Goal: Task Accomplishment & Management: Use online tool/utility

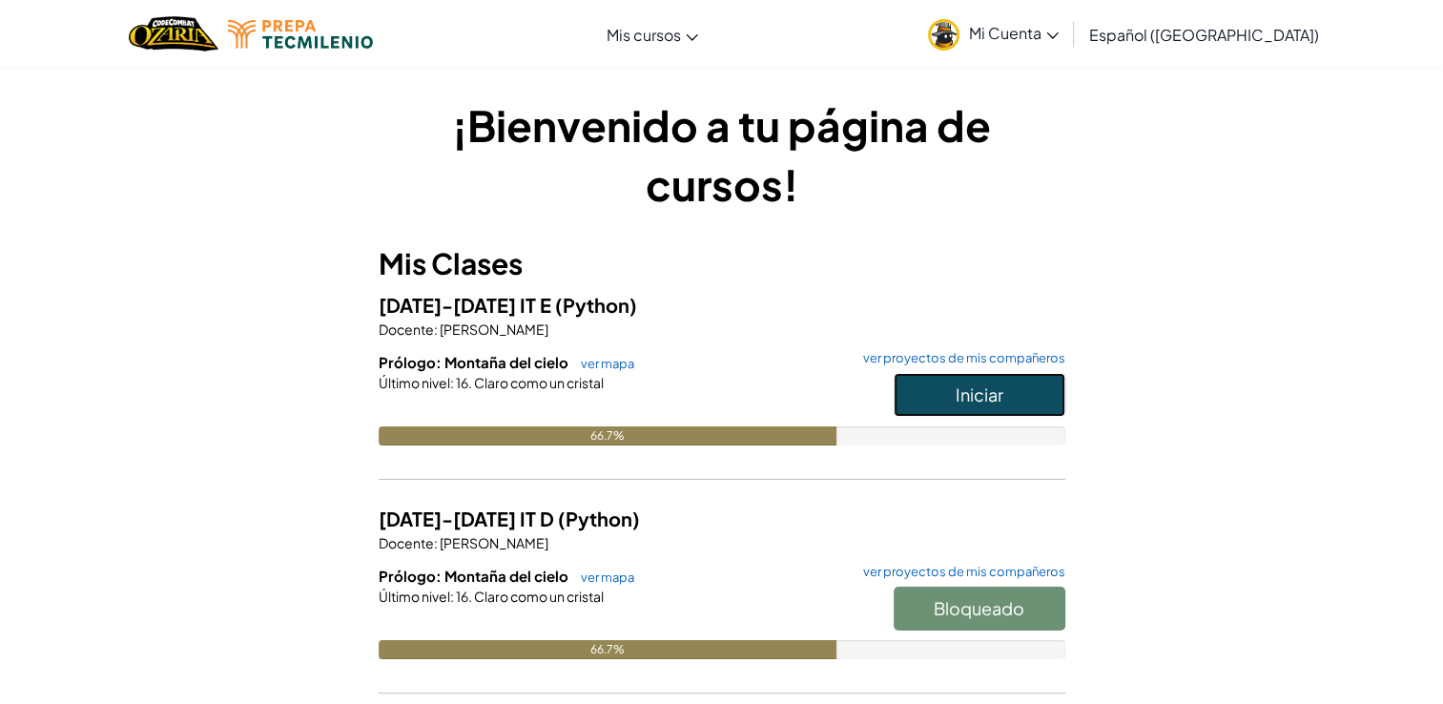
click at [1051, 391] on button "Iniciar" at bounding box center [980, 395] width 172 height 44
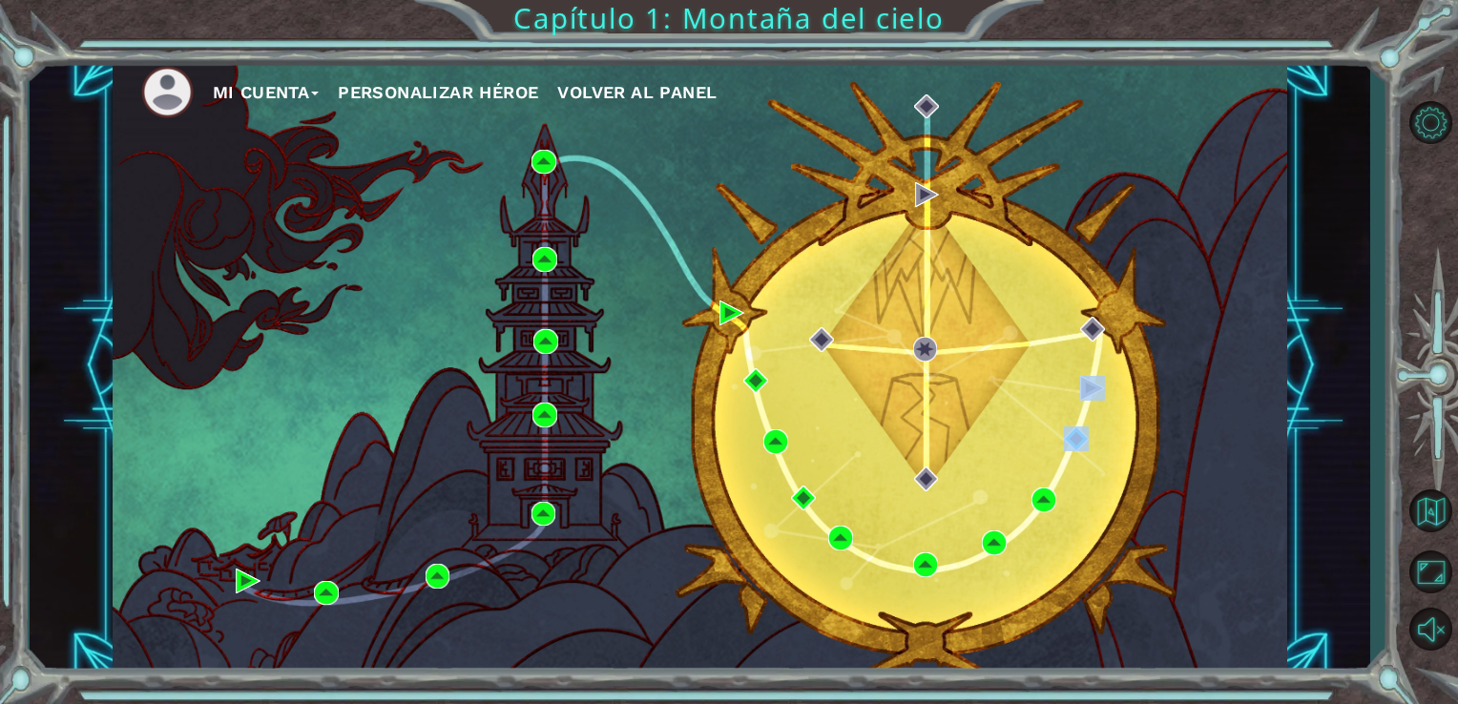
drag, startPoint x: 1042, startPoint y: 442, endPoint x: 1151, endPoint y: 389, distance: 120.8
click at [1151, 389] on div "Mi Cuenta Personalizar héroe Volver al panel" at bounding box center [700, 365] width 1175 height 619
drag, startPoint x: 1151, startPoint y: 389, endPoint x: 1145, endPoint y: 438, distance: 49.0
click at [1145, 438] on div "Mi Cuenta Personalizar héroe Volver al panel" at bounding box center [700, 365] width 1175 height 619
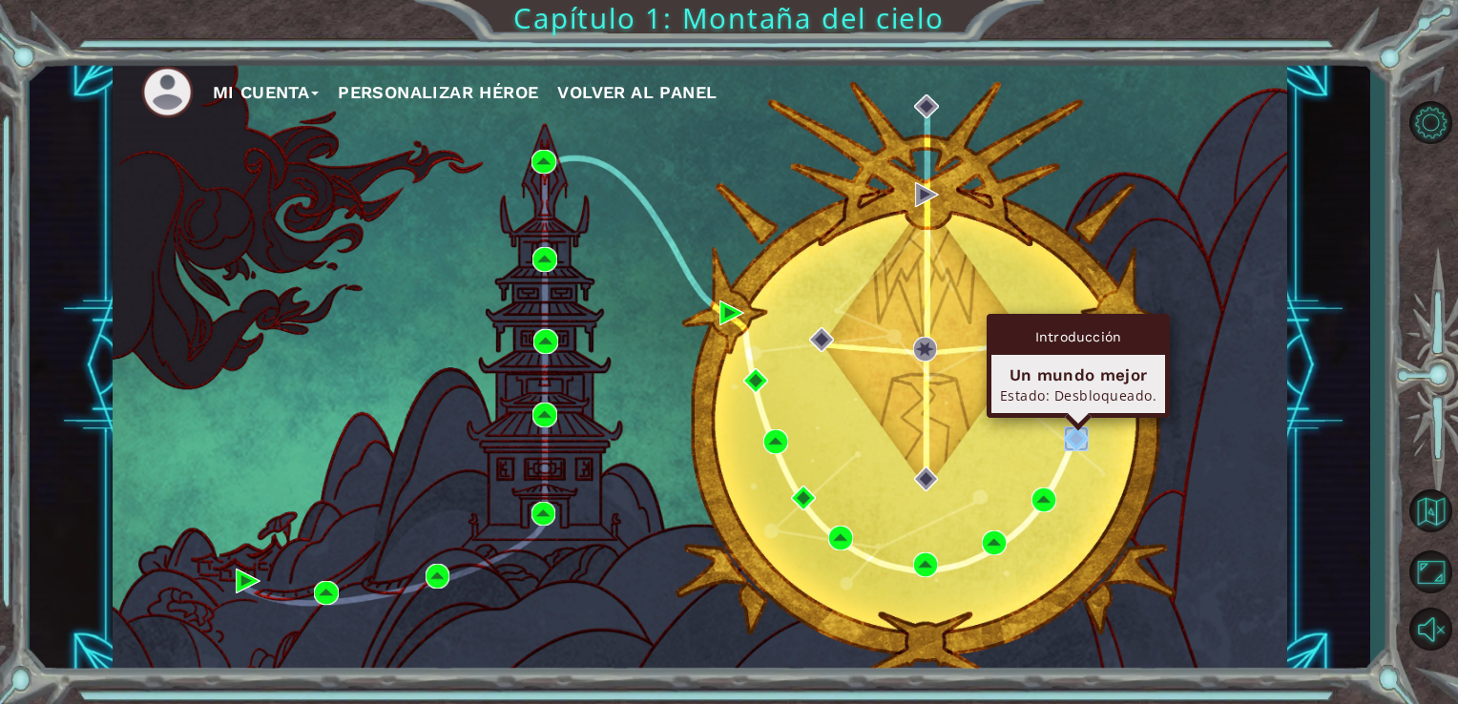
click at [1082, 437] on img at bounding box center [1076, 438] width 25 height 25
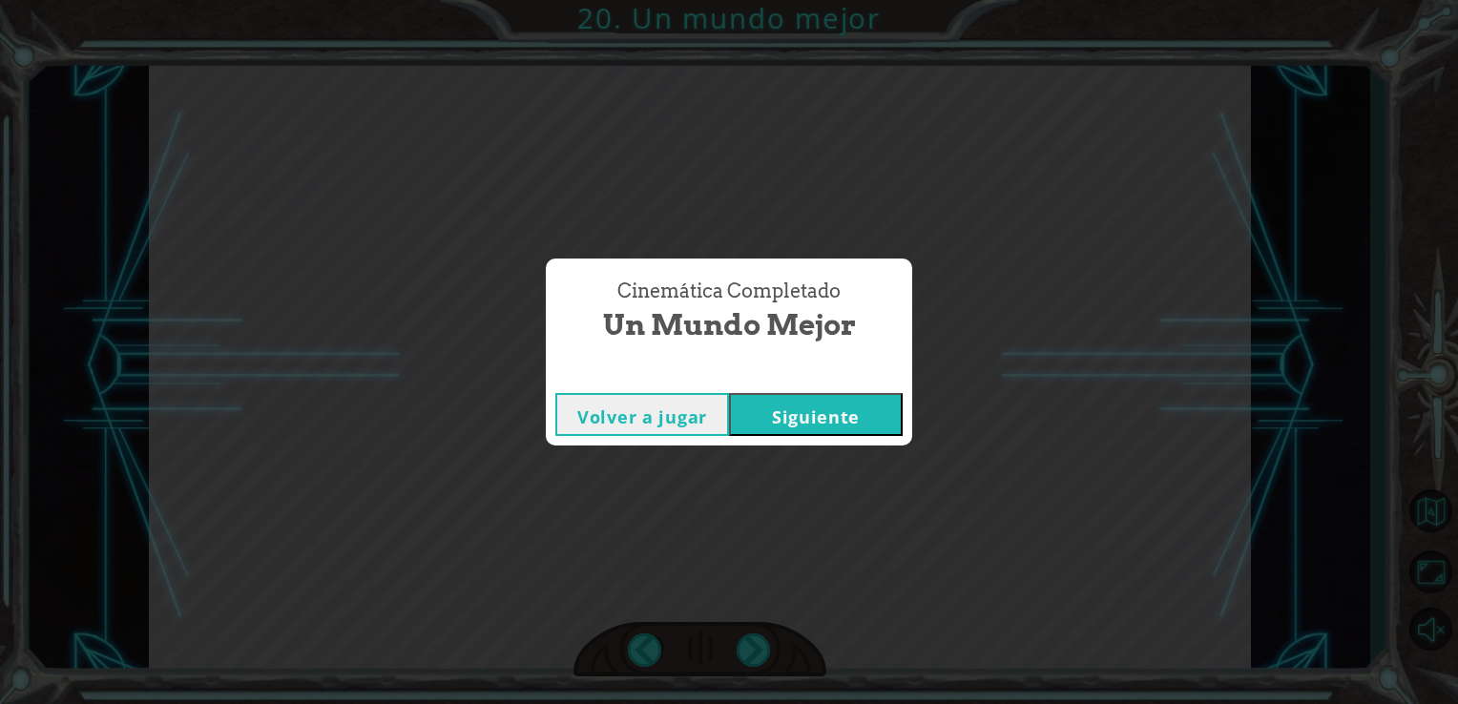
click at [844, 409] on button "Siguiente" at bounding box center [816, 414] width 174 height 43
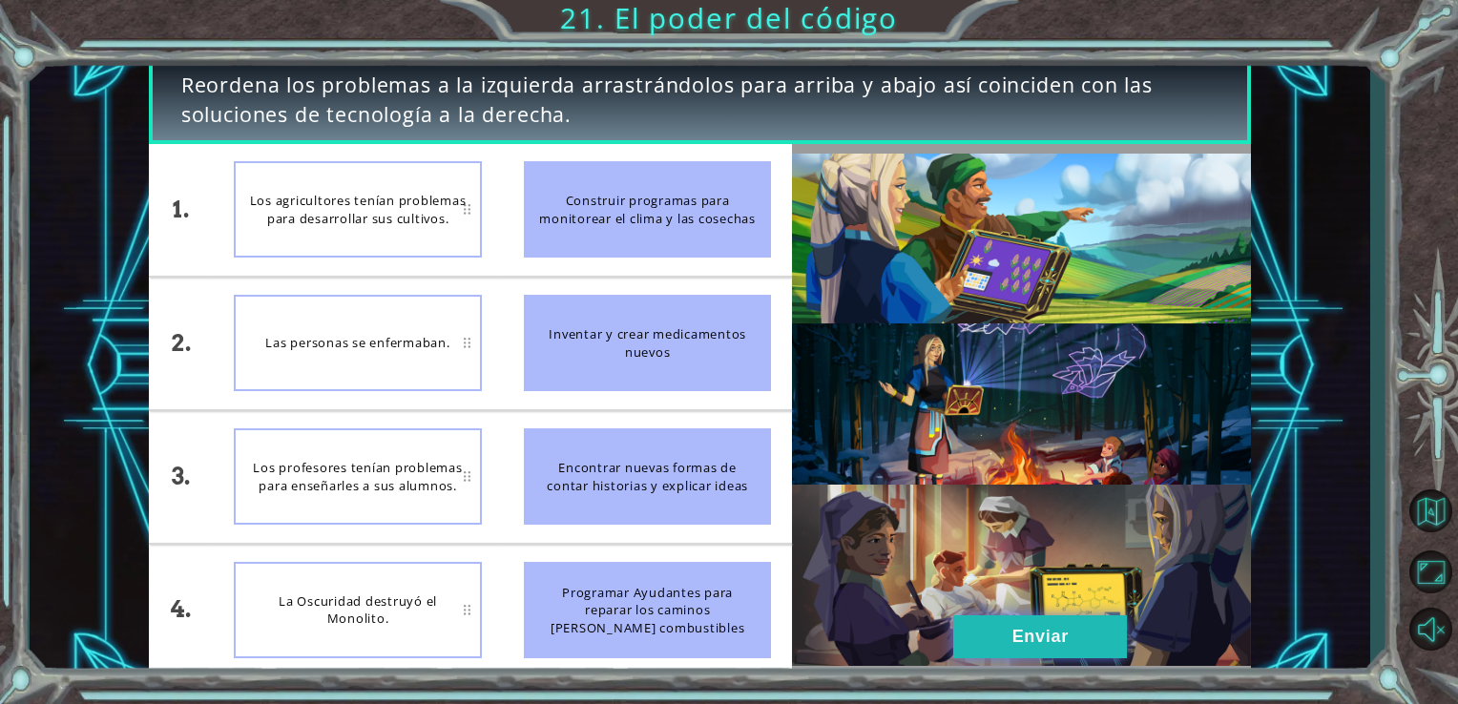
click at [1097, 636] on button "Enviar" at bounding box center [1040, 636] width 174 height 43
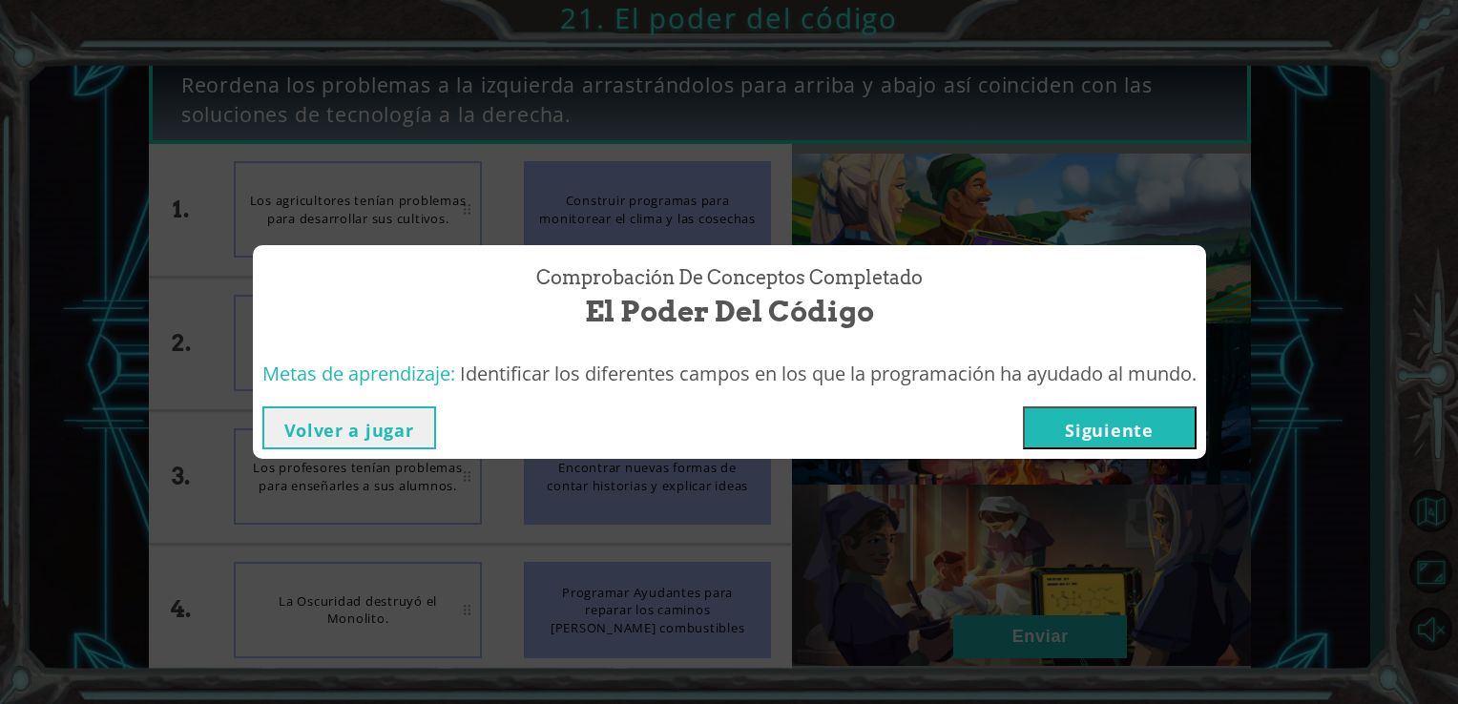
click at [1077, 436] on button "Siguiente" at bounding box center [1110, 427] width 174 height 43
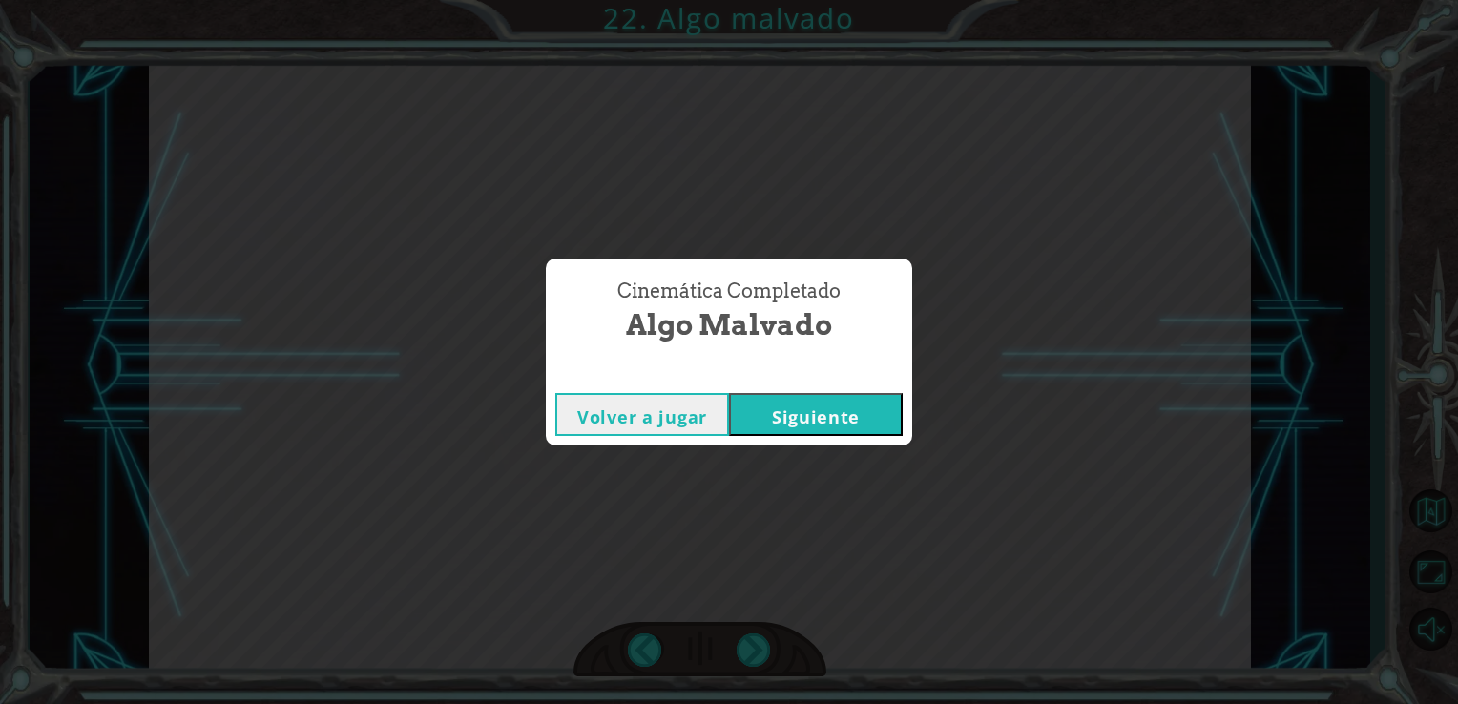
click at [779, 429] on button "Siguiente" at bounding box center [816, 414] width 174 height 43
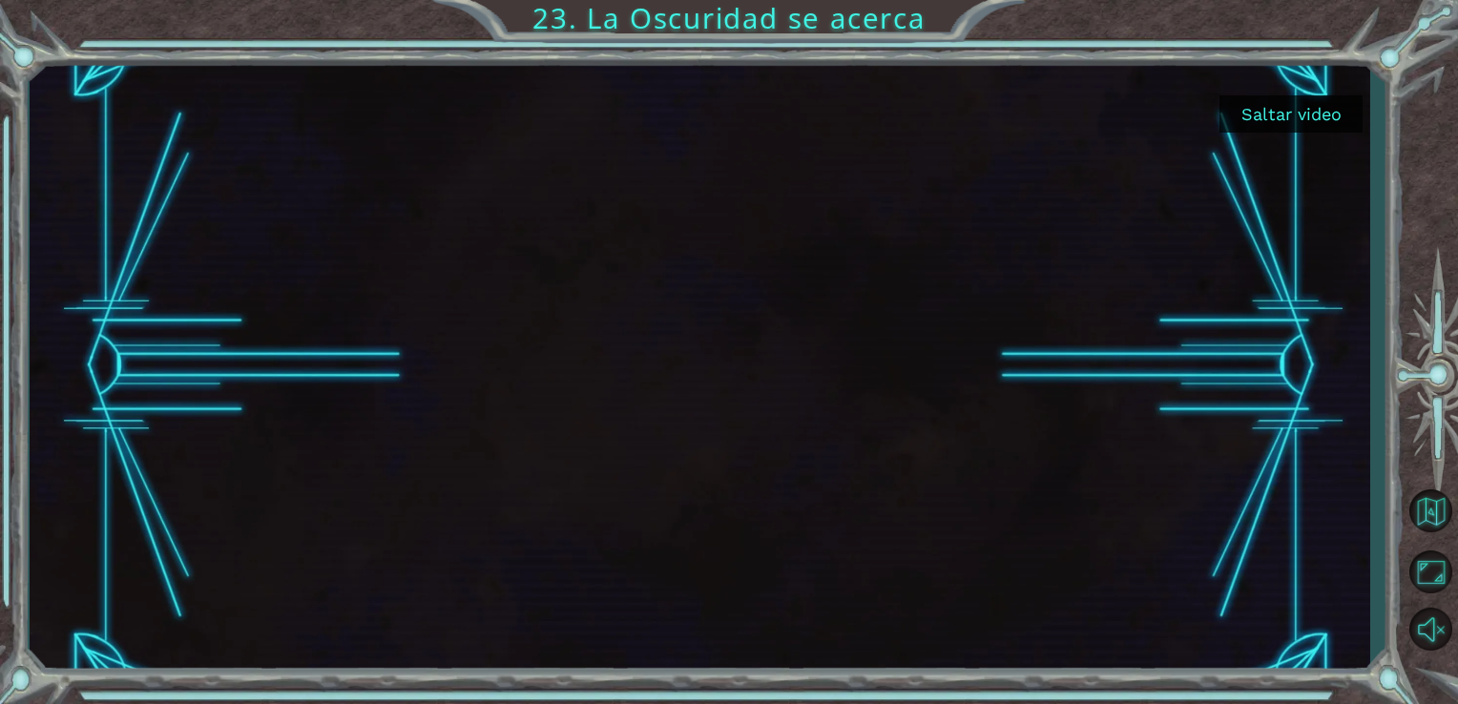
click at [1324, 115] on button "Saltar video" at bounding box center [1290, 113] width 143 height 37
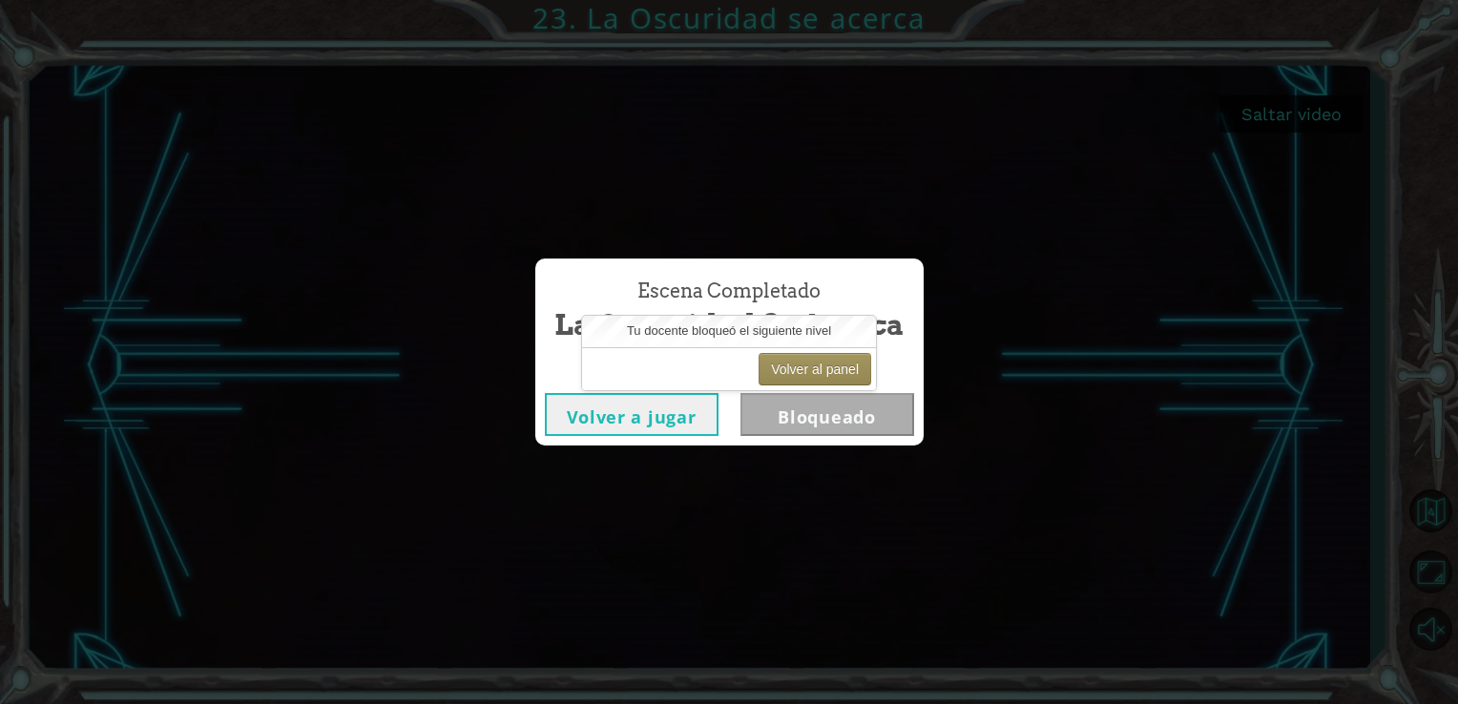
click at [587, 439] on div "Volver a jugar Bloqueado" at bounding box center [729, 415] width 388 height 62
drag, startPoint x: 587, startPoint y: 439, endPoint x: 590, endPoint y: 427, distance: 11.8
click at [590, 427] on button "Volver a jugar" at bounding box center [632, 414] width 174 height 43
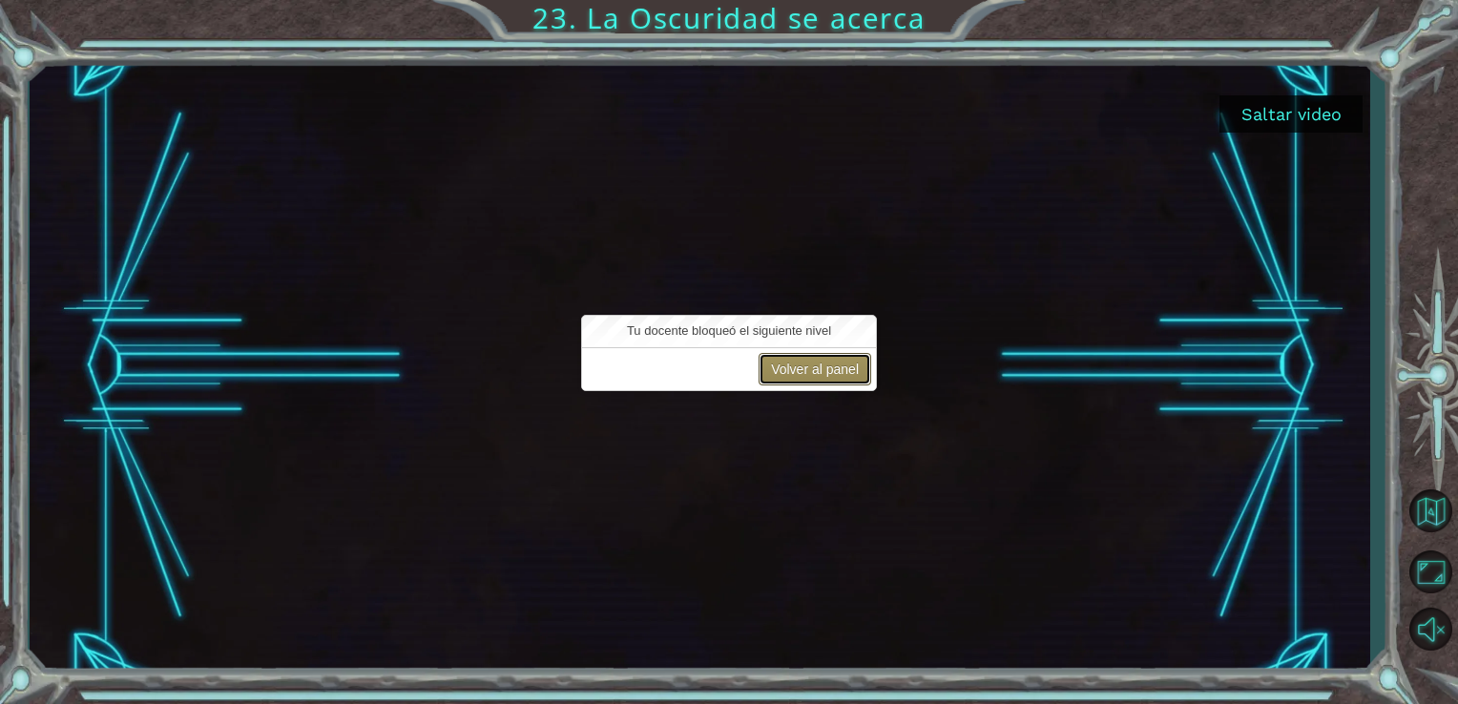
click at [821, 365] on button "Volver al panel" at bounding box center [814, 369] width 113 height 32
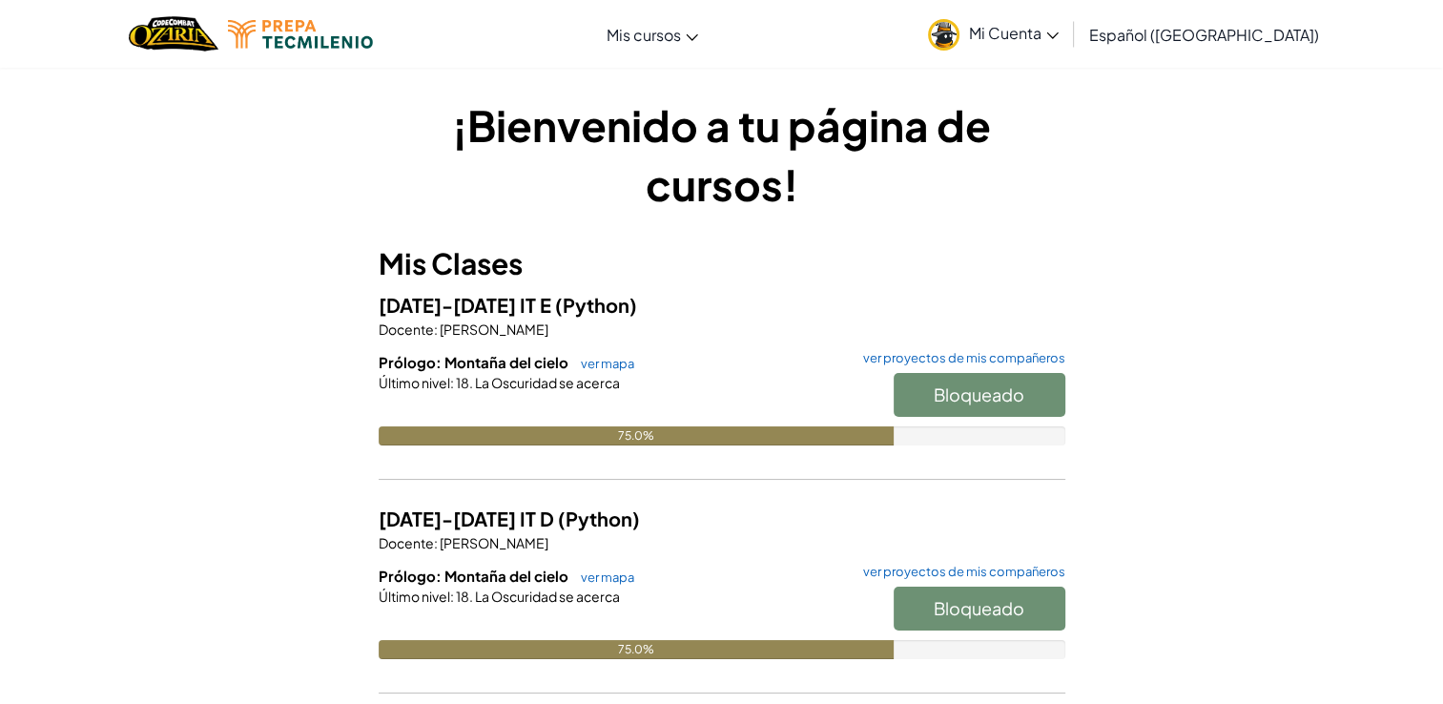
click at [985, 385] on div "Bloqueado" at bounding box center [970, 399] width 191 height 53
click at [920, 403] on div "Bloqueado" at bounding box center [970, 399] width 191 height 53
click at [1038, 384] on div "Bloqueado" at bounding box center [970, 399] width 191 height 53
click at [363, 38] on img at bounding box center [300, 34] width 145 height 29
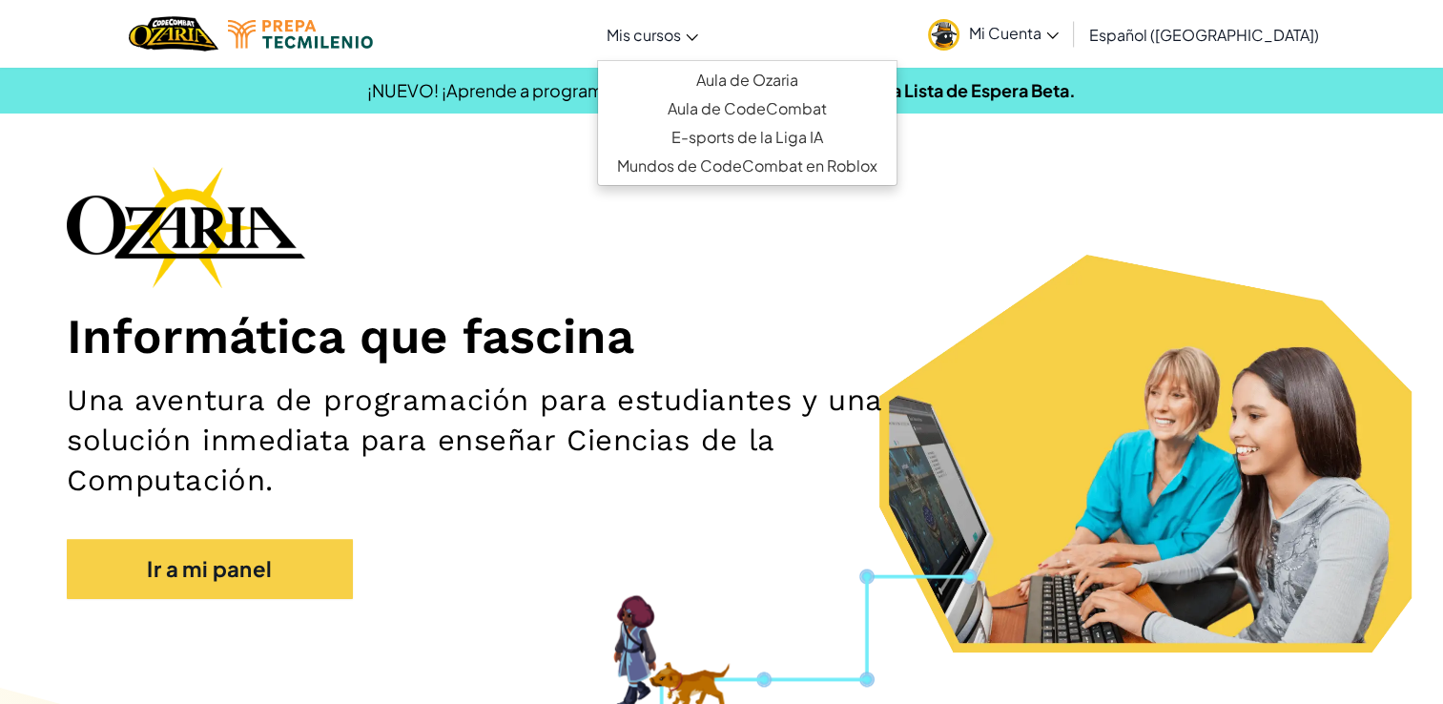
click at [673, 18] on link "Mis cursos" at bounding box center [652, 35] width 111 height 52
click at [747, 76] on link "Aula de Ozaria" at bounding box center [747, 80] width 299 height 29
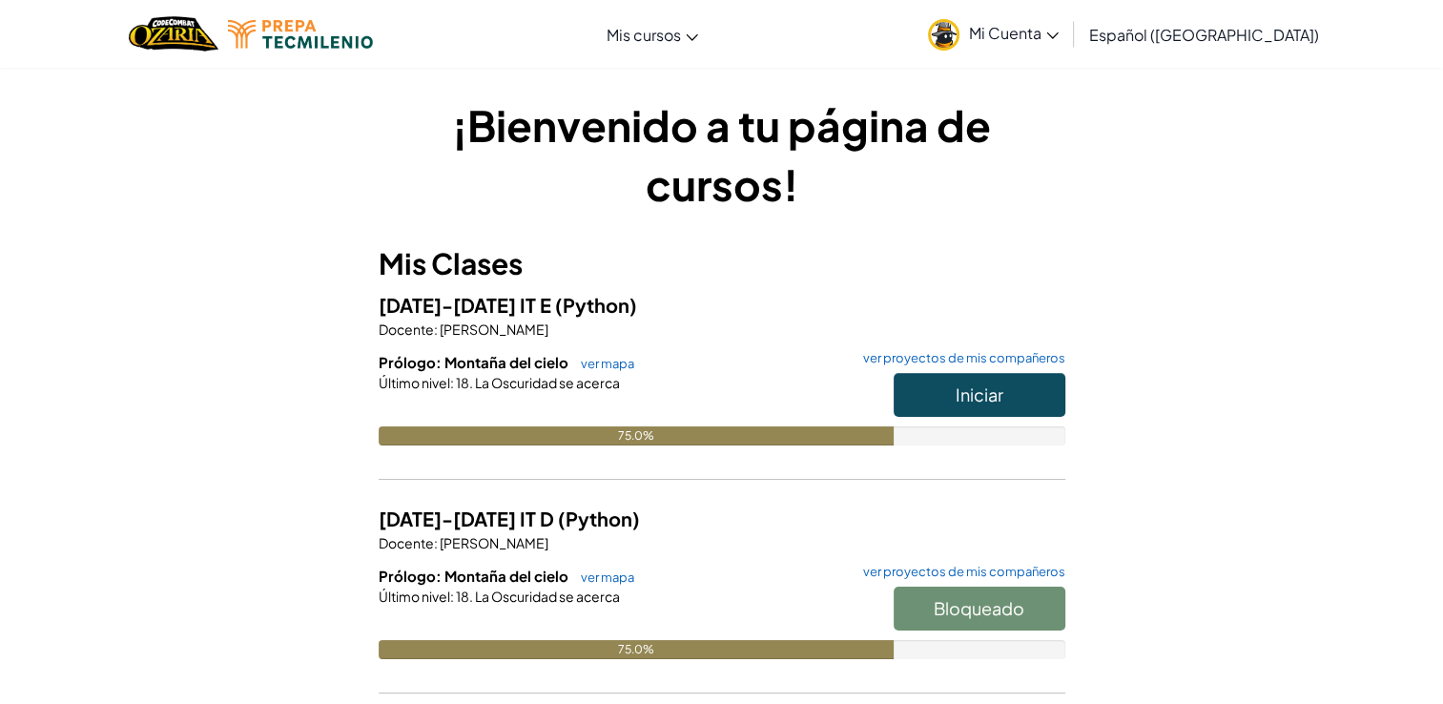
click at [993, 422] on div "Iniciar" at bounding box center [970, 399] width 191 height 53
click at [959, 395] on span "Iniciar" at bounding box center [980, 395] width 48 height 22
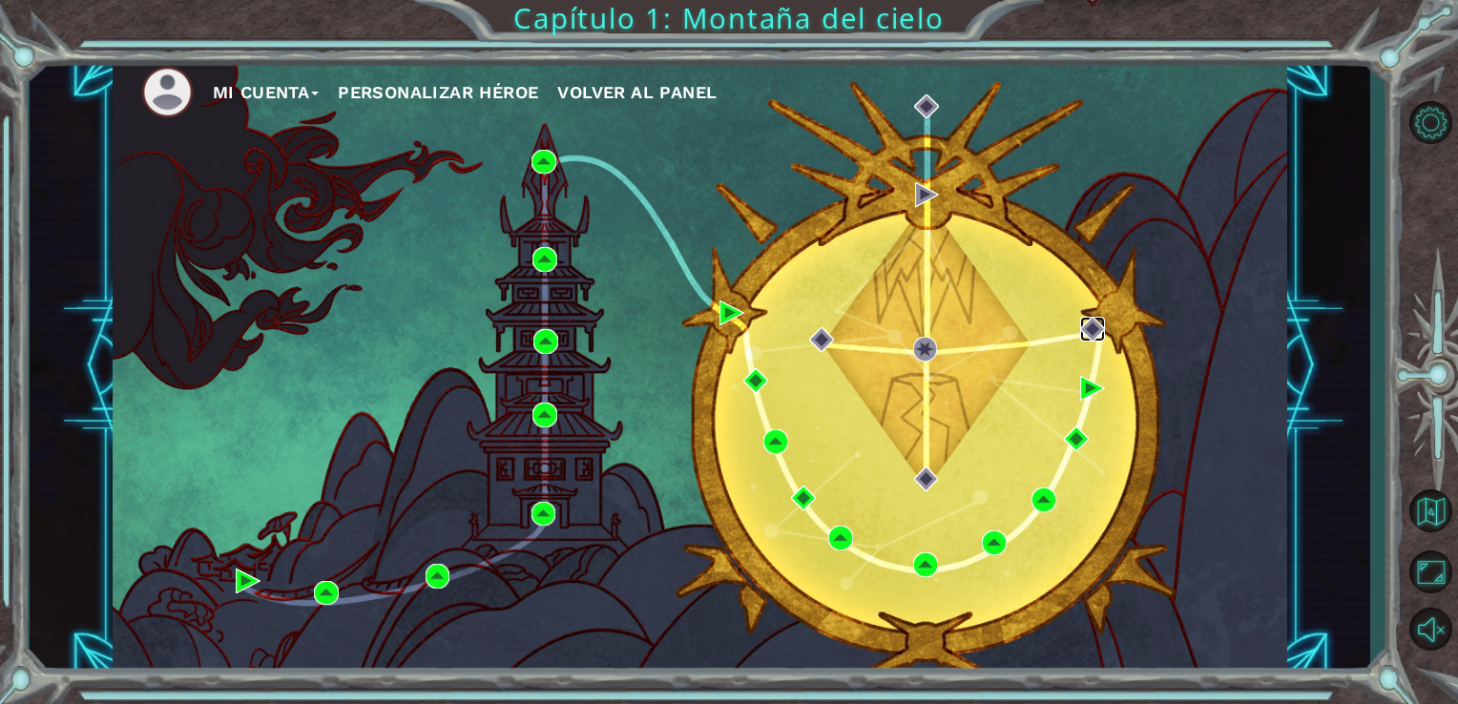
click at [1094, 323] on img at bounding box center [1092, 329] width 25 height 25
click at [1086, 327] on img at bounding box center [1092, 329] width 25 height 25
click at [1098, 329] on img at bounding box center [1092, 329] width 25 height 25
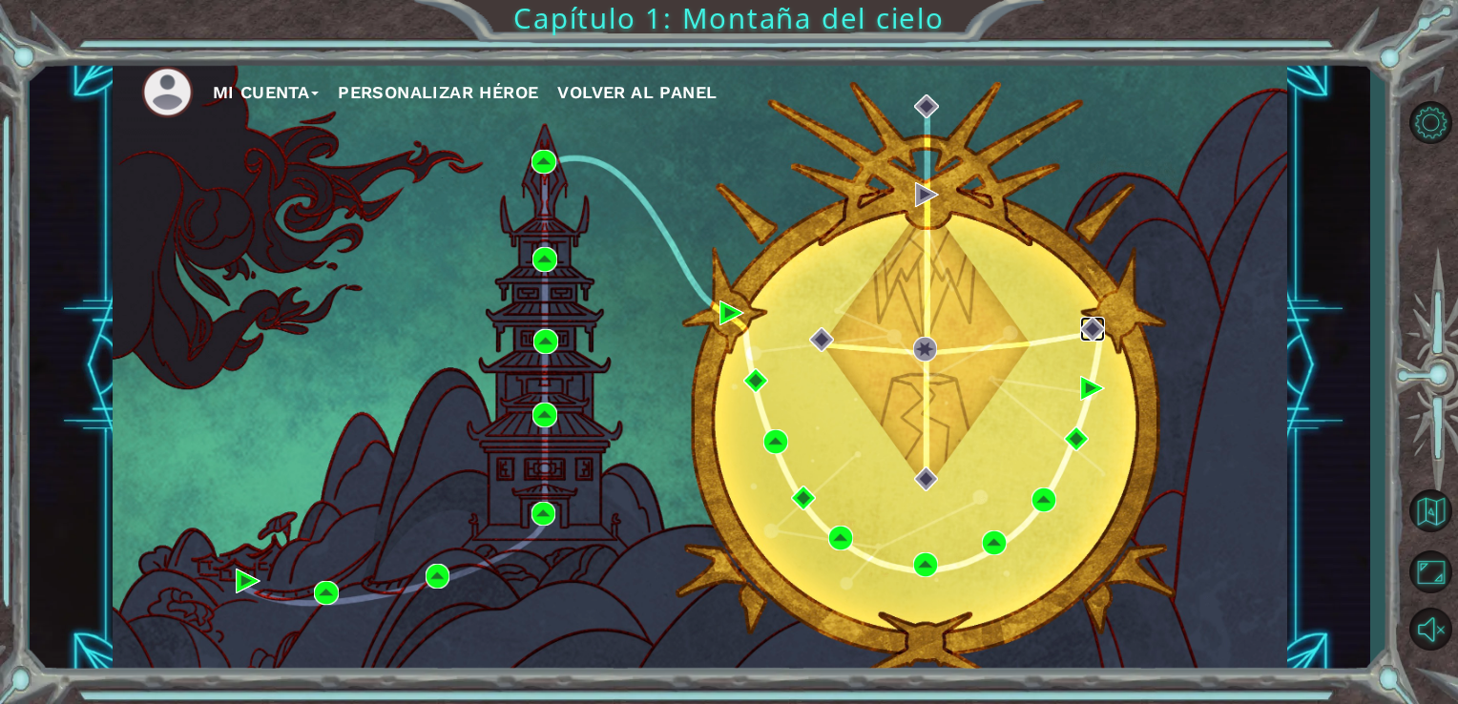
click at [1098, 330] on img at bounding box center [1092, 329] width 25 height 25
click at [1090, 380] on img at bounding box center [1092, 388] width 25 height 25
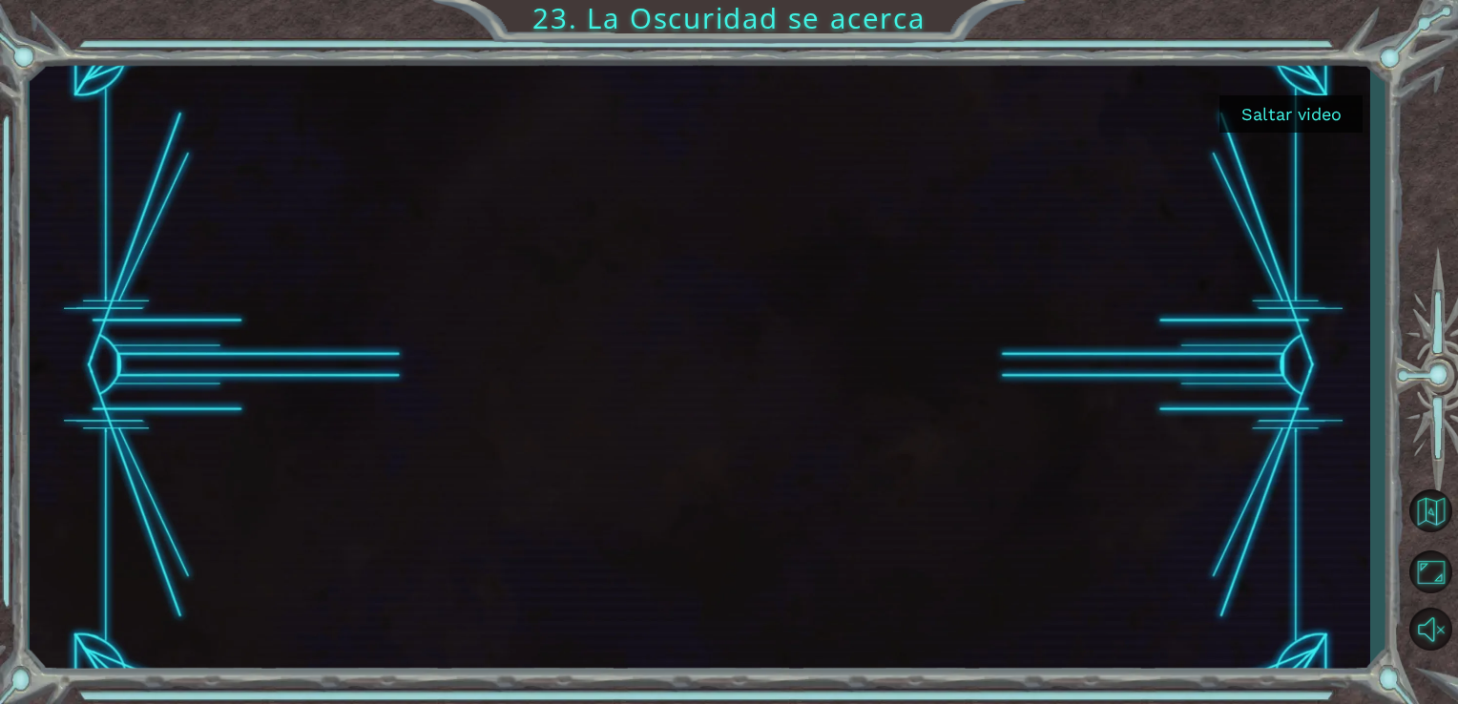
click at [1294, 114] on button "Saltar video" at bounding box center [1290, 113] width 143 height 37
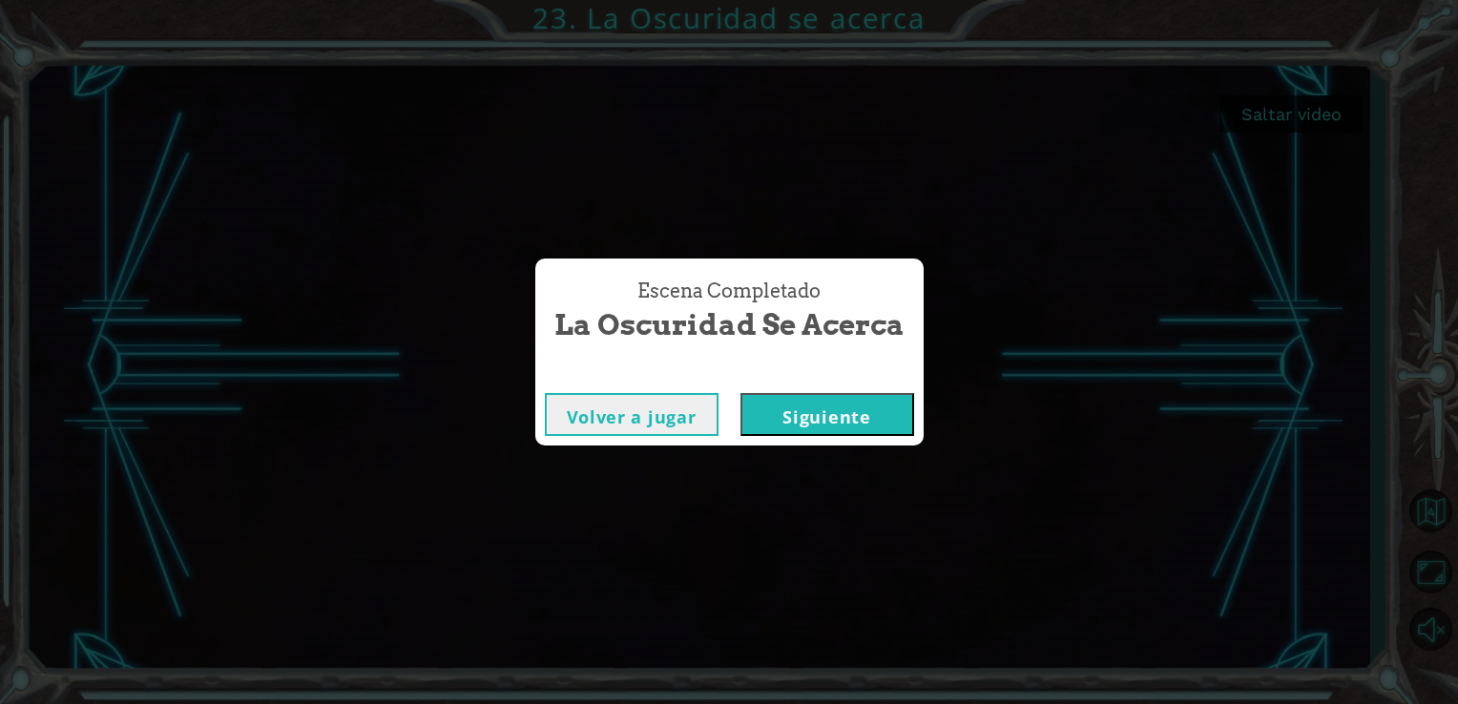
click at [812, 410] on button "Siguiente" at bounding box center [827, 414] width 174 height 43
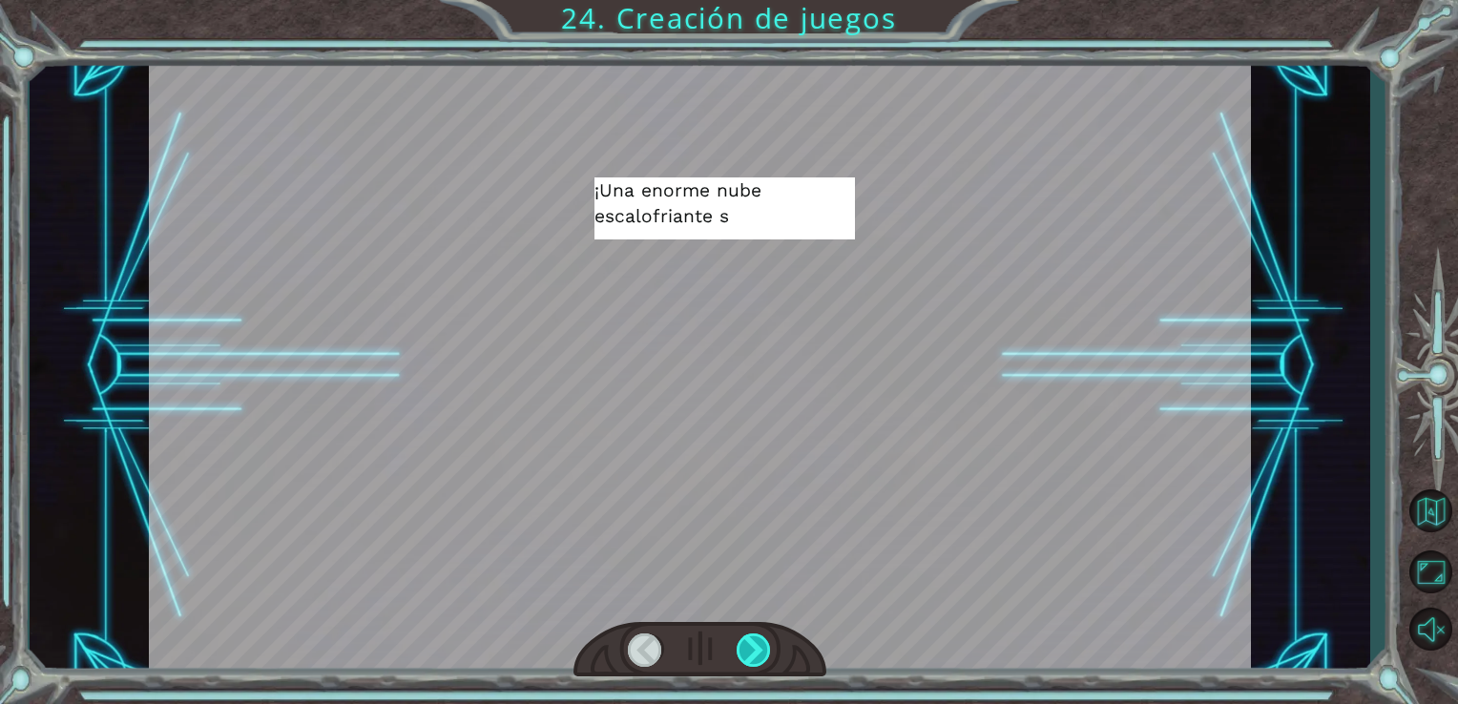
click at [740, 652] on div at bounding box center [754, 649] width 35 height 33
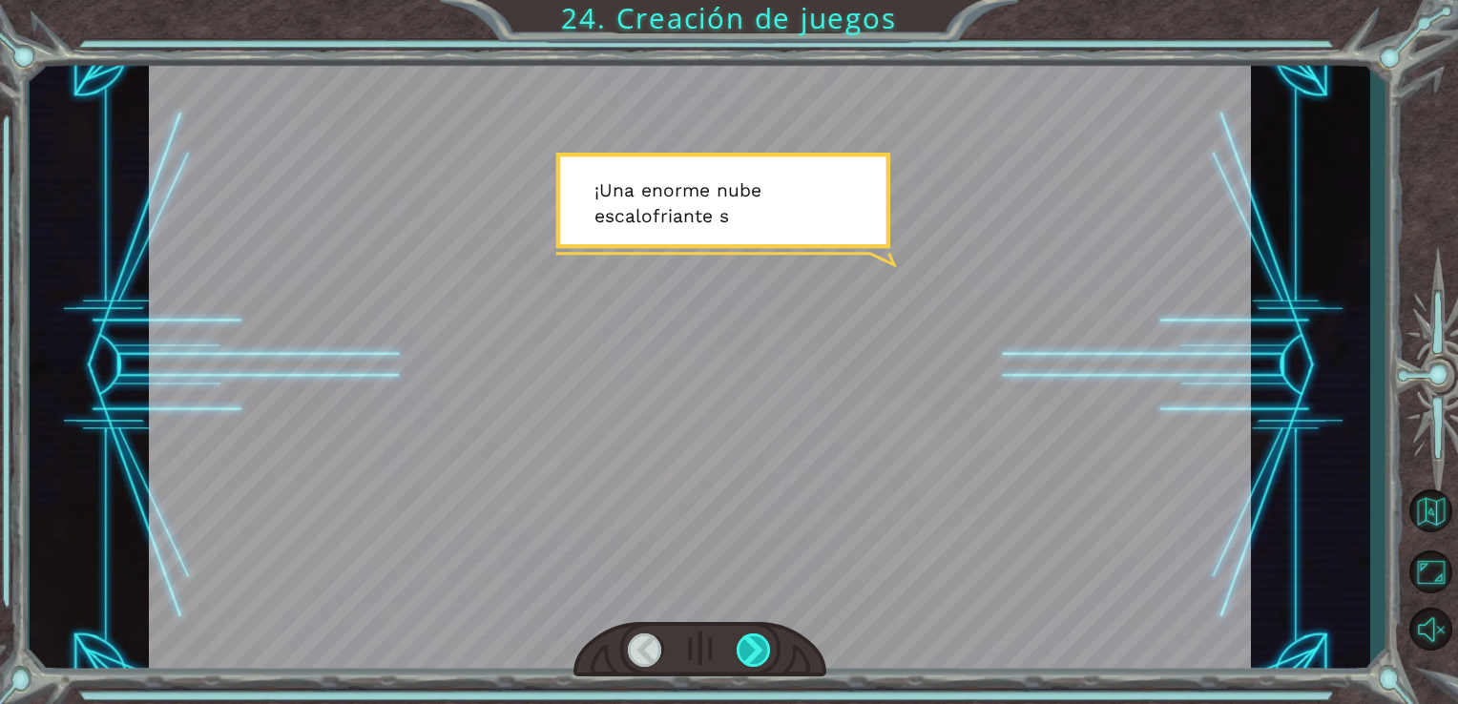
click at [740, 652] on div at bounding box center [754, 649] width 35 height 33
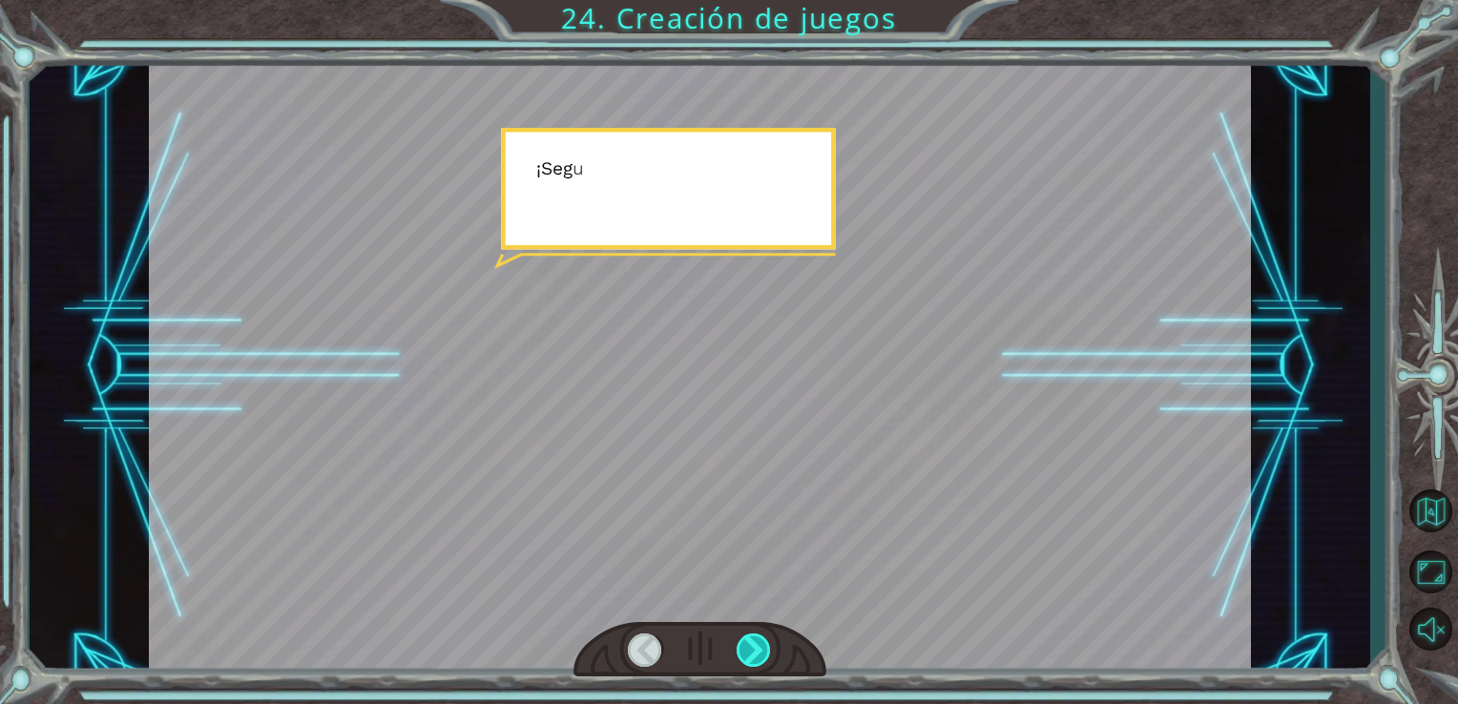
click at [743, 652] on div at bounding box center [754, 649] width 35 height 33
click at [752, 650] on div at bounding box center [754, 649] width 35 height 33
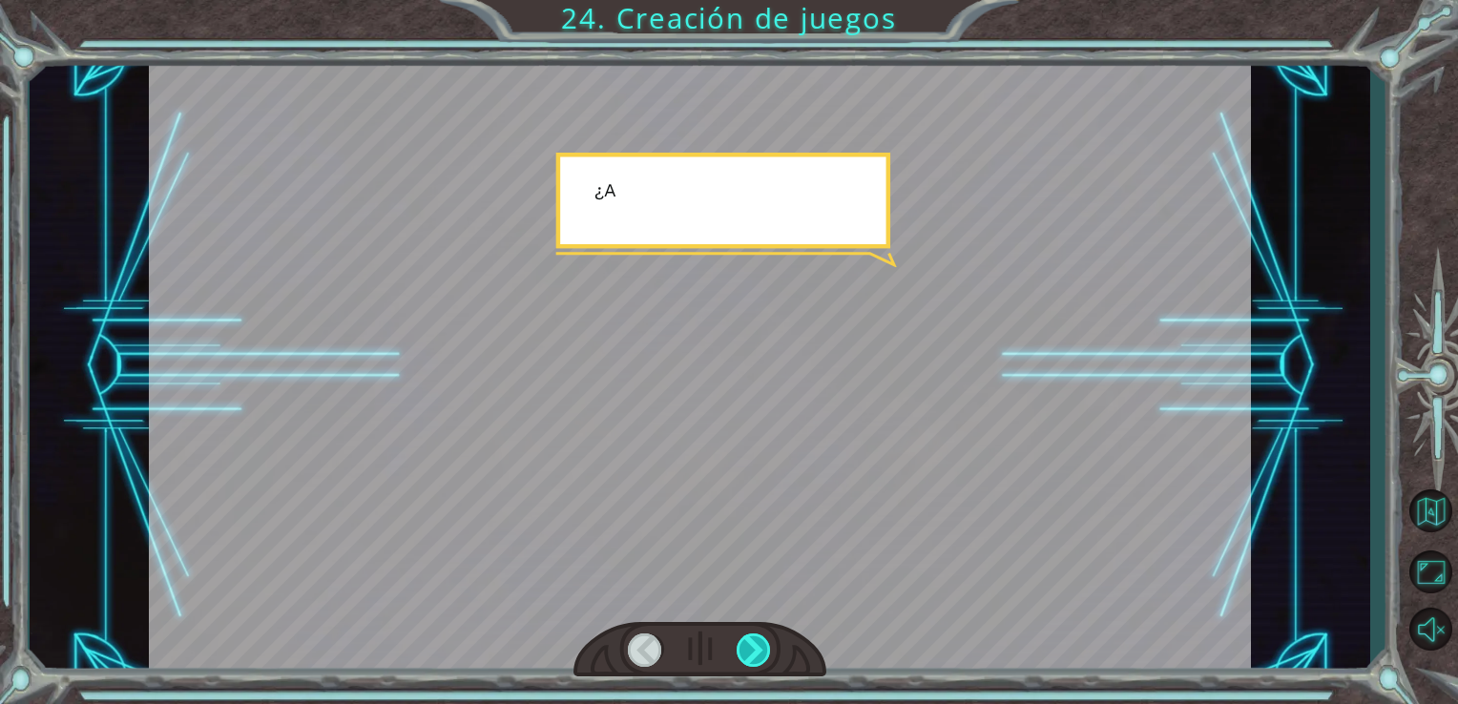
click at [752, 650] on div at bounding box center [754, 649] width 35 height 33
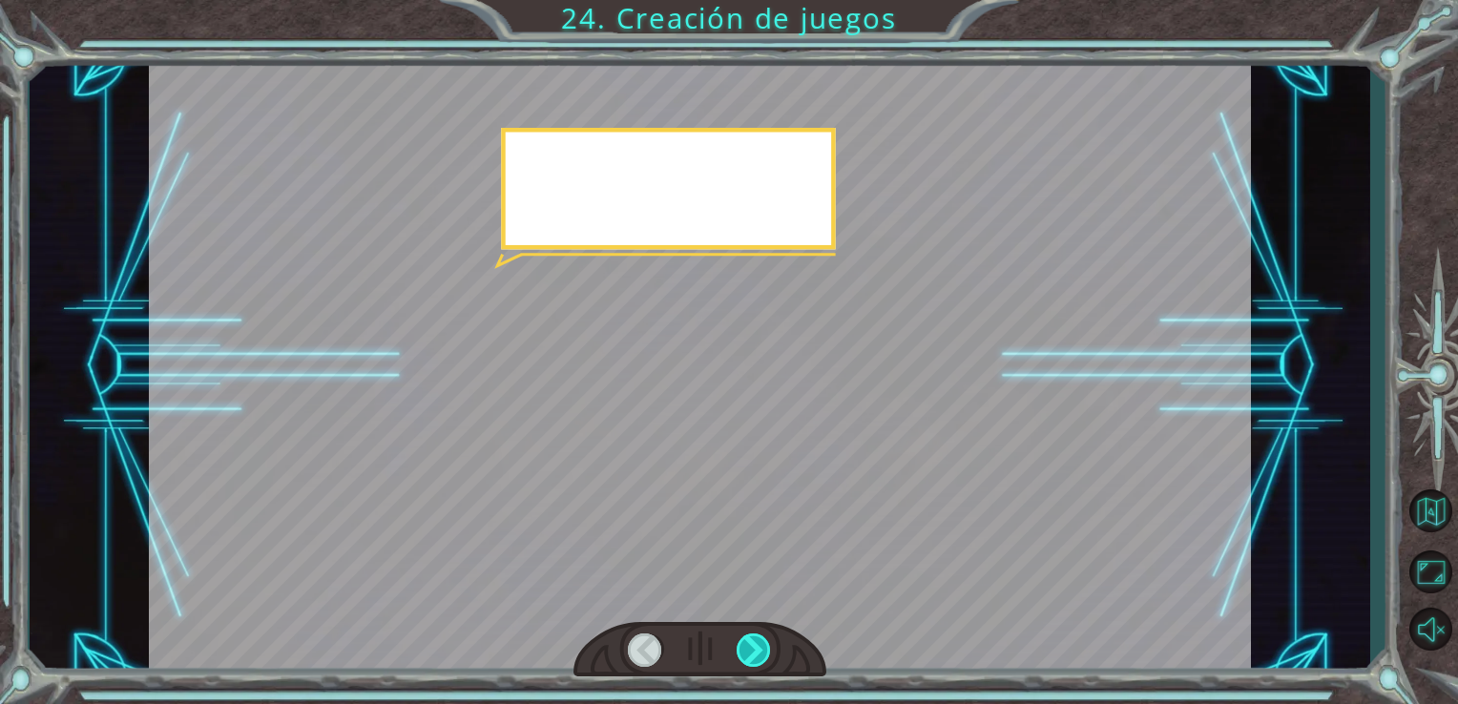
click at [752, 650] on div at bounding box center [754, 649] width 35 height 33
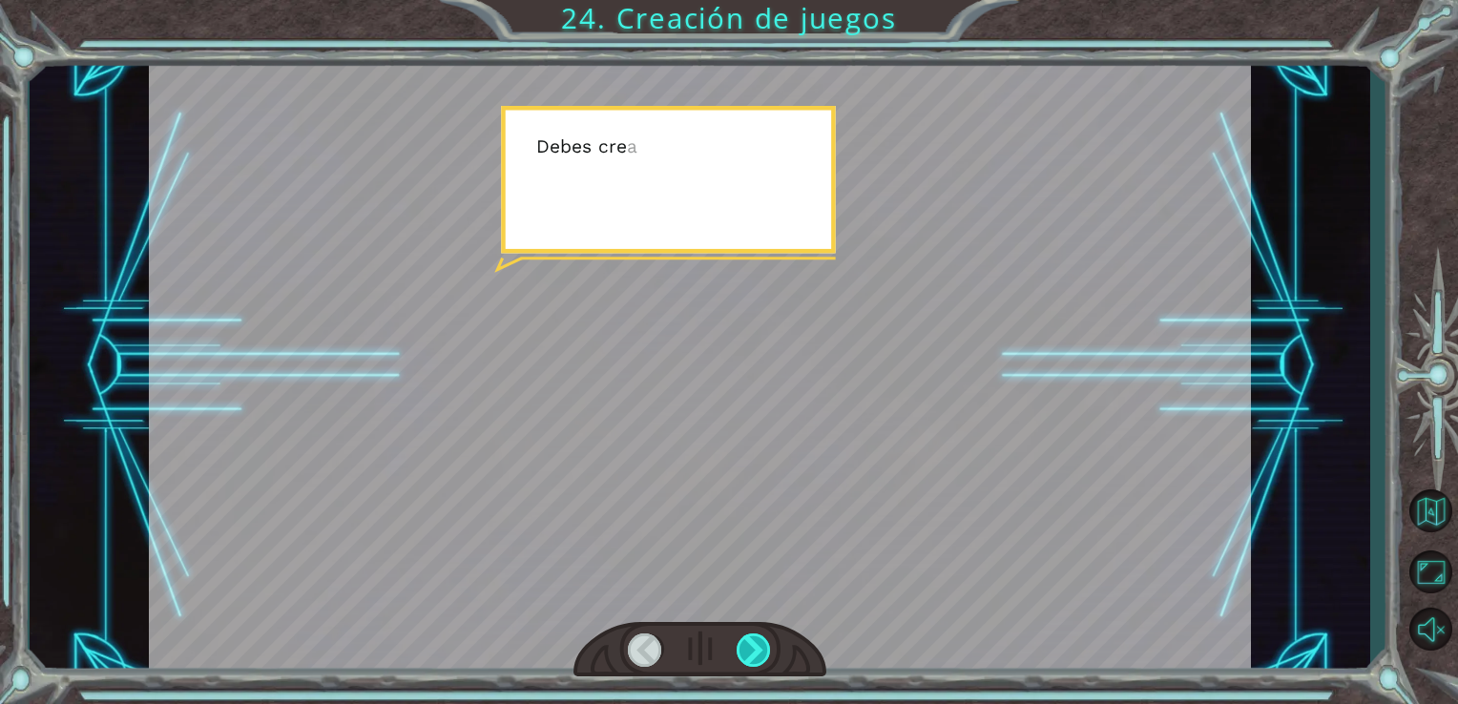
click at [749, 650] on div at bounding box center [754, 649] width 35 height 33
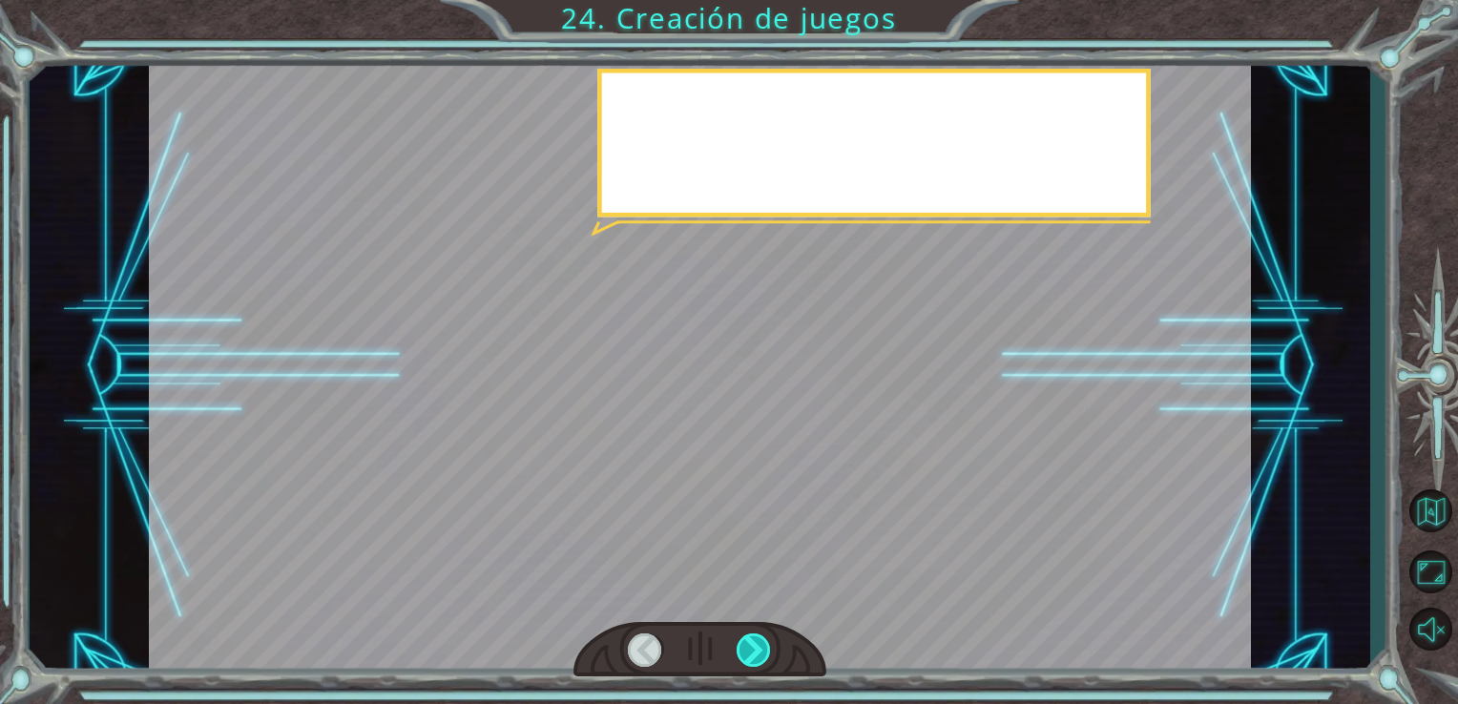
click at [749, 650] on div at bounding box center [754, 649] width 35 height 33
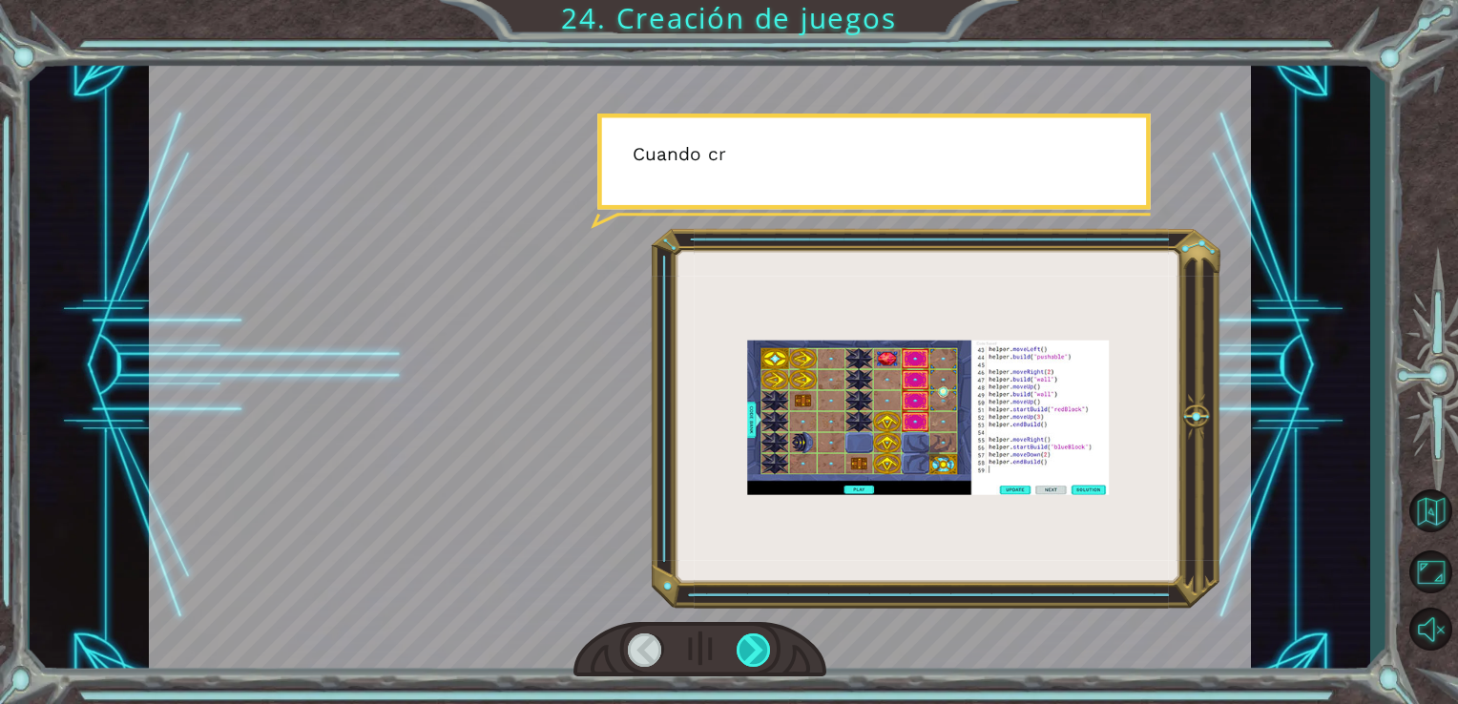
click at [756, 637] on div at bounding box center [754, 649] width 35 height 33
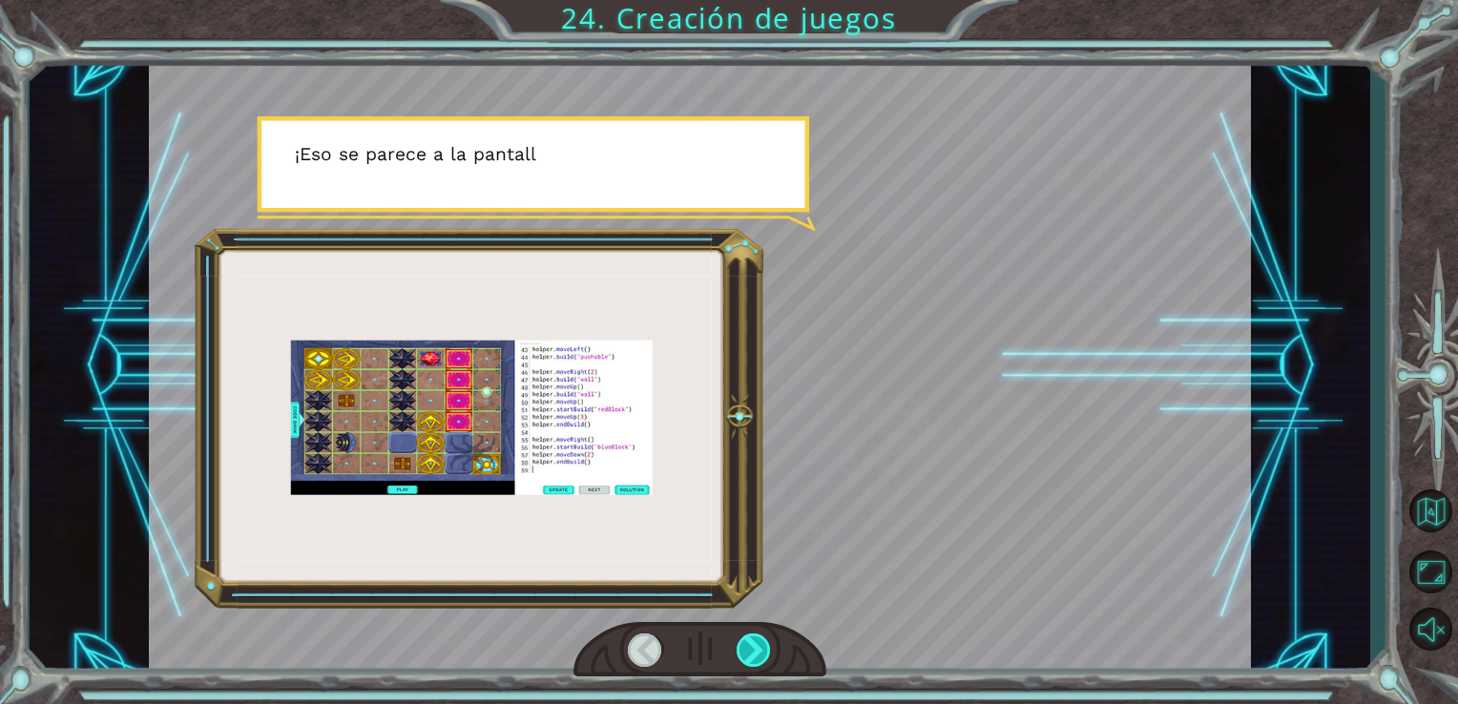
click at [756, 644] on div at bounding box center [754, 649] width 35 height 33
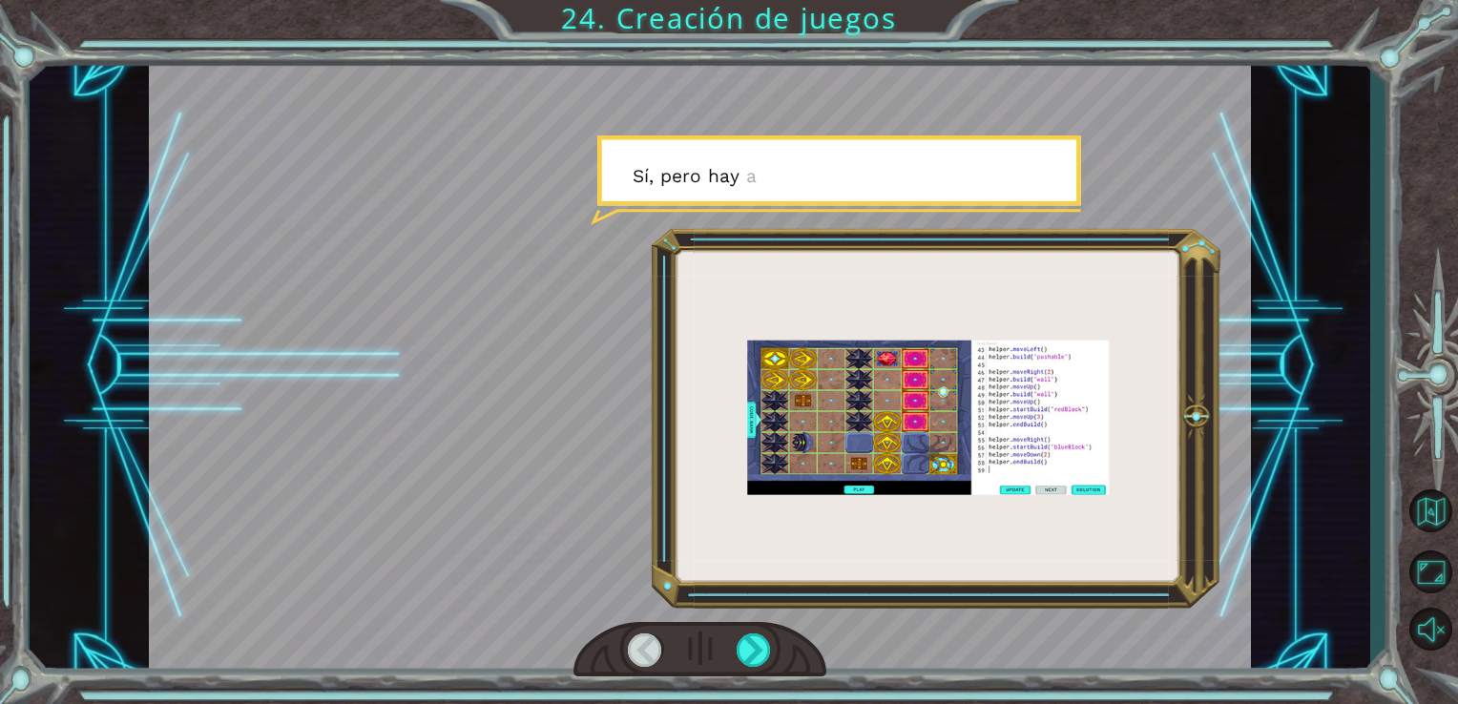
click at [764, 627] on div at bounding box center [700, 649] width 254 height 55
click at [768, 638] on div at bounding box center [754, 649] width 35 height 33
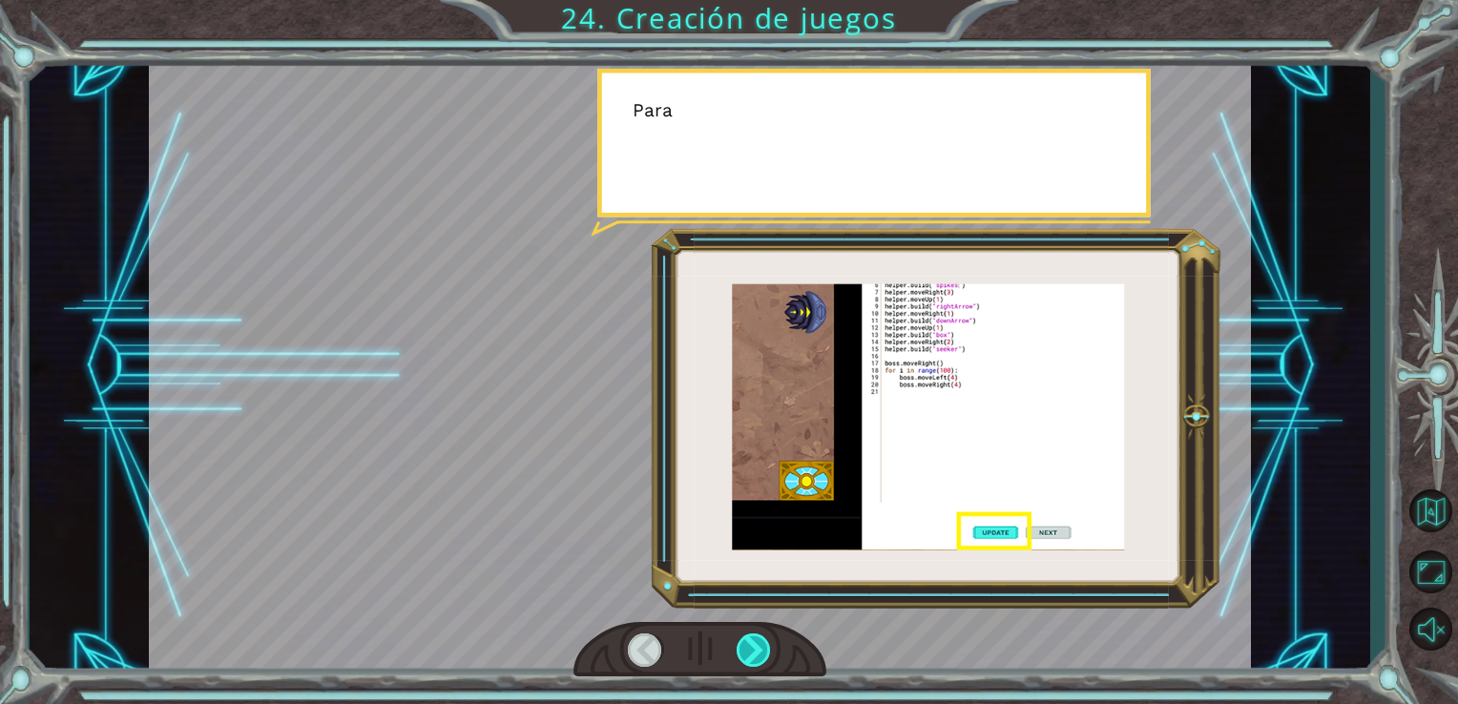
click at [768, 638] on div at bounding box center [754, 649] width 35 height 33
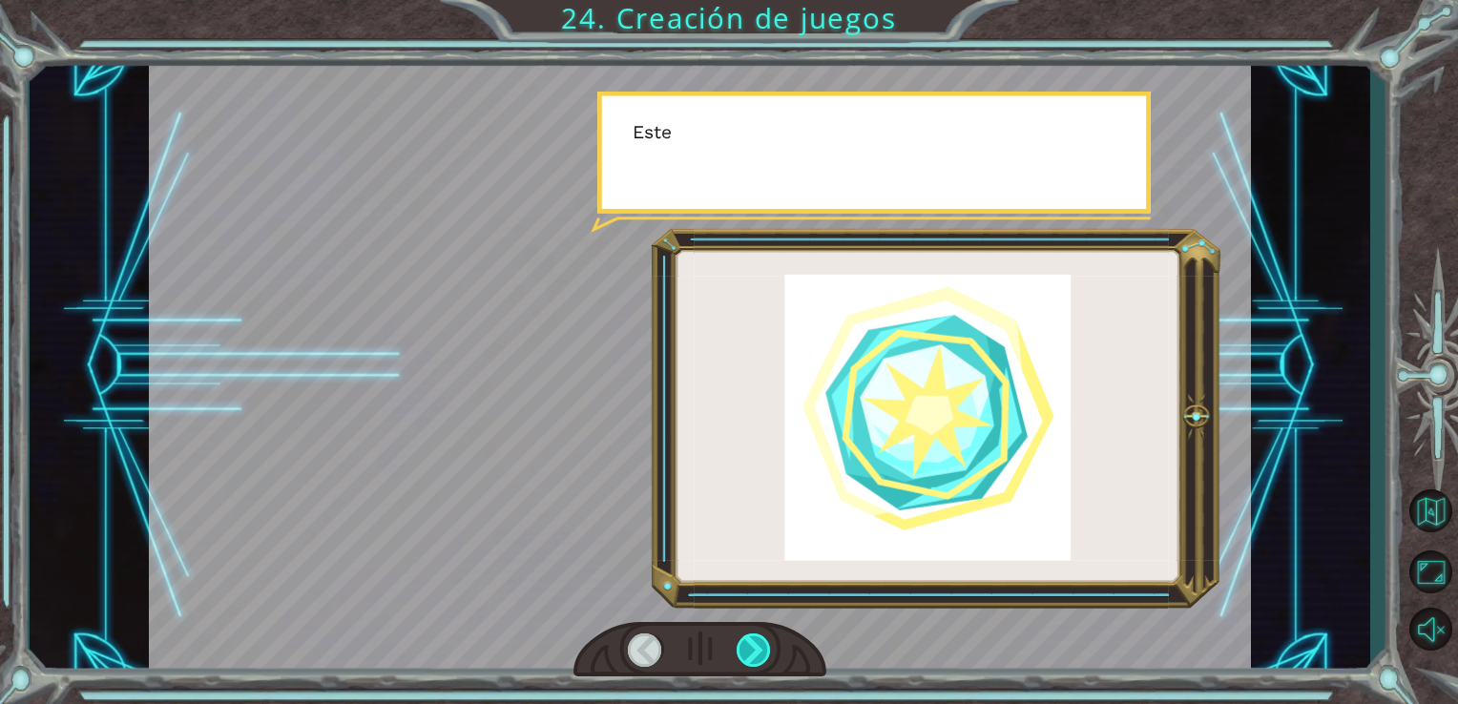
click at [768, 638] on div at bounding box center [754, 649] width 35 height 33
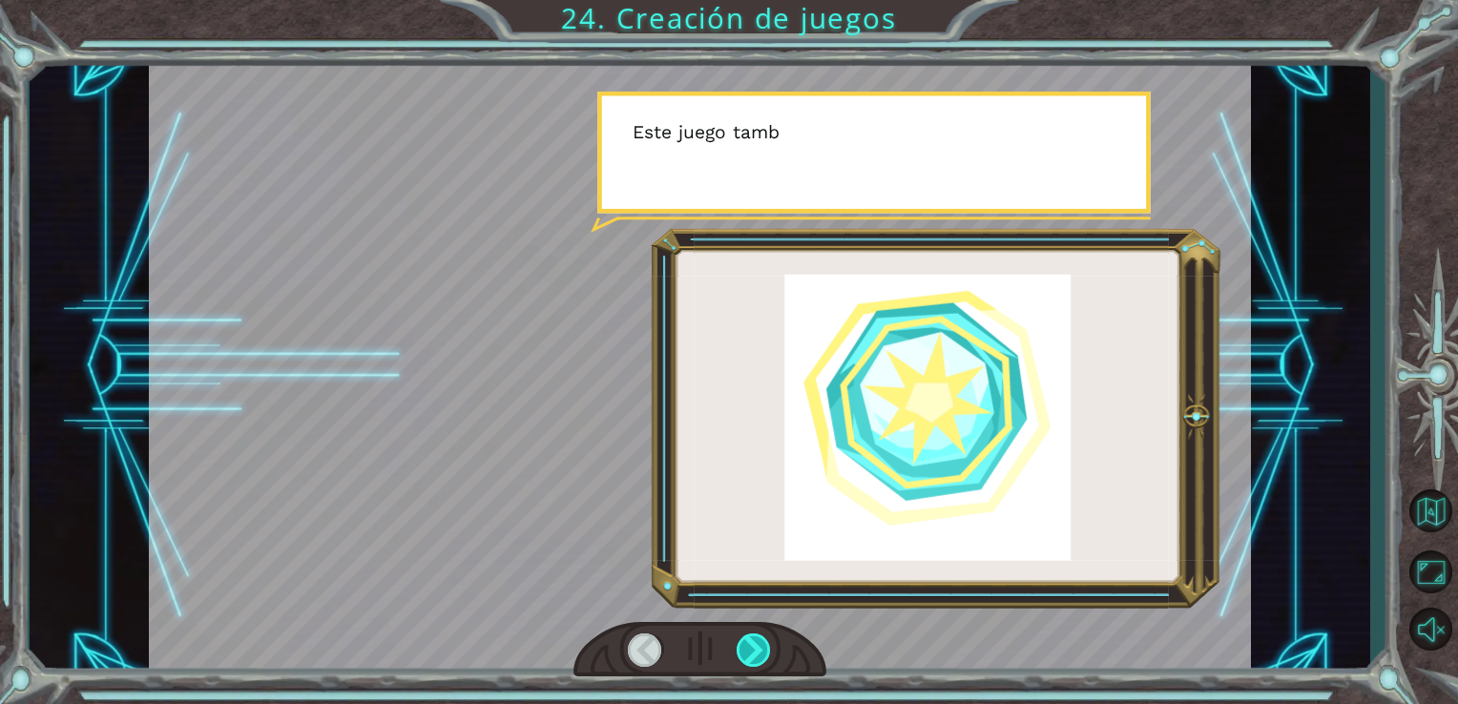
click at [768, 638] on div at bounding box center [754, 649] width 35 height 33
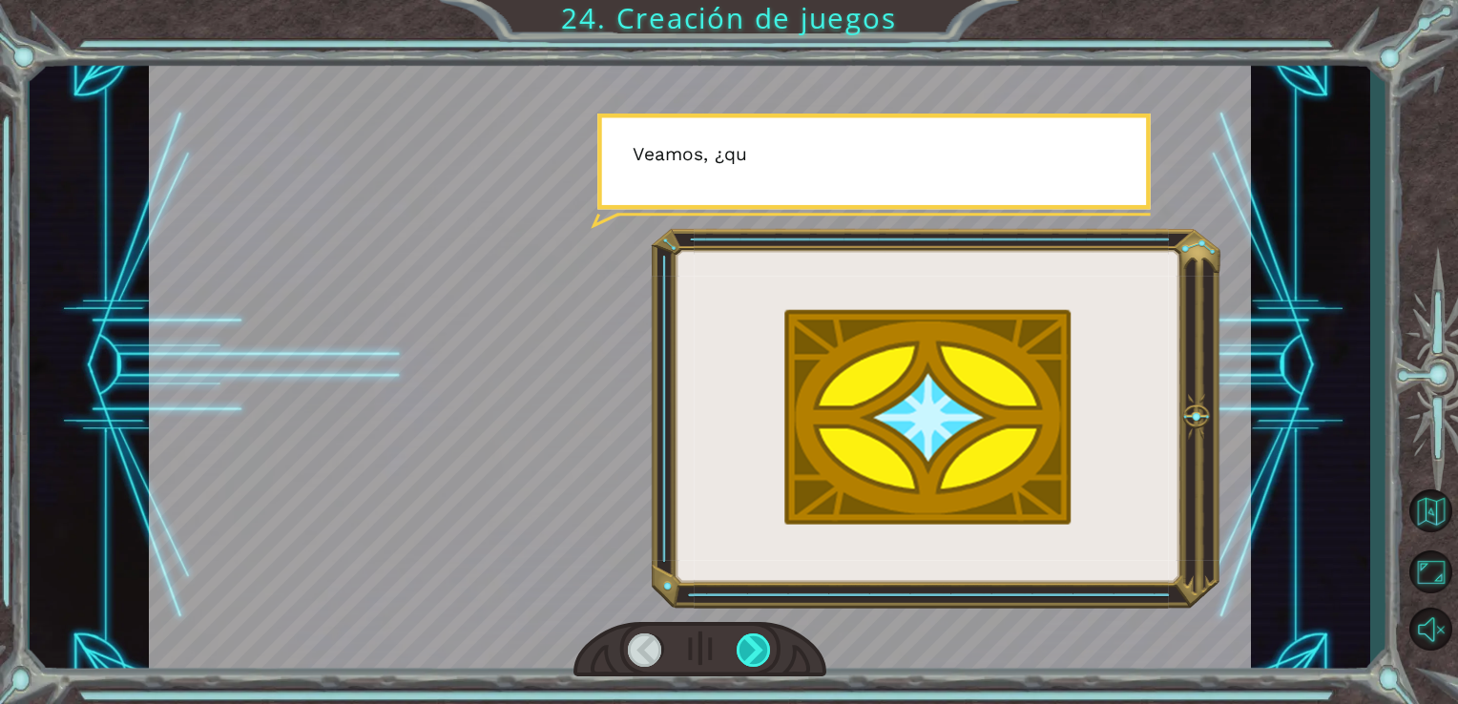
click at [737, 640] on div at bounding box center [754, 649] width 35 height 33
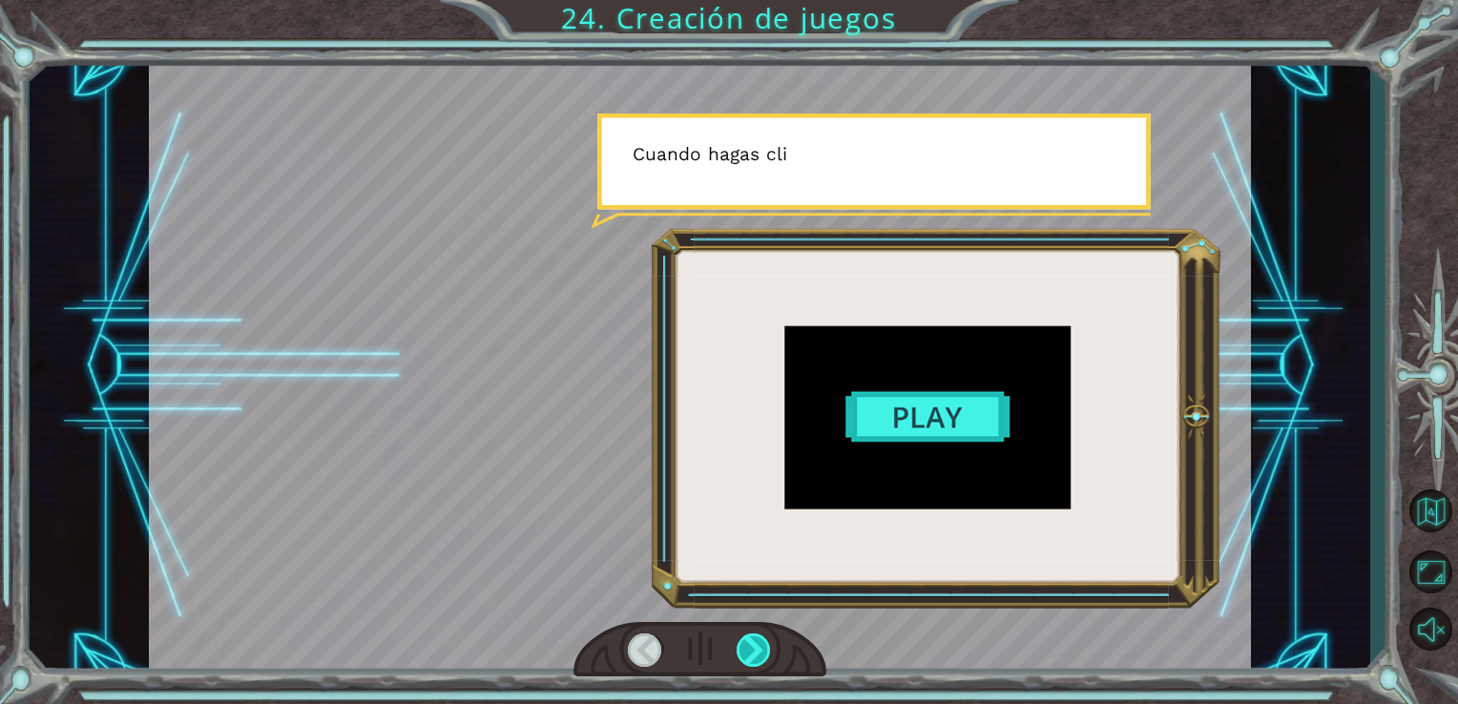
click at [748, 640] on div at bounding box center [754, 649] width 35 height 33
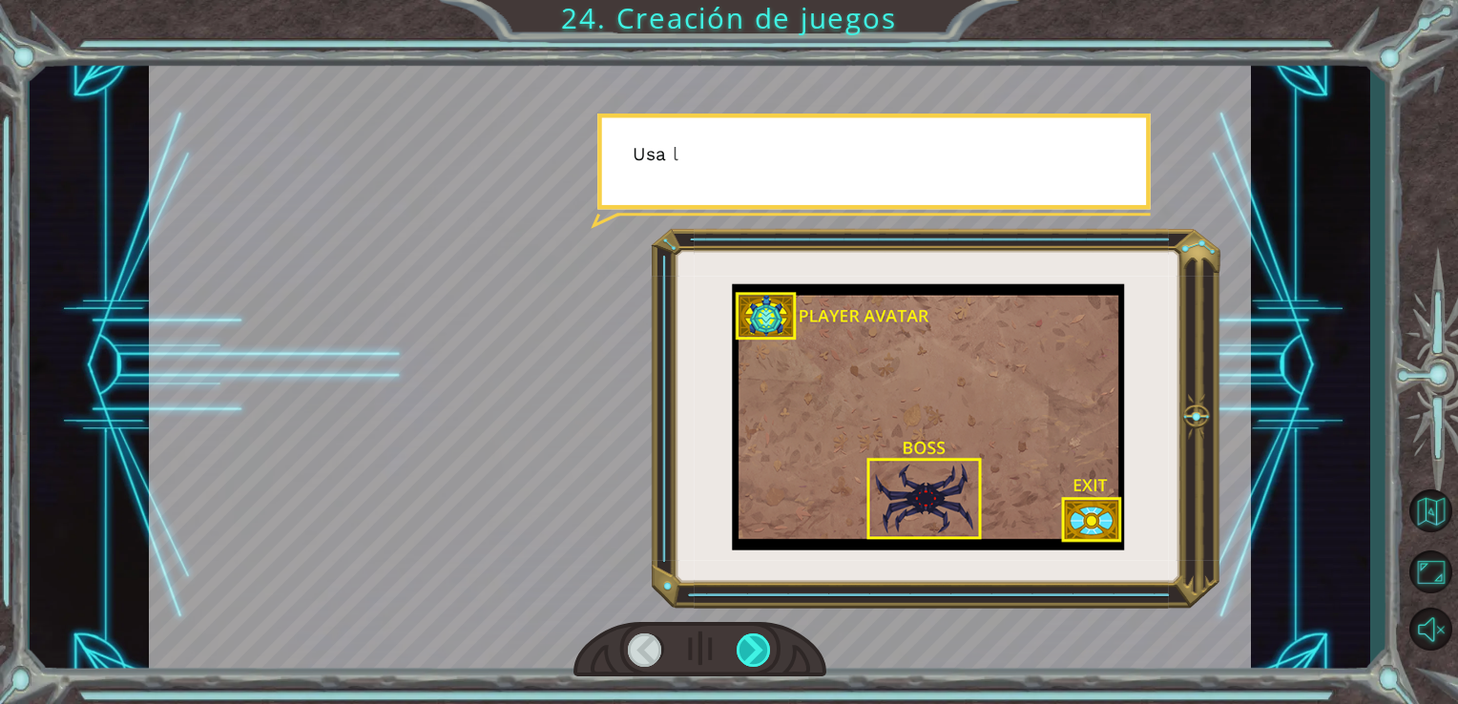
click at [748, 640] on div at bounding box center [754, 649] width 35 height 33
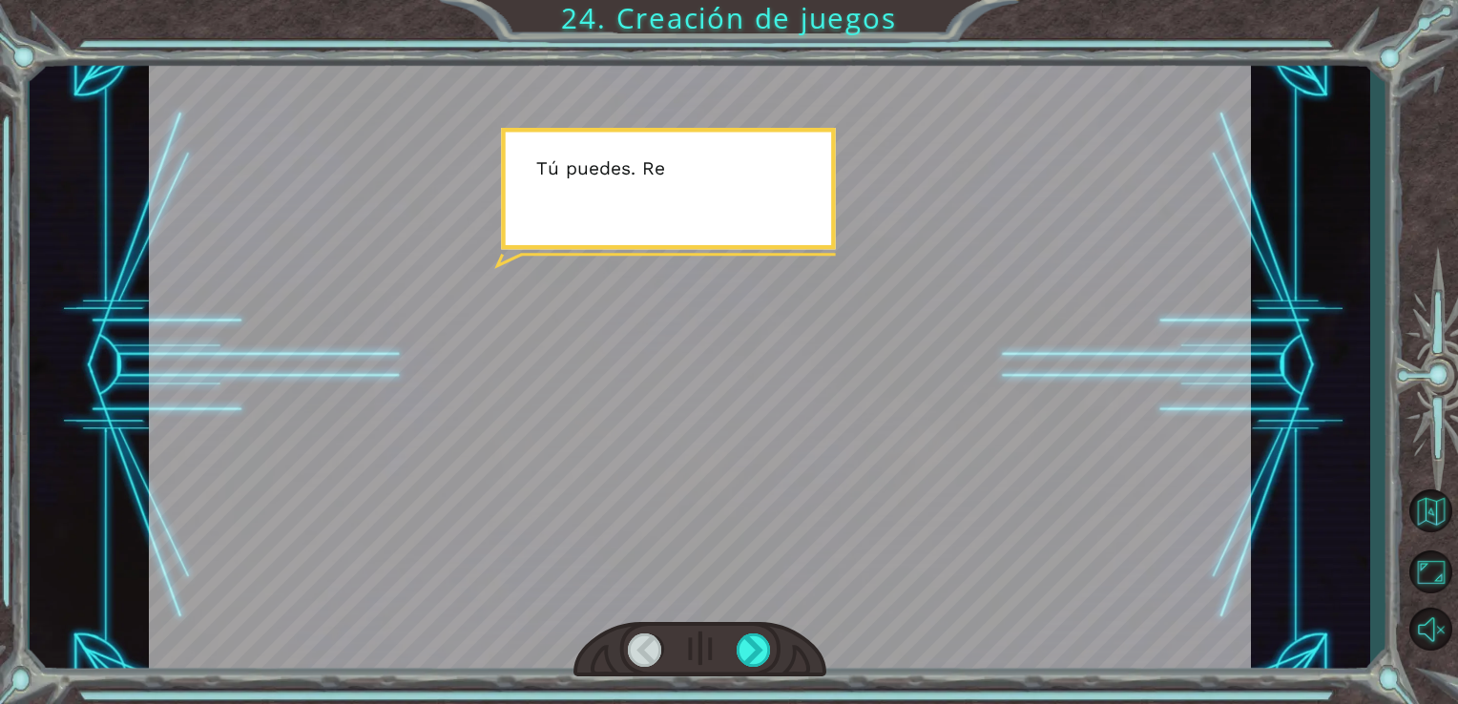
click at [649, 640] on div at bounding box center [645, 649] width 35 height 33
click at [740, 649] on div at bounding box center [754, 649] width 35 height 33
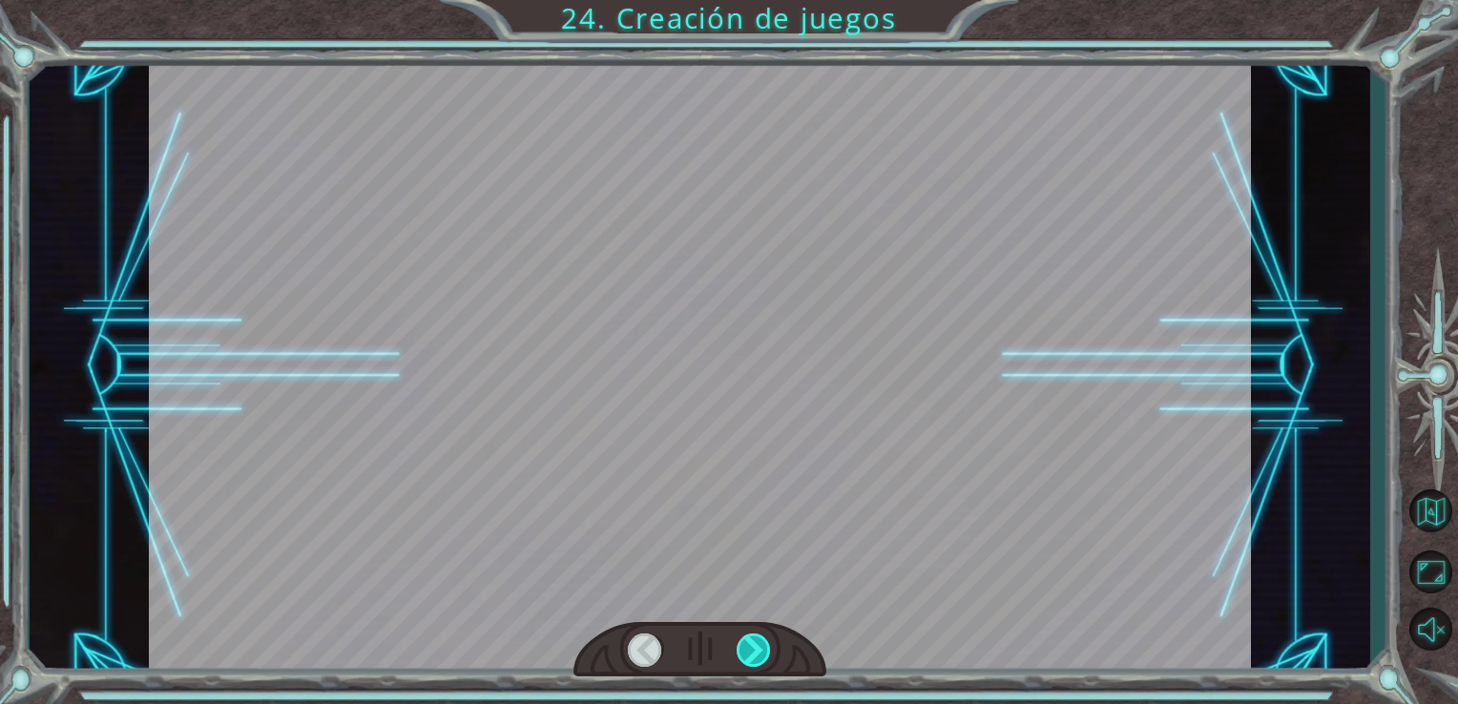
click at [759, 647] on div at bounding box center [754, 649] width 35 height 33
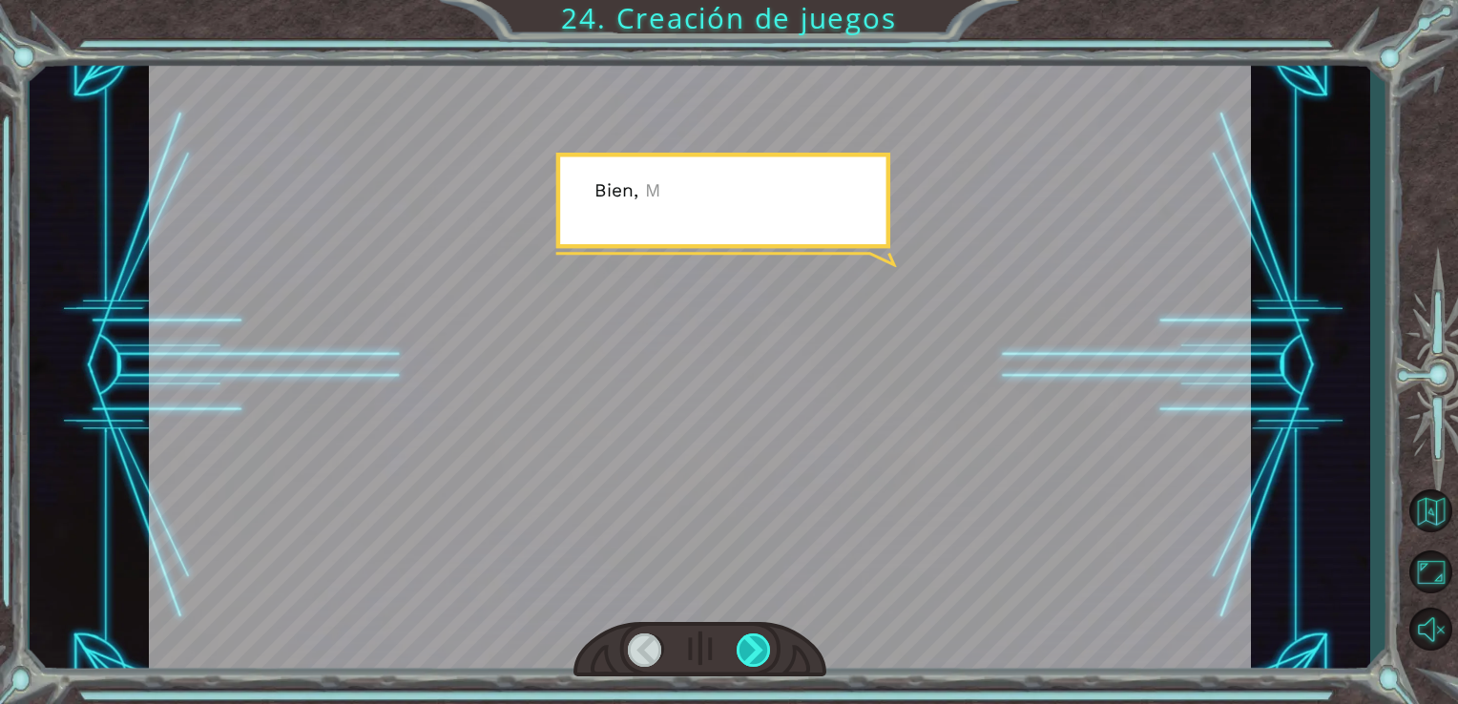
click at [749, 648] on div at bounding box center [754, 649] width 35 height 33
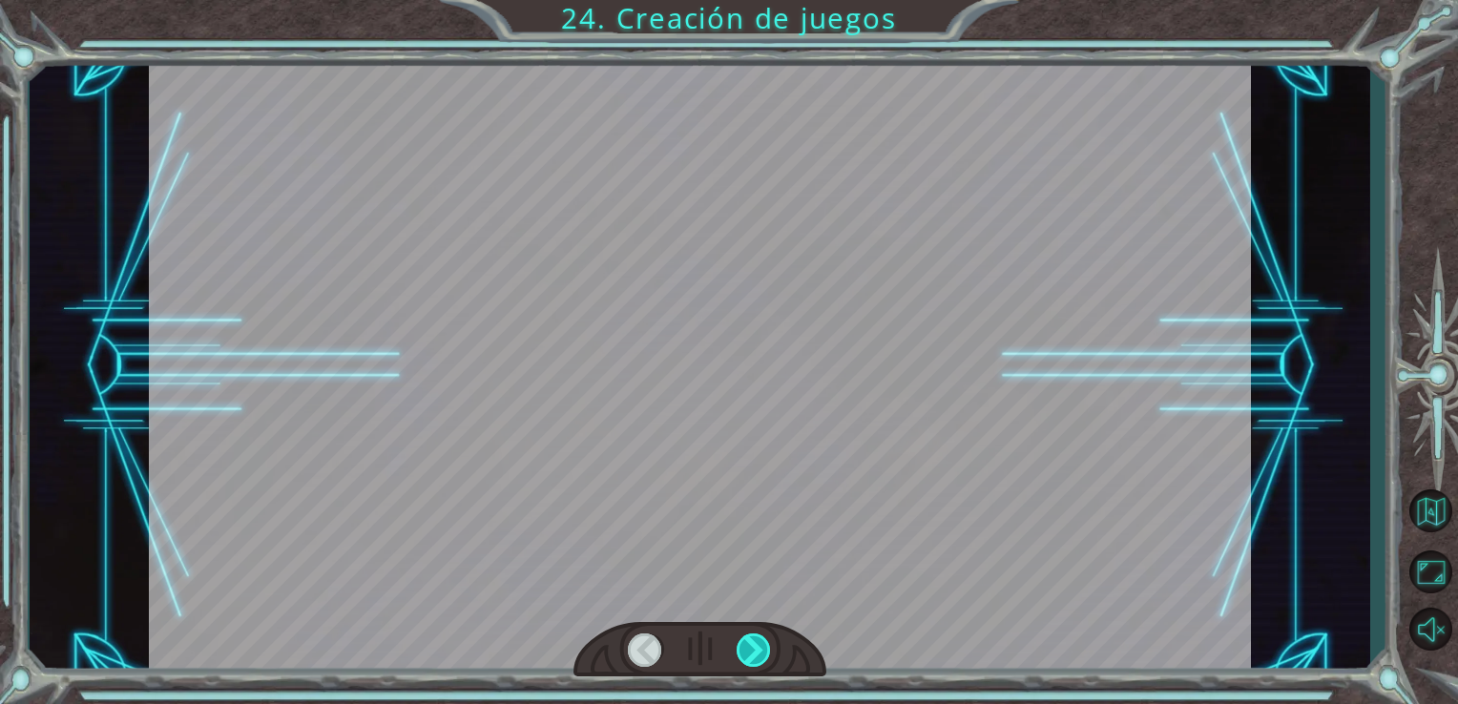
click at [749, 648] on div at bounding box center [754, 649] width 35 height 33
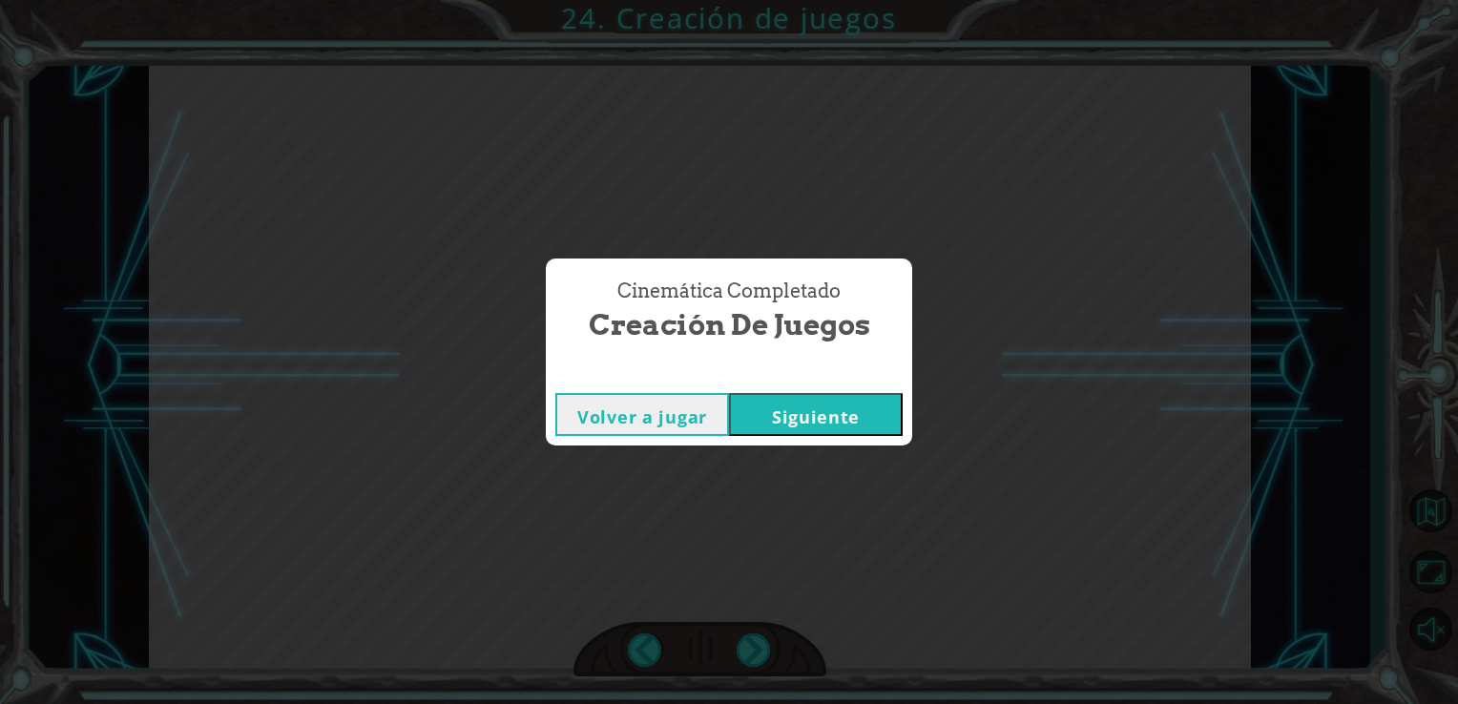
click at [821, 416] on button "Siguiente" at bounding box center [816, 414] width 174 height 43
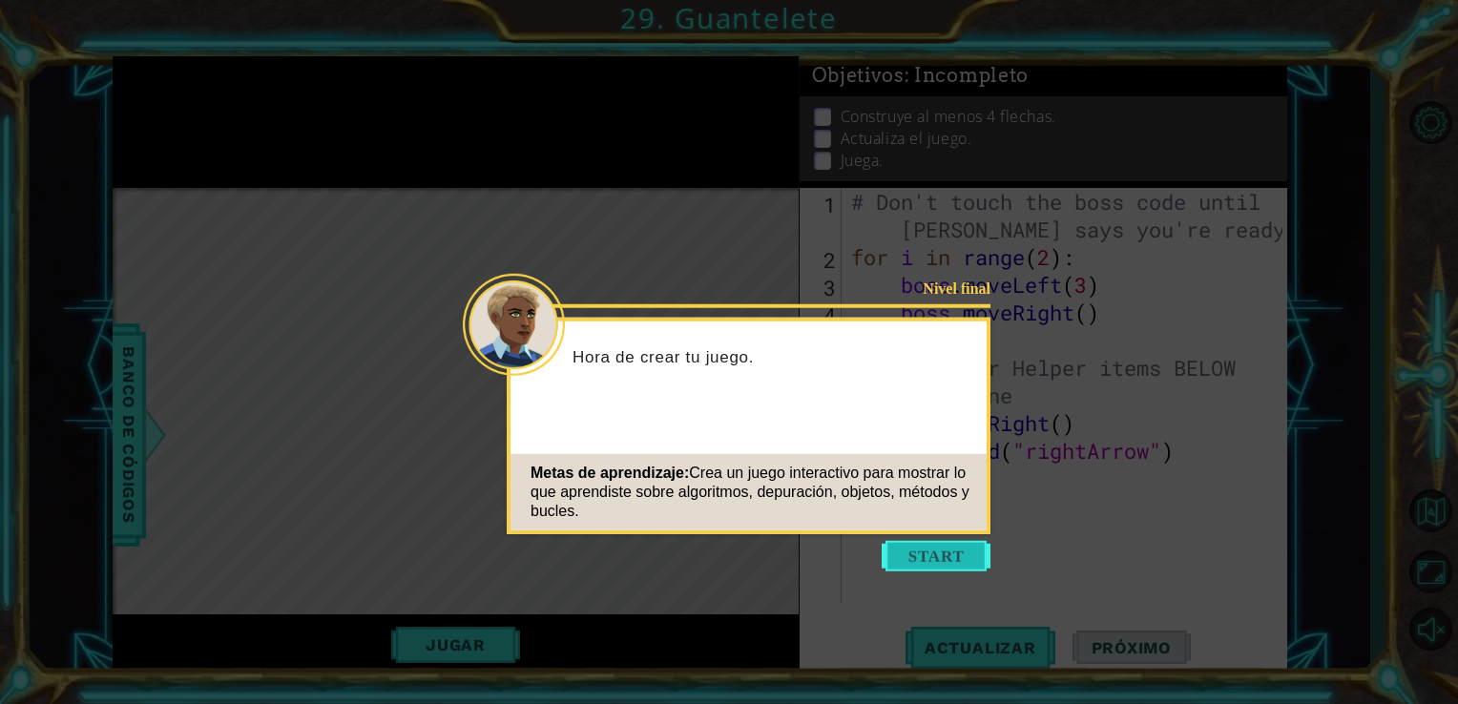
click at [932, 556] on button "Start" at bounding box center [936, 556] width 109 height 31
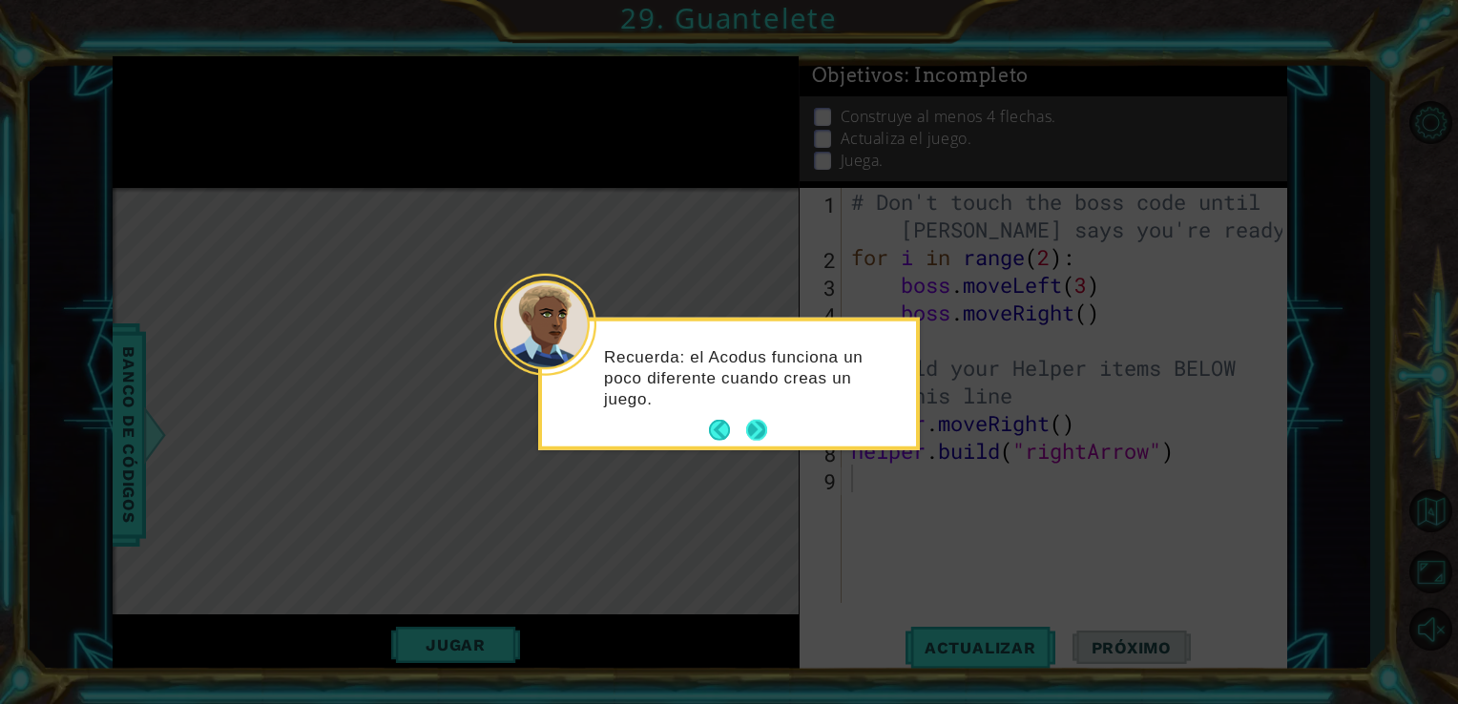
click at [764, 426] on button "Next" at bounding box center [756, 430] width 21 height 21
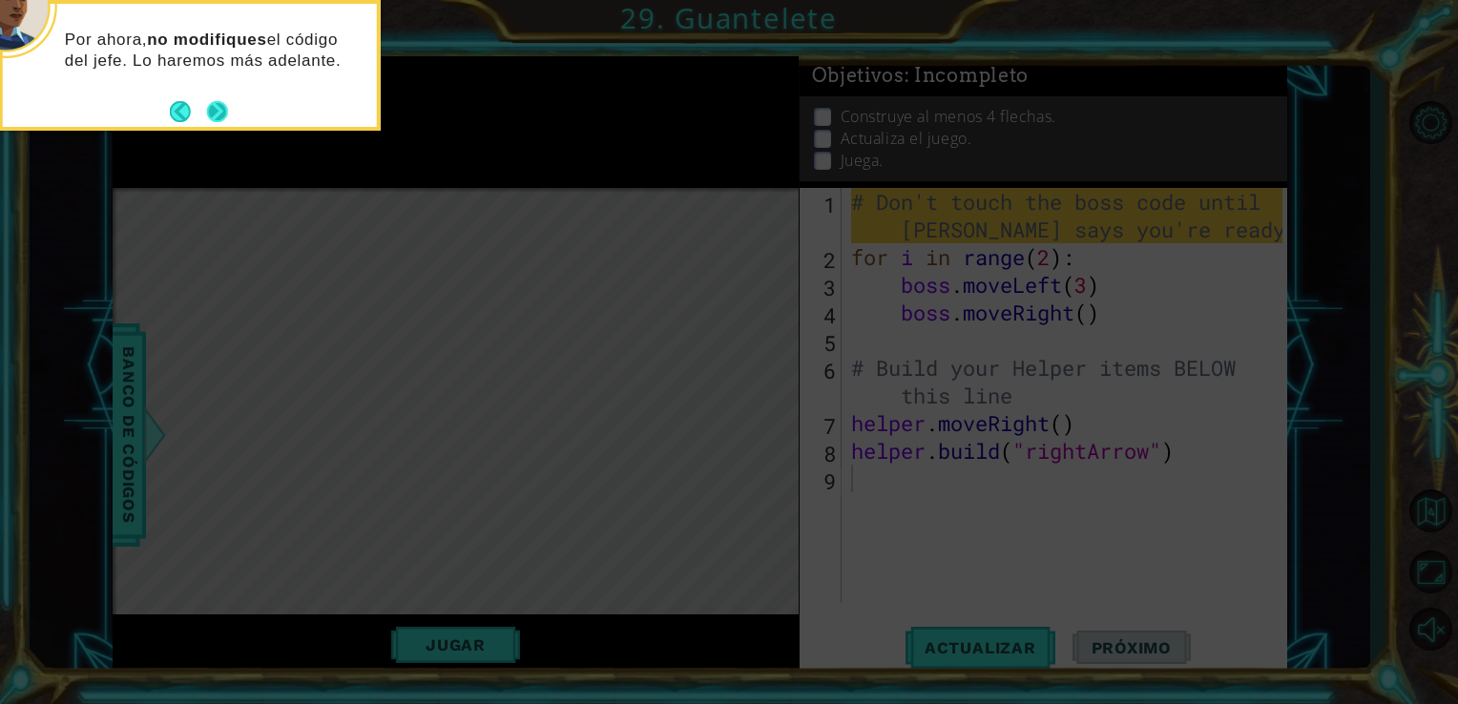
click at [225, 109] on button "Next" at bounding box center [217, 111] width 21 height 21
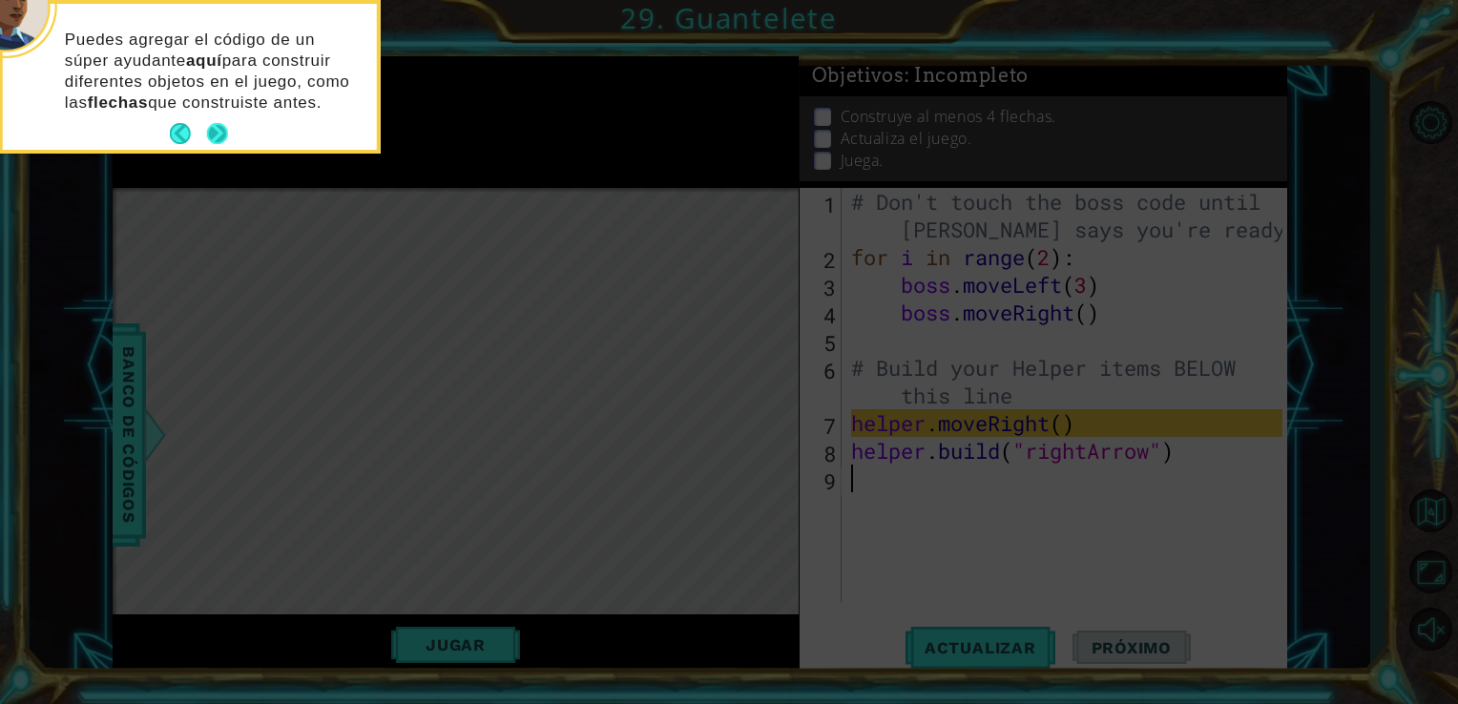
click at [218, 129] on button "Next" at bounding box center [217, 133] width 21 height 21
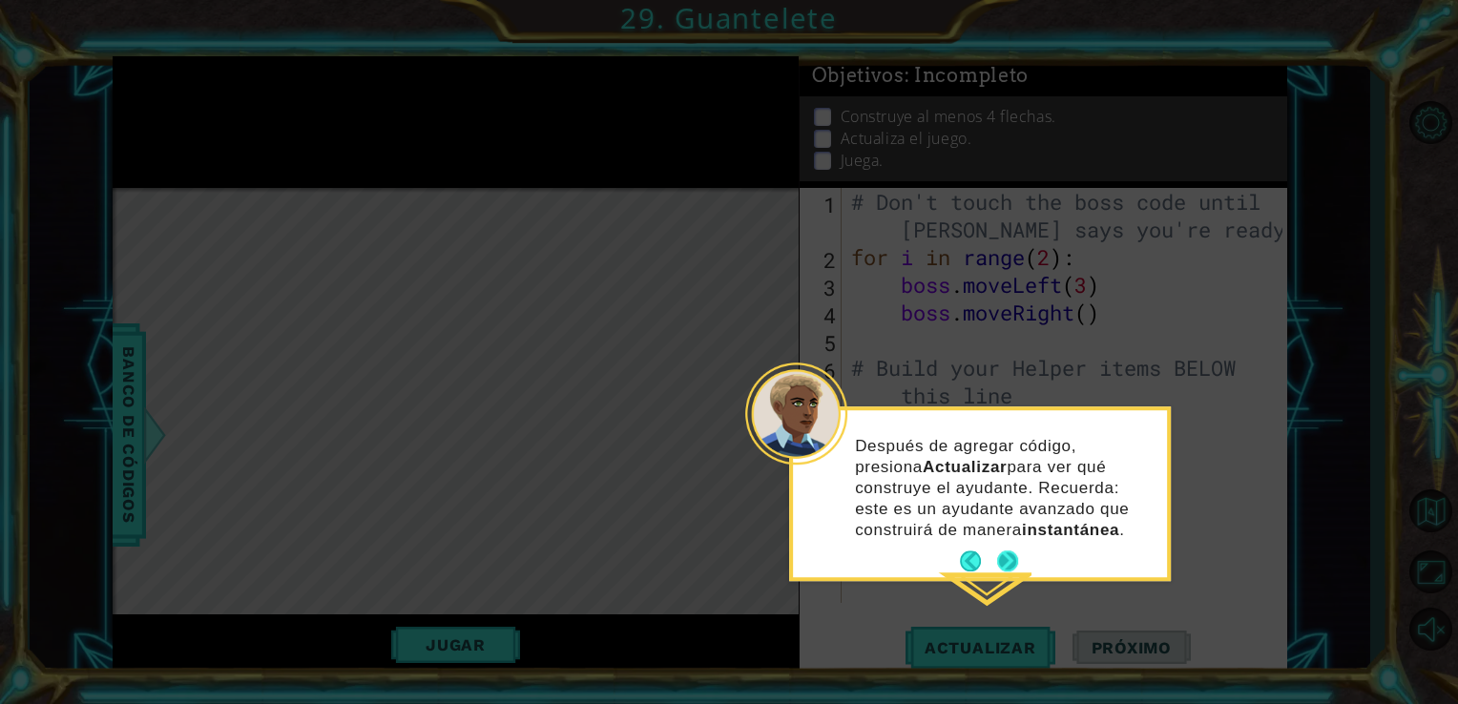
click at [1007, 554] on button "Next" at bounding box center [1007, 561] width 22 height 22
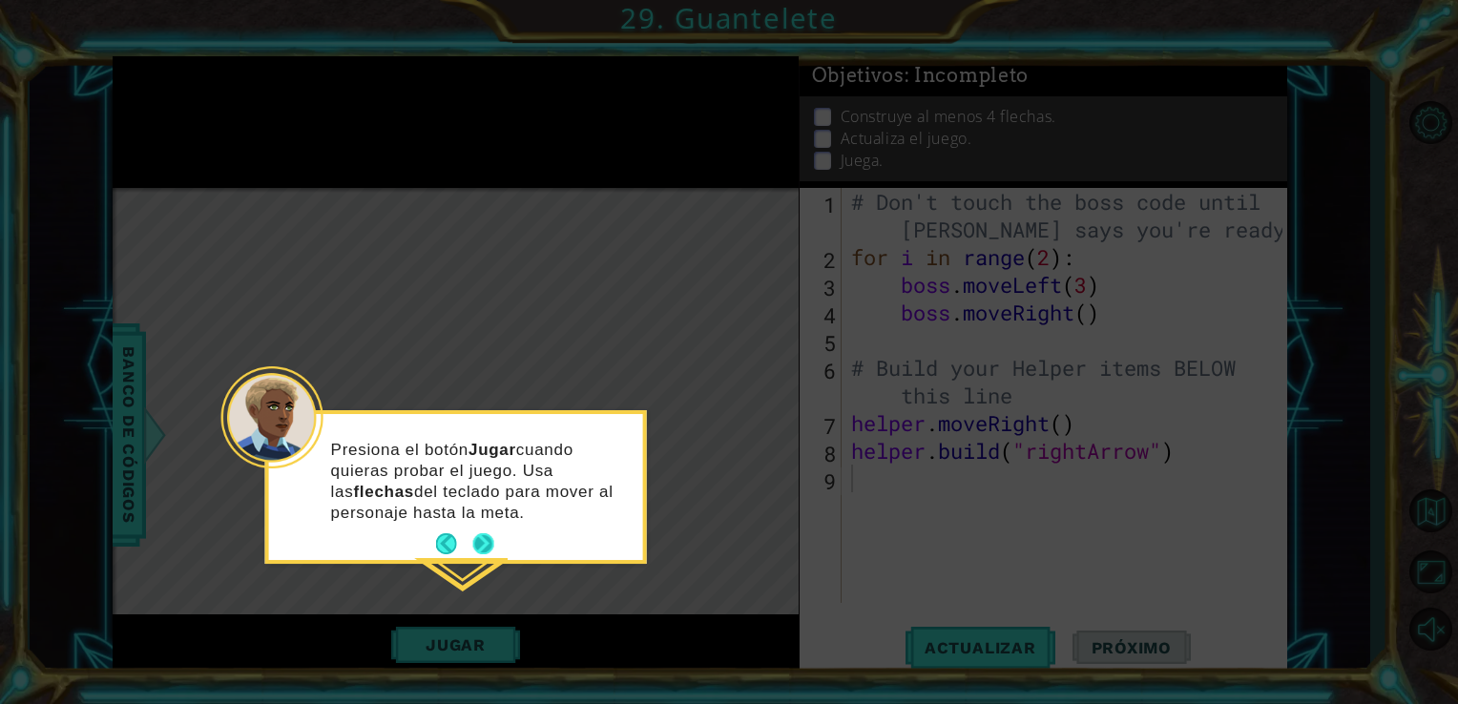
click at [488, 540] on button "Next" at bounding box center [483, 543] width 21 height 21
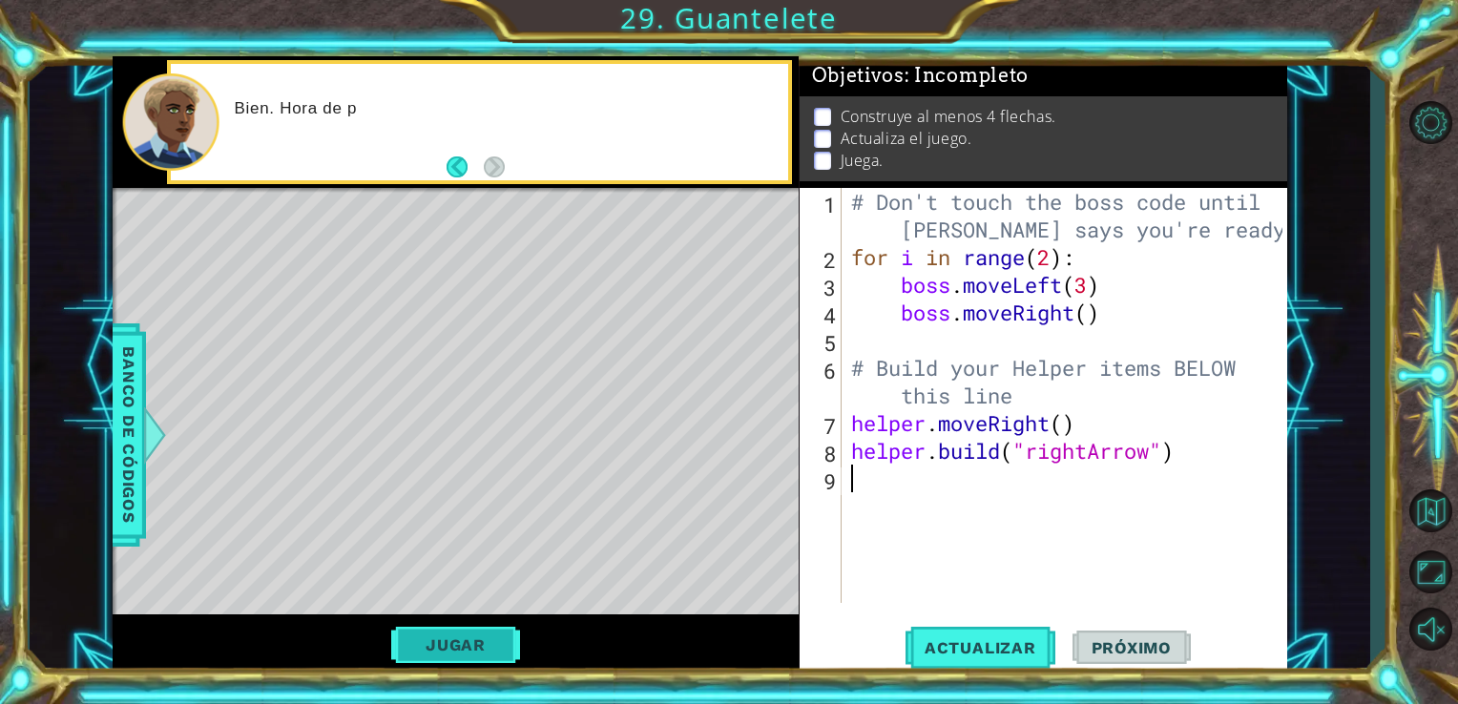
click at [454, 634] on button "Jugar" at bounding box center [455, 645] width 129 height 36
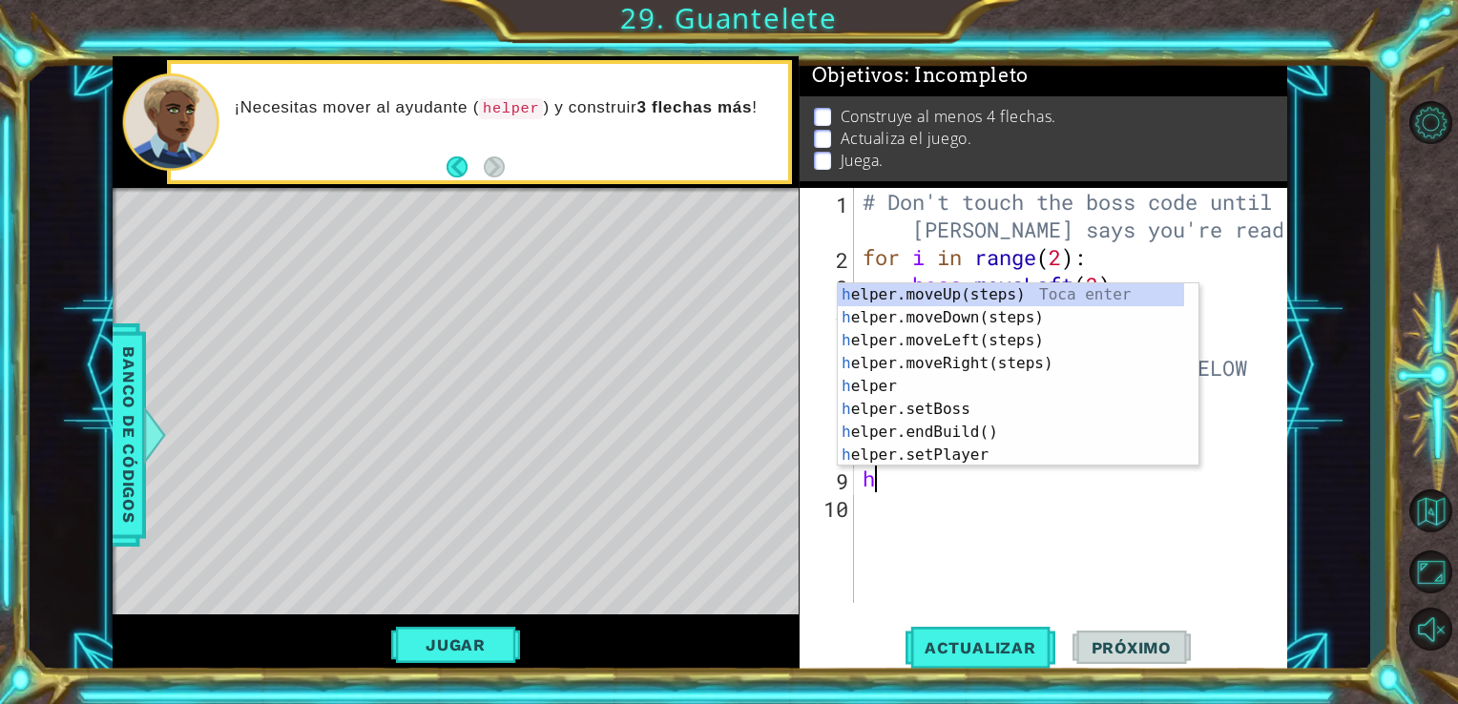
type textarea "he"
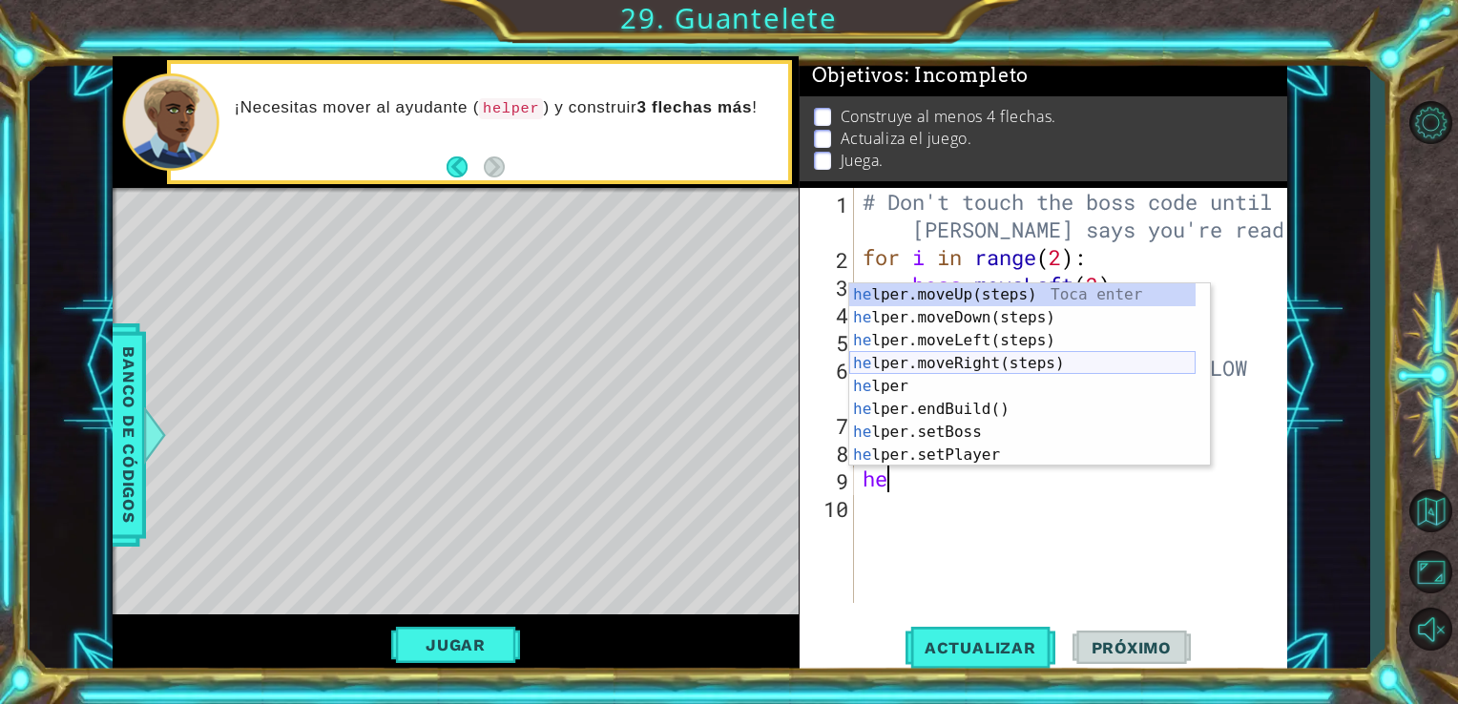
click at [1001, 371] on div "he lper.moveUp(steps) Toca enter he lper.moveDown(steps) Toca enter he lper.mov…" at bounding box center [1022, 397] width 346 height 229
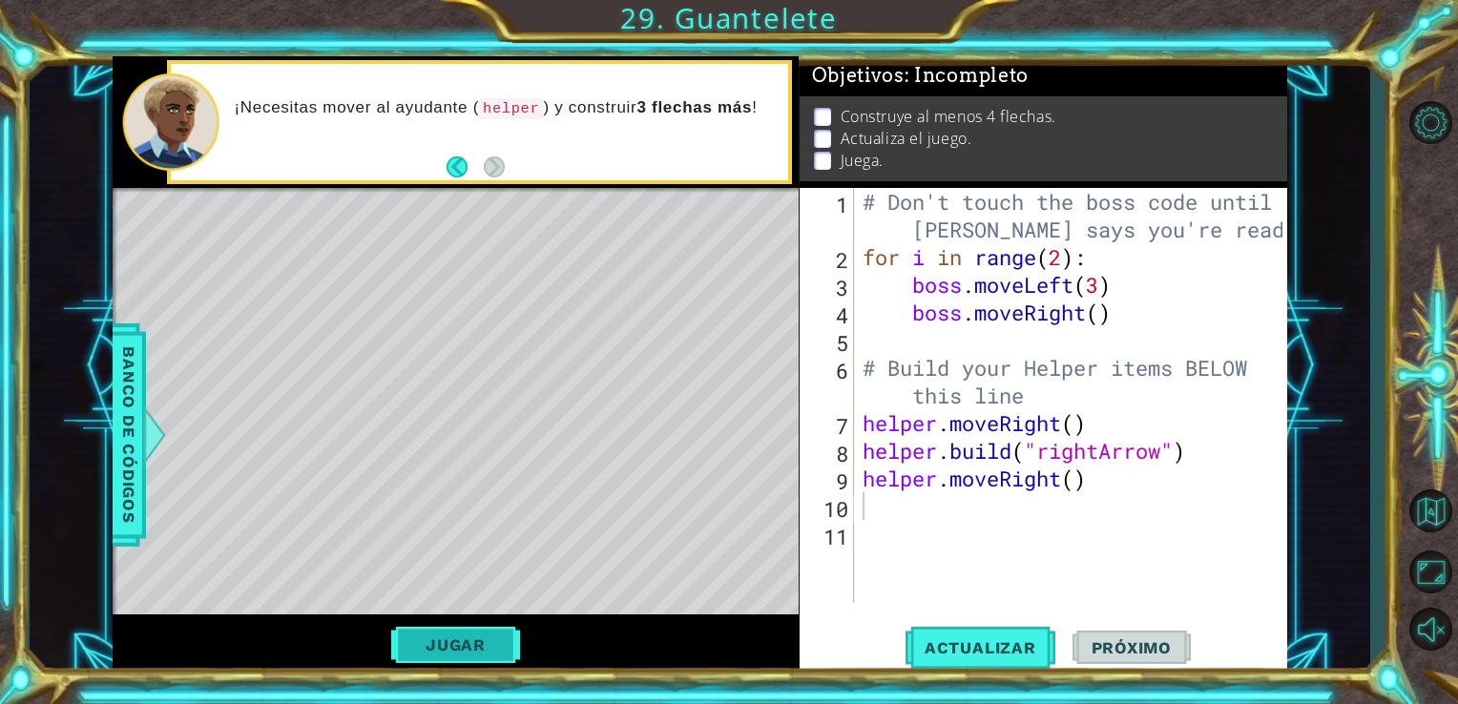
click at [468, 654] on button "Jugar" at bounding box center [455, 645] width 129 height 36
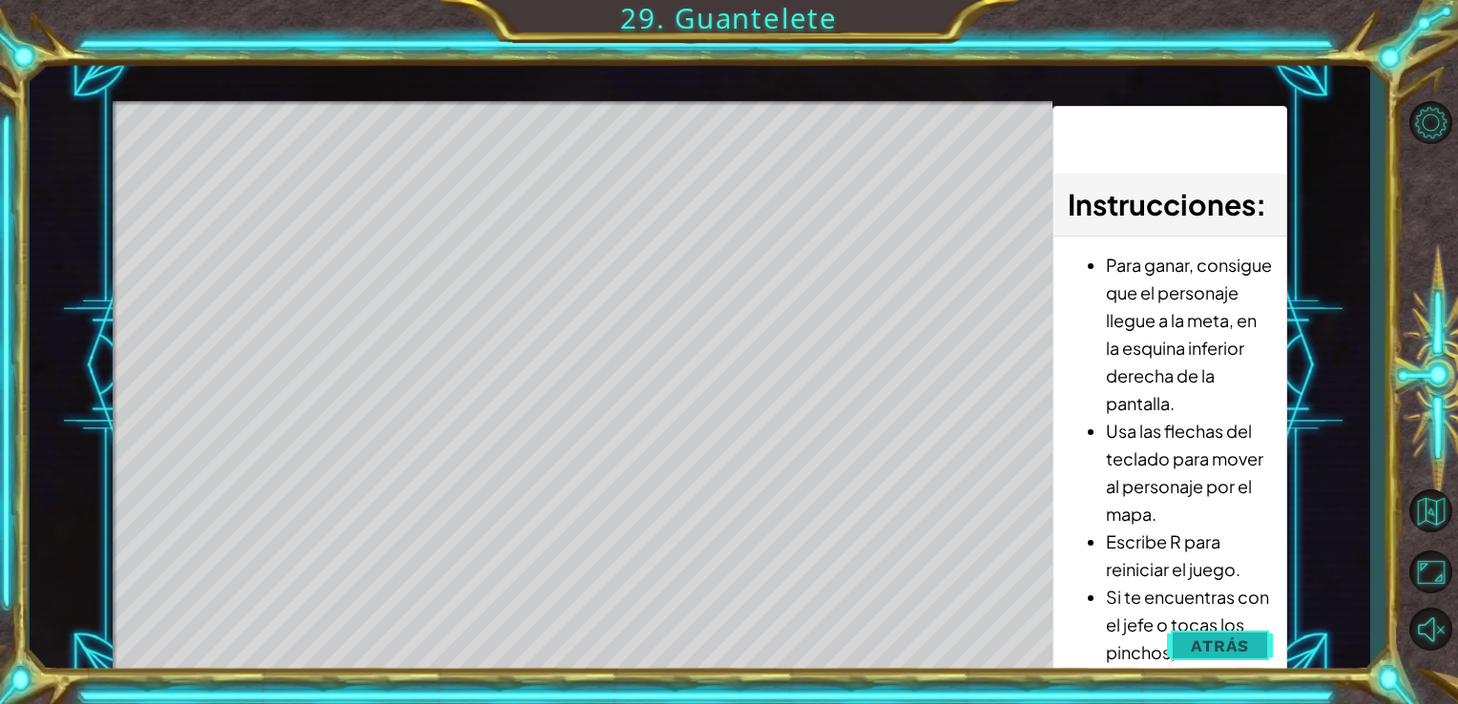
click at [1223, 641] on span "Atrás" at bounding box center [1220, 645] width 58 height 19
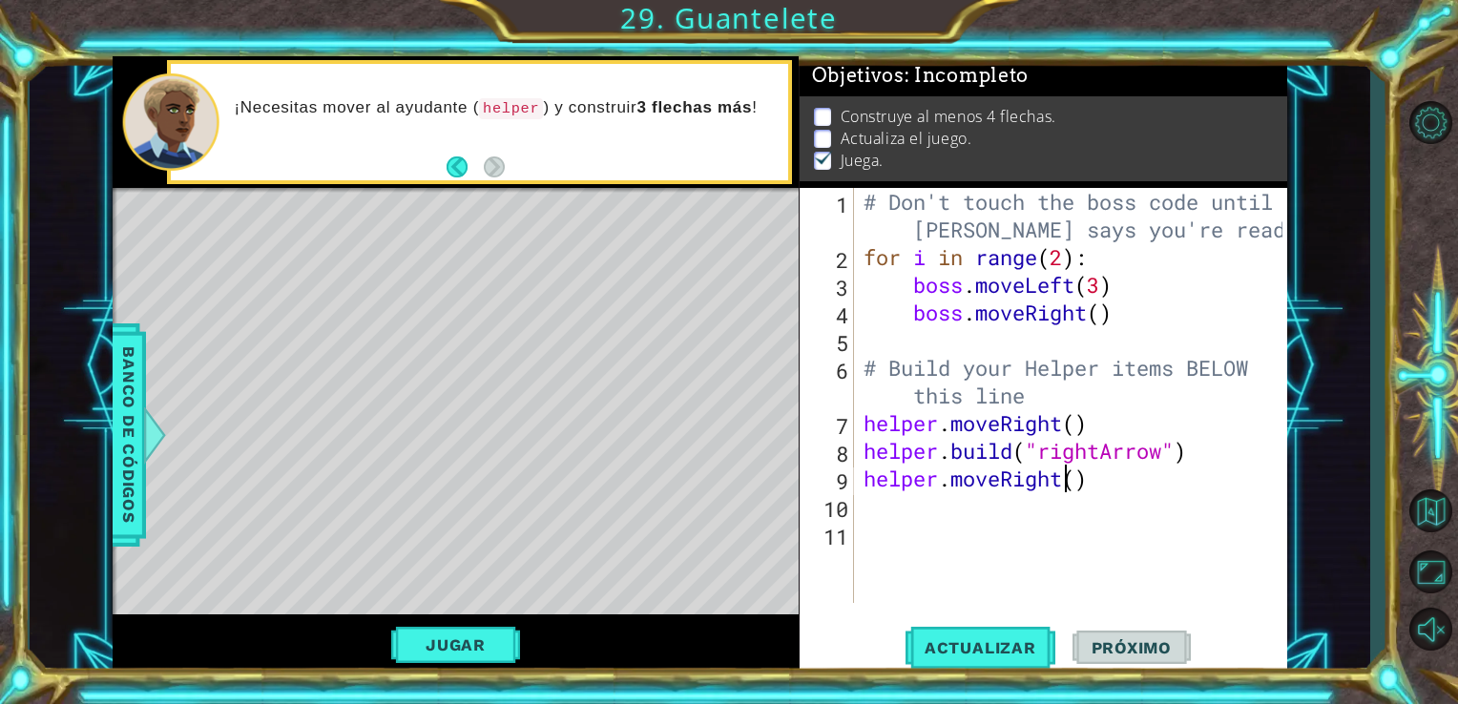
click at [1061, 482] on div "# Don't touch the boss code until [PERSON_NAME] says you're ready! for i in ran…" at bounding box center [1076, 437] width 433 height 498
click at [1038, 483] on div "# Don't touch the boss code until [PERSON_NAME] says you're ready! for i in ran…" at bounding box center [1076, 437] width 433 height 498
click at [955, 647] on span "Actualizar" at bounding box center [980, 647] width 150 height 19
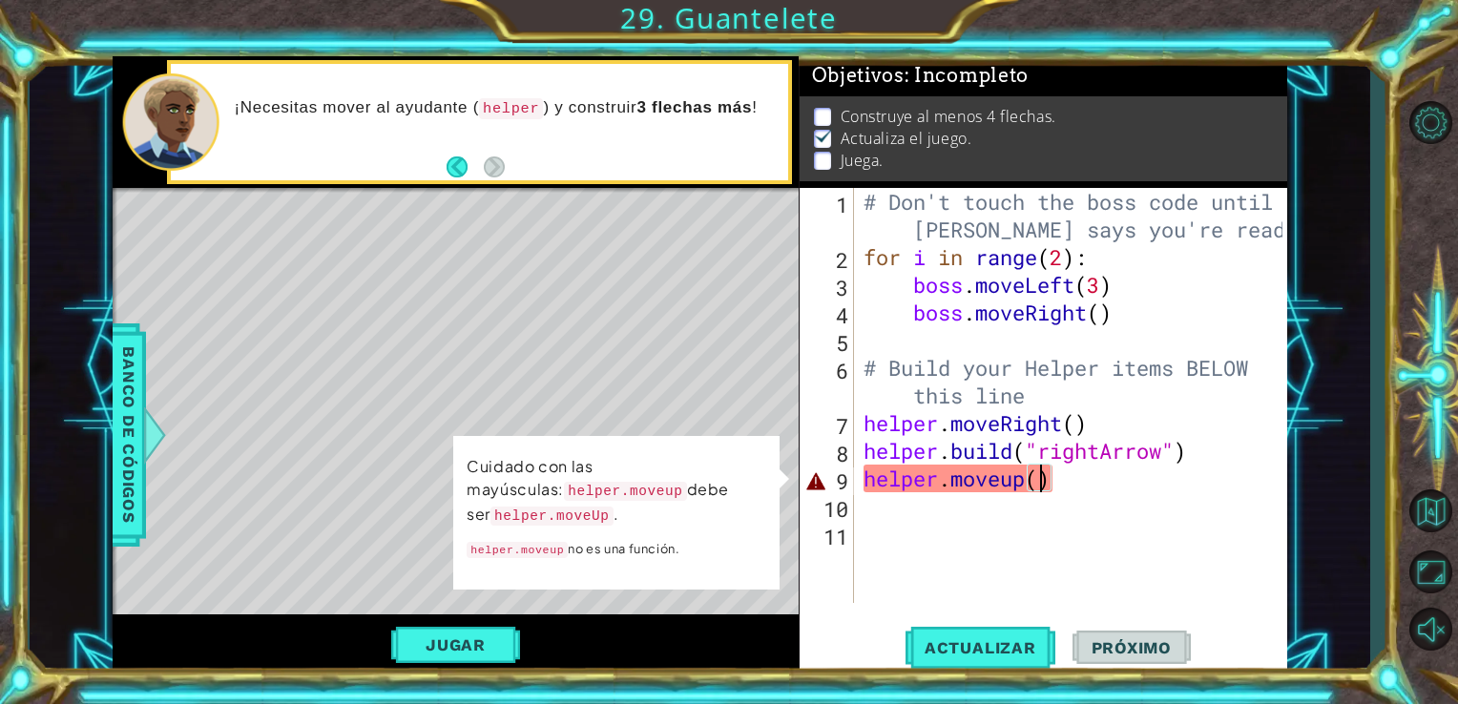
click at [1074, 483] on div "# Don't touch the boss code until [PERSON_NAME] says you're ready! for i in ran…" at bounding box center [1076, 437] width 433 height 498
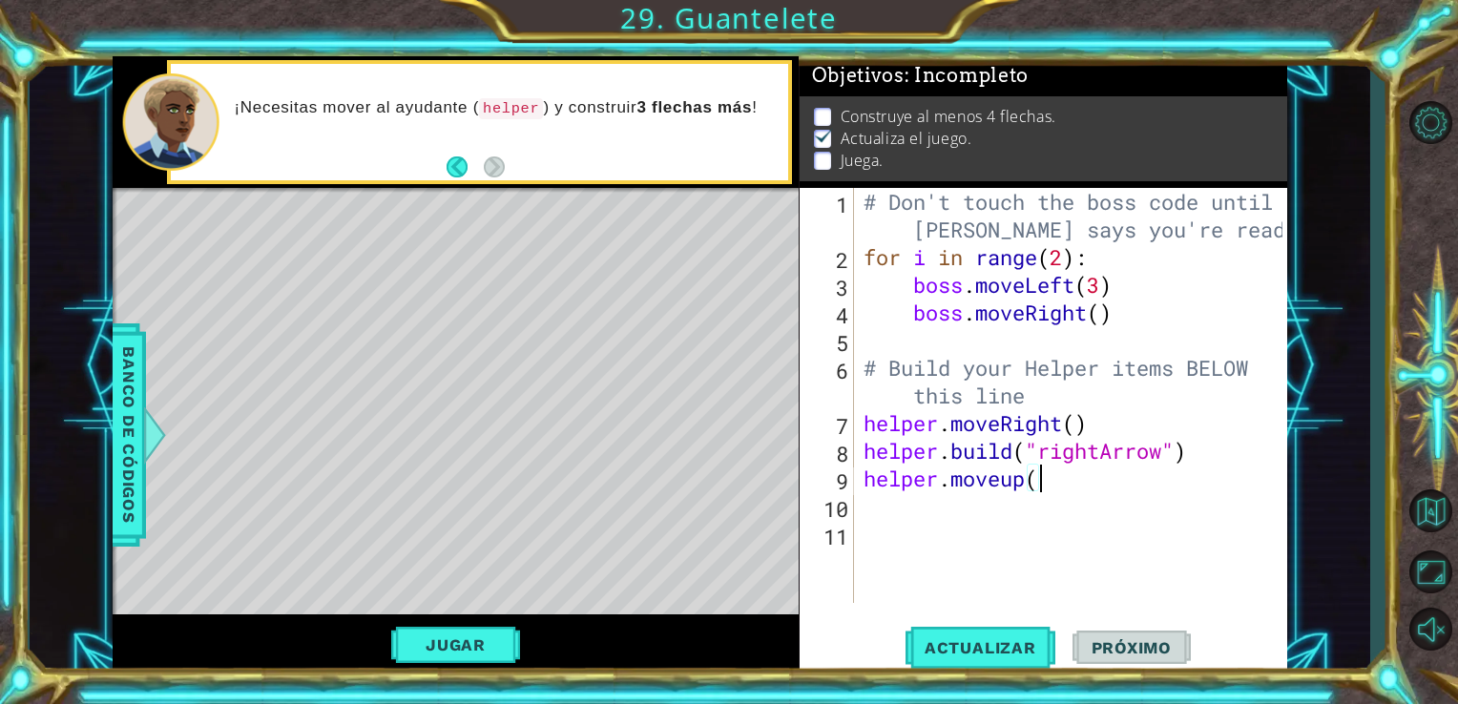
type textarea "helper.moveup"
click at [981, 513] on div "# Don't touch the boss code until [PERSON_NAME] says you're ready! for i in ran…" at bounding box center [1076, 437] width 433 height 498
click at [945, 651] on span "Actualizar" at bounding box center [980, 647] width 150 height 19
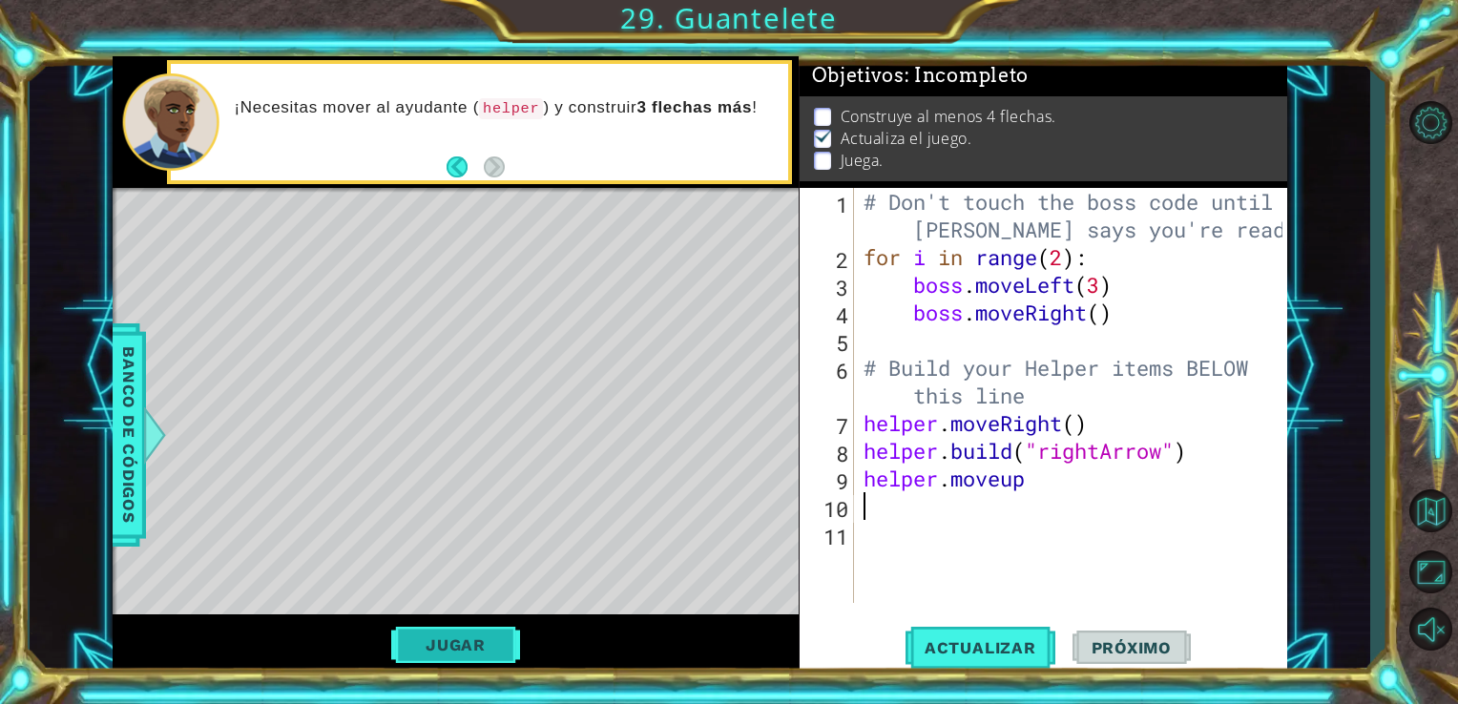
click at [464, 635] on button "Jugar" at bounding box center [455, 645] width 129 height 36
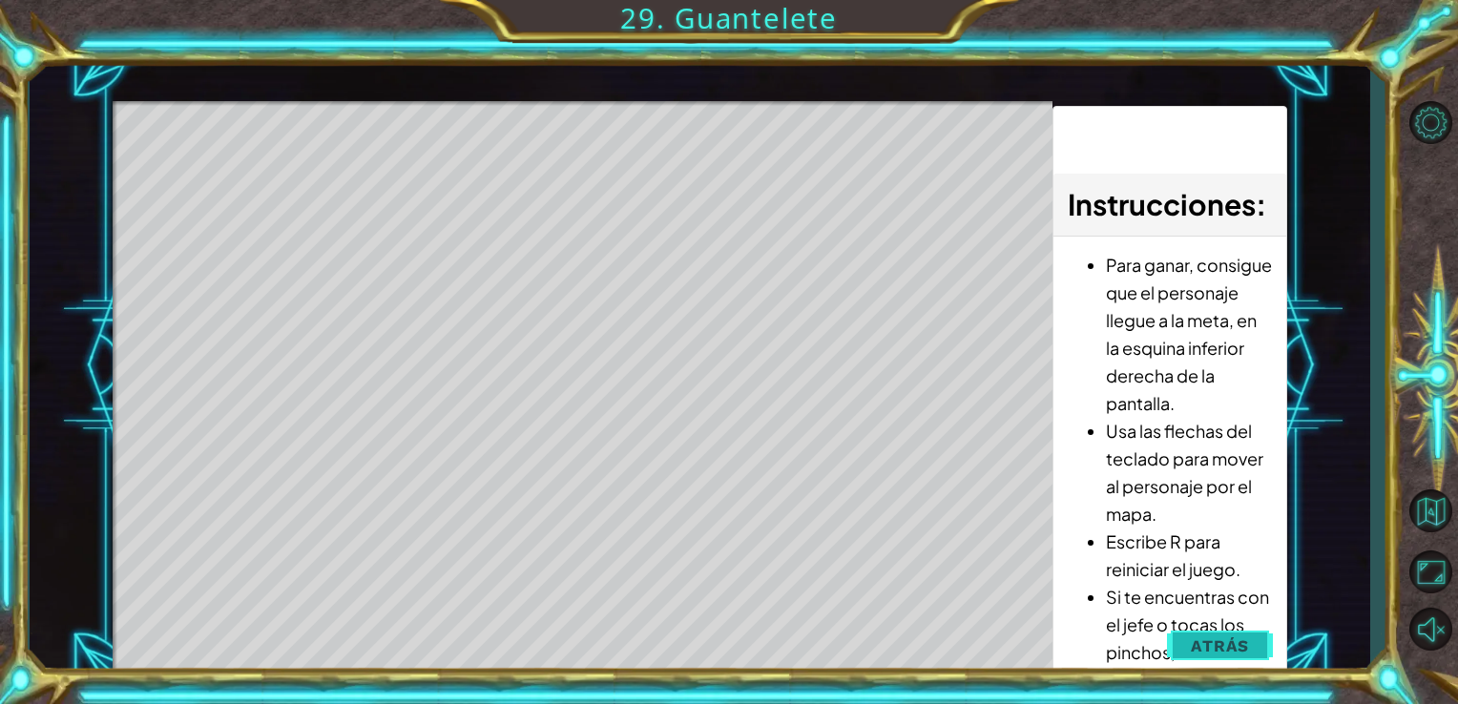
click at [1219, 648] on span "Atrás" at bounding box center [1220, 645] width 58 height 19
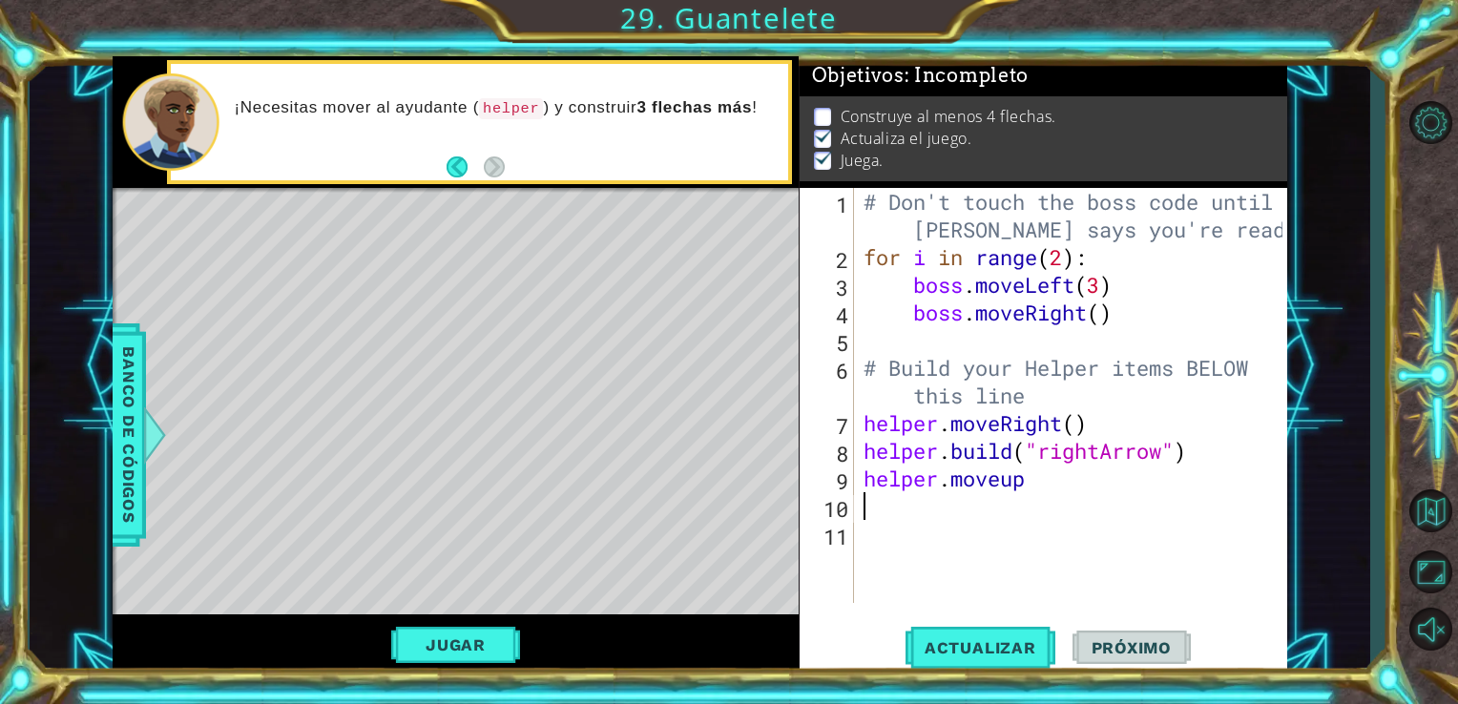
click at [988, 499] on div "# Don't touch the boss code until [PERSON_NAME] says you're ready! for i in ran…" at bounding box center [1076, 437] width 433 height 498
click at [1025, 494] on div "# Don't touch the boss code until [PERSON_NAME] says you're ready! for i in ran…" at bounding box center [1076, 437] width 433 height 498
click at [1059, 481] on div "# Don't touch the boss code until [PERSON_NAME] says you're ready! for i in ran…" at bounding box center [1076, 437] width 433 height 498
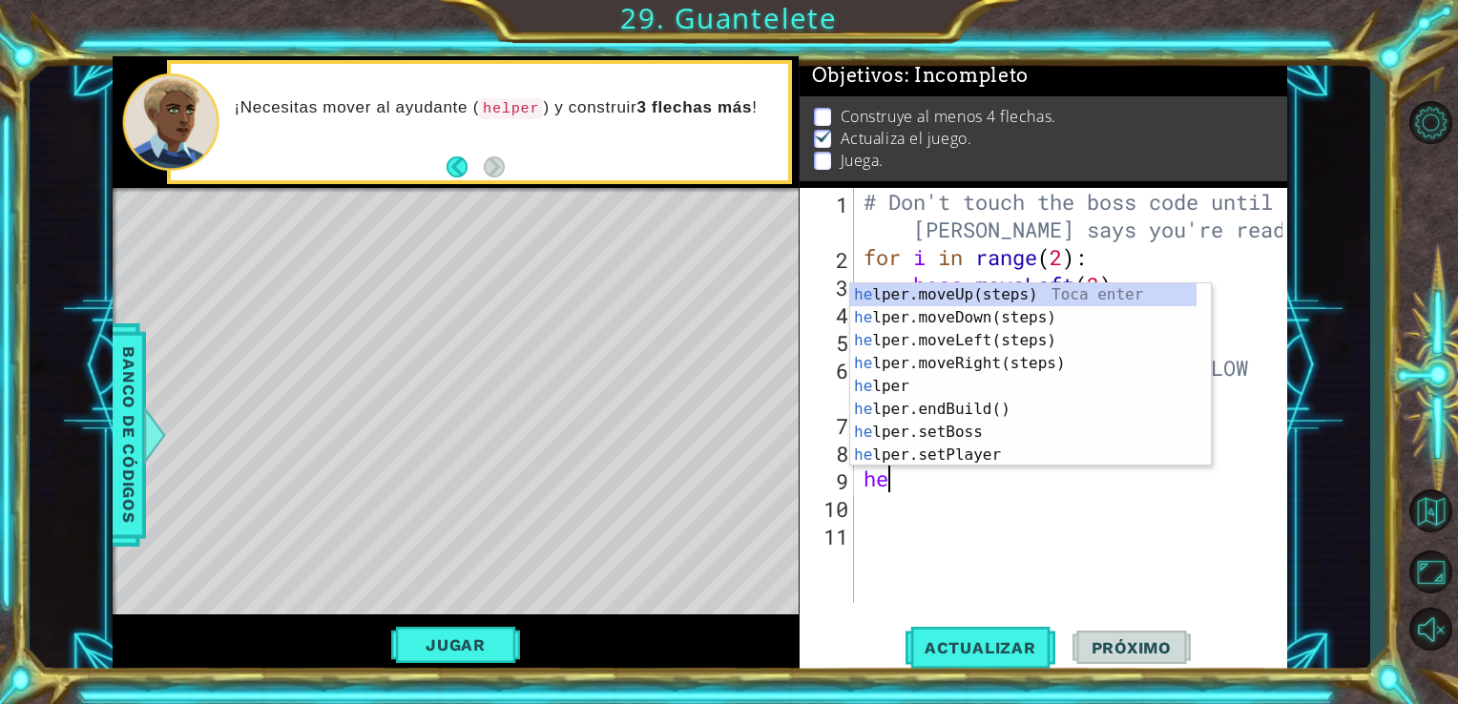
type textarea "h"
type textarea "helpe"
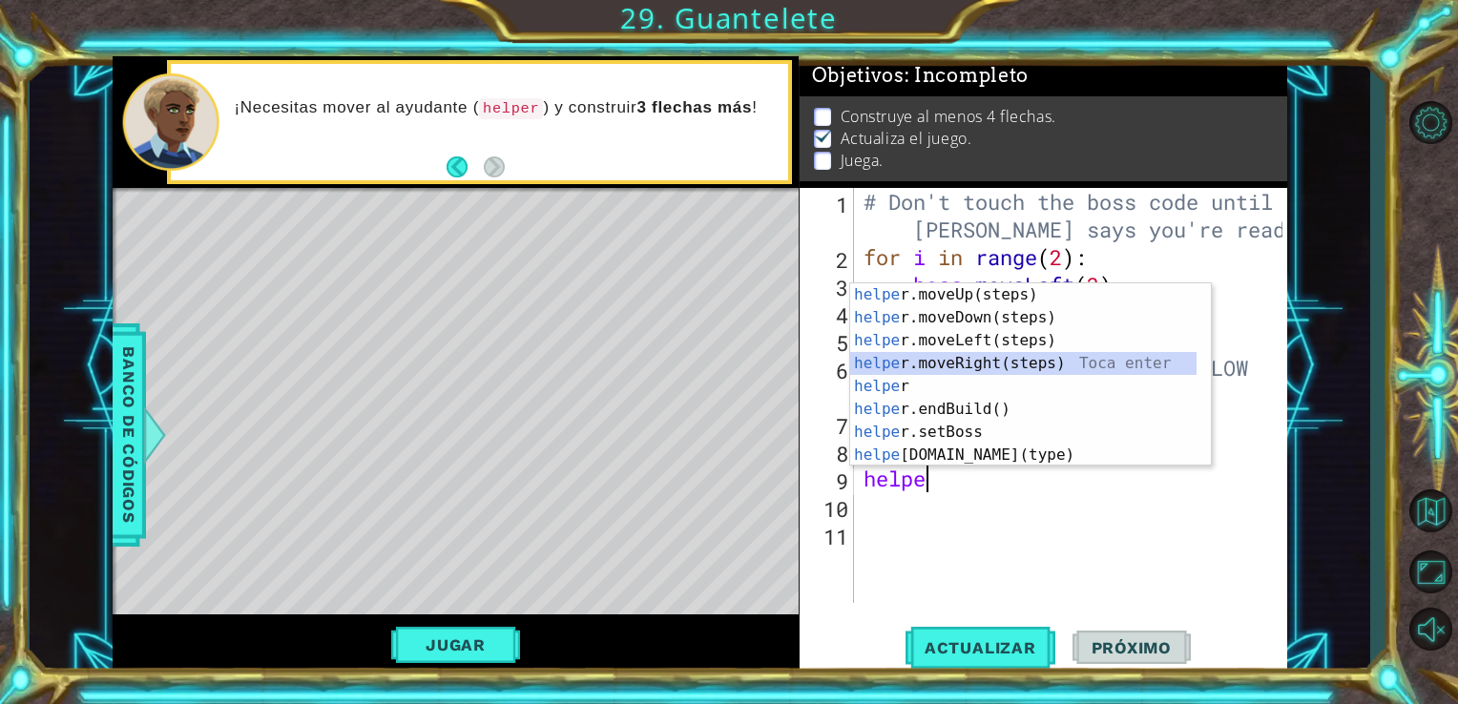
click at [985, 364] on div "helpe [PERSON_NAME]moveUp(steps) Toca enter helpe r.moveDown(steps) Toca enter …" at bounding box center [1023, 397] width 346 height 229
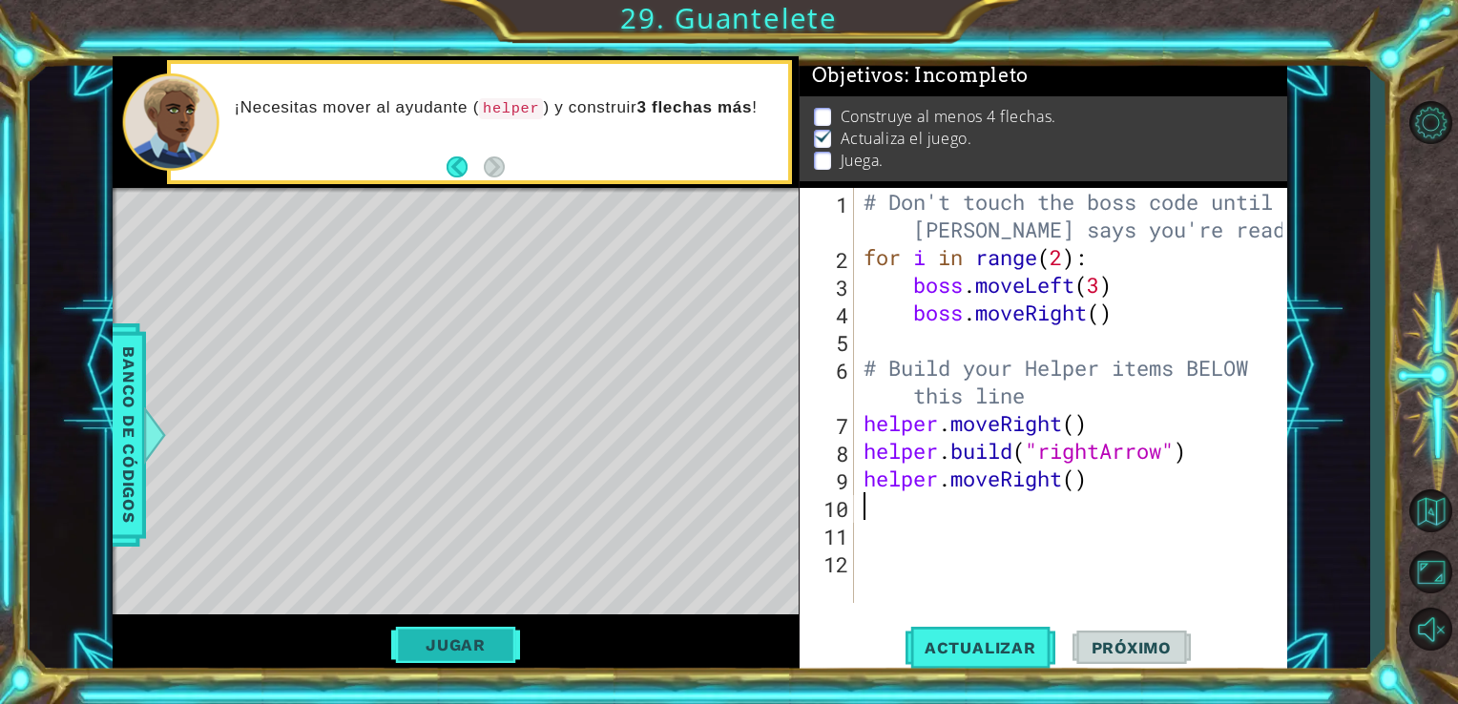
click at [460, 635] on button "Jugar" at bounding box center [455, 645] width 129 height 36
type textarea "helper.moveRight()"
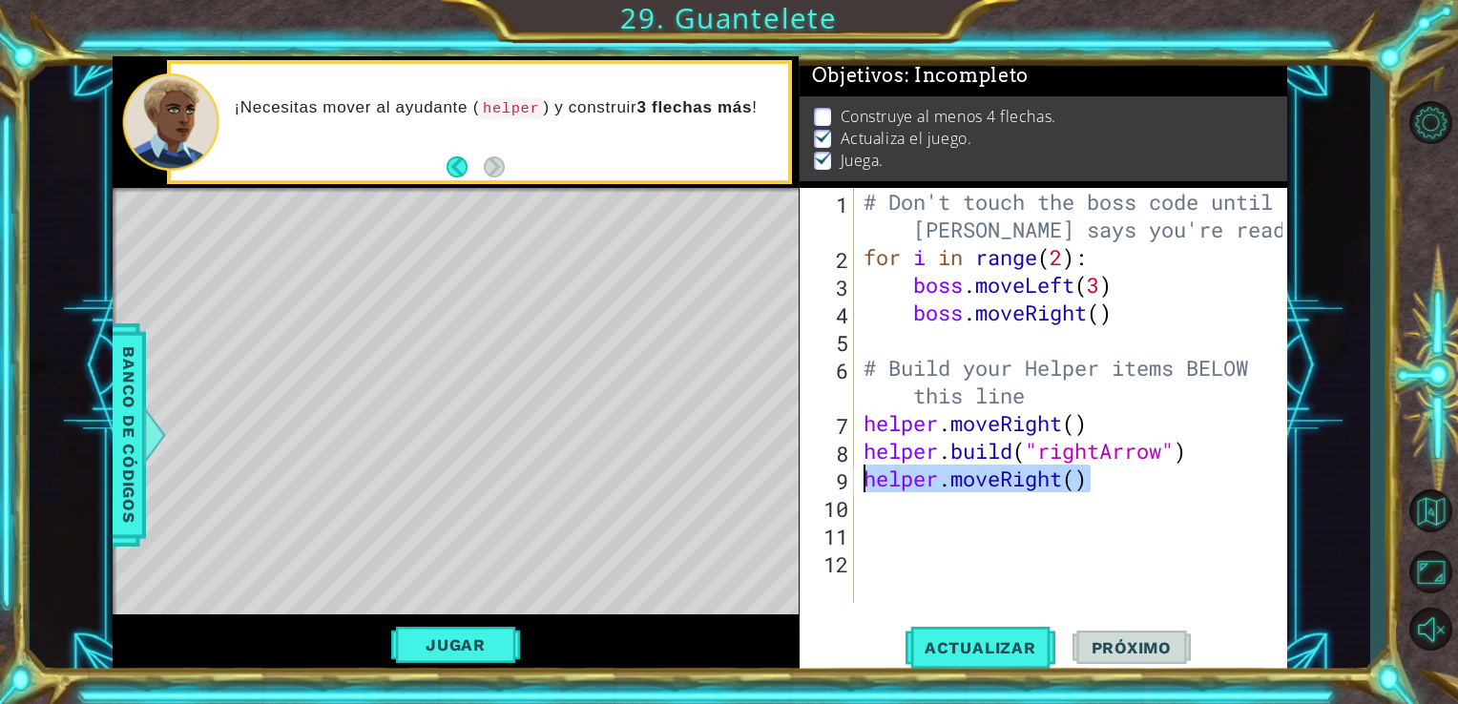
drag, startPoint x: 966, startPoint y: 500, endPoint x: 855, endPoint y: 475, distance: 113.4
click at [855, 475] on div "helper.moveRight() 1 2 3 4 5 6 7 8 9 10 11 12 # Don't touch the boss code until…" at bounding box center [1042, 395] width 484 height 415
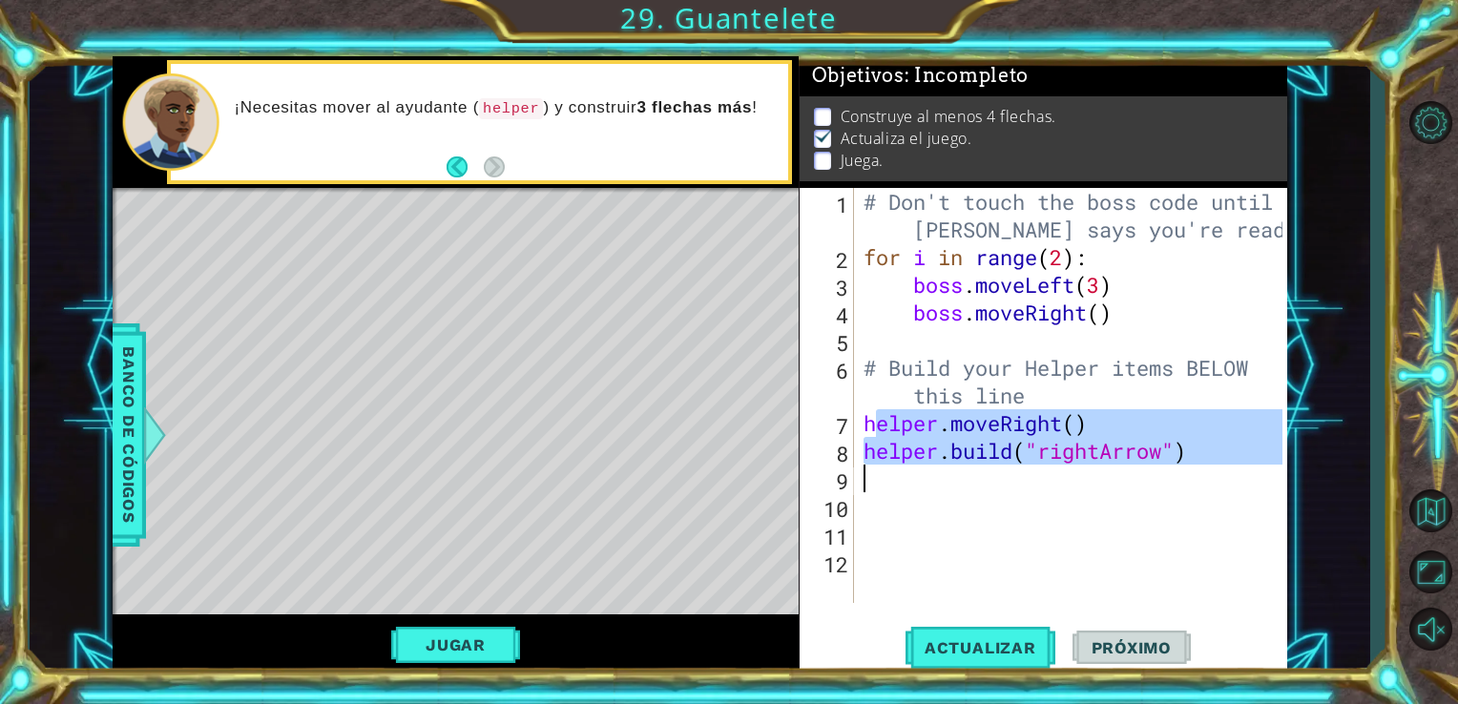
drag, startPoint x: 870, startPoint y: 418, endPoint x: 1259, endPoint y: 467, distance: 392.4
click at [1259, 467] on div "# Don't touch the boss code until [PERSON_NAME] says you're ready! for i in ran…" at bounding box center [1076, 437] width 433 height 498
drag, startPoint x: 896, startPoint y: 418, endPoint x: 1218, endPoint y: 455, distance: 324.6
click at [1218, 455] on div "# Don't touch the boss code until [PERSON_NAME] says you're ready! for i in ran…" at bounding box center [1076, 437] width 433 height 498
type textarea "helper.moveRight() [DOMAIN_NAME]("rightArrow")"
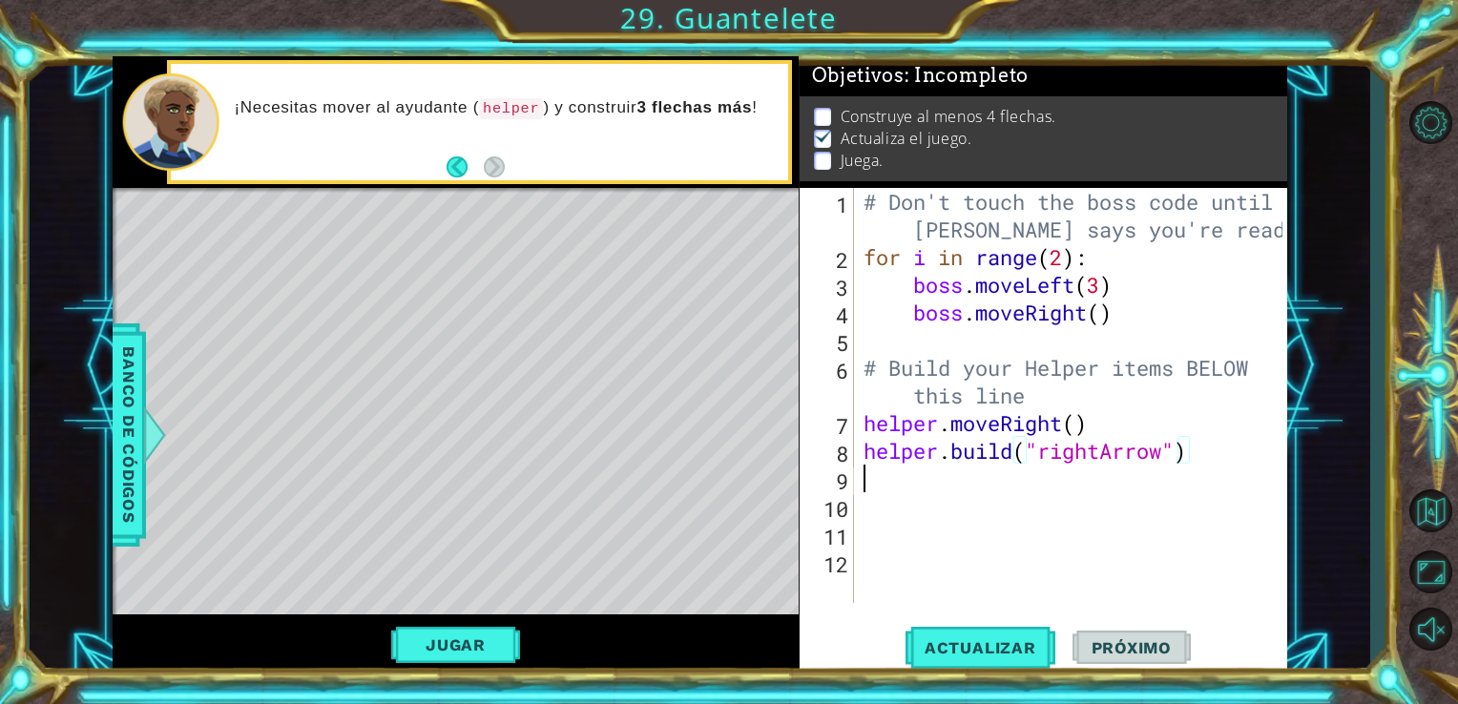
click at [1073, 488] on div "# Don't touch the boss code until [PERSON_NAME] says you're ready! for i in ran…" at bounding box center [1076, 437] width 433 height 498
paste textarea "[DOMAIN_NAME]("rightArrow")"
type textarea "[DOMAIN_NAME]("rightArrow")"
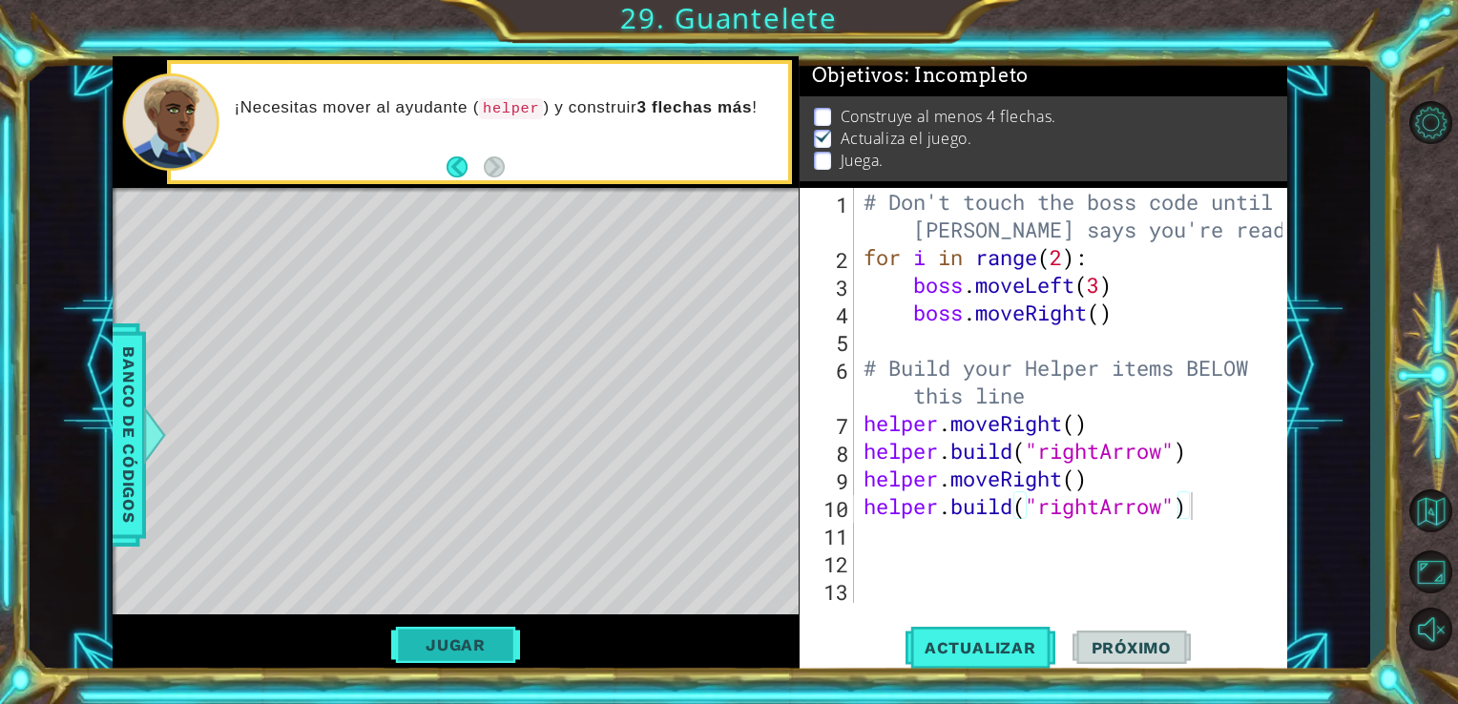
click at [417, 647] on button "Jugar" at bounding box center [455, 645] width 129 height 36
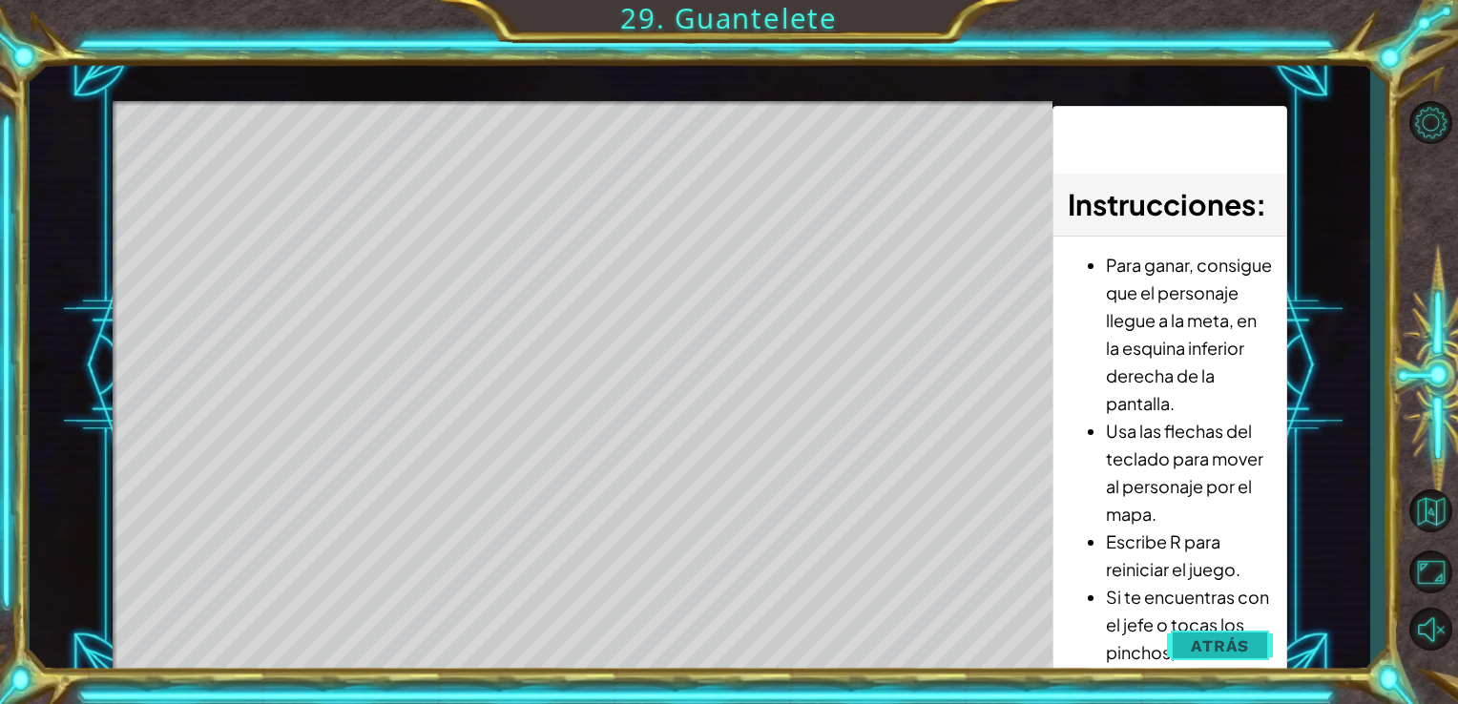
click at [1242, 646] on span "Atrás" at bounding box center [1220, 645] width 58 height 19
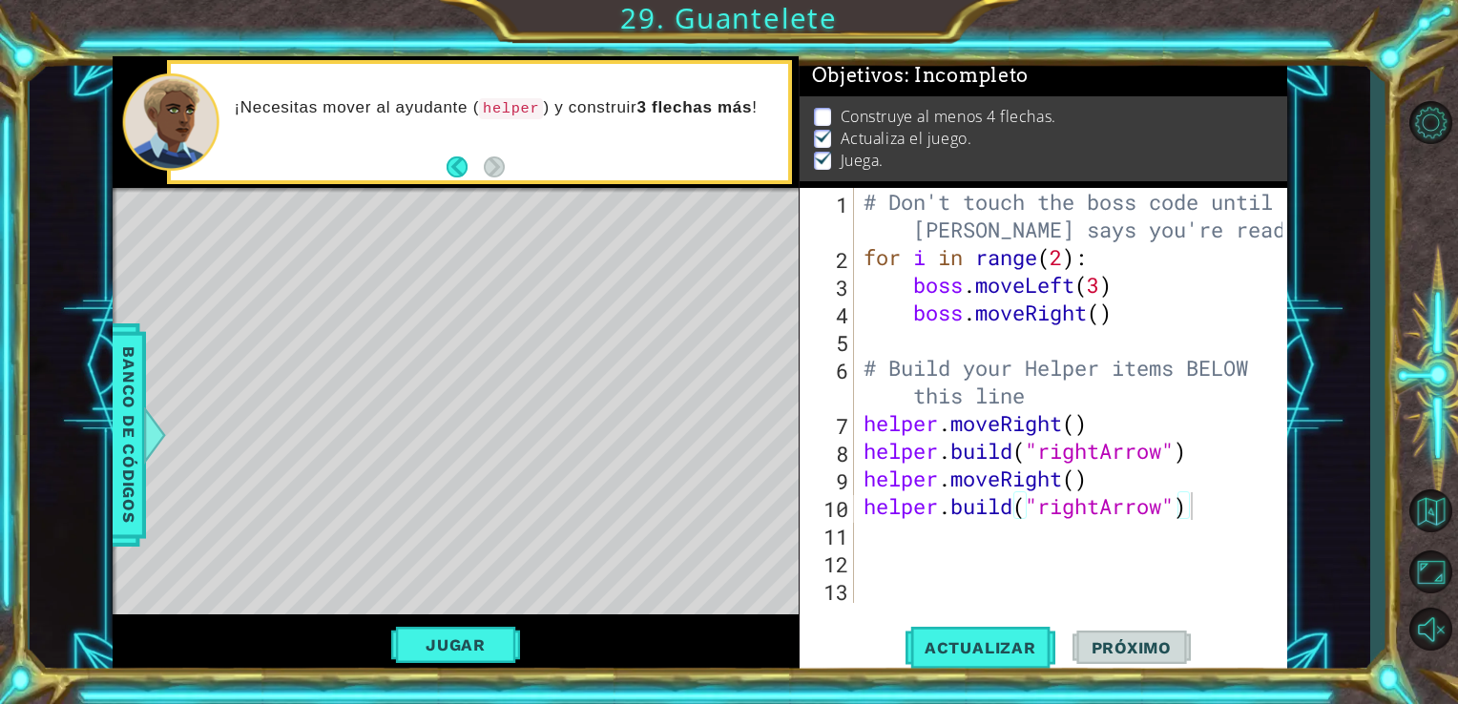
click at [1038, 540] on div "# Don't touch the boss code until [PERSON_NAME] says you're ready! for i in ran…" at bounding box center [1076, 437] width 433 height 498
paste textarea "[DOMAIN_NAME]("rightArrow")"
type textarea "[DOMAIN_NAME]("rightArrow")"
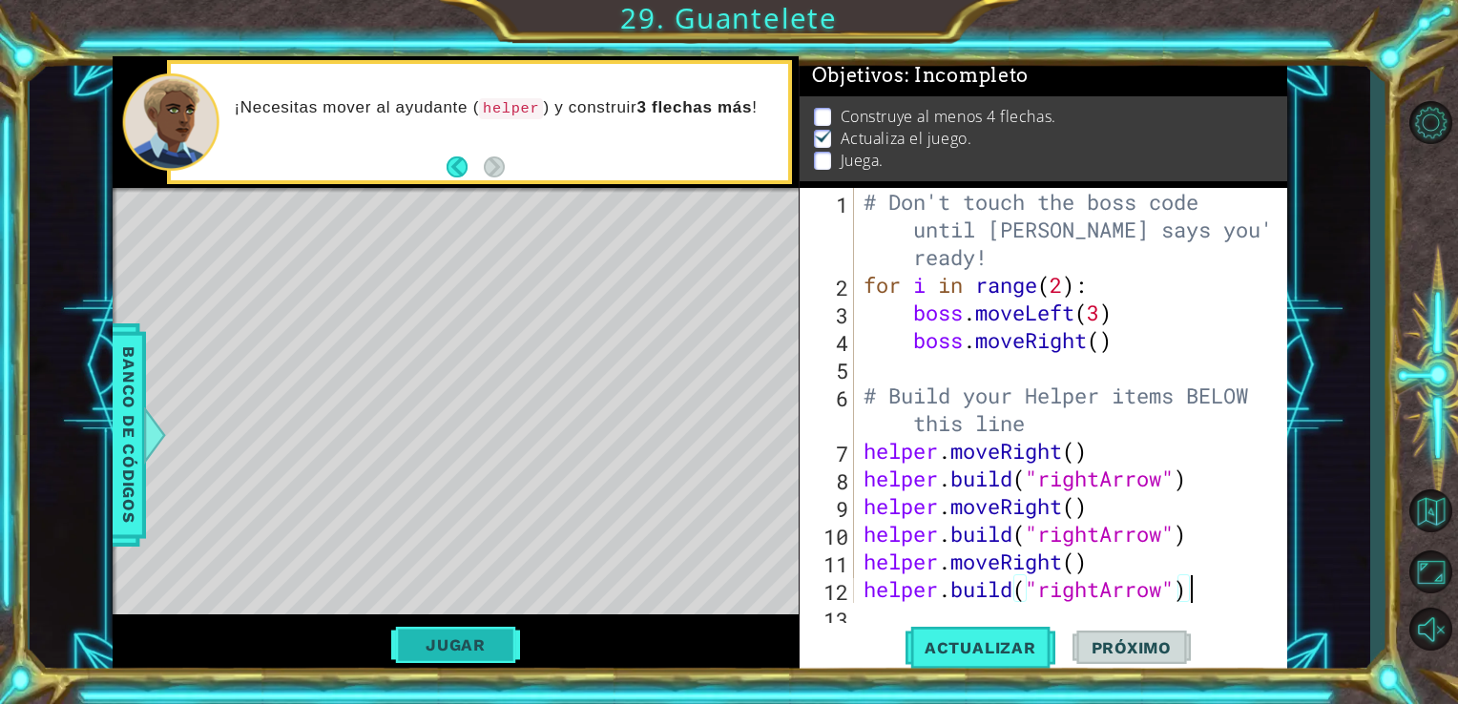
click at [485, 646] on button "Jugar" at bounding box center [455, 645] width 129 height 36
click at [945, 654] on span "Actualizar" at bounding box center [980, 647] width 150 height 19
click at [470, 641] on button "Jugar" at bounding box center [455, 645] width 129 height 36
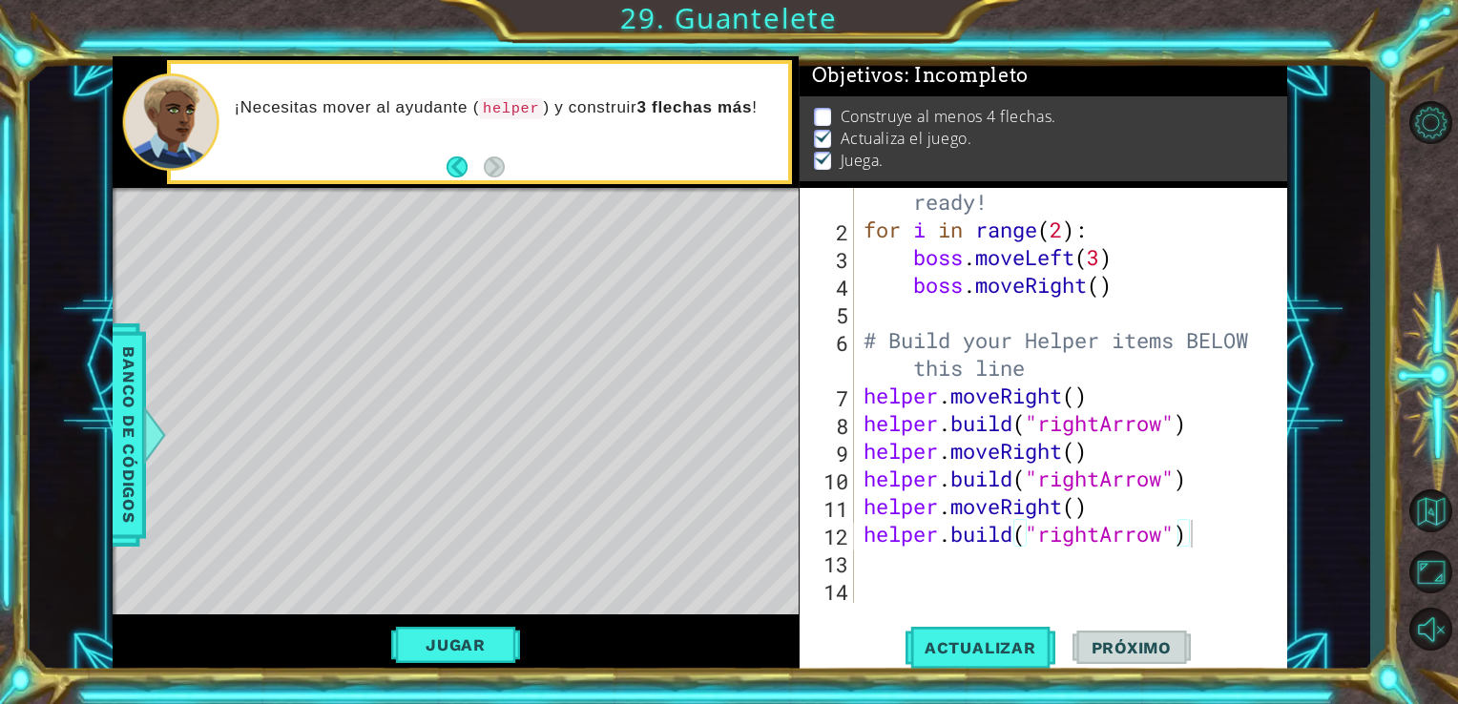
scroll to position [54, 0]
click at [885, 556] on div "# Don't touch the boss code until [PERSON_NAME] says you're ready! for i in ran…" at bounding box center [1069, 396] width 419 height 526
paste textarea "[DOMAIN_NAME]("rightArrow")"
type textarea "[DOMAIN_NAME]("rightArrow")"
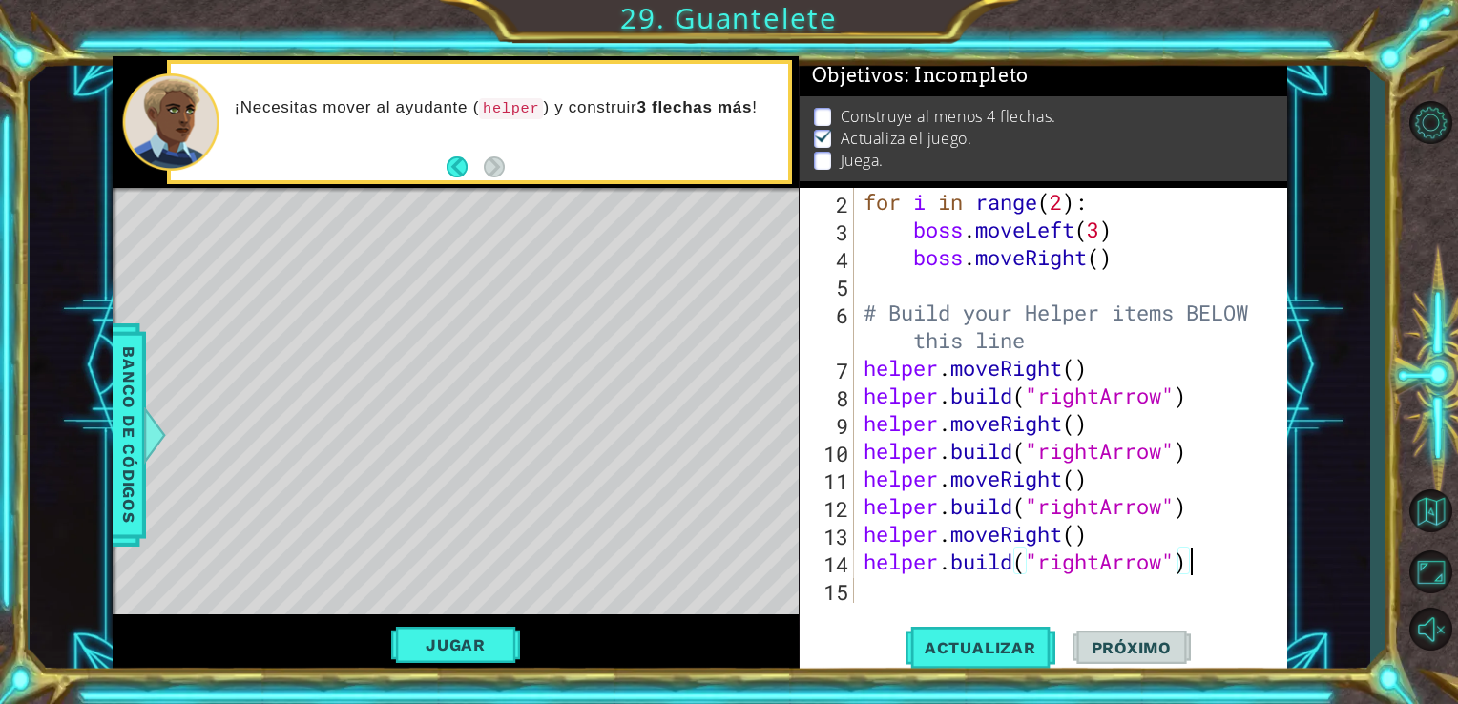
scroll to position [83, 0]
click at [505, 626] on div "Jugar" at bounding box center [456, 645] width 687 height 62
click at [471, 632] on button "Jugar" at bounding box center [455, 645] width 129 height 36
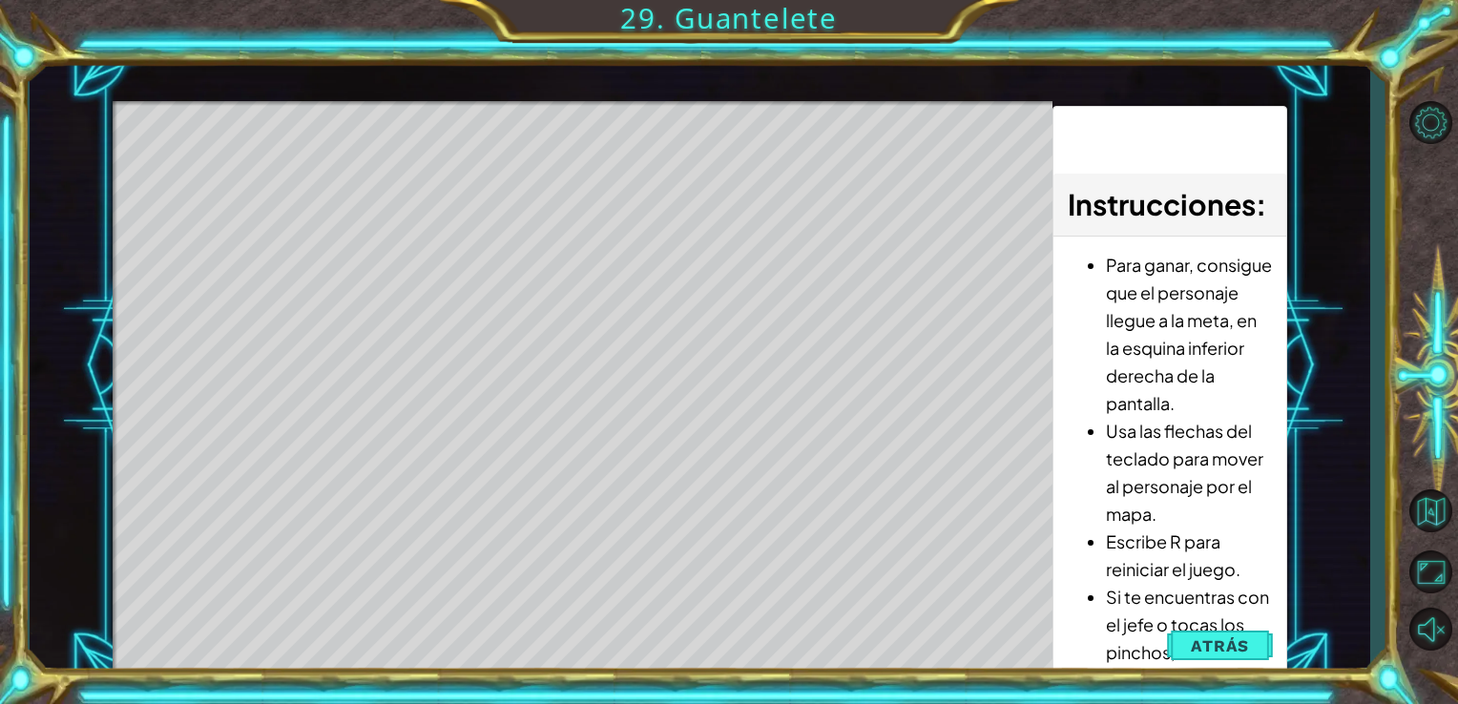
scroll to position [0, 0]
click at [727, 494] on div "Level Map" at bounding box center [554, 382] width 882 height 562
click at [1223, 628] on button "Atrás" at bounding box center [1220, 646] width 106 height 38
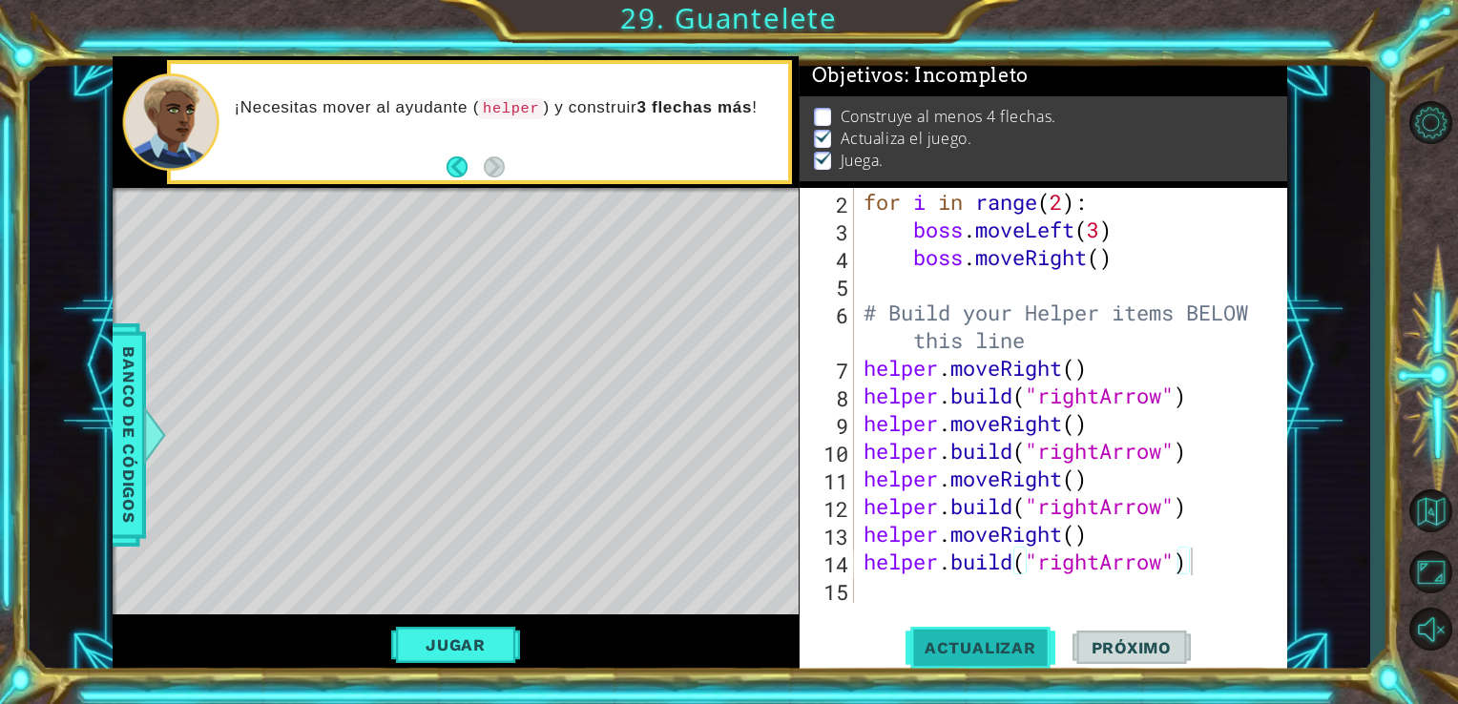
click at [961, 643] on span "Actualizar" at bounding box center [980, 647] width 150 height 19
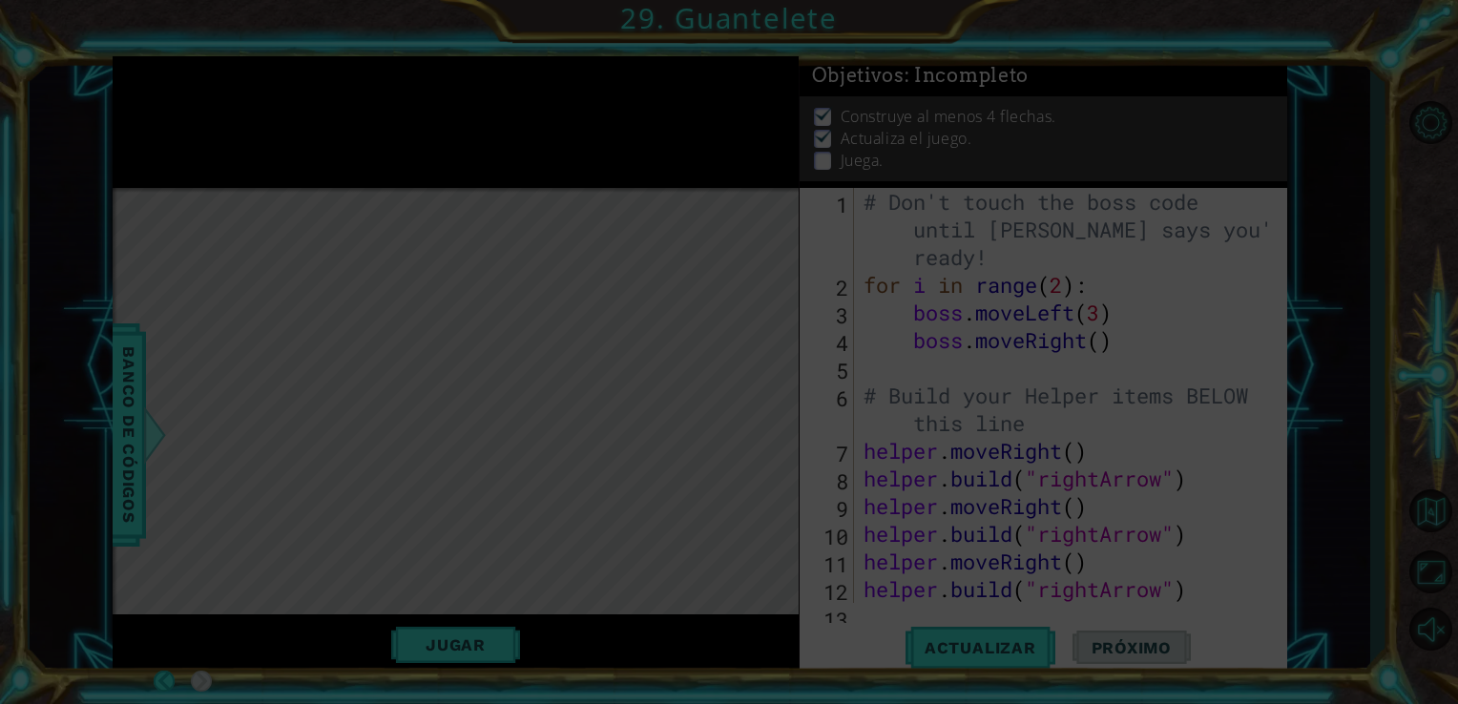
click at [393, 438] on icon at bounding box center [729, 352] width 1458 height 704
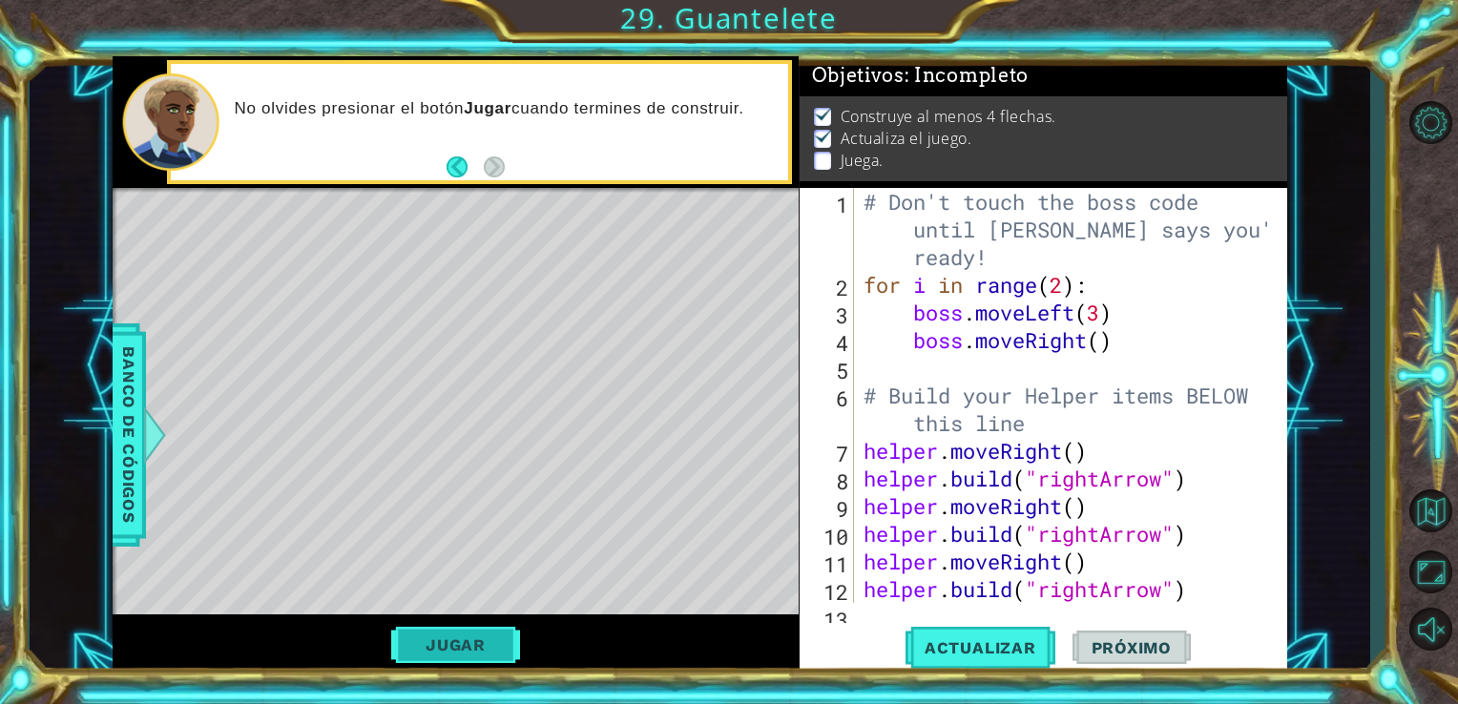
click at [488, 650] on button "Jugar" at bounding box center [455, 645] width 129 height 36
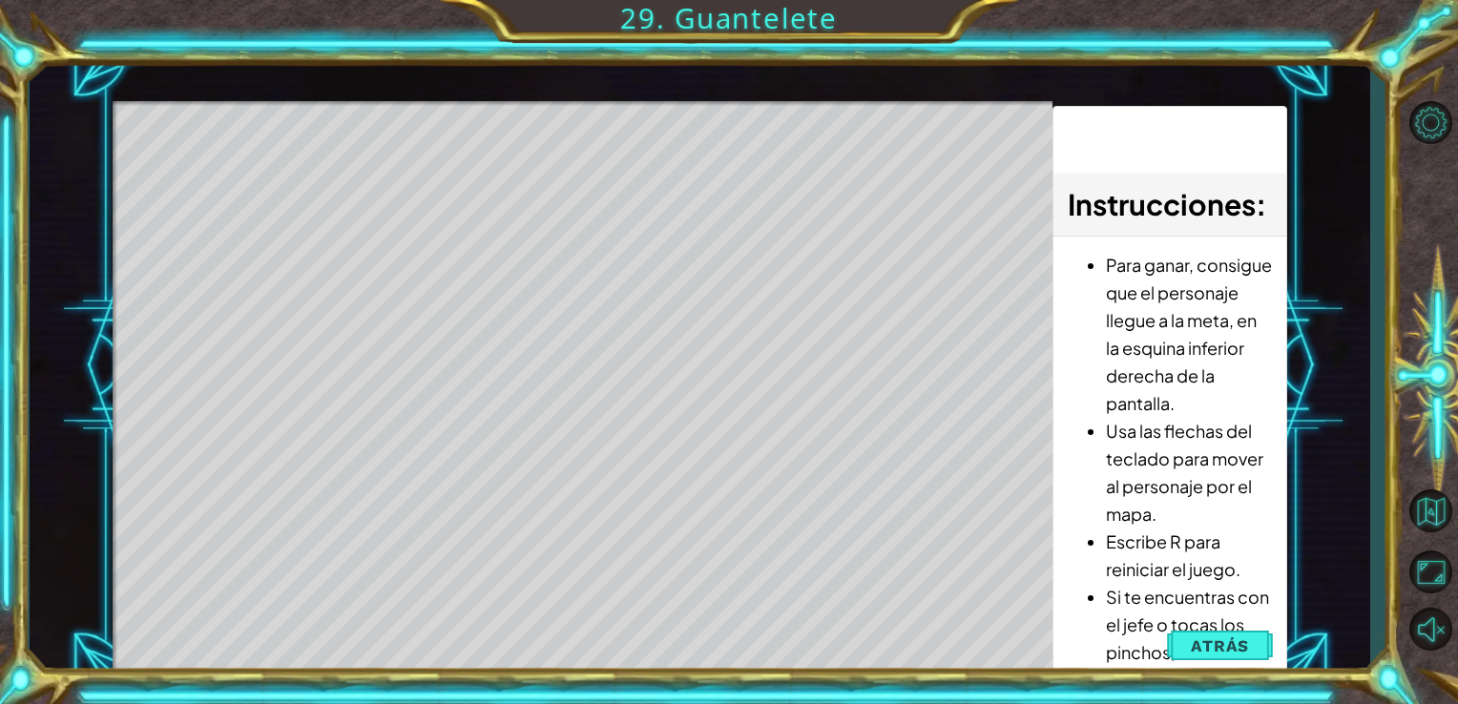
click at [637, 376] on div "Level Map" at bounding box center [554, 382] width 882 height 562
click at [656, 361] on div "Level Map" at bounding box center [554, 382] width 882 height 562
click at [675, 359] on div "Level Map" at bounding box center [554, 382] width 882 height 562
drag, startPoint x: 660, startPoint y: 360, endPoint x: 672, endPoint y: 391, distance: 33.5
click at [658, 360] on div "Level Map" at bounding box center [554, 382] width 882 height 562
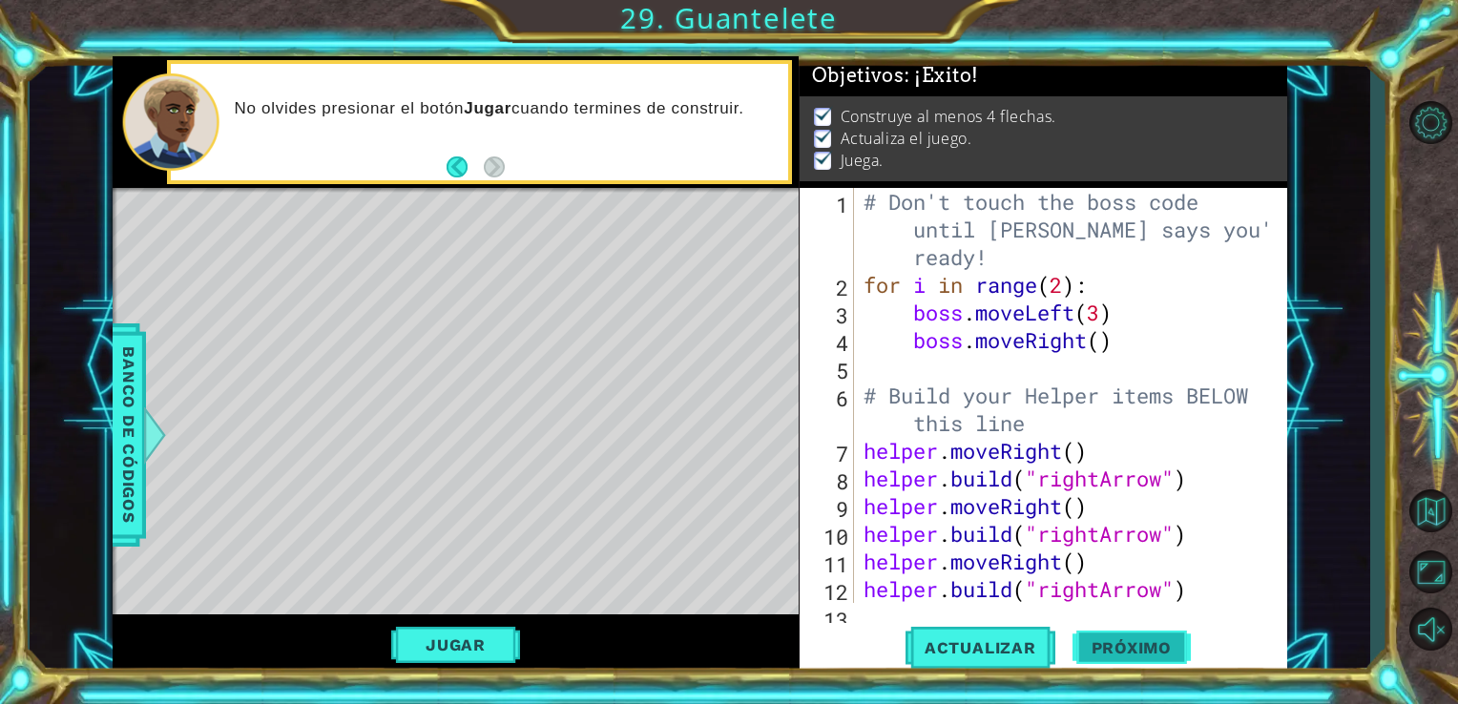
click at [1109, 644] on span "Próximo" at bounding box center [1131, 652] width 118 height 19
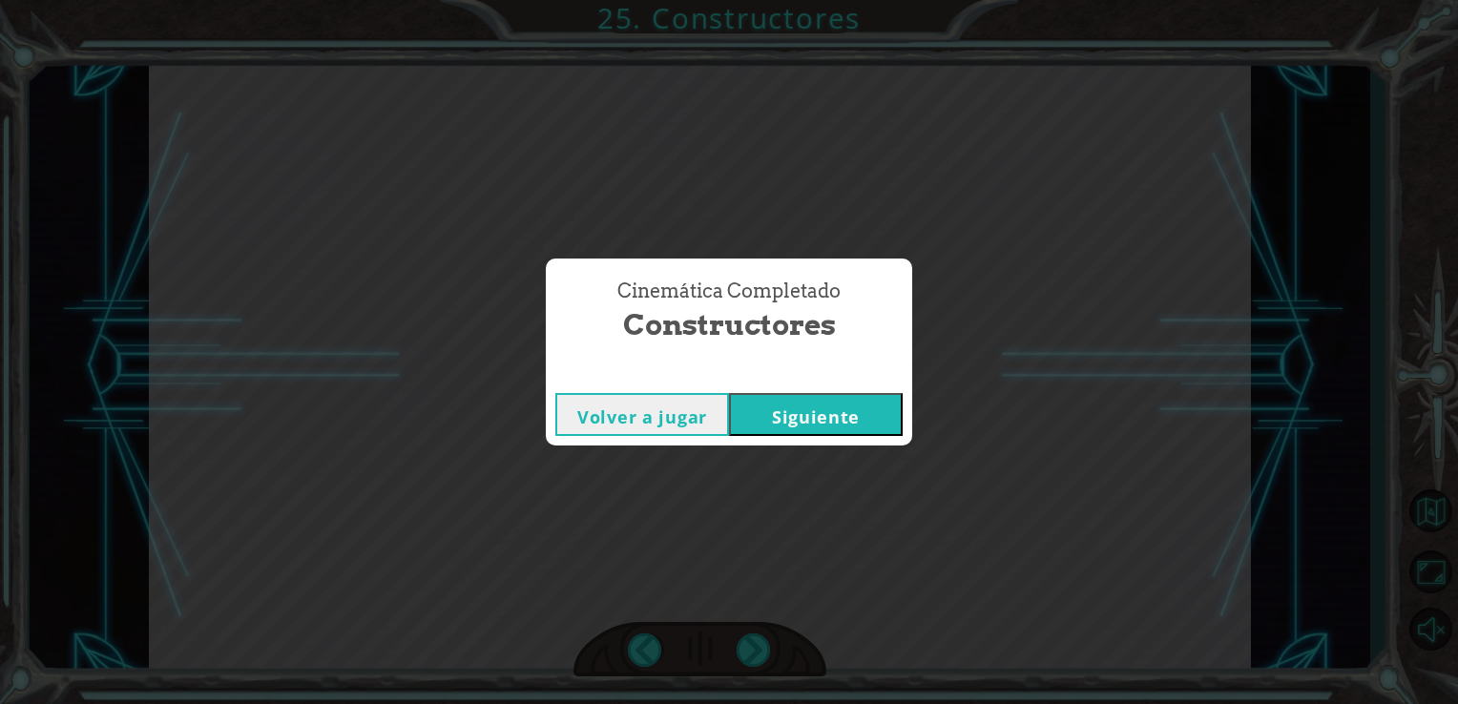
click at [850, 416] on button "Siguiente" at bounding box center [816, 414] width 174 height 43
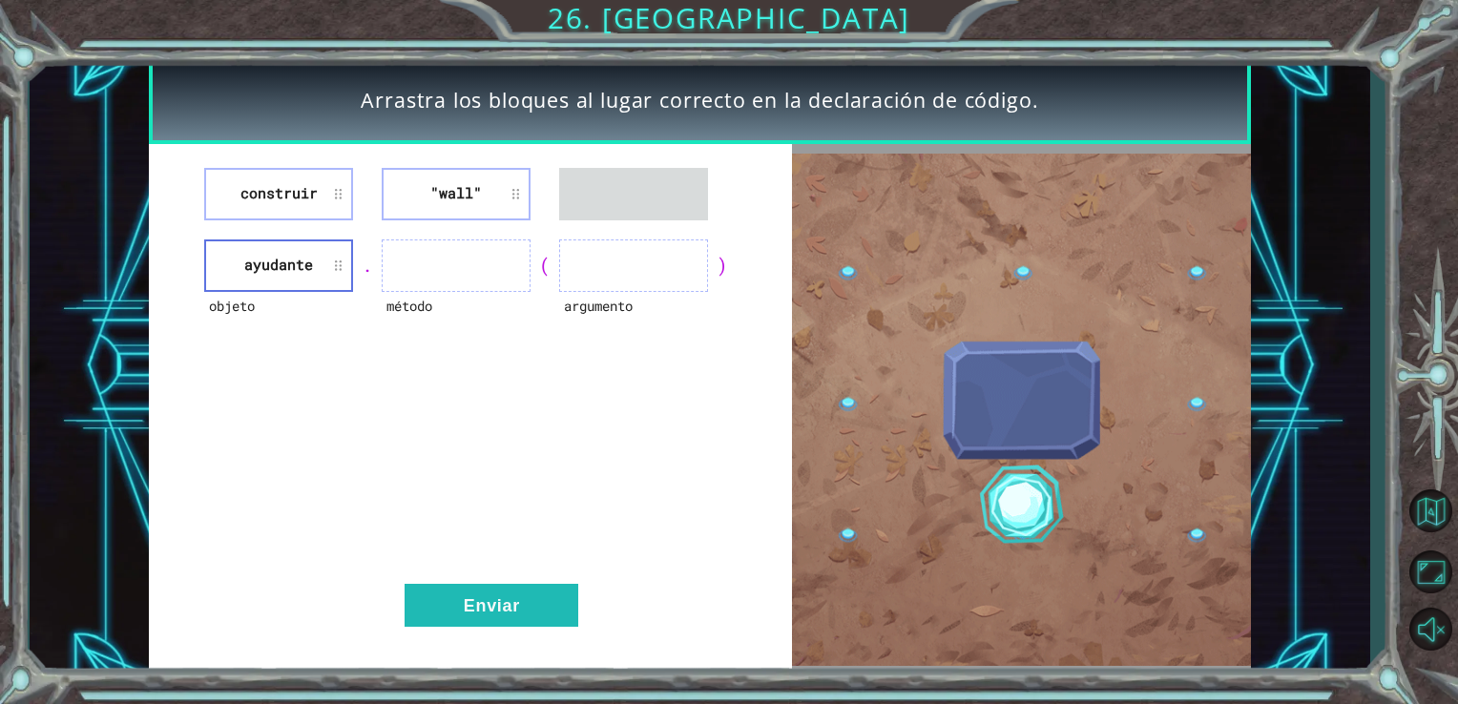
click at [458, 200] on li ""wall"" at bounding box center [456, 194] width 149 height 52
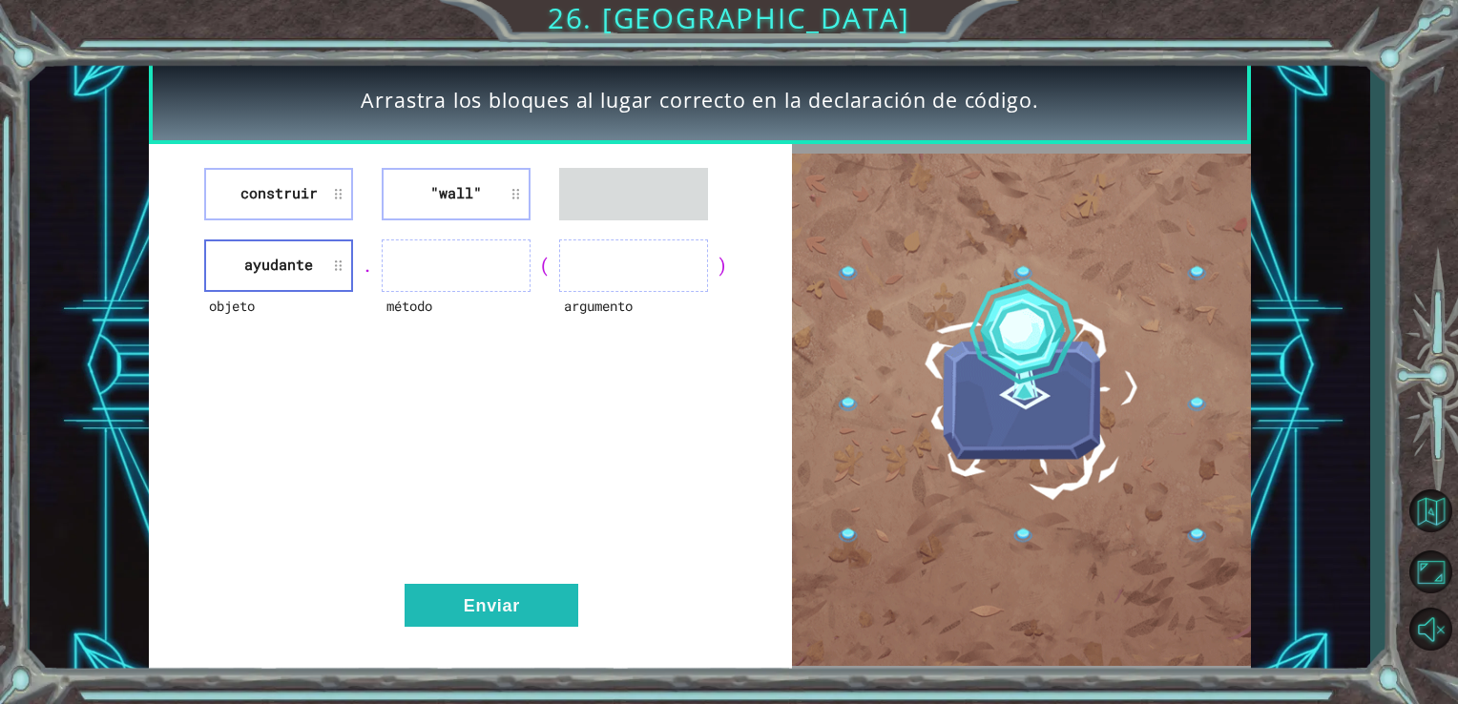
drag, startPoint x: 458, startPoint y: 200, endPoint x: 454, endPoint y: 212, distance: 12.1
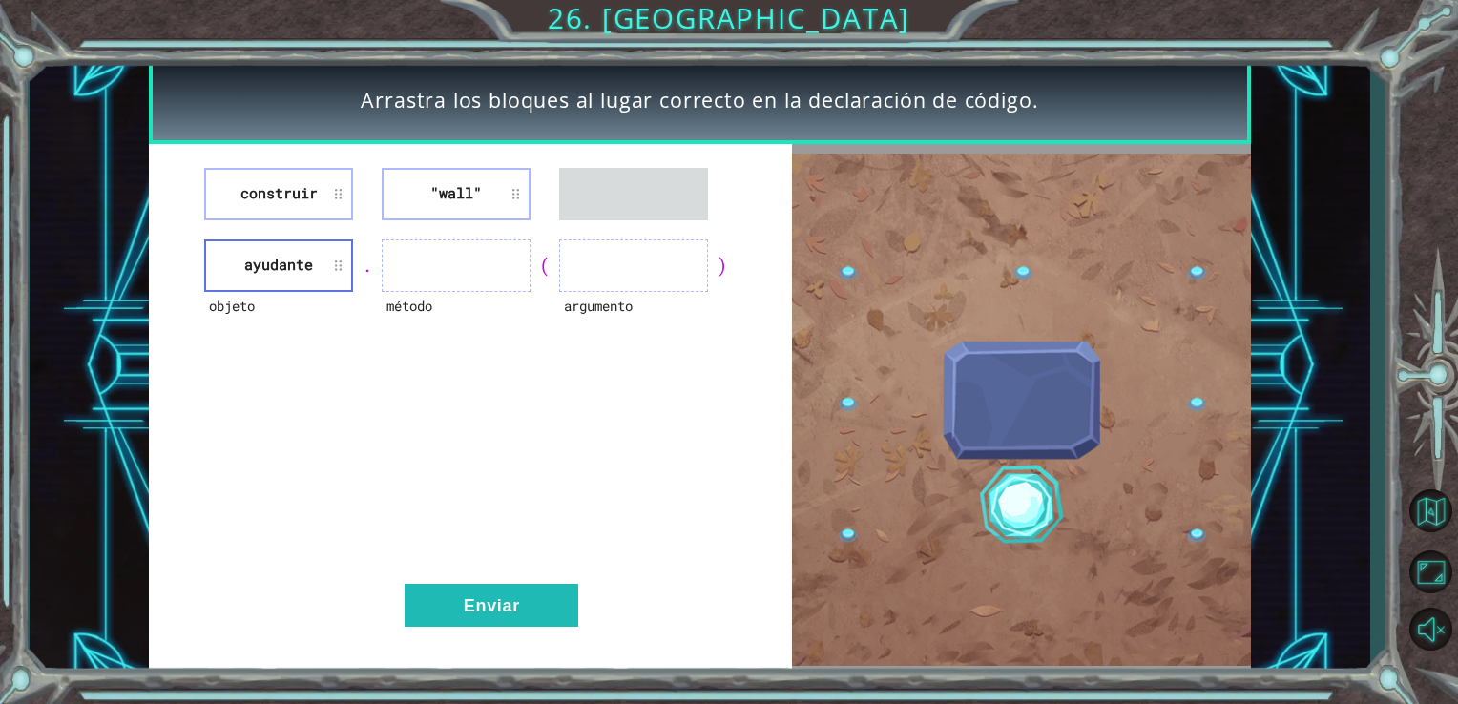
click at [455, 212] on li ""wall"" at bounding box center [456, 194] width 149 height 52
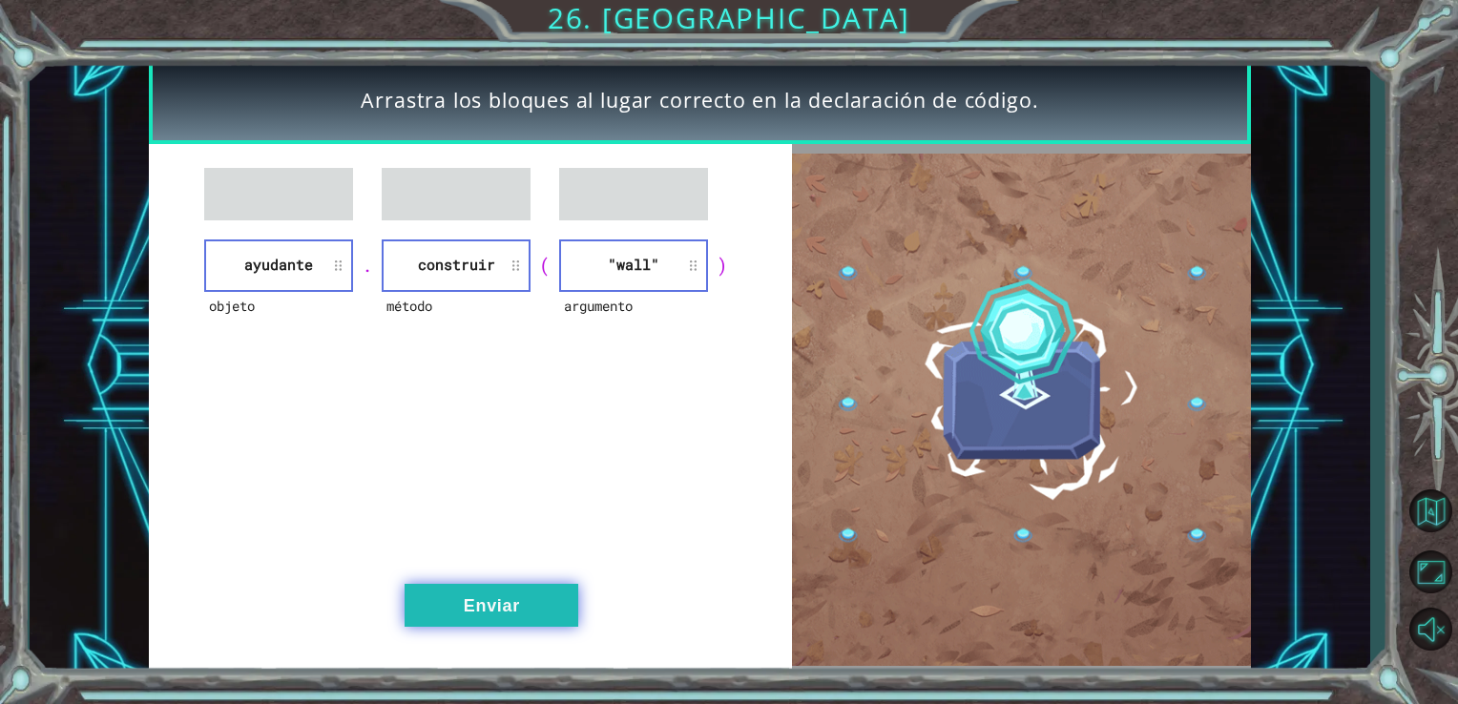
click at [548, 606] on button "Enviar" at bounding box center [492, 605] width 174 height 43
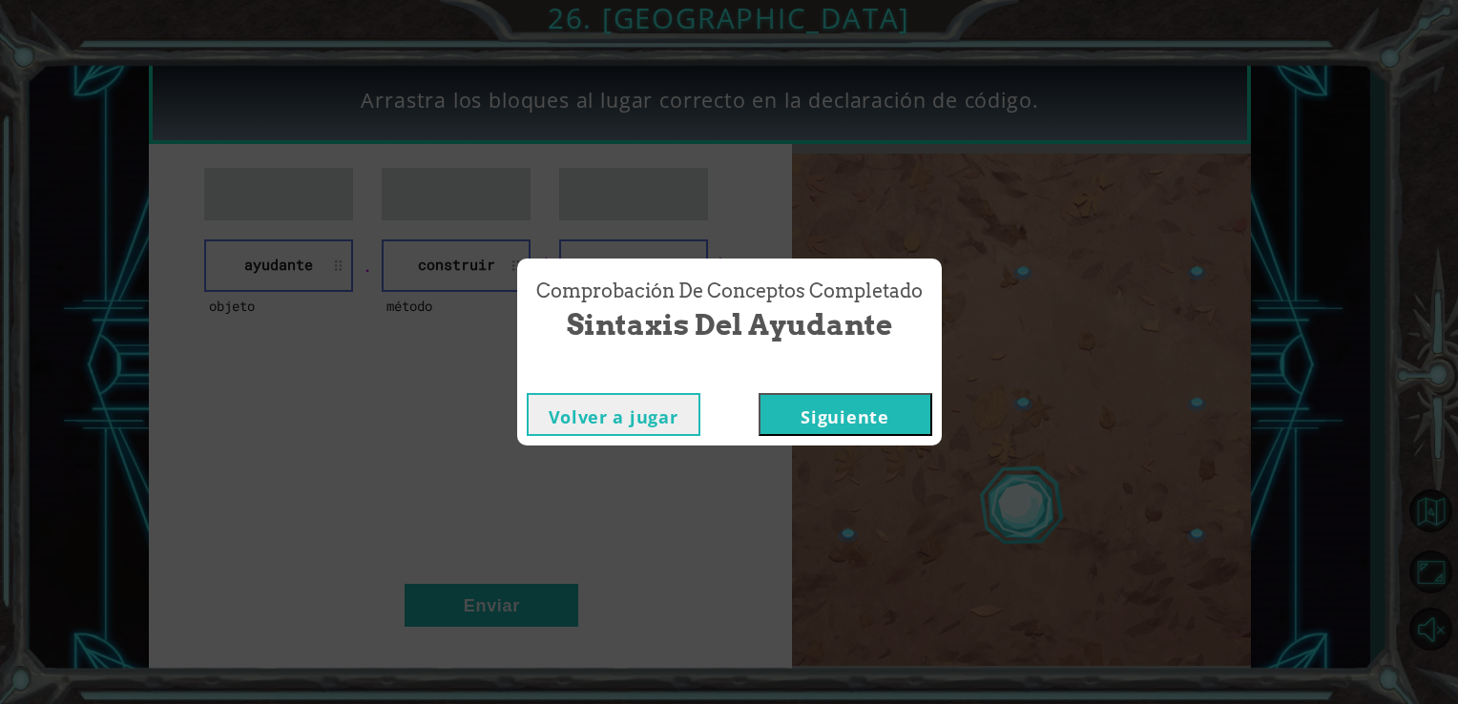
click at [840, 384] on div "Volver a jugar [GEOGRAPHIC_DATA]" at bounding box center [729, 415] width 425 height 62
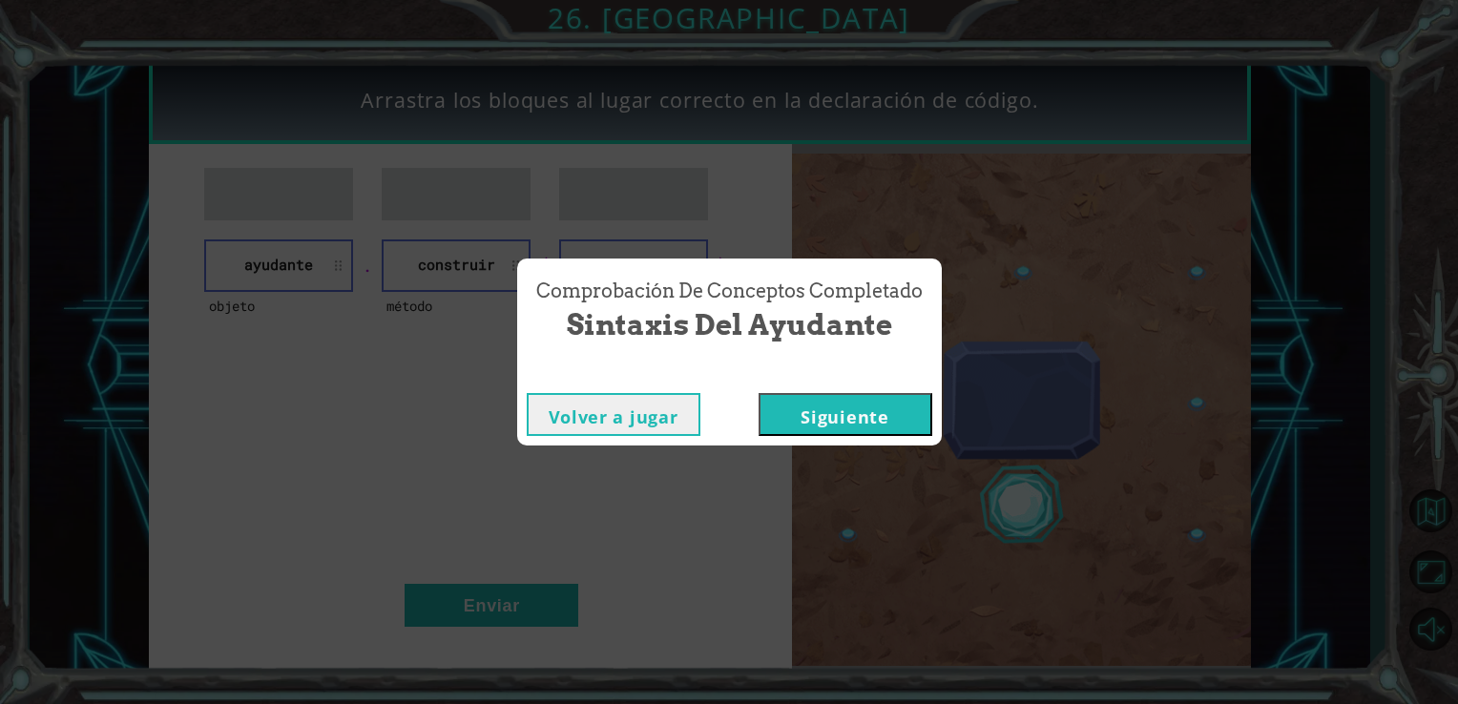
click at [833, 405] on button "Siguiente" at bounding box center [845, 414] width 174 height 43
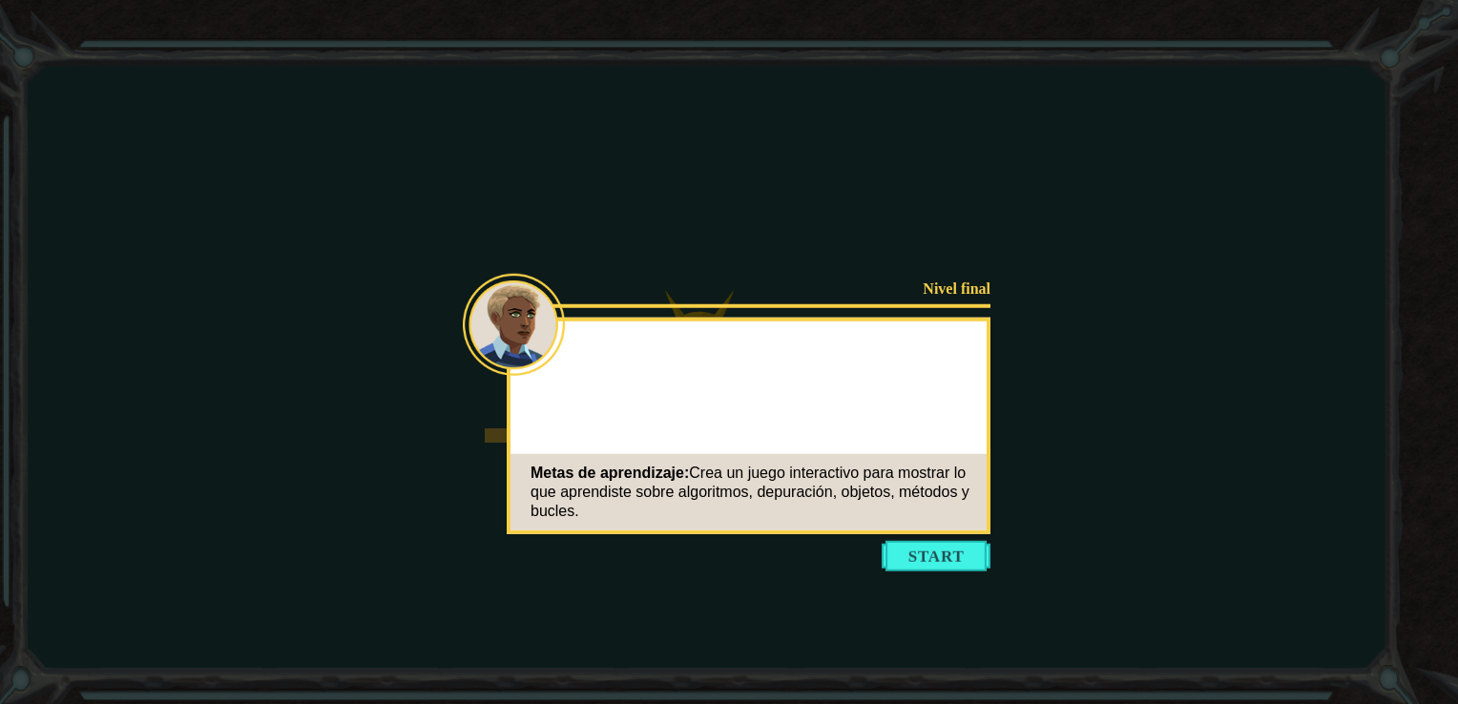
click at [924, 563] on button "Start" at bounding box center [936, 556] width 109 height 31
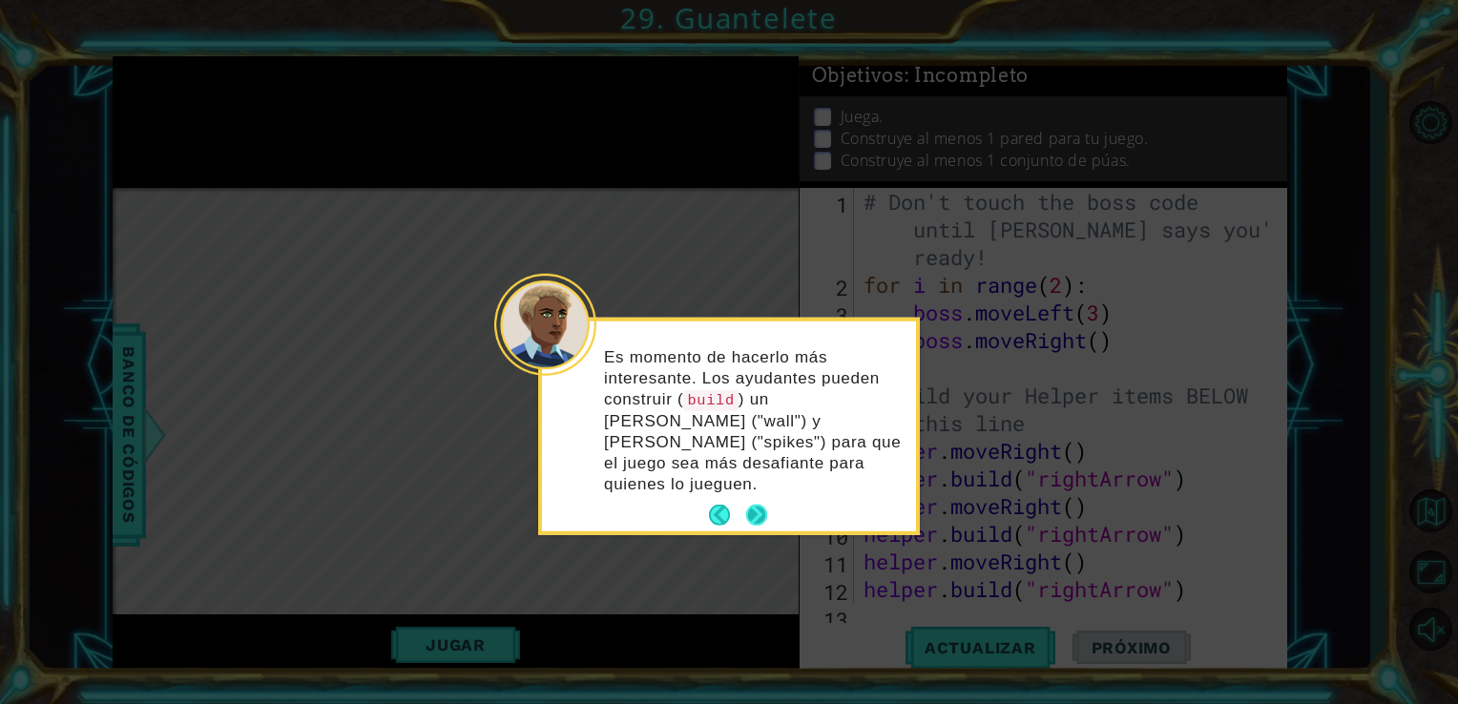
click at [766, 497] on button "Next" at bounding box center [756, 514] width 35 height 35
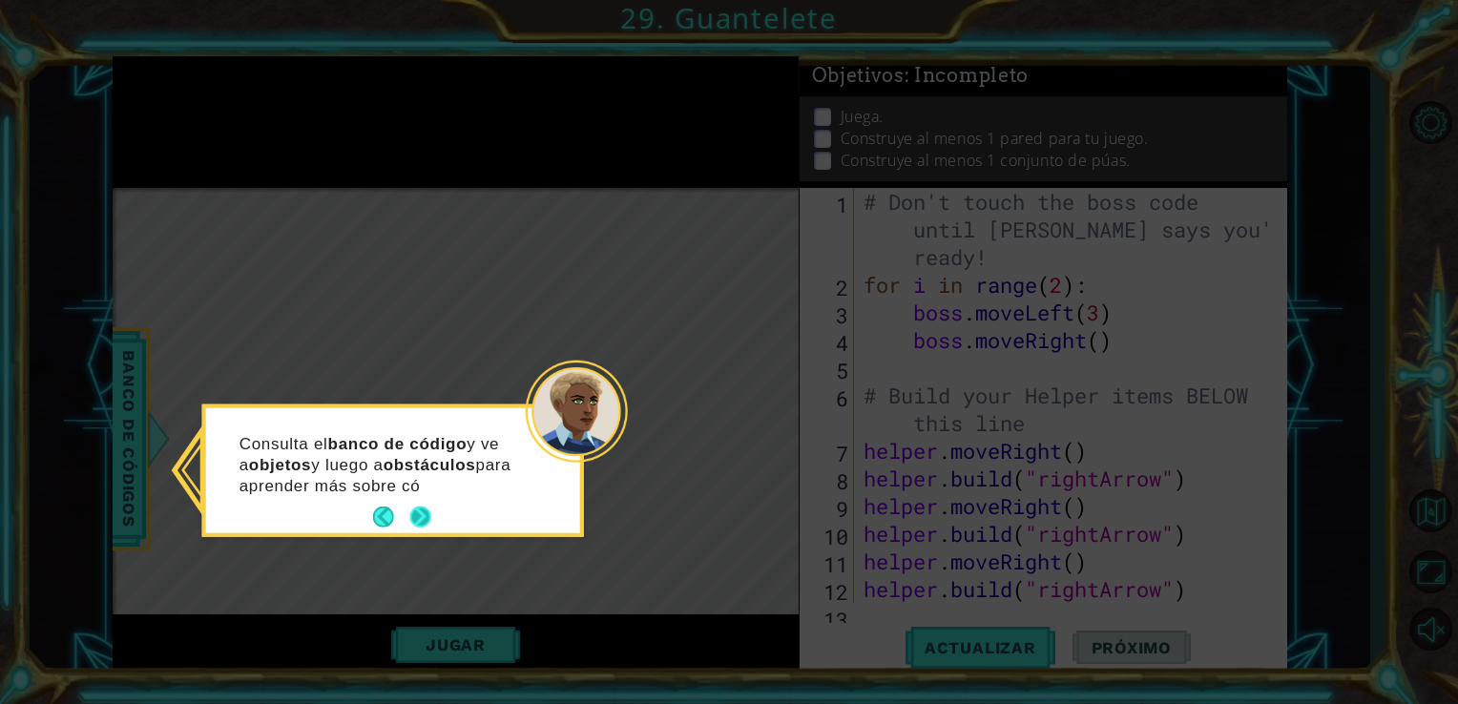
click at [424, 515] on button "Next" at bounding box center [420, 517] width 21 height 21
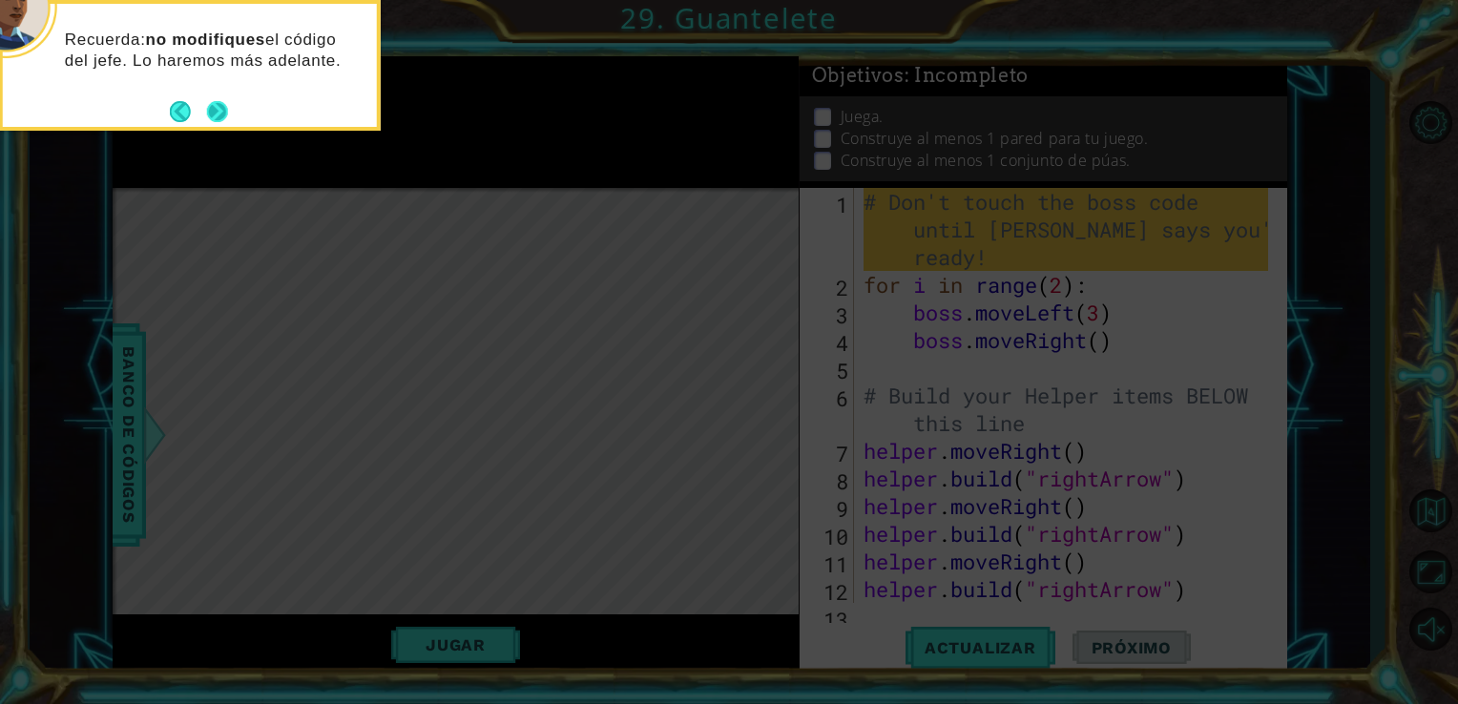
click at [214, 105] on button "Next" at bounding box center [217, 111] width 21 height 21
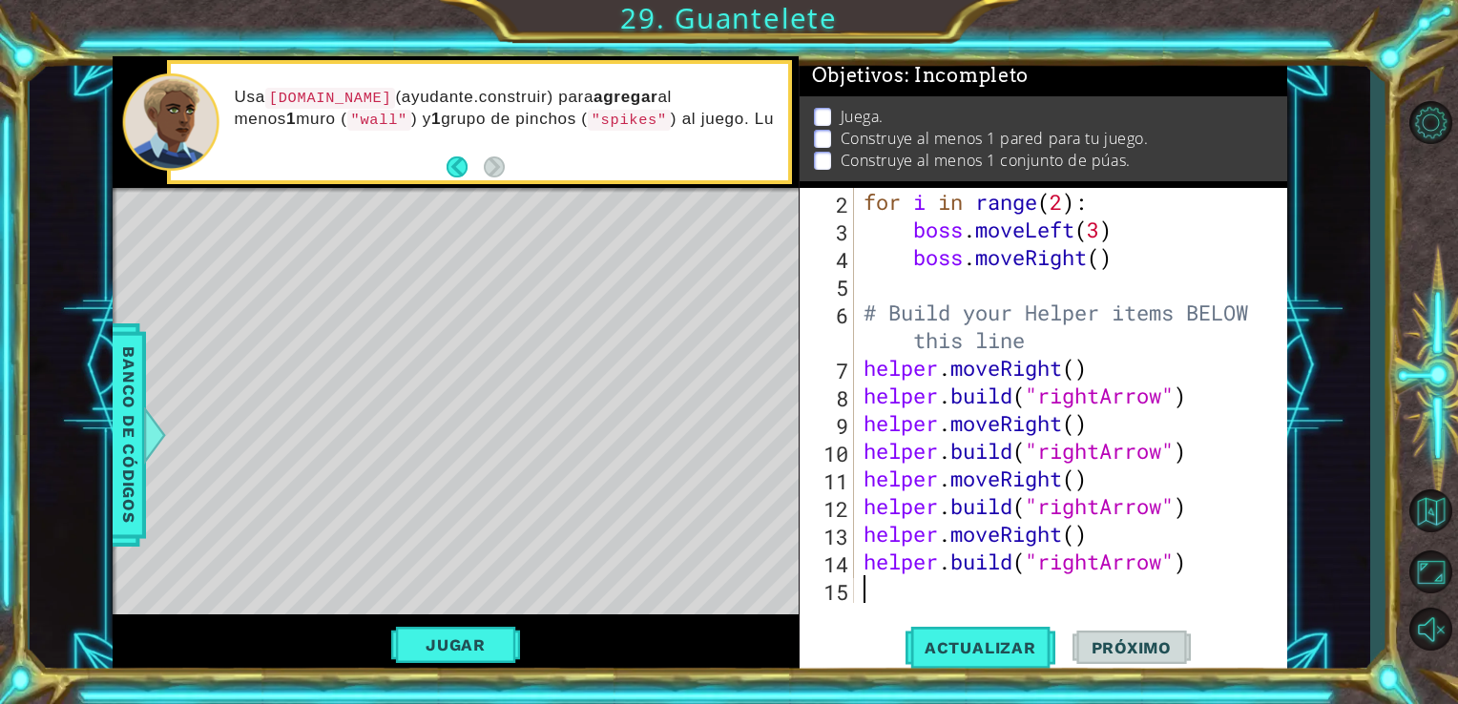
scroll to position [83, 0]
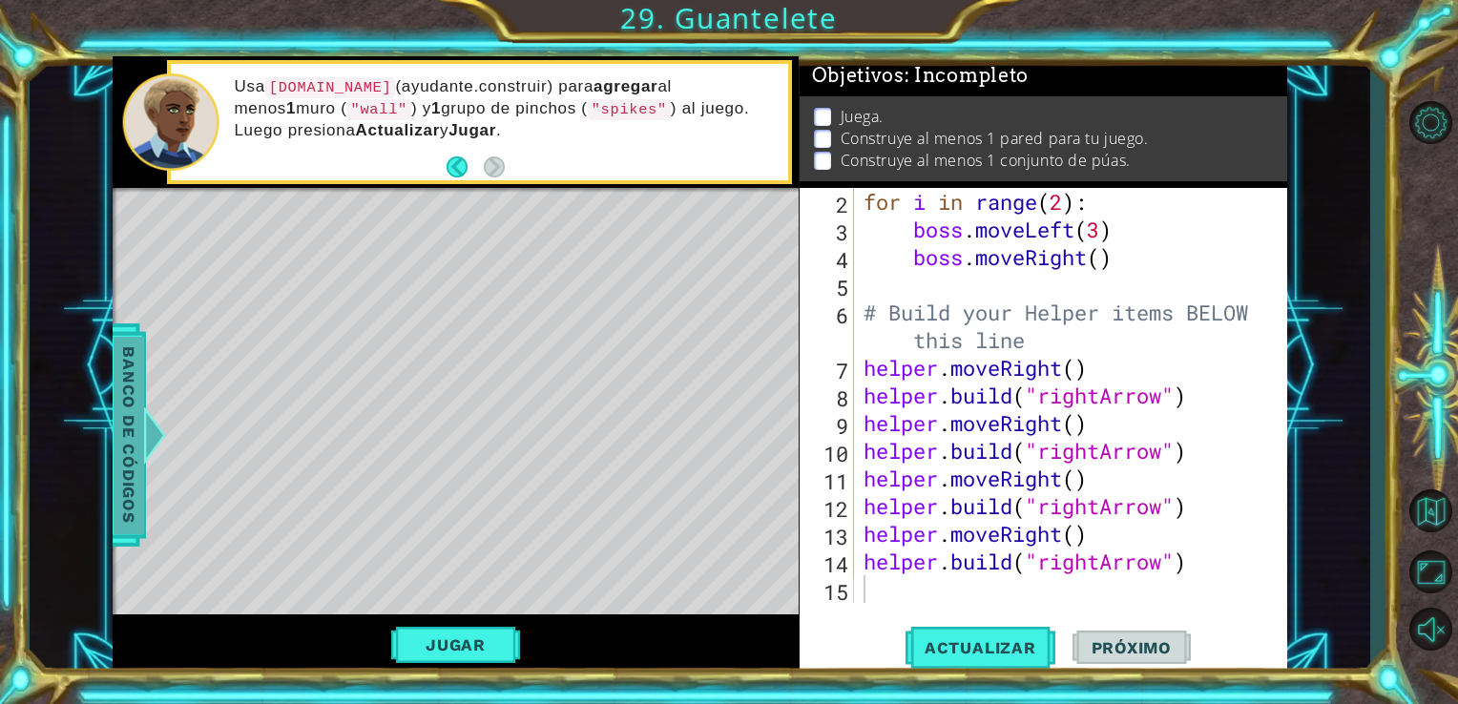
click at [126, 405] on span "Banco de códigos" at bounding box center [129, 434] width 31 height 197
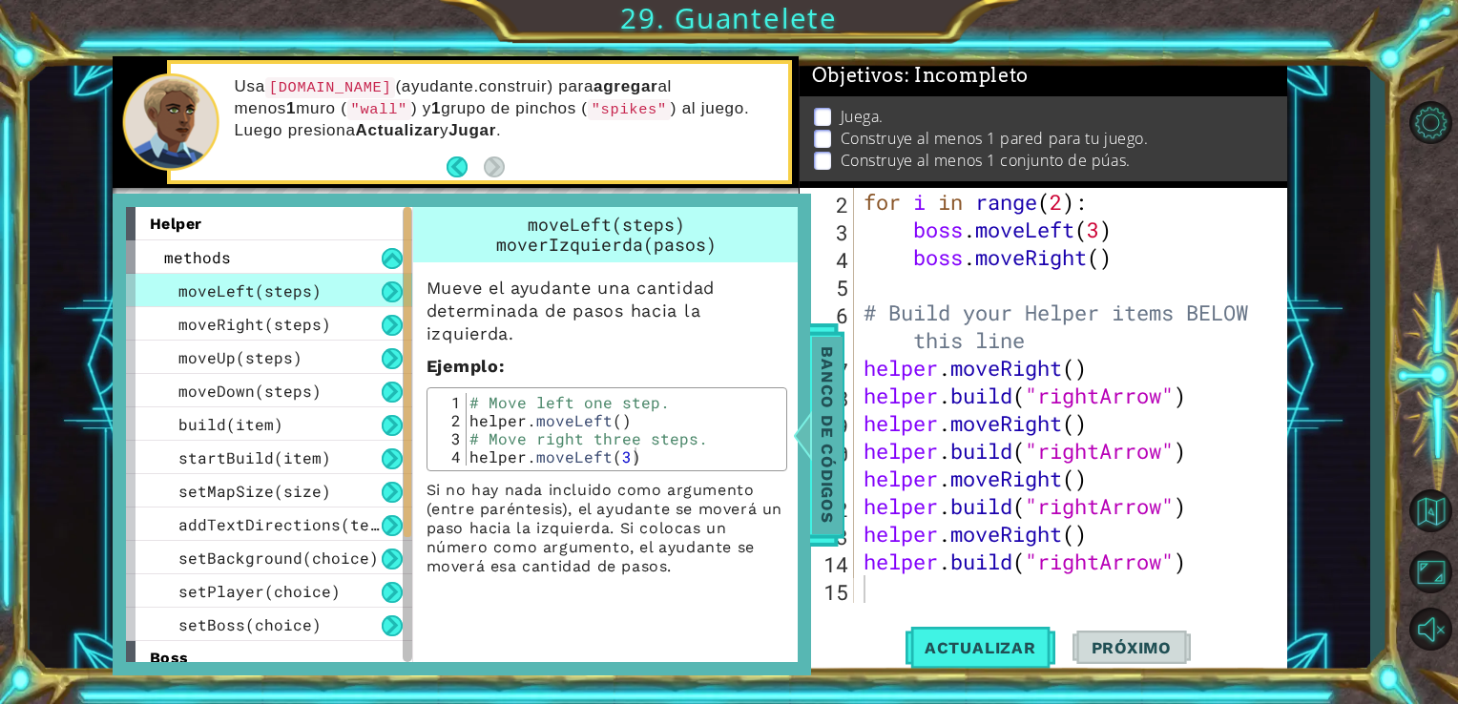
drag, startPoint x: 820, startPoint y: 477, endPoint x: 834, endPoint y: 474, distance: 13.7
click at [834, 474] on span "Banco de códigos" at bounding box center [827, 434] width 31 height 197
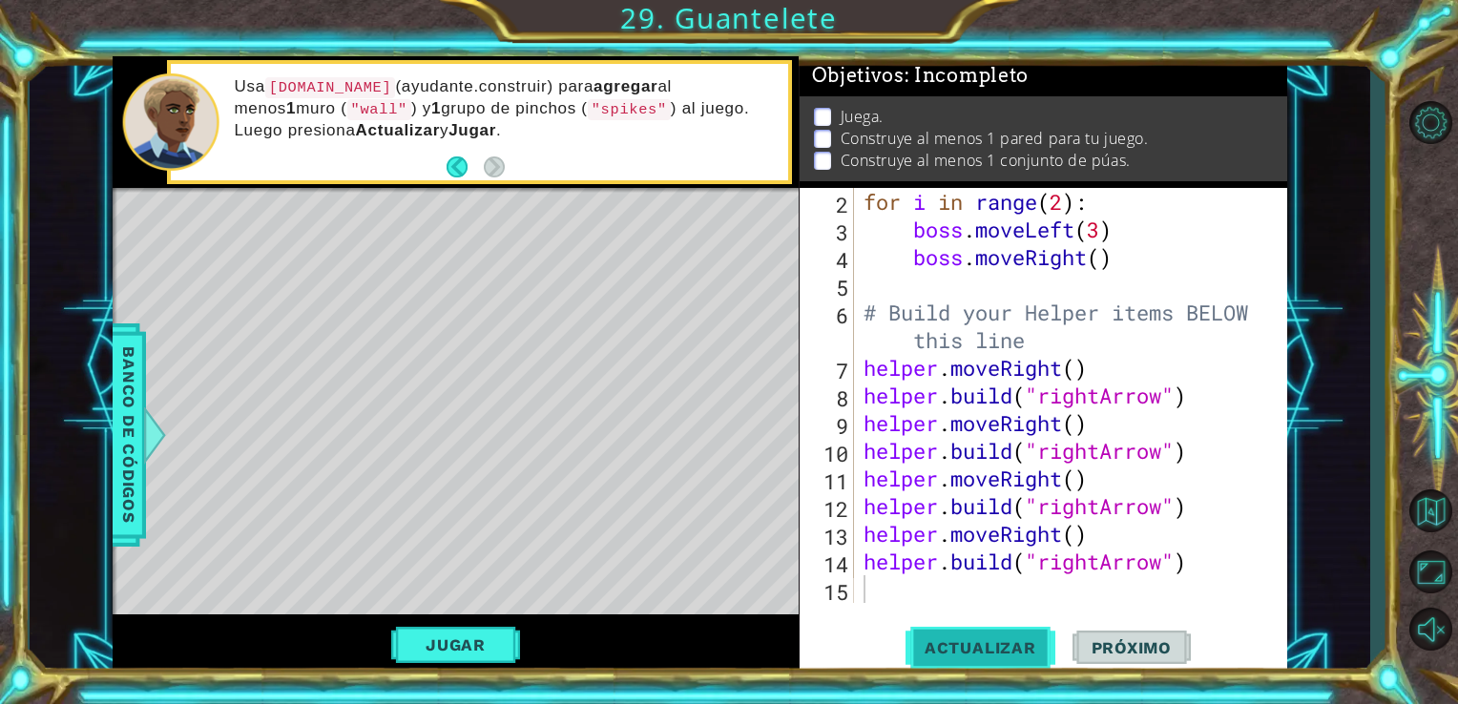
click at [919, 654] on span "Actualizar" at bounding box center [980, 647] width 150 height 19
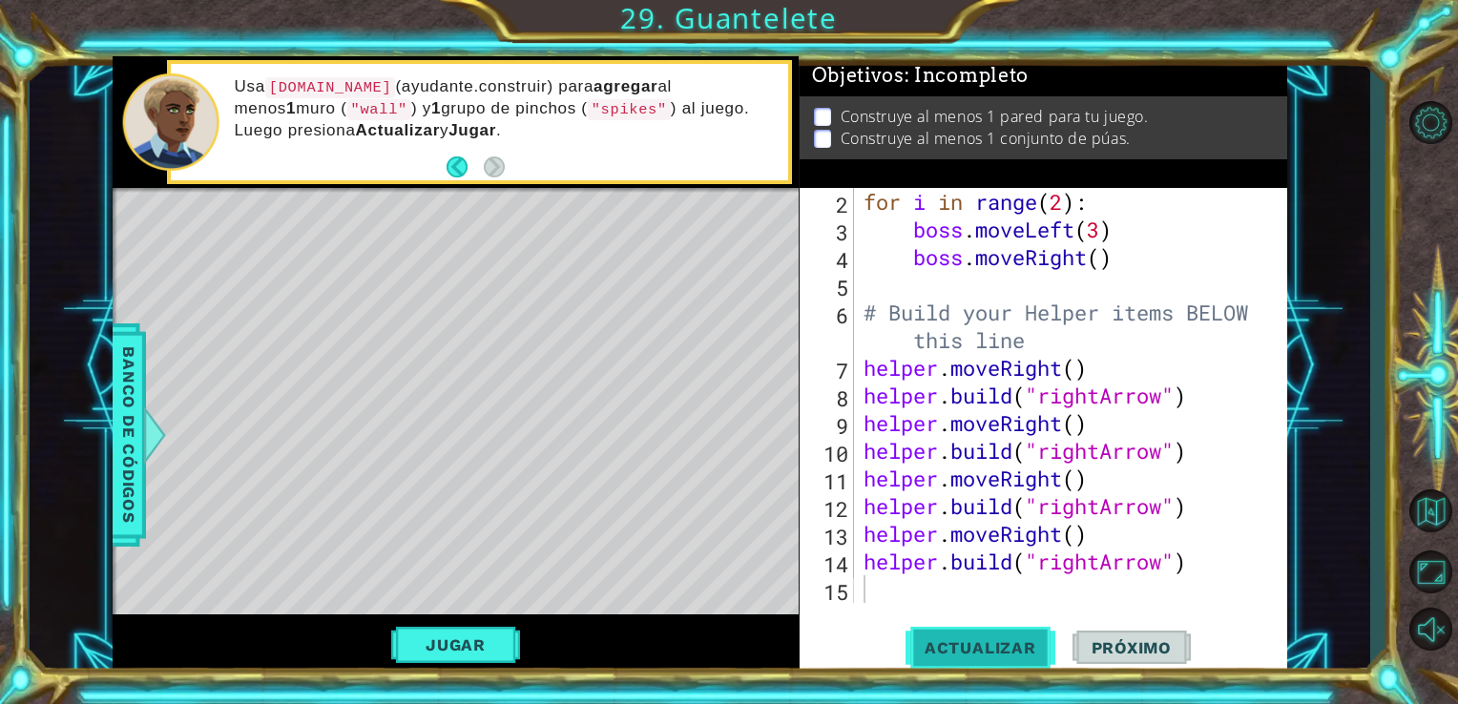
click at [1007, 647] on span "Actualizar" at bounding box center [980, 647] width 150 height 19
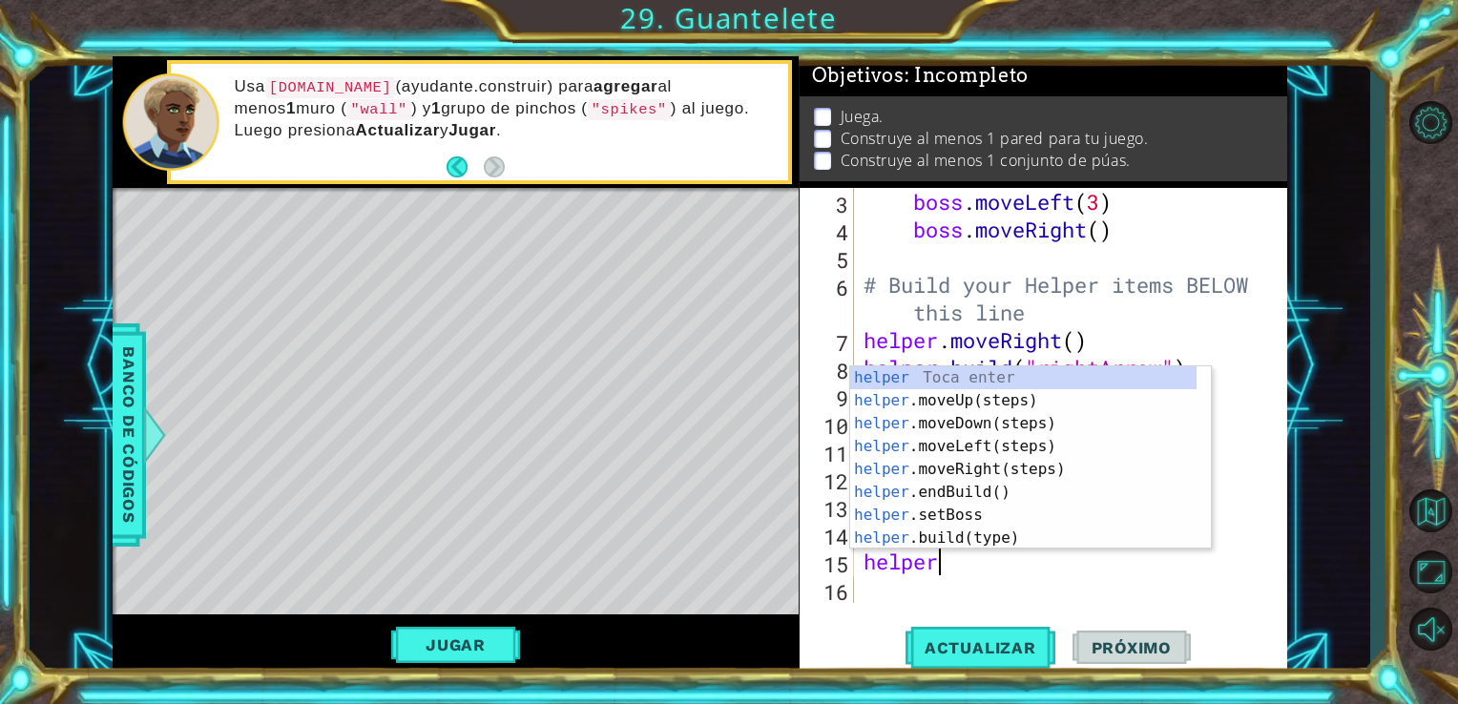
scroll to position [0, 3]
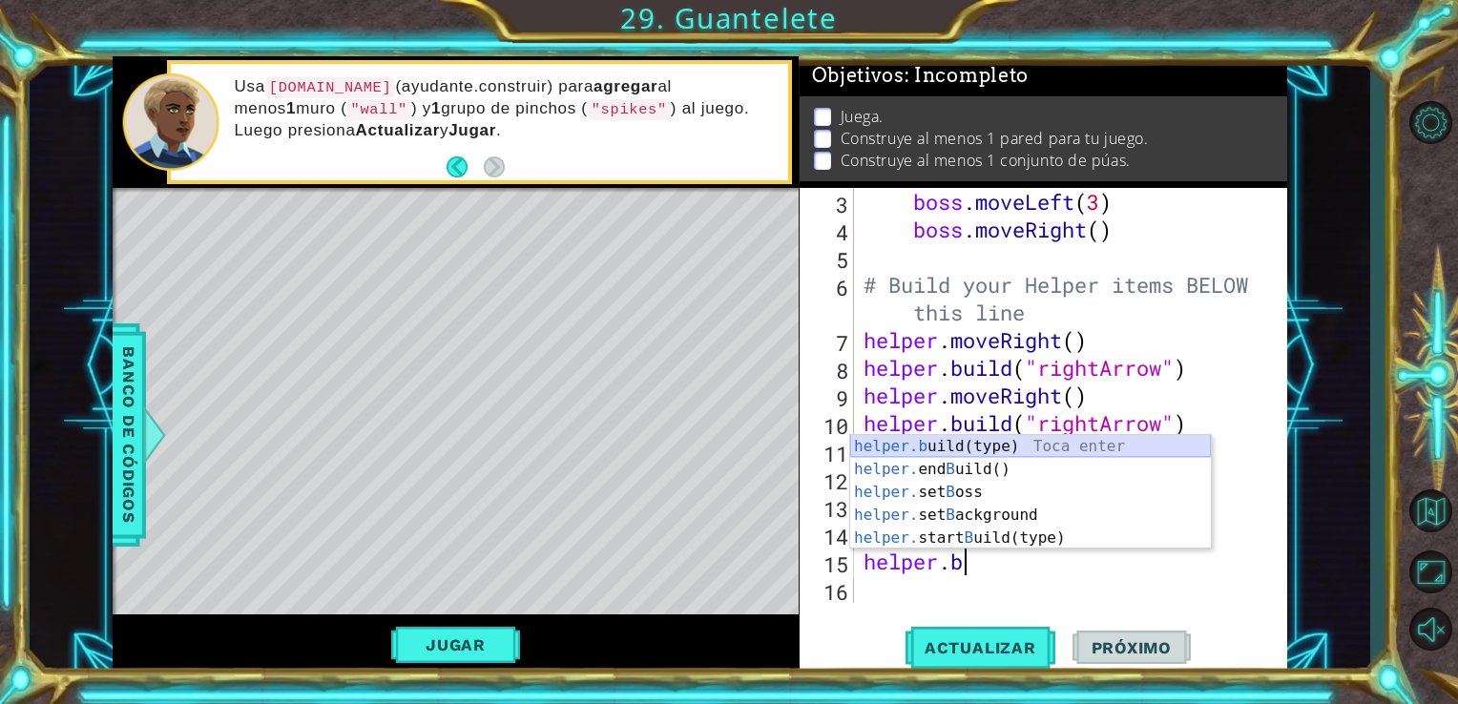
click at [1046, 451] on div "helper.b uild(type) Toca enter helper. end B uild() Toca enter helper. set B os…" at bounding box center [1030, 515] width 361 height 160
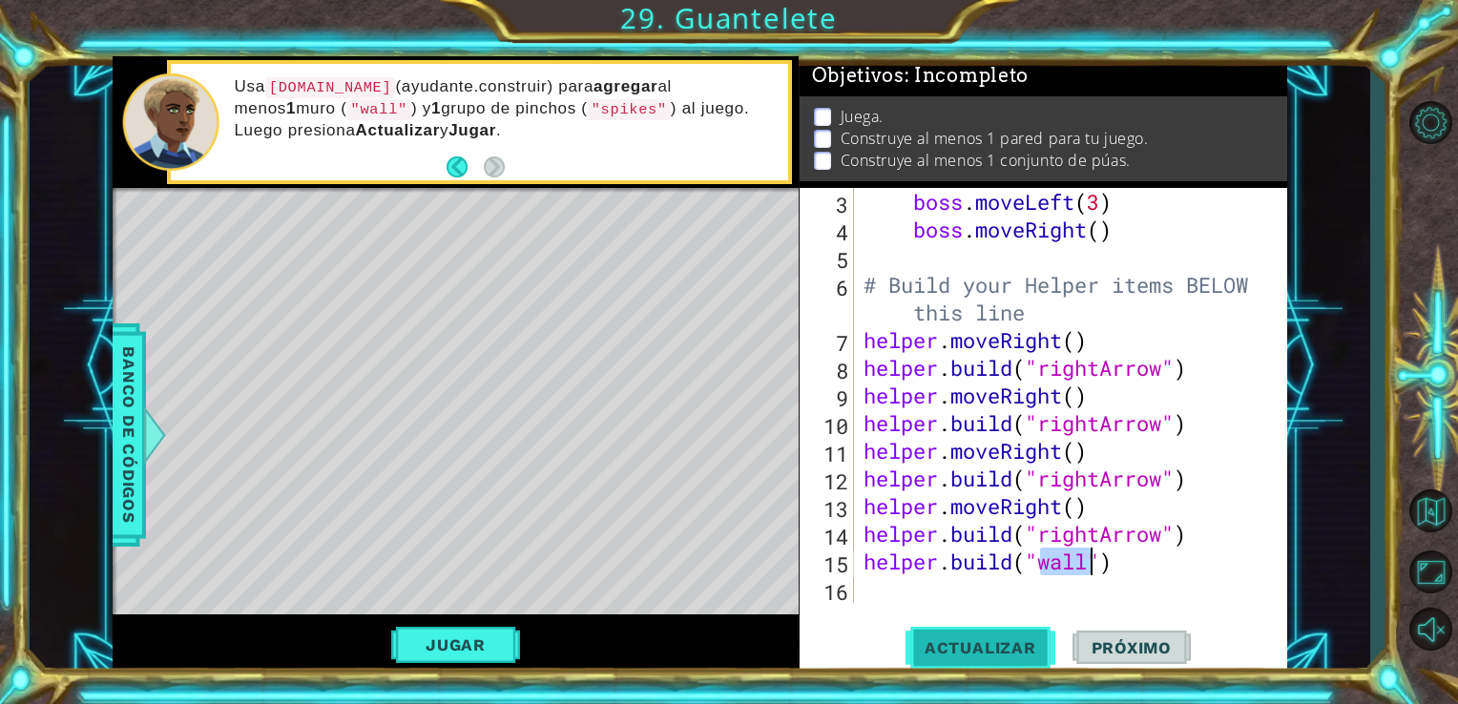
type textarea "[DOMAIN_NAME]("wall")"
click at [1007, 642] on span "Actualizar" at bounding box center [980, 647] width 150 height 19
click at [897, 593] on div "boss . moveLeft ( 3 ) boss . moveRight ( ) # Build your Helper items BELOW this…" at bounding box center [1069, 423] width 419 height 470
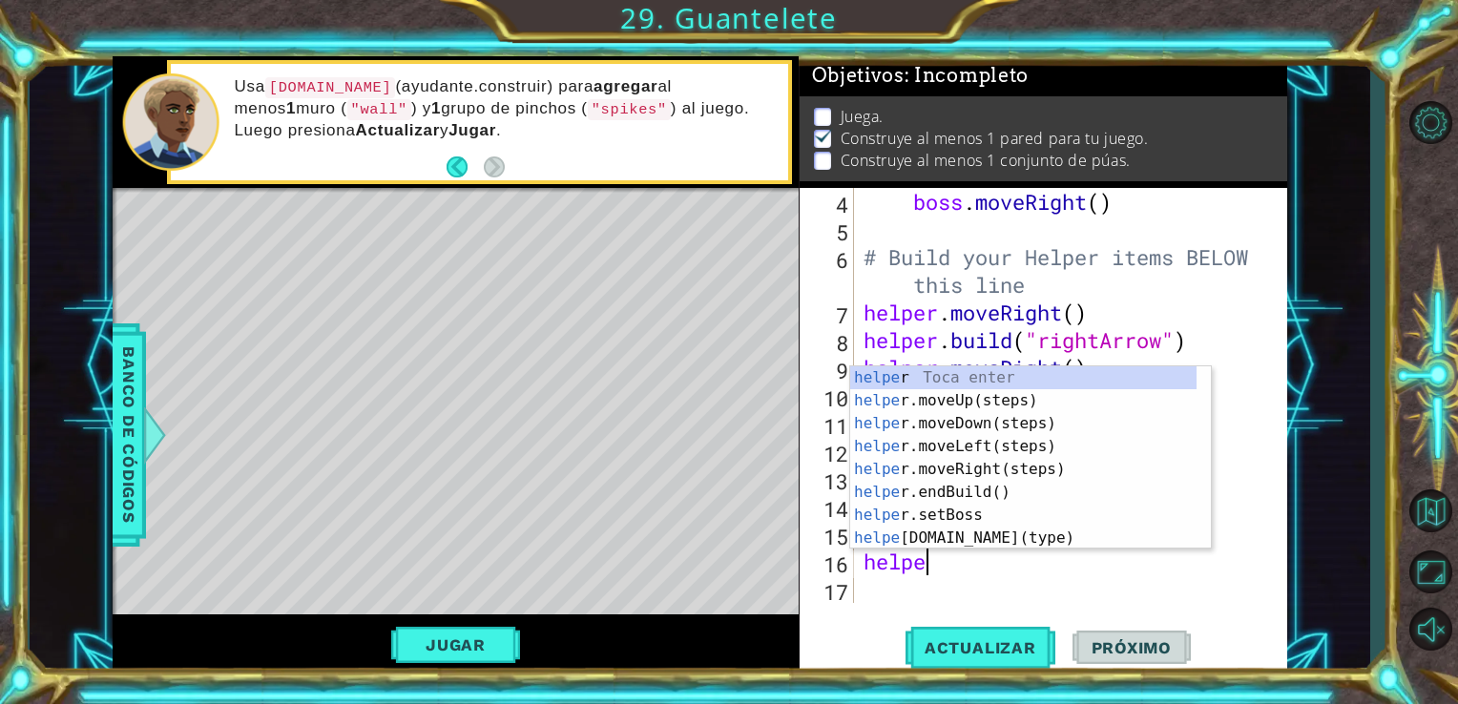
scroll to position [0, 2]
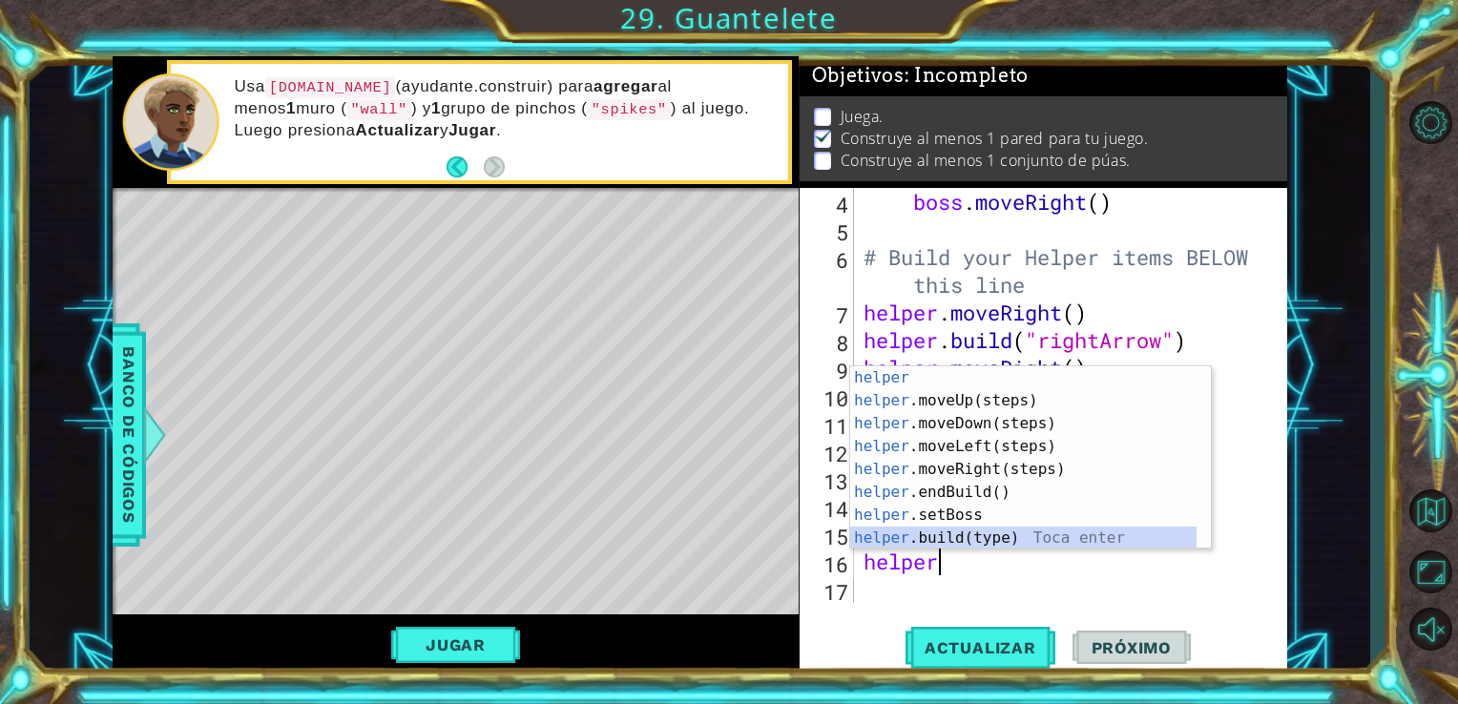
click at [1004, 540] on div "helper Toca enter helper .moveUp(steps) Toca enter helper .moveDown(steps) Toca…" at bounding box center [1023, 480] width 346 height 229
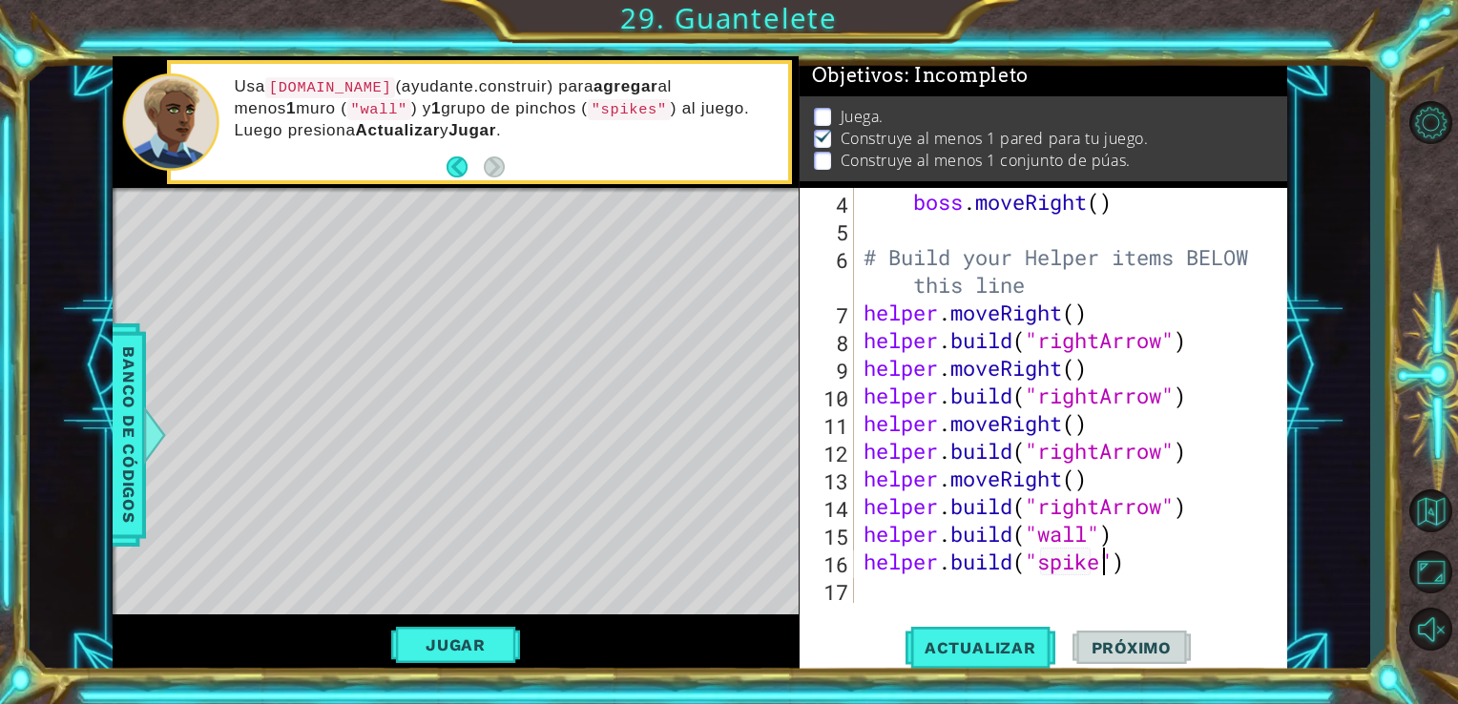
scroll to position [0, 10]
type textarea "[DOMAIN_NAME]("spikes")"
click at [1023, 639] on span "Actualizar" at bounding box center [980, 647] width 150 height 19
click at [486, 641] on button "Jugar" at bounding box center [455, 645] width 129 height 36
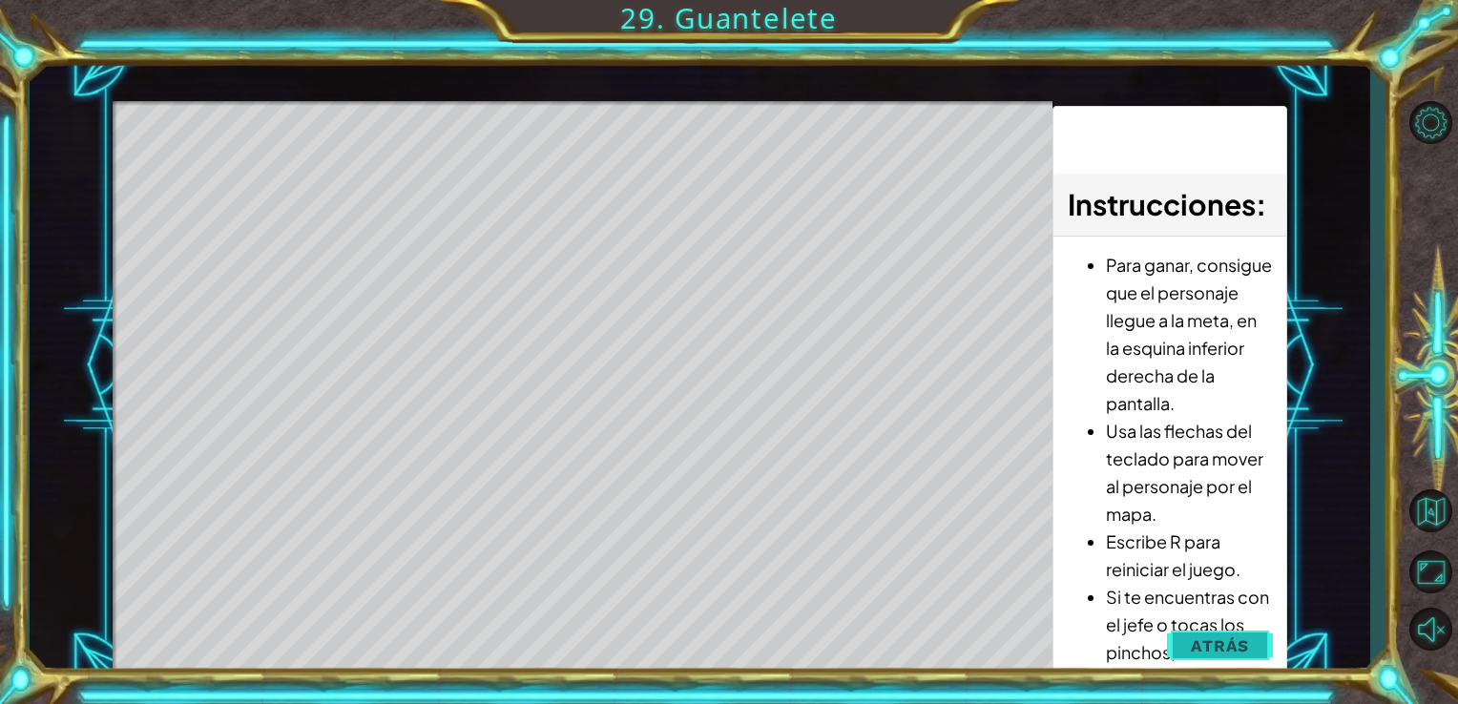
click at [1244, 639] on span "Atrás" at bounding box center [1220, 645] width 58 height 19
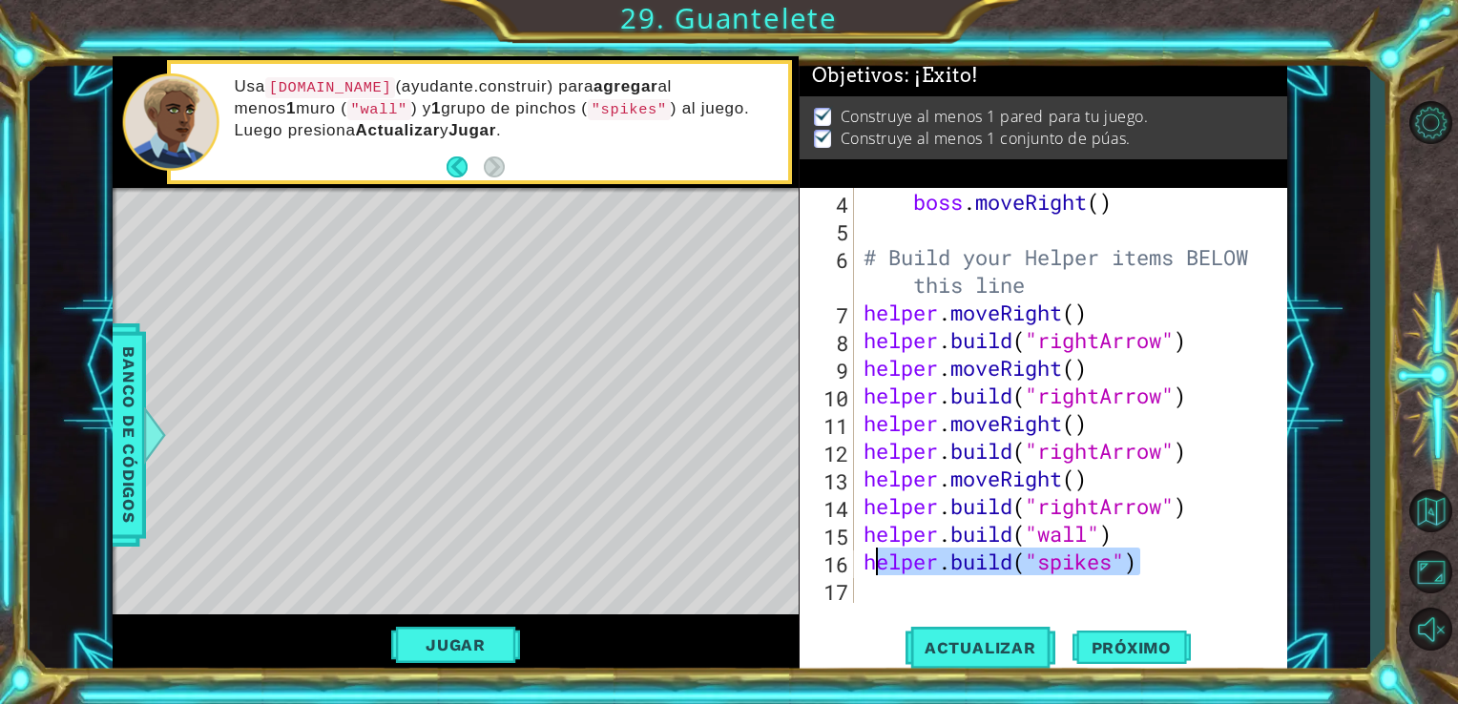
drag, startPoint x: 1151, startPoint y: 571, endPoint x: 855, endPoint y: 553, distance: 296.3
click at [855, 553] on div "[DOMAIN_NAME]("spikes") 4 5 6 7 8 9 10 11 12 13 14 15 16 17 boss . moveRight ( …" at bounding box center [1042, 395] width 484 height 415
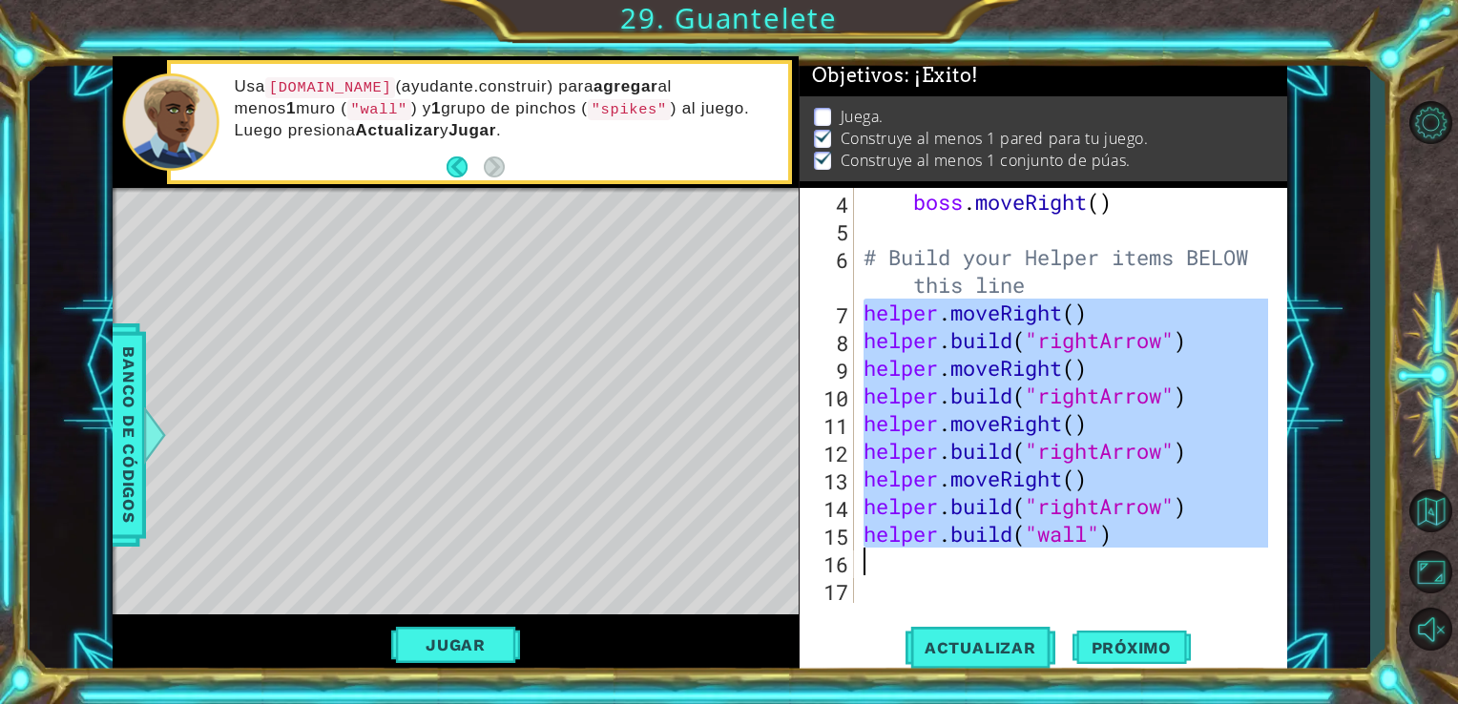
drag, startPoint x: 861, startPoint y: 309, endPoint x: 1145, endPoint y: 562, distance: 380.5
click at [1145, 562] on div "boss . moveRight ( ) # Build your Helper items BELOW this line helper . moveRig…" at bounding box center [1069, 423] width 419 height 470
type textarea "[DOMAIN_NAME]("wall")"
click at [1031, 573] on div "boss . moveRight ( ) # Build your Helper items BELOW this line helper . moveRig…" at bounding box center [1064, 395] width 409 height 415
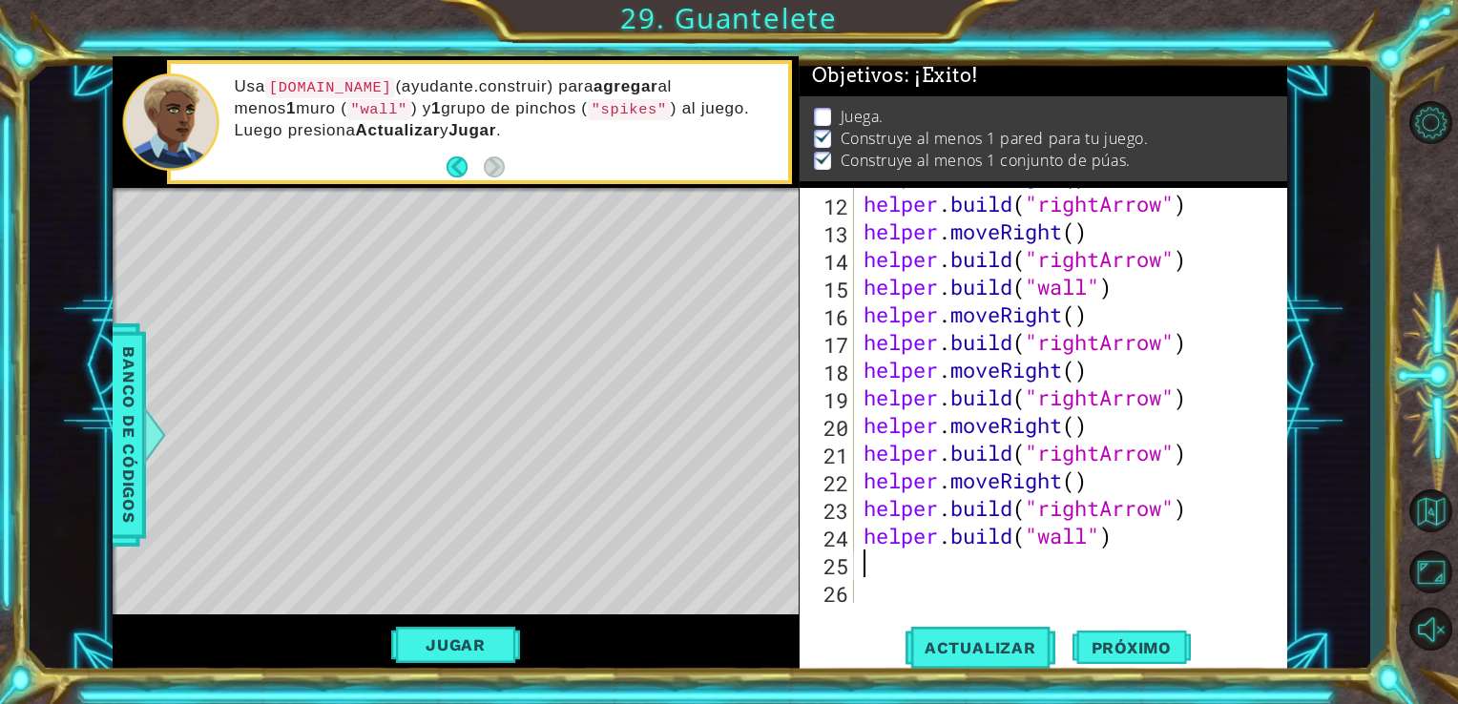
scroll to position [382, 0]
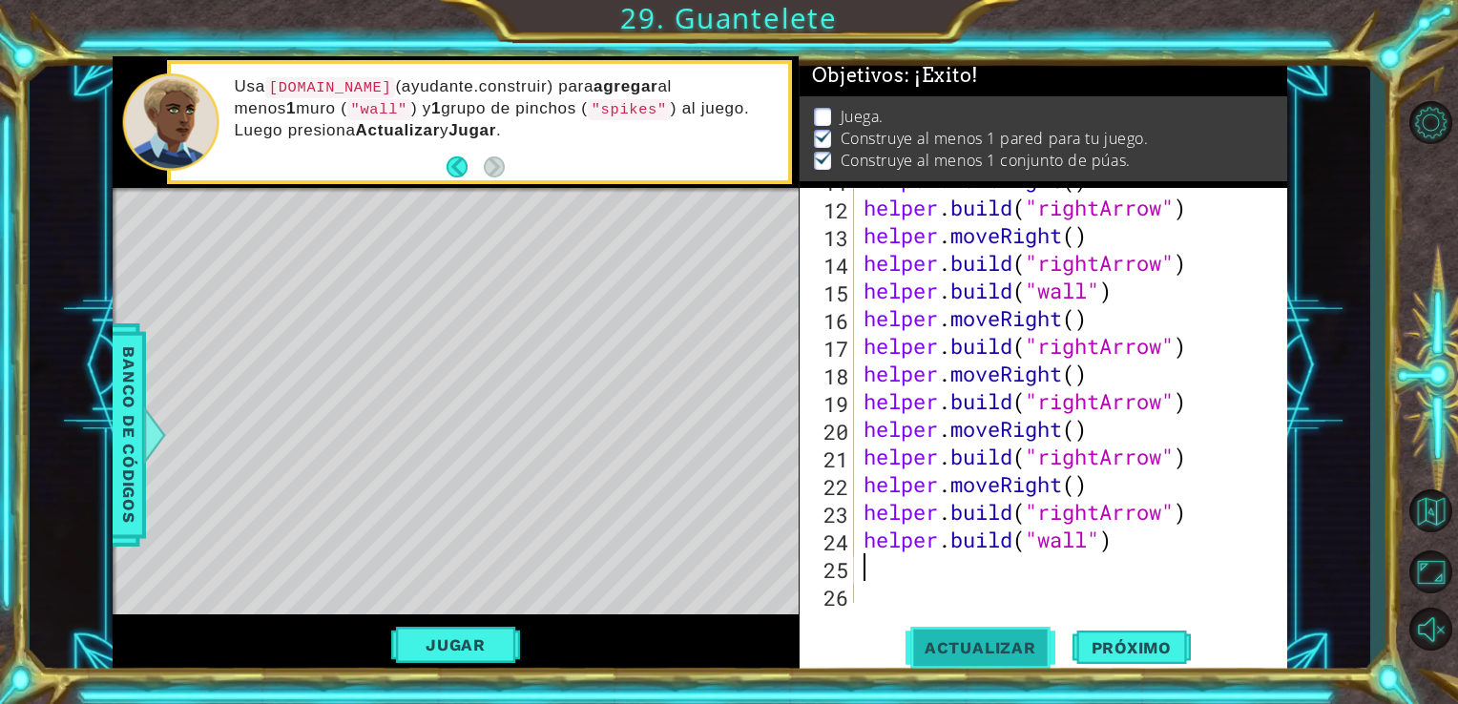
click at [988, 654] on span "Actualizar" at bounding box center [980, 647] width 150 height 19
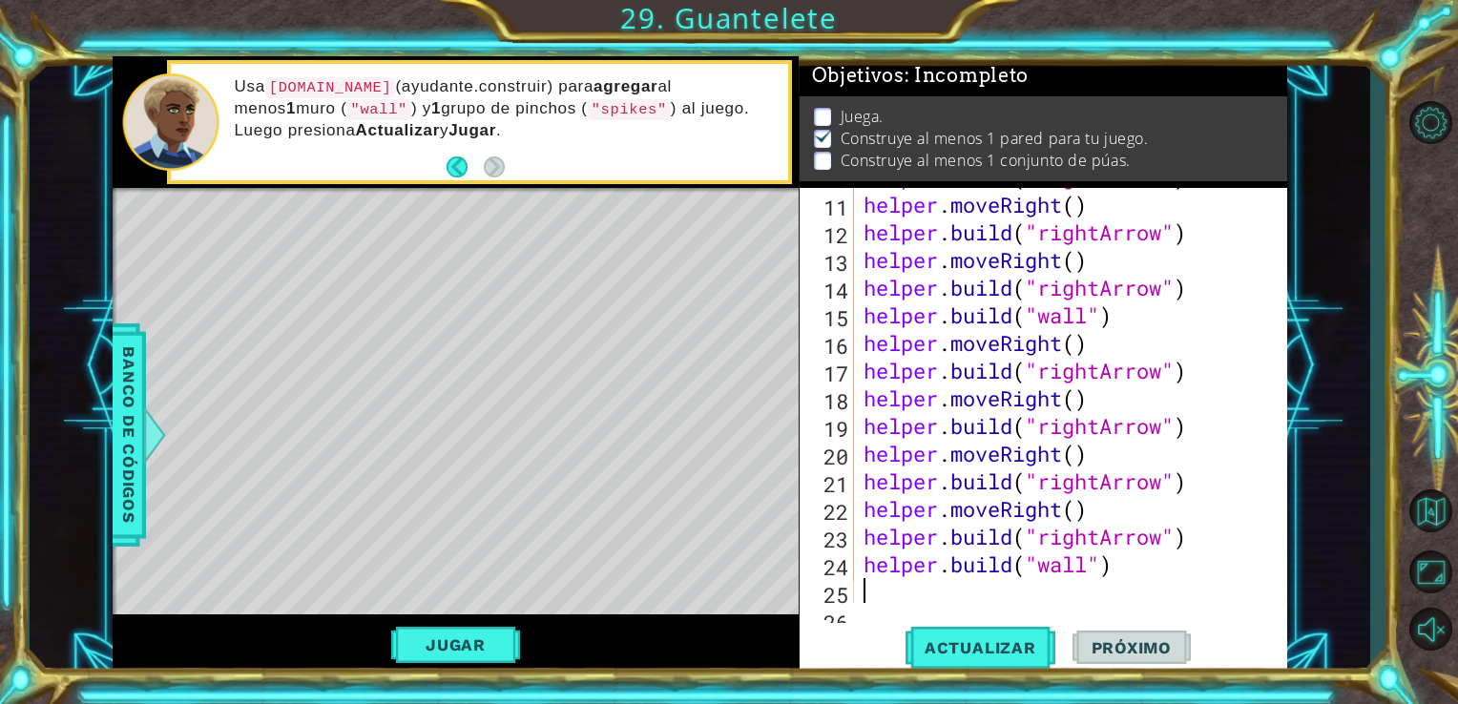
scroll to position [351, 0]
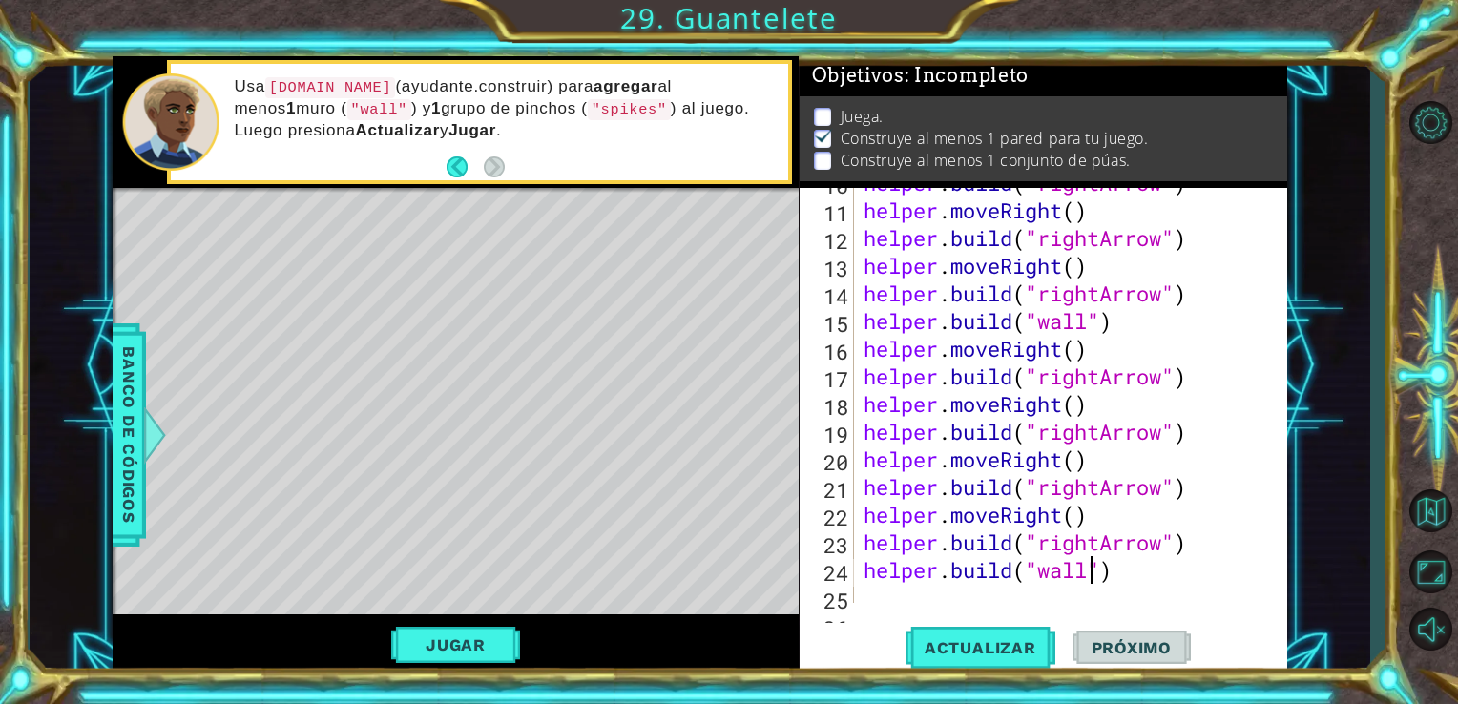
click at [1095, 560] on div "helper . build ( "rightArrow" ) helper . moveRight ( ) helper . build ( "rightA…" at bounding box center [1069, 404] width 419 height 470
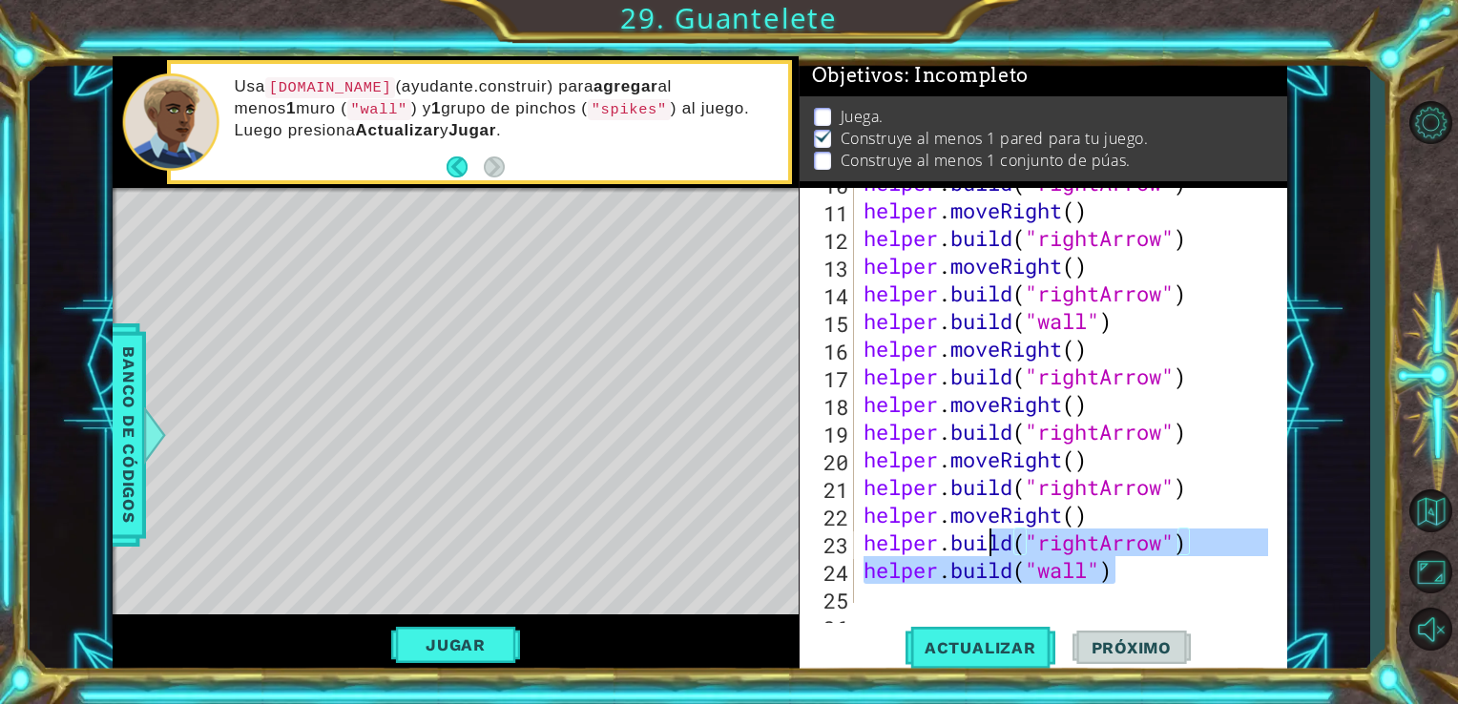
drag, startPoint x: 1128, startPoint y: 574, endPoint x: 874, endPoint y: 460, distance: 278.4
click at [874, 460] on div "helper . build ( "rightArrow" ) helper . moveRight ( ) helper . build ( "rightA…" at bounding box center [1069, 404] width 419 height 470
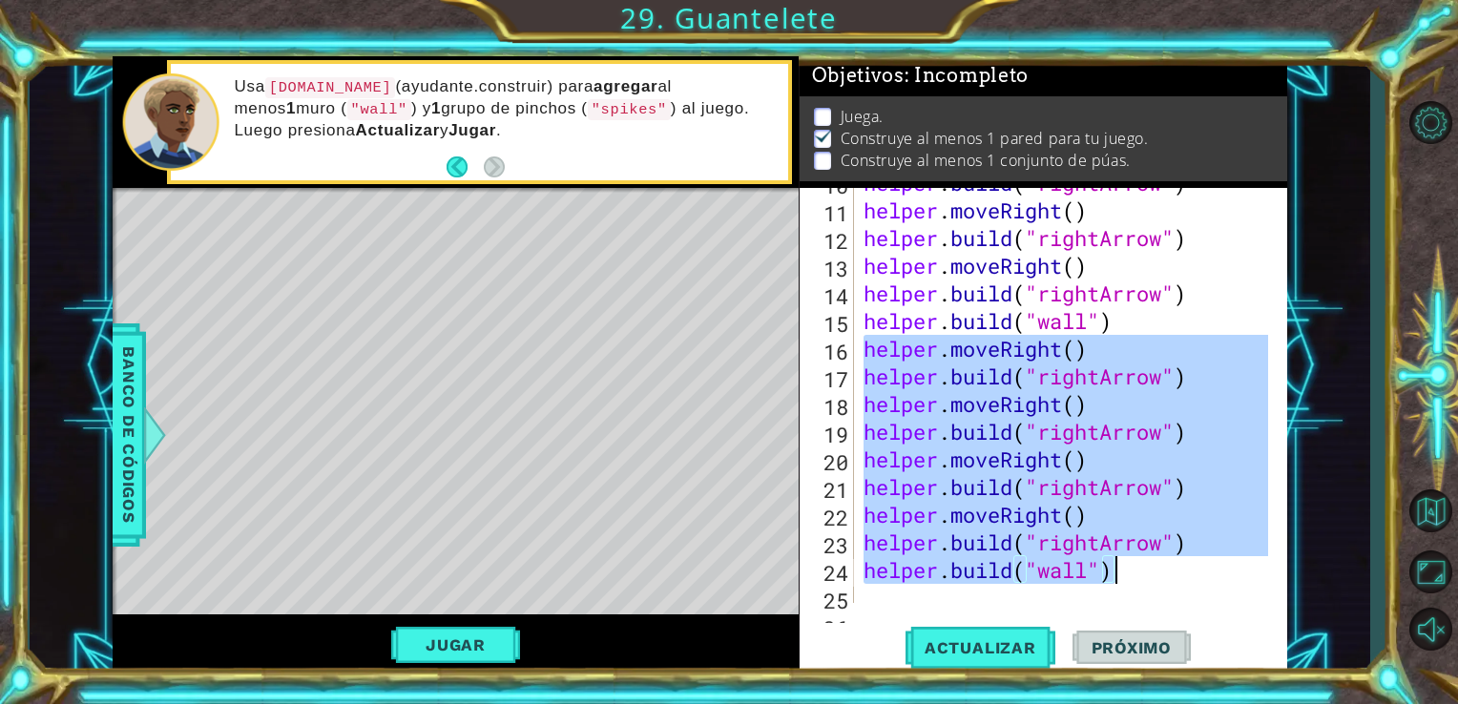
drag, startPoint x: 862, startPoint y: 349, endPoint x: 1116, endPoint y: 566, distance: 333.6
click at [1116, 566] on div "helper . build ( "rightArrow" ) helper . moveRight ( ) helper . build ( "rightA…" at bounding box center [1069, 404] width 419 height 470
type textarea "[DOMAIN_NAME]("rightArrow") [DOMAIN_NAME]("wall")"
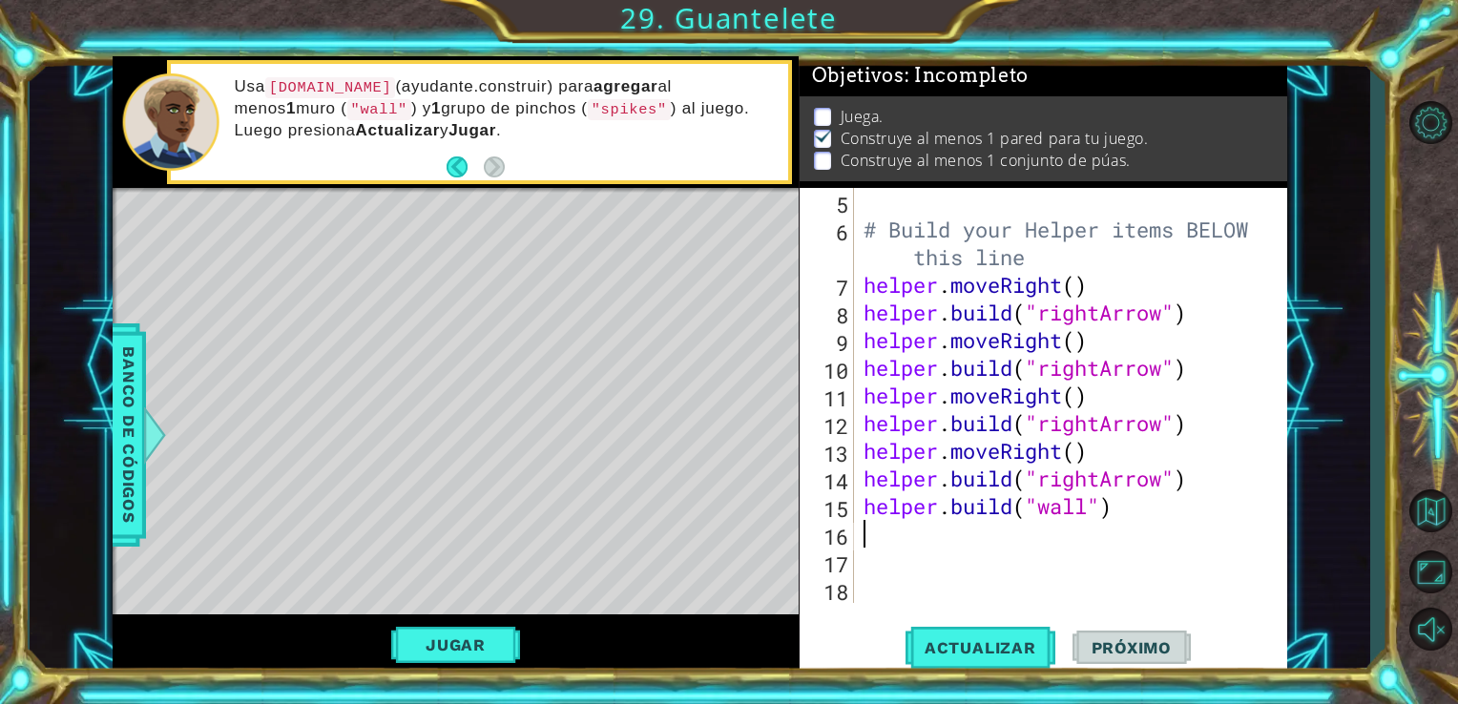
scroll to position [165, 0]
click at [1012, 639] on span "Actualizar" at bounding box center [980, 647] width 150 height 19
drag, startPoint x: 1128, startPoint y: 502, endPoint x: 849, endPoint y: 502, distance: 278.6
click at [849, 502] on div "5 6 7 8 9 10 11 12 13 14 15 16 17 18 # Build your Helper items BELOW this line …" at bounding box center [1042, 395] width 484 height 415
type textarea "[DOMAIN_NAME]("wall")"
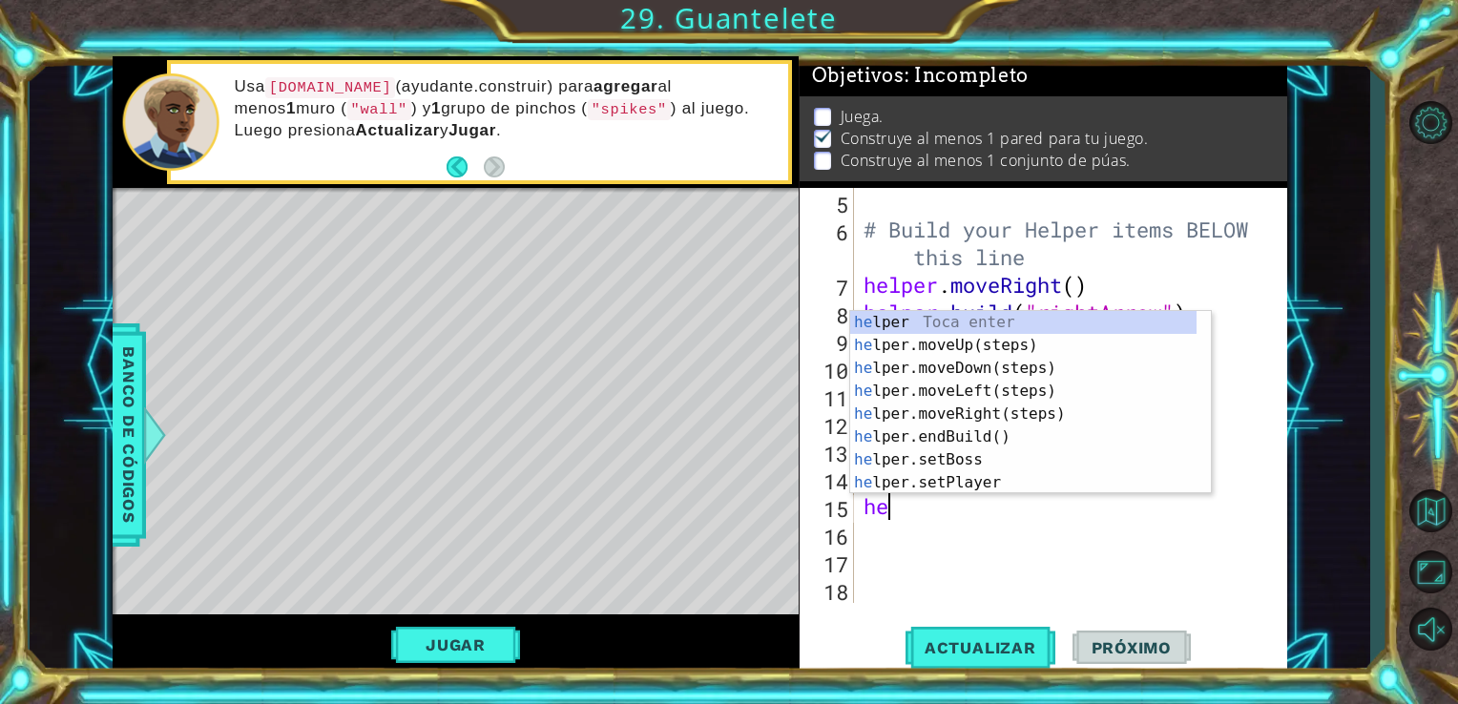
type textarea "h"
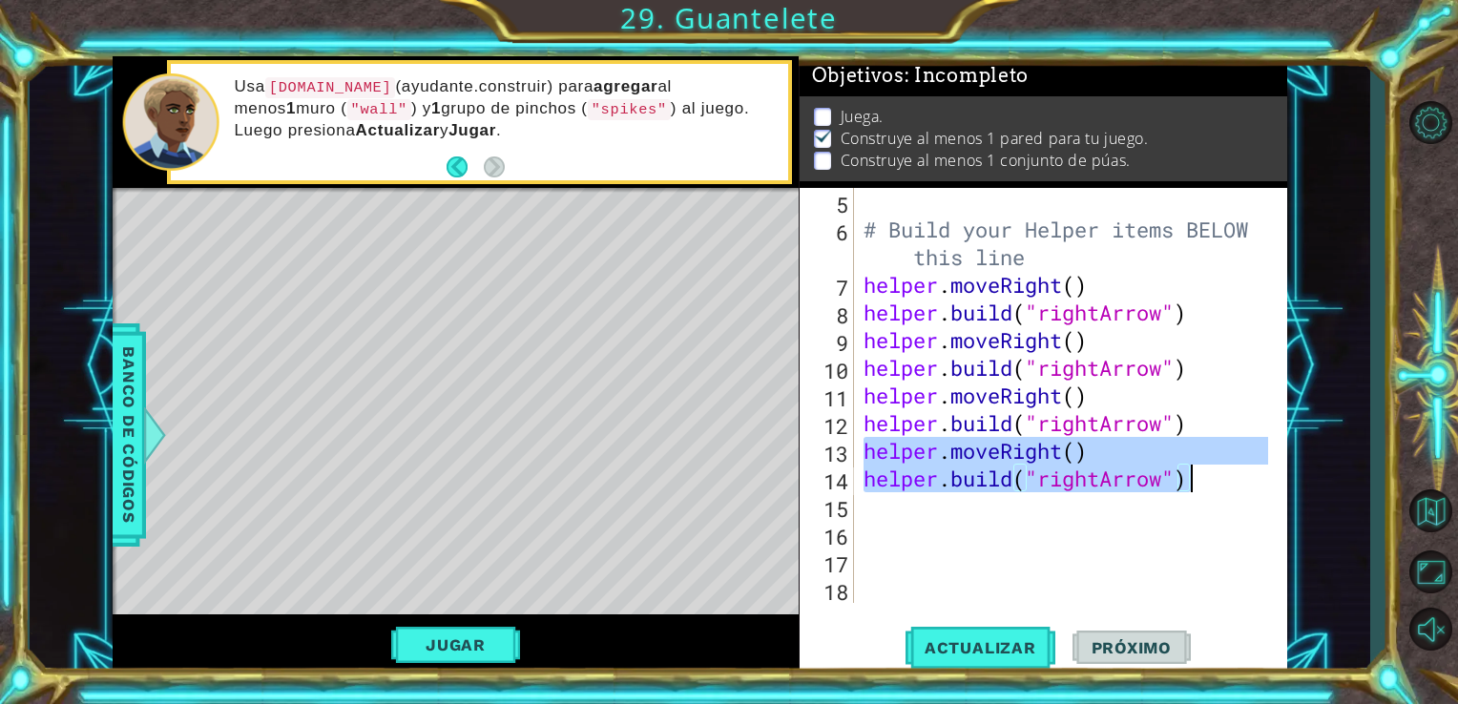
drag, startPoint x: 861, startPoint y: 452, endPoint x: 1217, endPoint y: 480, distance: 357.9
click at [1217, 480] on div "# Build your Helper items BELOW this line helper . moveRight ( ) helper . build…" at bounding box center [1069, 423] width 419 height 470
type textarea "helper.moveRight() [DOMAIN_NAME]("rightArrow")"
click at [1032, 519] on div "# Build your Helper items BELOW this line helper . moveRight ( ) helper . build…" at bounding box center [1069, 423] width 419 height 470
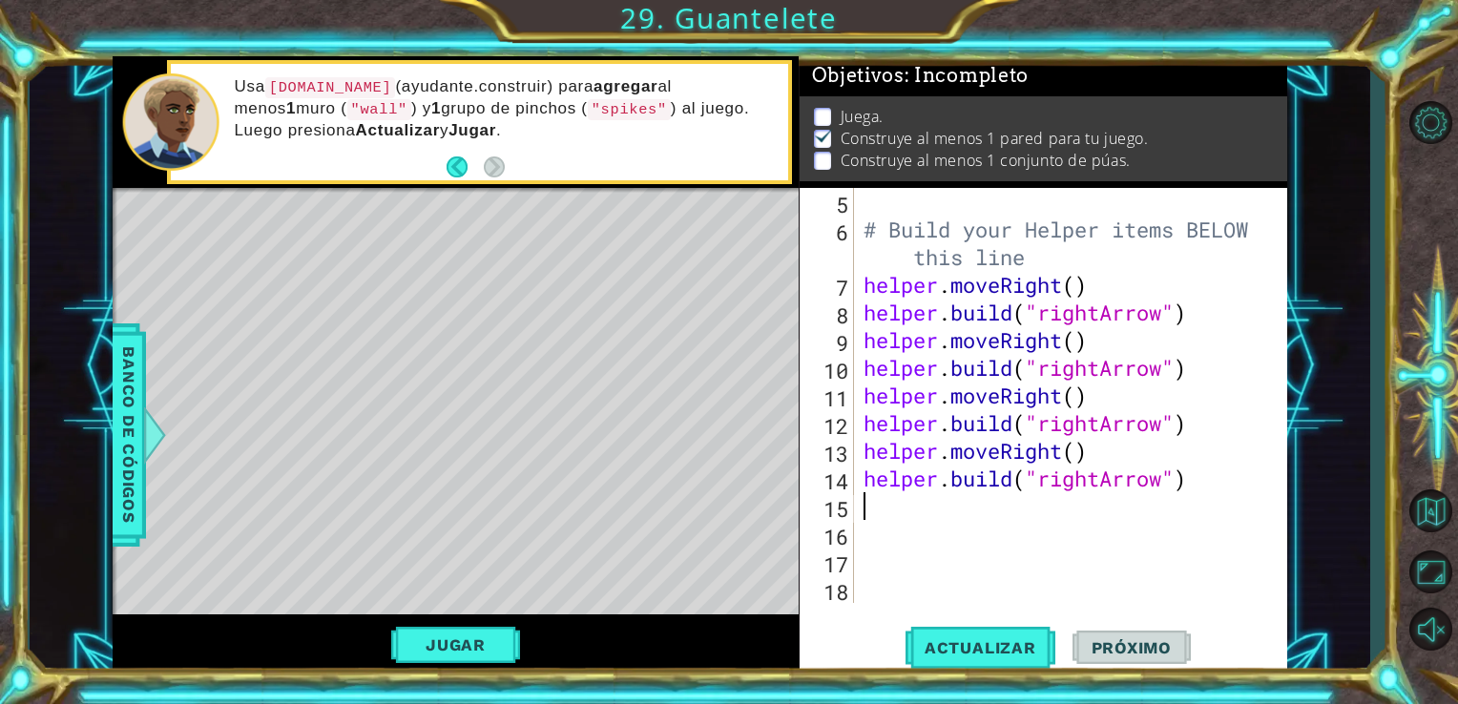
paste textarea "[DOMAIN_NAME]("rightArrow")"
type textarea "[DOMAIN_NAME]("rightArrow")"
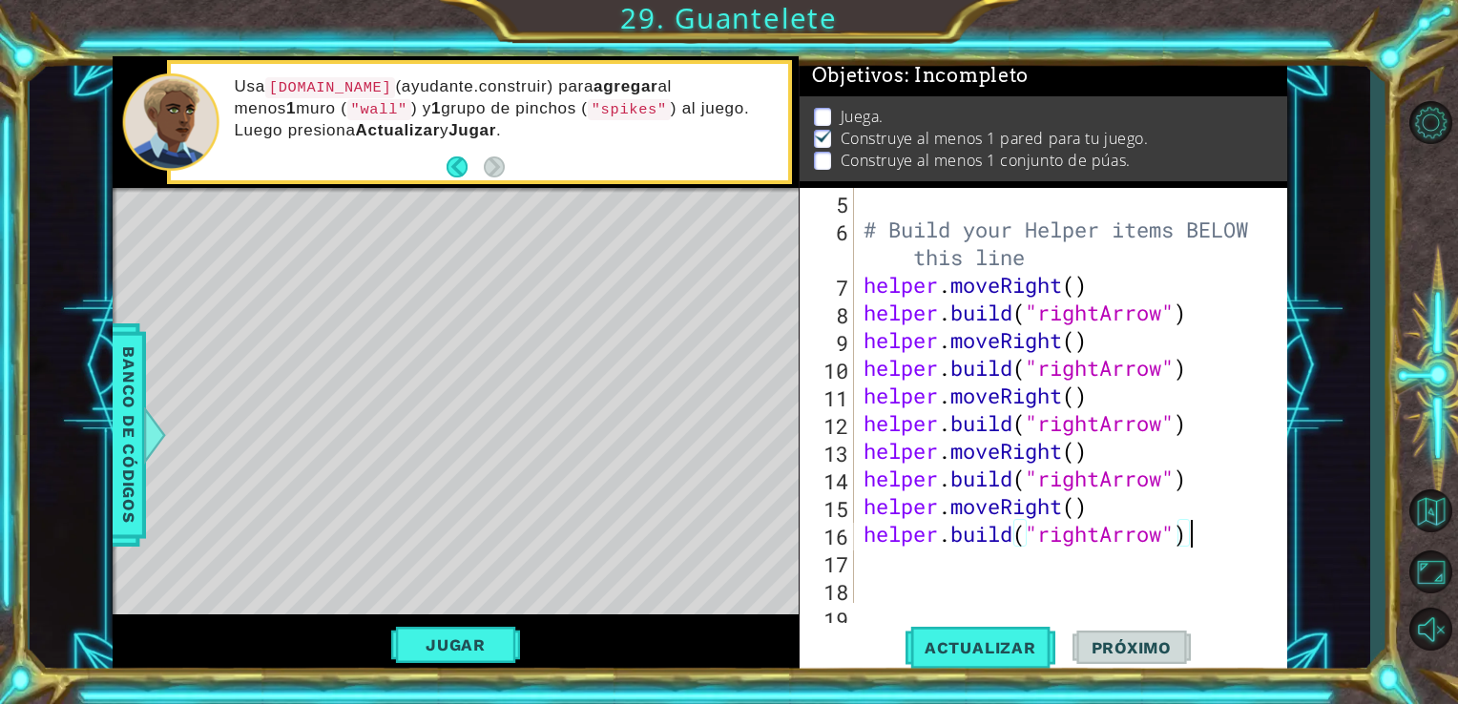
click at [965, 564] on div "# Build your Helper items BELOW this line helper . moveRight ( ) helper . build…" at bounding box center [1069, 423] width 419 height 470
paste textarea "[DOMAIN_NAME]("rightArrow")"
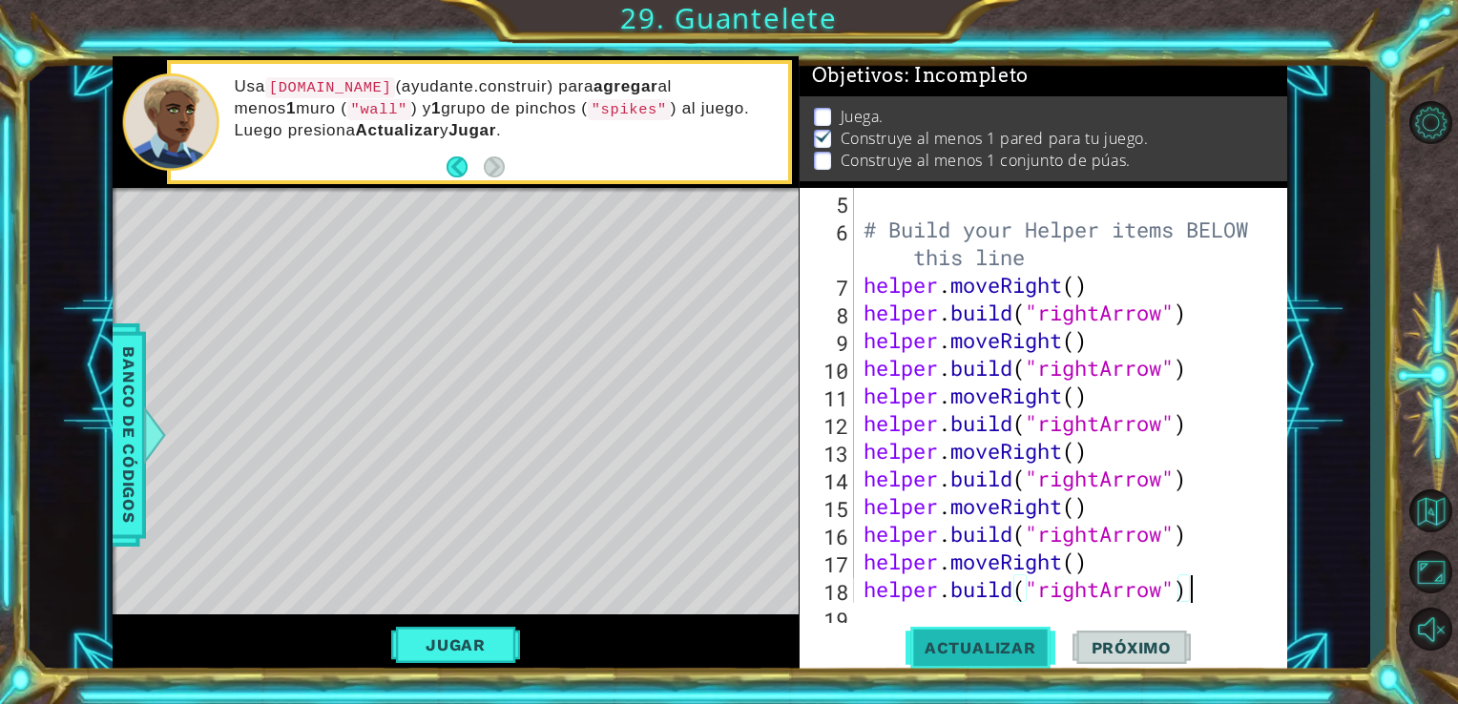
type textarea "[DOMAIN_NAME]("rightArrow")"
click at [931, 643] on span "Actualizar" at bounding box center [980, 647] width 150 height 19
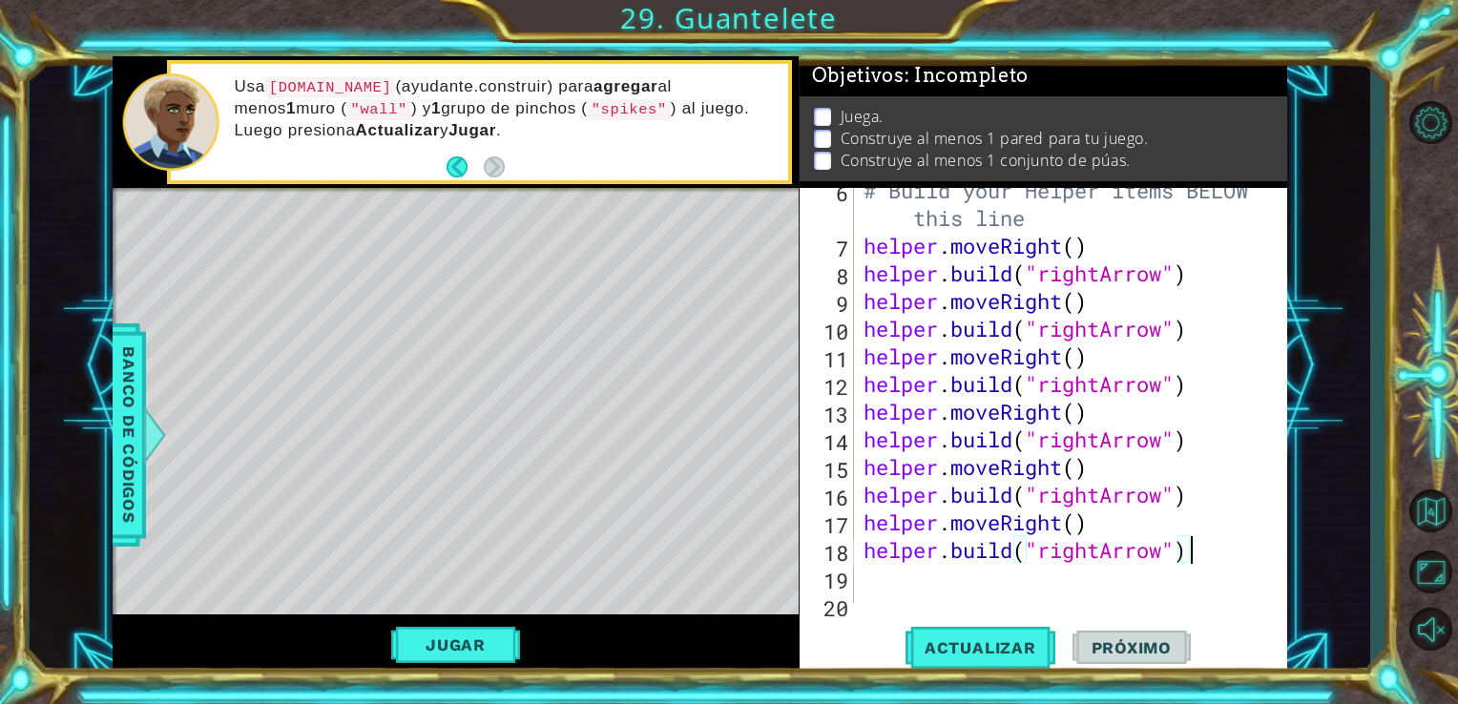
scroll to position [211, 0]
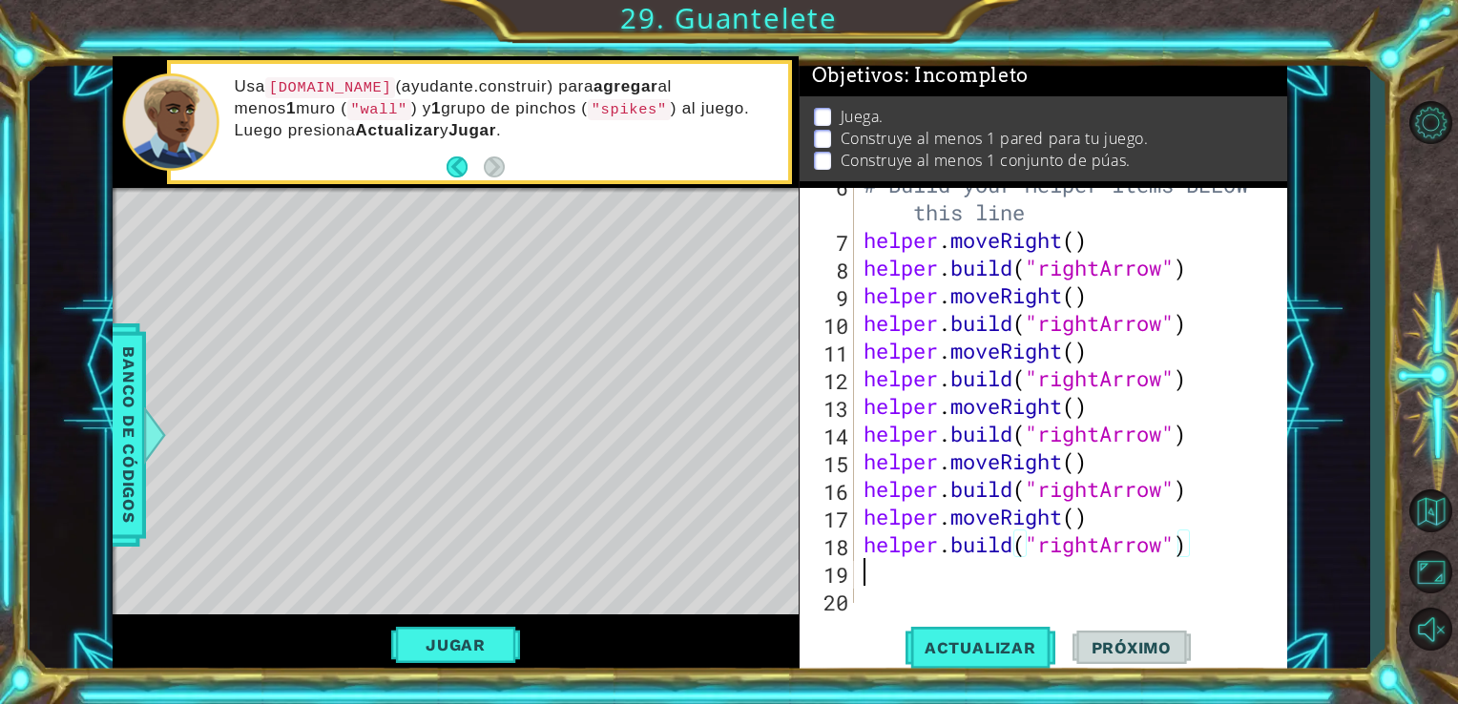
click at [943, 583] on div "# Build your Helper items BELOW this line helper . moveRight ( ) helper . build…" at bounding box center [1069, 420] width 419 height 498
paste textarea "[DOMAIN_NAME]("rightArrow")"
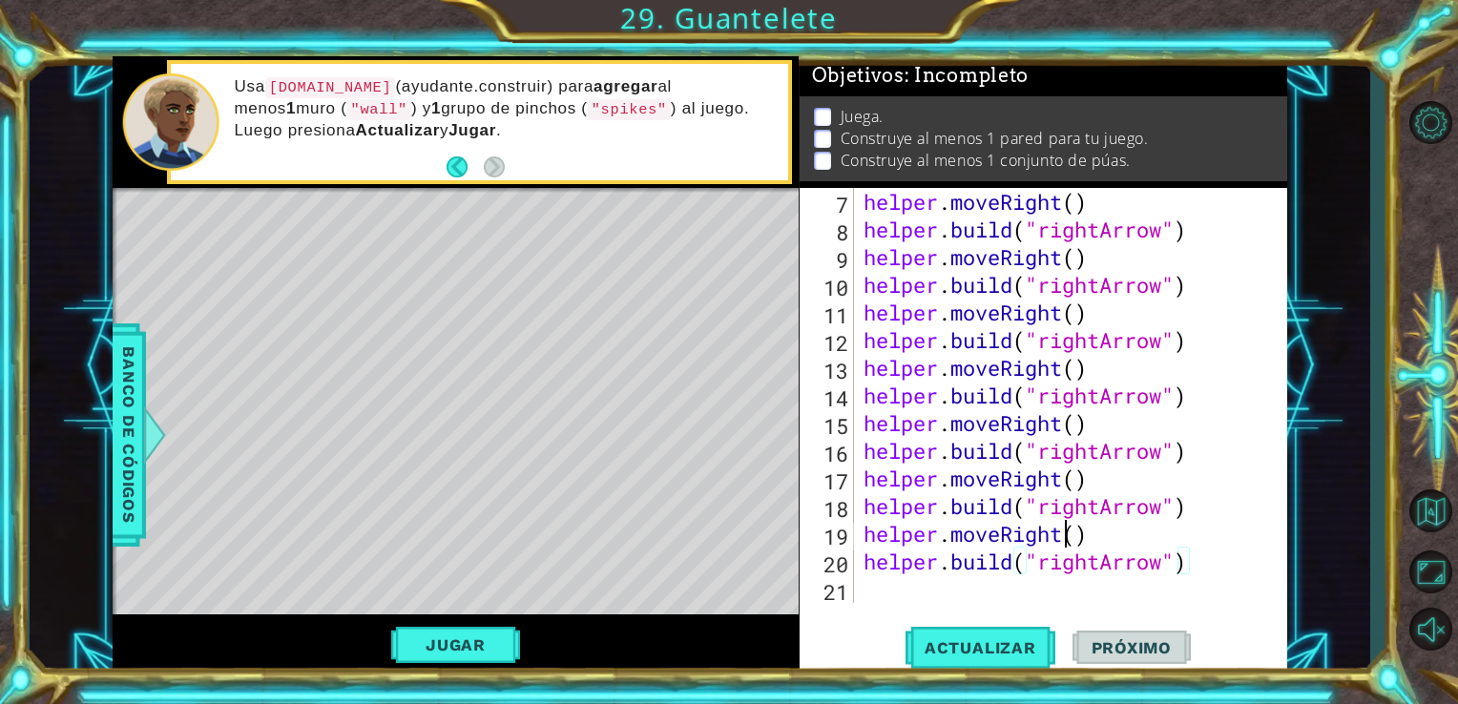
click at [1065, 538] on div "helper . moveRight ( ) helper . build ( "rightArrow" ) helper . moveRight ( ) h…" at bounding box center [1069, 423] width 419 height 470
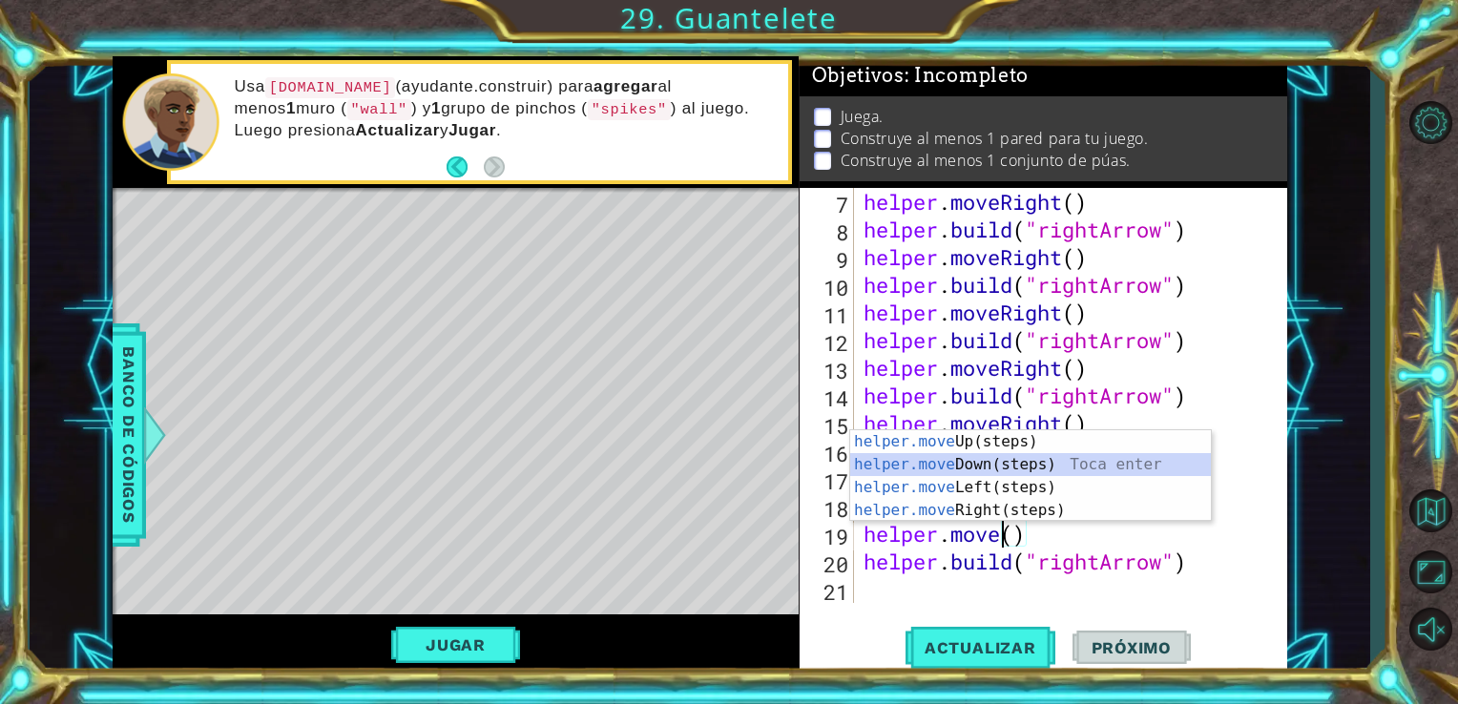
click at [992, 467] on div "helper.move Up(steps) Toca enter helper.move Down(steps) Toca enter helper.move…" at bounding box center [1030, 498] width 361 height 137
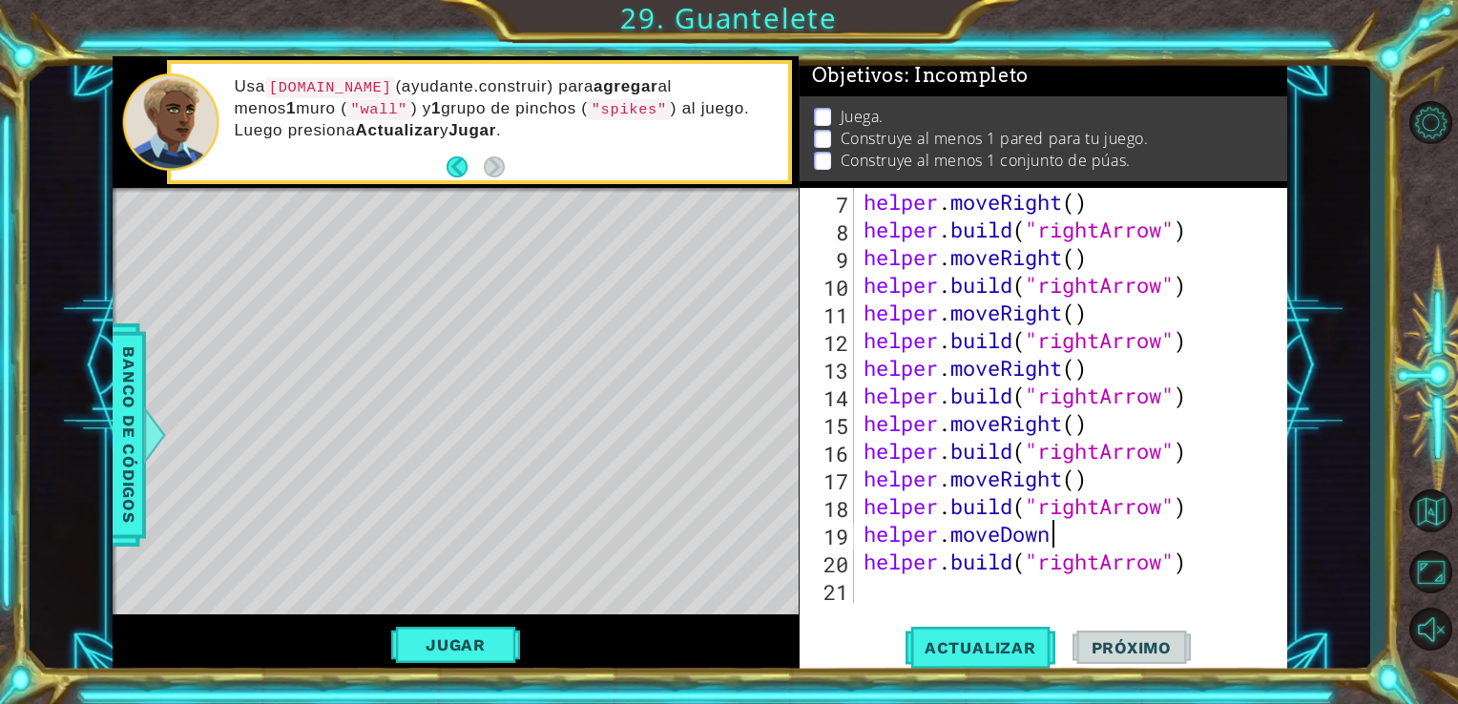
click at [1102, 562] on div "helper . moveRight ( ) helper . build ( "rightArrow" ) helper . moveRight ( ) h…" at bounding box center [1069, 423] width 419 height 470
type textarea "[DOMAIN_NAME]("downArrow")"
click at [993, 650] on span "Actualizar" at bounding box center [980, 647] width 150 height 19
click at [885, 591] on div "helper . moveRight ( ) helper . build ( "rightArrow" ) helper . moveRight ( ) h…" at bounding box center [1069, 423] width 419 height 470
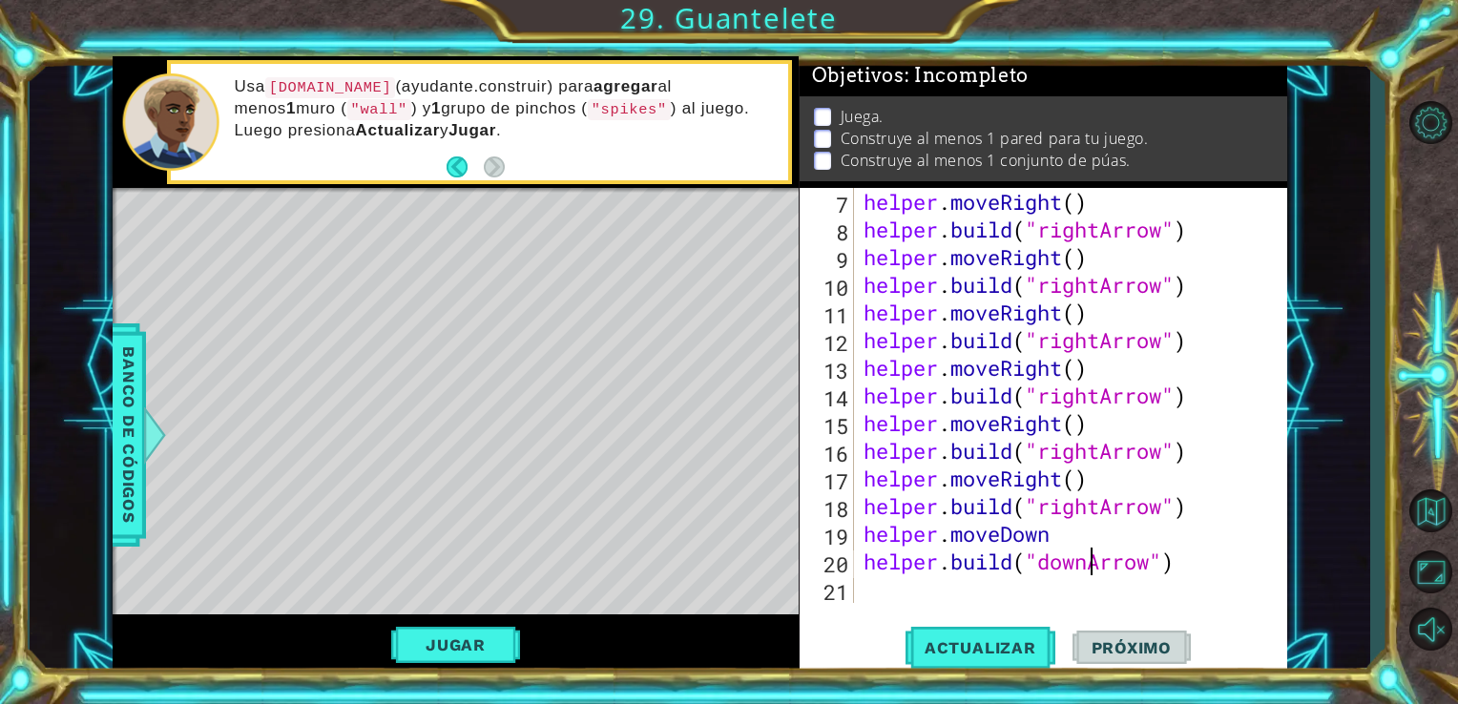
scroll to position [0, 0]
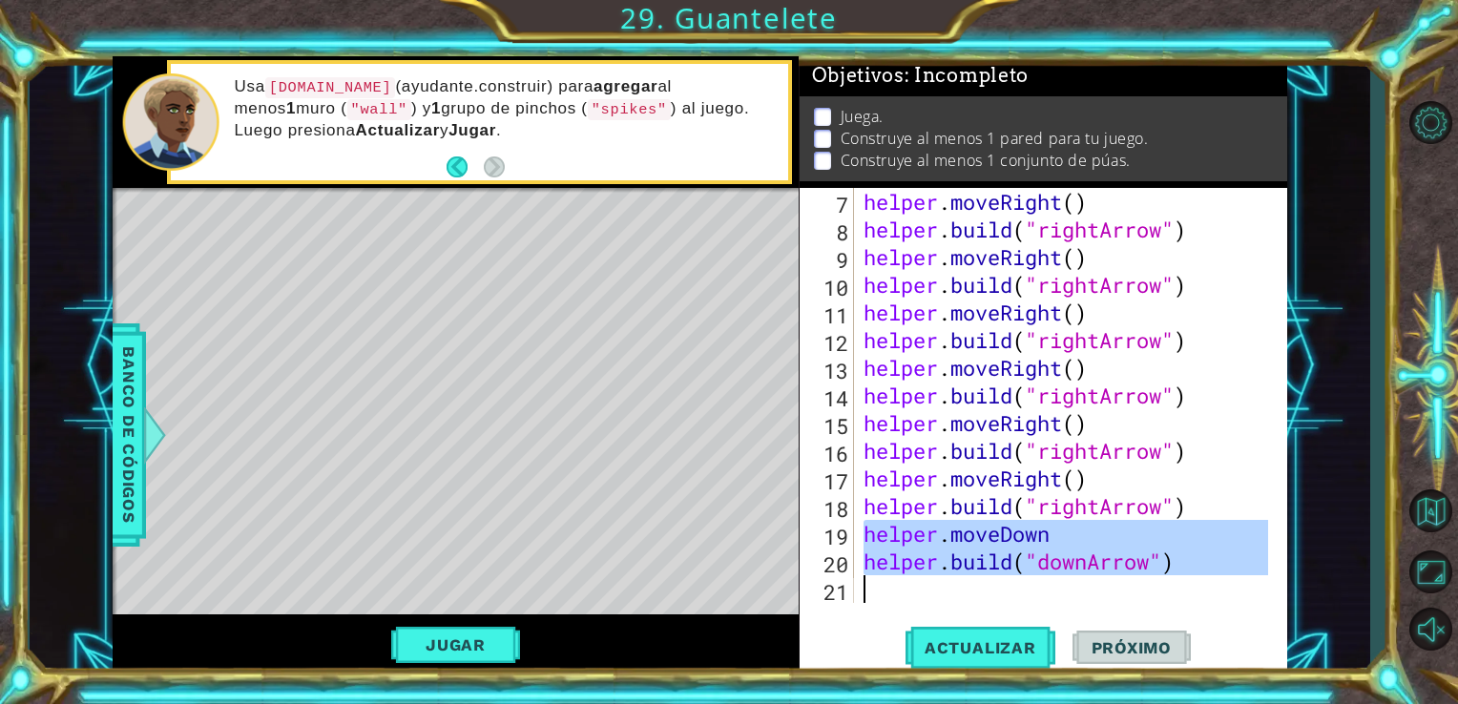
drag, startPoint x: 863, startPoint y: 533, endPoint x: 1221, endPoint y: 585, distance: 361.5
click at [1221, 585] on div "helper . moveRight ( ) helper . build ( "rightArrow" ) helper . moveRight ( ) h…" at bounding box center [1069, 423] width 419 height 470
type textarea "[DOMAIN_NAME]("downArrow")"
click at [1030, 597] on div "helper . moveRight ( ) helper . build ( "rightArrow" ) helper . moveRight ( ) h…" at bounding box center [1064, 395] width 409 height 415
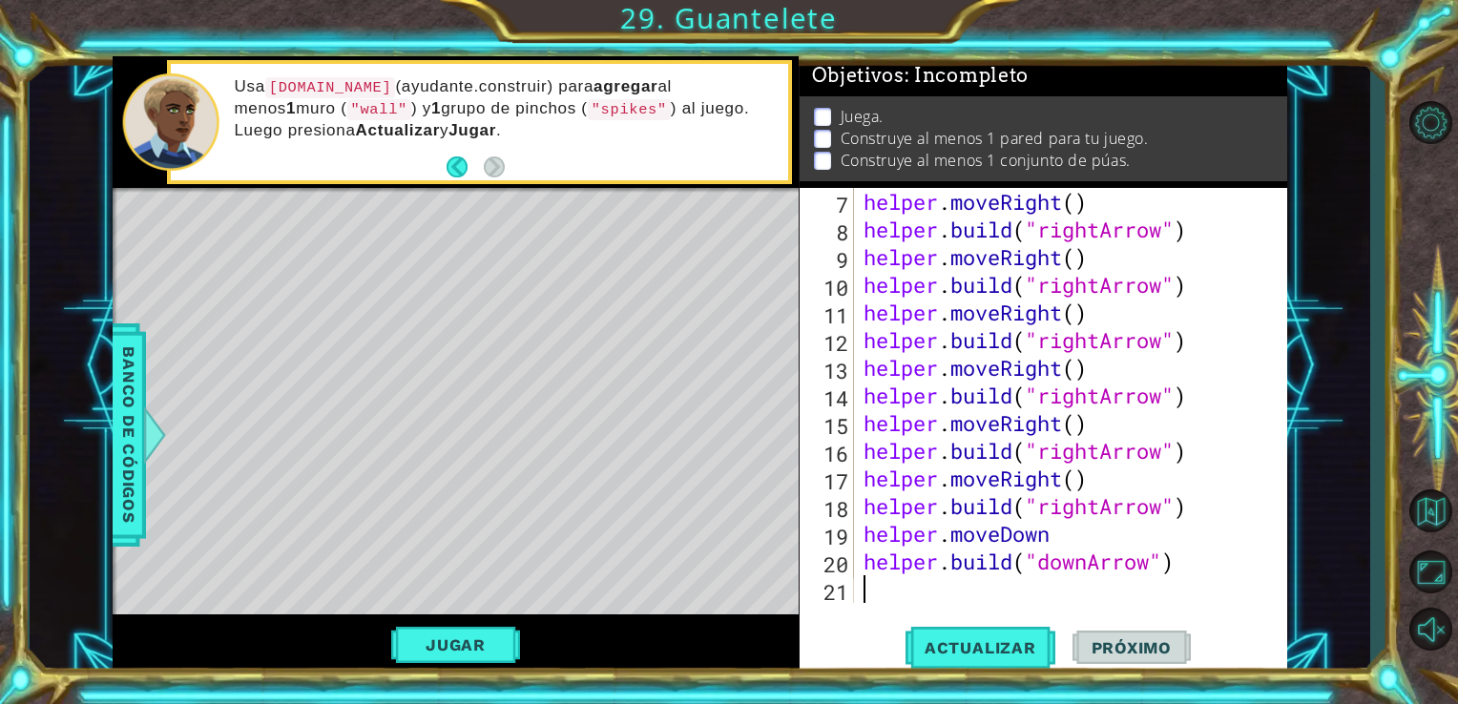
scroll to position [304, 0]
click at [977, 654] on span "Actualizar" at bounding box center [980, 647] width 150 height 19
click at [938, 626] on button "Actualizar" at bounding box center [980, 647] width 150 height 49
click at [467, 644] on button "Jugar" at bounding box center [455, 645] width 129 height 36
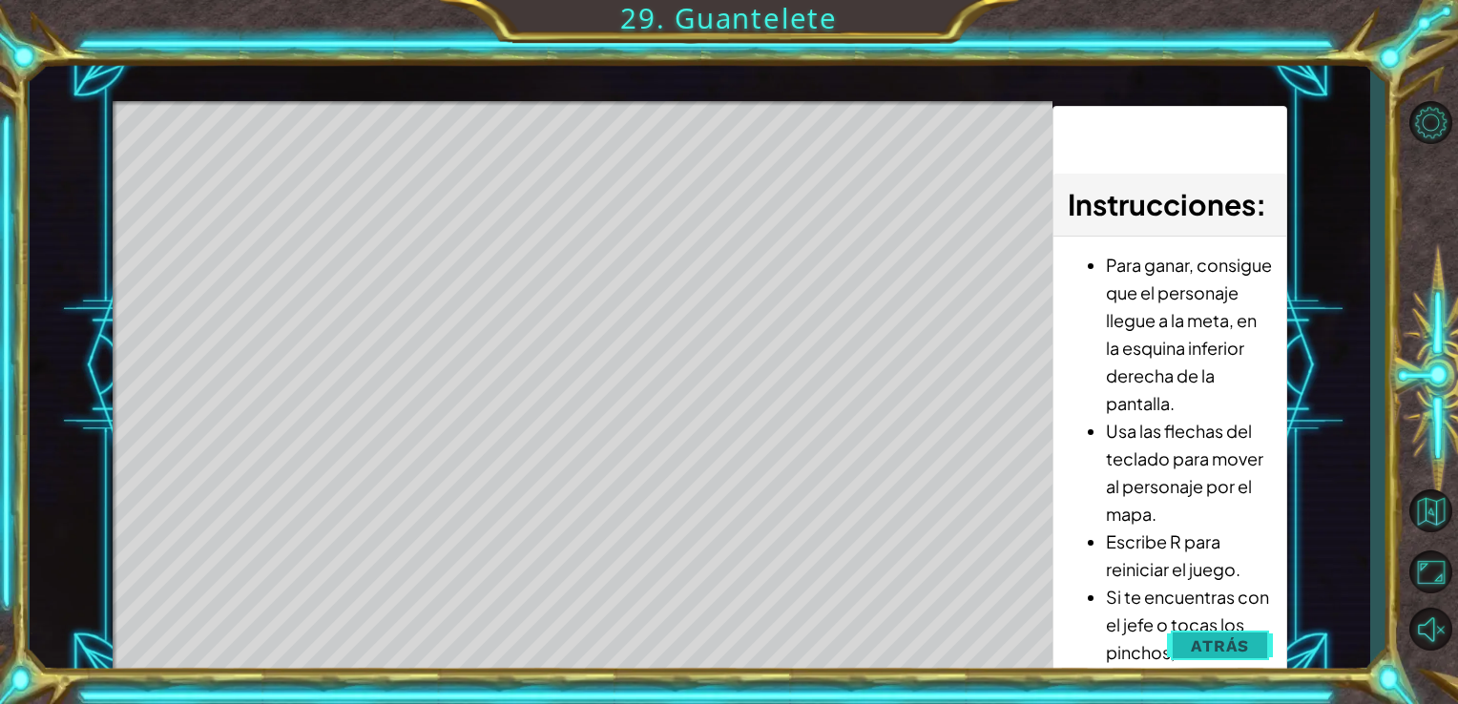
click at [1248, 647] on span "Atrás" at bounding box center [1220, 645] width 58 height 19
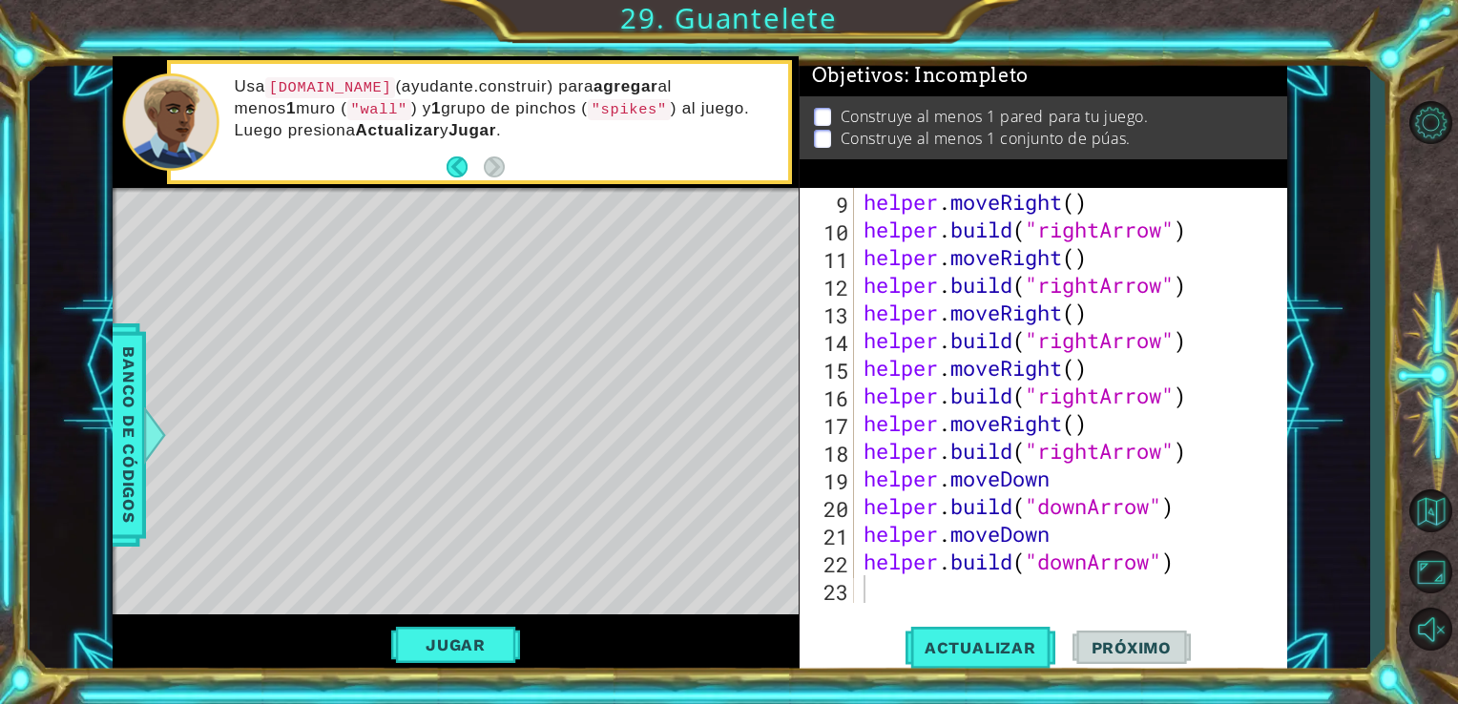
scroll to position [0, 0]
click at [948, 658] on button "Actualizar" at bounding box center [980, 647] width 150 height 49
click at [895, 592] on div "helper . moveRight ( ) helper . build ( "rightArrow" ) helper . moveRight ( ) h…" at bounding box center [1069, 423] width 419 height 470
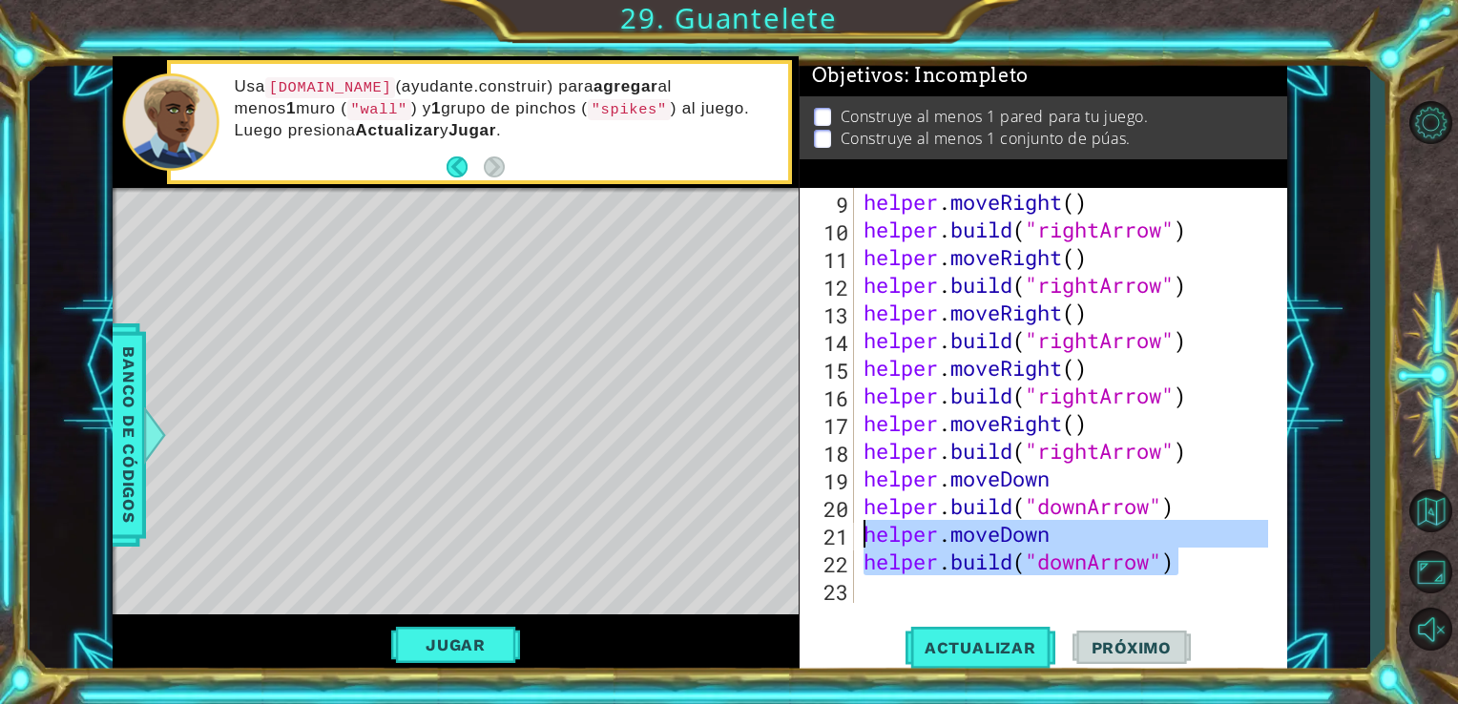
drag, startPoint x: 1203, startPoint y: 569, endPoint x: 856, endPoint y: 524, distance: 350.2
click at [856, 524] on div "9 10 11 12 13 14 15 16 17 18 19 20 21 22 23 helper . moveRight ( ) helper . bui…" at bounding box center [1042, 395] width 484 height 415
type textarea "helper.moveDown [DOMAIN_NAME]("downArrow")"
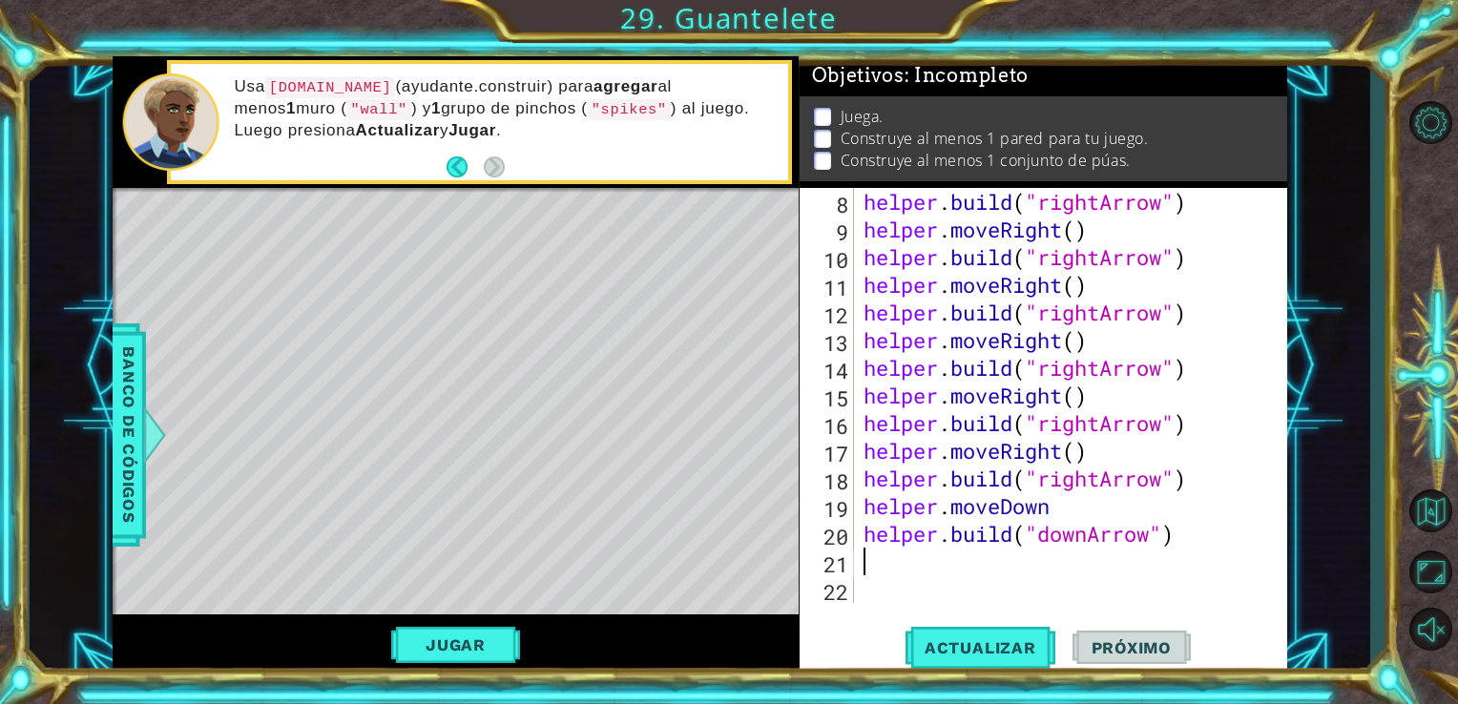
type textarea "he"
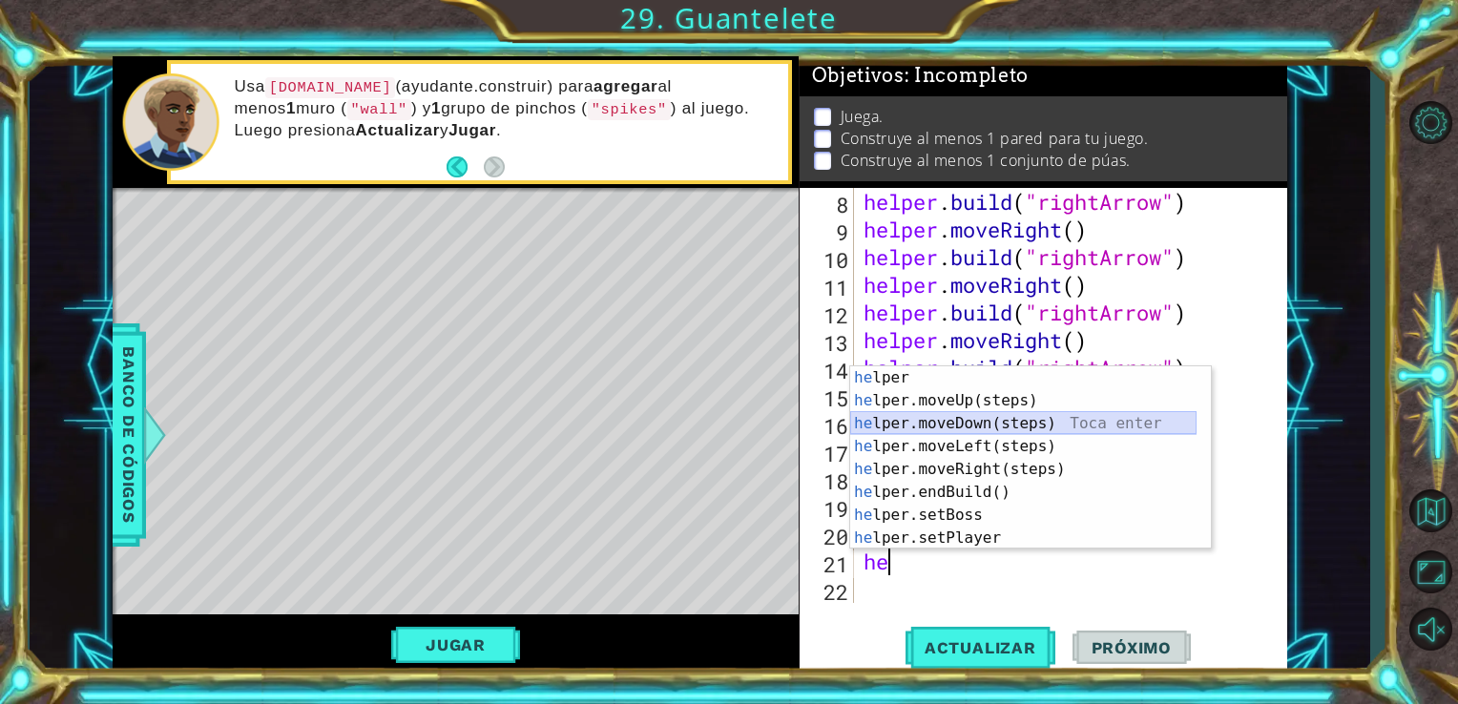
click at [986, 433] on div "he lper Toca enter he lper.moveUp(steps) Toca enter he lper.moveDown(steps) Toc…" at bounding box center [1023, 480] width 346 height 229
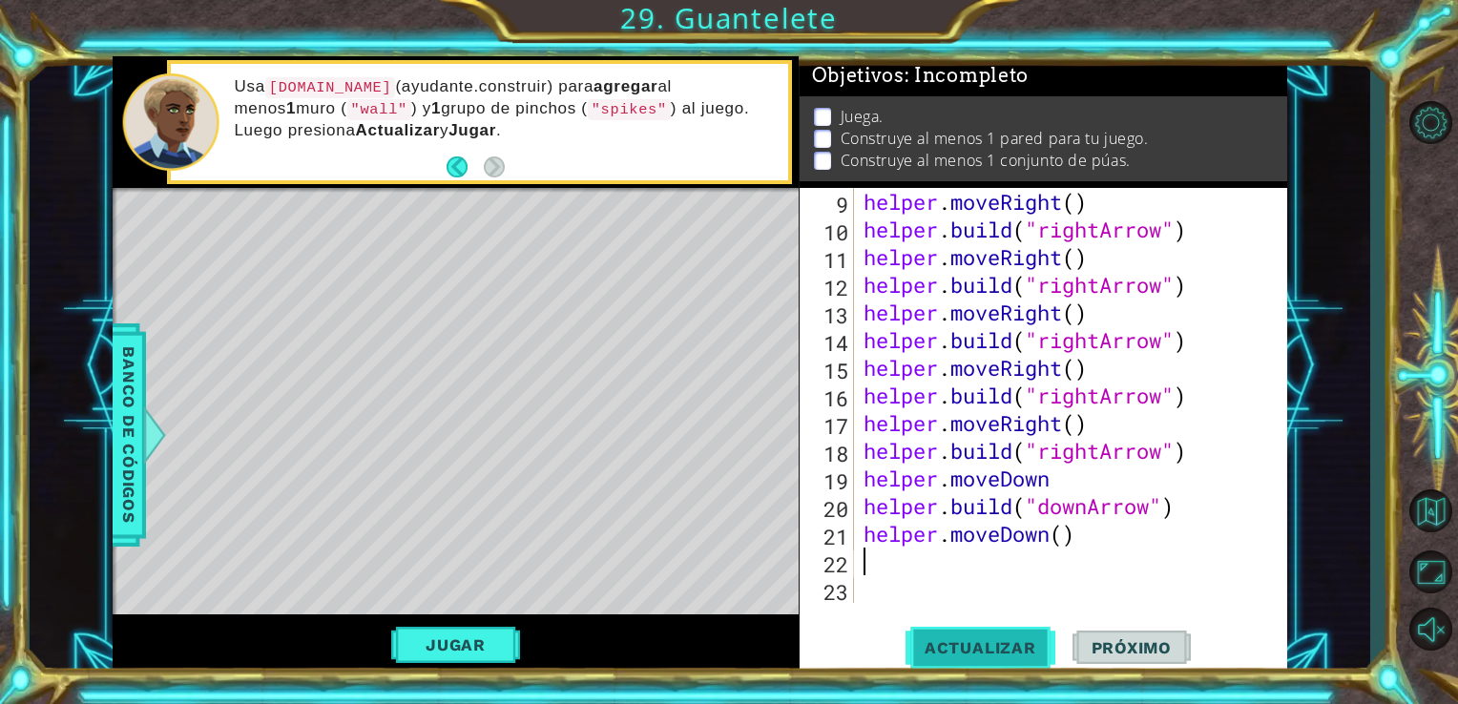
click at [913, 645] on span "Actualizar" at bounding box center [980, 647] width 150 height 19
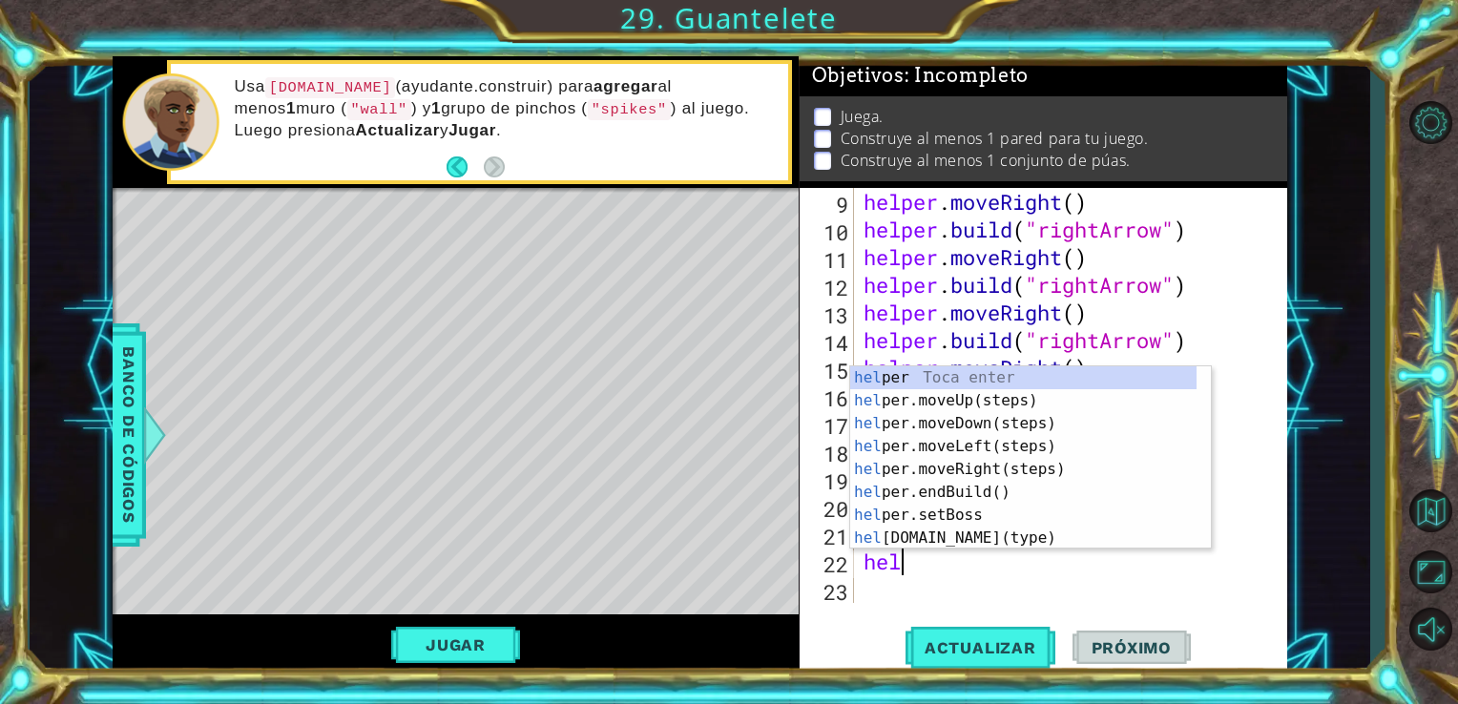
scroll to position [0, 0]
click at [955, 544] on div "help [PERSON_NAME] enter help er.moveUp(steps) Toca enter help er.moveDown(step…" at bounding box center [1023, 480] width 346 height 229
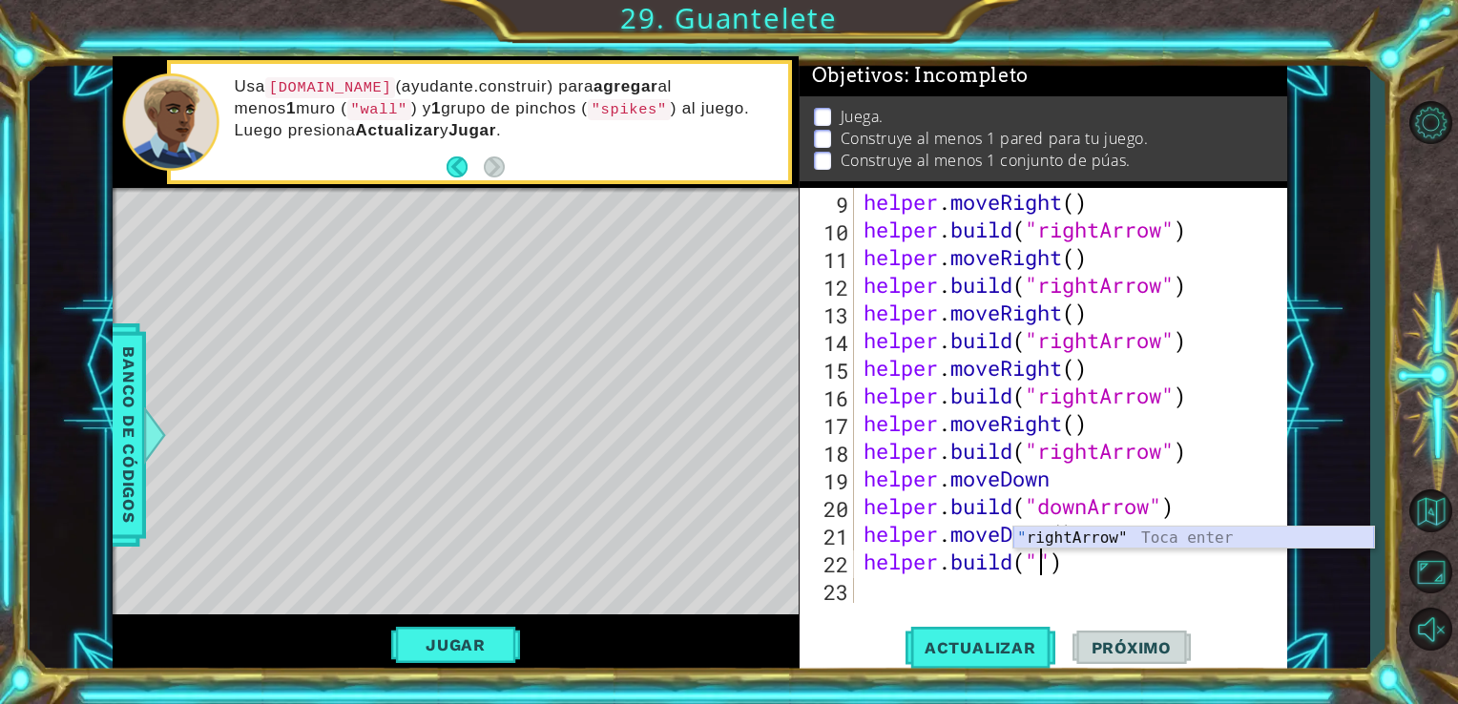
click at [1108, 540] on div "" rightArrow" Toca enter" at bounding box center [1193, 561] width 361 height 69
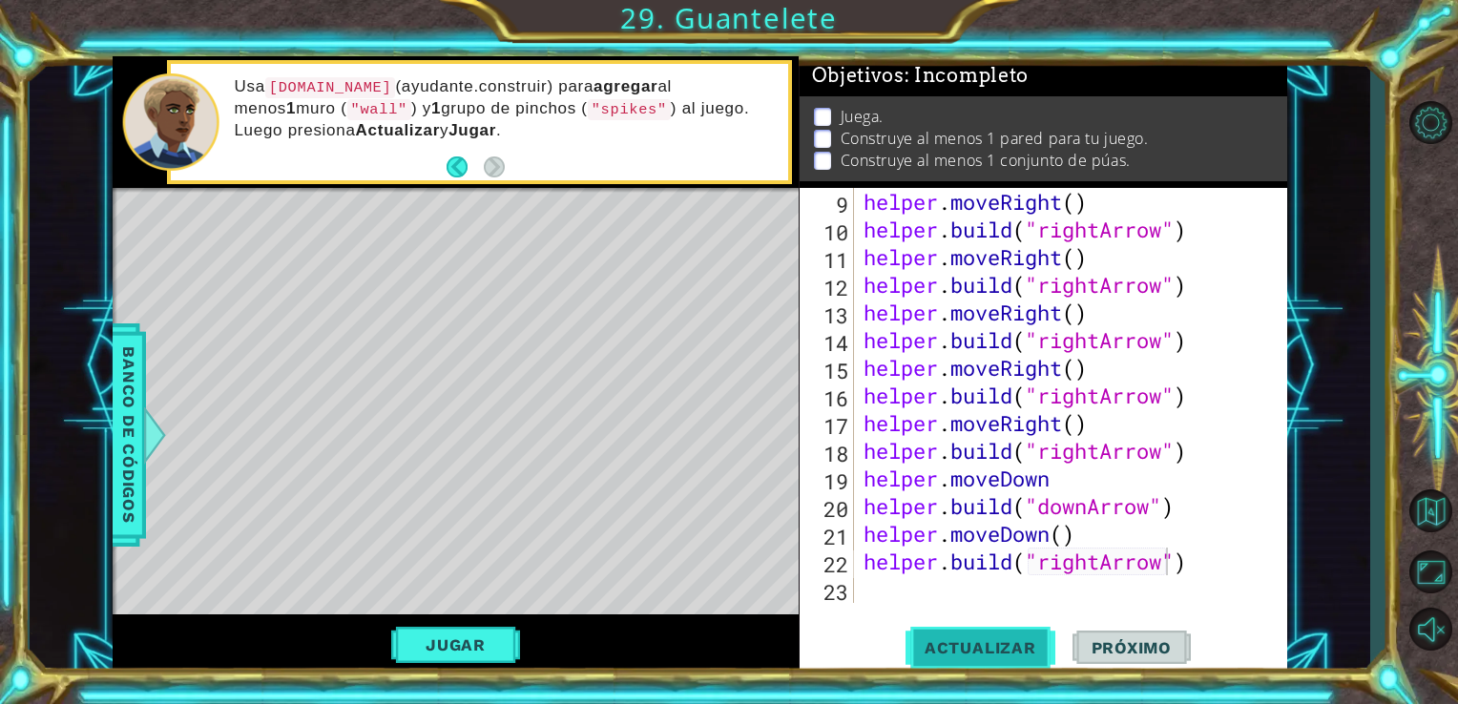
click at [999, 635] on button "Actualizar" at bounding box center [980, 647] width 150 height 49
click at [1097, 567] on div "helper . moveRight ( ) helper . build ( "rightArrow" ) helper . moveRight ( ) h…" at bounding box center [1069, 423] width 419 height 470
type textarea "[DOMAIN_NAME]("downArrow")"
click at [1018, 625] on button "Actualizar" at bounding box center [980, 647] width 150 height 49
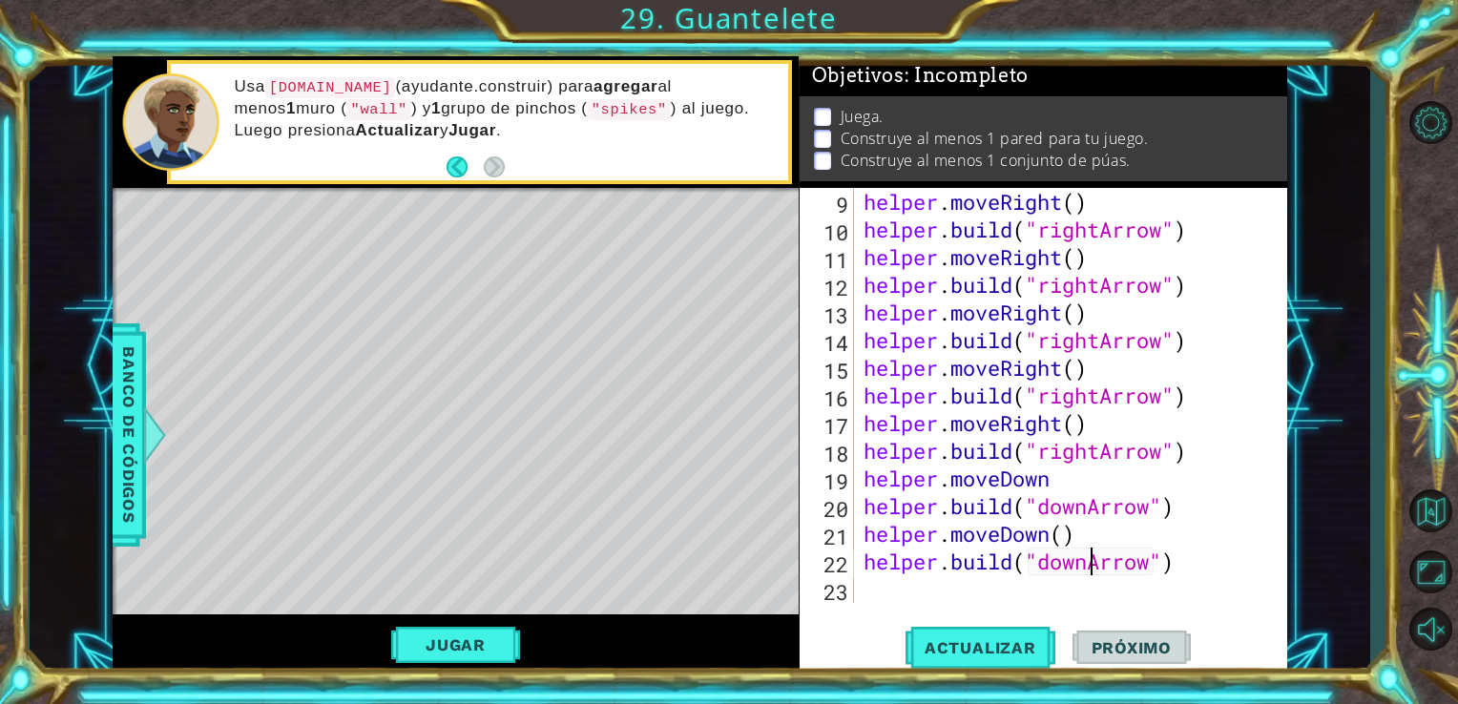
click at [1049, 594] on div "helper . moveRight ( ) helper . build ( "rightArrow" ) helper . moveRight ( ) h…" at bounding box center [1069, 423] width 419 height 470
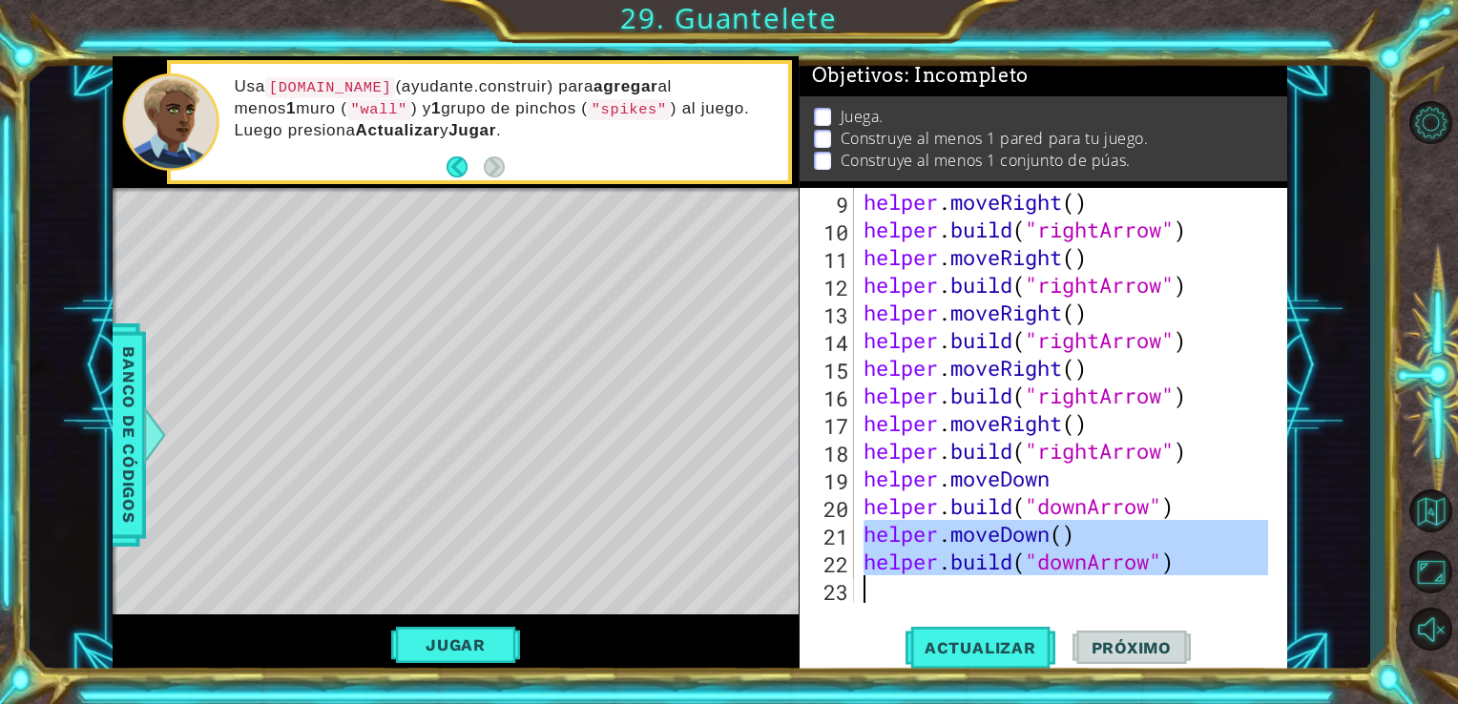
drag, startPoint x: 865, startPoint y: 540, endPoint x: 1194, endPoint y: 573, distance: 329.9
click at [1194, 573] on div "helper . moveRight ( ) helper . build ( "rightArrow" ) helper . moveRight ( ) h…" at bounding box center [1069, 423] width 419 height 470
click at [1026, 607] on div "helper.moveDown() [DOMAIN_NAME]("downArrow") 9 10 11 12 13 14 15 16 17 18 19 20…" at bounding box center [1044, 432] width 488 height 488
type textarea "[DOMAIN_NAME]("downArrow")"
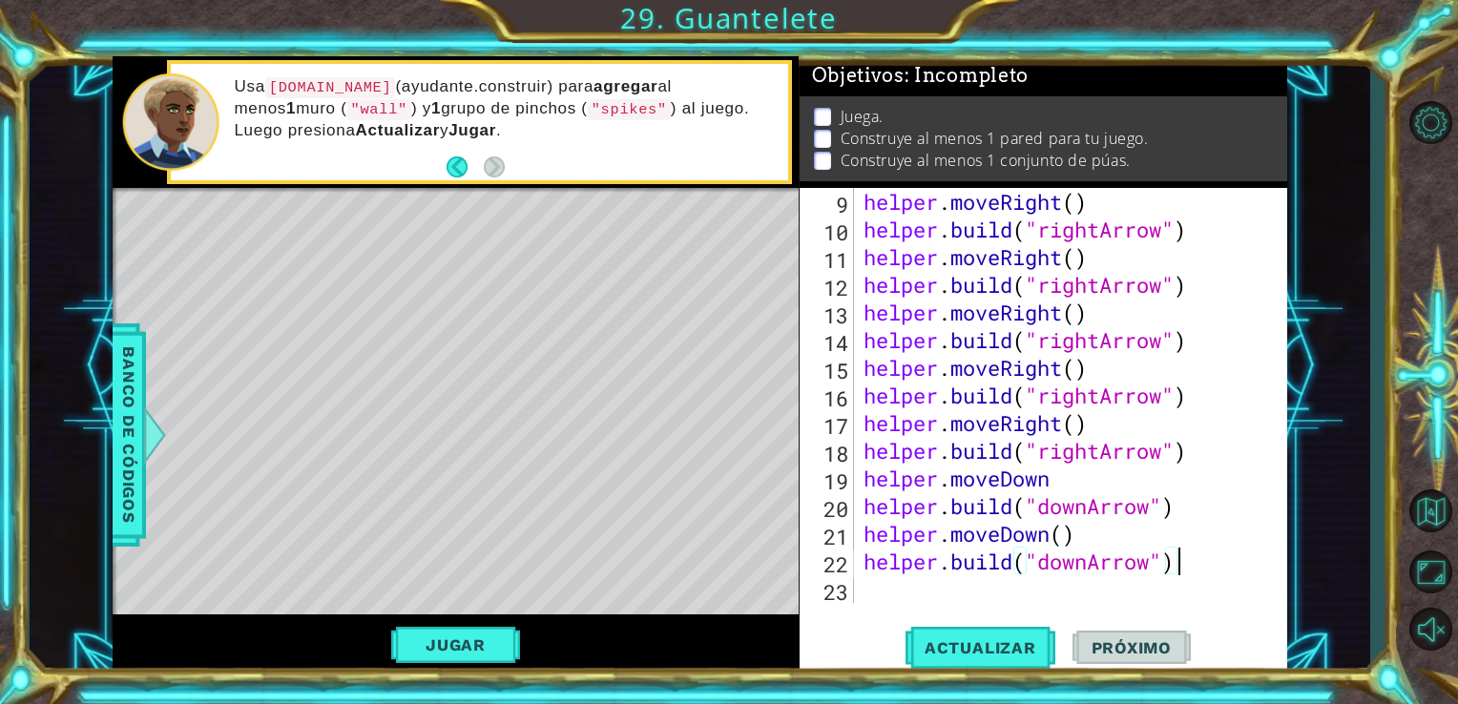
click at [1034, 593] on div "helper . moveRight ( ) helper . build ( "rightArrow" ) helper . moveRight ( ) h…" at bounding box center [1069, 423] width 419 height 470
paste textarea "[DOMAIN_NAME]("downArrow")"
type textarea "[DOMAIN_NAME]("downArrow")"
click at [985, 638] on span "Actualizar" at bounding box center [980, 647] width 150 height 19
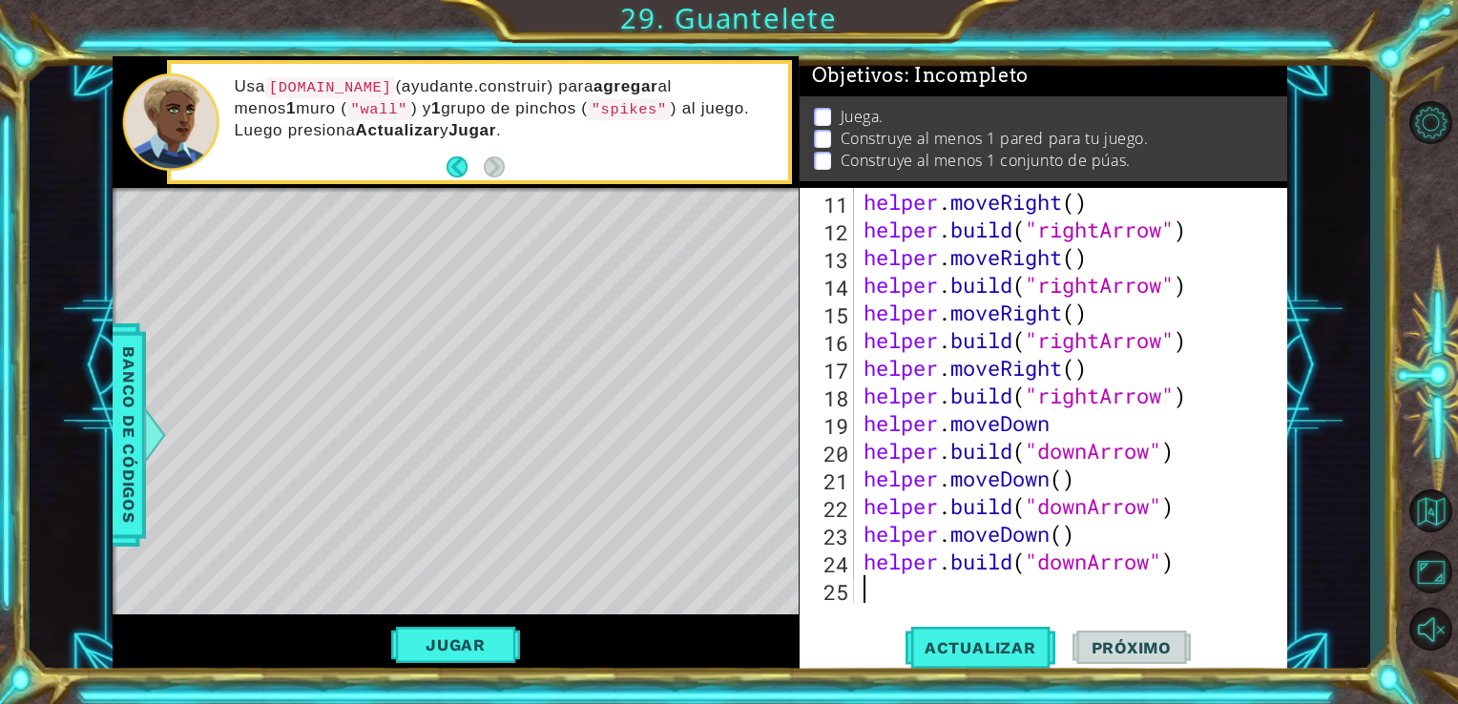
click at [975, 597] on div "helper . moveRight ( ) helper . build ( "rightArrow" ) helper . moveRight ( ) h…" at bounding box center [1069, 423] width 419 height 470
paste textarea "[DOMAIN_NAME]("downArrow")"
type textarea "[DOMAIN_NAME]("downArrow")"
click at [998, 631] on button "Actualizar" at bounding box center [980, 647] width 150 height 49
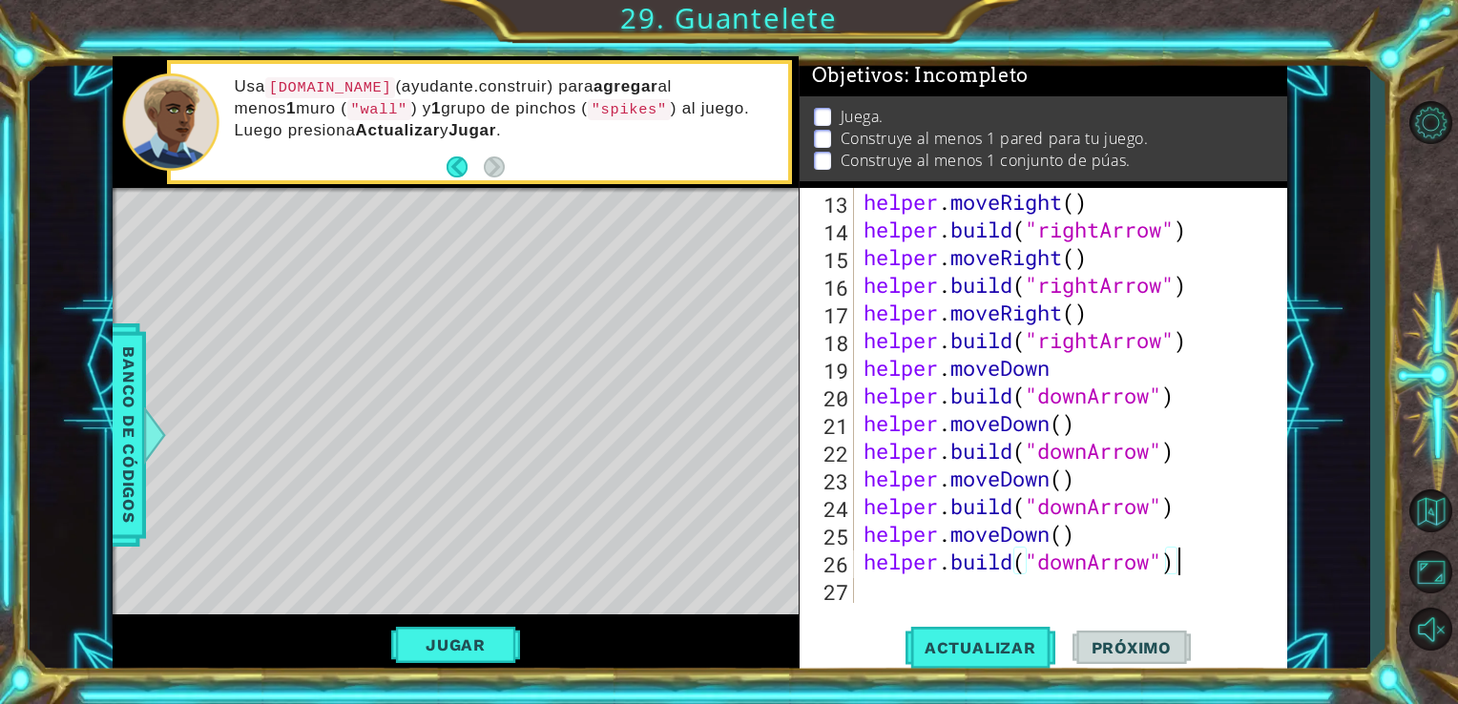
click at [965, 595] on div "helper . moveRight ( ) helper . build ( "rightArrow" ) helper . moveRight ( ) h…" at bounding box center [1069, 423] width 419 height 470
paste textarea "[DOMAIN_NAME]("downArrow")"
type textarea "[DOMAIN_NAME]("downArrow")"
click at [947, 668] on button "Actualizar" at bounding box center [980, 647] width 150 height 49
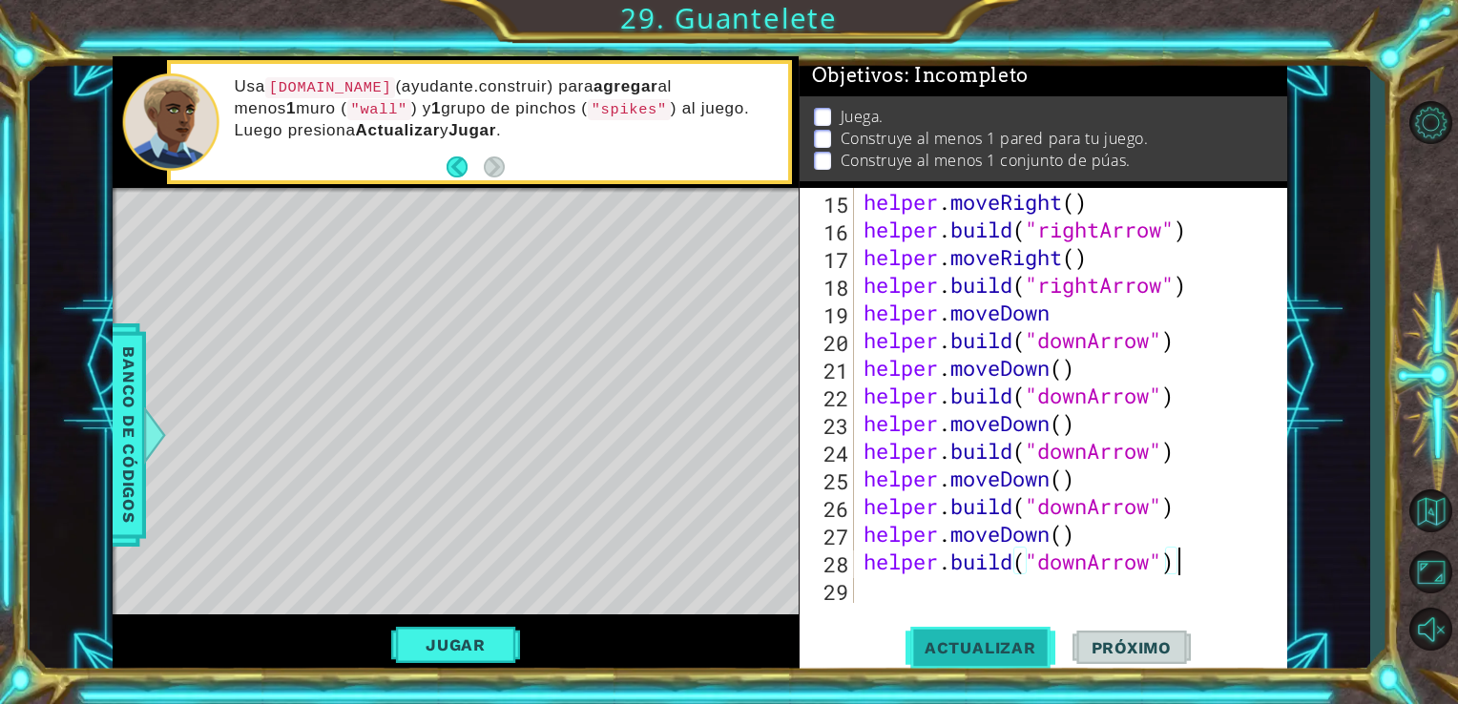
click at [968, 647] on span "Actualizar" at bounding box center [980, 647] width 150 height 19
click at [477, 640] on button "Jugar" at bounding box center [455, 645] width 129 height 36
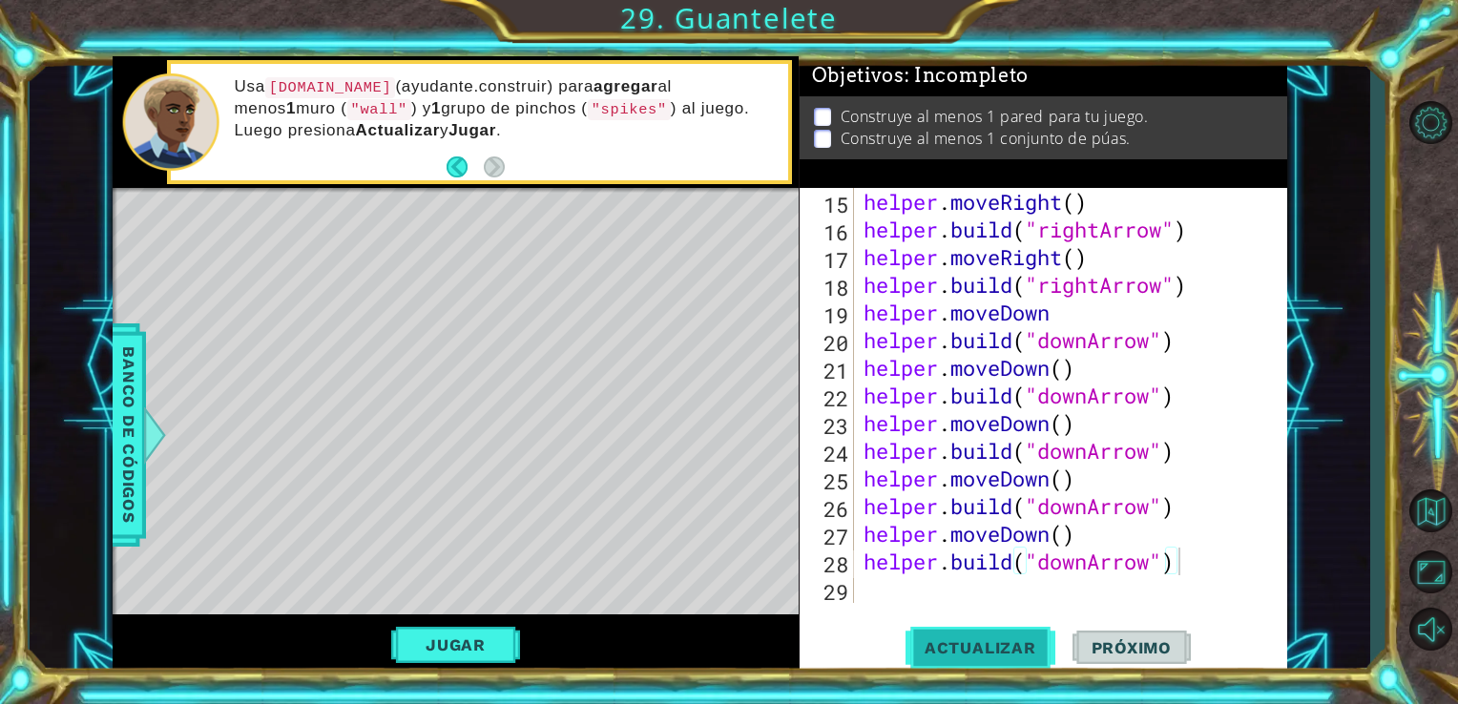
click at [988, 643] on span "Actualizar" at bounding box center [980, 647] width 150 height 19
click at [943, 600] on div "helper . moveRight ( ) helper . build ( "rightArrow" ) helper . moveRight ( ) h…" at bounding box center [1069, 423] width 419 height 470
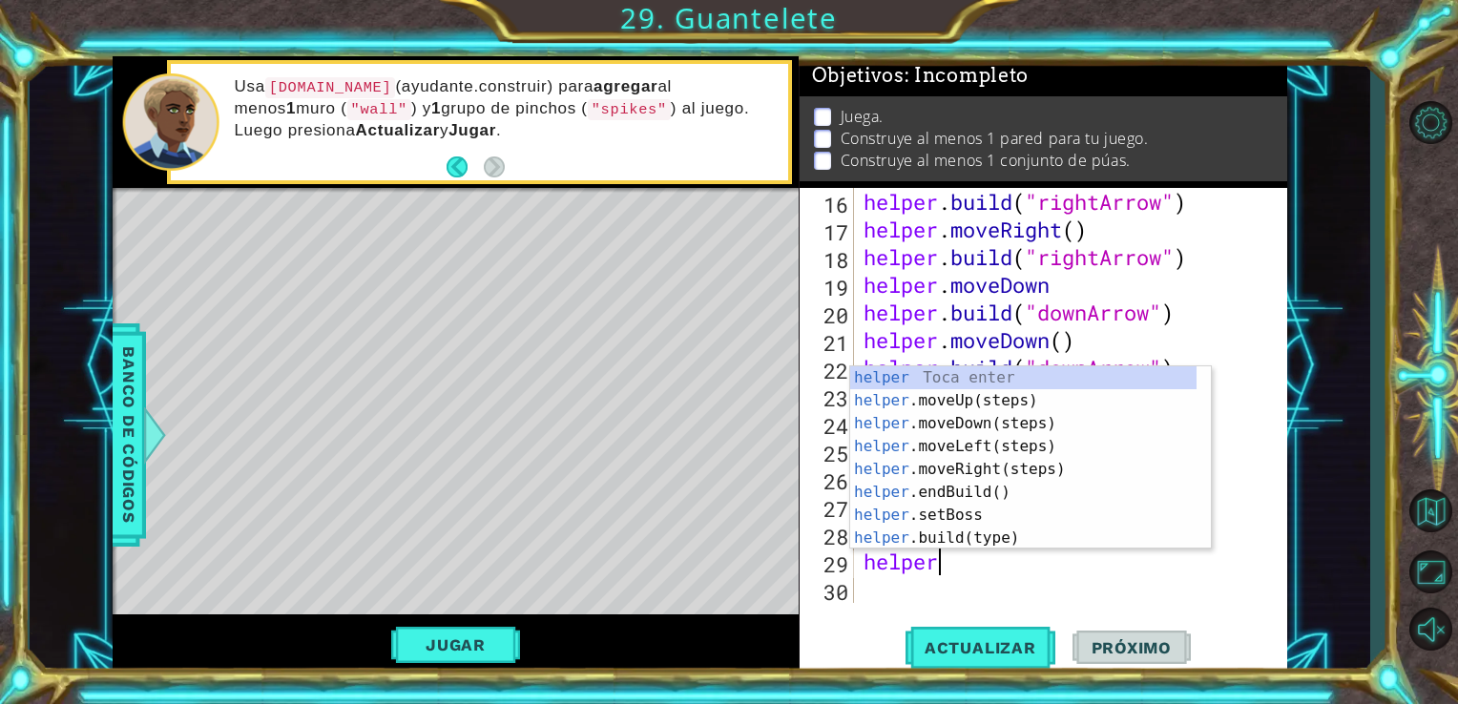
scroll to position [0, 2]
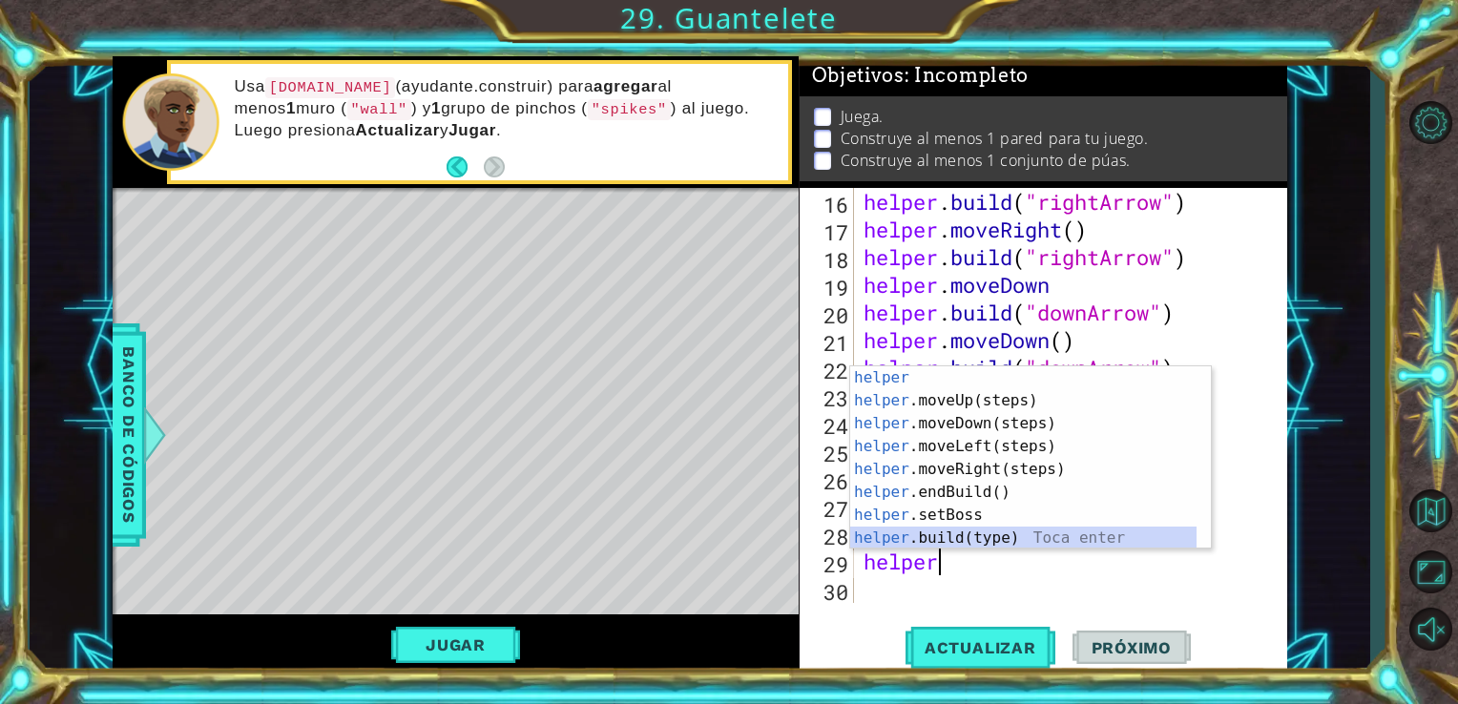
click at [1003, 532] on div "helper Toca enter helper .moveUp(steps) Toca enter helper .moveDown(steps) Toca…" at bounding box center [1023, 480] width 346 height 229
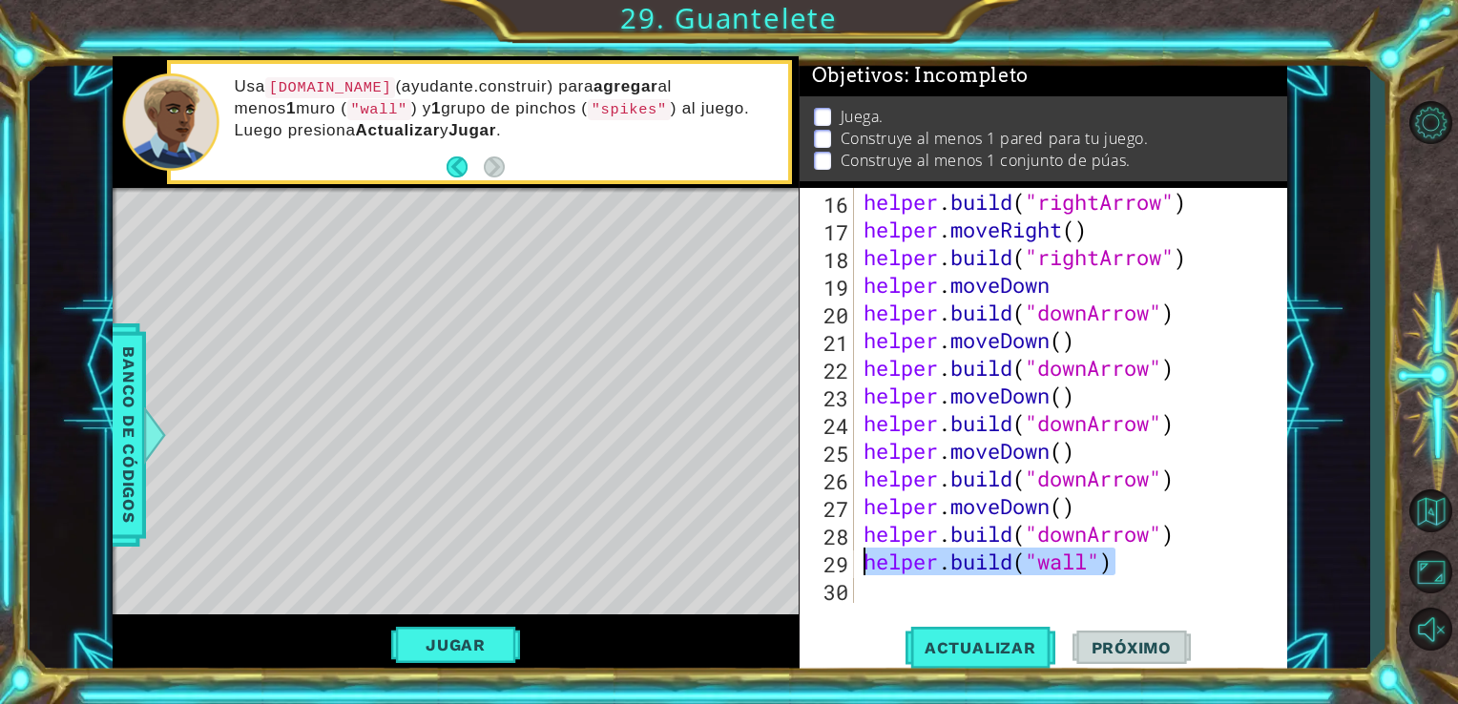
drag, startPoint x: 1121, startPoint y: 562, endPoint x: 874, endPoint y: 571, distance: 247.3
click at [874, 571] on div "helper . build ( "rightArrow" ) helper . moveRight ( ) helper . build ( "rightA…" at bounding box center [1069, 423] width 419 height 470
type textarea "h"
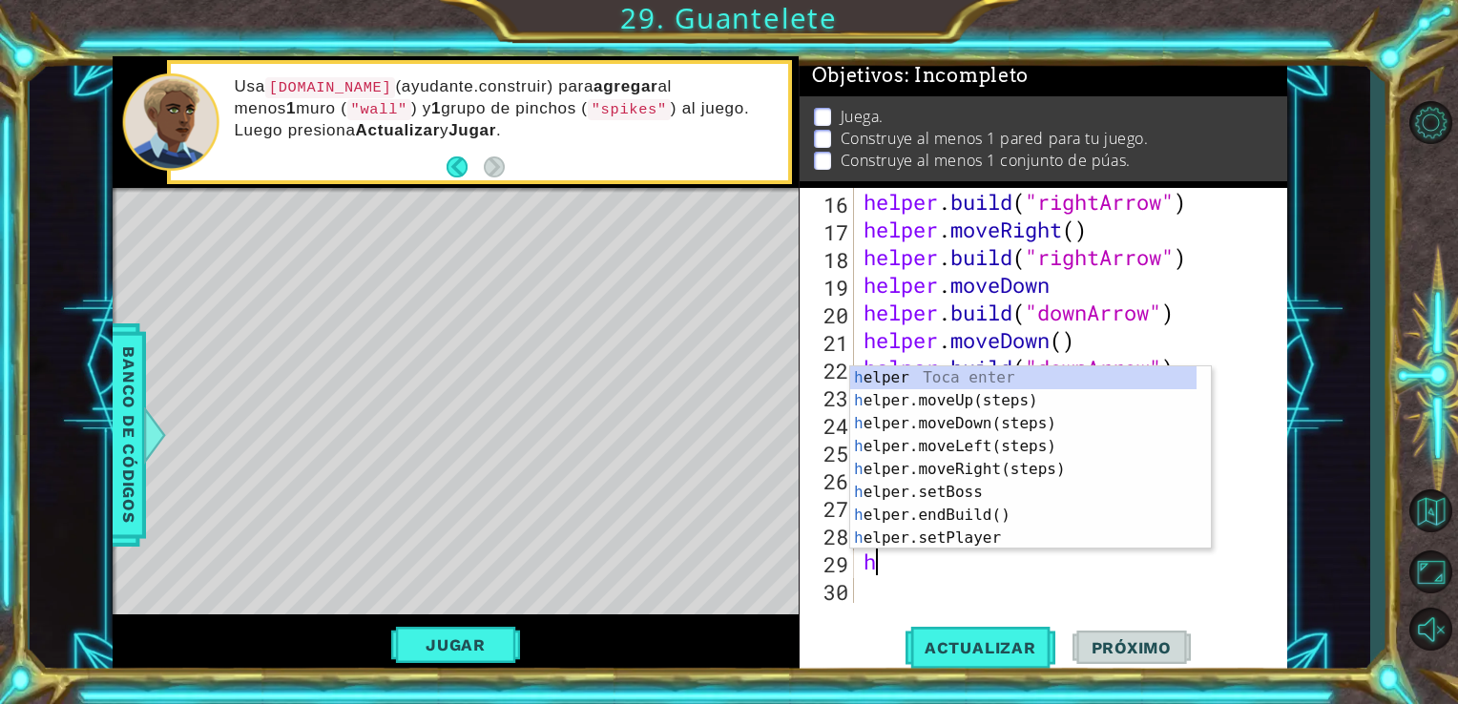
scroll to position [0, 0]
type textarea "he"
click at [1037, 442] on div "he lper Toca enter he lper.moveUp(steps) Toca enter he lper.moveDown(steps) Toc…" at bounding box center [1023, 480] width 346 height 229
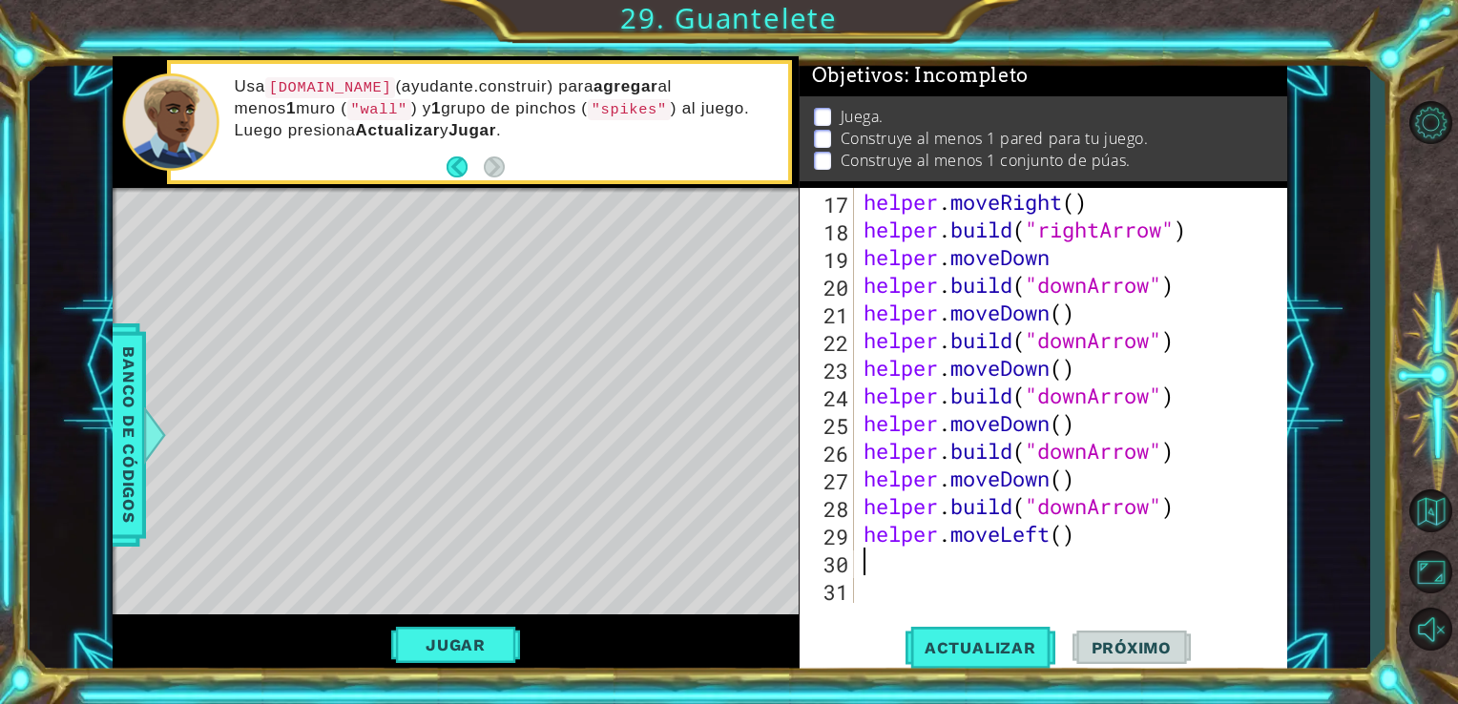
scroll to position [526, 0]
click at [948, 641] on span "Actualizar" at bounding box center [980, 647] width 150 height 19
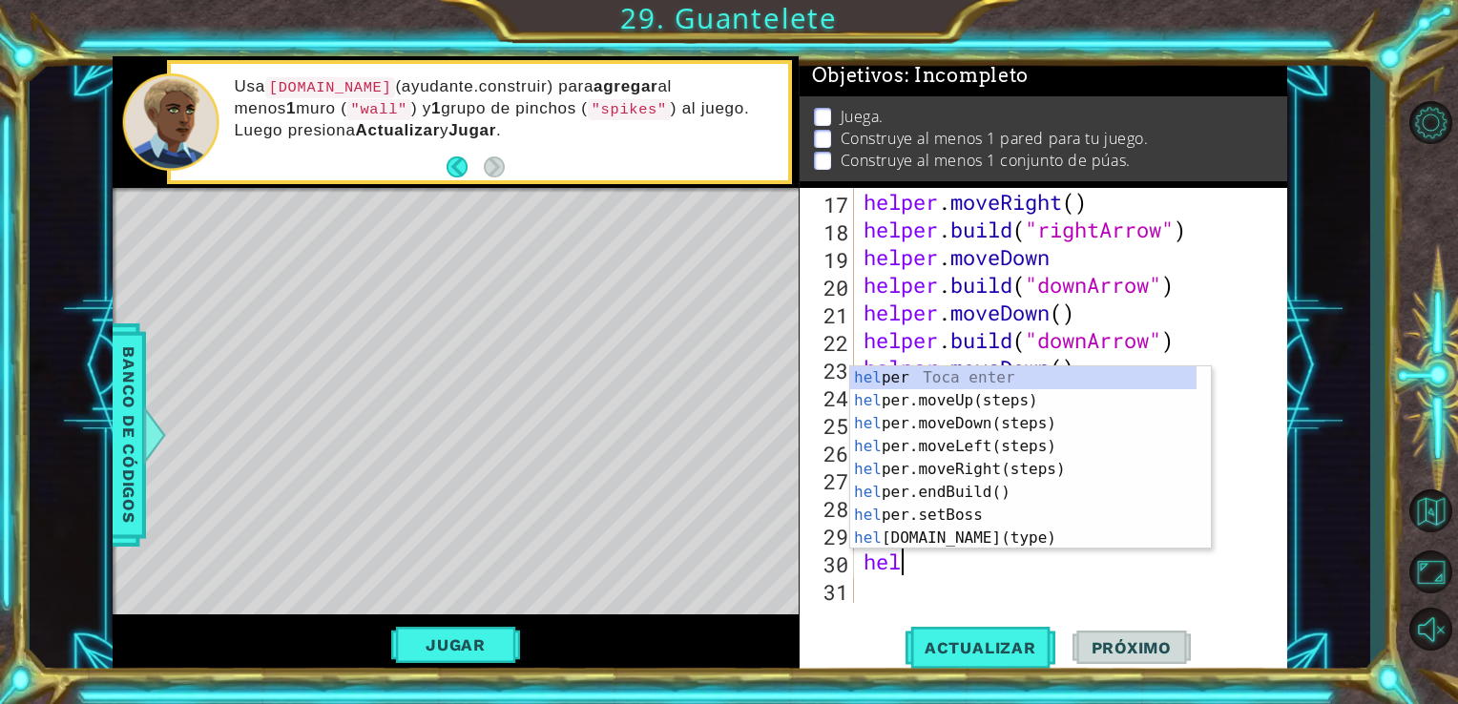
scroll to position [0, 0]
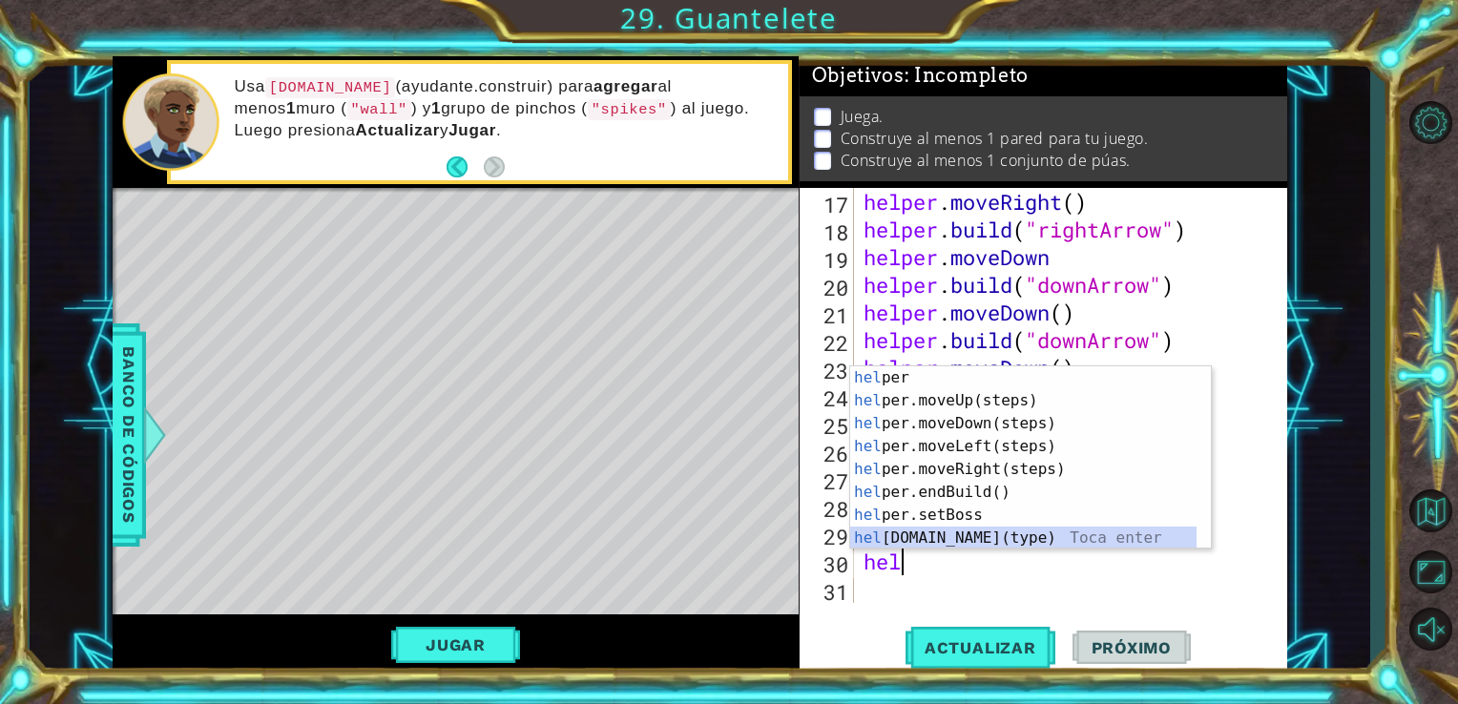
click at [1034, 533] on div "hel per Toca enter hel per.moveUp(steps) Toca enter hel per.moveDown(steps) Toc…" at bounding box center [1023, 480] width 346 height 229
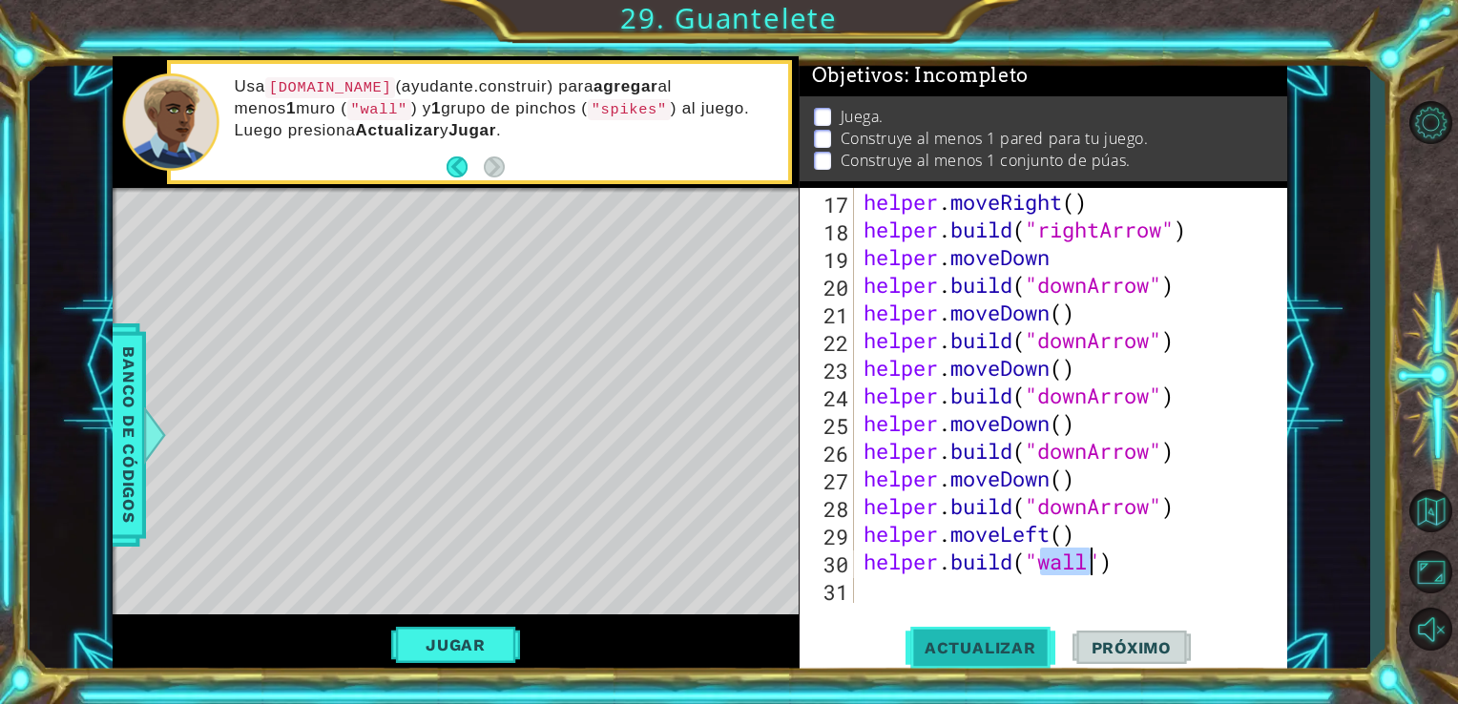
type textarea "[DOMAIN_NAME]("wall")"
click at [993, 647] on span "Actualizar" at bounding box center [980, 647] width 150 height 19
click at [1047, 601] on div "helper . moveRight ( ) helper . build ( "rightArrow" ) helper . moveDown helper…" at bounding box center [1069, 423] width 419 height 470
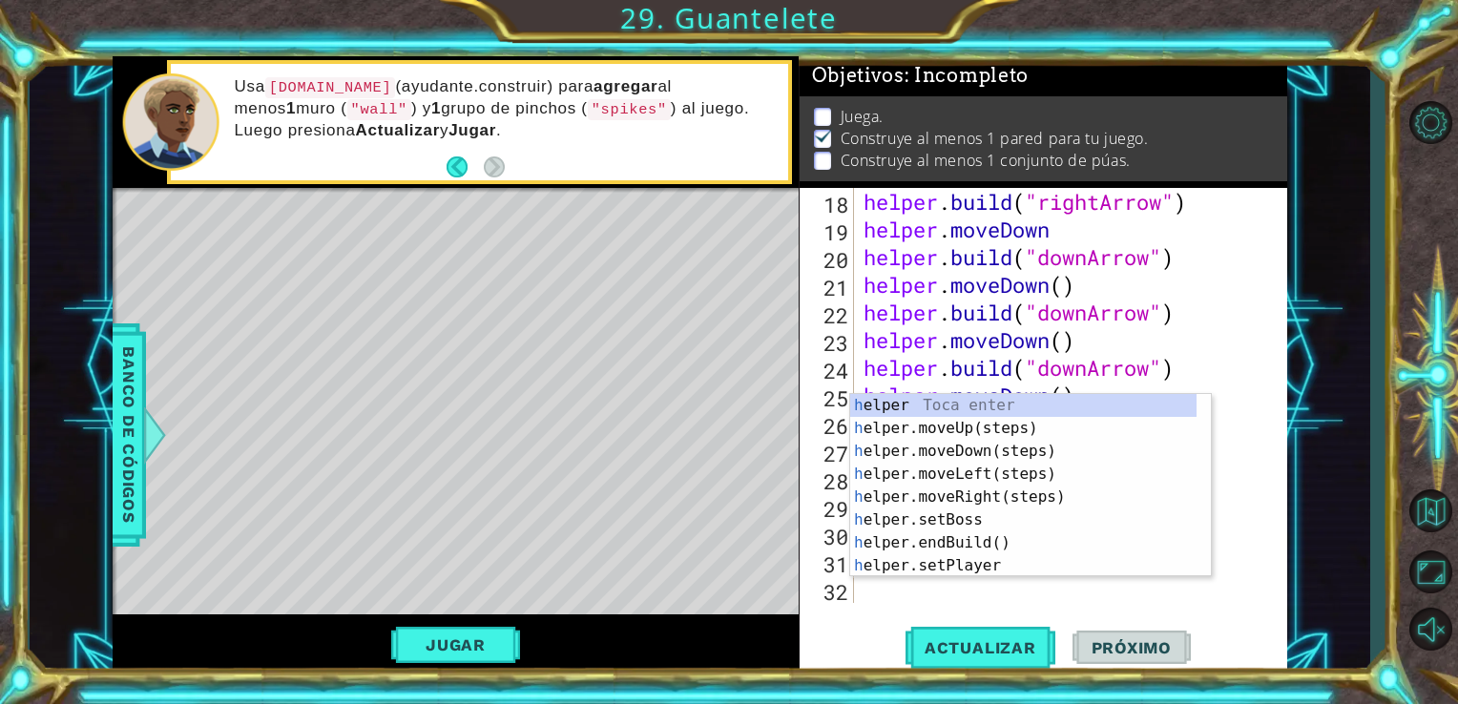
scroll to position [553, 0]
type textarea "hel"
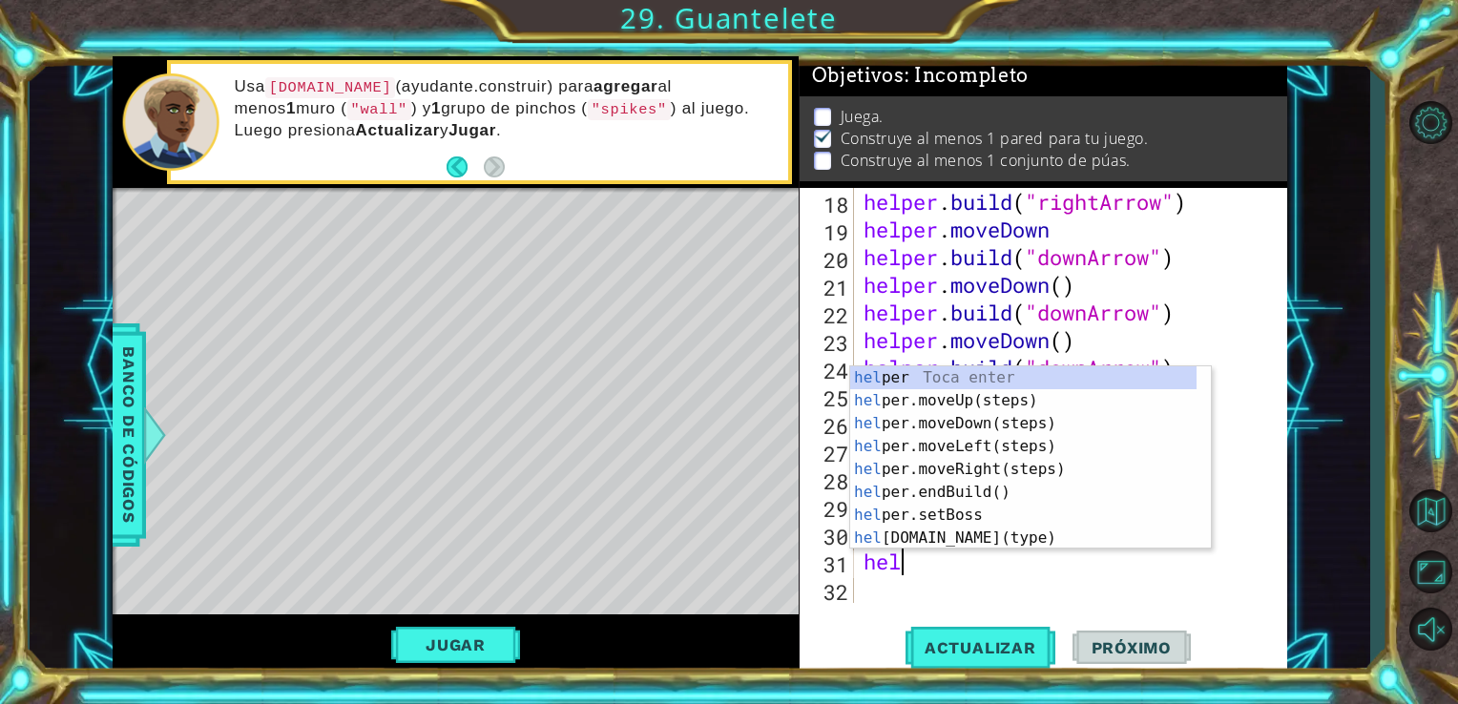
scroll to position [0, 0]
click at [986, 426] on div "hel per Toca enter hel per.moveUp(steps) Toca enter hel per.moveDown(steps) Toc…" at bounding box center [1023, 480] width 346 height 229
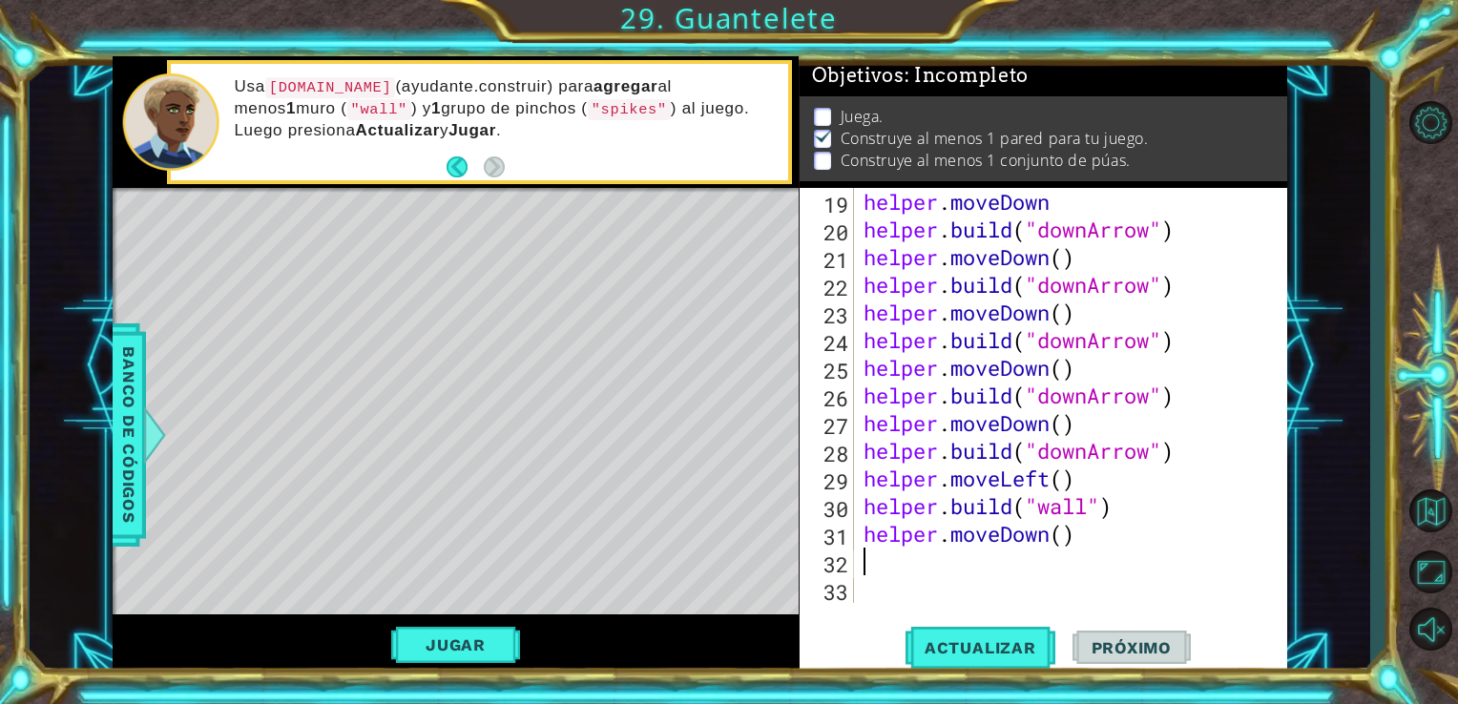
scroll to position [580, 0]
click at [958, 658] on button "Actualizar" at bounding box center [980, 647] width 150 height 49
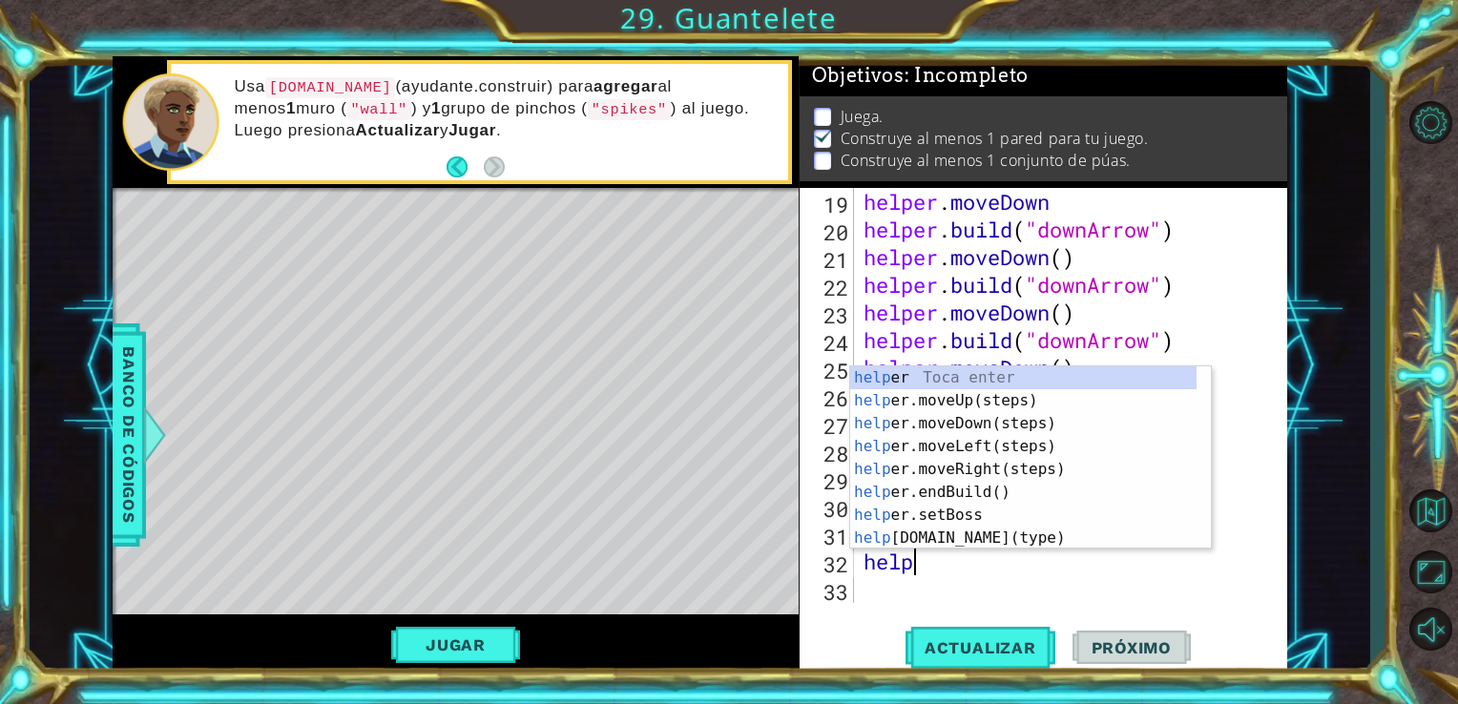
scroll to position [0, 1]
click at [958, 532] on div "helpe r Toca enter helpe r.moveUp(steps) Toca enter helpe r.moveDown(steps) Toc…" at bounding box center [1023, 480] width 346 height 229
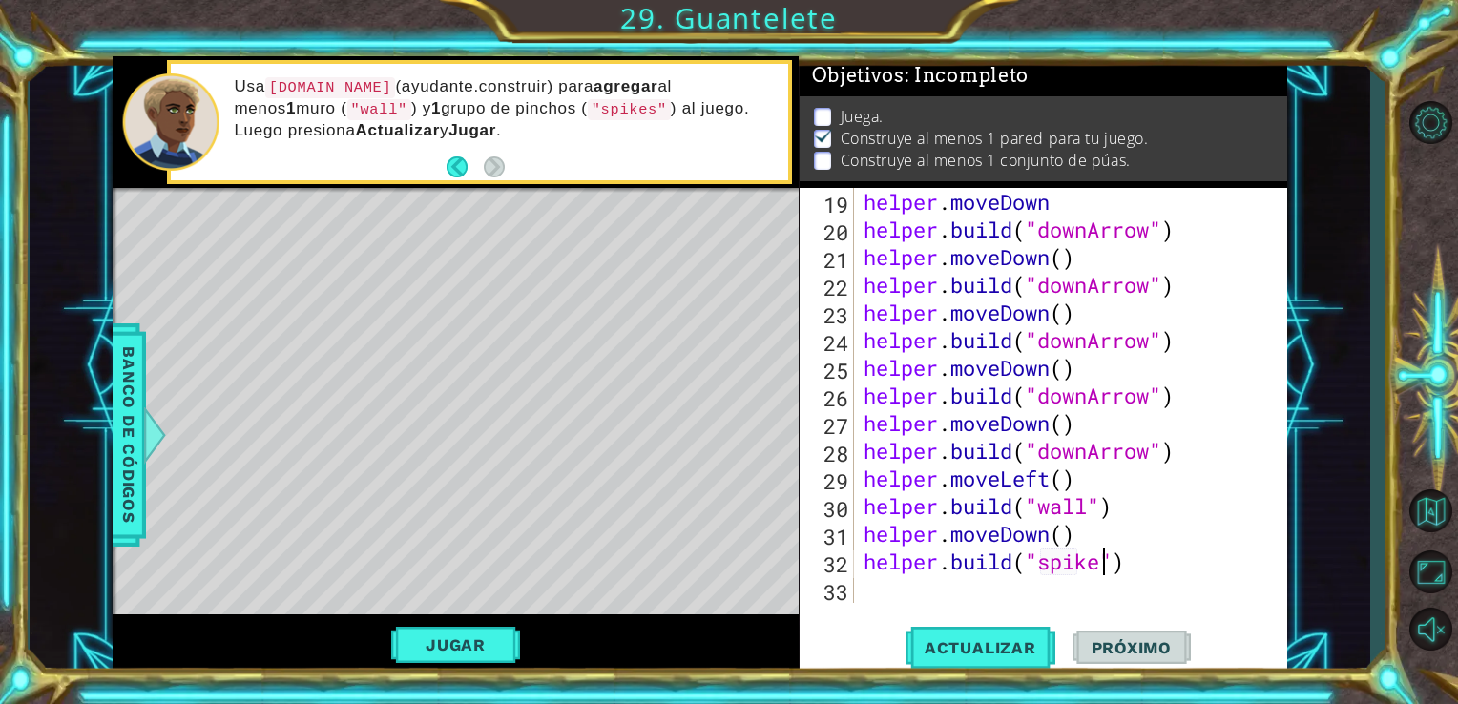
scroll to position [0, 10]
type textarea "[DOMAIN_NAME]("spikes")"
click at [1070, 588] on div "helper . moveDown helper . build ( "downArrow" ) helper . moveDown ( ) helper .…" at bounding box center [1069, 423] width 419 height 470
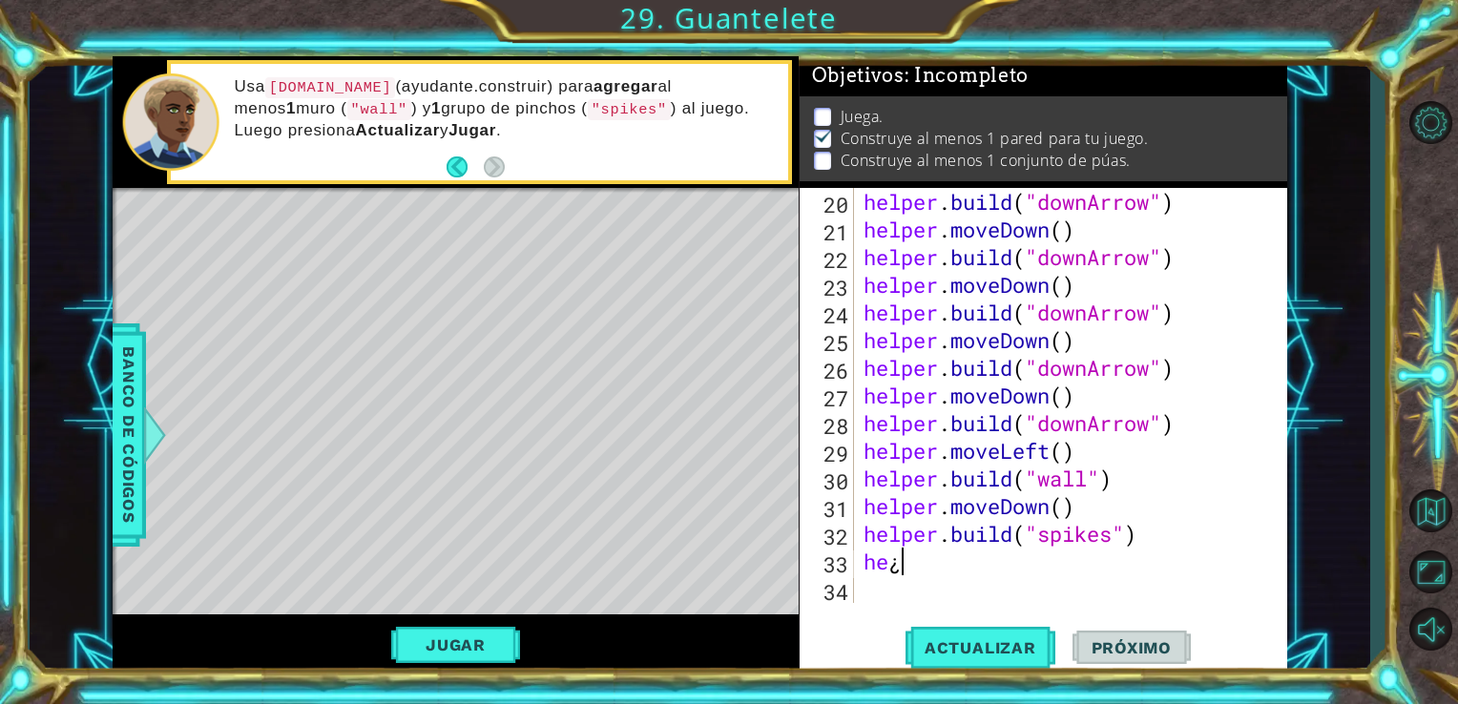
scroll to position [0, 0]
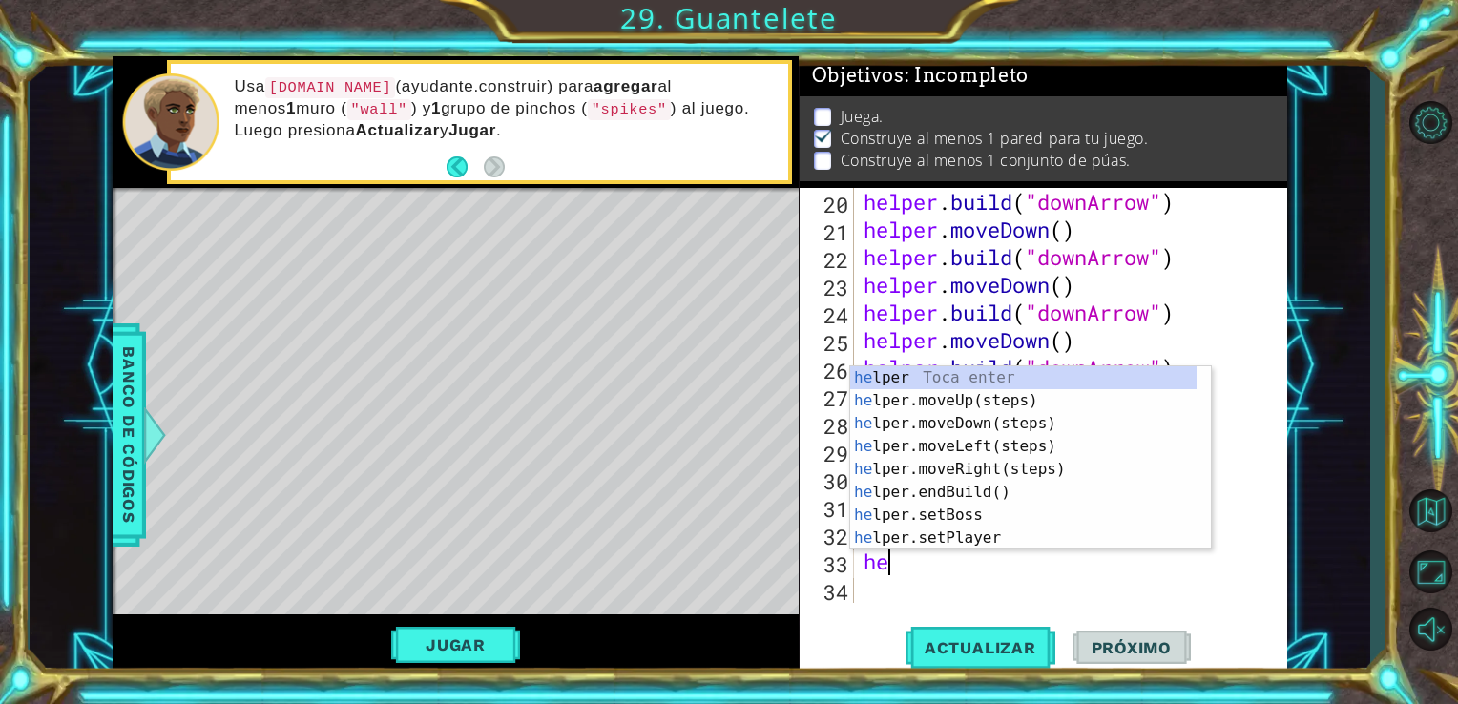
type textarea "h"
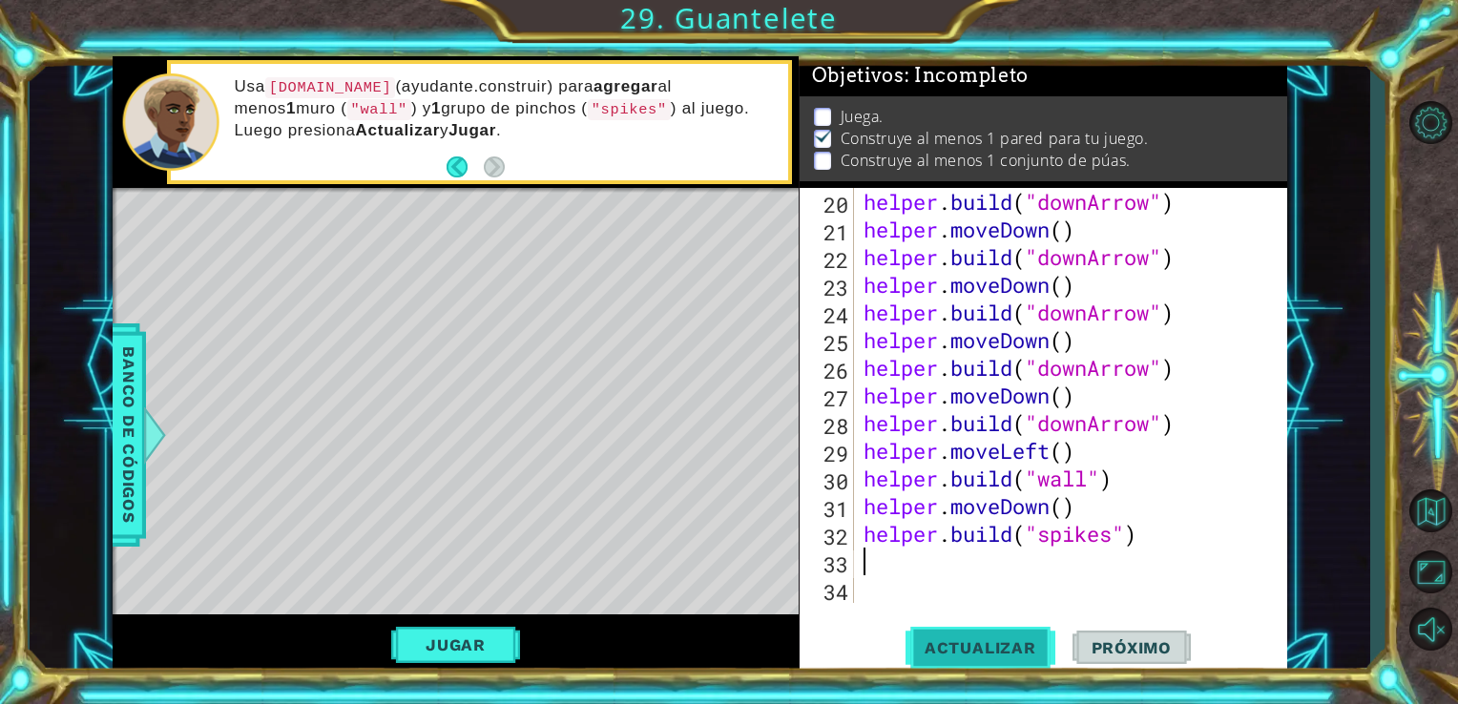
click at [1007, 643] on span "Actualizar" at bounding box center [980, 647] width 150 height 19
click at [946, 558] on div "helper . build ( "downArrow" ) helper . moveDown ( ) helper . build ( "downArro…" at bounding box center [1069, 423] width 419 height 470
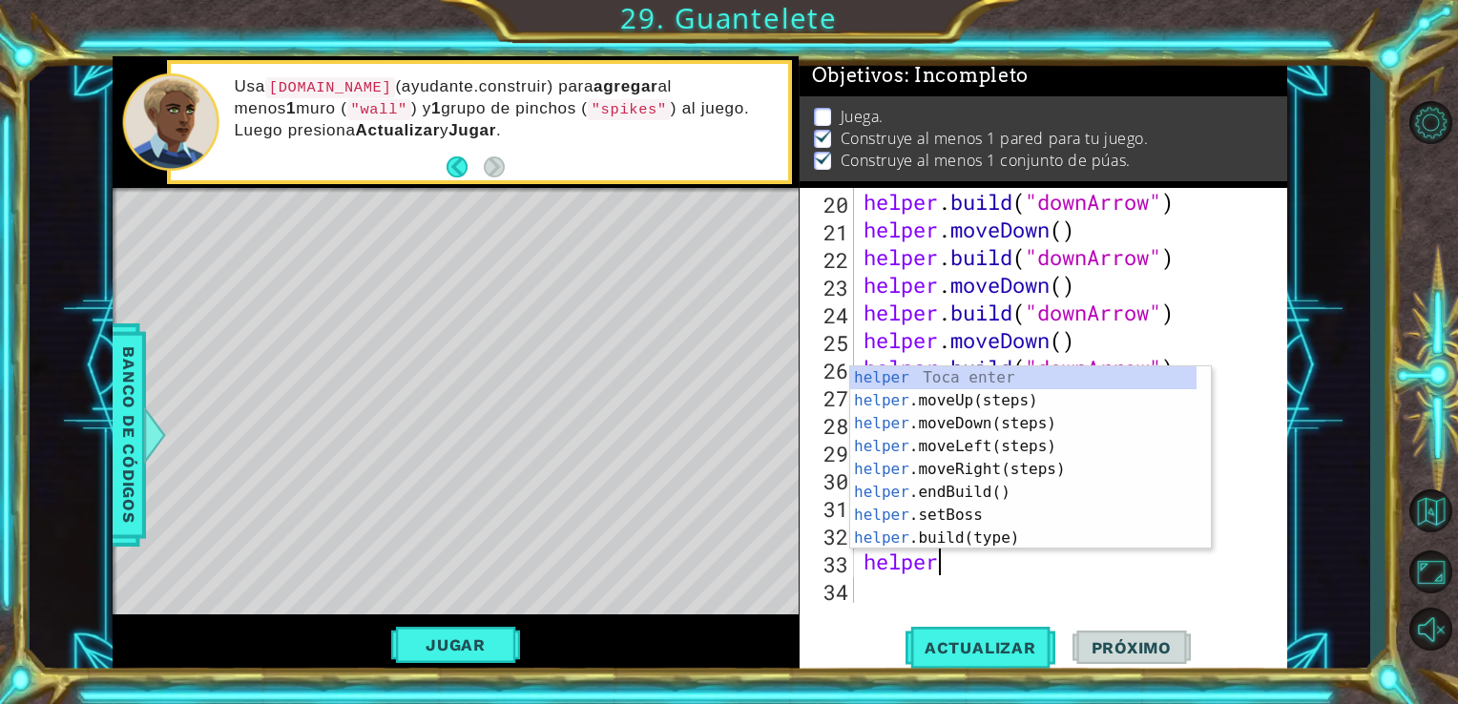
scroll to position [0, 2]
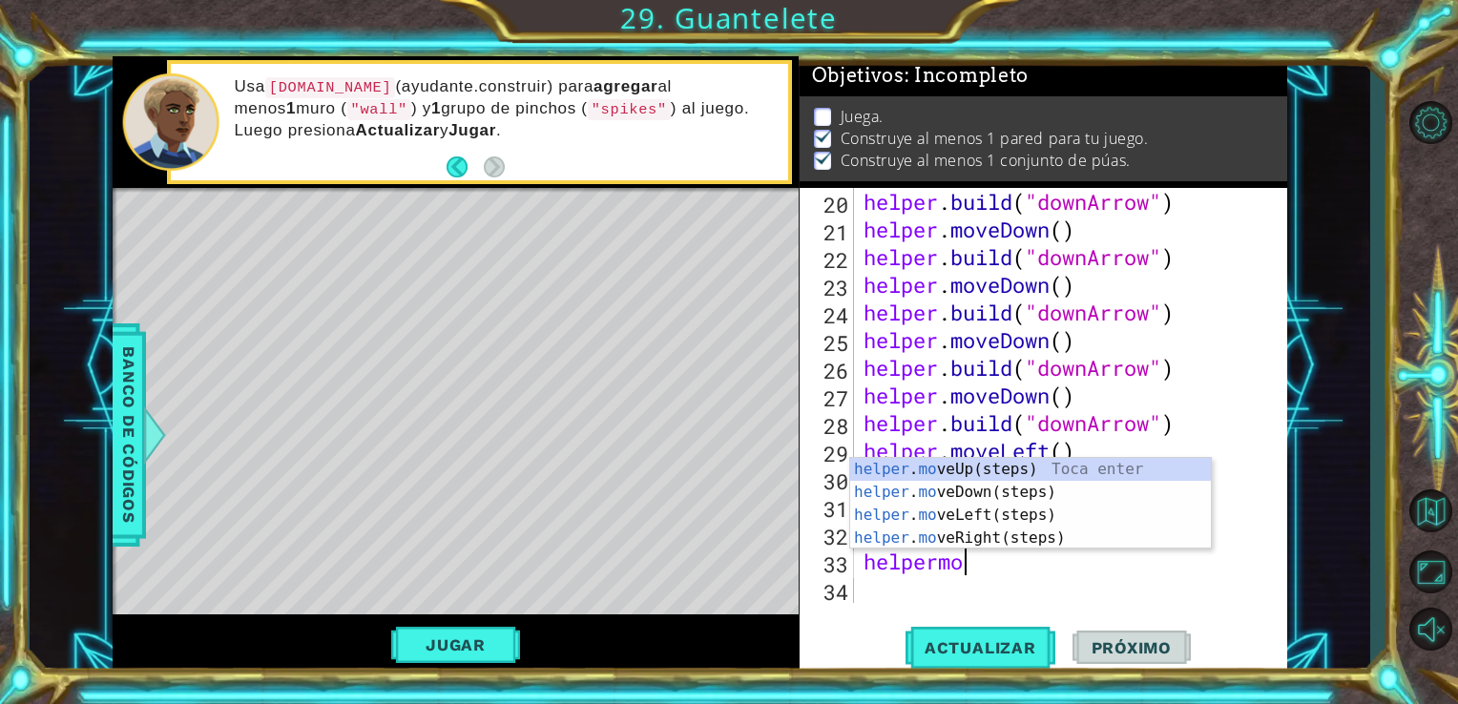
type textarea "helpermove"
click at [1025, 463] on div "helper . move Up(steps) Toca enter helper . move Down(steps) Toca enter helper …" at bounding box center [1030, 526] width 361 height 137
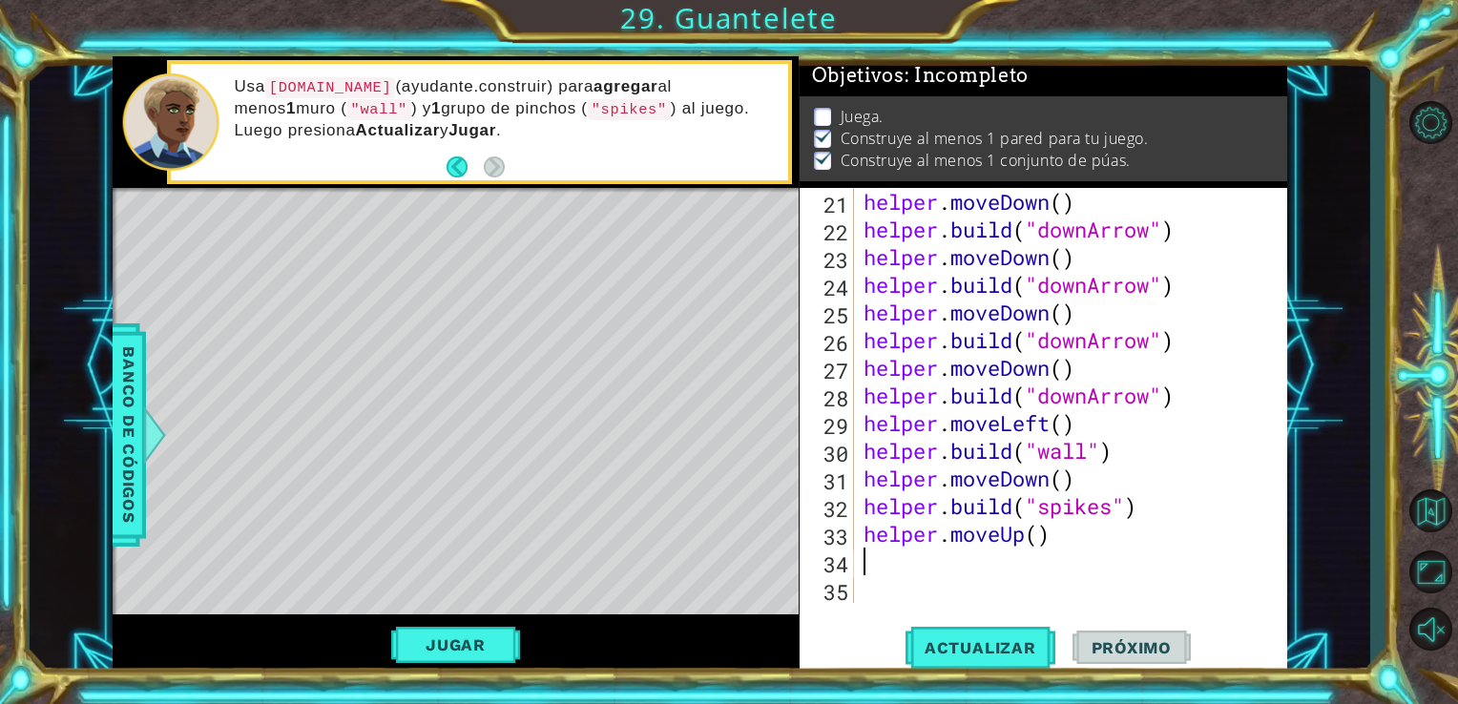
scroll to position [636, 0]
click at [1048, 537] on div "helper . moveDown ( ) helper . build ( "downArrow" ) helper . moveDown ( ) help…" at bounding box center [1069, 423] width 419 height 470
click at [1044, 537] on div "helper . moveDown ( ) helper . build ( "downArrow" ) helper . moveDown ( ) help…" at bounding box center [1069, 423] width 419 height 470
type textarea "helper.moveUp(2)"
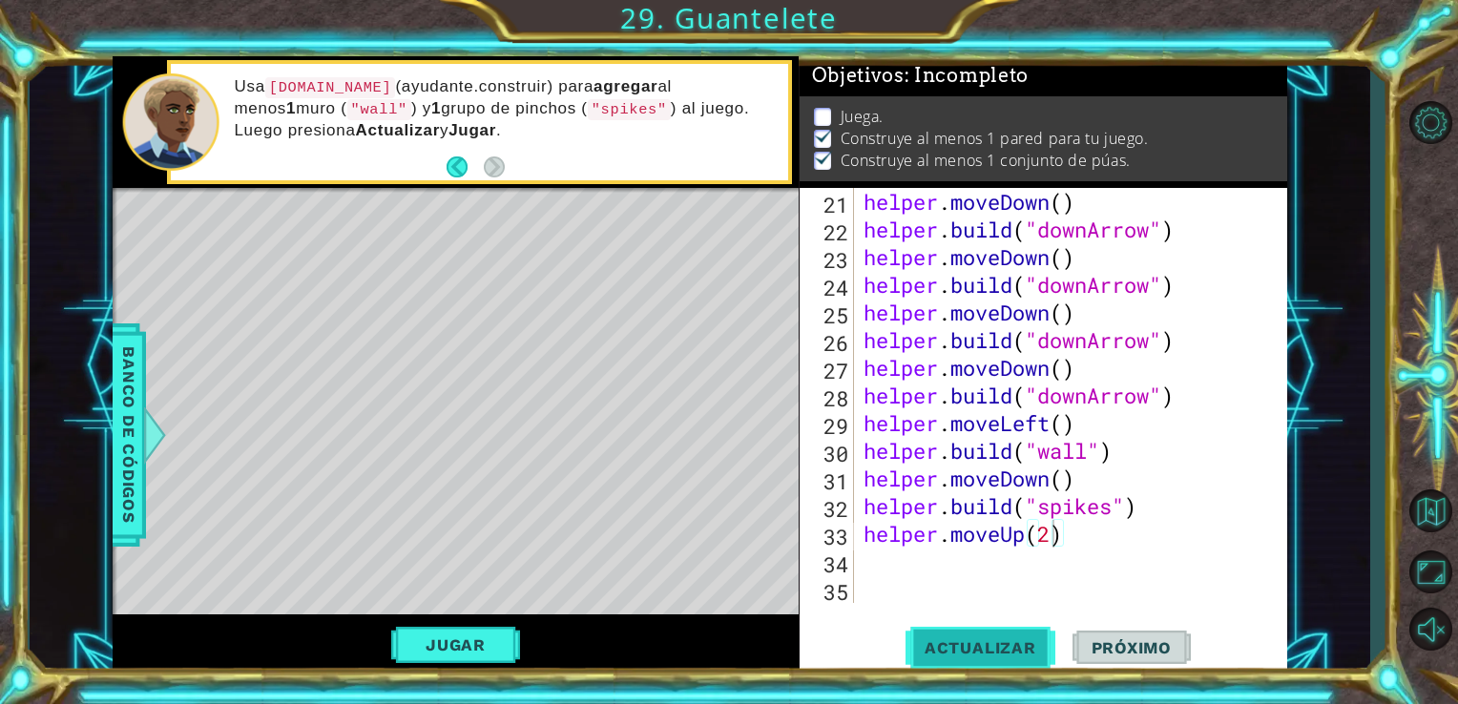
click at [966, 632] on button "Actualizar" at bounding box center [980, 647] width 150 height 49
click at [975, 558] on div "helper . moveDown ( ) helper . build ( "downArrow" ) helper . moveDown ( ) help…" at bounding box center [1069, 423] width 419 height 470
type textarea "e"
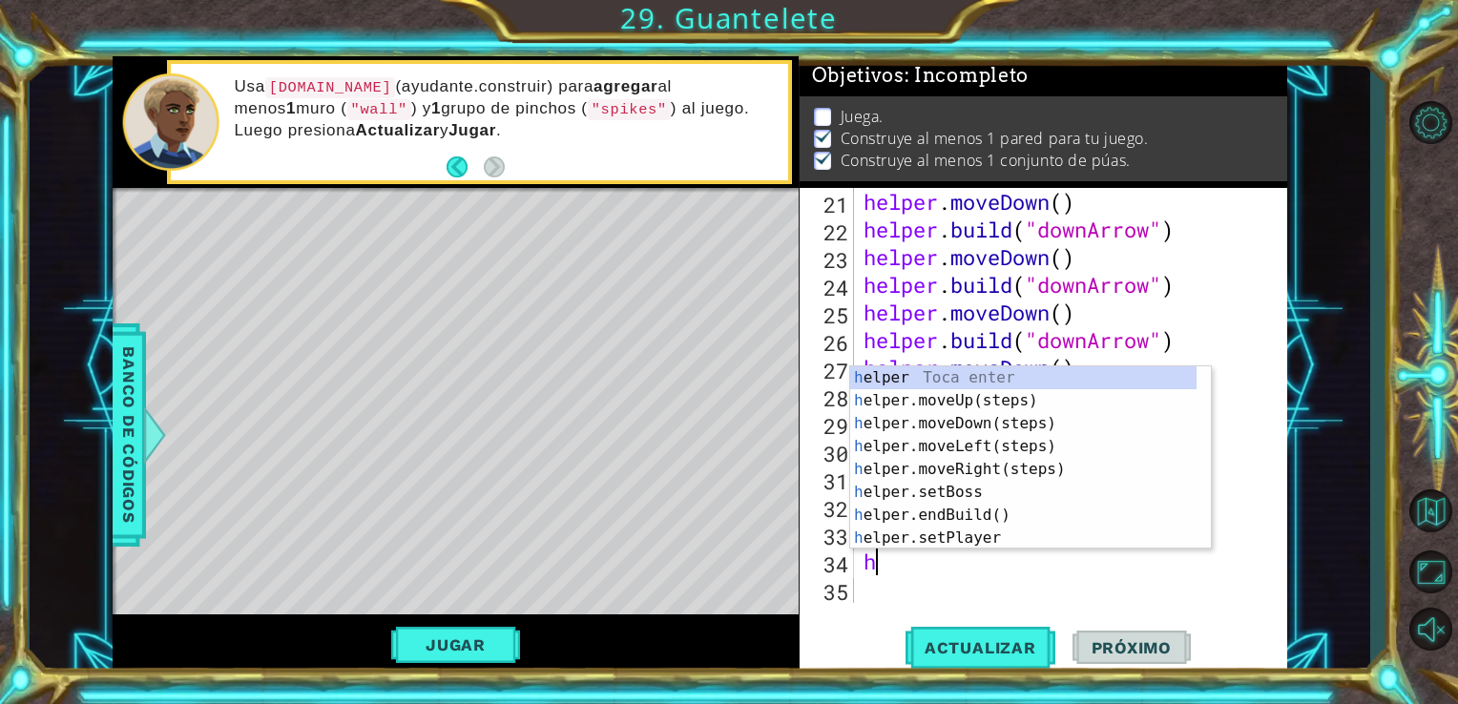
type textarea "hel"
click at [1000, 462] on div "hel per Toca enter hel per.moveUp(steps) Toca enter hel per.moveDown(steps) Toc…" at bounding box center [1023, 480] width 346 height 229
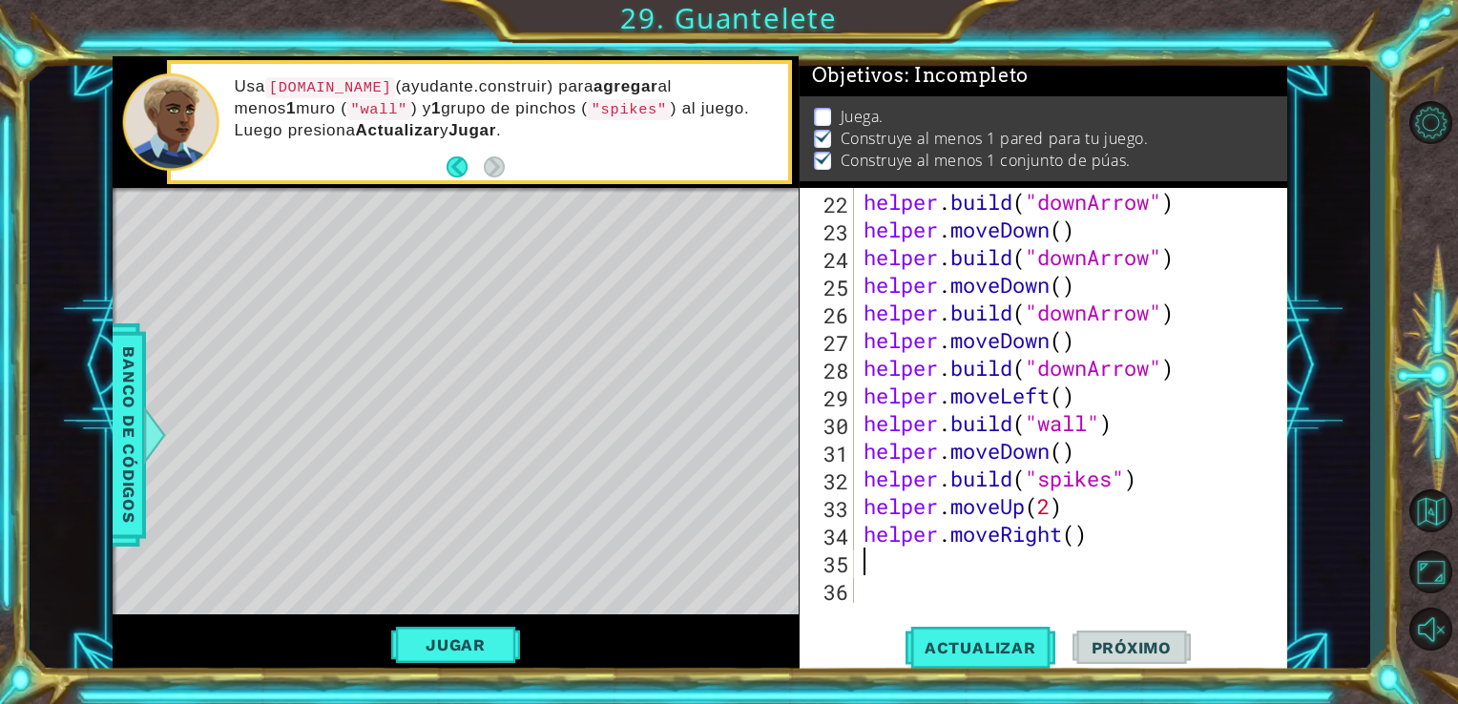
scroll to position [664, 0]
click at [992, 651] on span "Actualizar" at bounding box center [980, 647] width 150 height 19
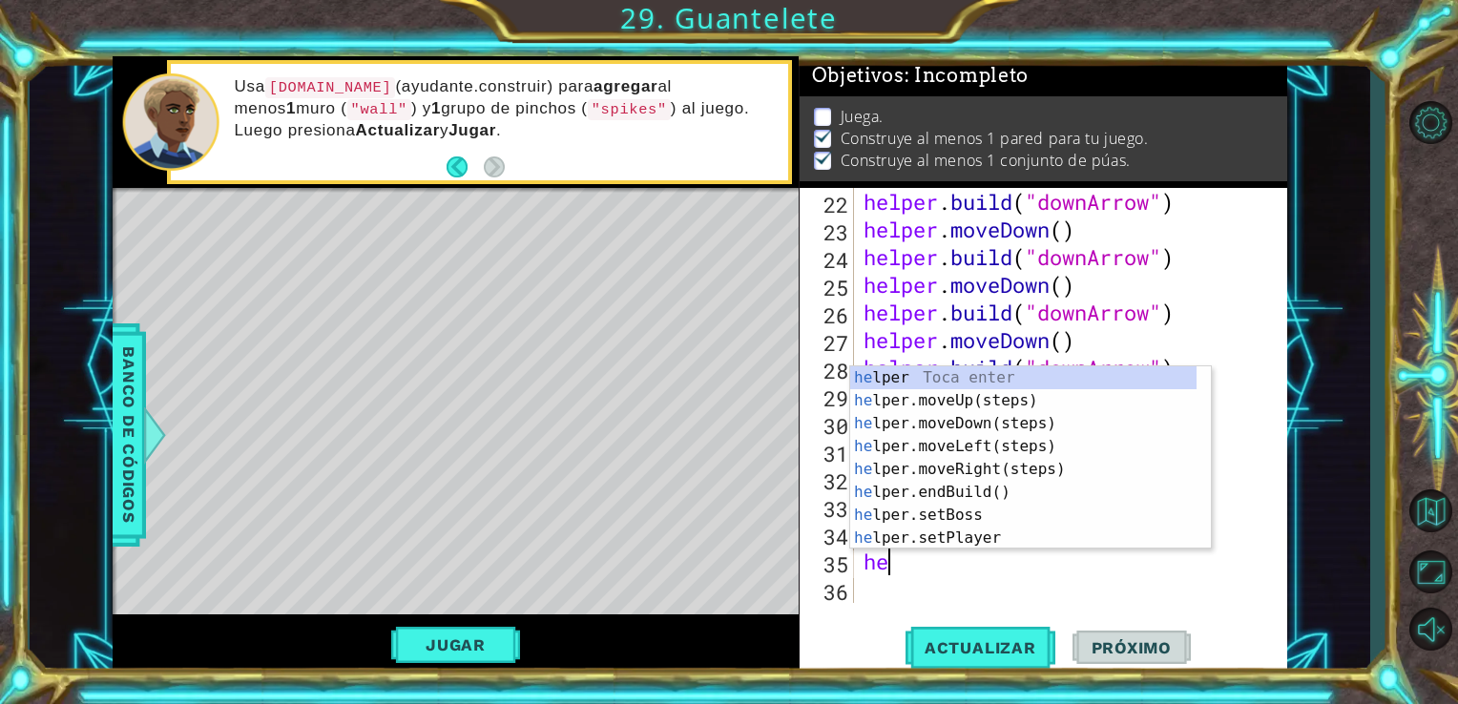
scroll to position [0, 0]
type textarea "helper"
click at [1004, 428] on div "helper Toca enter helper .moveUp(steps) Toca enter helper .moveDown(steps) Toca…" at bounding box center [1023, 480] width 346 height 229
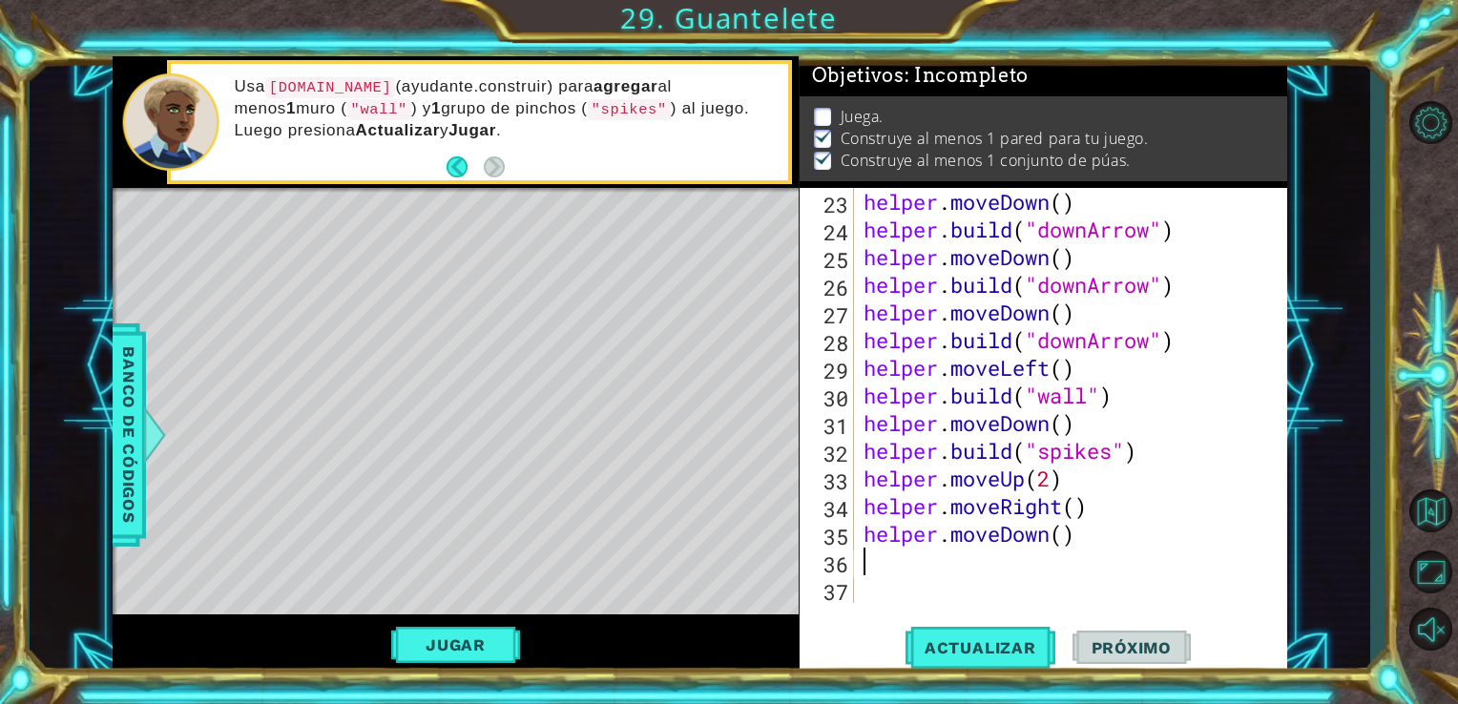
click at [1065, 535] on div "helper . moveDown ( ) helper . build ( "downArrow" ) helper . moveDown ( ) help…" at bounding box center [1069, 423] width 419 height 470
click at [1005, 648] on span "Actualizar" at bounding box center [980, 647] width 150 height 19
click at [462, 642] on button "Jugar" at bounding box center [455, 645] width 129 height 36
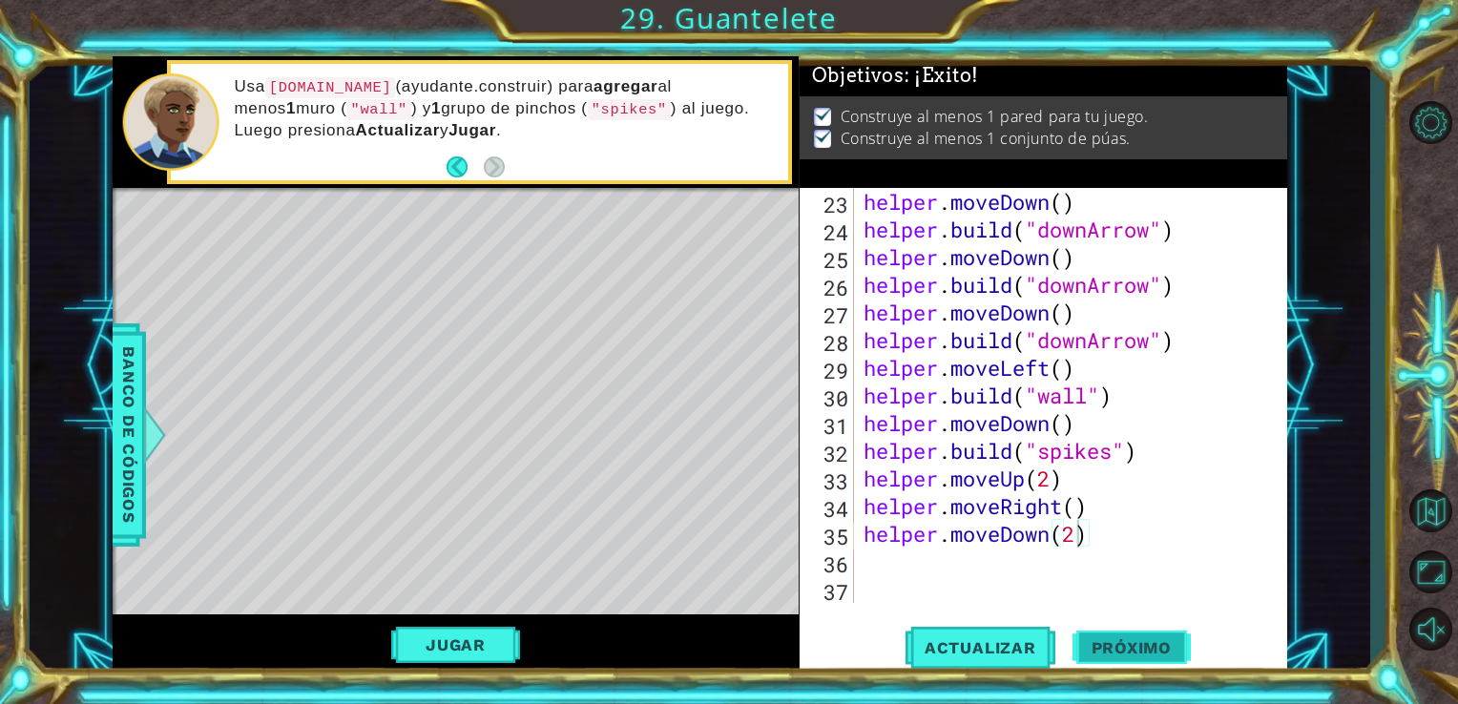
click at [1183, 664] on button "Próximo" at bounding box center [1131, 647] width 118 height 49
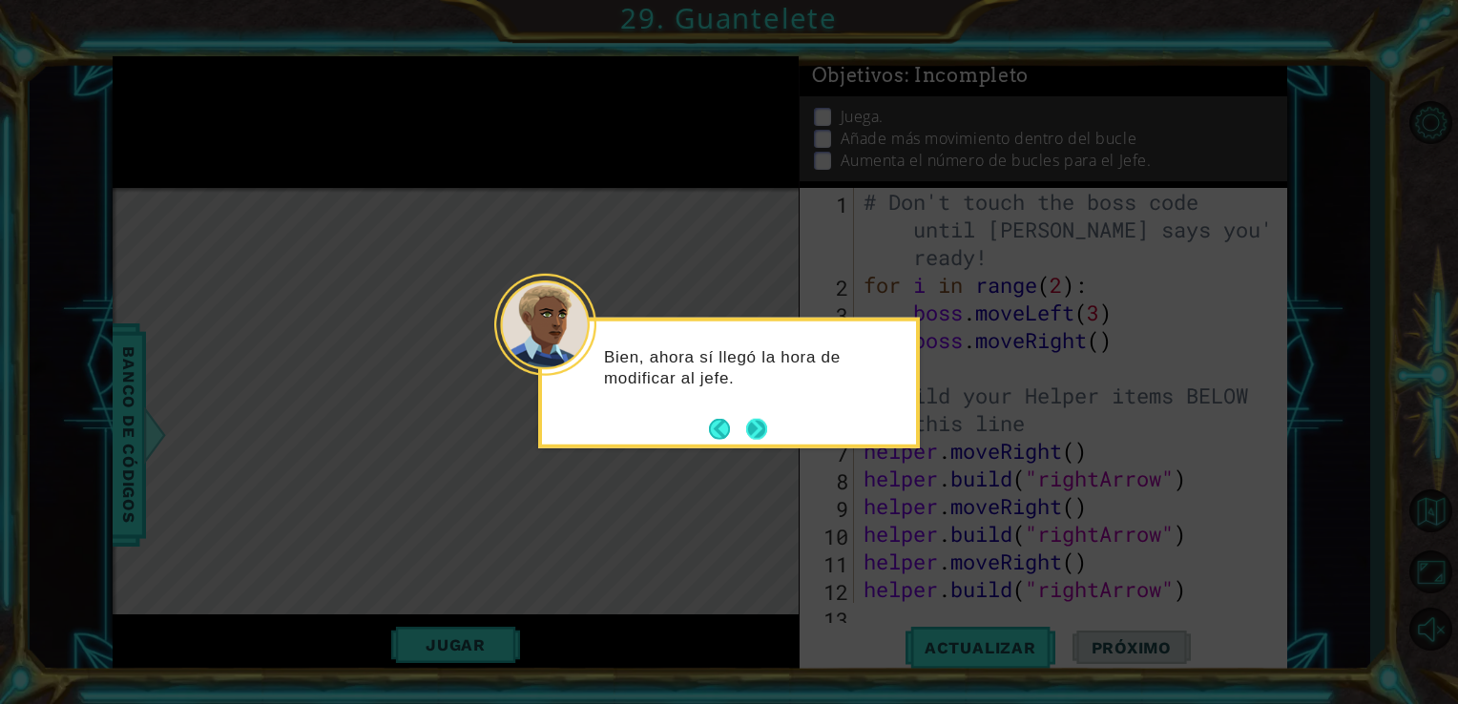
click at [763, 419] on button "Next" at bounding box center [756, 428] width 21 height 21
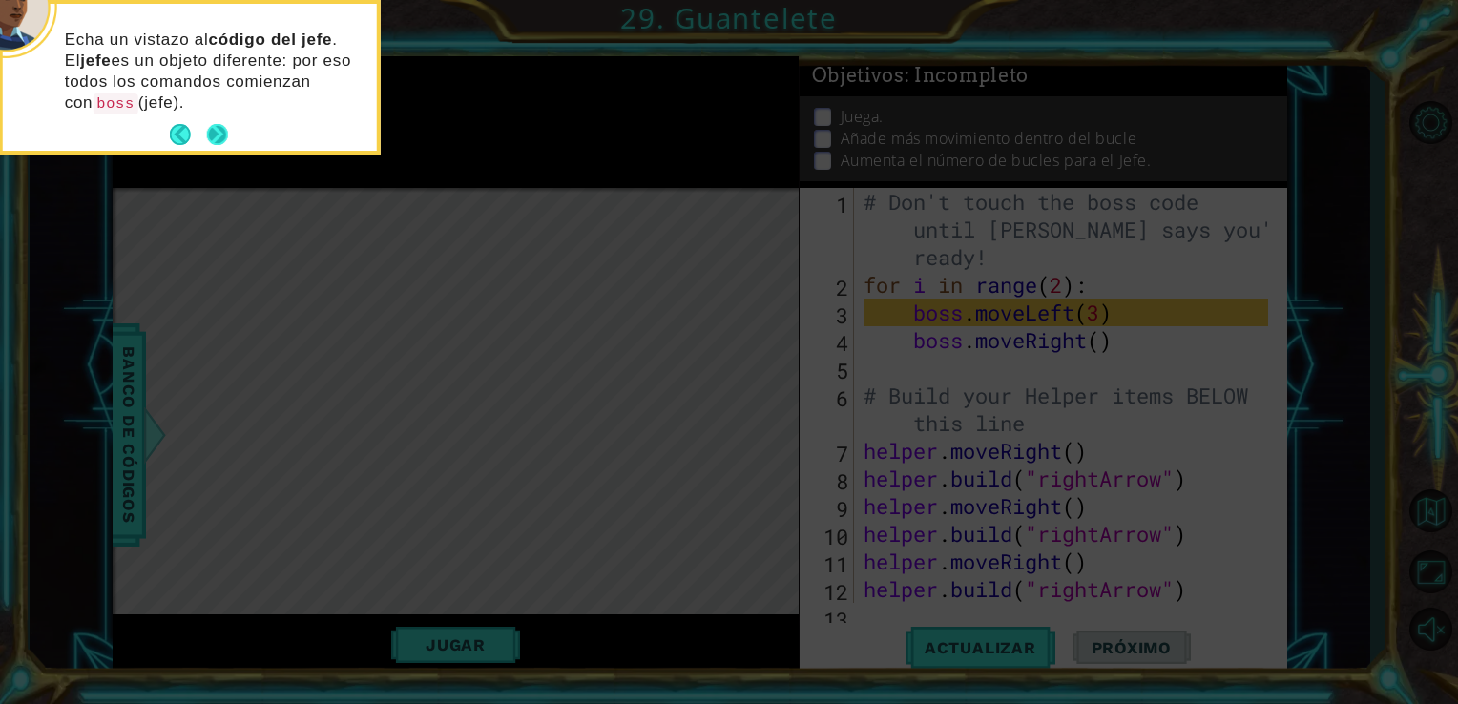
click at [228, 142] on button "Next" at bounding box center [217, 134] width 21 height 21
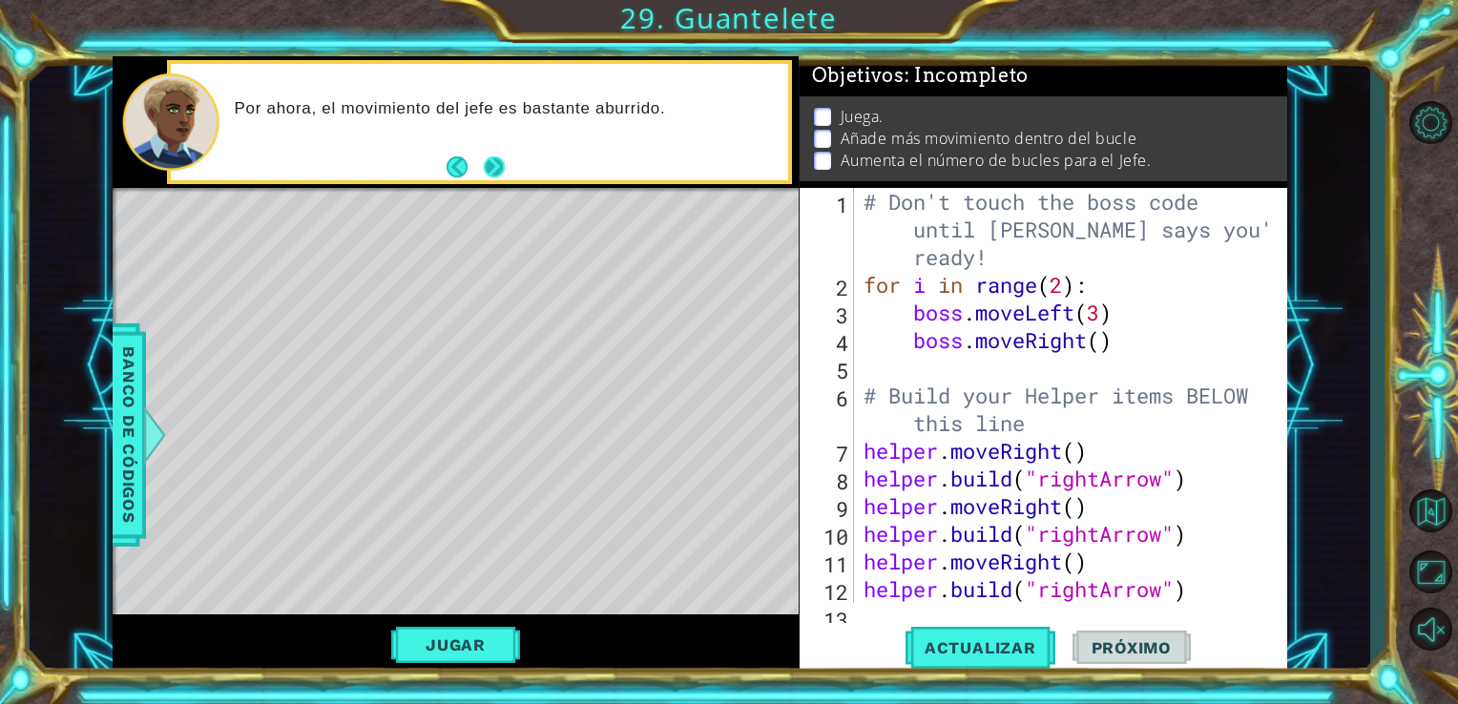
click at [485, 167] on button "Next" at bounding box center [494, 168] width 25 height 25
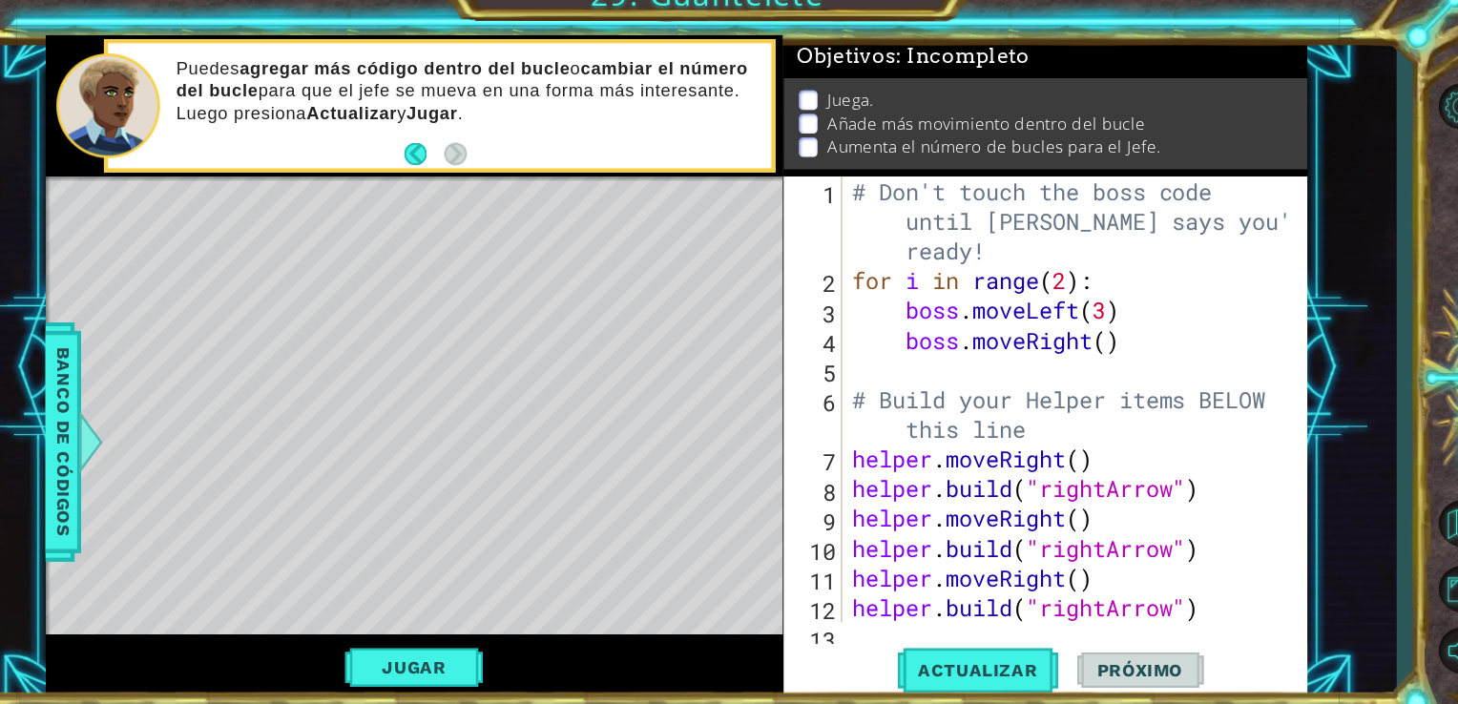
click at [1122, 345] on div "# Don't touch the boss code until [PERSON_NAME] says you're ready! for i in ran…" at bounding box center [1069, 451] width 419 height 526
type textarea "boss.moveRight()"
click at [995, 653] on span "Actualizar" at bounding box center [980, 647] width 150 height 19
click at [964, 372] on div "# Don't touch the boss code until [PERSON_NAME] says you're ready! for i in ran…" at bounding box center [1069, 451] width 419 height 526
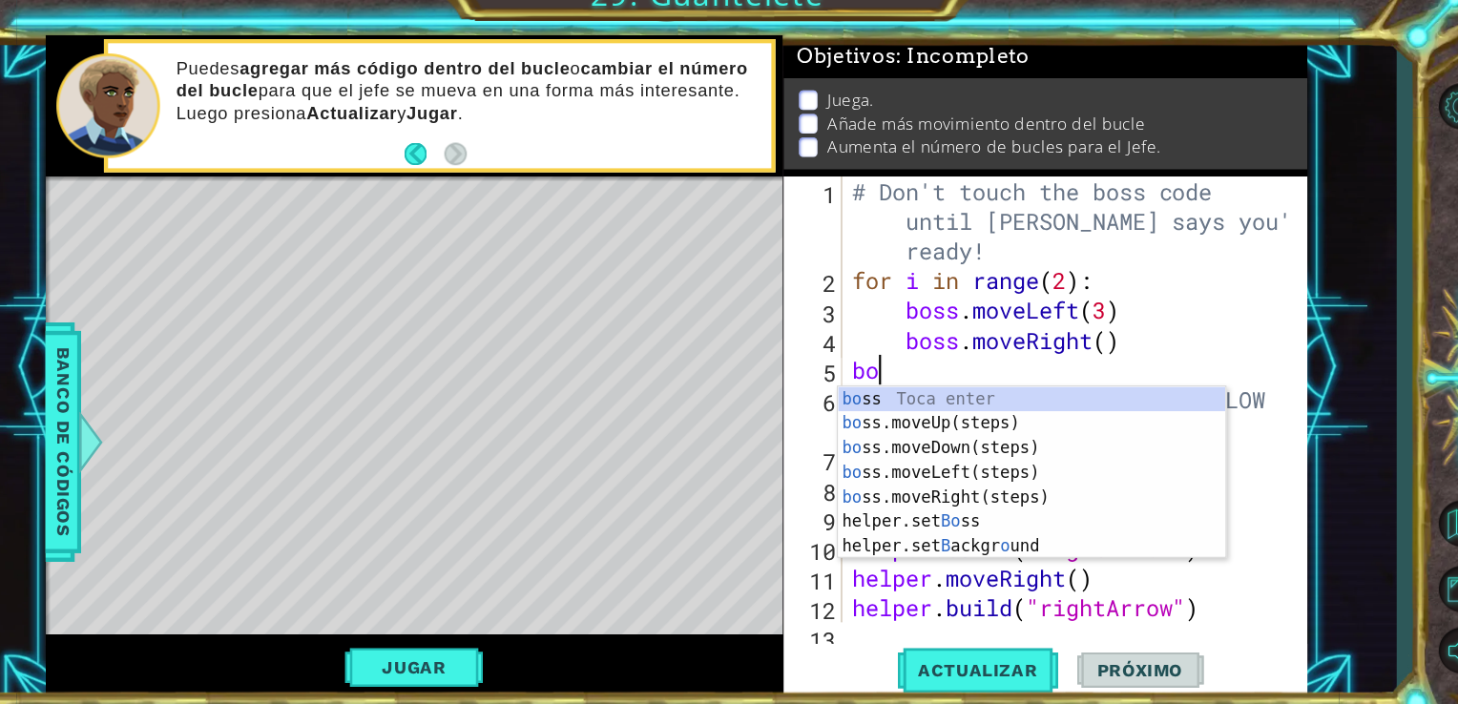
type textarea "bos"
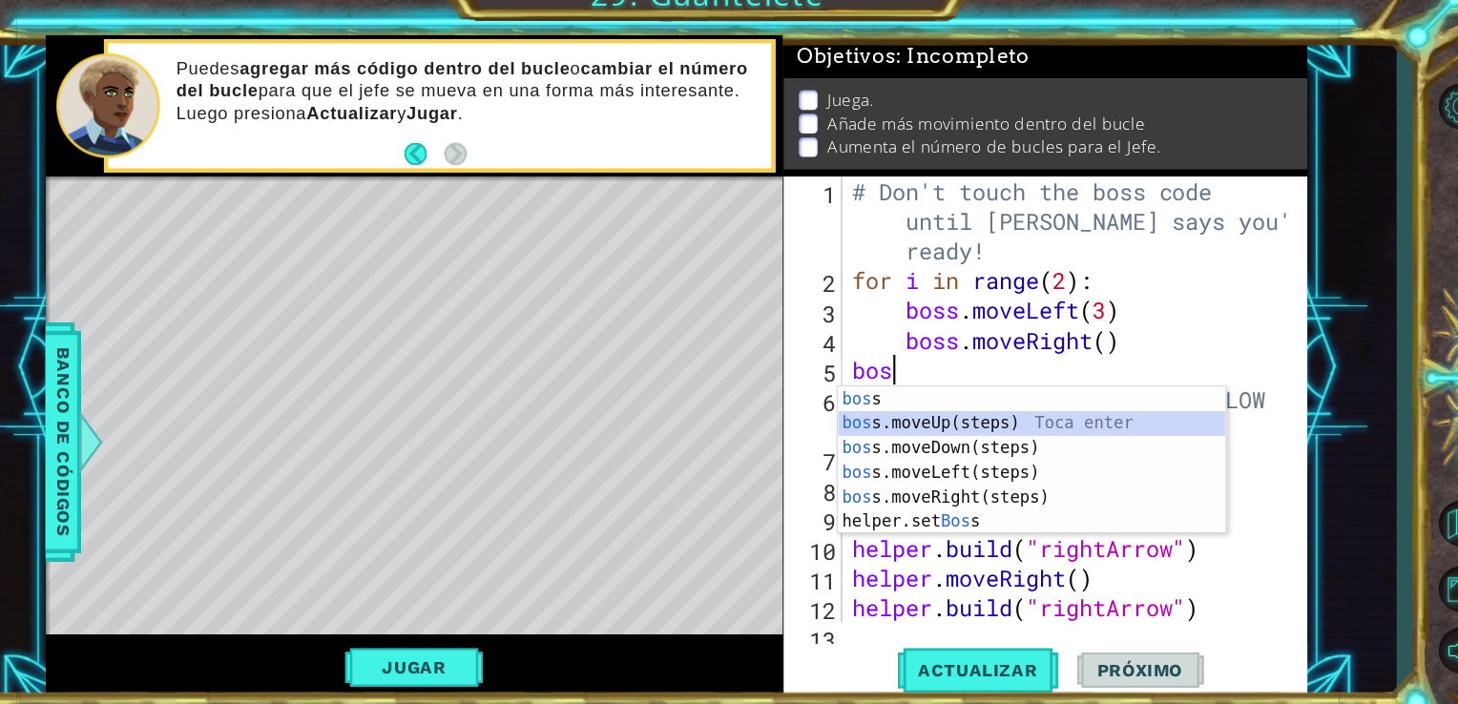
click at [989, 425] on div "bos s Toca enter bos s.moveUp(steps) Toca enter bos s.moveDown(steps) Toca ente…" at bounding box center [1030, 475] width 361 height 183
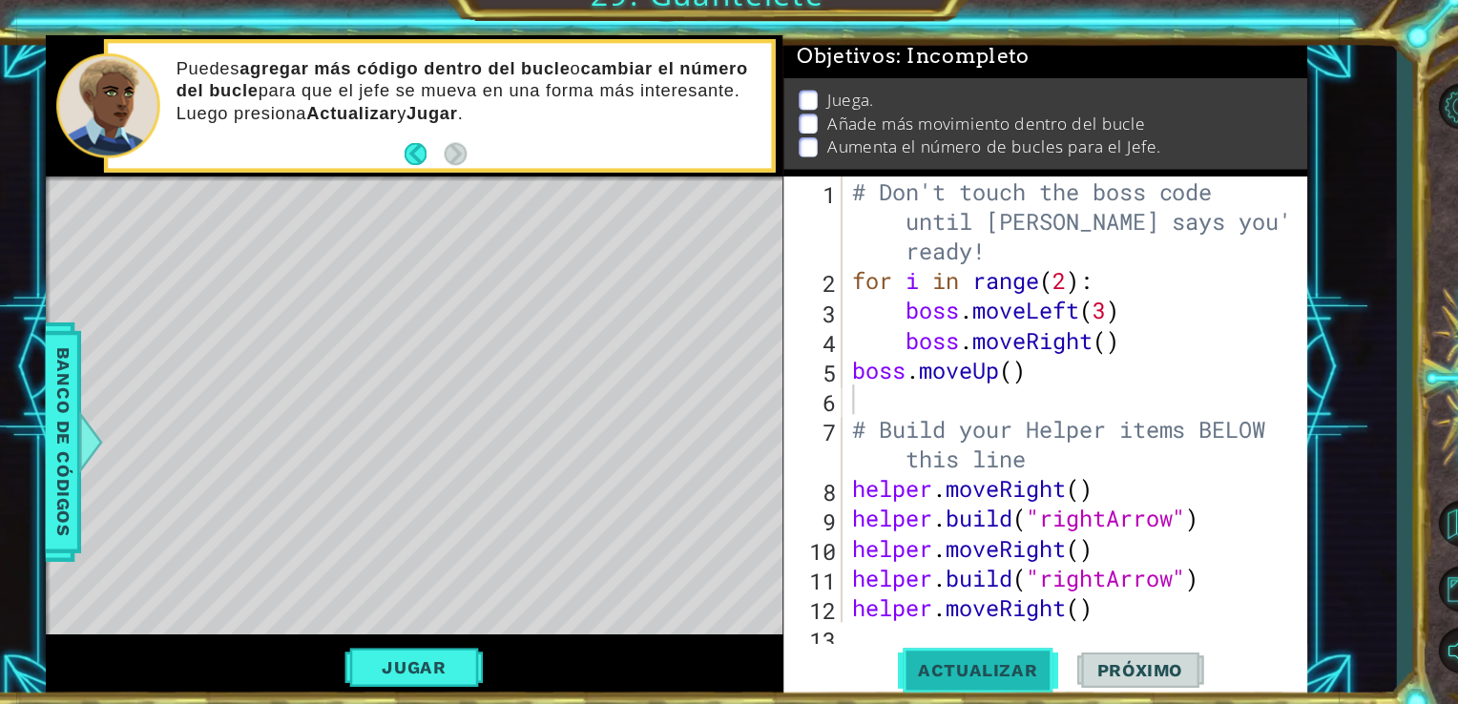
click at [1008, 658] on button "Actualizar" at bounding box center [980, 647] width 150 height 49
click at [481, 641] on button "Jugar" at bounding box center [455, 645] width 129 height 36
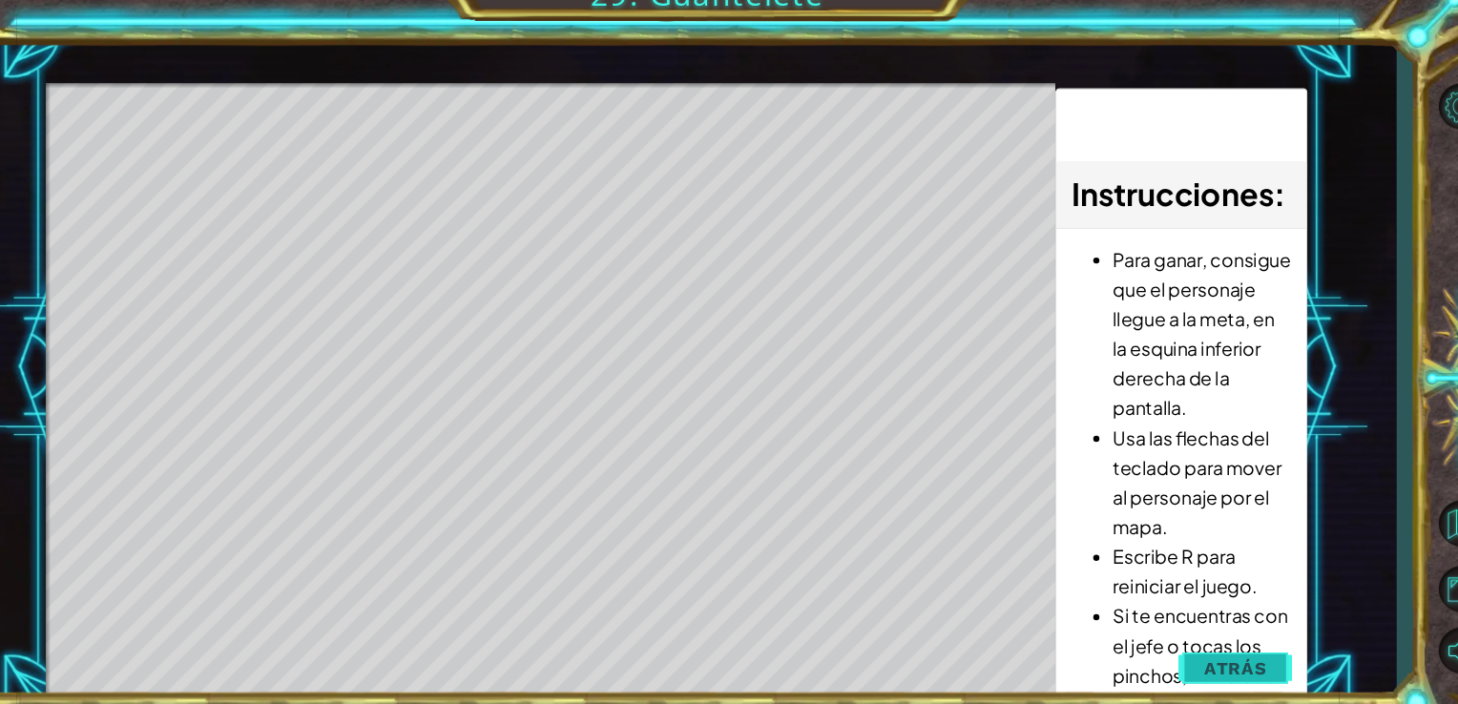
click at [1248, 653] on span "Atrás" at bounding box center [1220, 645] width 58 height 19
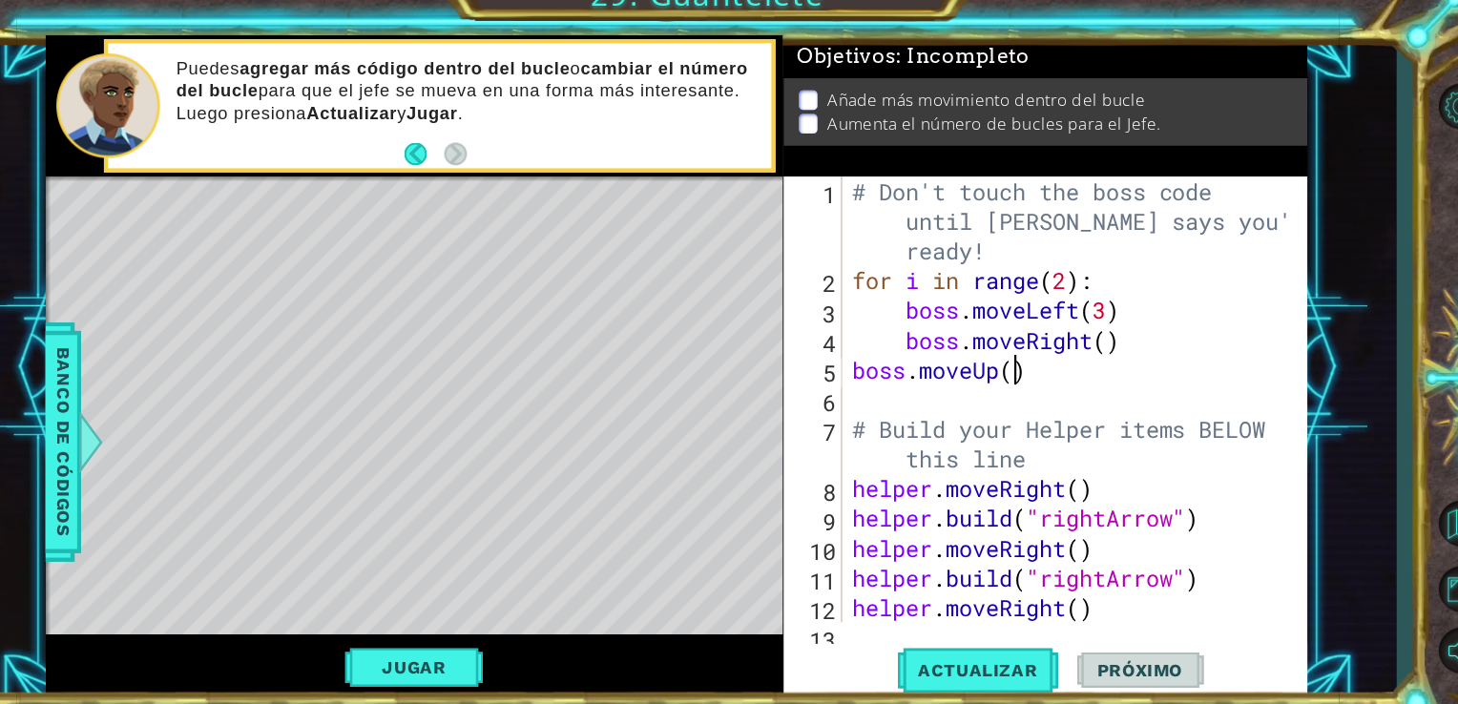
click at [1014, 368] on div "# Don't touch the boss code until [PERSON_NAME] says you're ready! for i in ran…" at bounding box center [1069, 451] width 419 height 526
type textarea "boss.moveUp(3)"
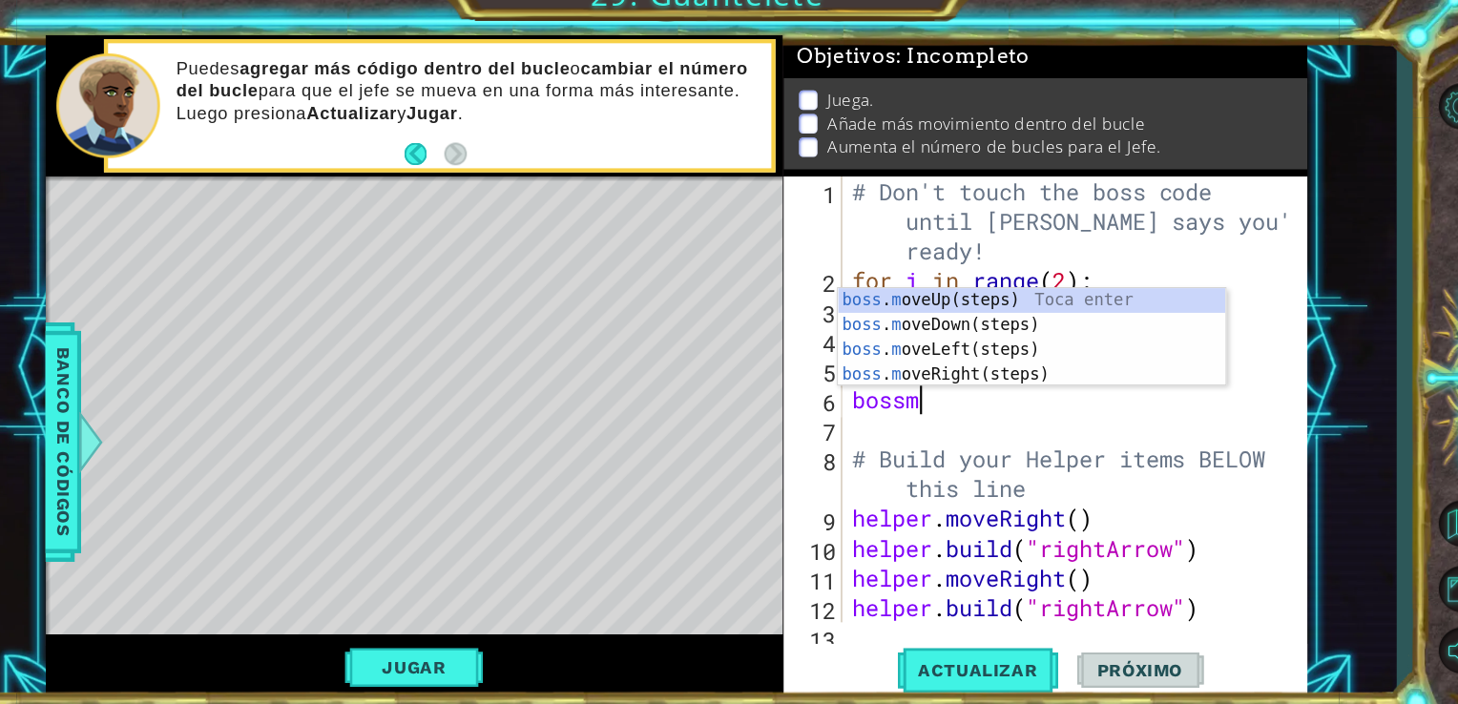
type textarea "bossmo"
click at [965, 369] on div "boss . mo veUp(steps) Toca enter boss . mo veDown(steps) Toca enter boss . mo v…" at bounding box center [1030, 360] width 361 height 137
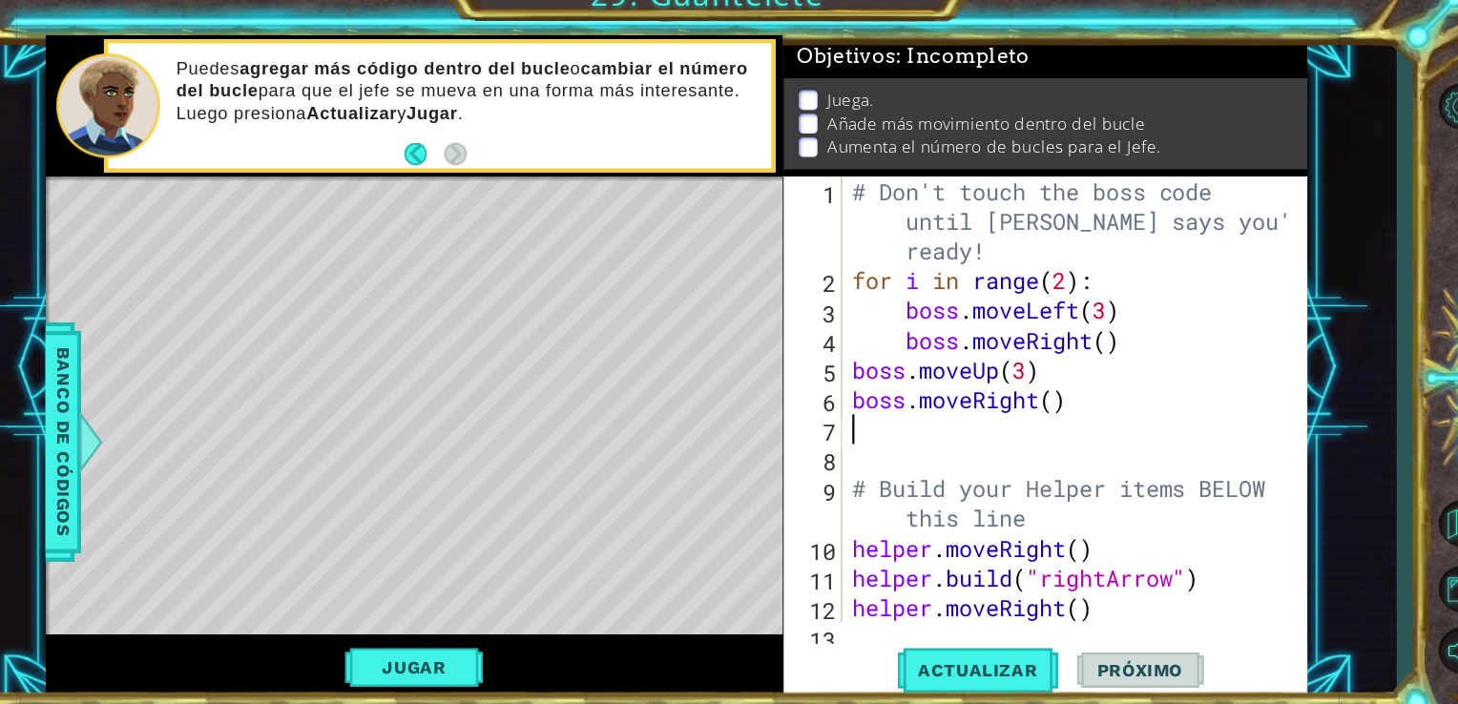
scroll to position [0, 0]
click at [1056, 404] on div "# Don't touch the boss code until [PERSON_NAME] says you're ready! for i in ran…" at bounding box center [1069, 451] width 419 height 526
type textarea "boss.moveRight(2)"
click at [1072, 654] on span "Próximo" at bounding box center [1131, 647] width 118 height 19
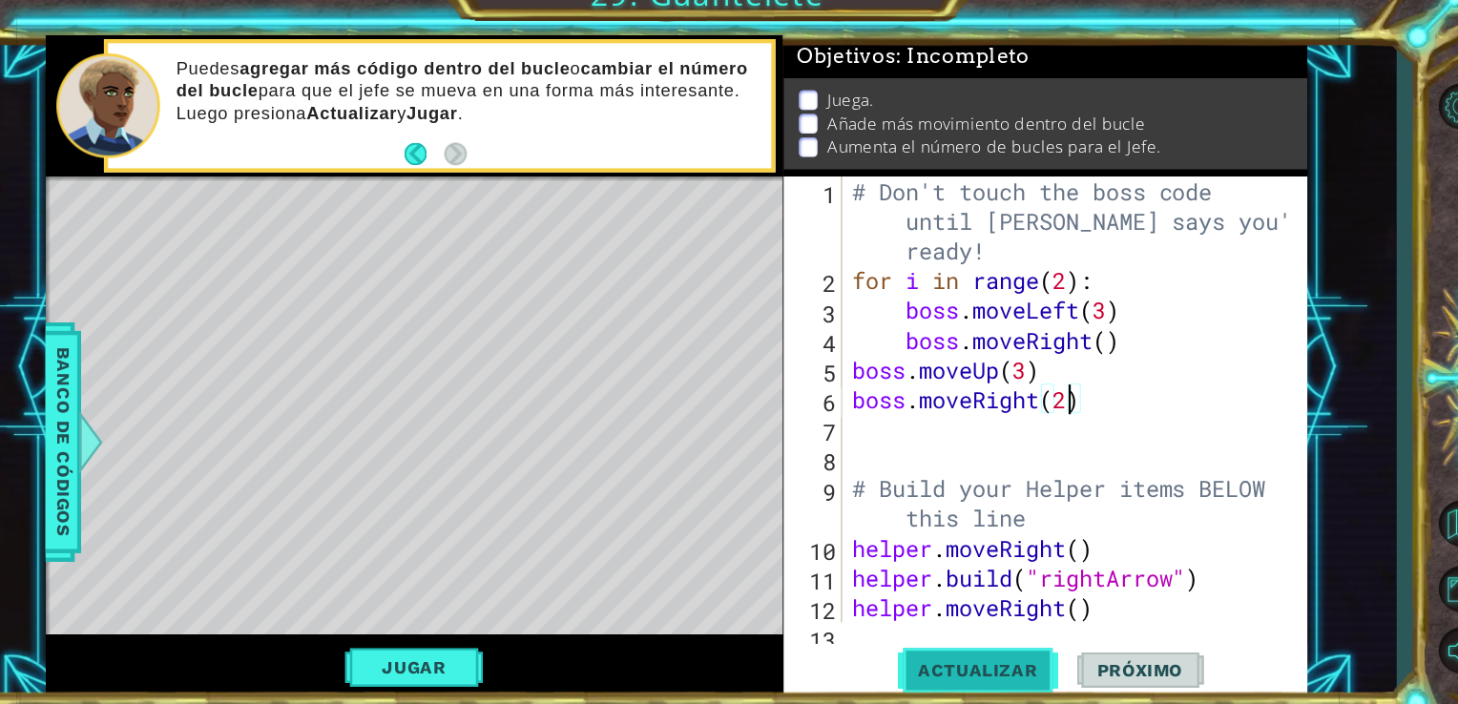
click at [1000, 650] on span "Actualizar" at bounding box center [980, 647] width 150 height 19
click at [487, 645] on button "Jugar" at bounding box center [455, 645] width 129 height 36
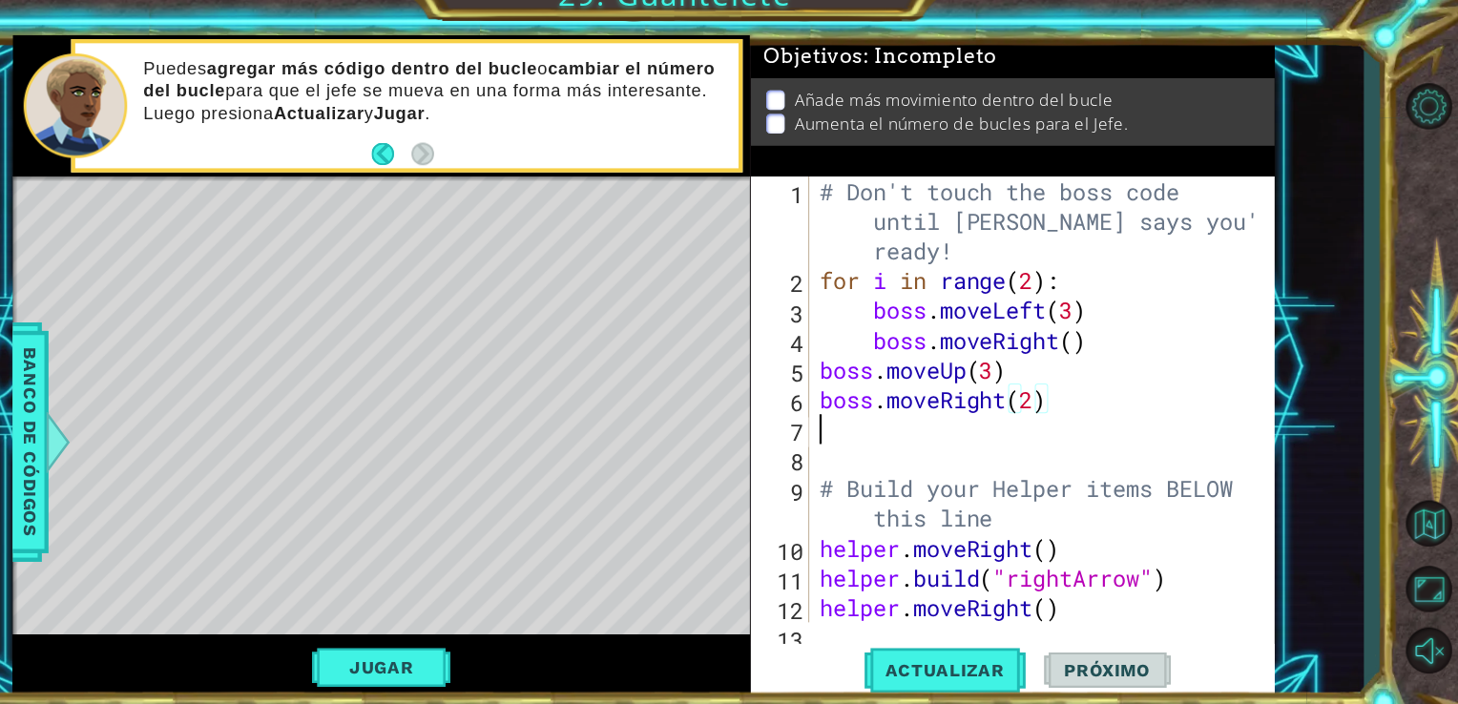
click at [905, 424] on div "# Don't touch the boss code until [PERSON_NAME] says you're ready! for i in ran…" at bounding box center [1069, 451] width 419 height 526
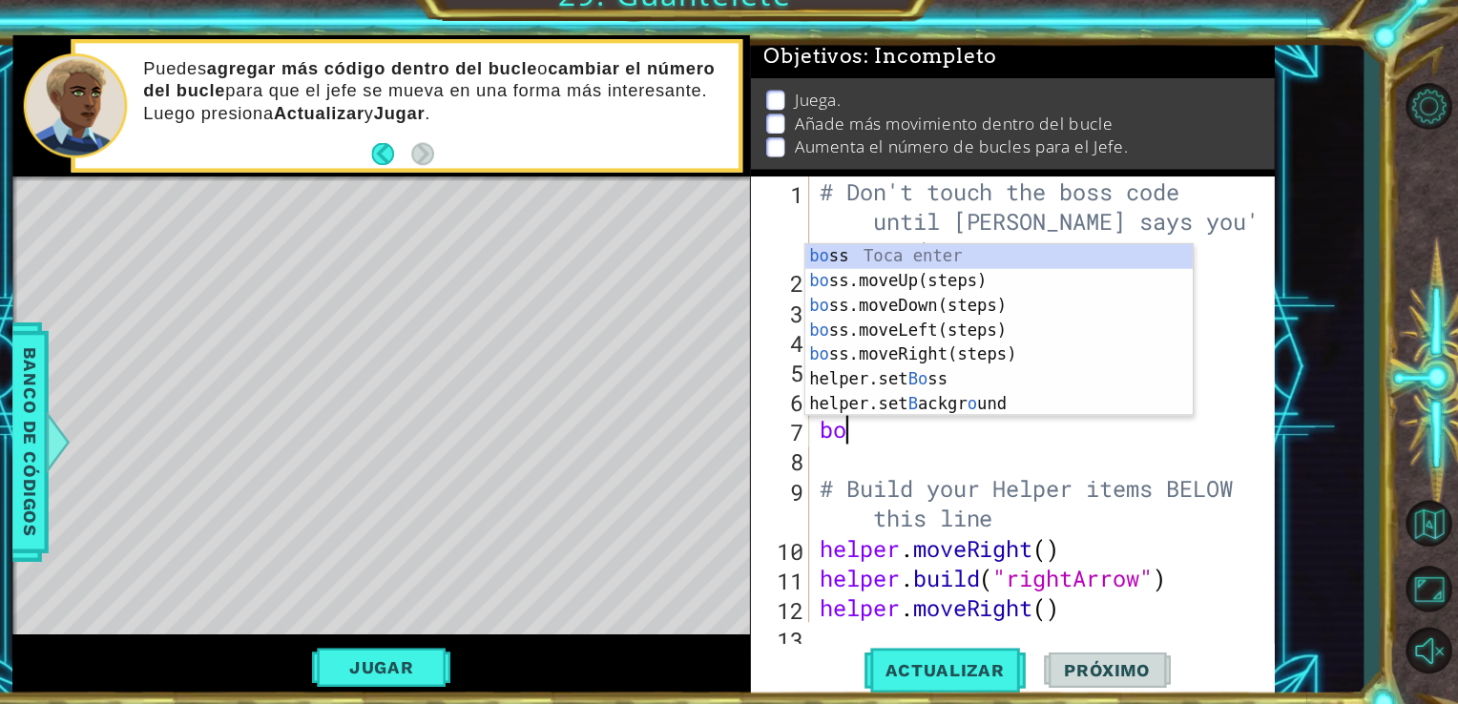
scroll to position [0, 0]
type textarea "b"
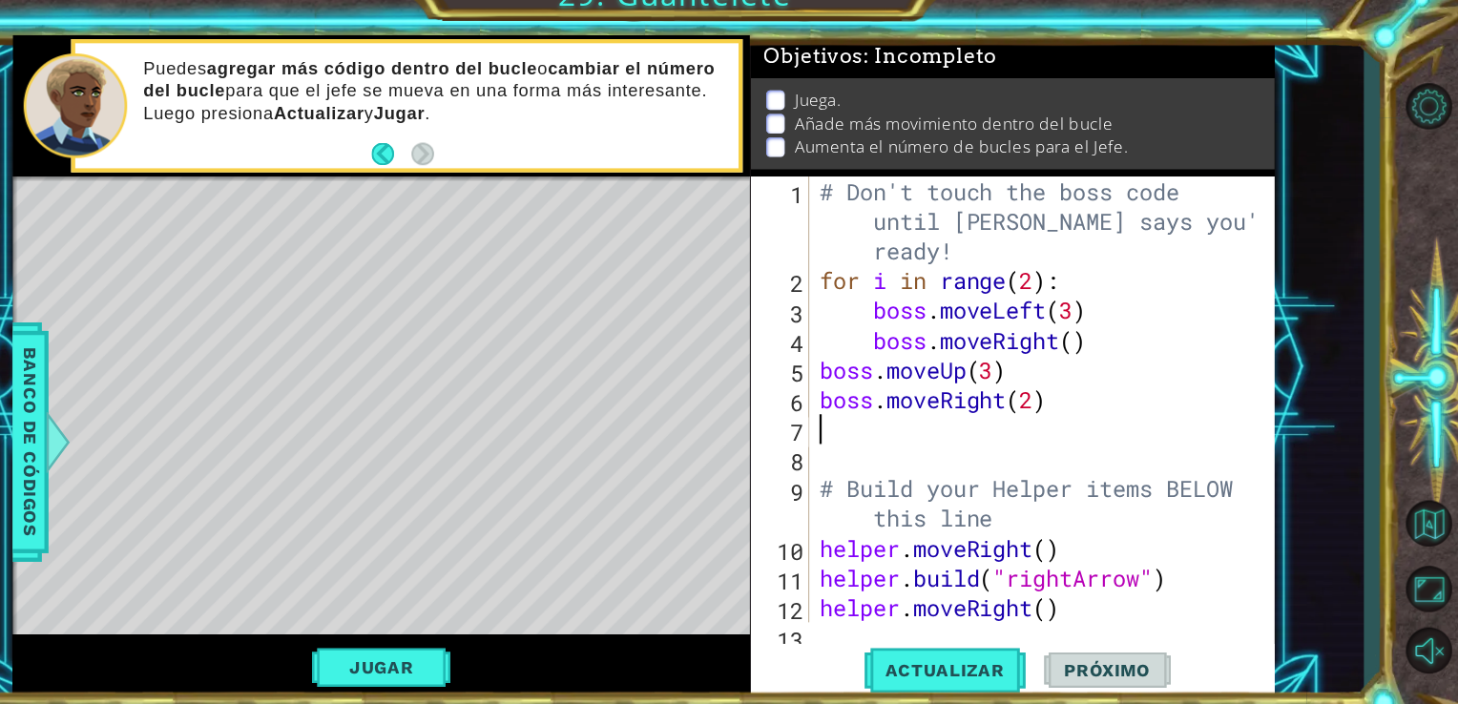
click at [1064, 388] on div "# Don't touch the boss code until [PERSON_NAME] says you're ready! for i in ran…" at bounding box center [1069, 451] width 419 height 526
type textarea "boss.moveRight(3)"
click at [1020, 415] on div "# Don't touch the boss code until [PERSON_NAME] says you're ready! for i in ran…" at bounding box center [1069, 451] width 419 height 526
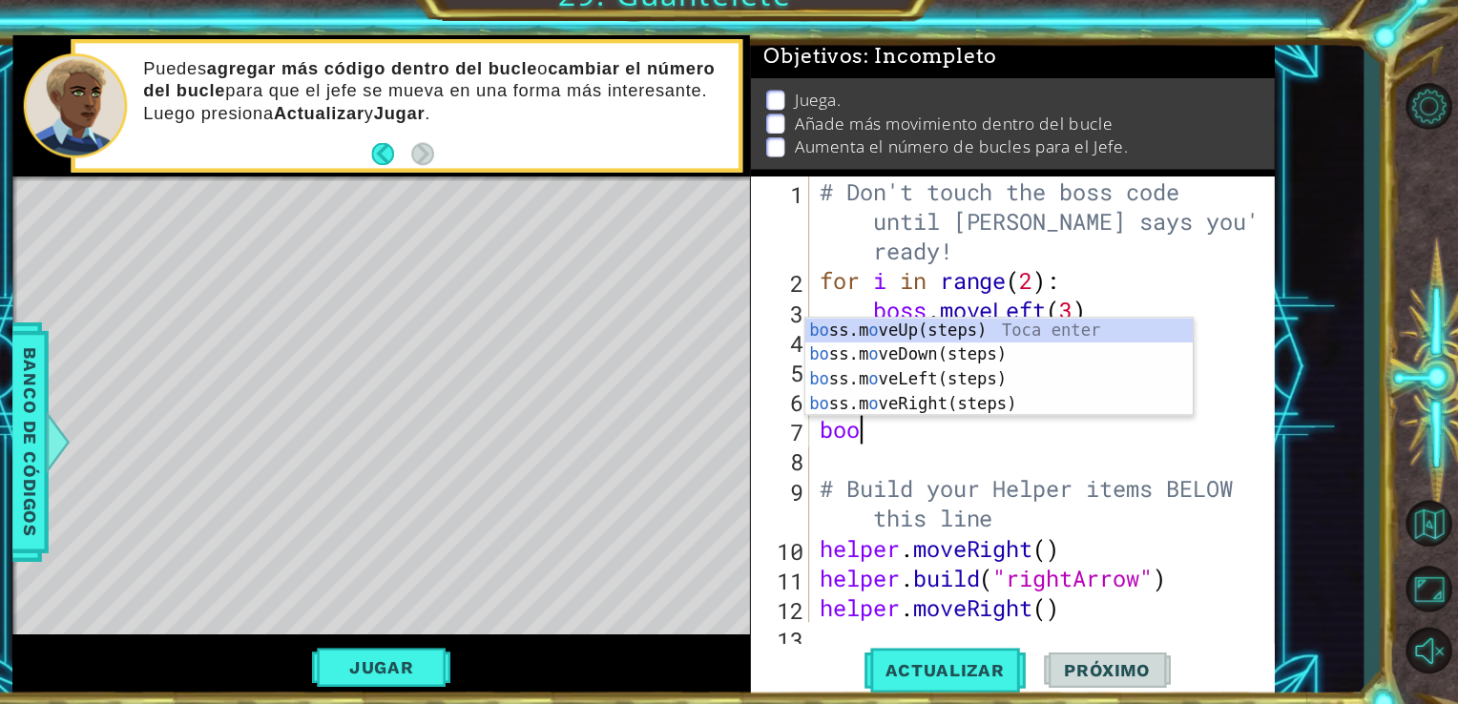
scroll to position [0, 0]
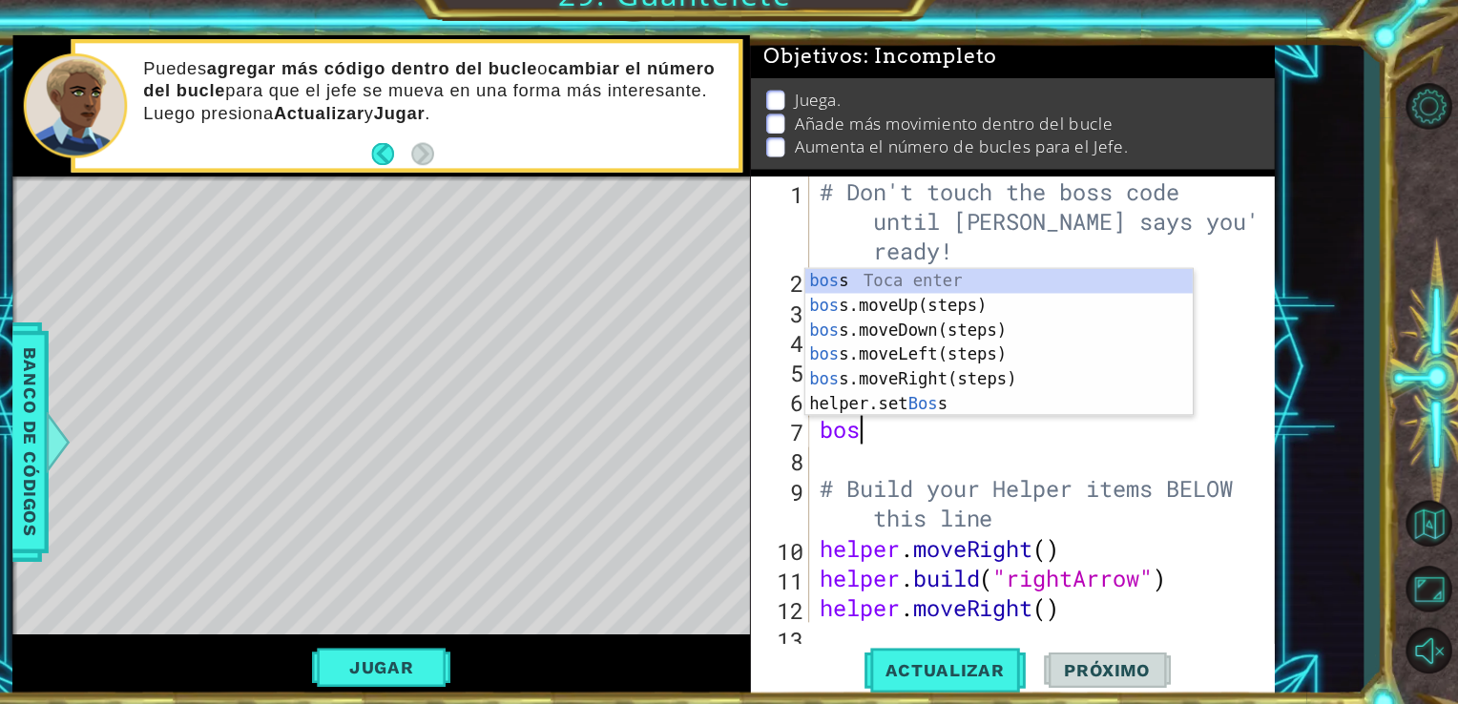
type textarea "boss"
click at [986, 349] on div "boss Toca enter boss .moveUp(steps) Toca enter boss .moveDown(steps) Toca enter…" at bounding box center [1030, 365] width 361 height 183
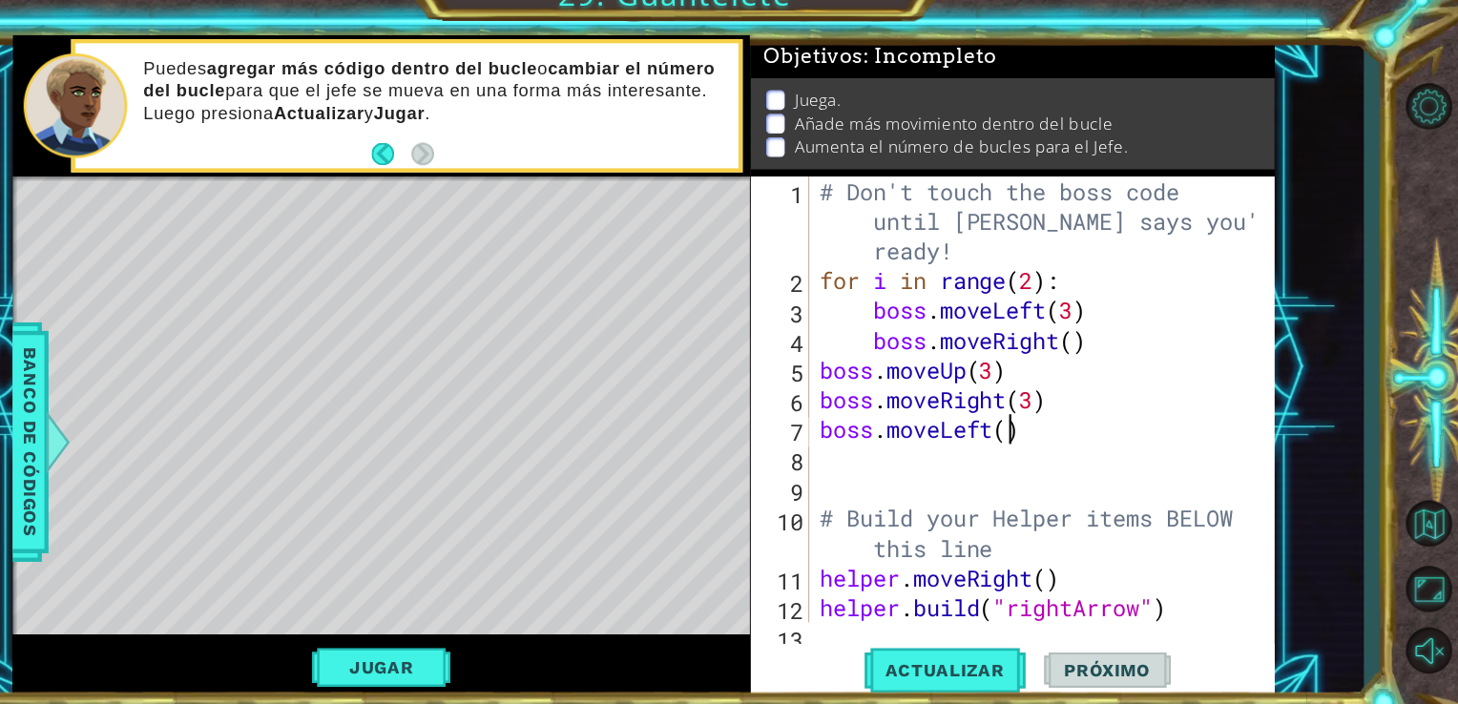
click at [1039, 432] on div "# Don't touch the boss code until [PERSON_NAME] says you're ready! for i in ran…" at bounding box center [1069, 451] width 419 height 526
type textarea "boss.moveLeft(3)"
click at [981, 649] on span "Actualizar" at bounding box center [980, 647] width 150 height 19
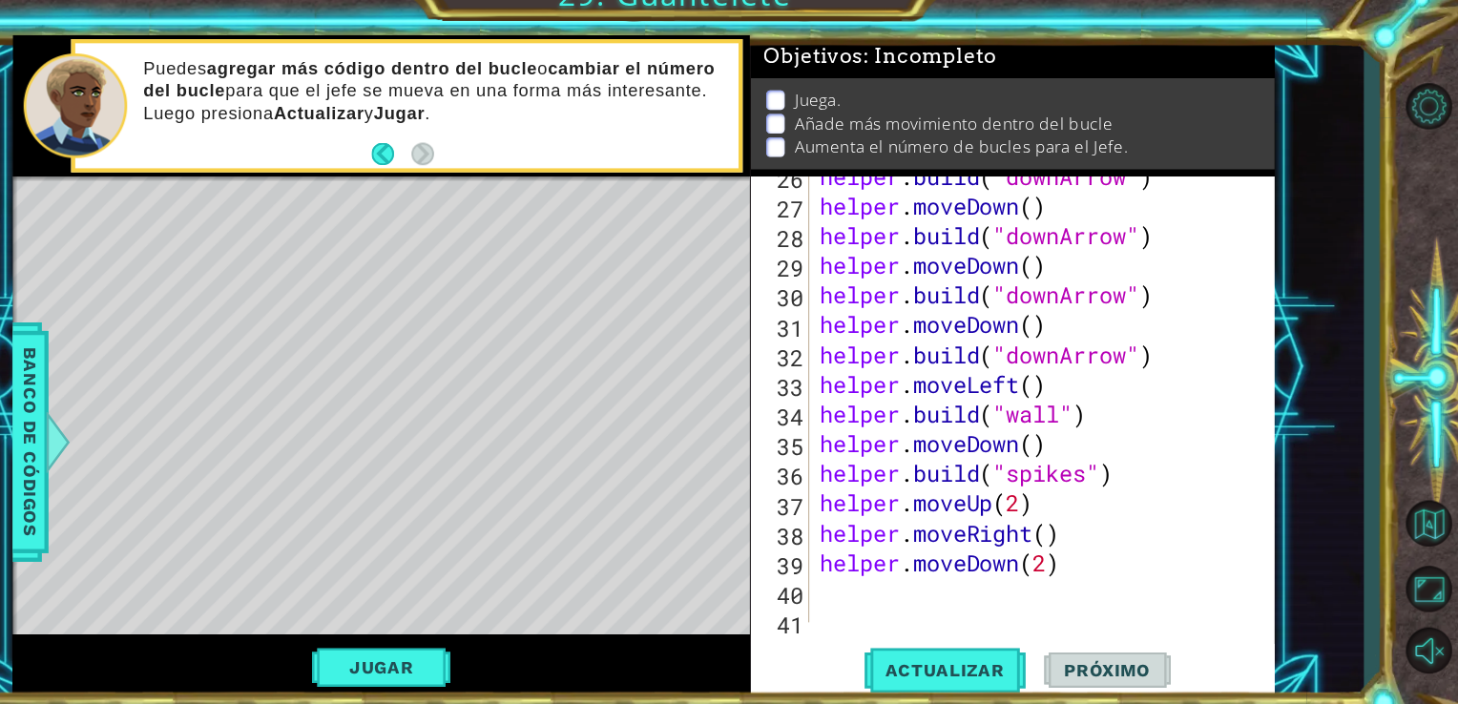
scroll to position [801, 0]
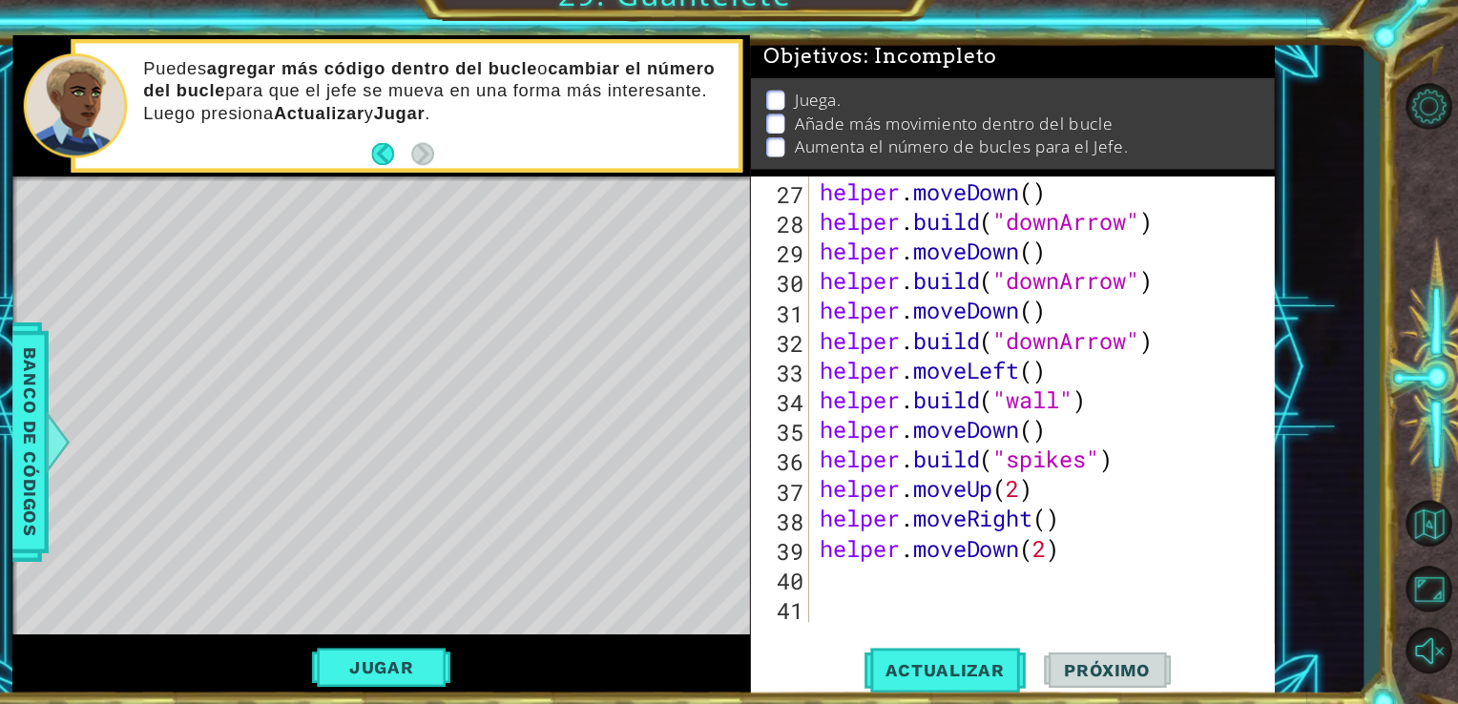
click at [451, 623] on div "Jugar" at bounding box center [456, 645] width 687 height 62
click at [463, 656] on button "Jugar" at bounding box center [455, 645] width 129 height 36
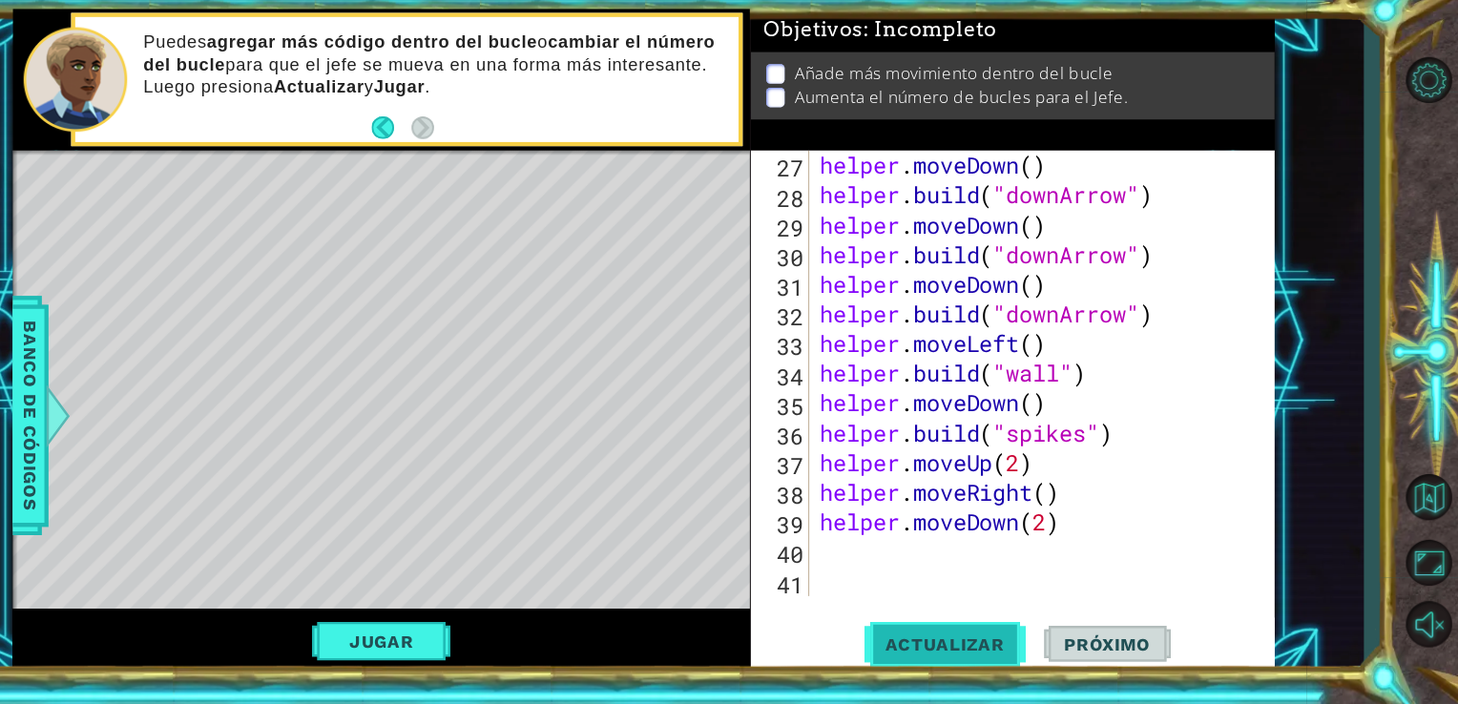
click at [959, 656] on span "Actualizar" at bounding box center [980, 647] width 150 height 19
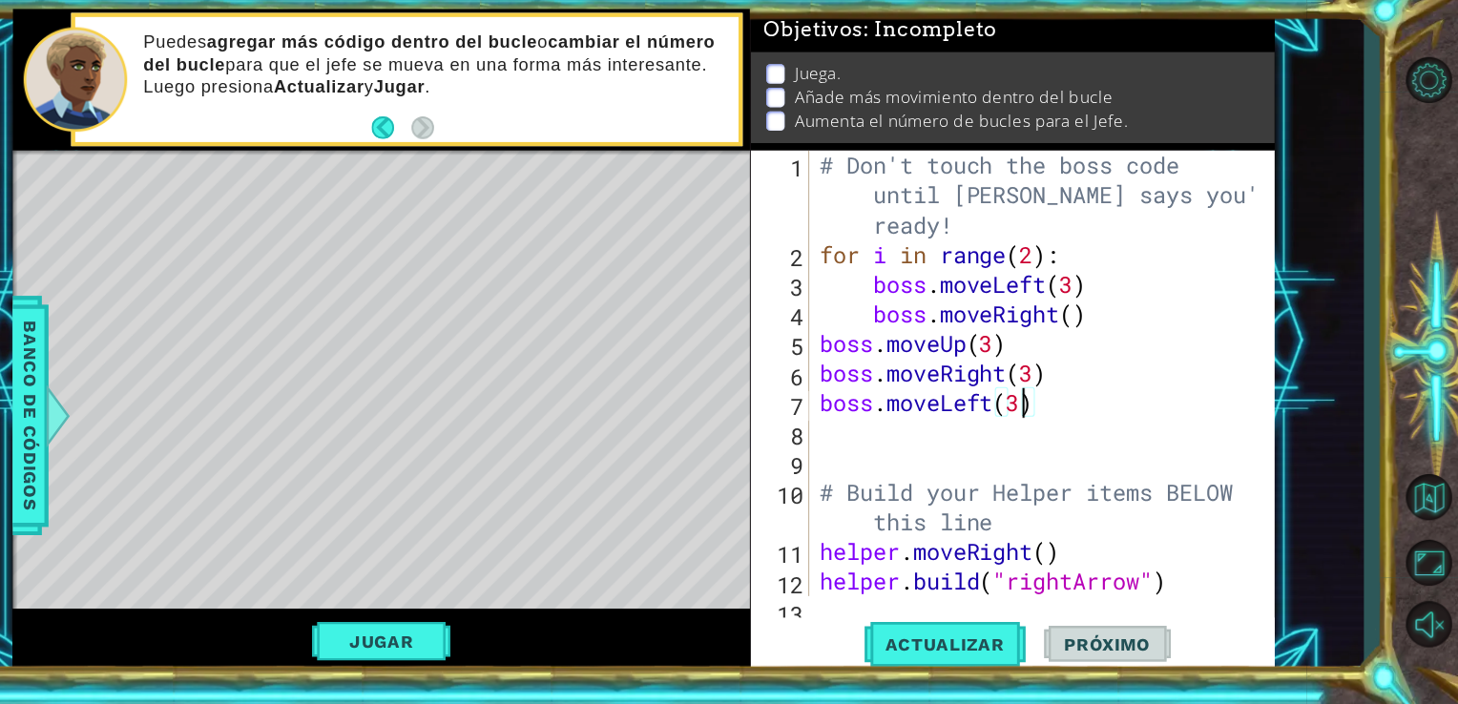
scroll to position [0, 0]
click at [1020, 461] on div "# Don't touch the boss code until [PERSON_NAME] says you're ready! for i in ran…" at bounding box center [1069, 451] width 419 height 526
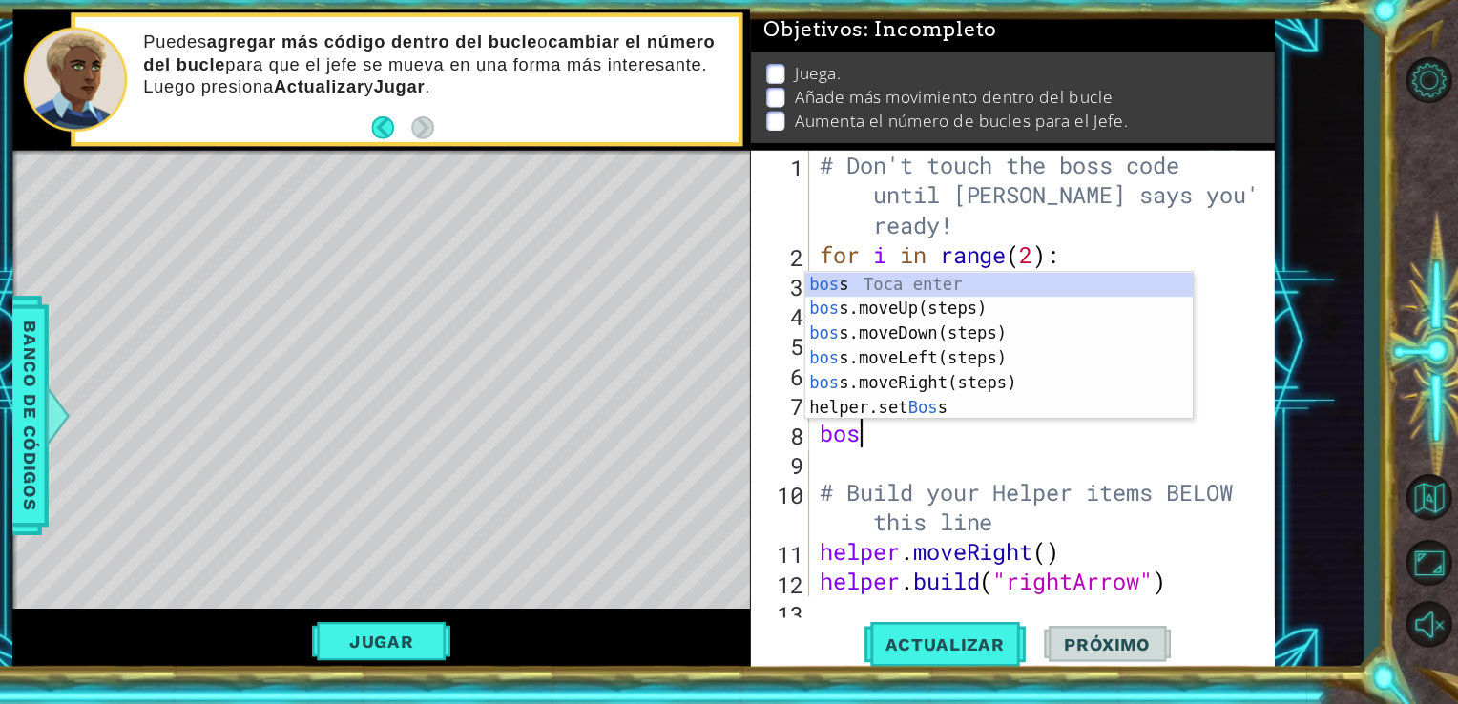
type textarea "boss"
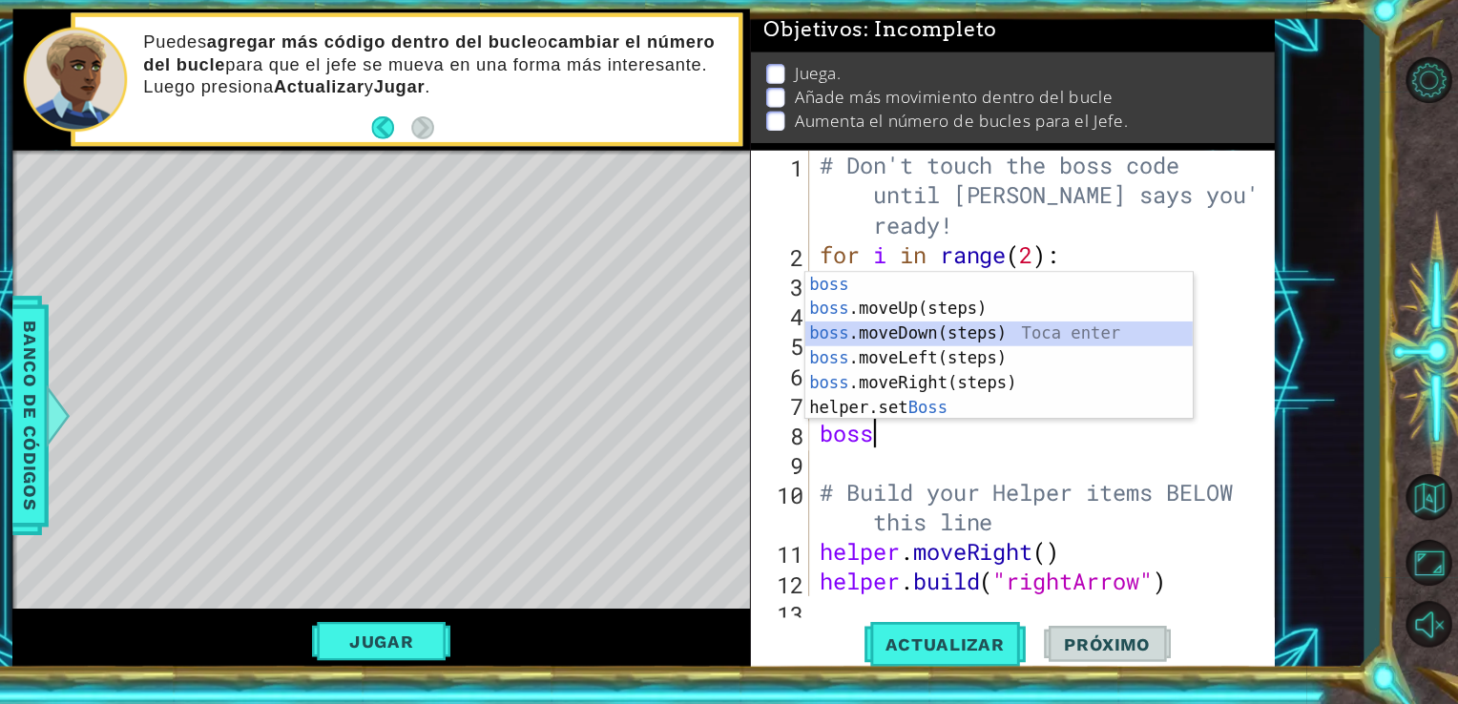
click at [992, 364] on div "boss Toca enter boss .moveUp(steps) Toca enter boss .moveDown(steps) Toca enter…" at bounding box center [1030, 392] width 361 height 183
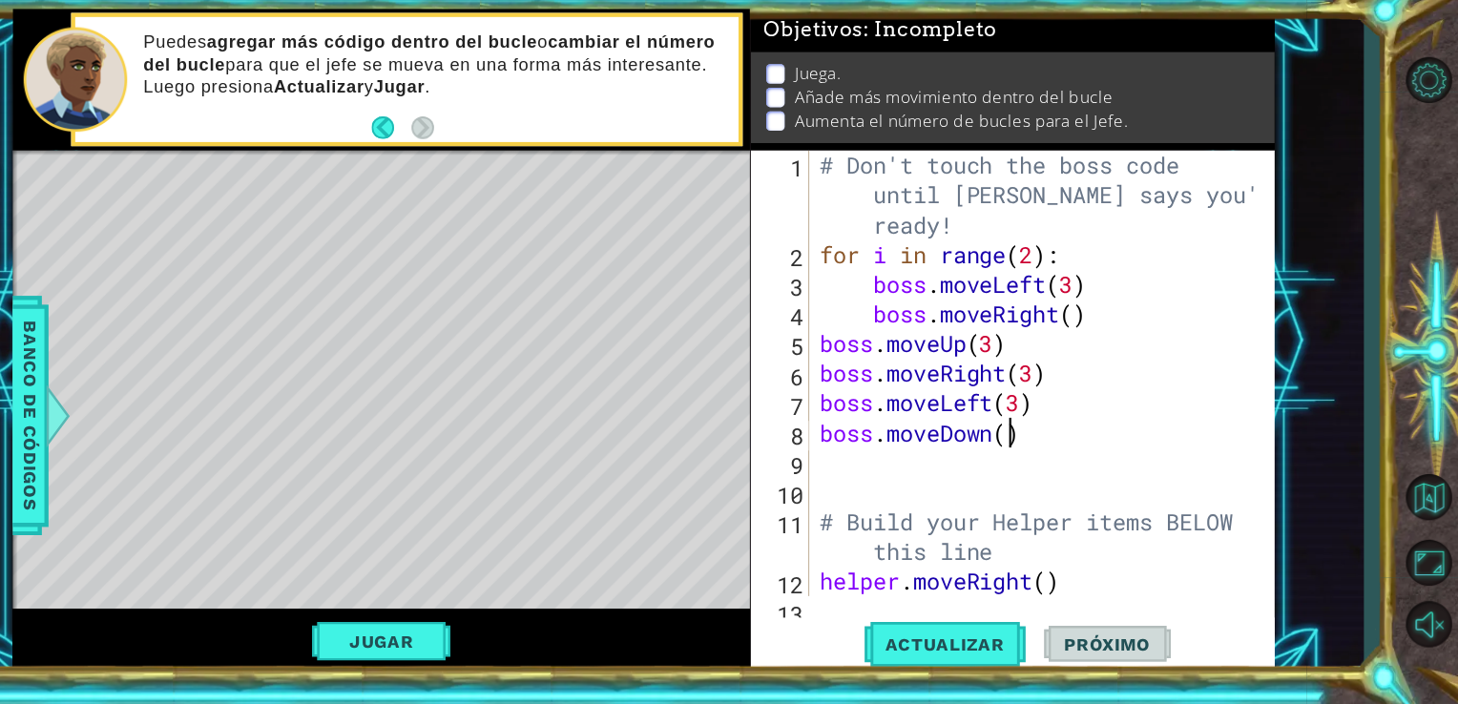
click at [1035, 453] on div "# Don't touch the boss code until [PERSON_NAME] says you're ready! for i in ran…" at bounding box center [1069, 451] width 419 height 526
type textarea "boss.moveDown(2)"
click at [942, 485] on div "# Don't touch the boss code until [PERSON_NAME] says you're ready! for i in ran…" at bounding box center [1069, 451] width 419 height 526
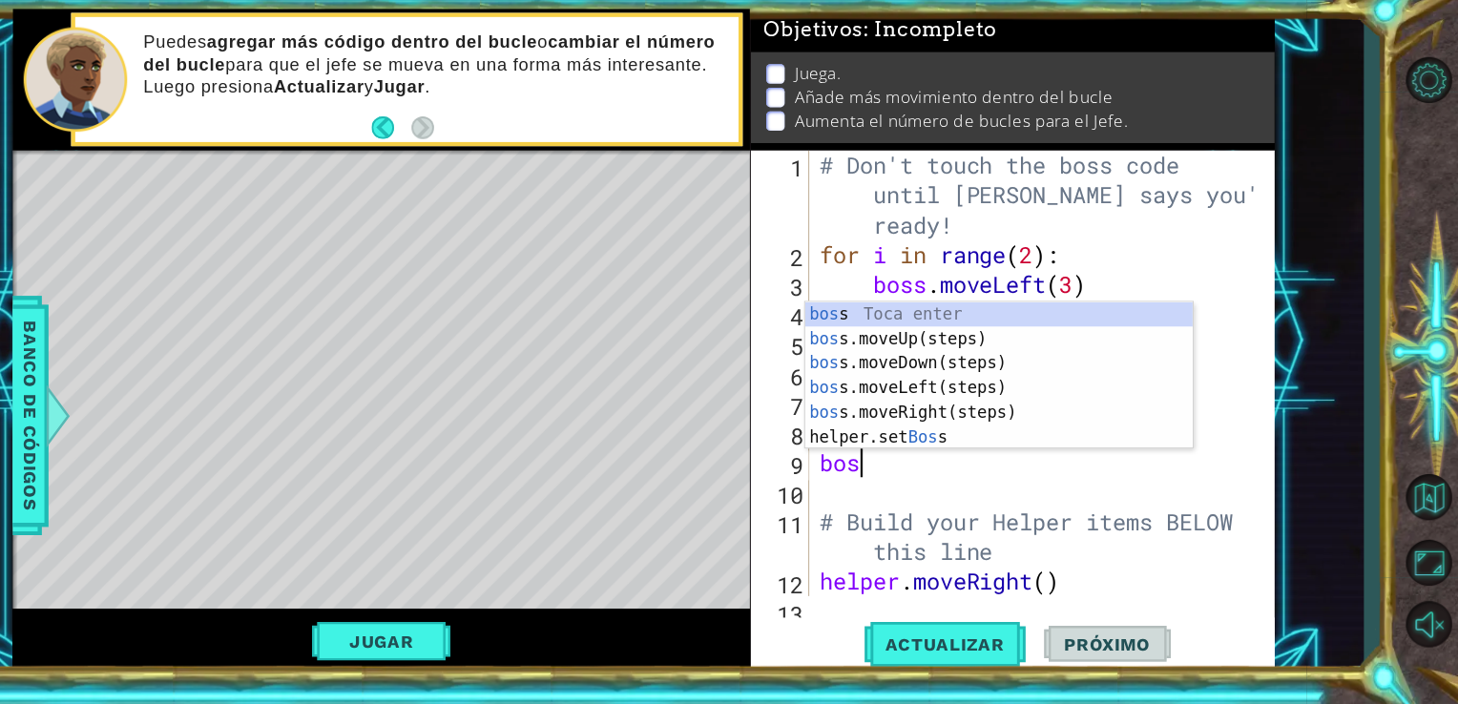
type textarea "boss"
click at [1003, 426] on div "boss Toca enter boss .moveUp(steps) Toca enter boss .moveDown(steps) Toca enter…" at bounding box center [1030, 420] width 361 height 183
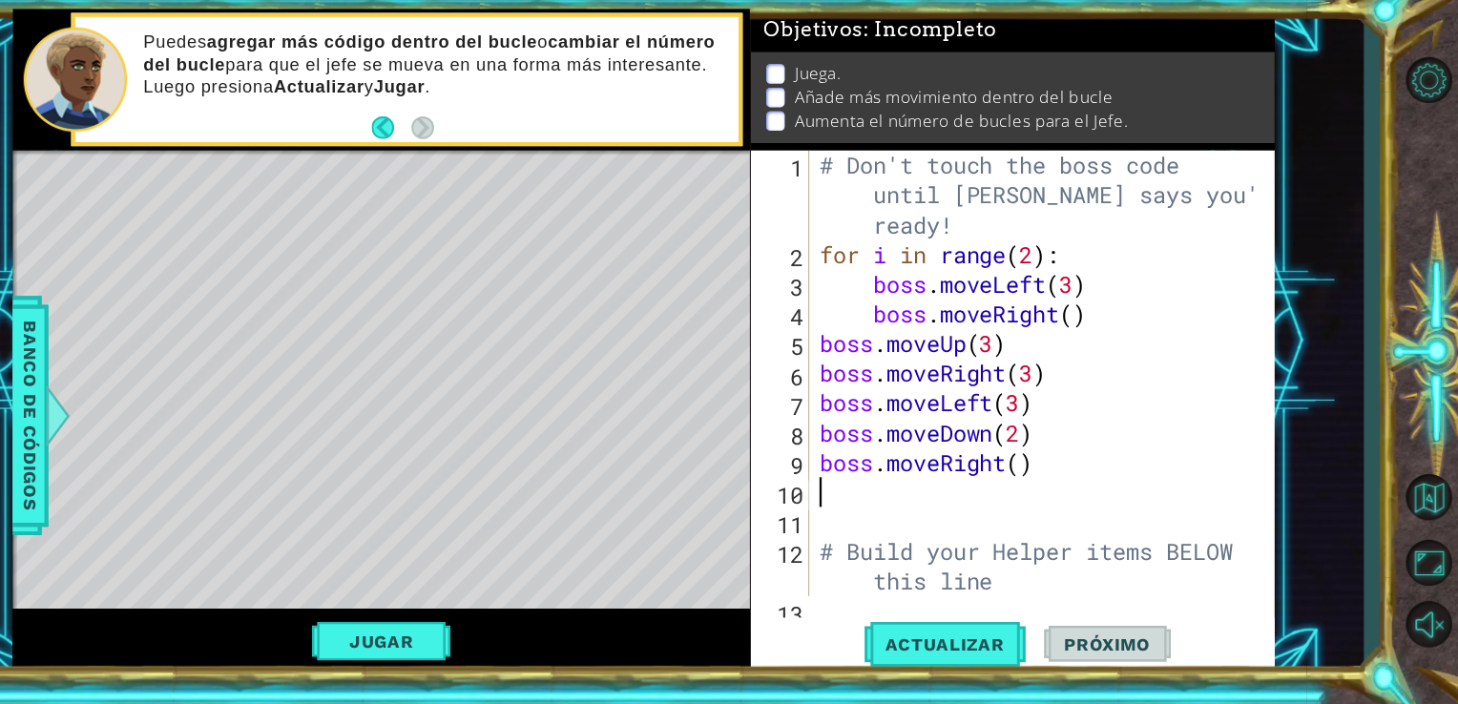
click at [1051, 480] on div "# Don't touch the boss code until [PERSON_NAME] says you're ready! for i in ran…" at bounding box center [1069, 451] width 419 height 526
type textarea "boss.moveRight(2)"
click at [922, 654] on span "Actualizar" at bounding box center [980, 647] width 150 height 19
click at [962, 655] on span "Actualizar" at bounding box center [980, 647] width 150 height 19
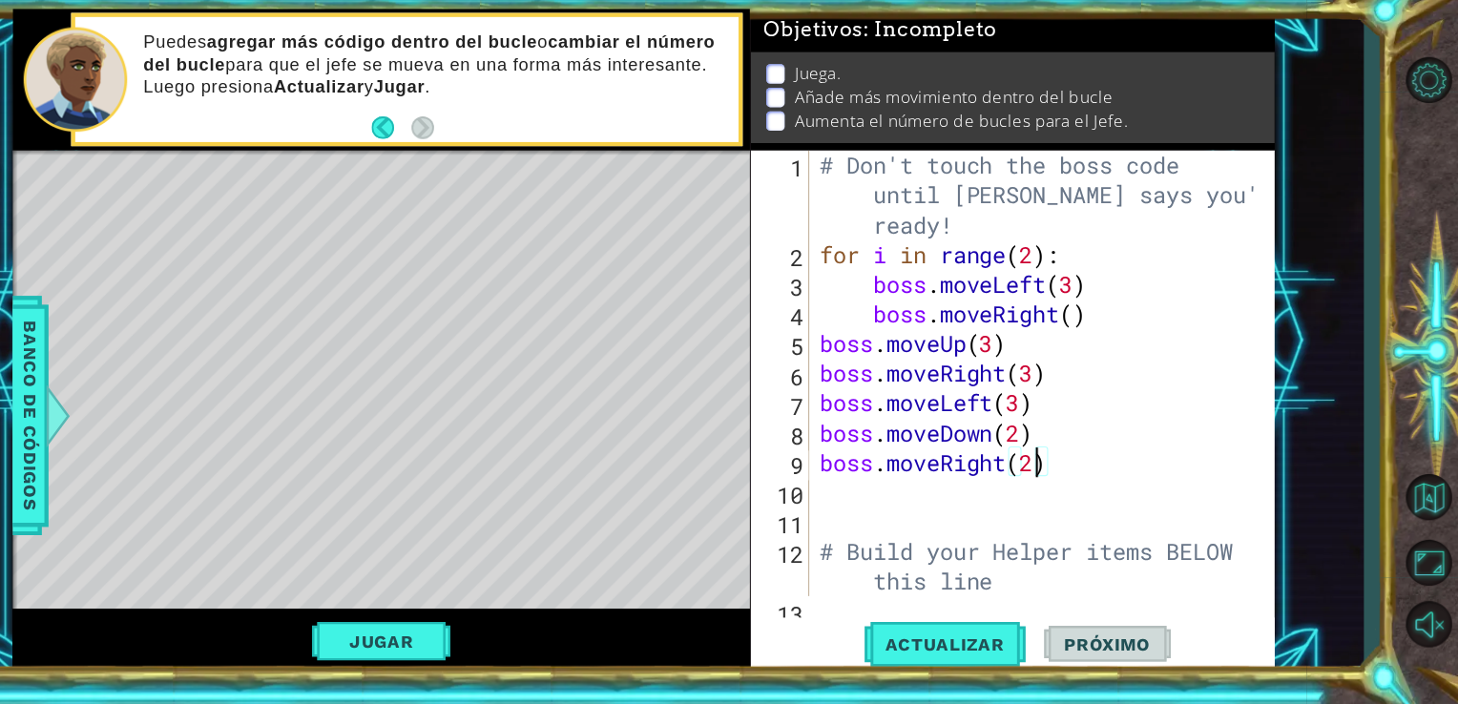
click at [522, 648] on div "Jugar" at bounding box center [456, 645] width 687 height 62
click at [493, 644] on button "Jugar" at bounding box center [455, 645] width 129 height 36
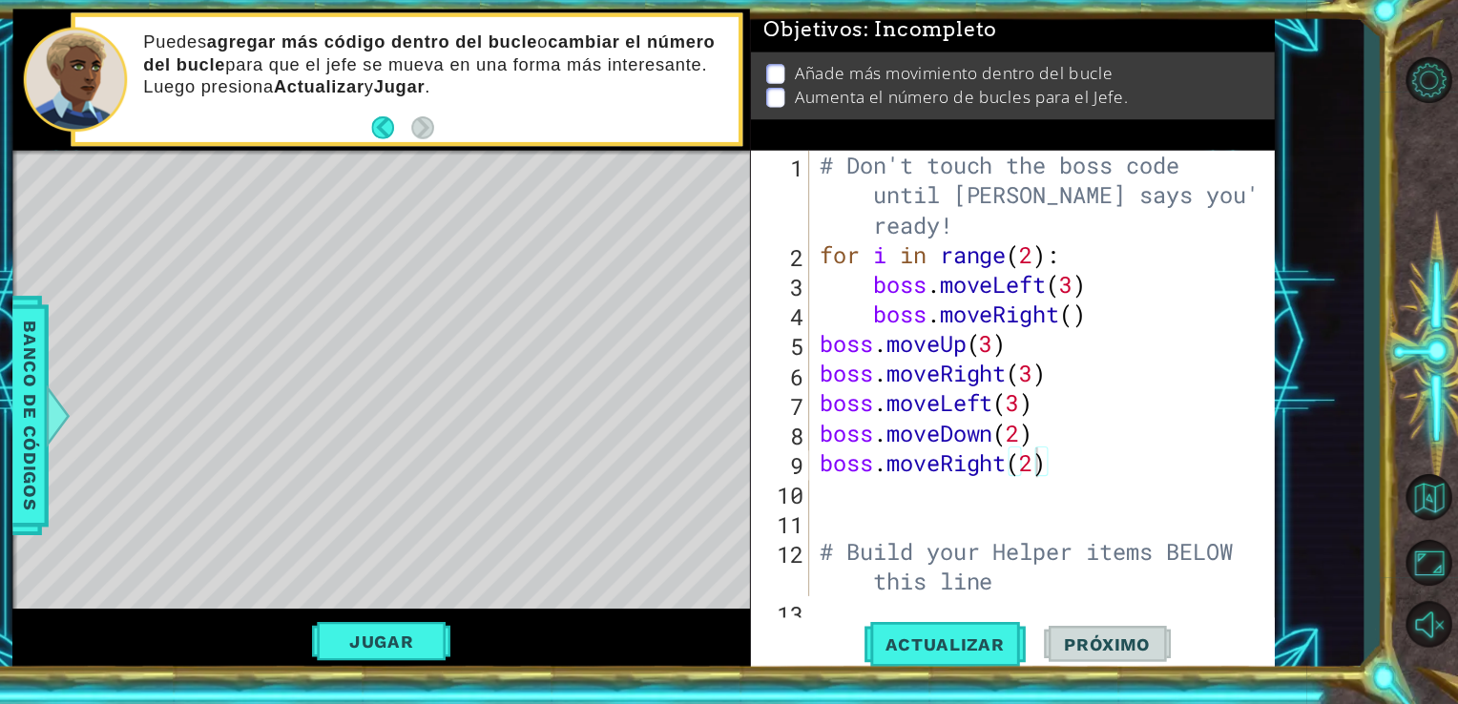
click at [944, 495] on div "# Don't touch the boss code until [PERSON_NAME] says you're ready! for i in ran…" at bounding box center [1069, 451] width 419 height 526
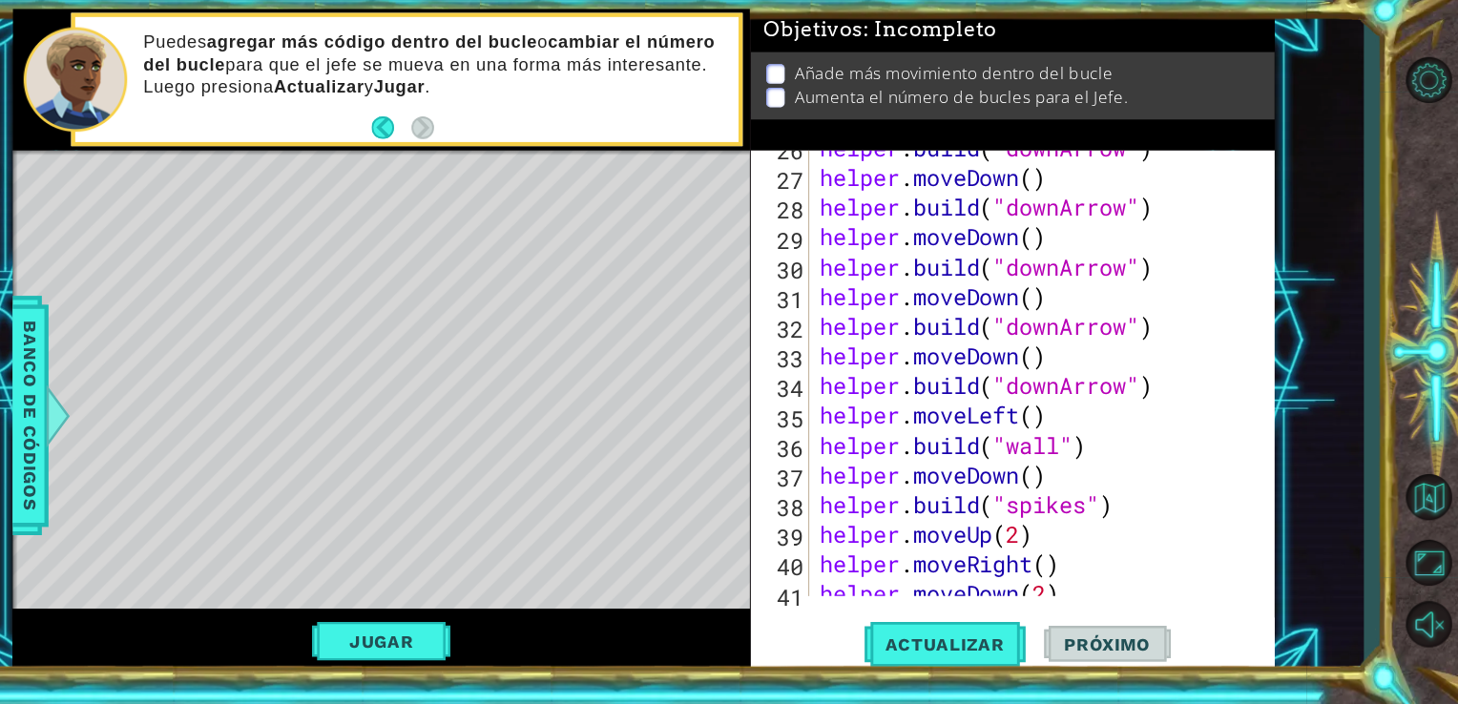
scroll to position [858, 0]
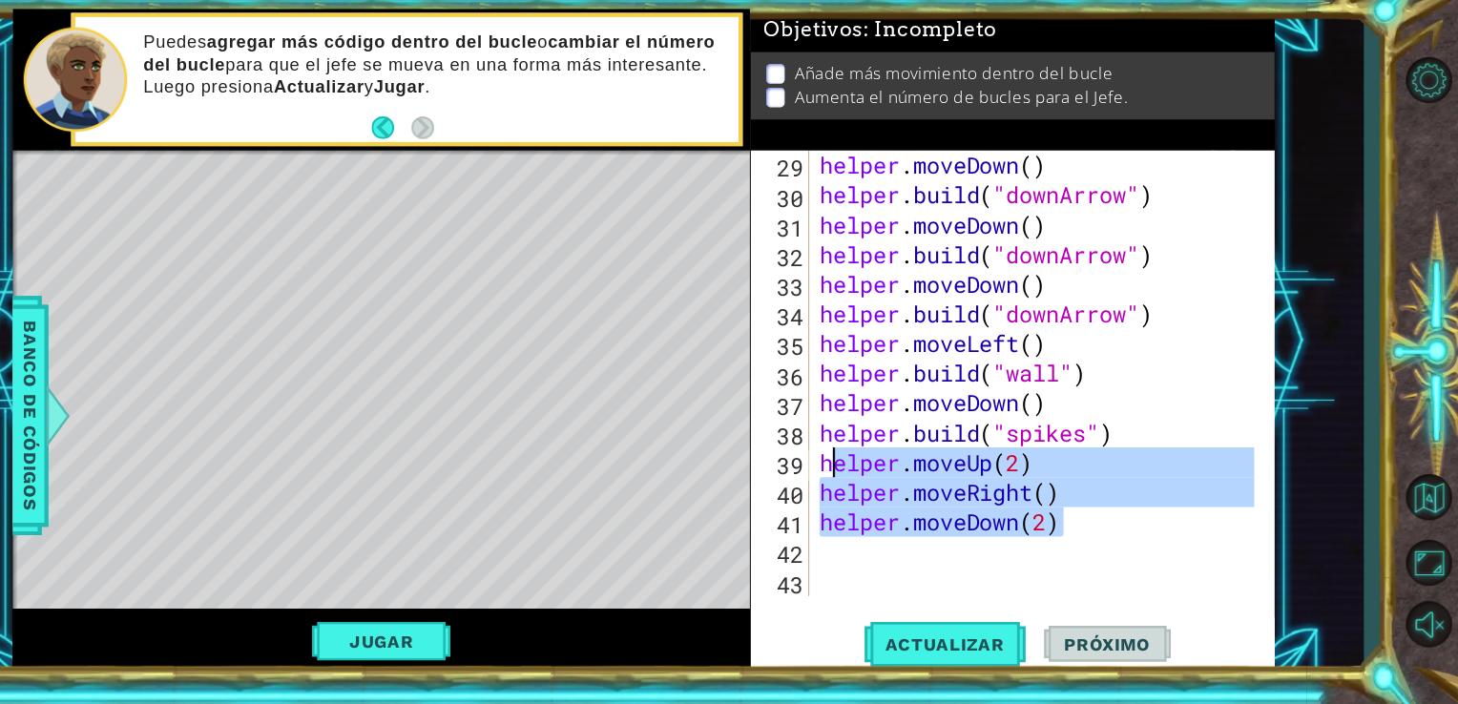
drag, startPoint x: 1023, startPoint y: 533, endPoint x: 871, endPoint y: 477, distance: 161.8
click at [871, 477] on div "helper . moveDown ( ) helper . build ( "downArrow" ) helper . moveDown ( ) help…" at bounding box center [1069, 423] width 419 height 470
drag, startPoint x: 865, startPoint y: 473, endPoint x: 1089, endPoint y: 531, distance: 230.7
click at [1089, 531] on div "helper . moveDown ( ) helper . build ( "downArrow" ) helper . moveDown ( ) help…" at bounding box center [1069, 423] width 419 height 470
type textarea "helper.moveRight() helper.moveDown(2)"
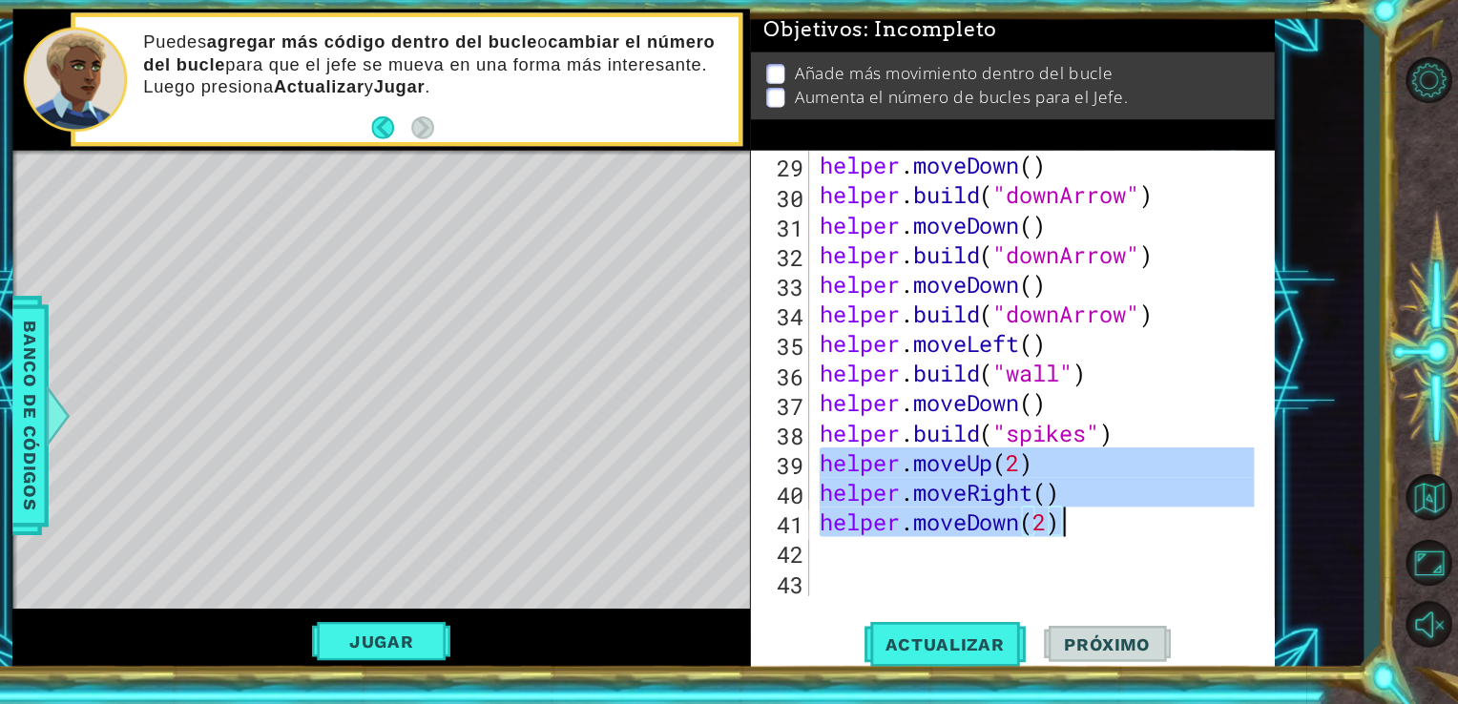
scroll to position [801, 0]
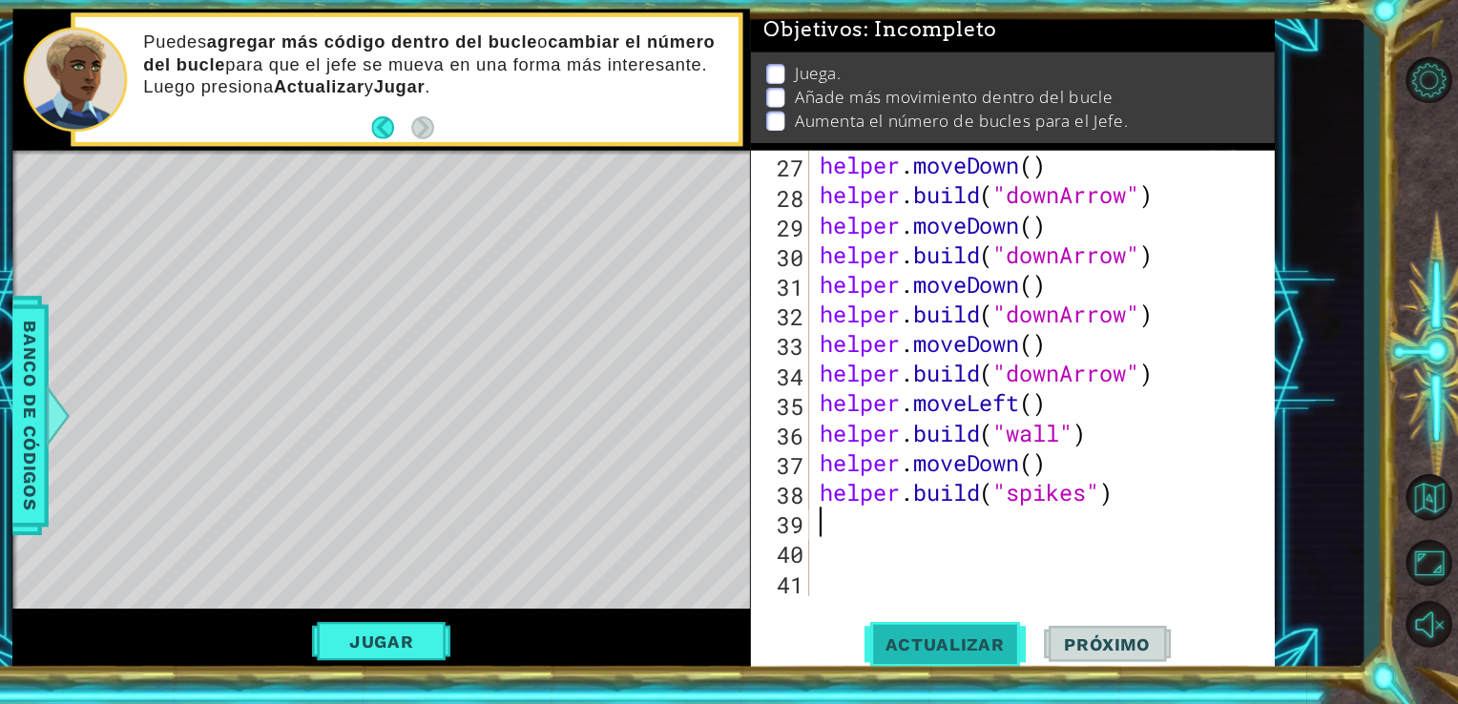
click at [1004, 645] on span "Actualizar" at bounding box center [980, 647] width 150 height 19
type textarea "he"
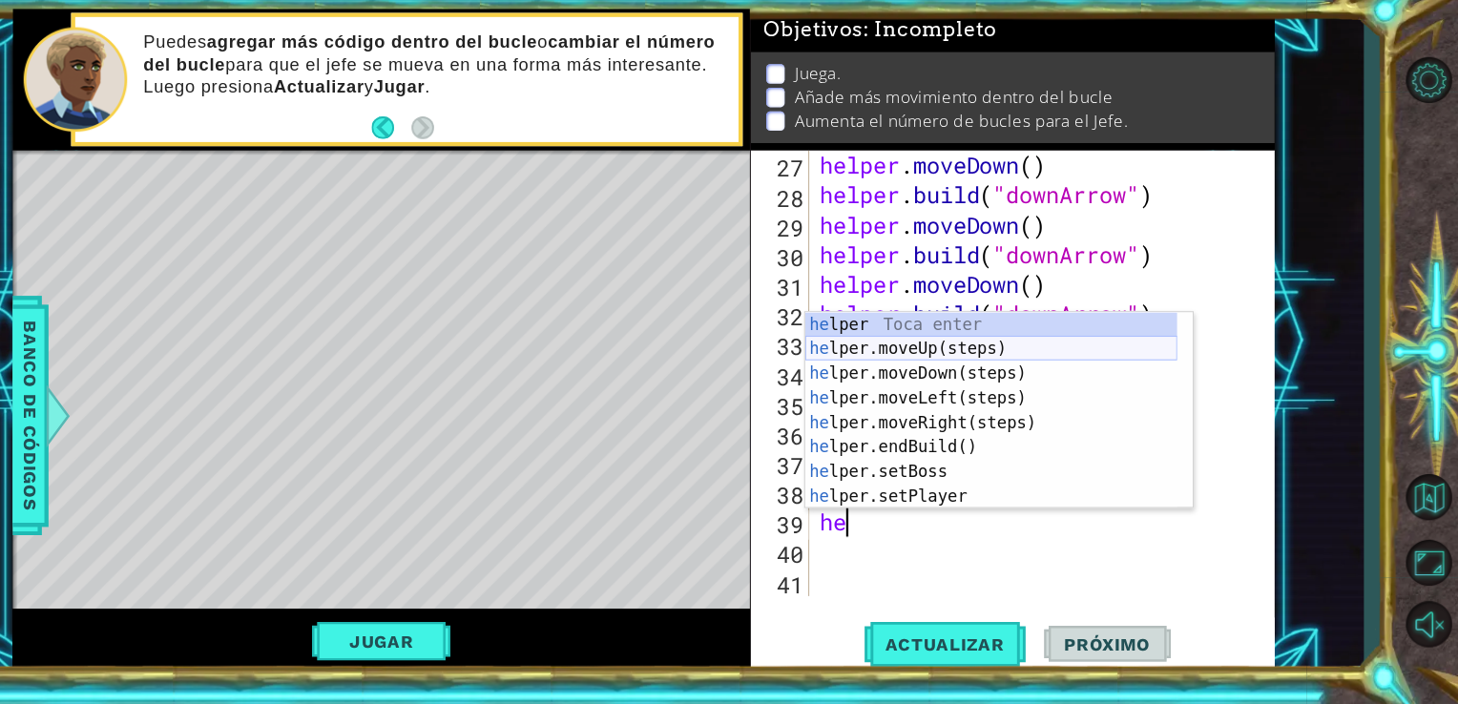
click at [1024, 374] on div "he lper Toca enter he lper.moveUp(steps) Toca enter he lper.moveDown(steps) Toc…" at bounding box center [1023, 453] width 346 height 229
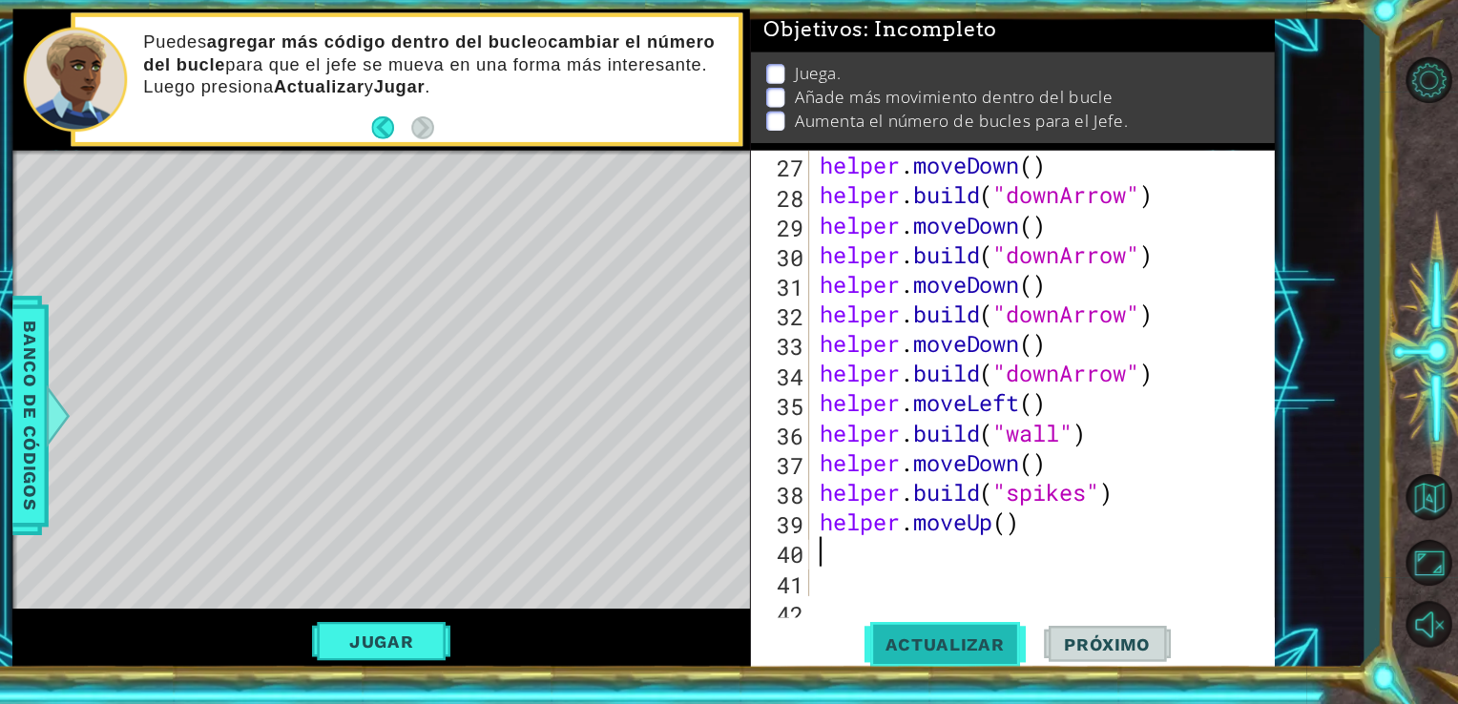
click at [975, 654] on span "Actualizar" at bounding box center [980, 647] width 150 height 19
click at [1039, 537] on div "helper . moveDown ( ) helper . build ( "downArrow" ) helper . moveDown ( ) help…" at bounding box center [1069, 423] width 419 height 470
type textarea "helper.moveUp(2)"
click at [966, 662] on button "Actualizar" at bounding box center [980, 647] width 150 height 49
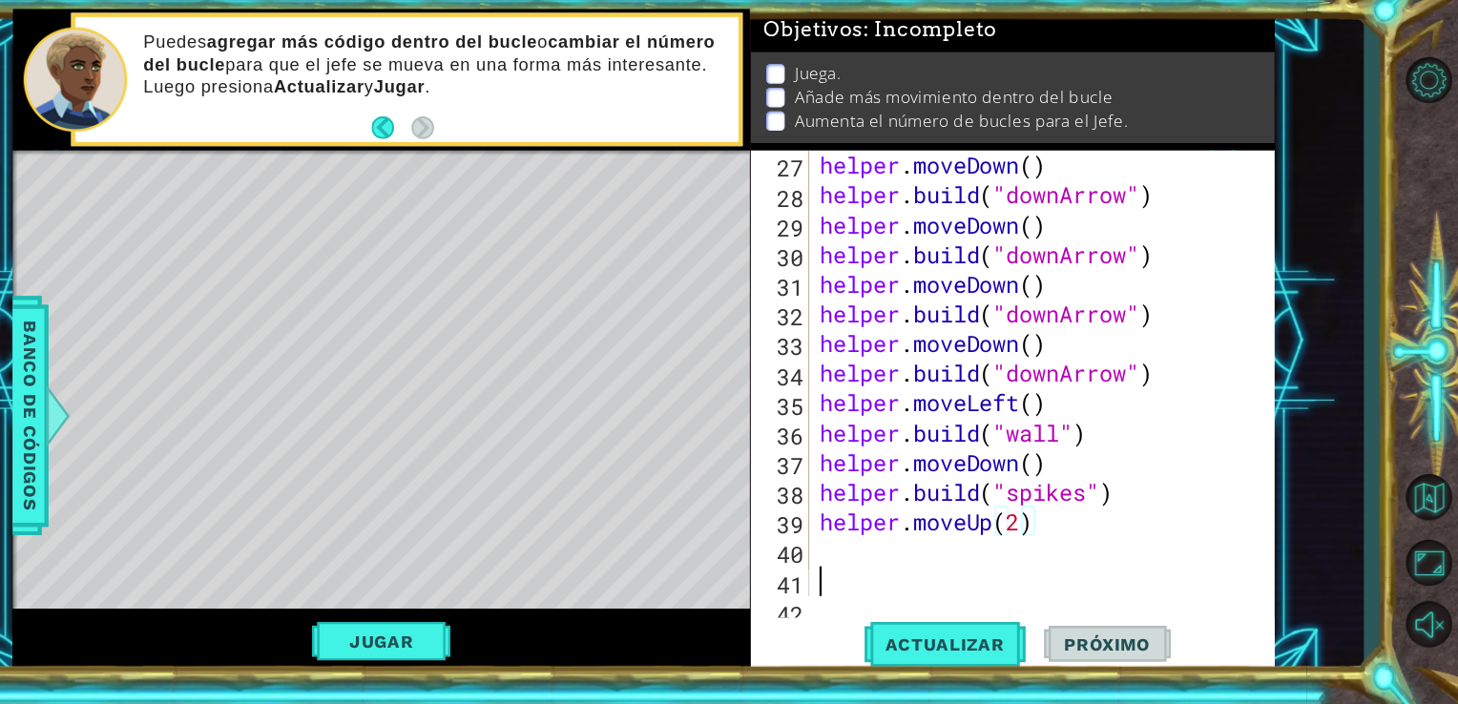
click at [955, 576] on div "helper . moveDown ( ) helper . build ( "downArrow" ) helper . moveDown ( ) help…" at bounding box center [1069, 423] width 419 height 470
click at [930, 551] on div "helper . moveDown ( ) helper . build ( "downArrow" ) helper . moveDown ( ) help…" at bounding box center [1069, 423] width 419 height 470
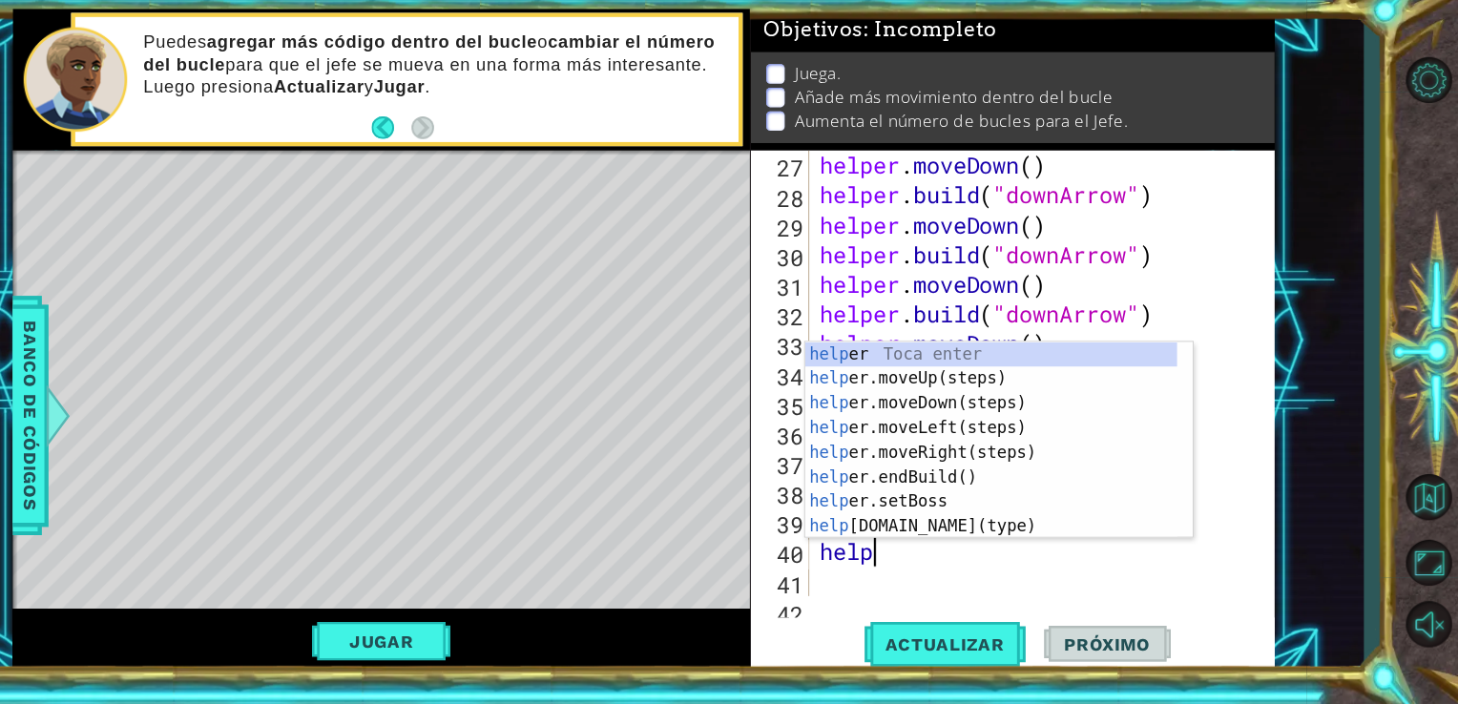
scroll to position [0, 1]
click at [952, 541] on div "helpe r Toca enter helpe r.moveUp(steps) Toca enter helpe r.moveDown(steps) Toc…" at bounding box center [1023, 480] width 346 height 229
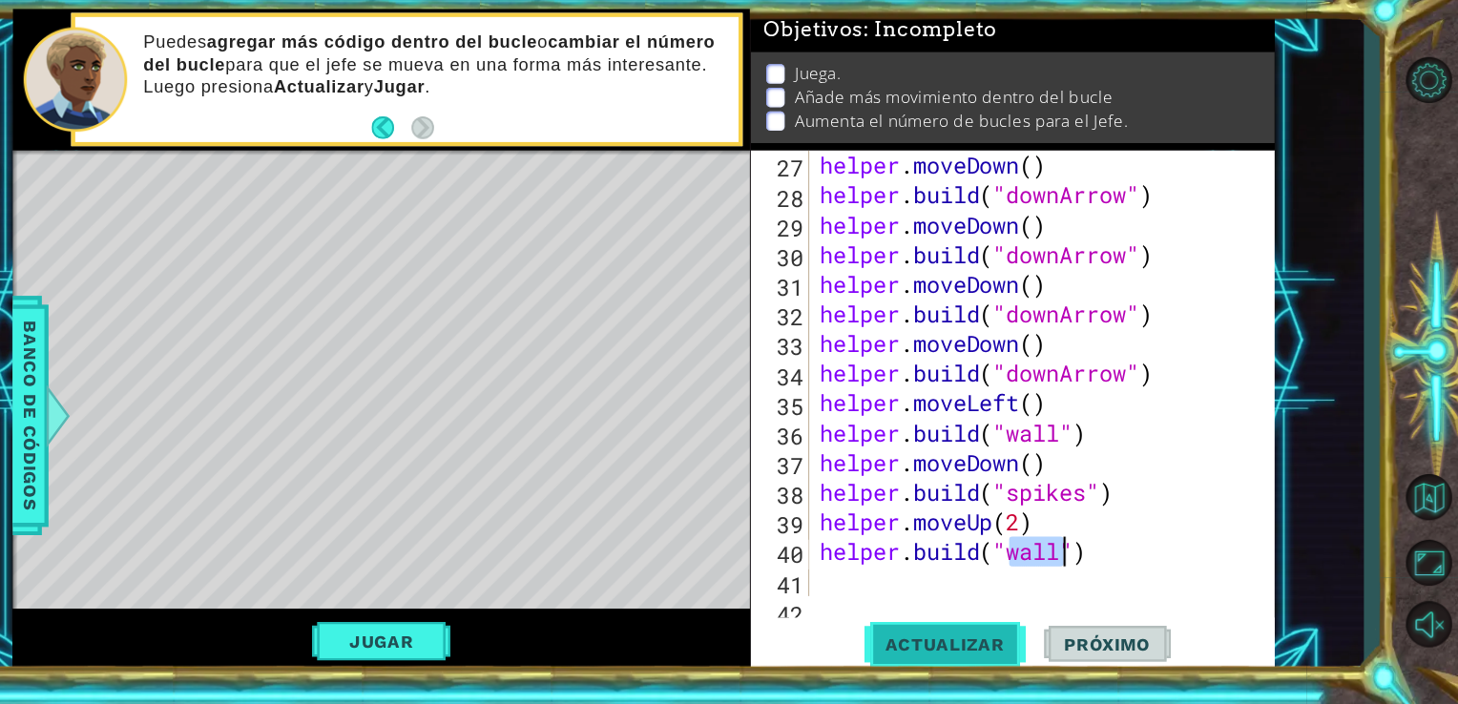
type textarea "[DOMAIN_NAME]("wall")"
click at [1003, 640] on span "Actualizar" at bounding box center [980, 647] width 150 height 19
click at [936, 592] on div "helper . moveDown ( ) helper . build ( "downArrow" ) helper . moveDown ( ) help…" at bounding box center [1069, 423] width 419 height 470
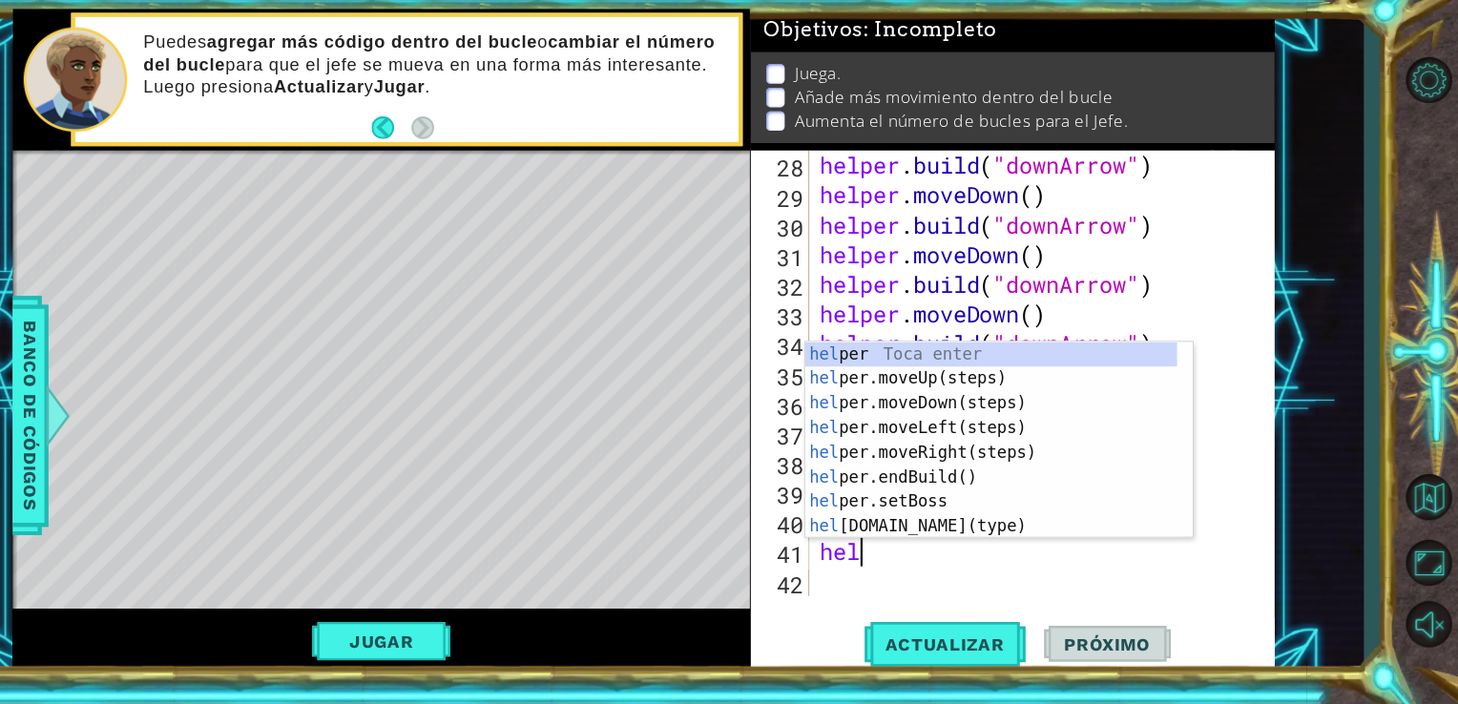
scroll to position [0, 0]
type textarea "helpe"
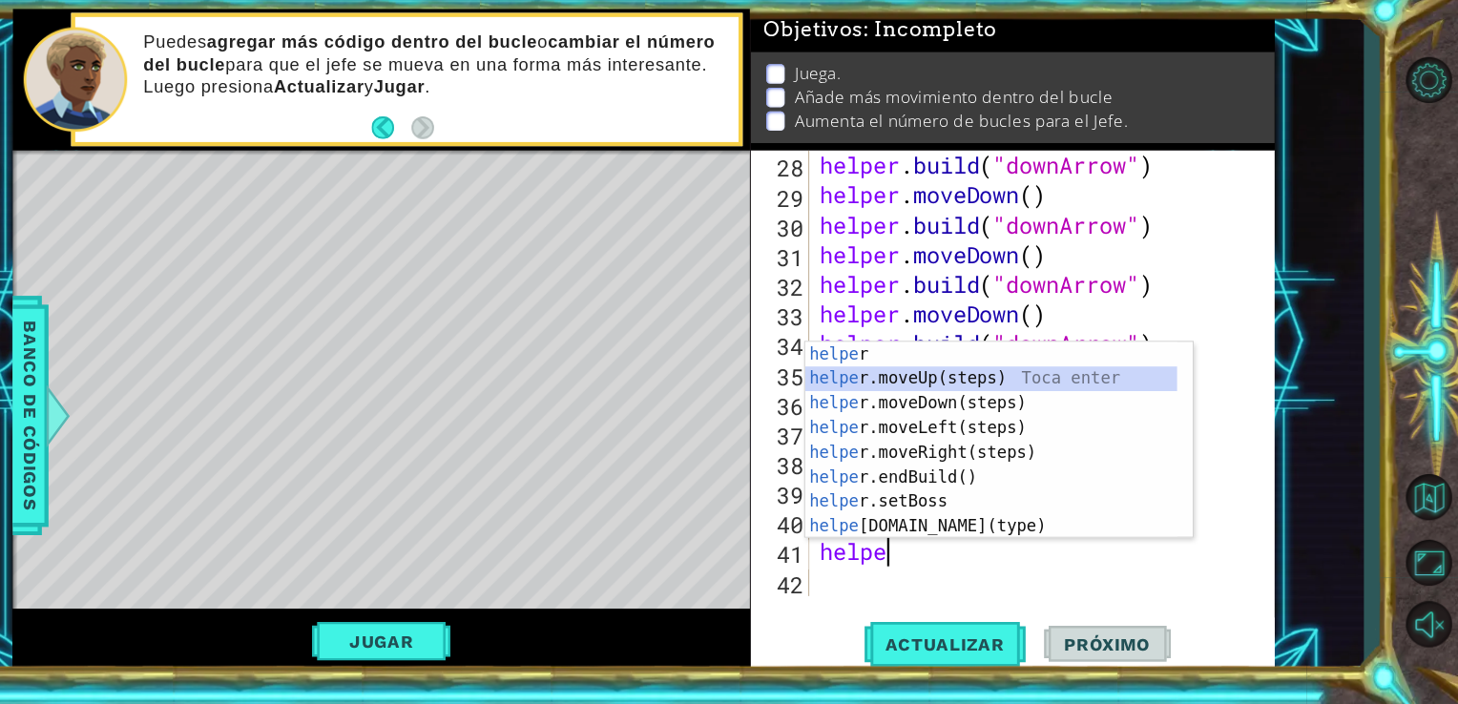
click at [986, 403] on div "helpe r Toca enter helpe r.moveUp(steps) Toca enter helpe r.moveDown(steps) Toc…" at bounding box center [1023, 480] width 346 height 229
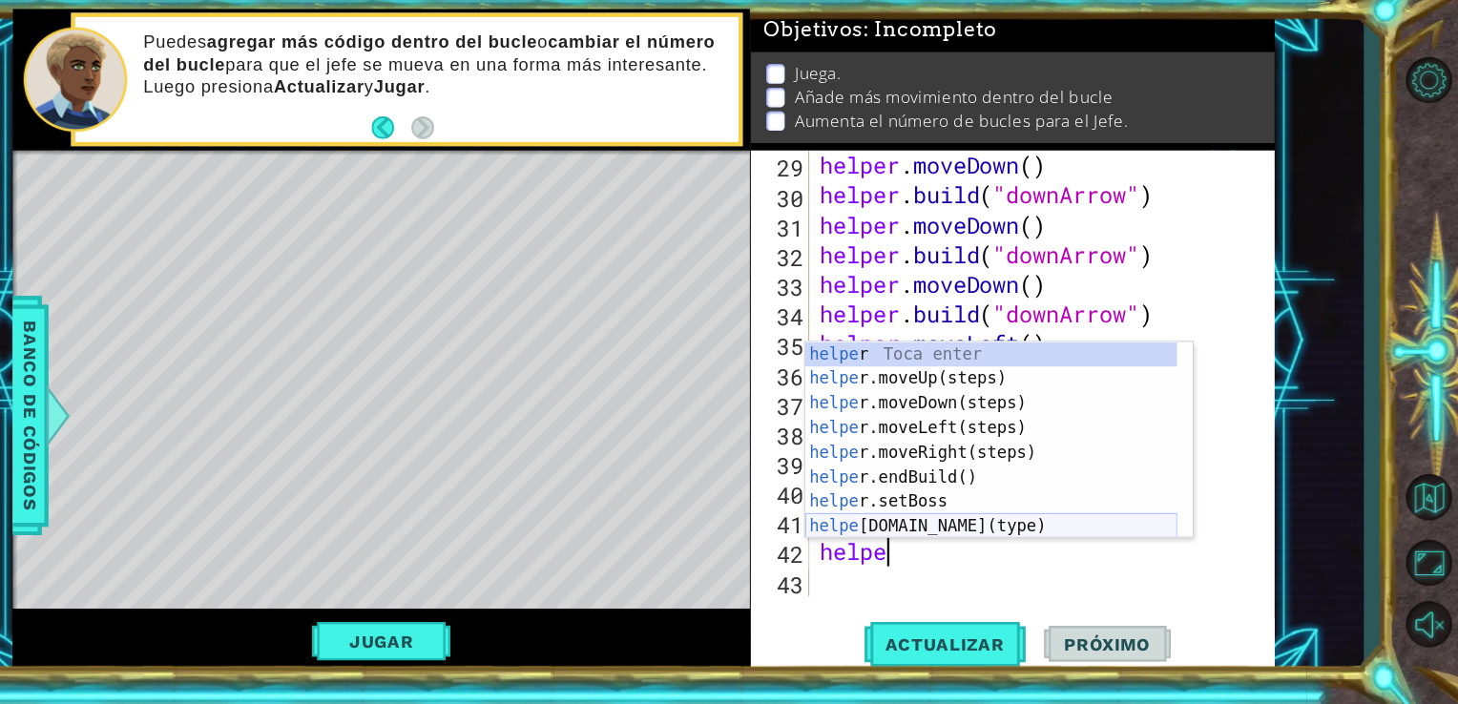
click at [992, 546] on div "helpe r Toca enter helpe r.moveUp(steps) Toca enter helpe r.moveDown(steps) Toc…" at bounding box center [1023, 480] width 346 height 229
type textarea "[DOMAIN_NAME]("wall")"
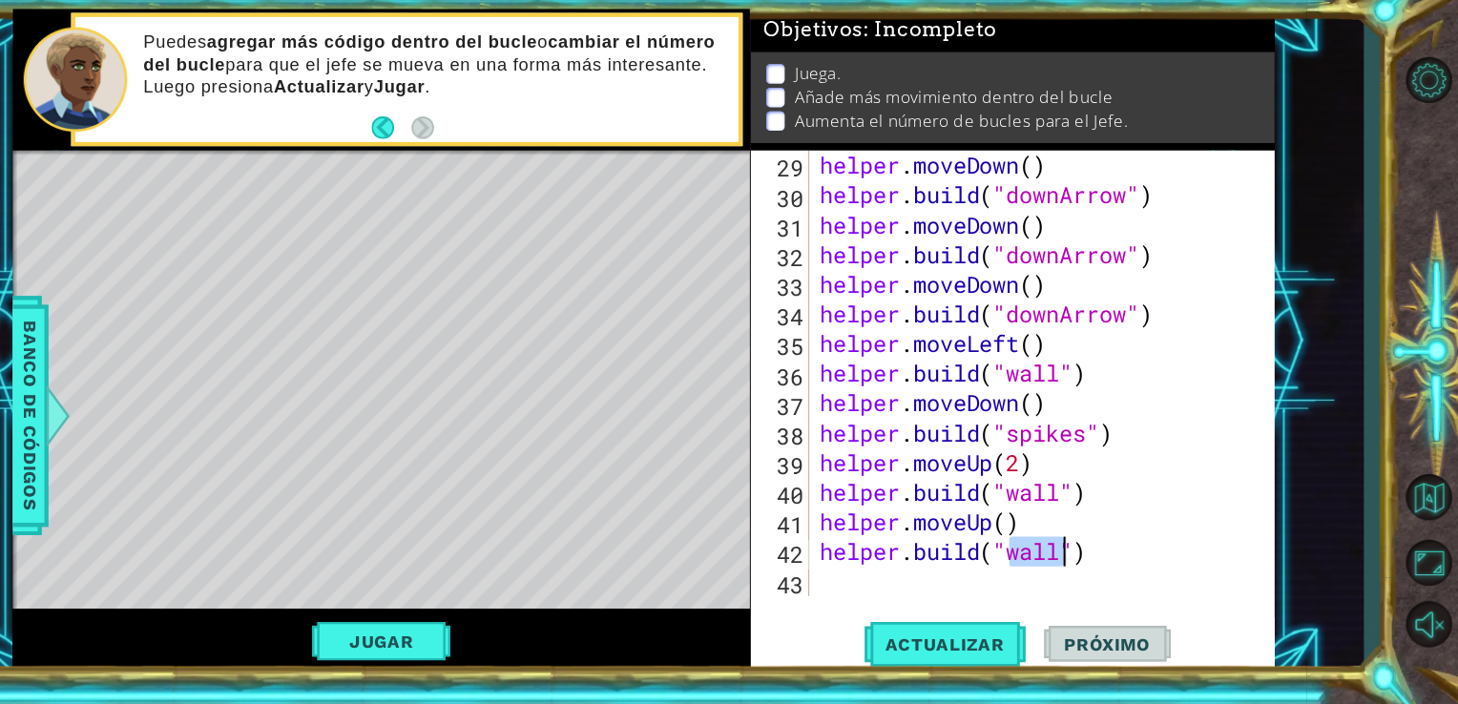
click at [943, 581] on div "helper . moveDown ( ) helper . build ( "downArrow" ) helper . moveDown ( ) help…" at bounding box center [1069, 423] width 419 height 470
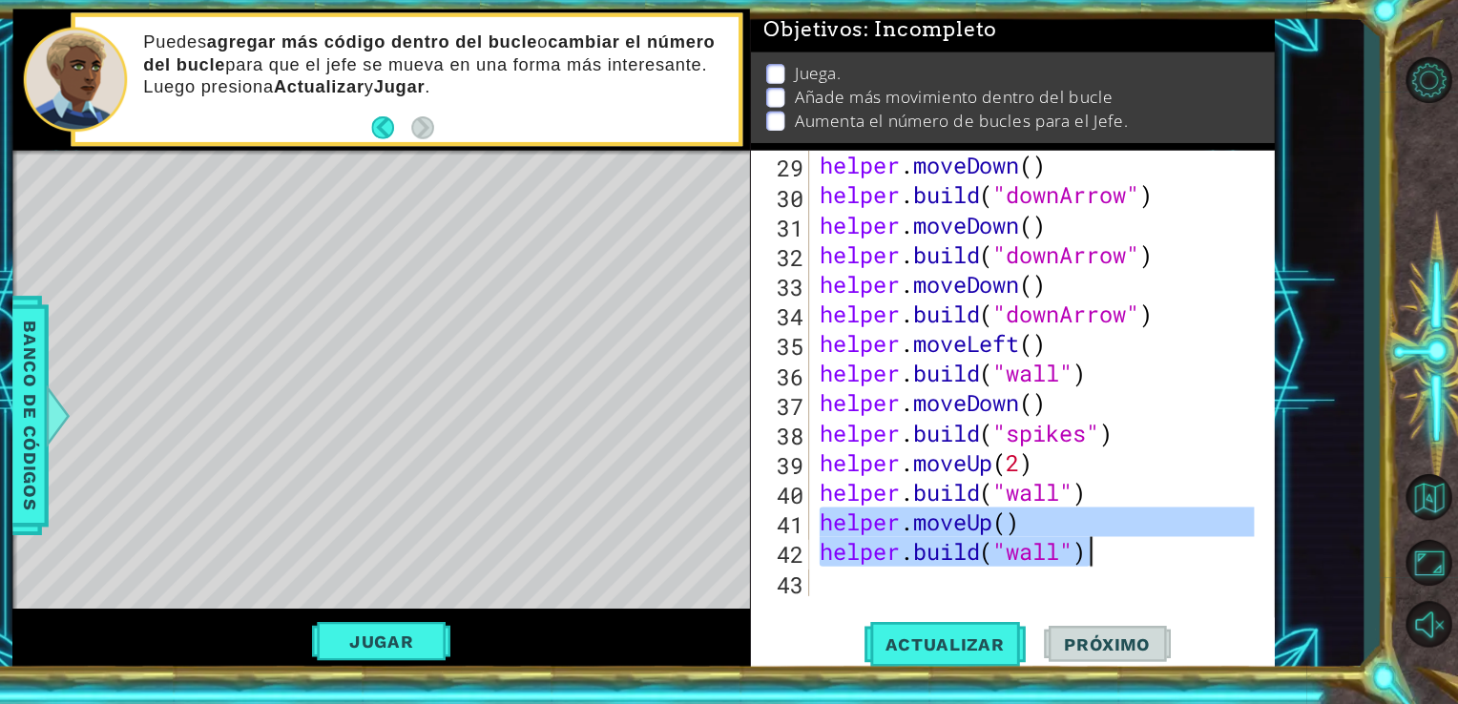
drag, startPoint x: 862, startPoint y: 535, endPoint x: 1129, endPoint y: 568, distance: 269.1
click at [1129, 568] on div "helper . moveDown ( ) helper . build ( "downArrow" ) helper . moveDown ( ) help…" at bounding box center [1069, 423] width 419 height 470
type textarea "helper.moveUp() [DOMAIN_NAME]("wall")"
click at [950, 590] on div "helper . moveDown ( ) helper . build ( "downArrow" ) helper . moveDown ( ) help…" at bounding box center [1069, 423] width 419 height 470
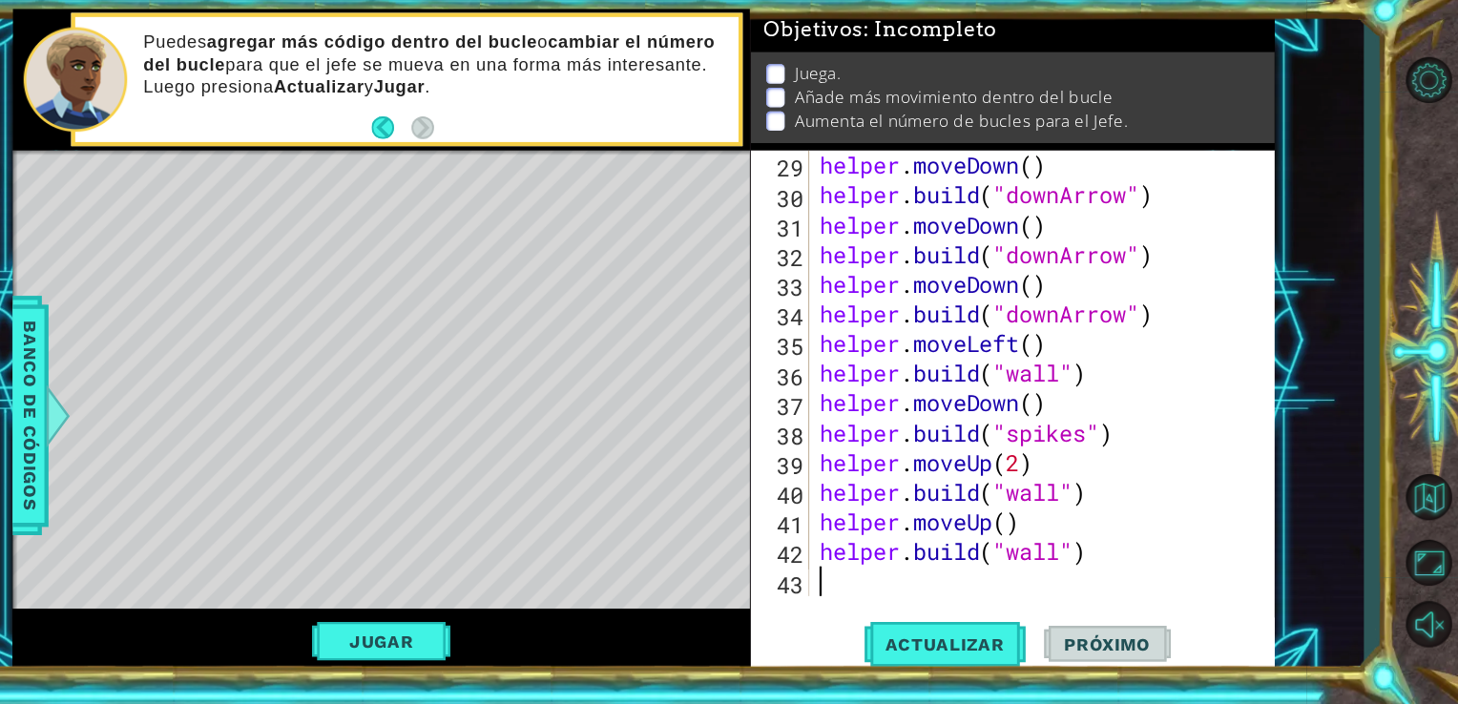
paste textarea "[DOMAIN_NAME]("wall")"
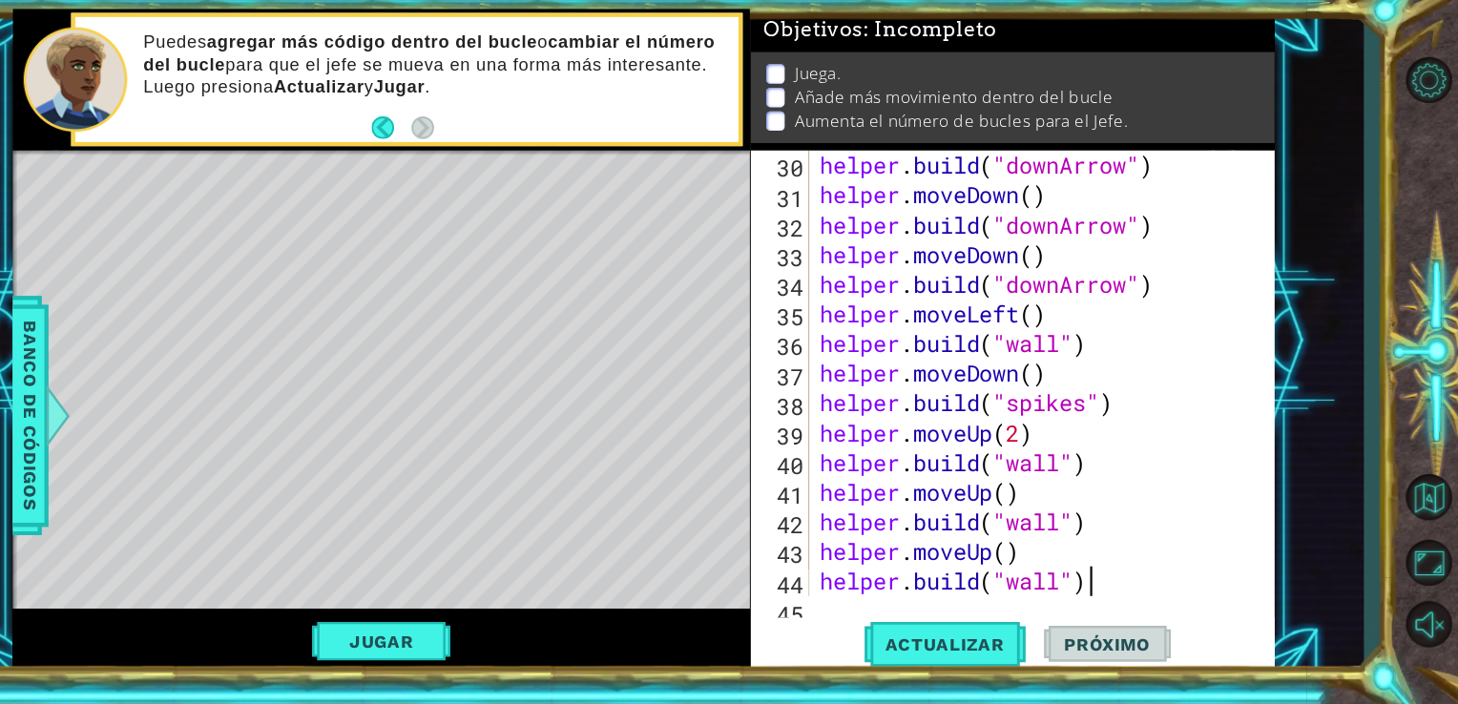
scroll to position [912, 0]
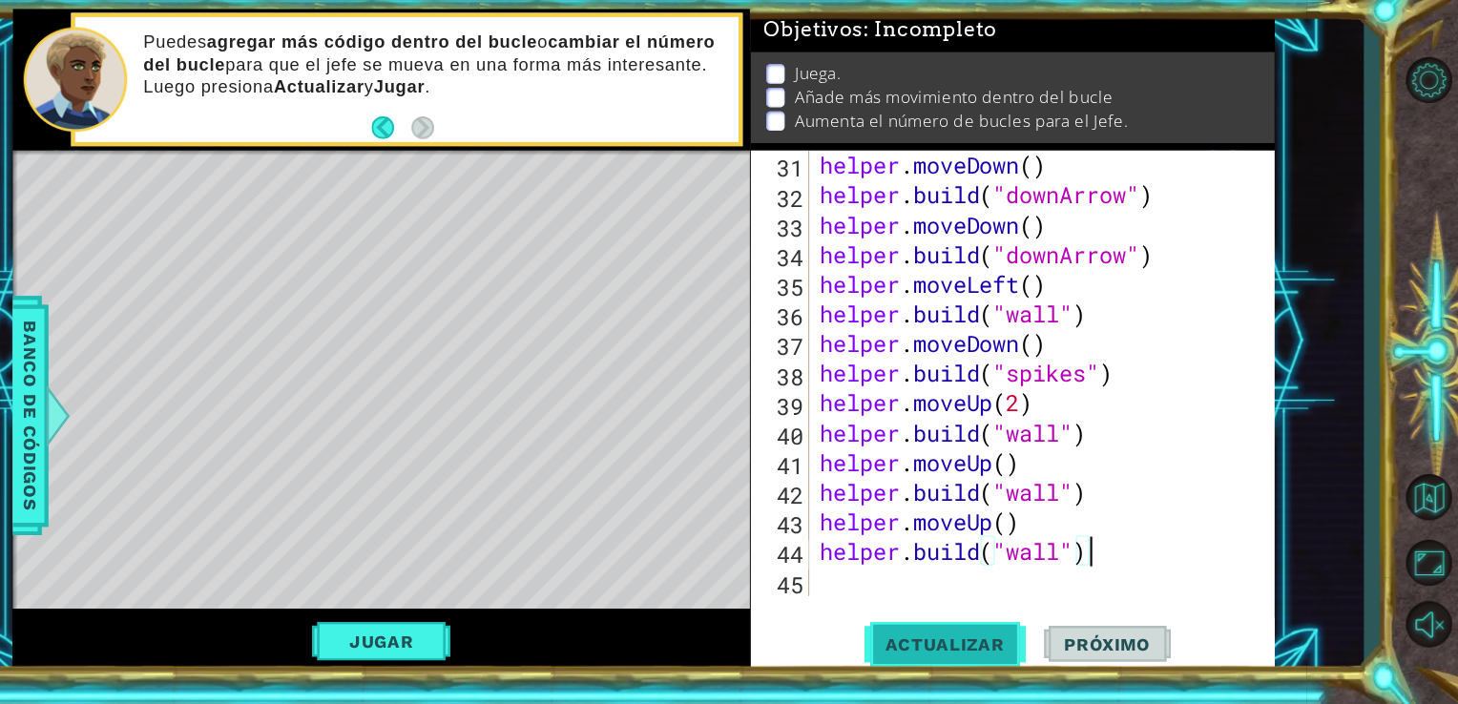
type textarea "[DOMAIN_NAME]("wall")"
click at [978, 652] on span "Actualizar" at bounding box center [980, 647] width 150 height 19
click at [405, 653] on button "Jugar" at bounding box center [455, 645] width 129 height 36
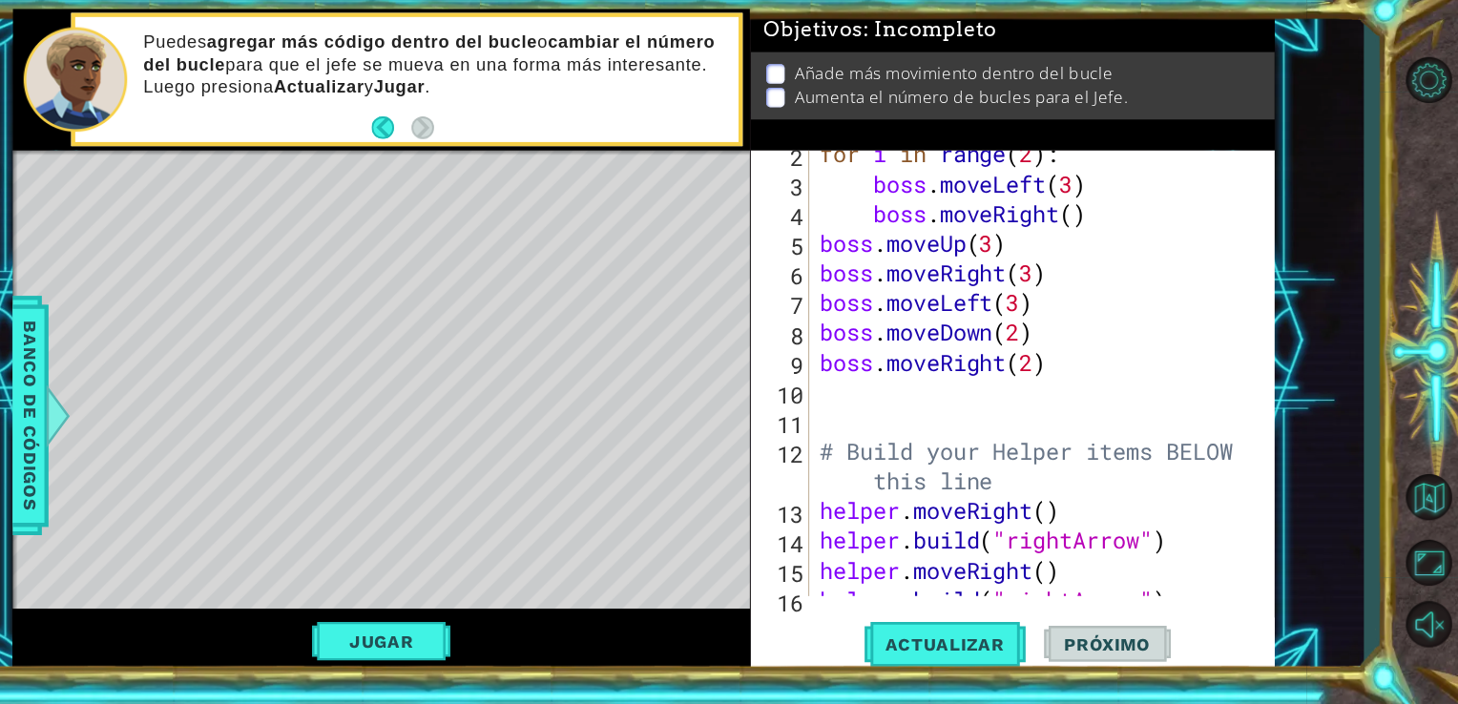
scroll to position [61, 0]
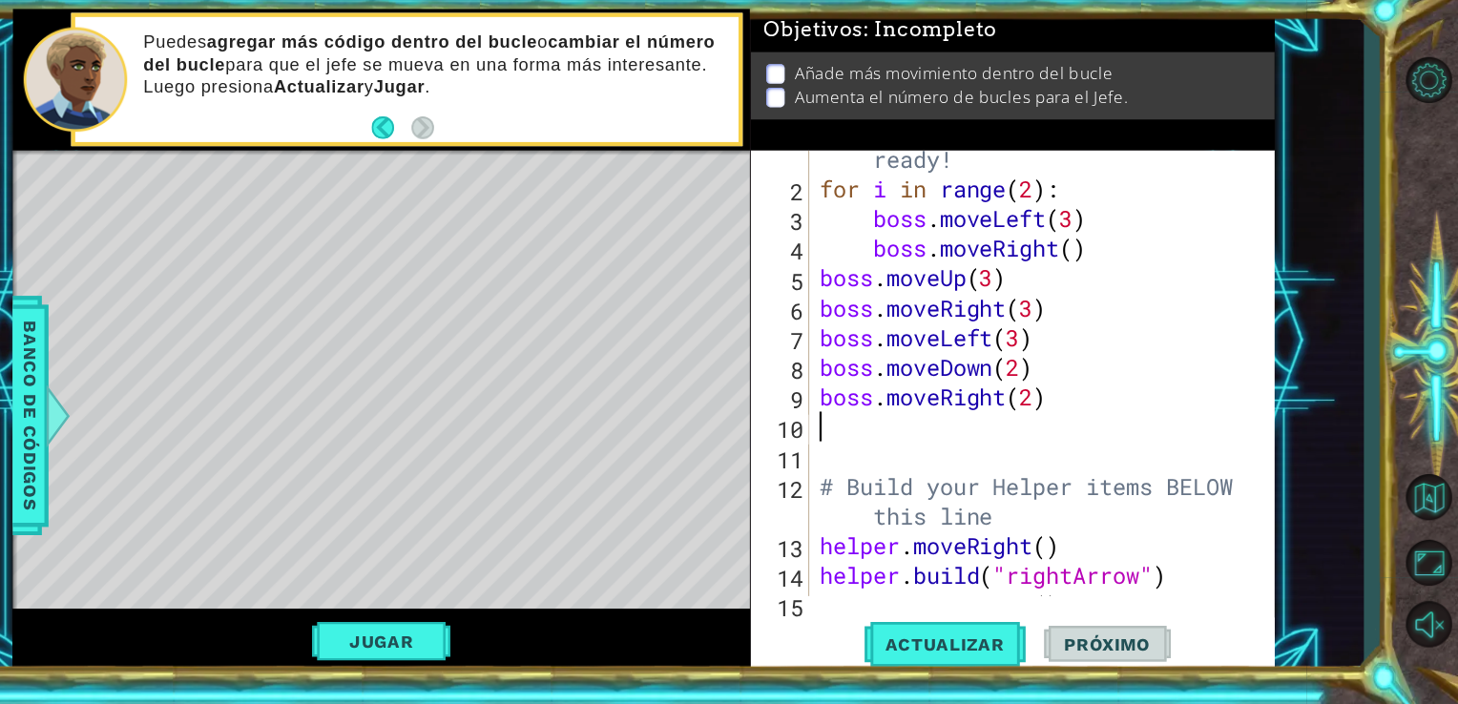
click at [995, 447] on div "# Don't touch the boss code until [PERSON_NAME] says you're ready! for i in ran…" at bounding box center [1069, 390] width 419 height 526
click at [872, 389] on div "# Don't touch the boss code until [PERSON_NAME] says you're ready! for i in ran…" at bounding box center [1069, 390] width 419 height 526
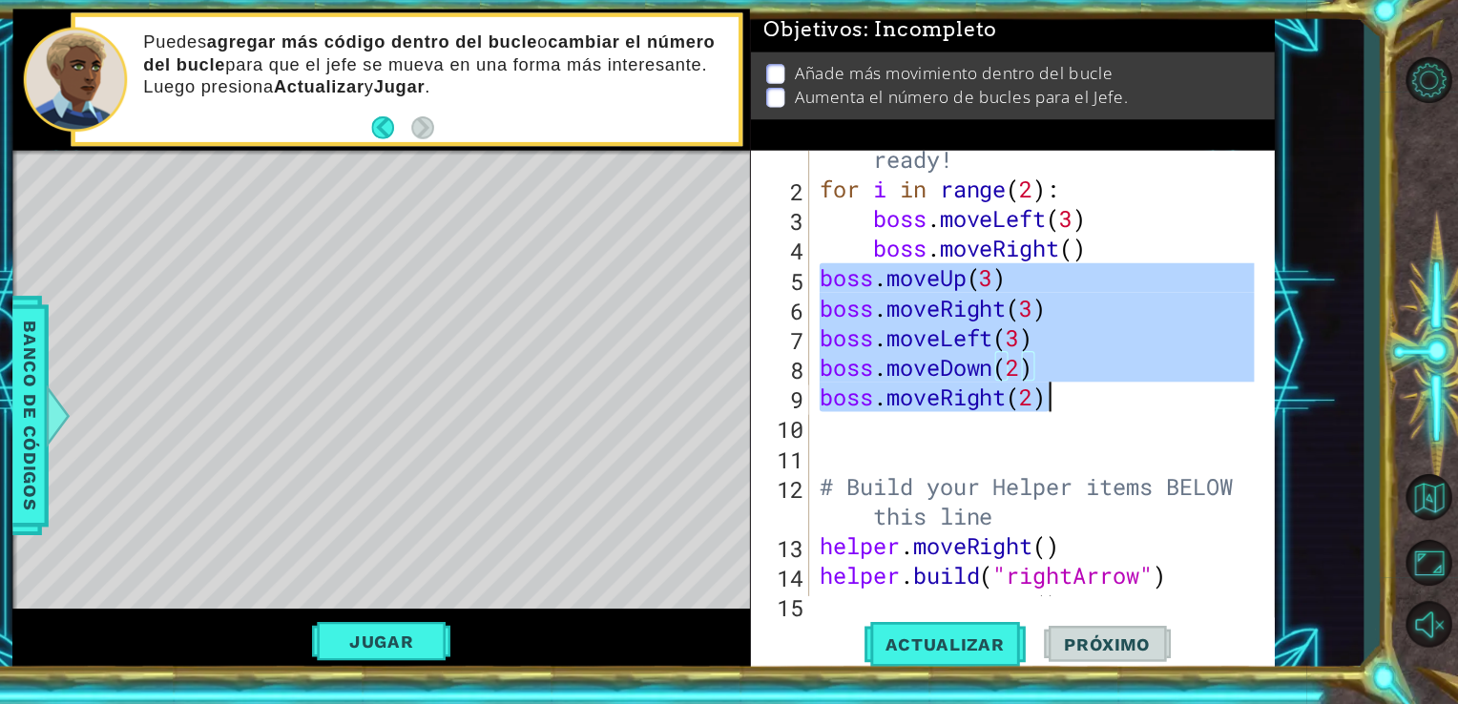
drag, startPoint x: 862, startPoint y: 302, endPoint x: 1142, endPoint y: 431, distance: 307.8
click at [1142, 431] on div "# Don't touch the boss code until [PERSON_NAME] says you're ready! for i in ran…" at bounding box center [1069, 390] width 419 height 526
type textarea "boss.moveRight(2)"
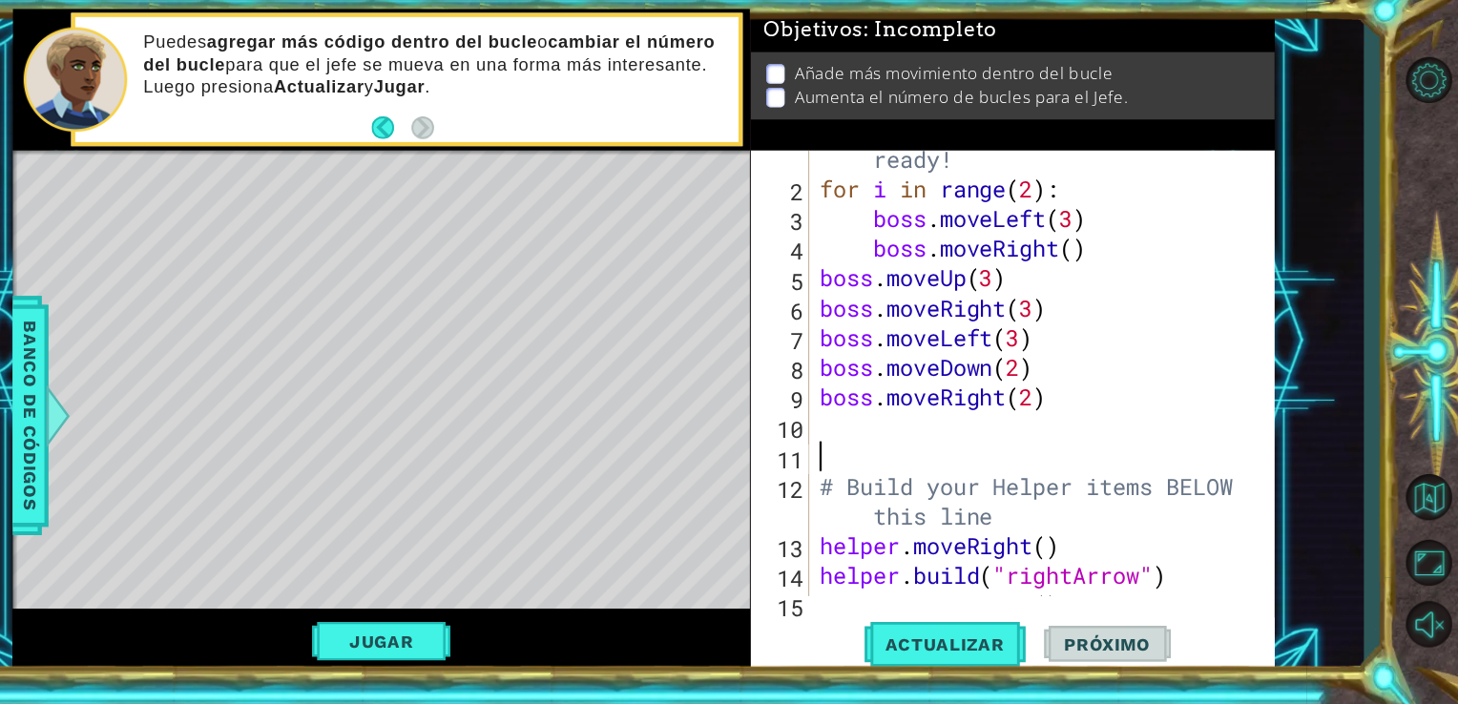
click at [1010, 464] on div "# Don't touch the boss code until [PERSON_NAME] says you're ready! for i in ran…" at bounding box center [1069, 390] width 419 height 526
click at [967, 445] on div "# Don't touch the boss code until [PERSON_NAME] says you're ready! for i in ran…" at bounding box center [1069, 390] width 419 height 526
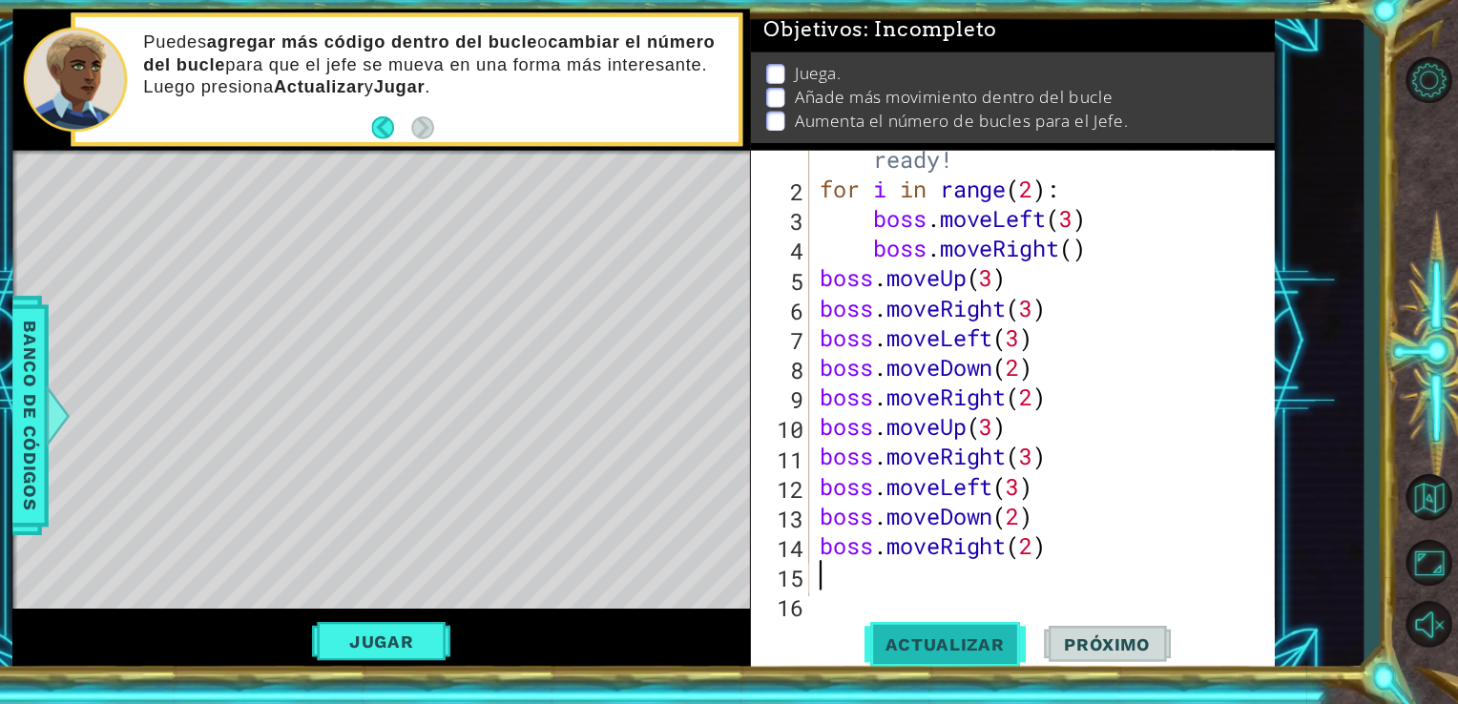
click at [956, 641] on span "Actualizar" at bounding box center [980, 647] width 150 height 19
click at [470, 643] on button "Jugar" at bounding box center [455, 645] width 129 height 36
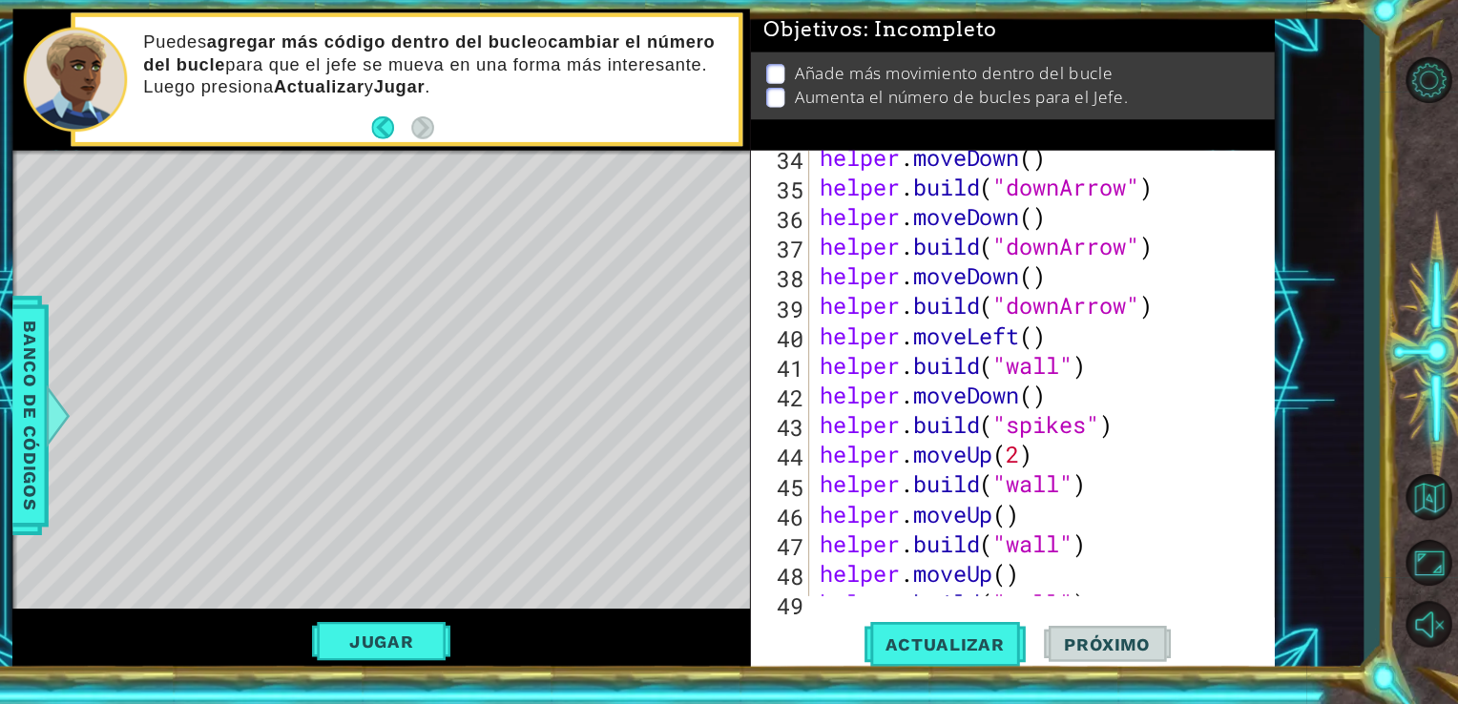
scroll to position [1050, 0]
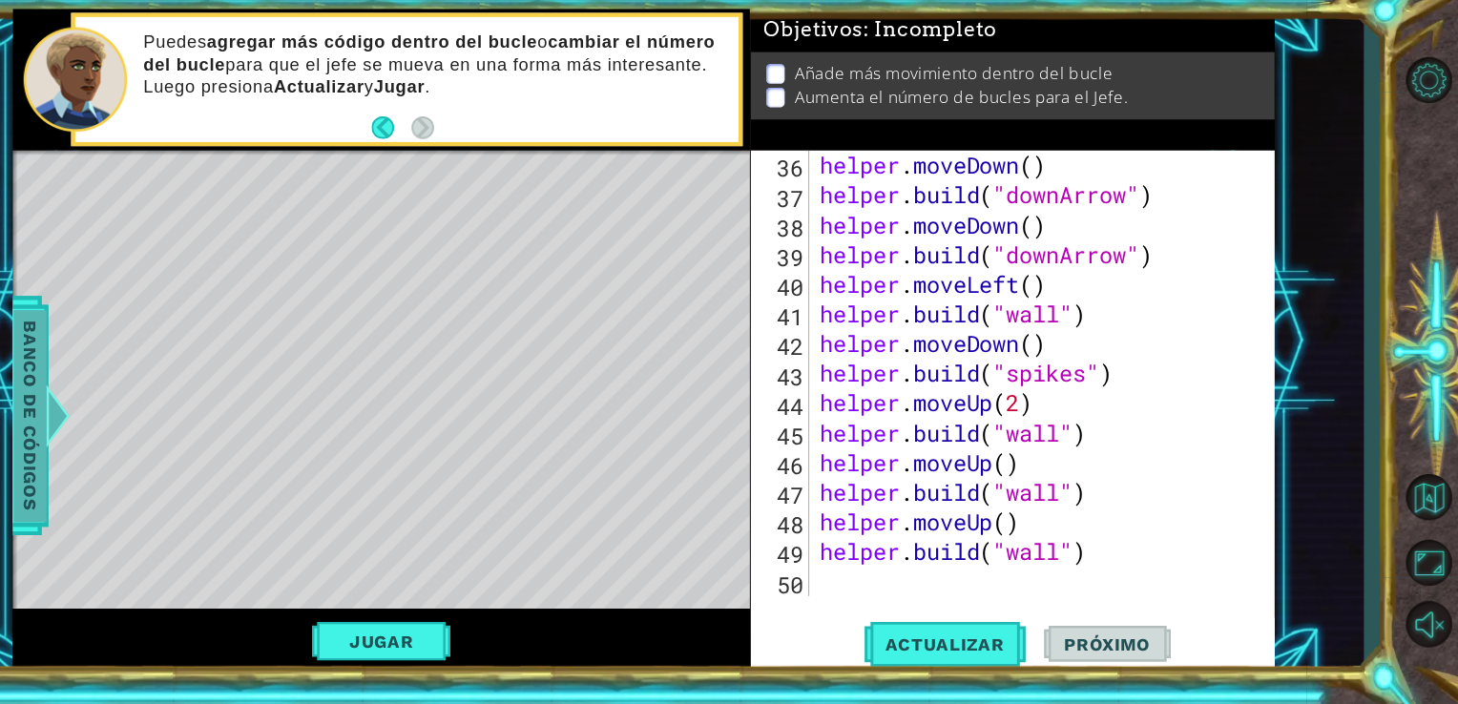
click at [117, 426] on span "Banco de códigos" at bounding box center [129, 434] width 31 height 197
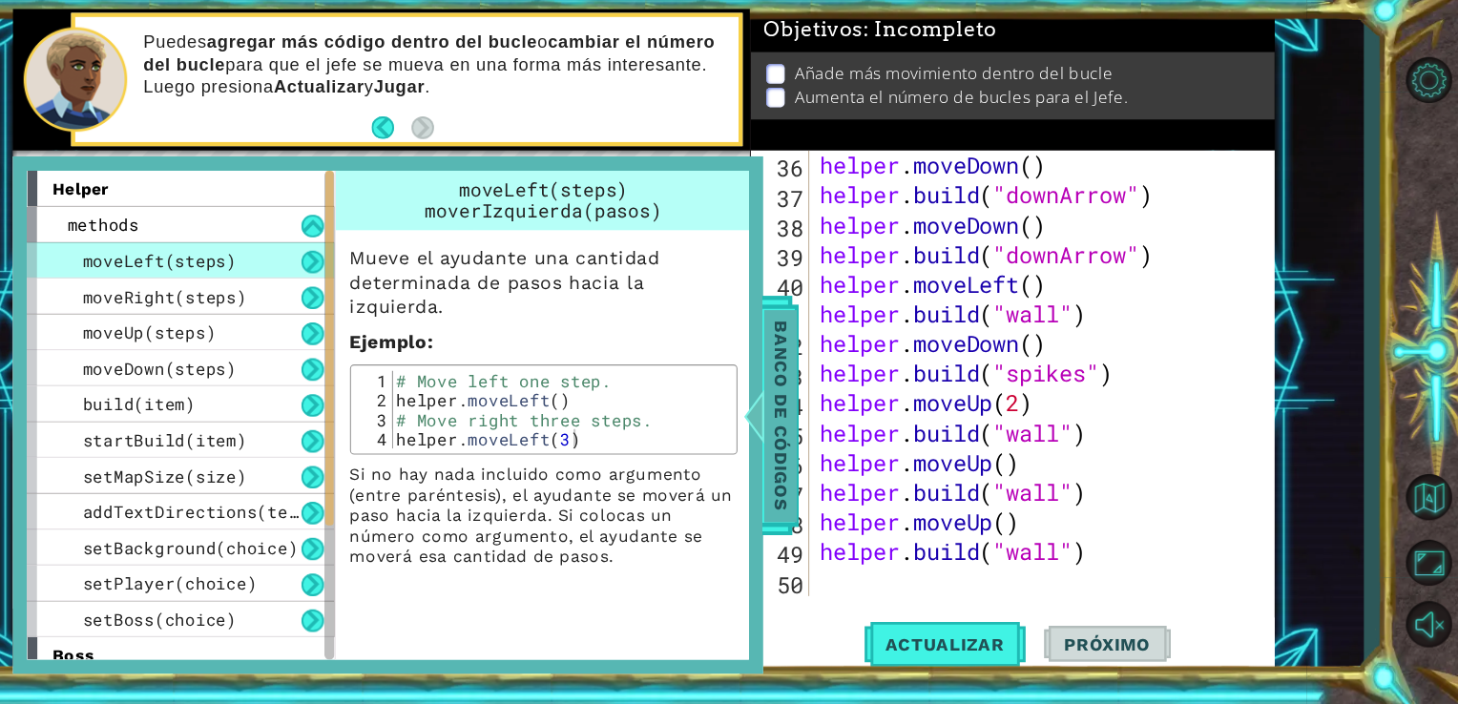
click at [815, 432] on span "Banco de códigos" at bounding box center [827, 434] width 31 height 197
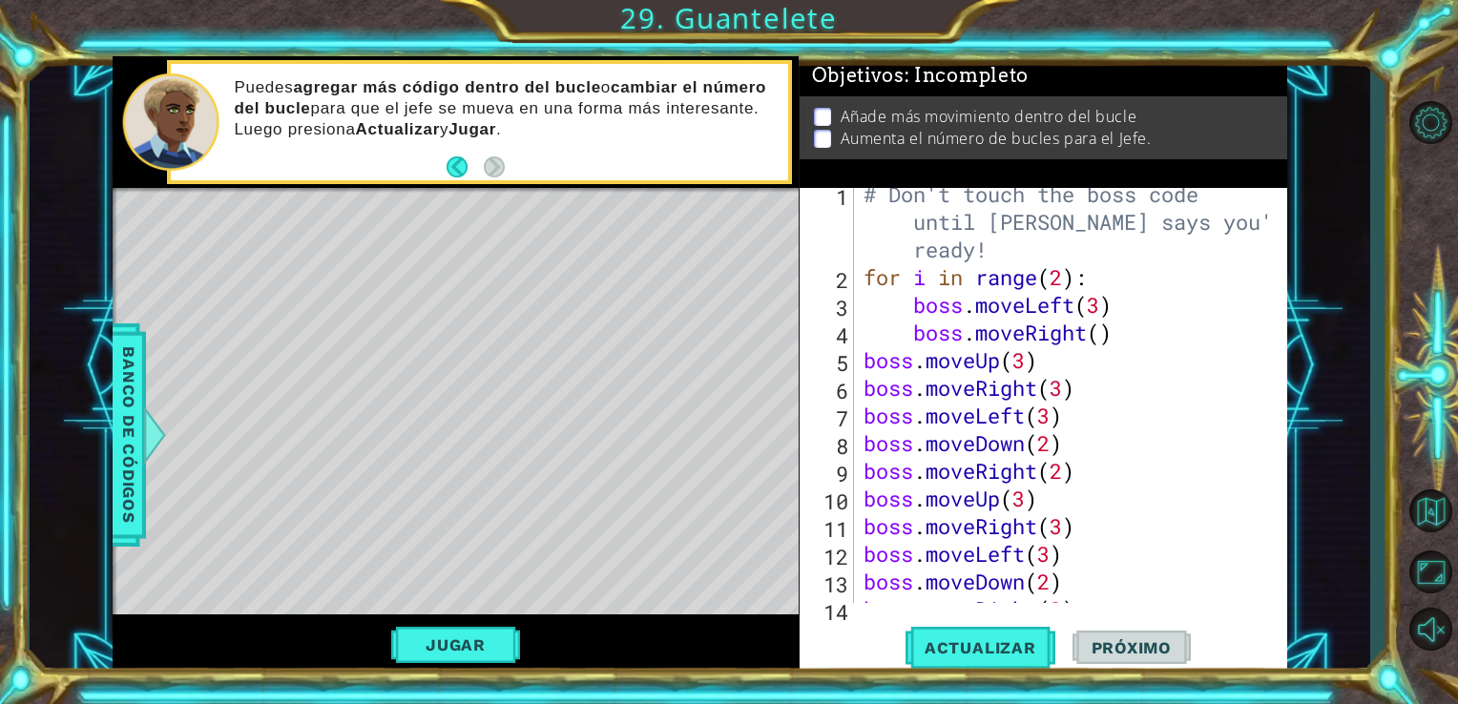
scroll to position [4, 0]
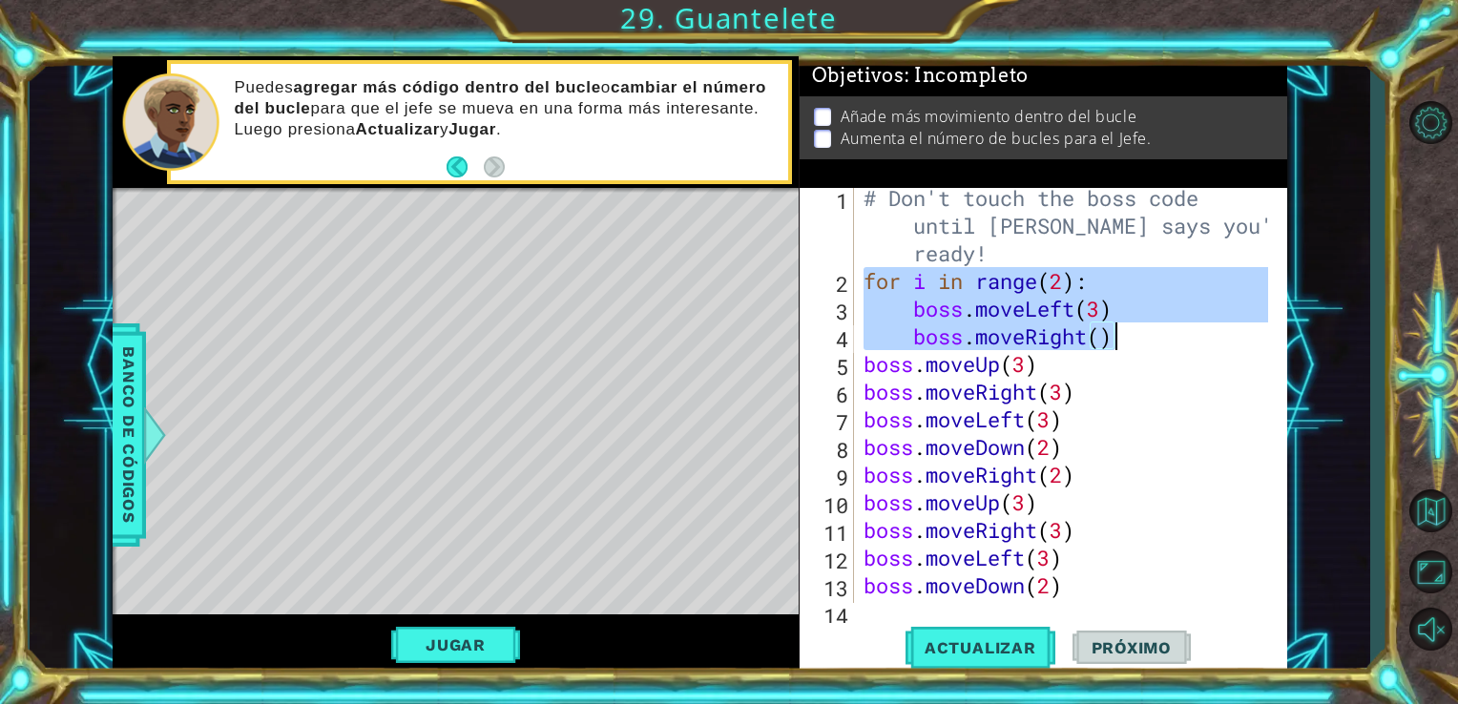
drag, startPoint x: 865, startPoint y: 280, endPoint x: 1163, endPoint y: 336, distance: 302.8
click at [1163, 336] on div "# Don't touch the boss code until [PERSON_NAME] says you're ready! for i in ran…" at bounding box center [1069, 447] width 419 height 526
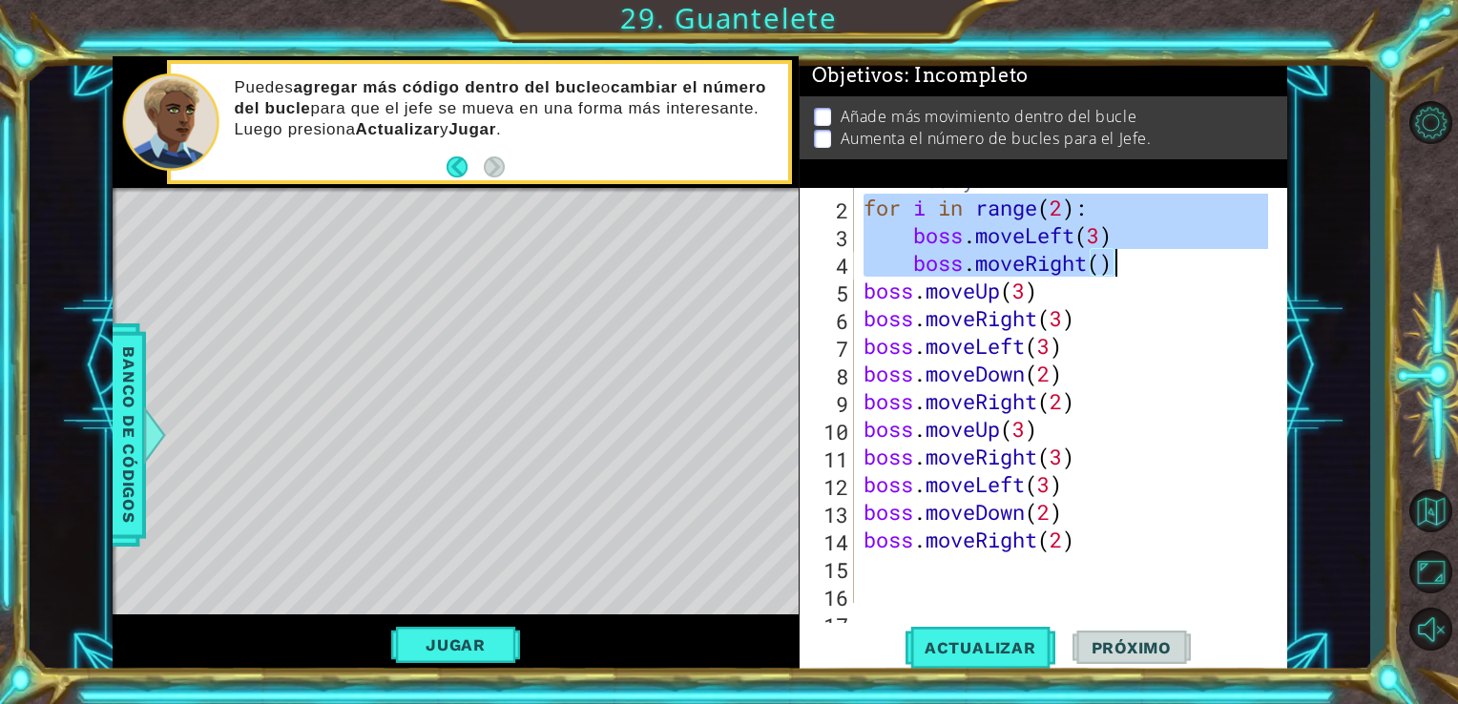
scroll to position [82, 0]
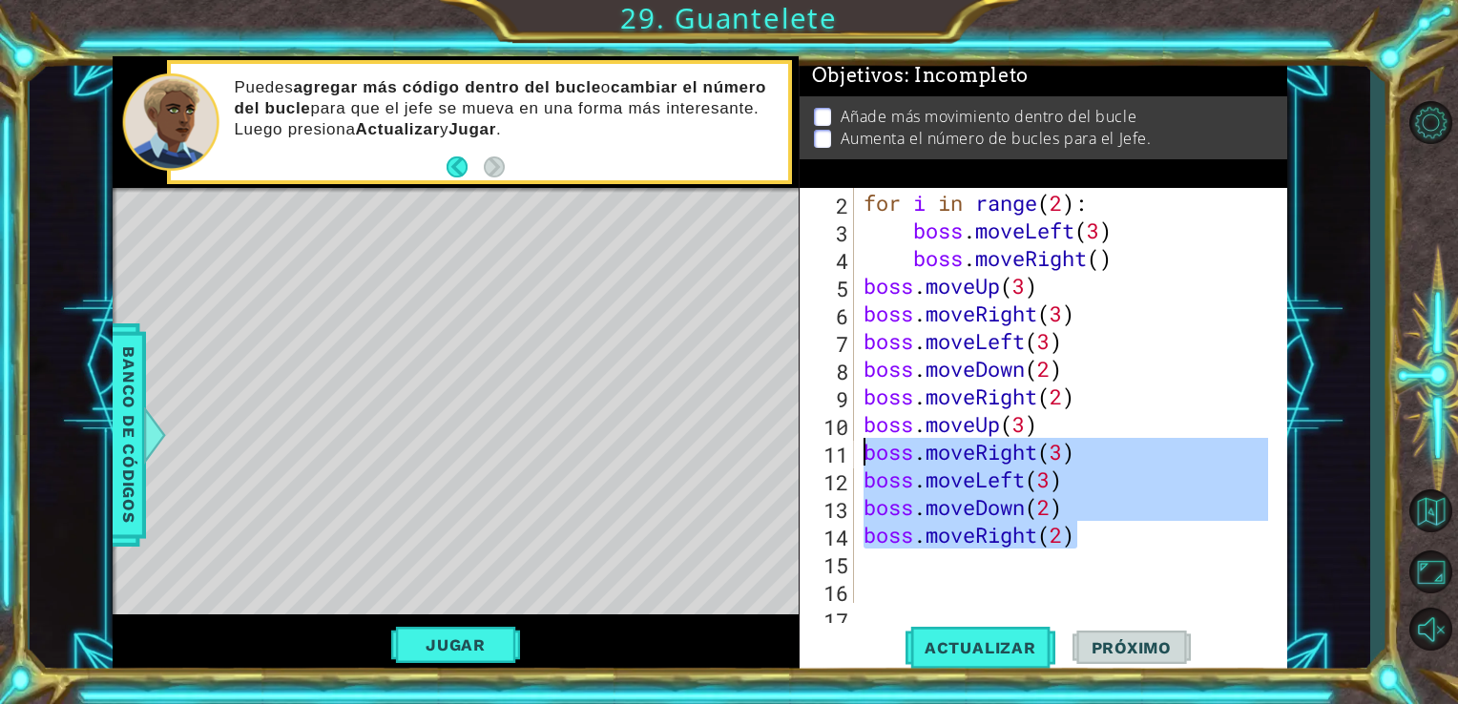
drag, startPoint x: 1096, startPoint y: 541, endPoint x: 864, endPoint y: 446, distance: 250.7
click at [864, 446] on div "# Don't touch the boss code until [PERSON_NAME] says you're ready! for i in ran…" at bounding box center [1069, 369] width 419 height 526
type textarea "boss.moveRight(3) boss.moveLeft(3)"
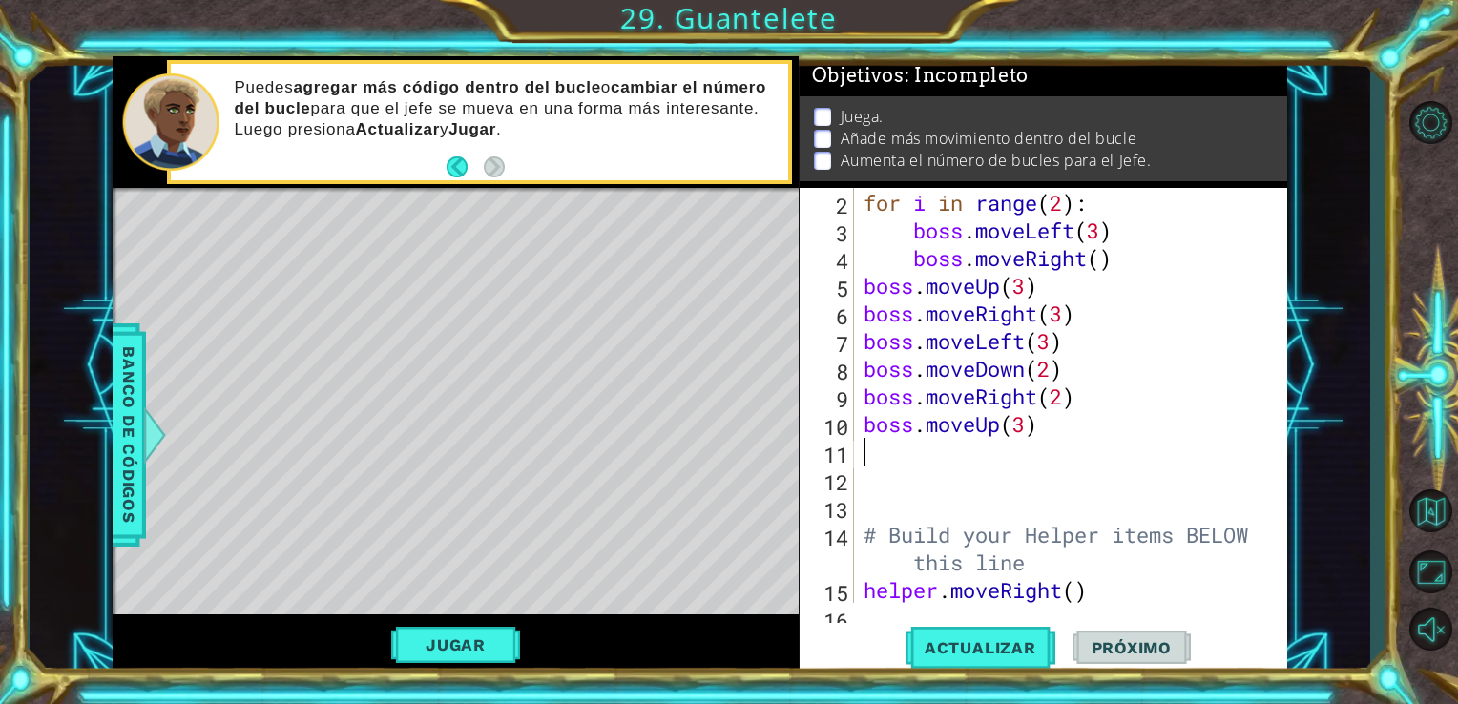
paste textarea "boss.moveRight()"
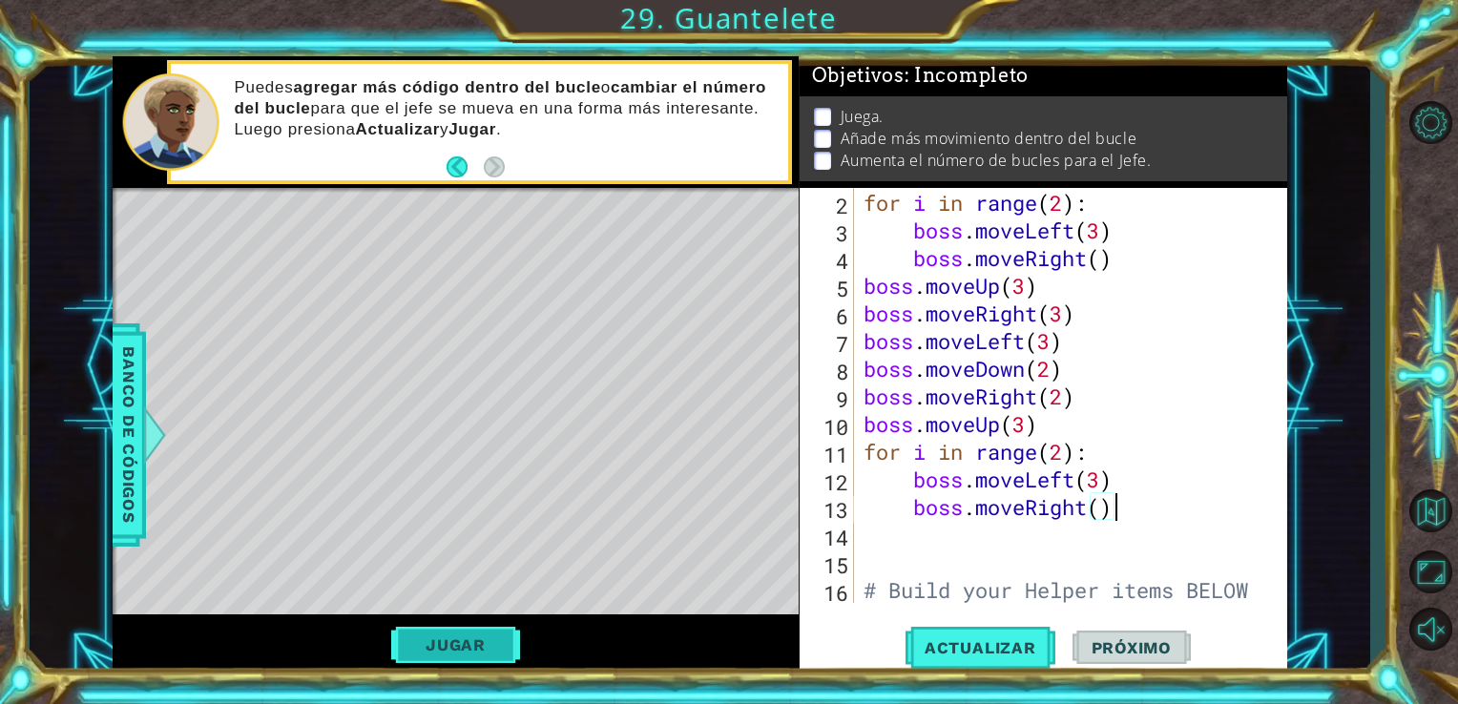
click at [471, 651] on button "Jugar" at bounding box center [455, 645] width 129 height 36
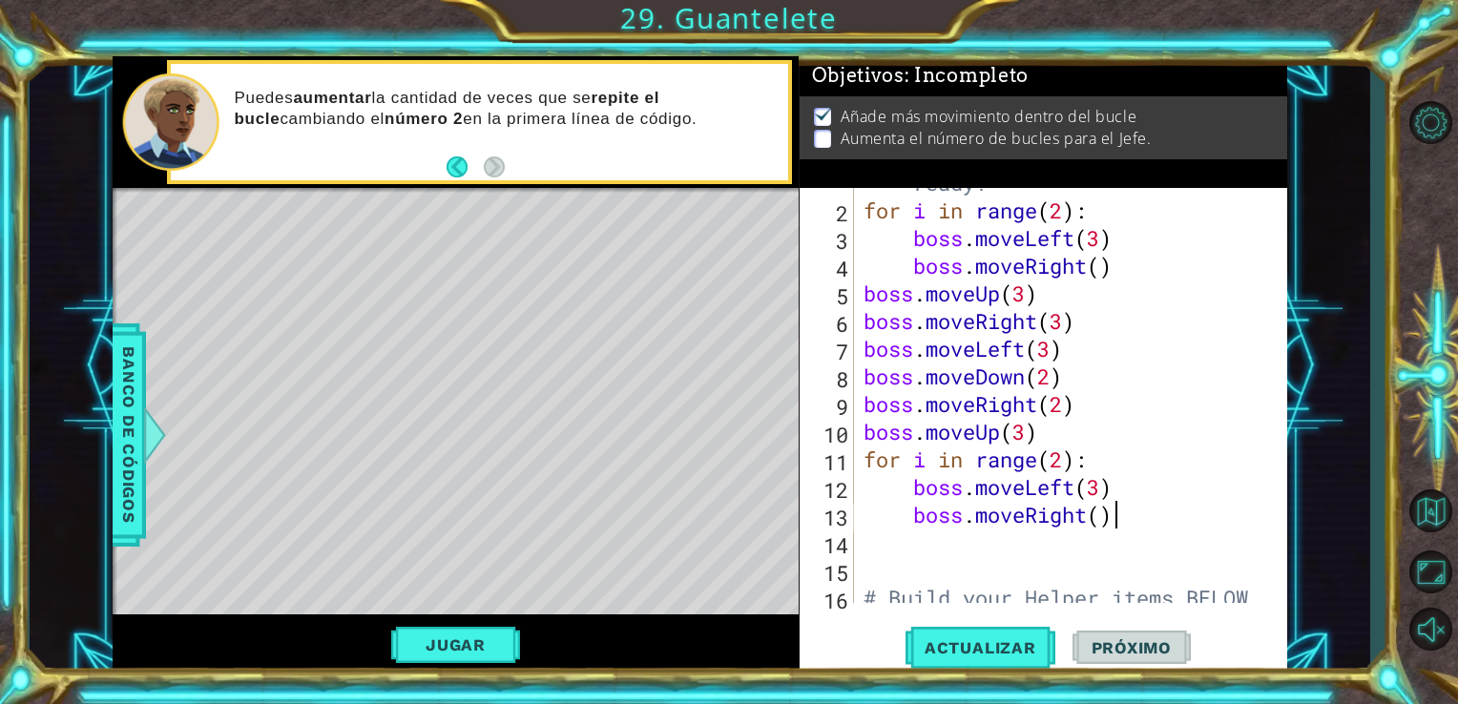
scroll to position [74, 0]
click at [1065, 456] on div "# Don't touch the boss code until [PERSON_NAME] says you're ready! for i in ran…" at bounding box center [1069, 390] width 419 height 553
click at [1065, 212] on div "# Don't touch the boss code until [PERSON_NAME] says you're ready! for i in ran…" at bounding box center [1069, 390] width 419 height 553
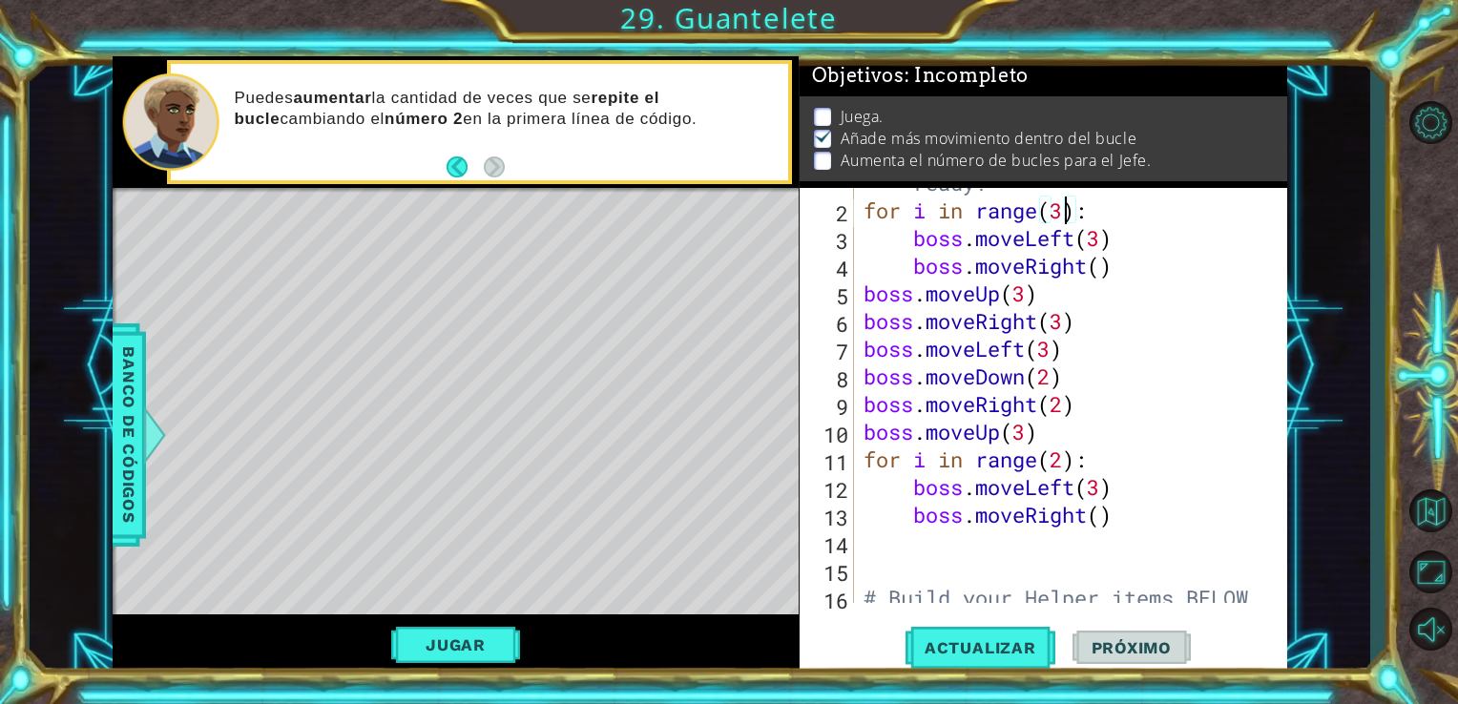
scroll to position [0, 8]
type textarea "for i in range(3):"
click at [981, 666] on button "Actualizar" at bounding box center [980, 647] width 150 height 49
click at [969, 653] on span "Actualizar" at bounding box center [980, 647] width 150 height 19
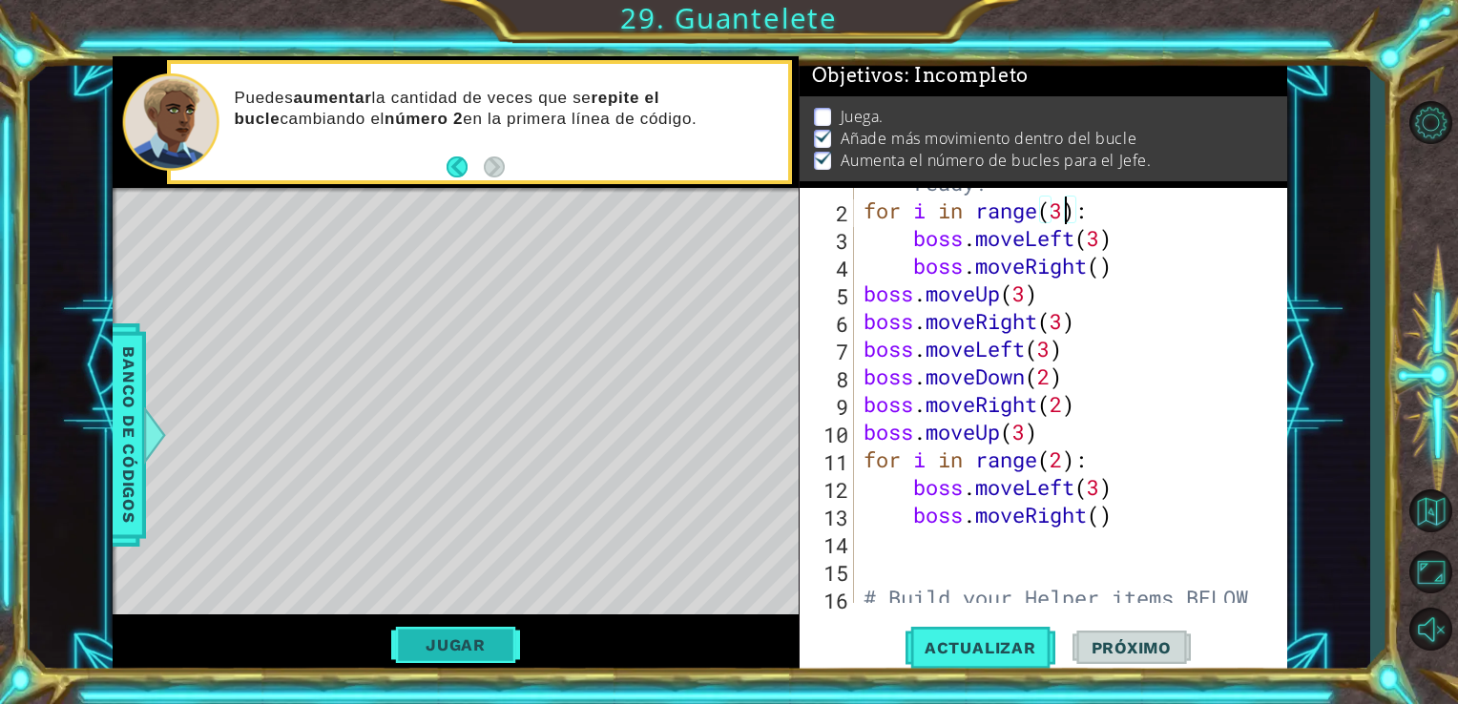
click at [487, 646] on button "Jugar" at bounding box center [455, 645] width 129 height 36
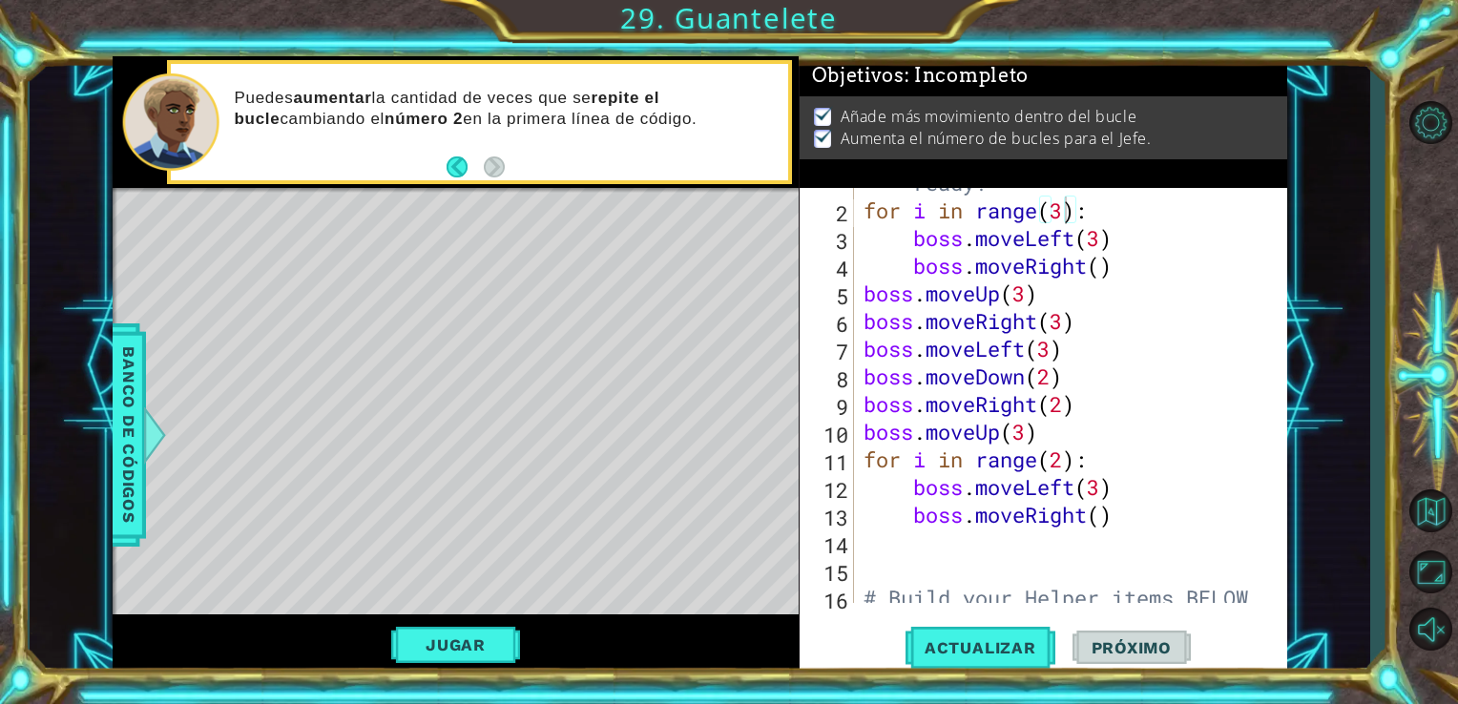
scroll to position [0, 0]
click at [1122, 659] on button "Próximo" at bounding box center [1131, 648] width 118 height 49
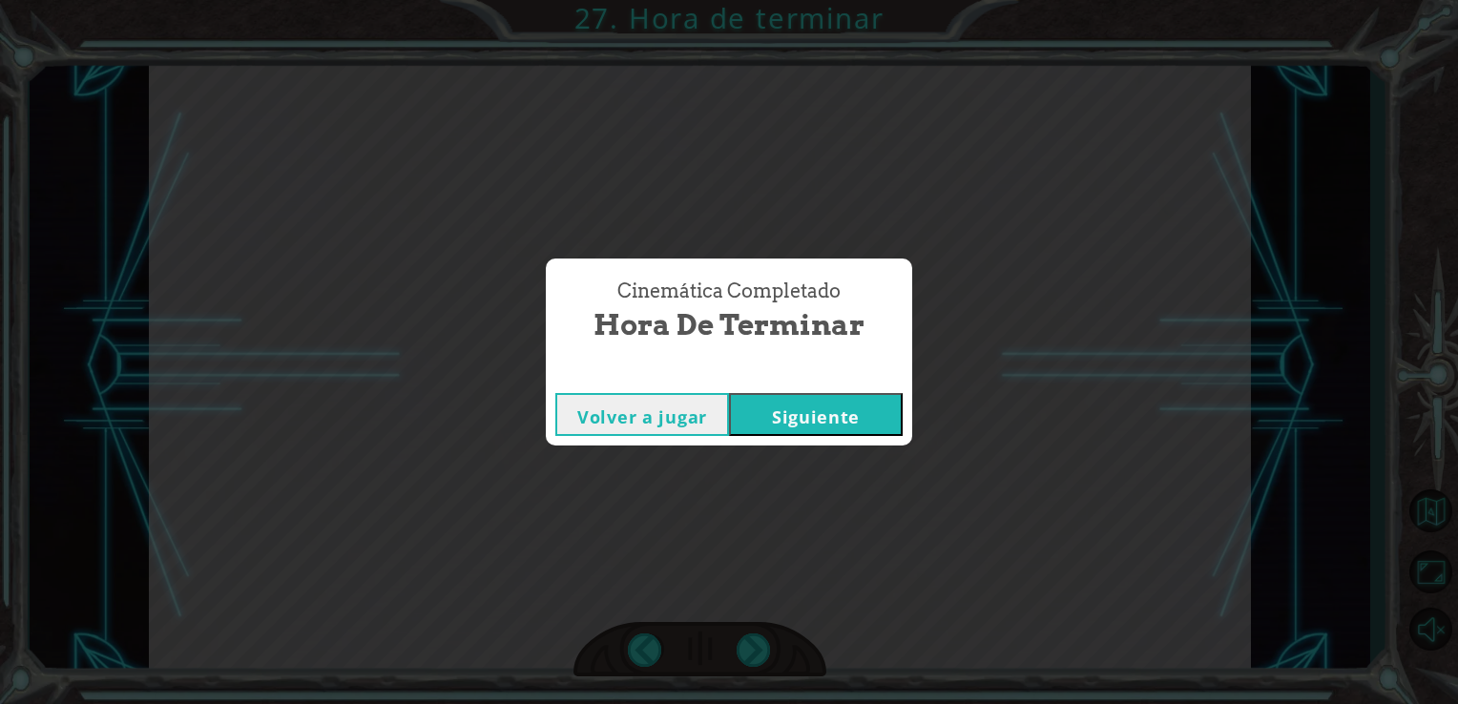
click at [740, 410] on button "Siguiente" at bounding box center [816, 414] width 174 height 43
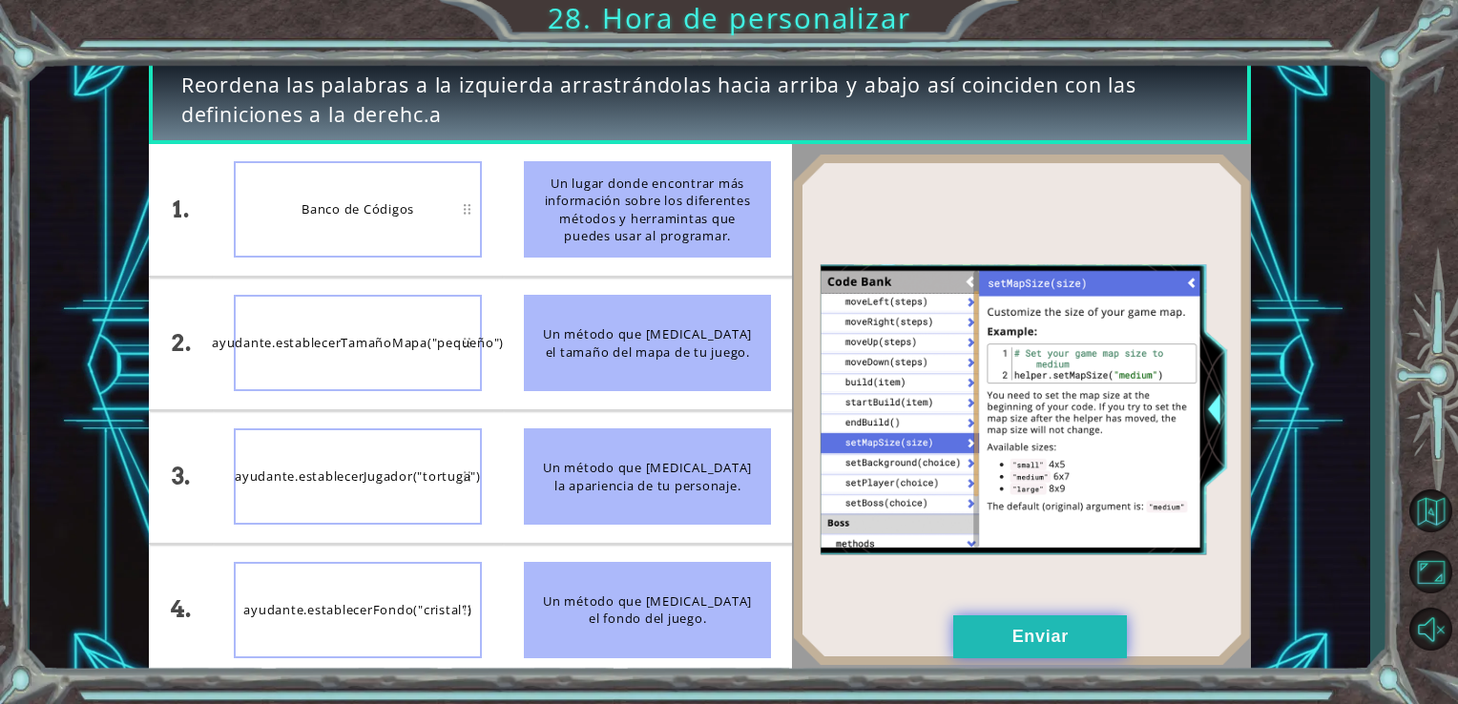
click at [1022, 647] on button "Enviar" at bounding box center [1040, 636] width 174 height 43
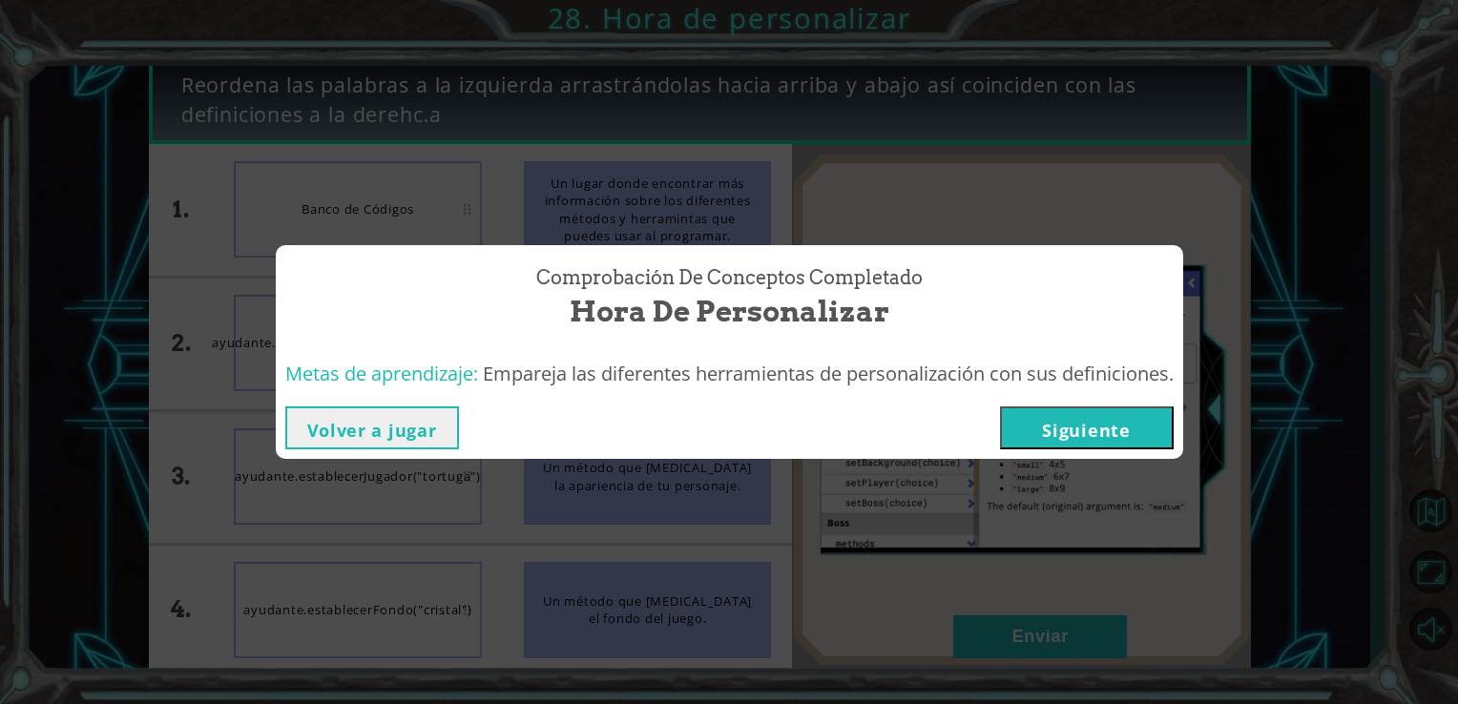
click at [1061, 429] on button "Siguiente" at bounding box center [1087, 427] width 174 height 43
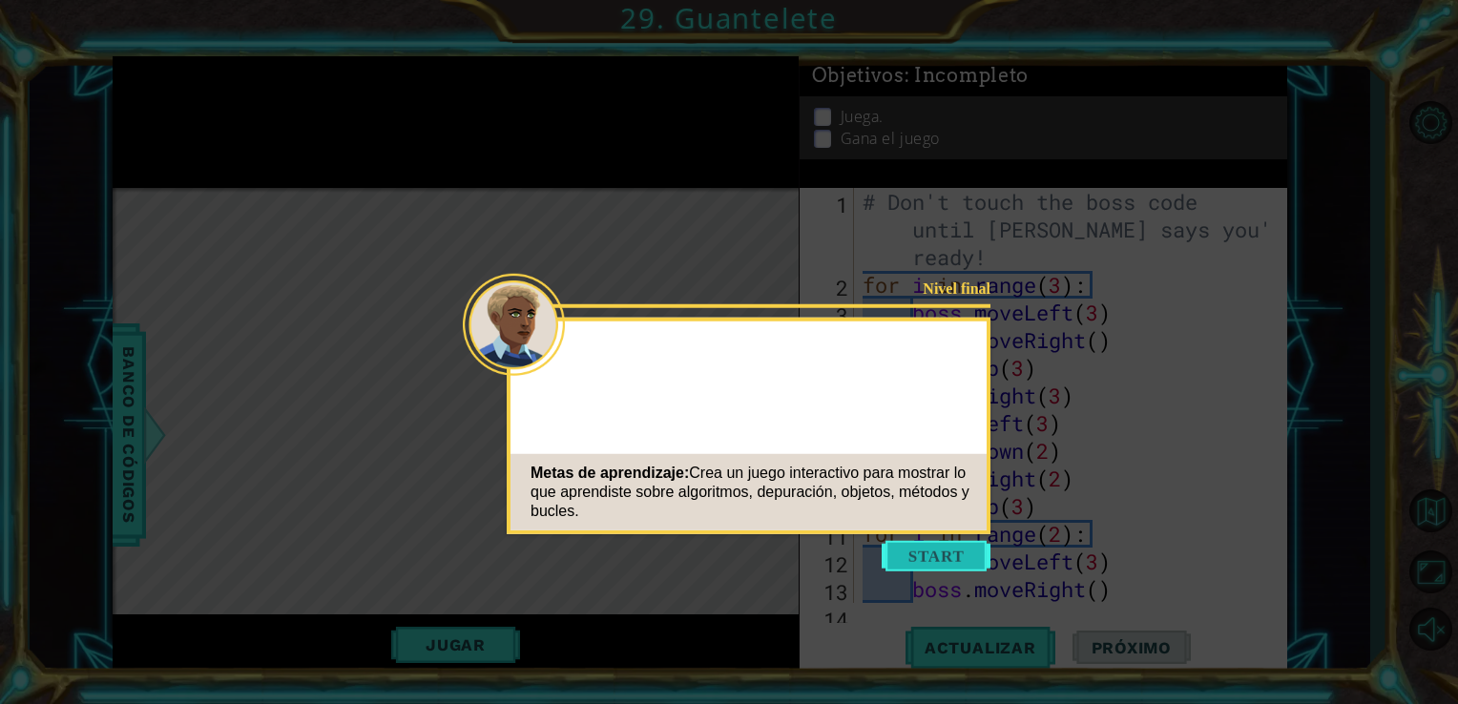
click at [943, 563] on button "Start" at bounding box center [936, 556] width 109 height 31
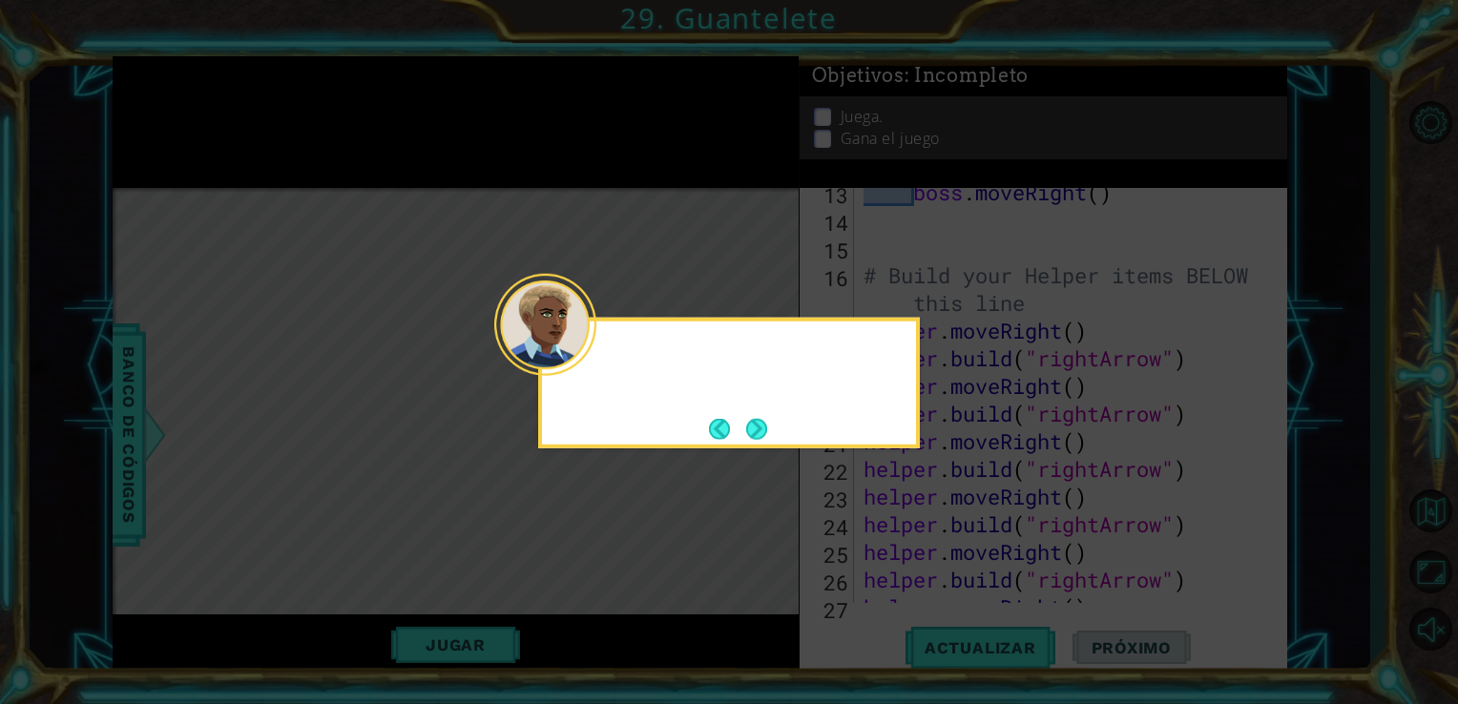
scroll to position [1023, 0]
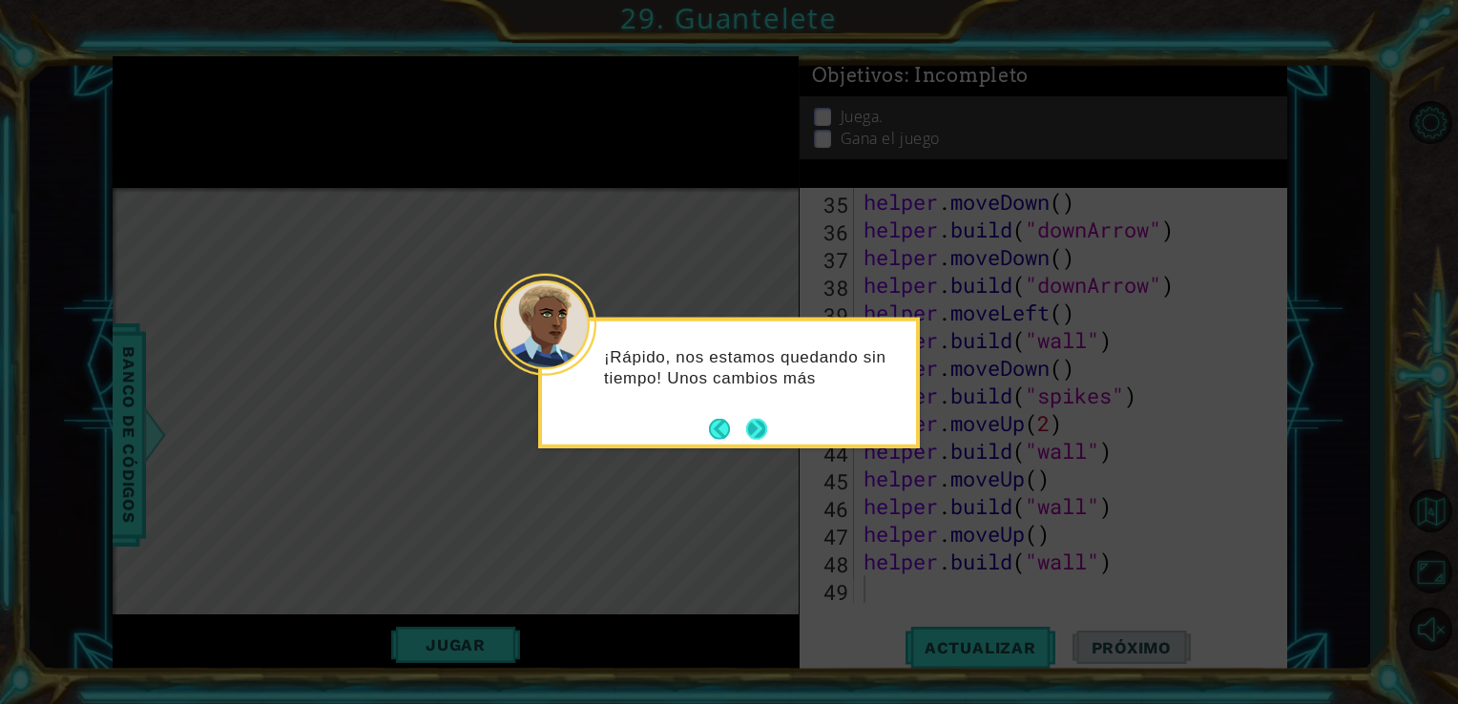
click at [758, 438] on button "Next" at bounding box center [756, 428] width 21 height 21
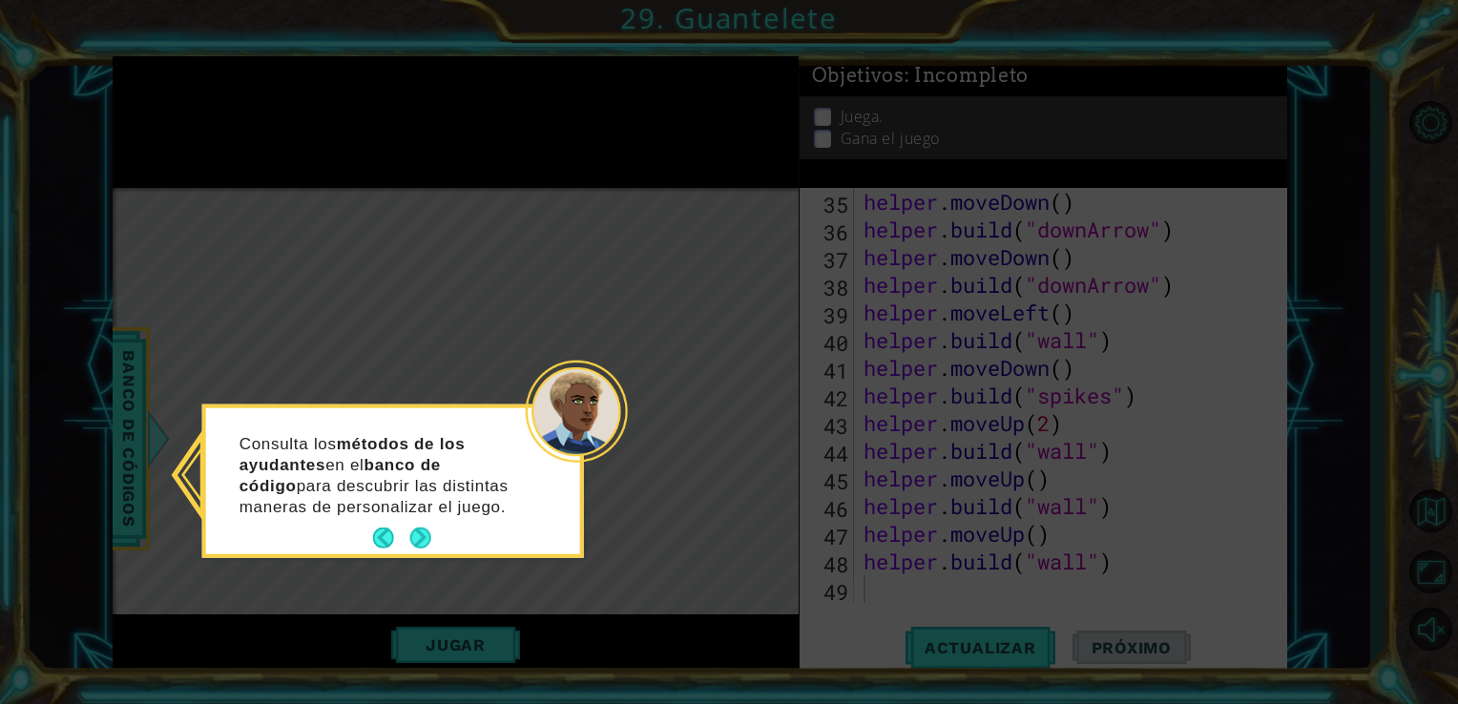
click at [412, 549] on button "Next" at bounding box center [420, 538] width 21 height 21
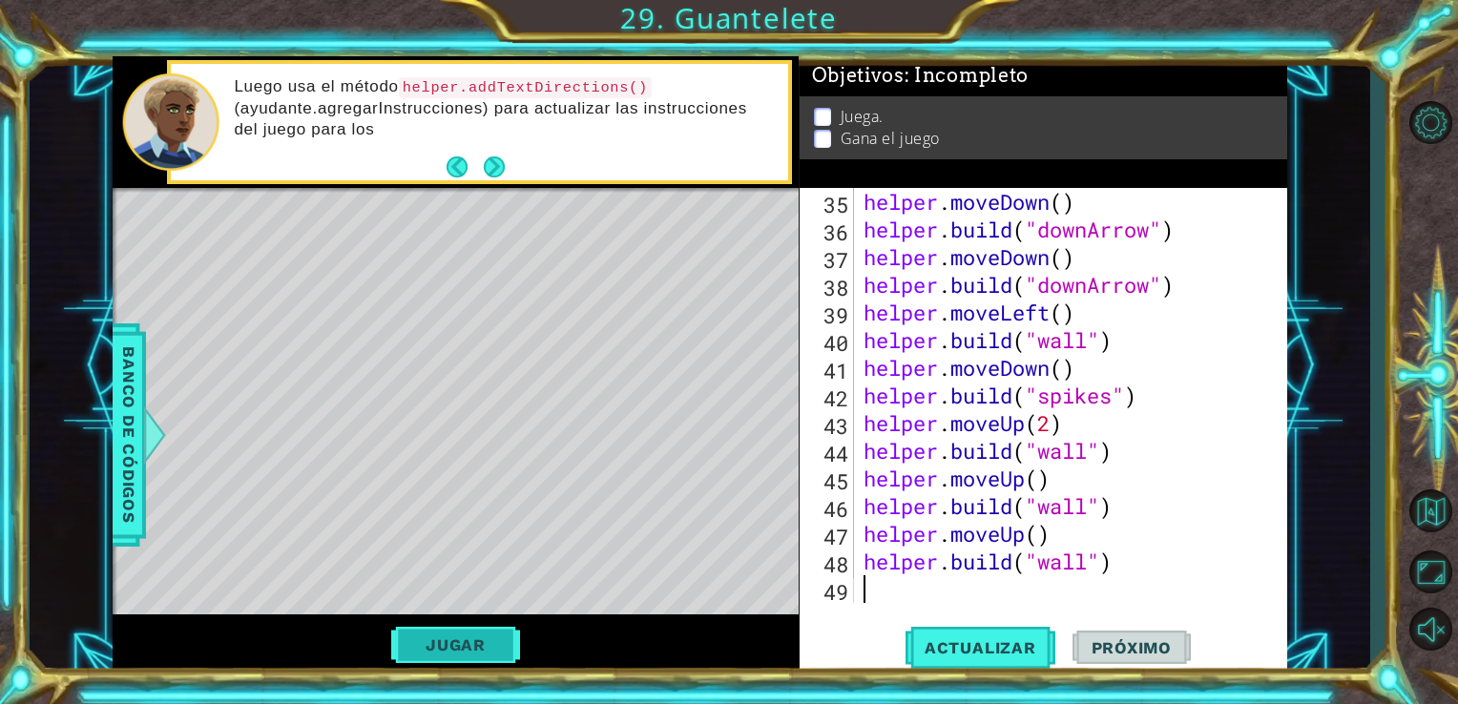
click at [498, 657] on button "Jugar" at bounding box center [455, 645] width 129 height 36
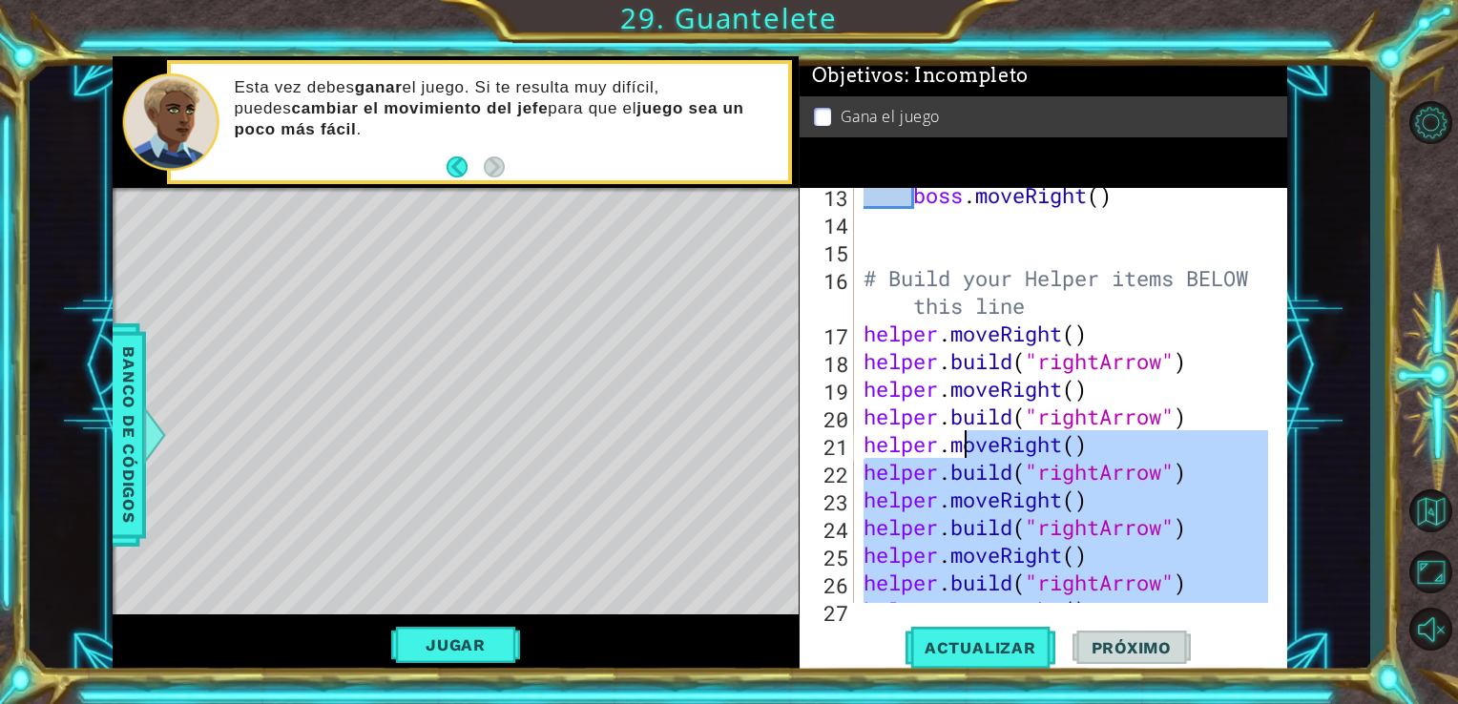
scroll to position [393, 0]
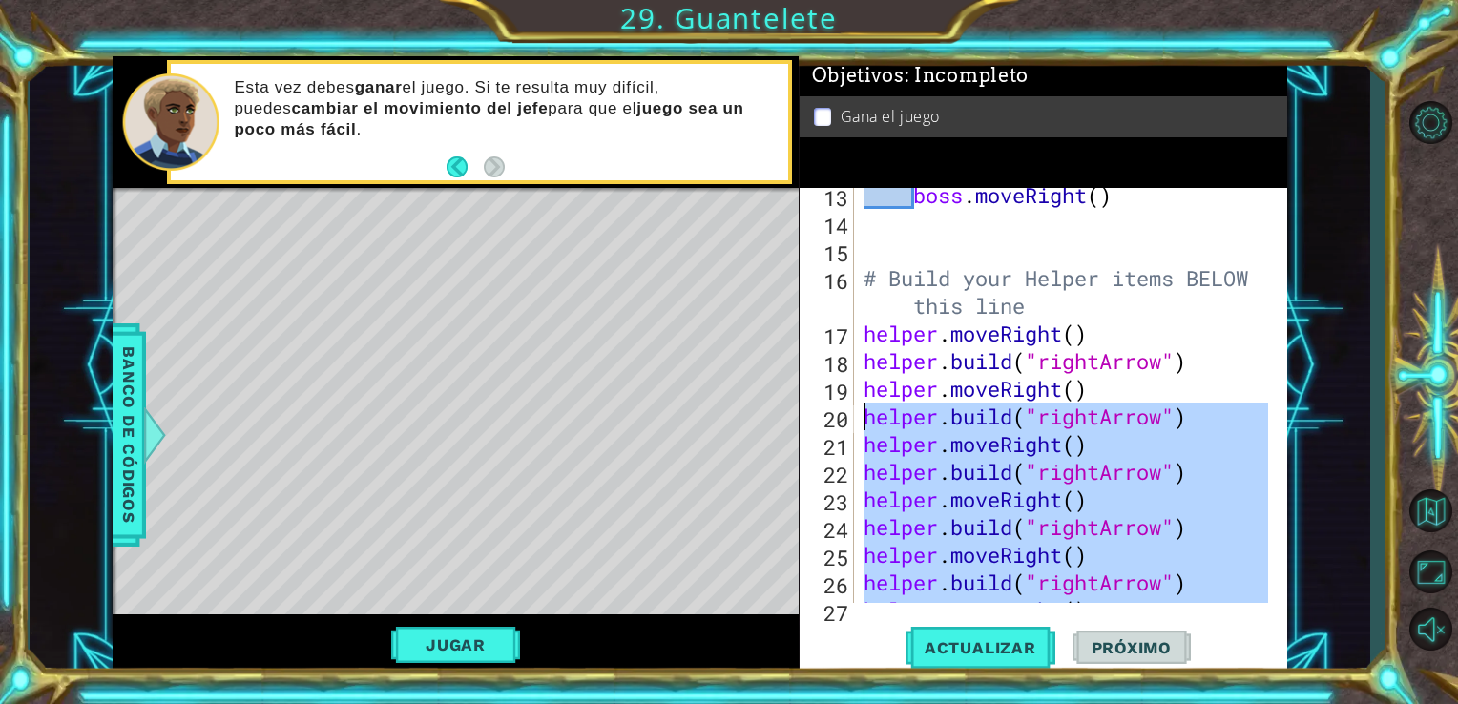
drag, startPoint x: 1144, startPoint y: 568, endPoint x: 855, endPoint y: 418, distance: 325.6
click at [855, 418] on div "13 14 15 16 17 18 19 20 21 22 23 24 25 26 27 28 boss . moveRight ( ) # Build yo…" at bounding box center [1042, 395] width 484 height 415
type textarea "[DOMAIN_NAME]("rightArrow") helper.moveRight()"
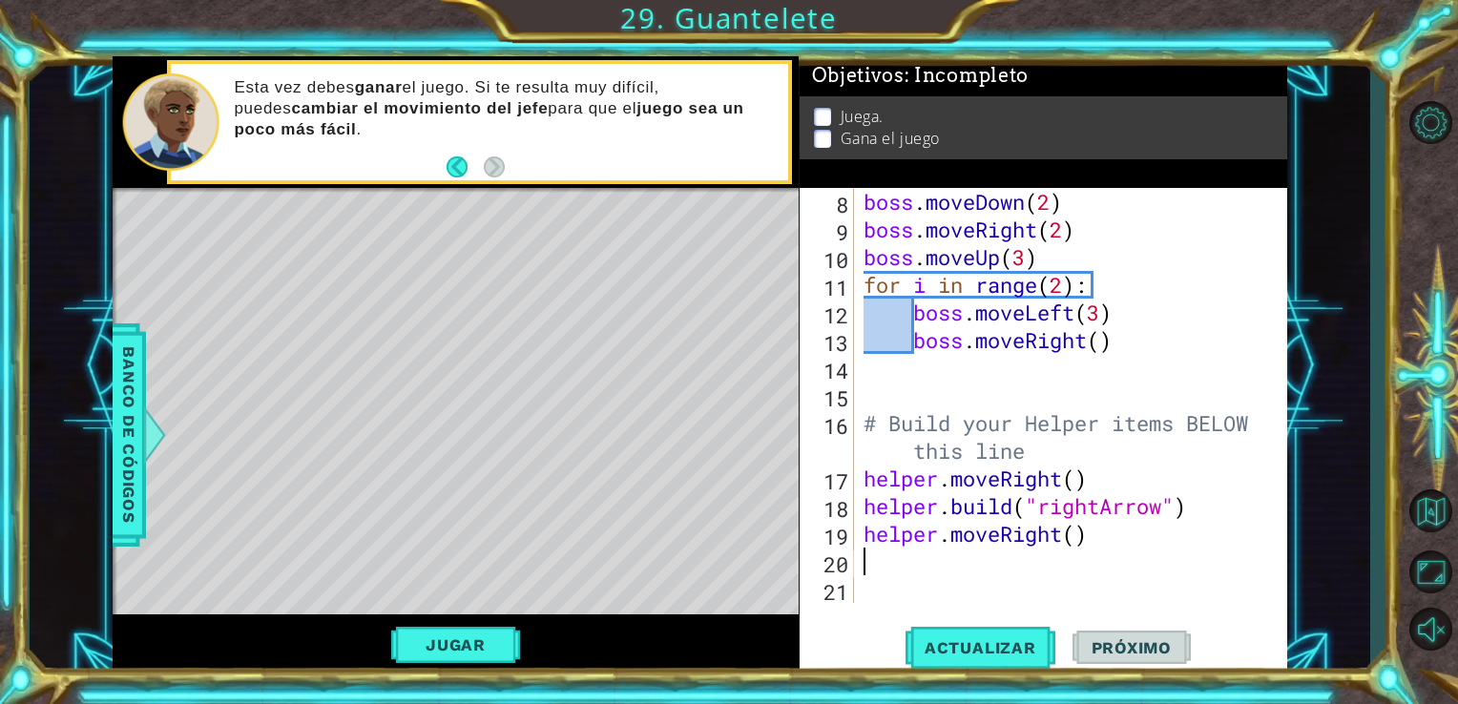
scroll to position [248, 0]
click at [1121, 343] on div "boss . moveDown ( 2 ) boss . moveRight ( 2 ) boss . moveUp ( 3 ) for i in range…" at bounding box center [1069, 423] width 419 height 470
click at [1082, 530] on div "boss . moveDown ( 2 ) boss . moveRight ( 2 ) boss . moveUp ( 3 ) for i in range…" at bounding box center [1069, 423] width 419 height 470
type textarea "helper.moveRight(6)"
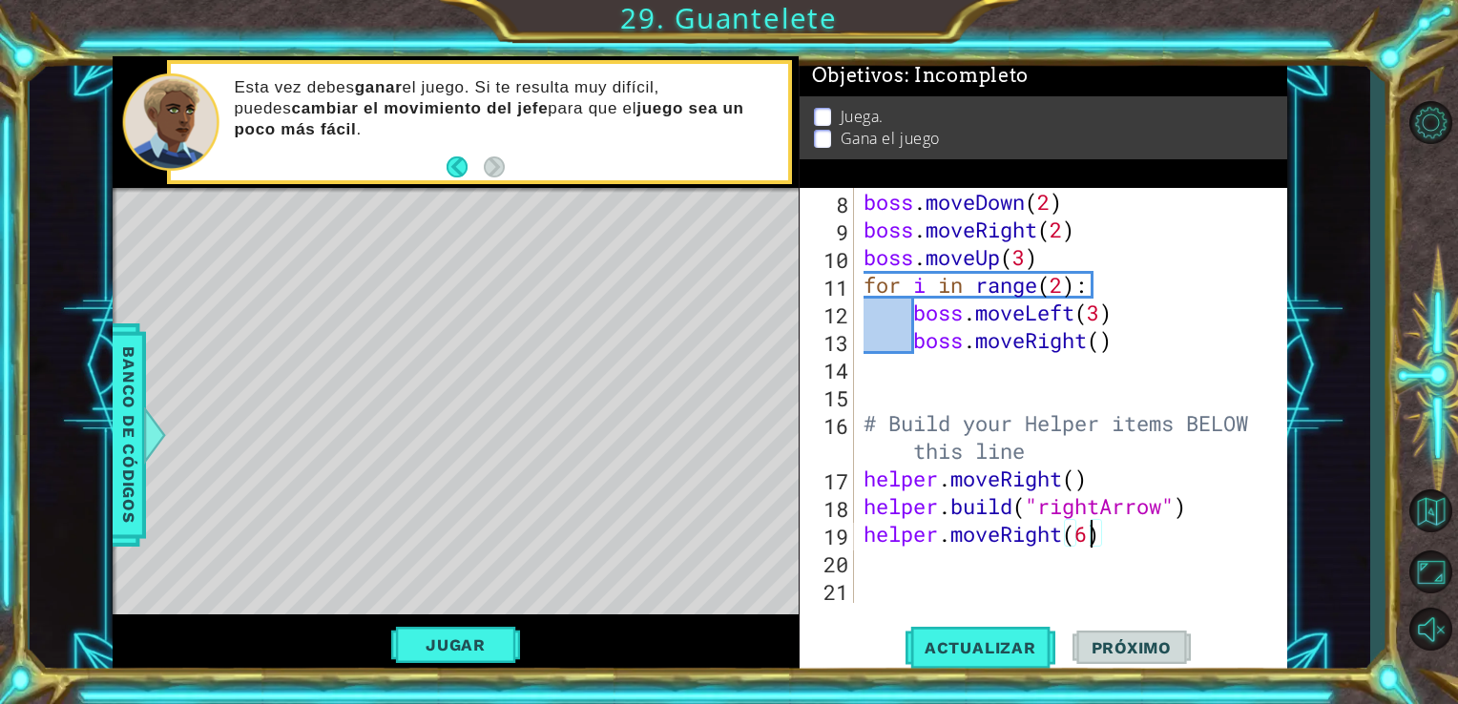
click at [1054, 565] on div "boss . moveDown ( 2 ) boss . moveRight ( 2 ) boss . moveUp ( 3 ) for i in range…" at bounding box center [1069, 423] width 419 height 470
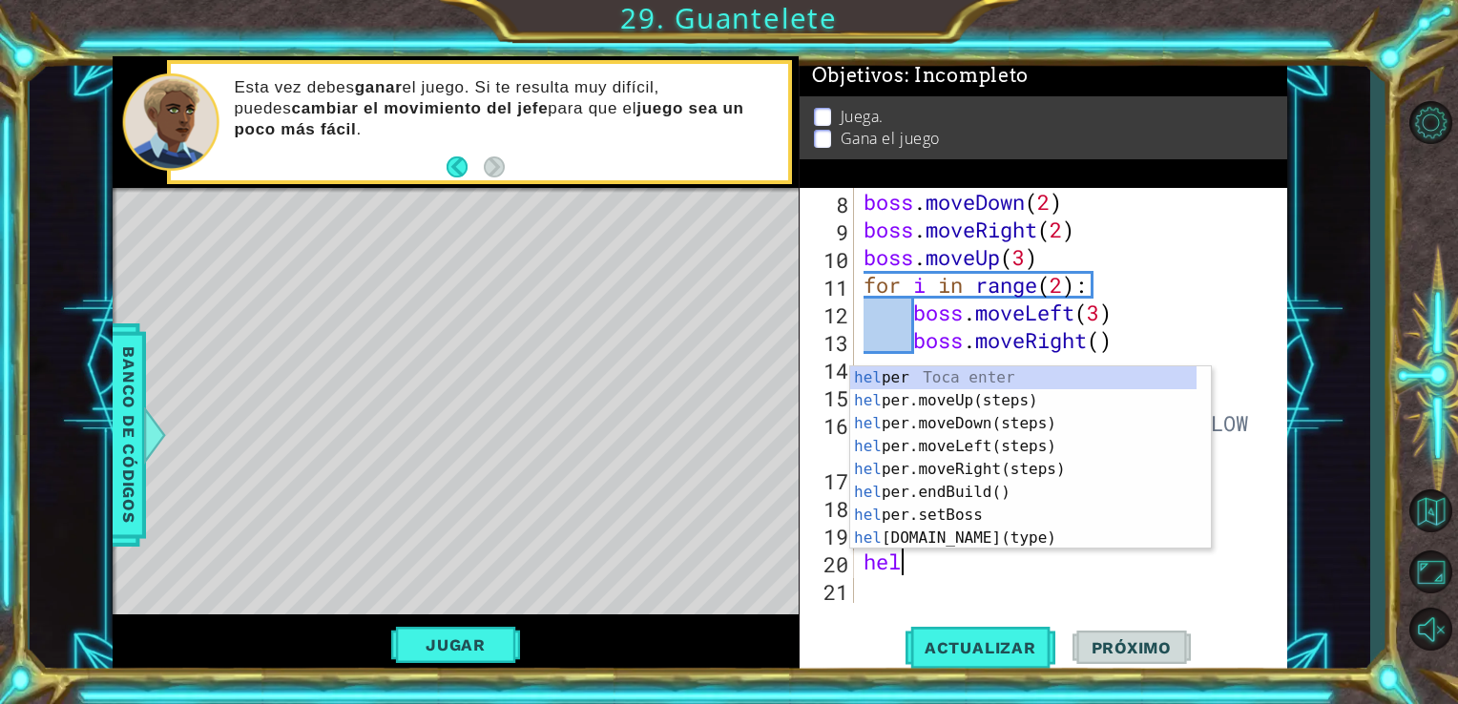
scroll to position [0, 0]
type textarea "helper"
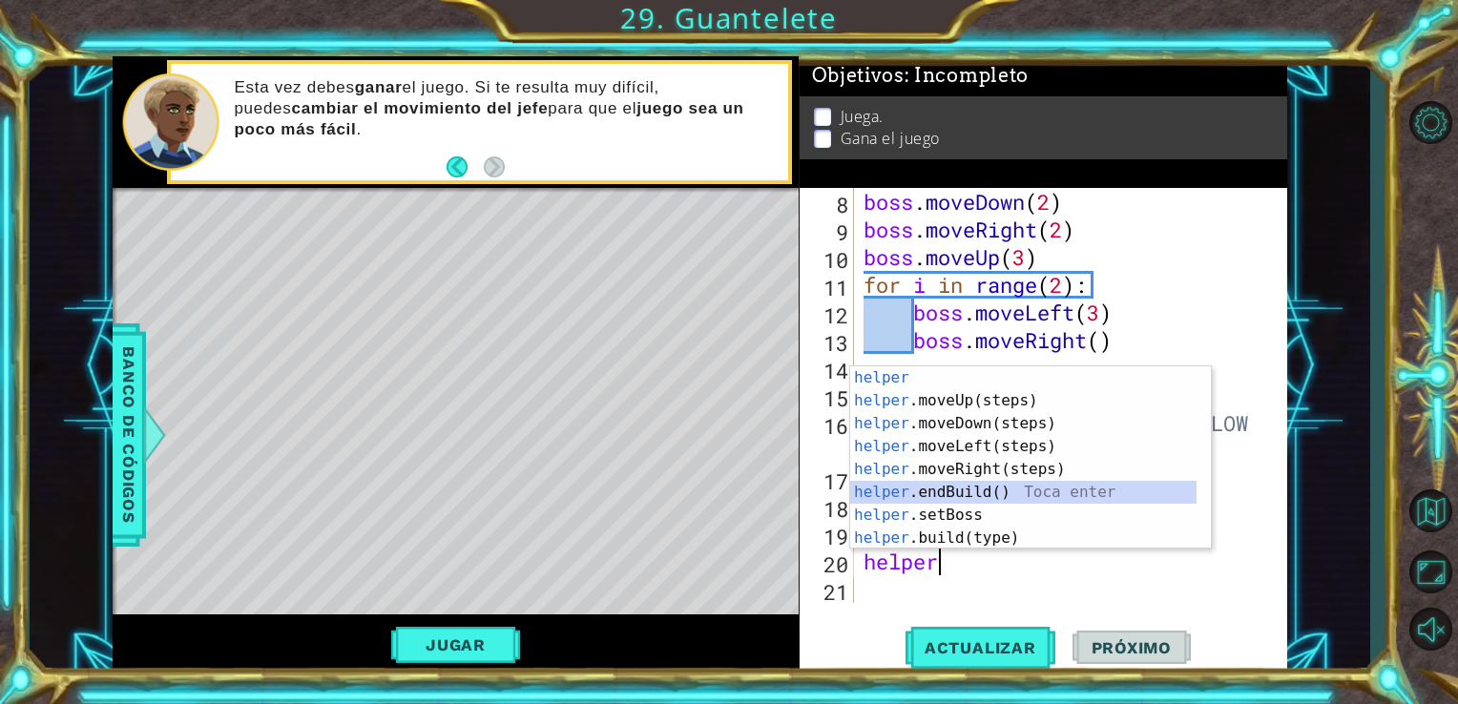
click at [1049, 491] on div "helper Toca enter helper .moveUp(steps) Toca enter helper .moveDown(steps) Toca…" at bounding box center [1023, 480] width 346 height 229
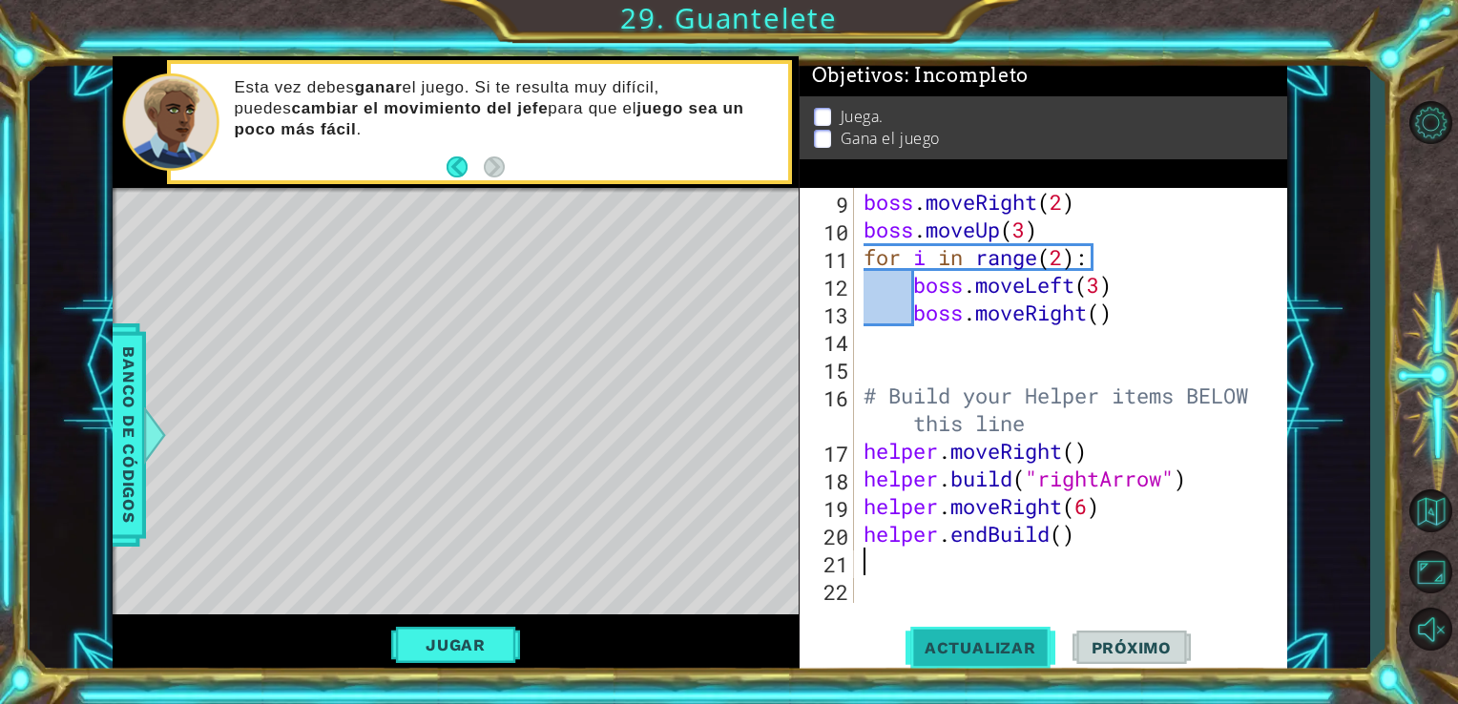
click at [986, 653] on span "Actualizar" at bounding box center [980, 647] width 150 height 19
click at [499, 631] on button "Jugar" at bounding box center [455, 645] width 129 height 36
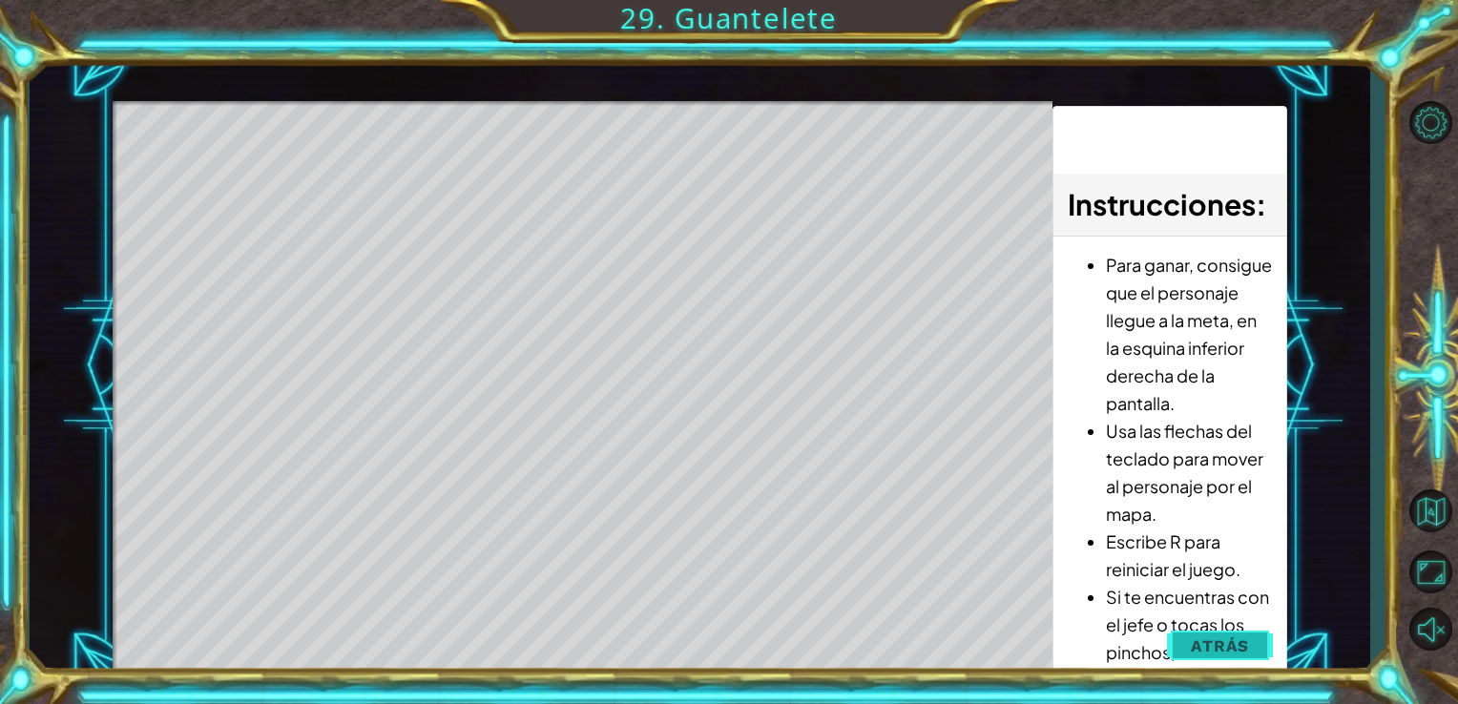
click at [1198, 647] on span "Atrás" at bounding box center [1220, 645] width 58 height 19
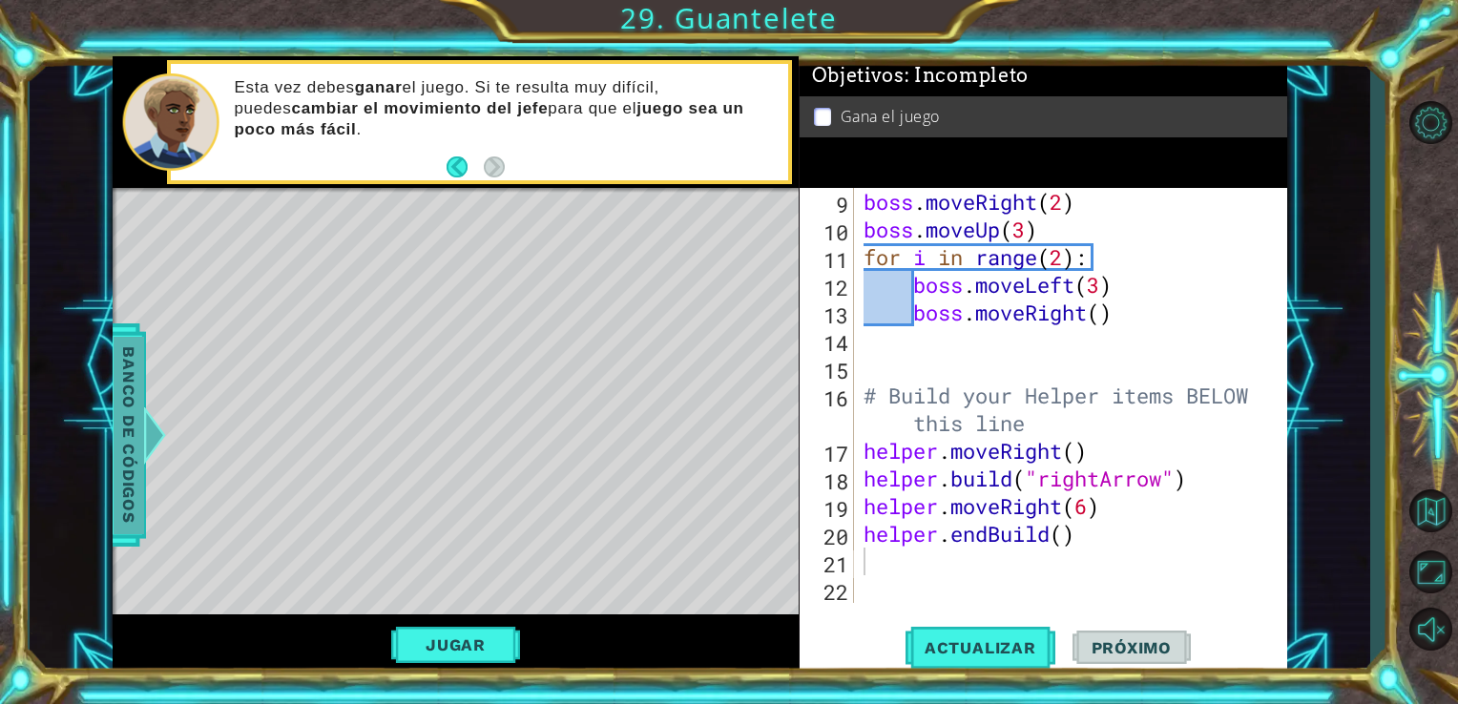
click at [139, 410] on span "Banco de códigos" at bounding box center [129, 434] width 31 height 197
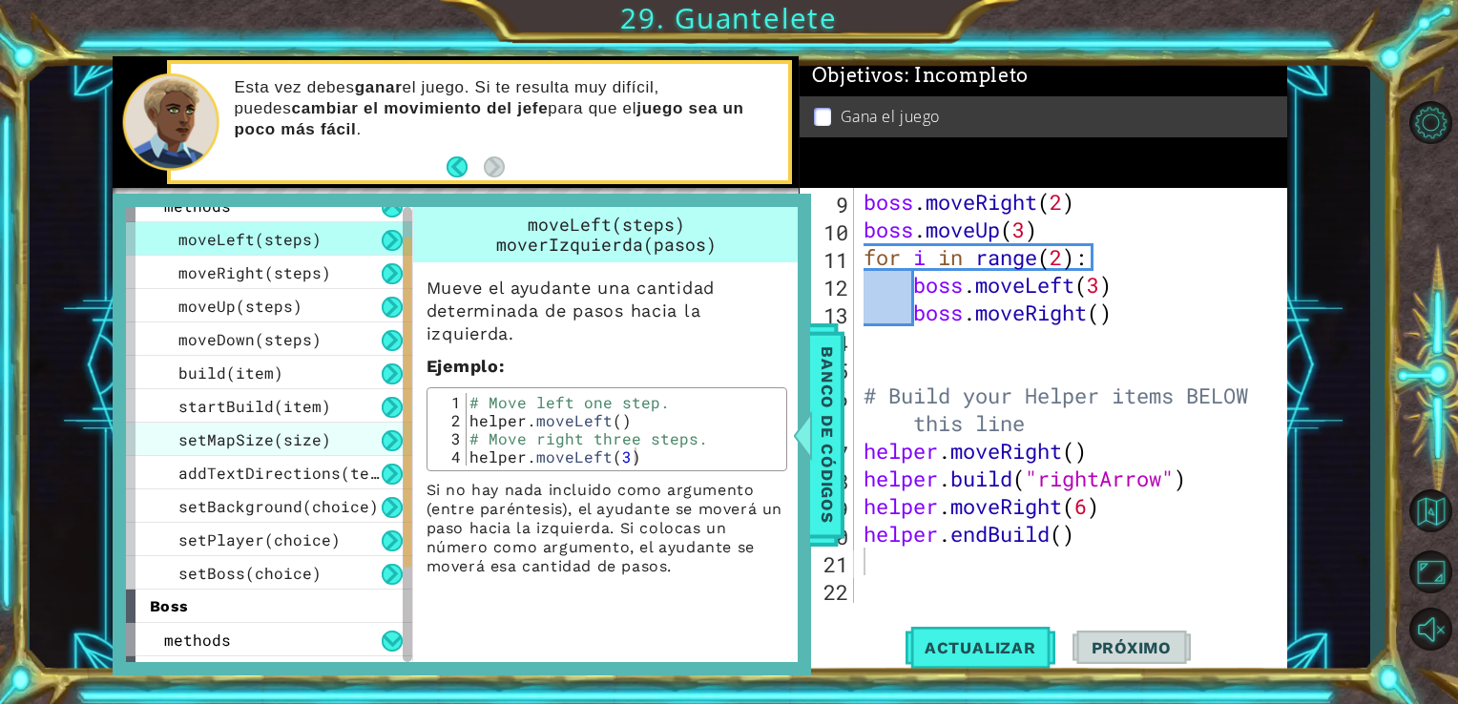
scroll to position [47, 0]
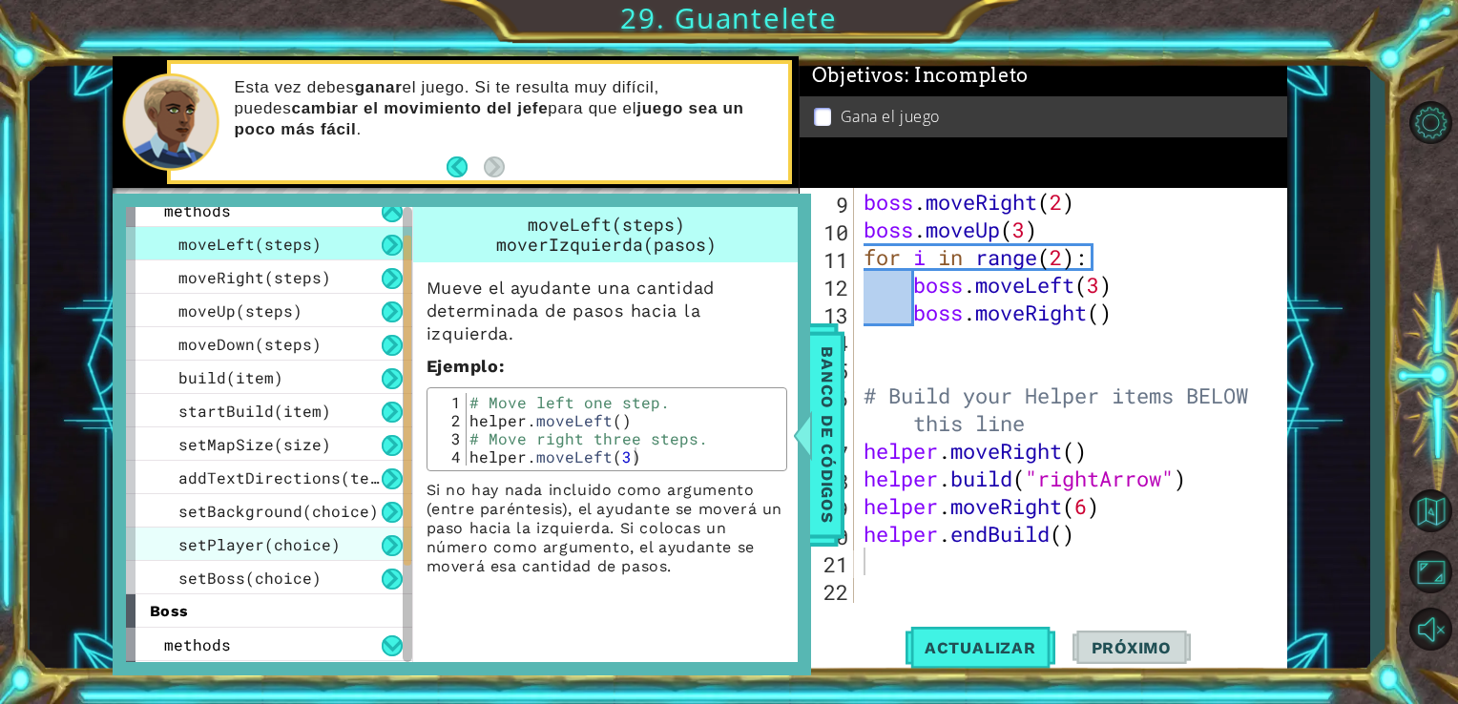
drag, startPoint x: 359, startPoint y: 476, endPoint x: 165, endPoint y: 529, distance: 200.7
click at [165, 529] on div "setPlayer(choice)" at bounding box center [269, 544] width 286 height 33
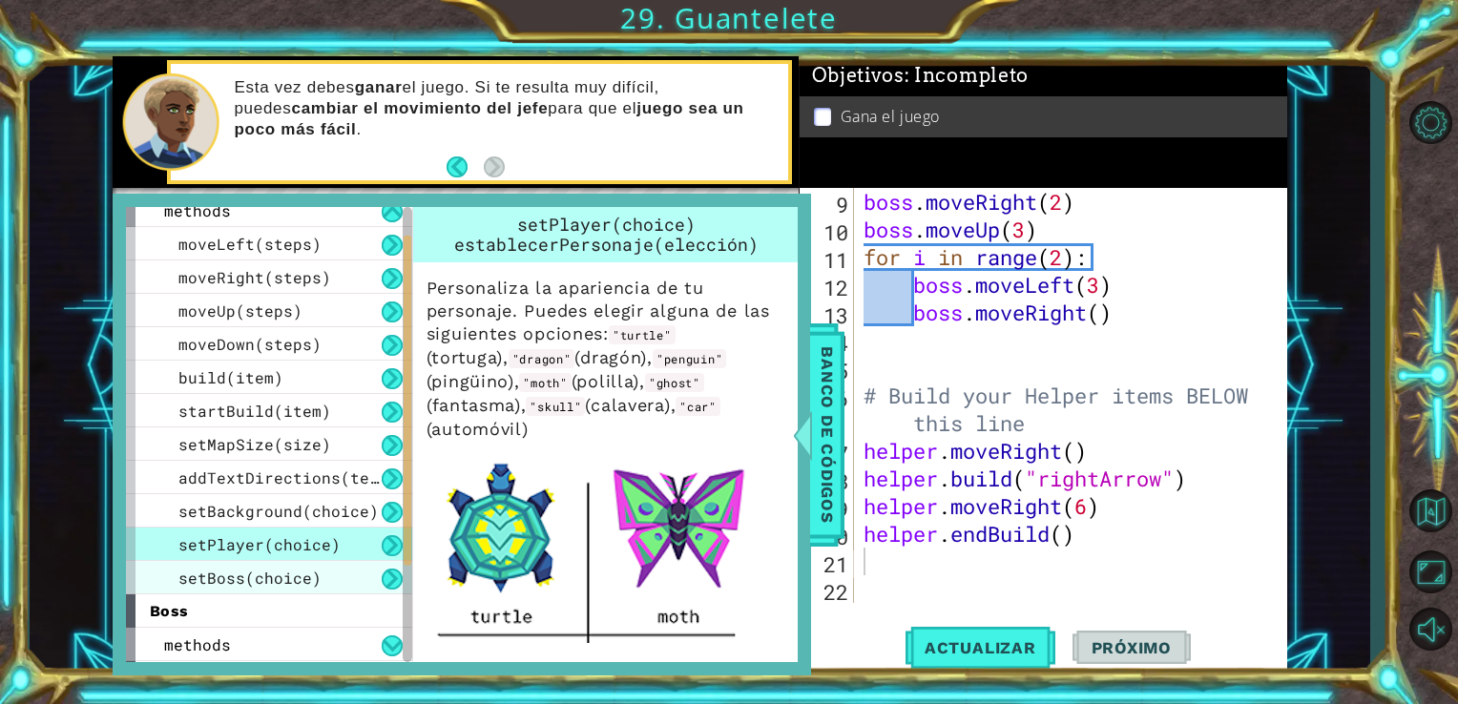
click at [261, 579] on span "setBoss(choice)" at bounding box center [249, 578] width 143 height 20
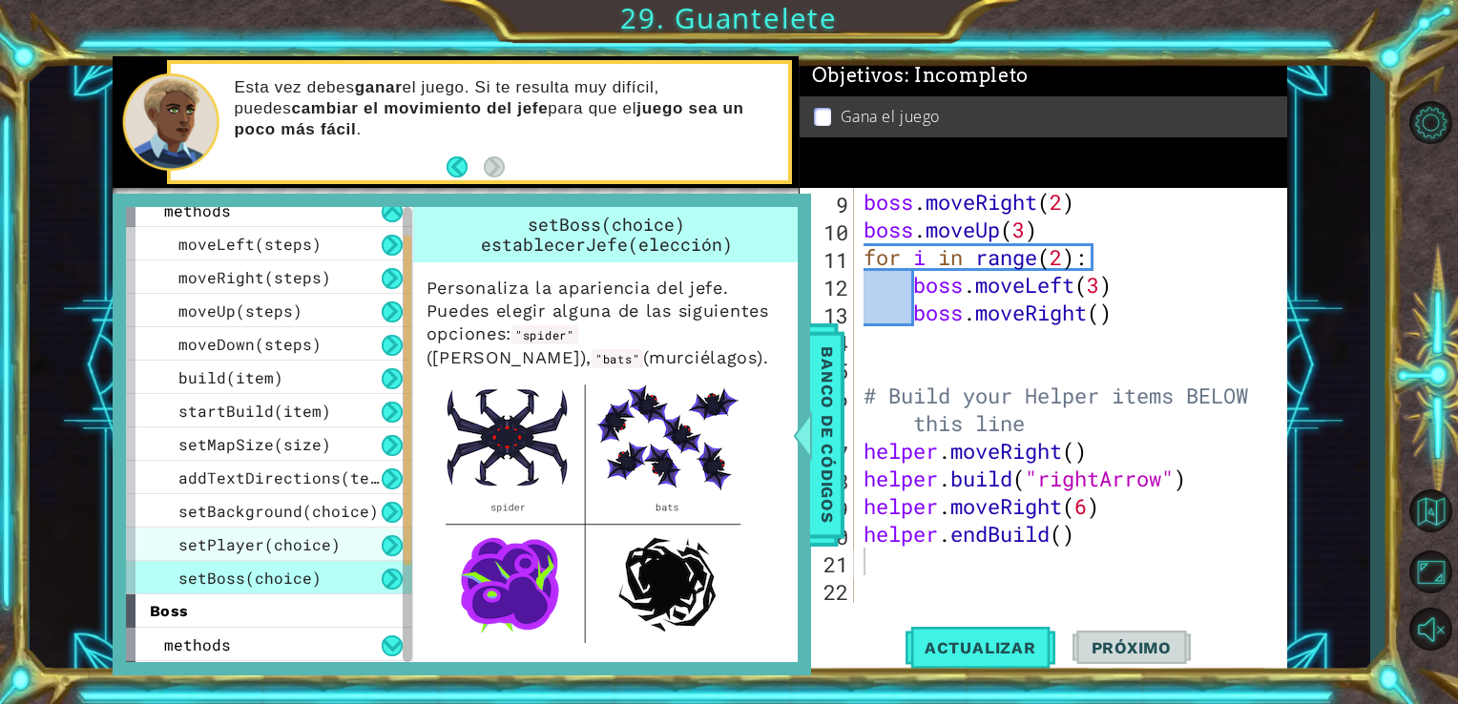
click at [307, 550] on span "setPlayer(choice)" at bounding box center [259, 544] width 162 height 20
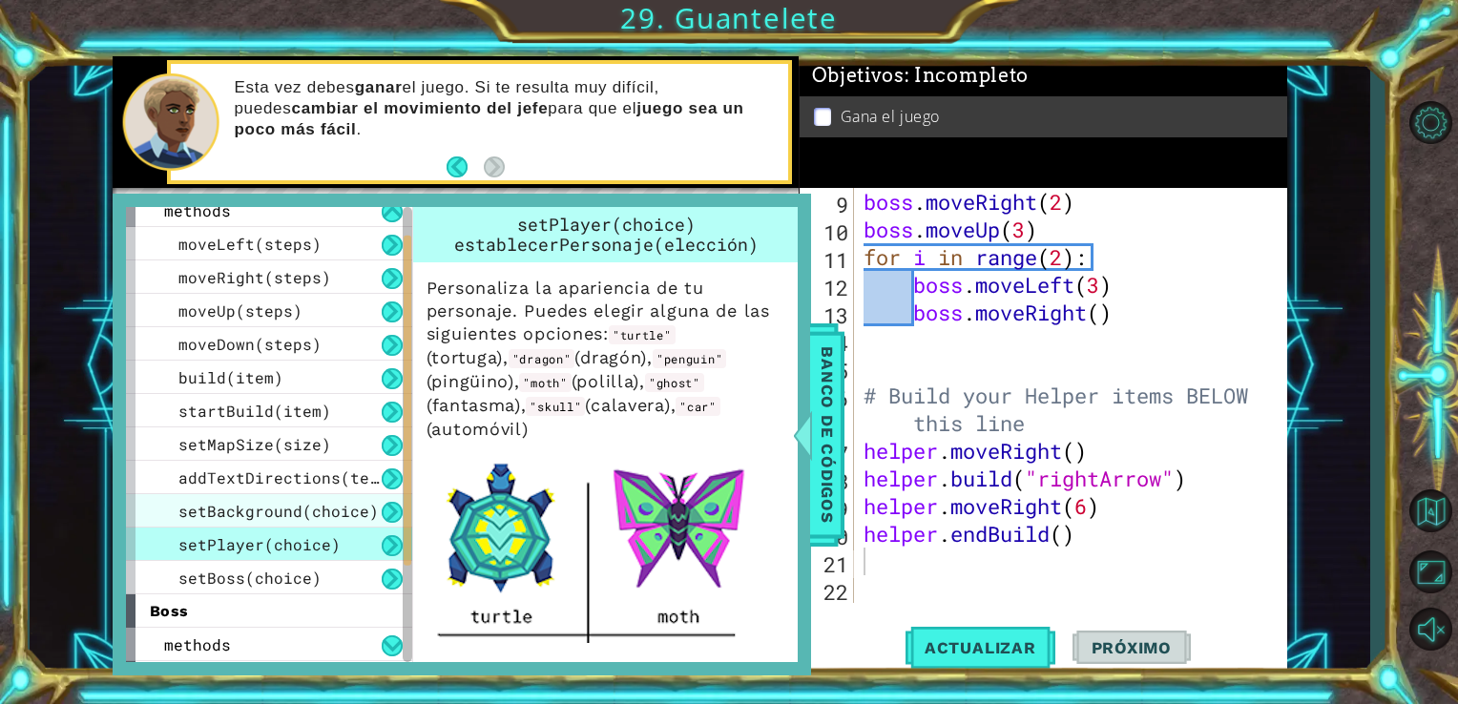
click at [322, 514] on span "setBackground(choice)" at bounding box center [278, 511] width 200 height 20
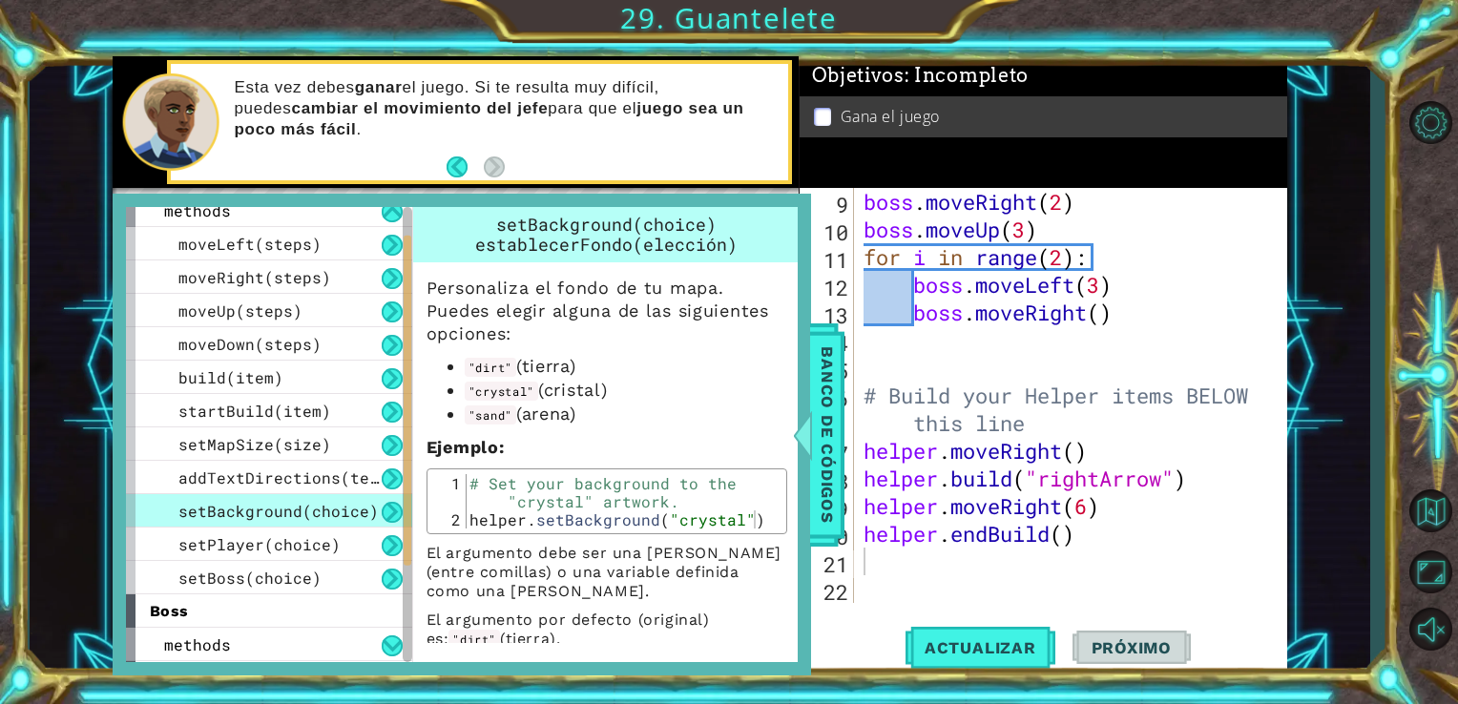
click at [1201, 487] on div "boss . moveRight ( 2 ) boss . moveUp ( 3 ) for i in range ( 2 ) : boss . moveLe…" at bounding box center [1069, 423] width 419 height 470
click at [1199, 481] on div "boss . moveRight ( 2 ) boss . moveUp ( 3 ) for i in range ( 2 ) : boss . moveLe…" at bounding box center [1069, 423] width 419 height 470
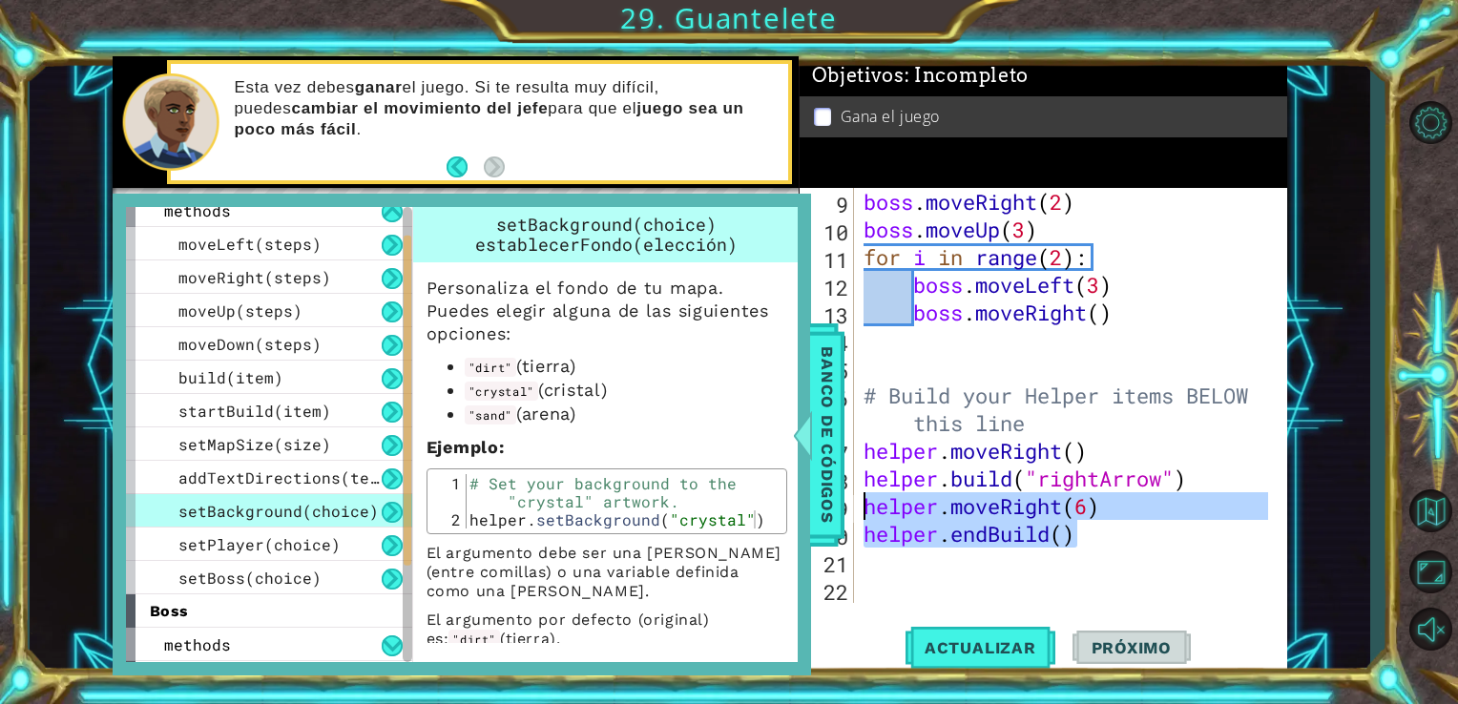
drag, startPoint x: 1089, startPoint y: 548, endPoint x: 851, endPoint y: 503, distance: 241.8
click at [851, 503] on div "[DOMAIN_NAME]("rightArrow") 9 10 11 12 13 14 15 16 17 18 19 20 21 22 boss . mov…" at bounding box center [1042, 395] width 484 height 415
type textarea "helper.moveRight(6) helper.endBuild()"
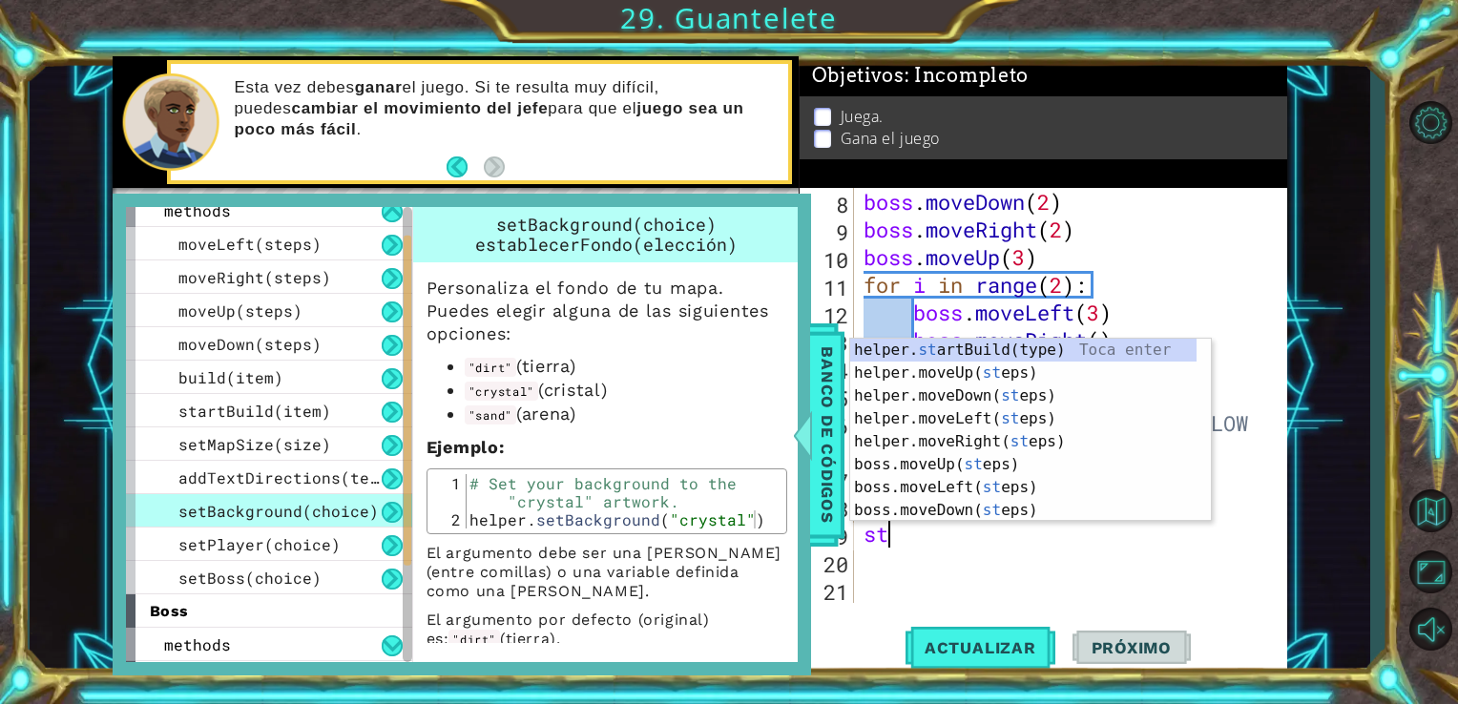
scroll to position [0, 0]
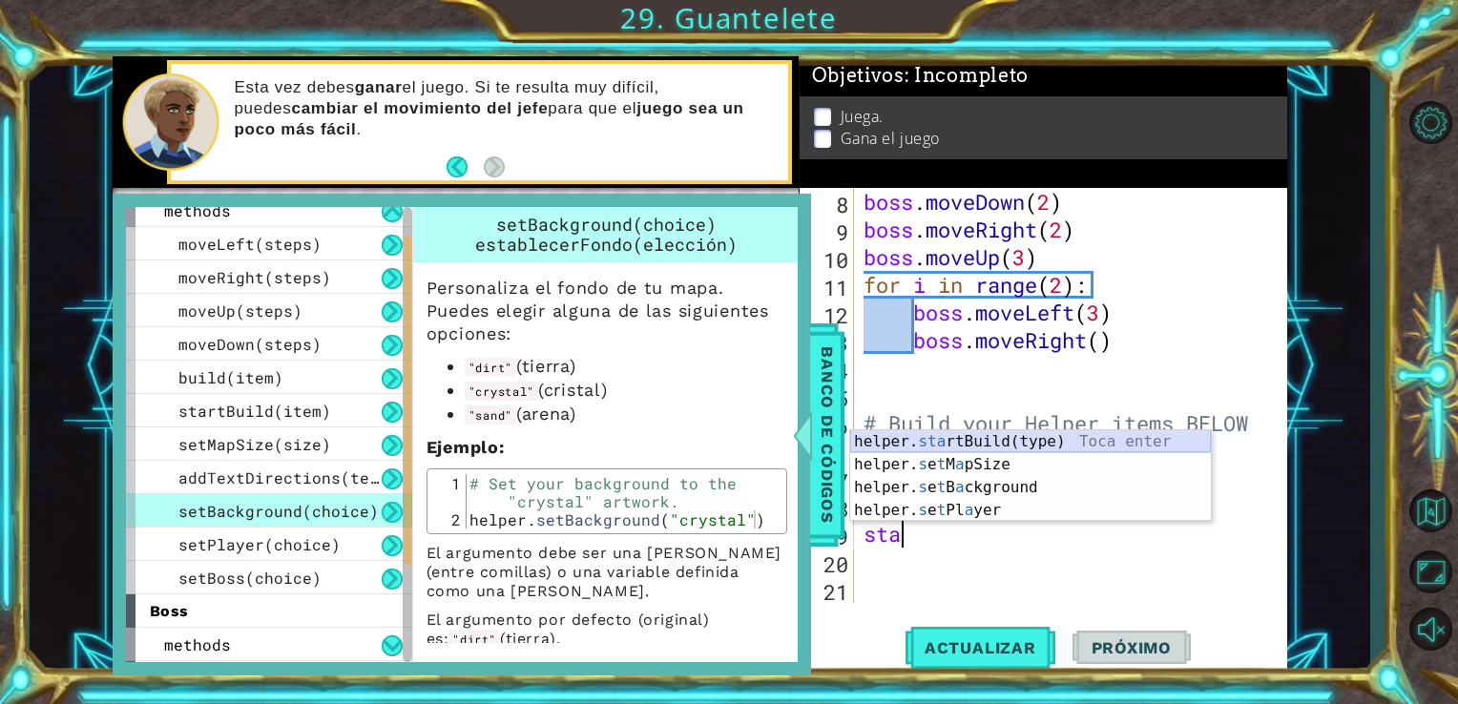
click at [988, 441] on div "helper. sta rtBuild(type) Toca enter helper. s e t M a pSize Toca enter helper.…" at bounding box center [1030, 498] width 361 height 137
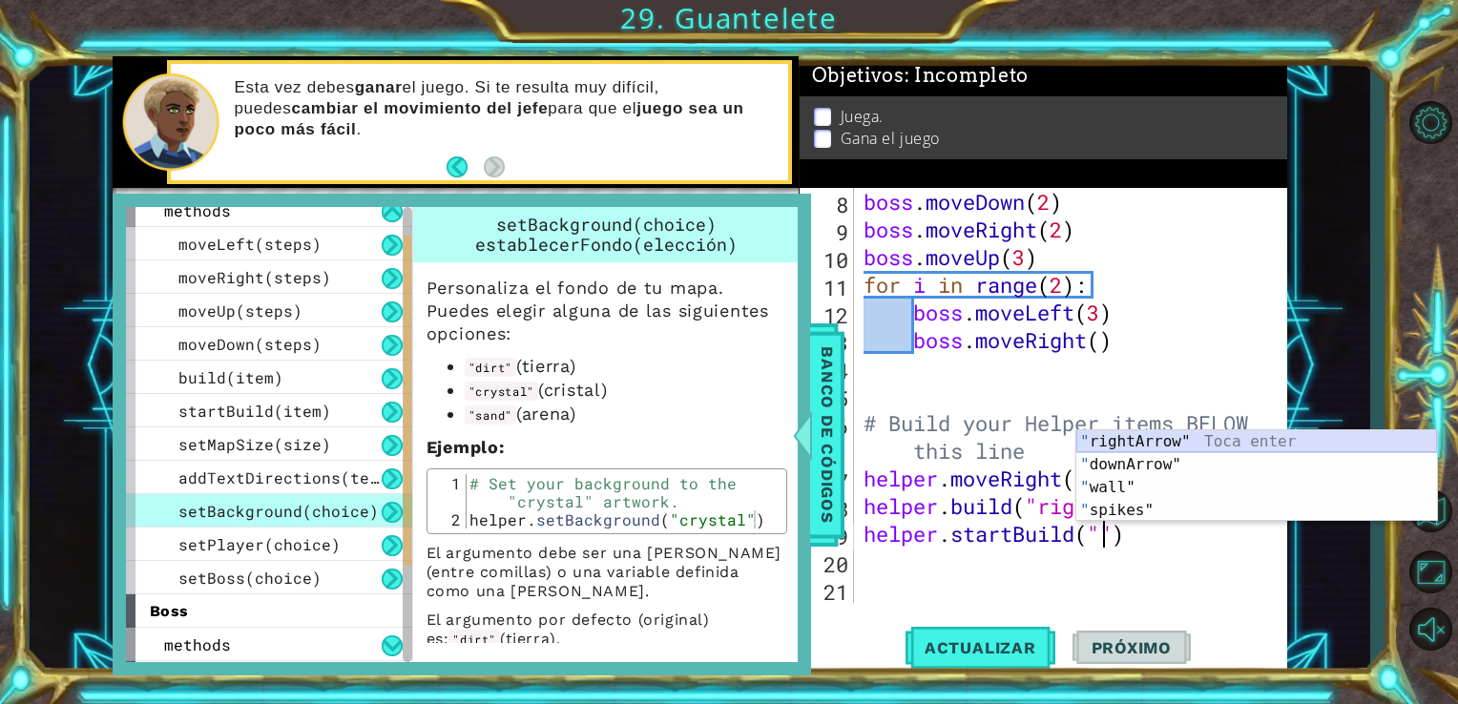
click at [1196, 442] on div "" rightArrow" Toca enter " downArrow" Toca enter " wall" Toca enter " spikes" T…" at bounding box center [1256, 498] width 361 height 137
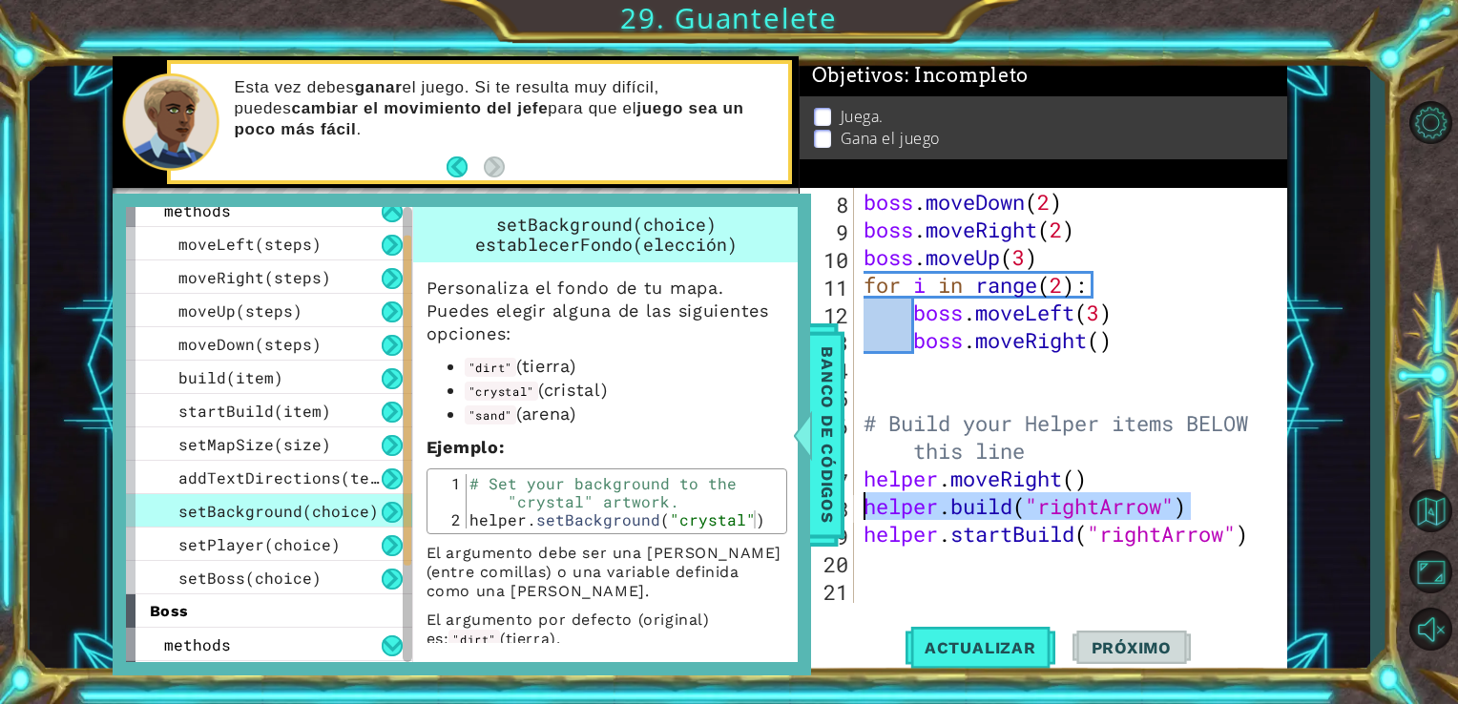
drag, startPoint x: 1210, startPoint y: 502, endPoint x: 863, endPoint y: 509, distance: 346.4
click at [863, 509] on div "boss . moveDown ( 2 ) boss . moveRight ( 2 ) boss . moveUp ( 3 ) for i in range…" at bounding box center [1069, 423] width 419 height 470
type textarea "[DOMAIN_NAME]("rightArrow")"
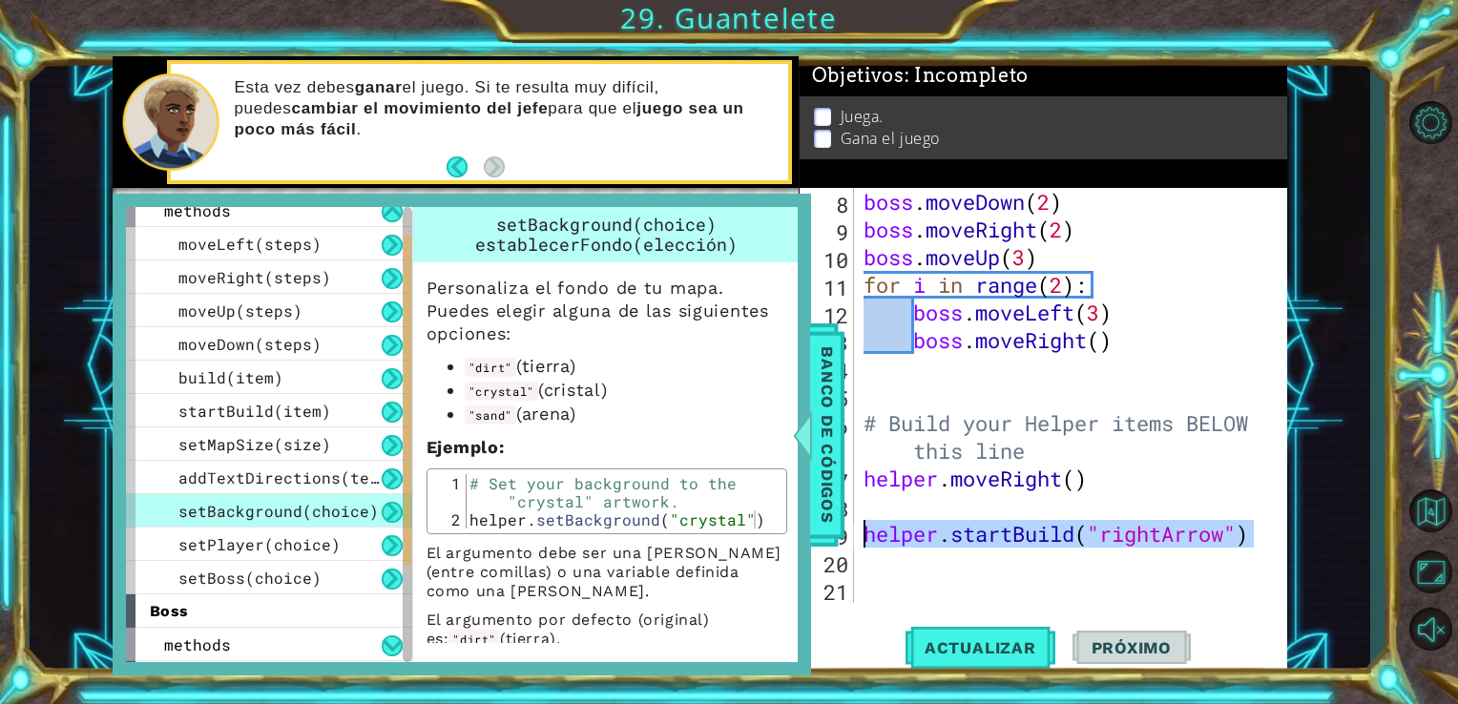
drag, startPoint x: 1230, startPoint y: 531, endPoint x: 862, endPoint y: 534, distance: 368.3
click at [862, 534] on div "boss . moveDown ( 2 ) boss . moveRight ( 2 ) boss . moveUp ( 3 ) for i in range…" at bounding box center [1069, 423] width 419 height 470
click at [912, 492] on div "boss . moveDown ( 2 ) boss . moveRight ( 2 ) boss . moveUp ( 3 ) for i in range…" at bounding box center [1069, 423] width 419 height 470
type textarea "helper.moveRight()"
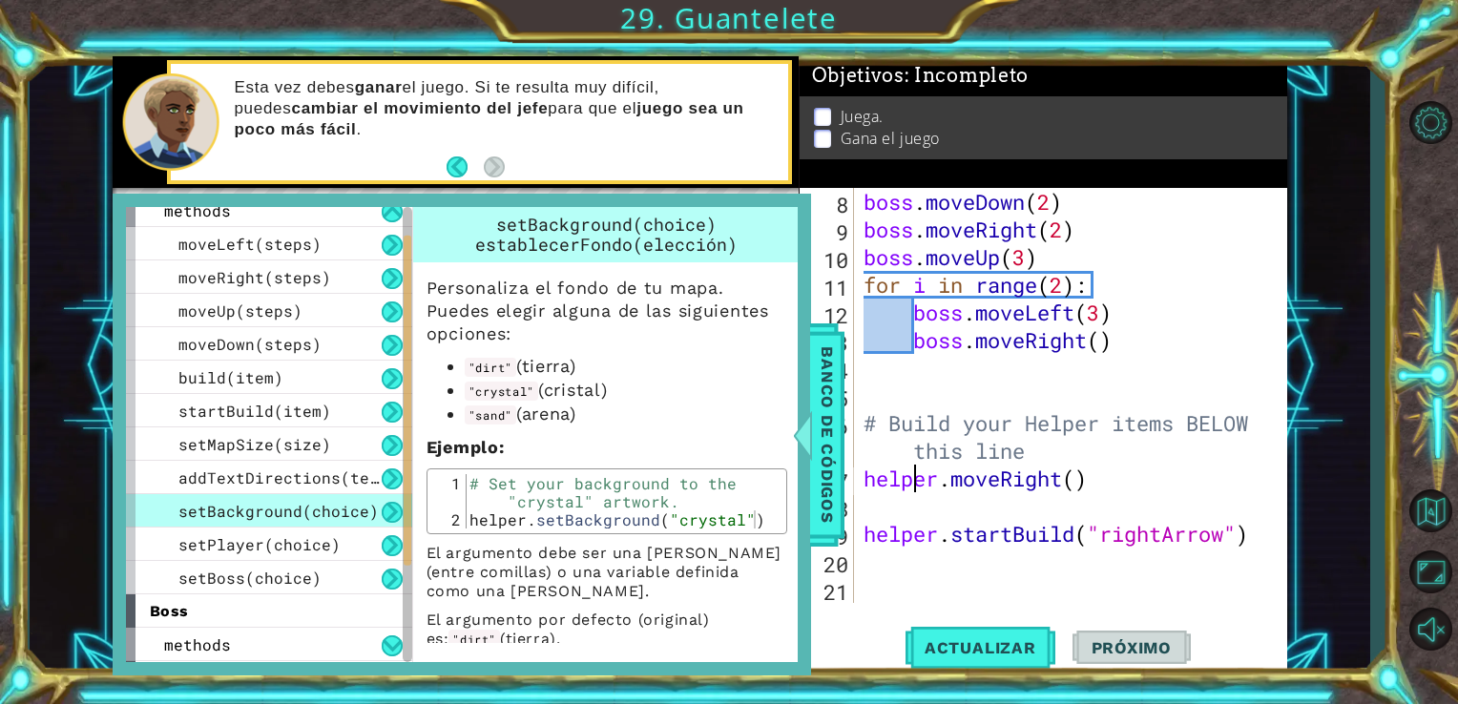
click at [911, 503] on div "boss . moveDown ( 2 ) boss . moveRight ( 2 ) boss . moveUp ( 3 ) for i in range…" at bounding box center [1069, 423] width 419 height 470
paste textarea "helper.startBuild("rightArrow")"
type textarea "helper.startBuild("rightArrow")"
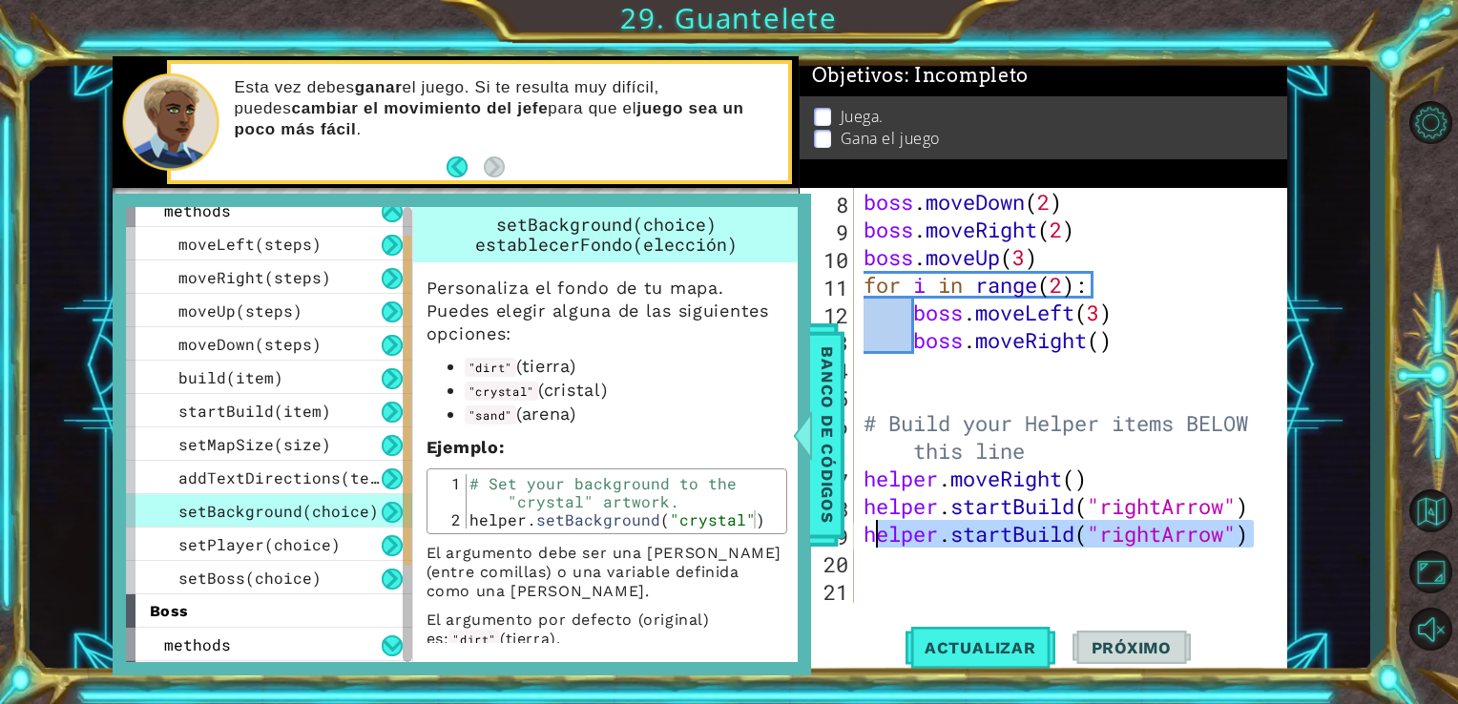
drag, startPoint x: 1252, startPoint y: 537, endPoint x: 855, endPoint y: 540, distance: 396.9
click at [855, 540] on div "helper.startBuild("rightArrow") 8 9 10 11 12 13 14 15 16 17 18 19 20 21 boss . …" at bounding box center [1042, 395] width 484 height 415
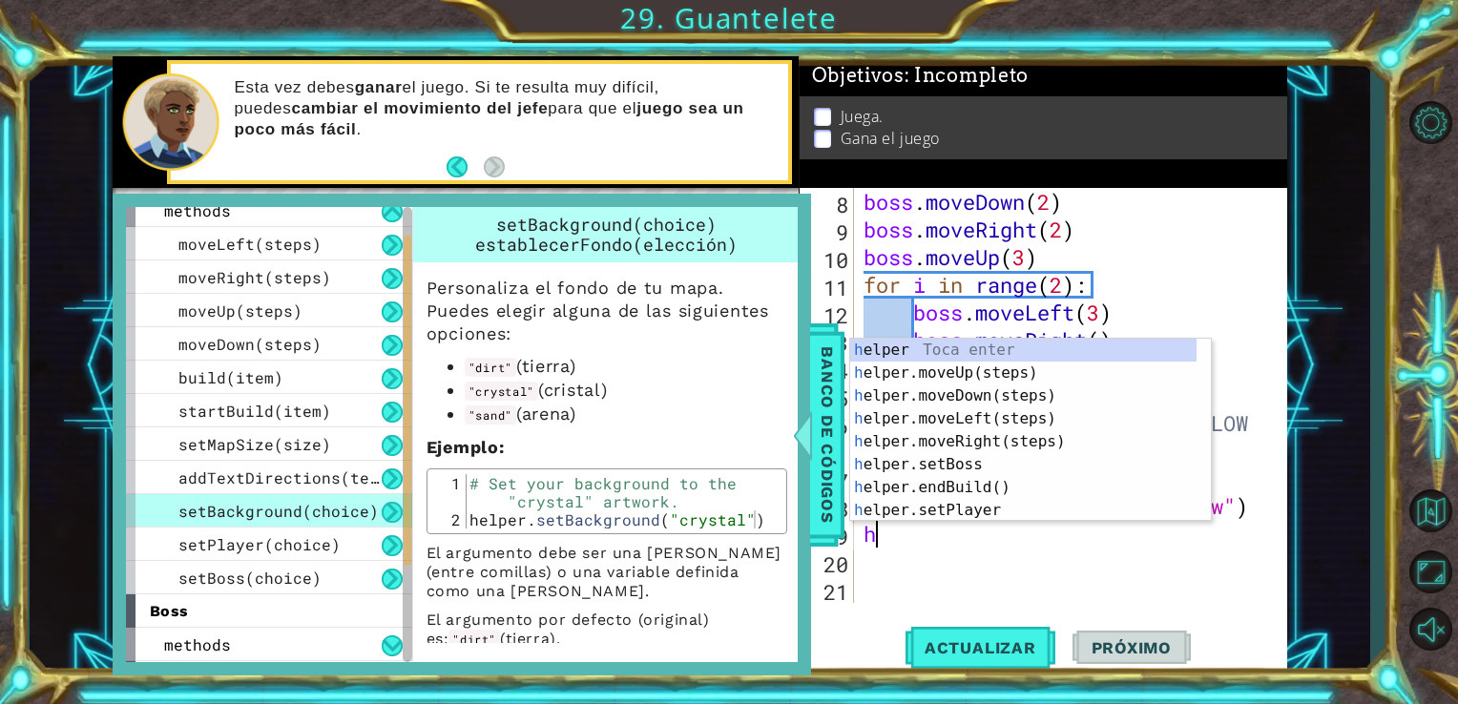
type textarea "he"
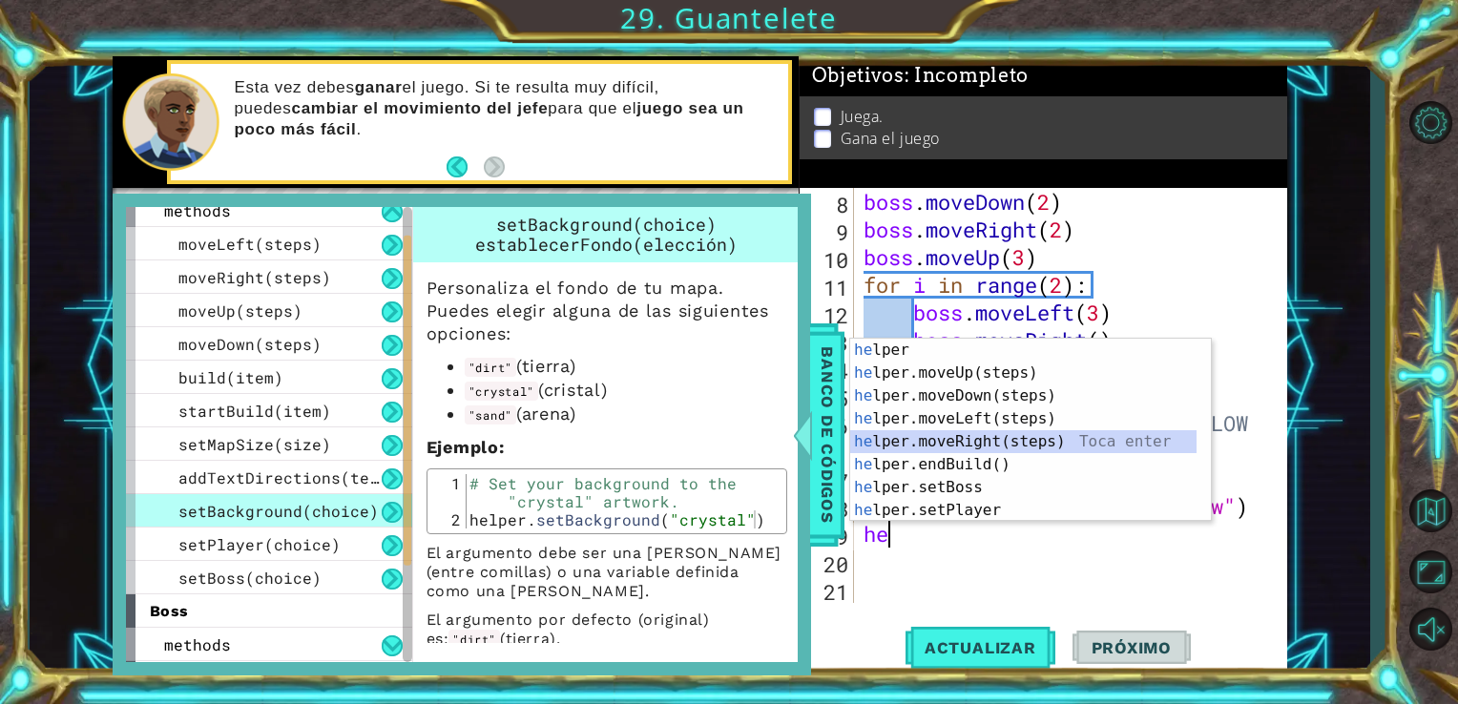
click at [1024, 441] on div "he lper Toca enter he lper.moveUp(steps) Toca enter he lper.moveDown(steps) Toc…" at bounding box center [1023, 453] width 346 height 229
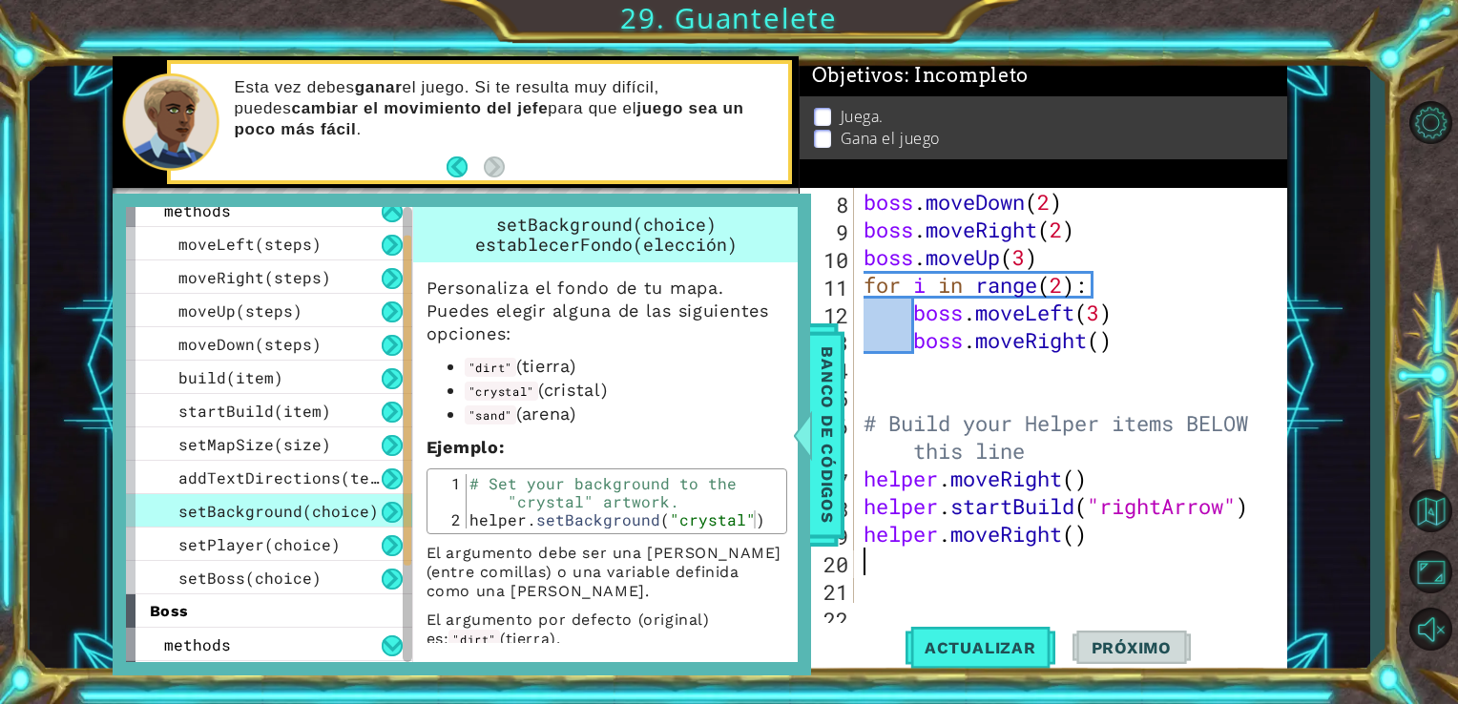
click at [1079, 534] on div "boss . moveDown ( 2 ) boss . moveRight ( 2 ) boss . moveUp ( 3 ) for i in range…" at bounding box center [1069, 423] width 419 height 470
type textarea "helper.moveRight(6)"
click at [1017, 565] on div "boss . moveDown ( 2 ) boss . moveRight ( 2 ) boss . moveUp ( 3 ) for i in range…" at bounding box center [1069, 423] width 419 height 470
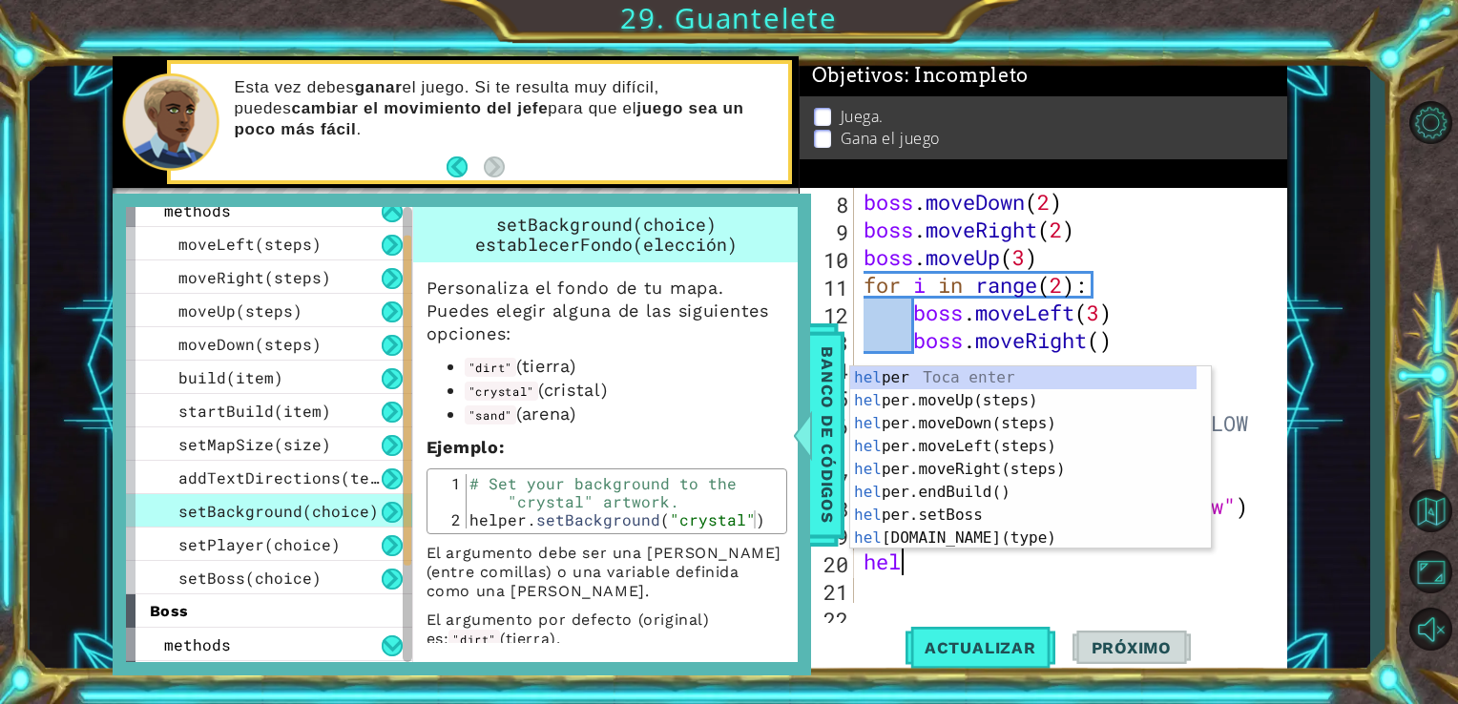
scroll to position [0, 0]
type textarea "help"
click at [1016, 489] on div "help [PERSON_NAME] enter help er.moveUp(steps) Toca enter help er.moveDown(step…" at bounding box center [1023, 480] width 346 height 229
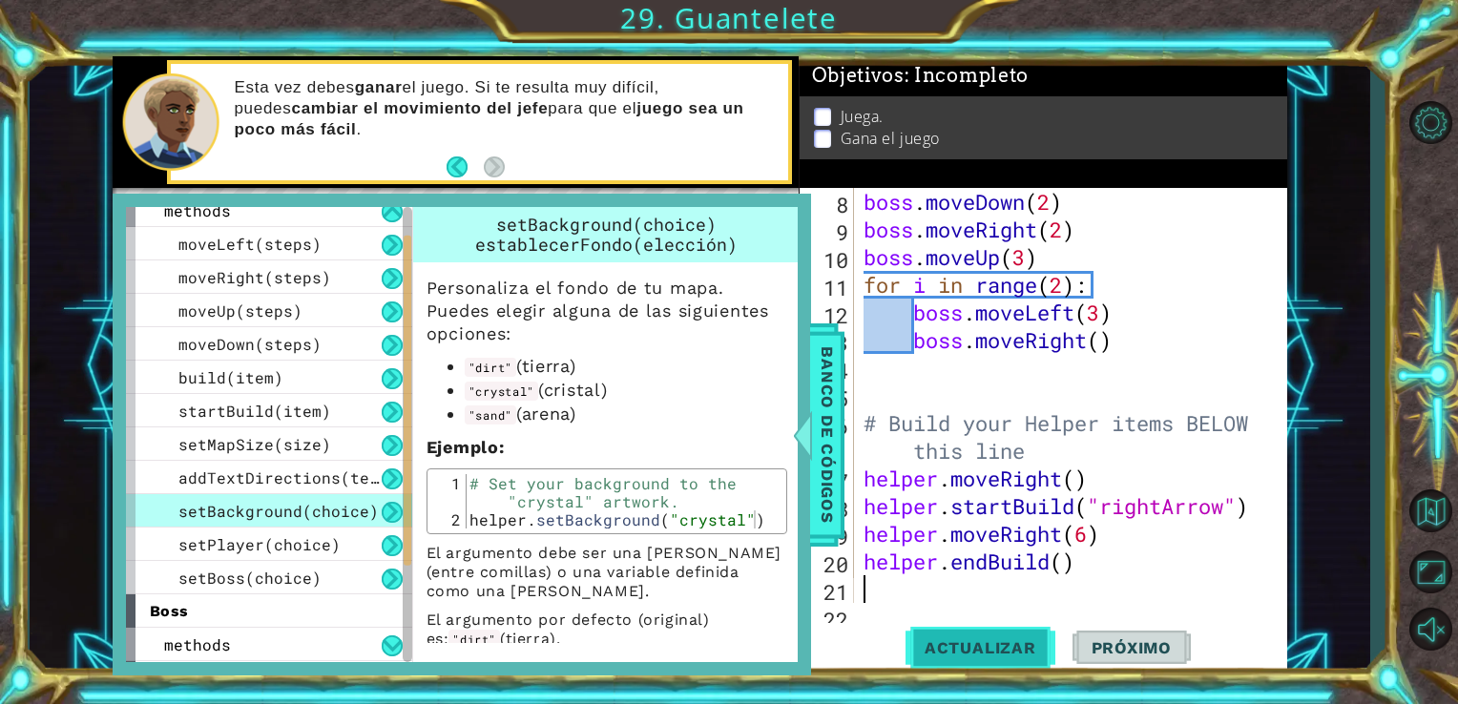
click at [1019, 654] on span "Actualizar" at bounding box center [980, 647] width 150 height 19
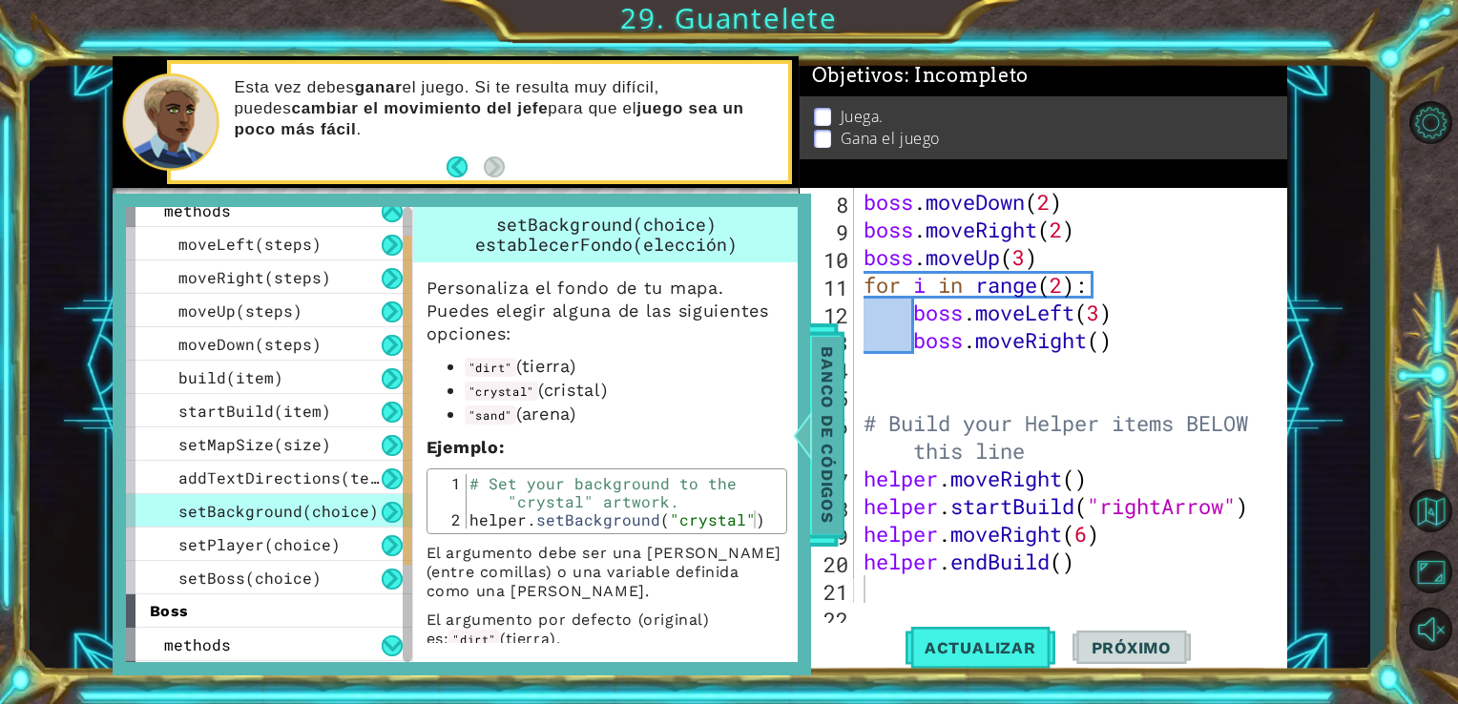
click at [826, 438] on span "Banco de códigos" at bounding box center [827, 434] width 31 height 197
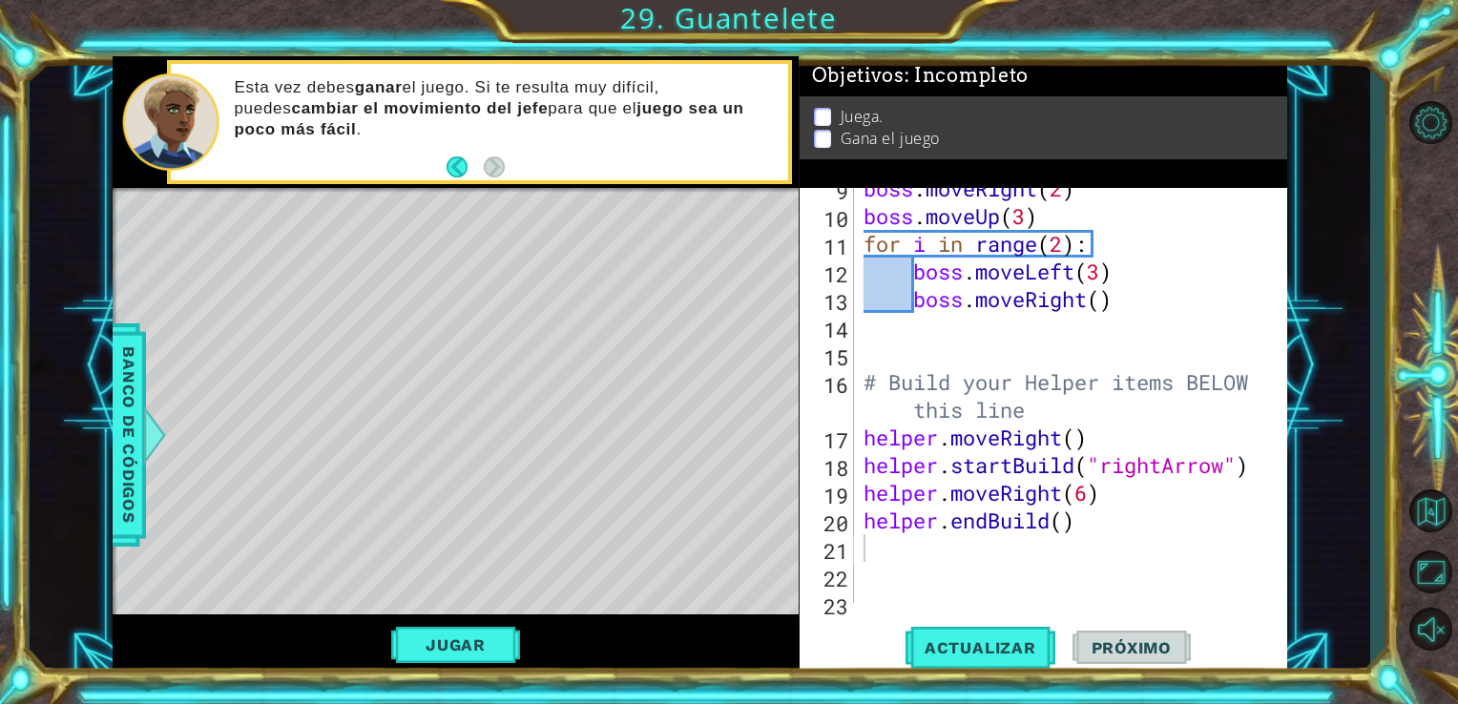
scroll to position [291, 0]
click at [947, 570] on div "boss . moveRight ( 2 ) boss . moveUp ( 3 ) for i in range ( 2 ) : boss . moveLe…" at bounding box center [1069, 409] width 419 height 470
click at [925, 563] on div "boss . moveRight ( 2 ) boss . moveUp ( 3 ) for i in range ( 2 ) : boss . moveLe…" at bounding box center [1069, 409] width 419 height 470
click at [865, 541] on div "boss . moveRight ( 2 ) boss . moveUp ( 3 ) for i in range ( 2 ) : boss . moveLe…" at bounding box center [1069, 409] width 419 height 470
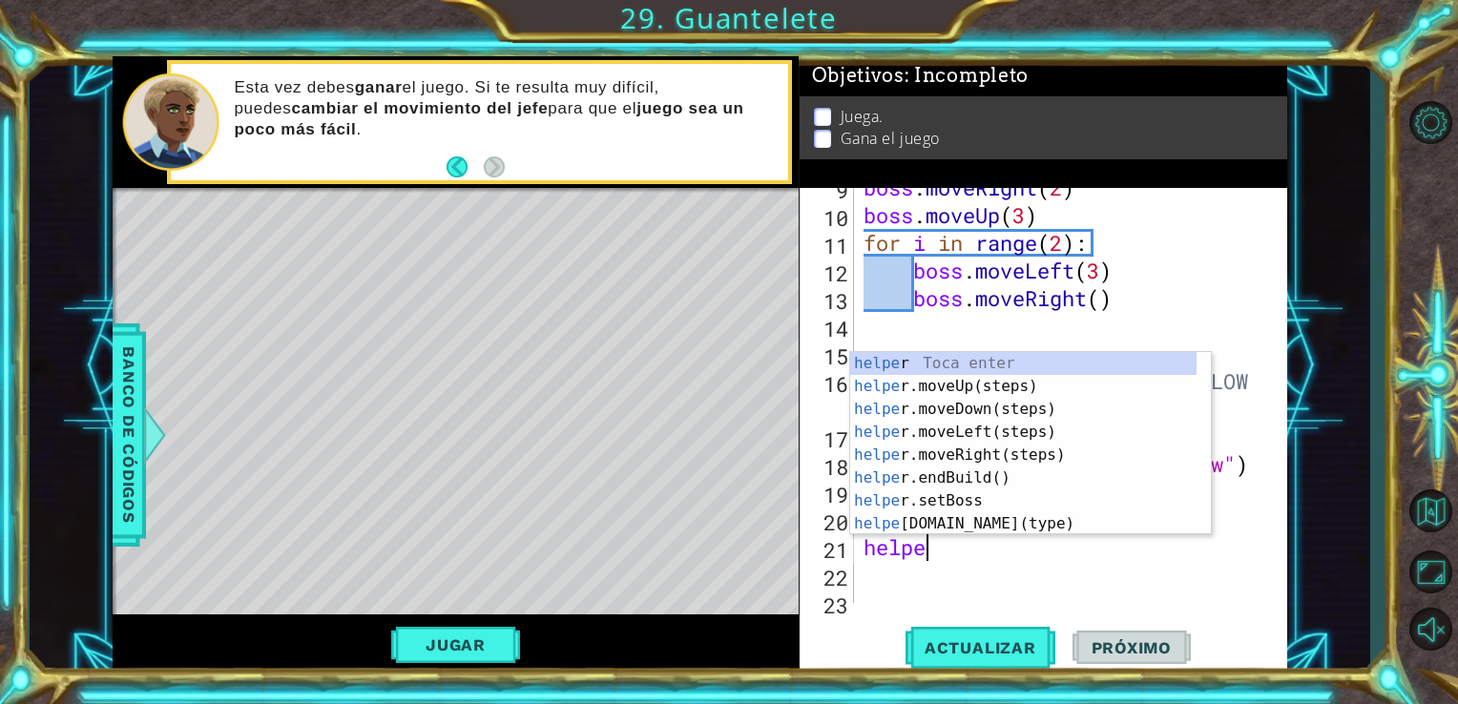
scroll to position [0, 2]
type textarea "helper"
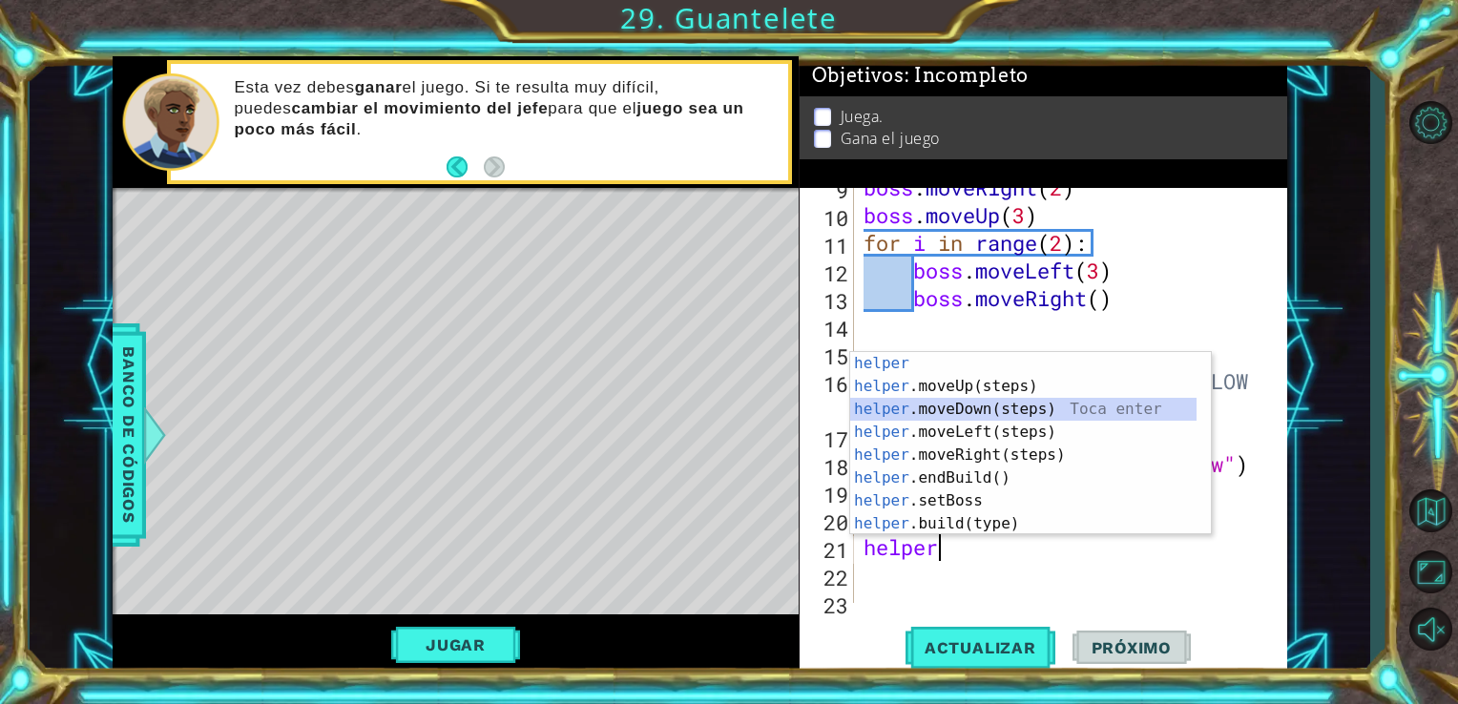
click at [1041, 402] on div "helper Toca enter helper .moveUp(steps) Toca enter helper .moveDown(steps) Toca…" at bounding box center [1023, 466] width 346 height 229
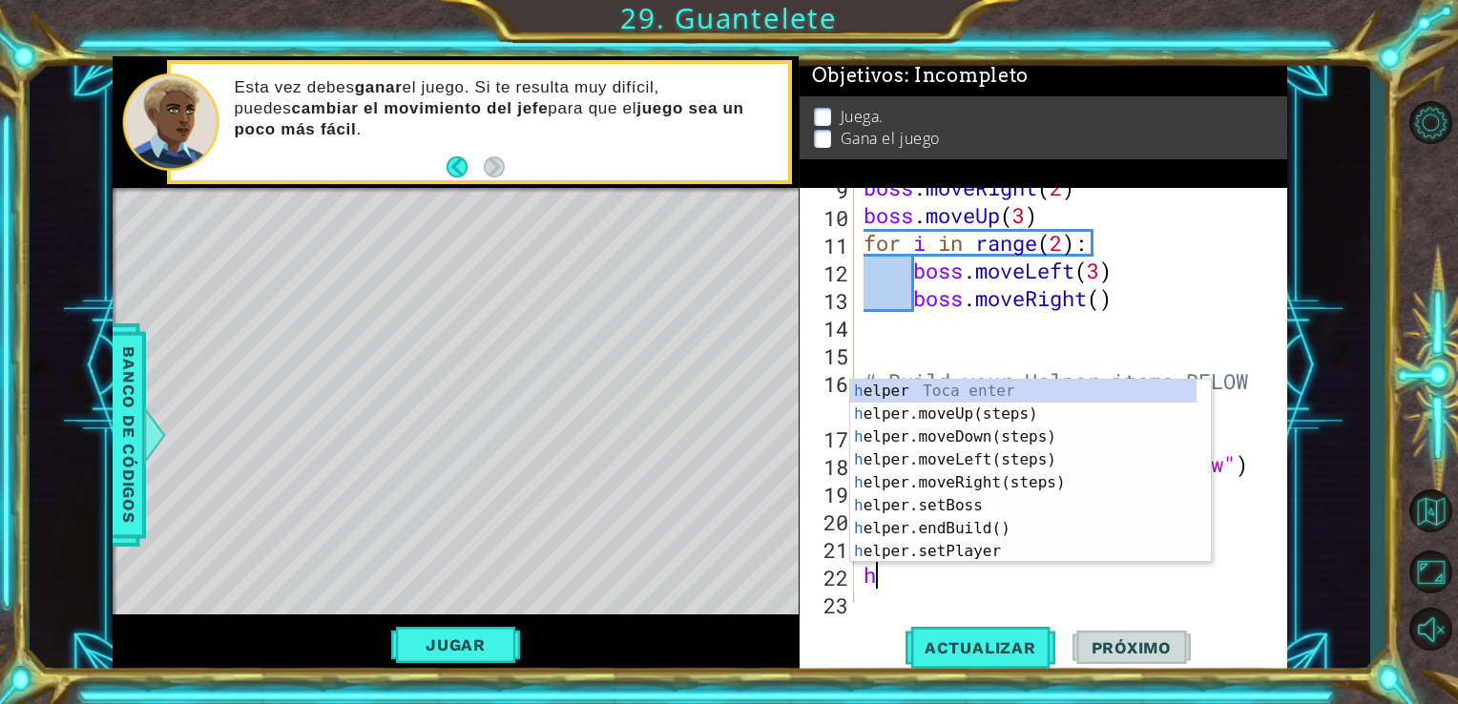
type textarea "he"
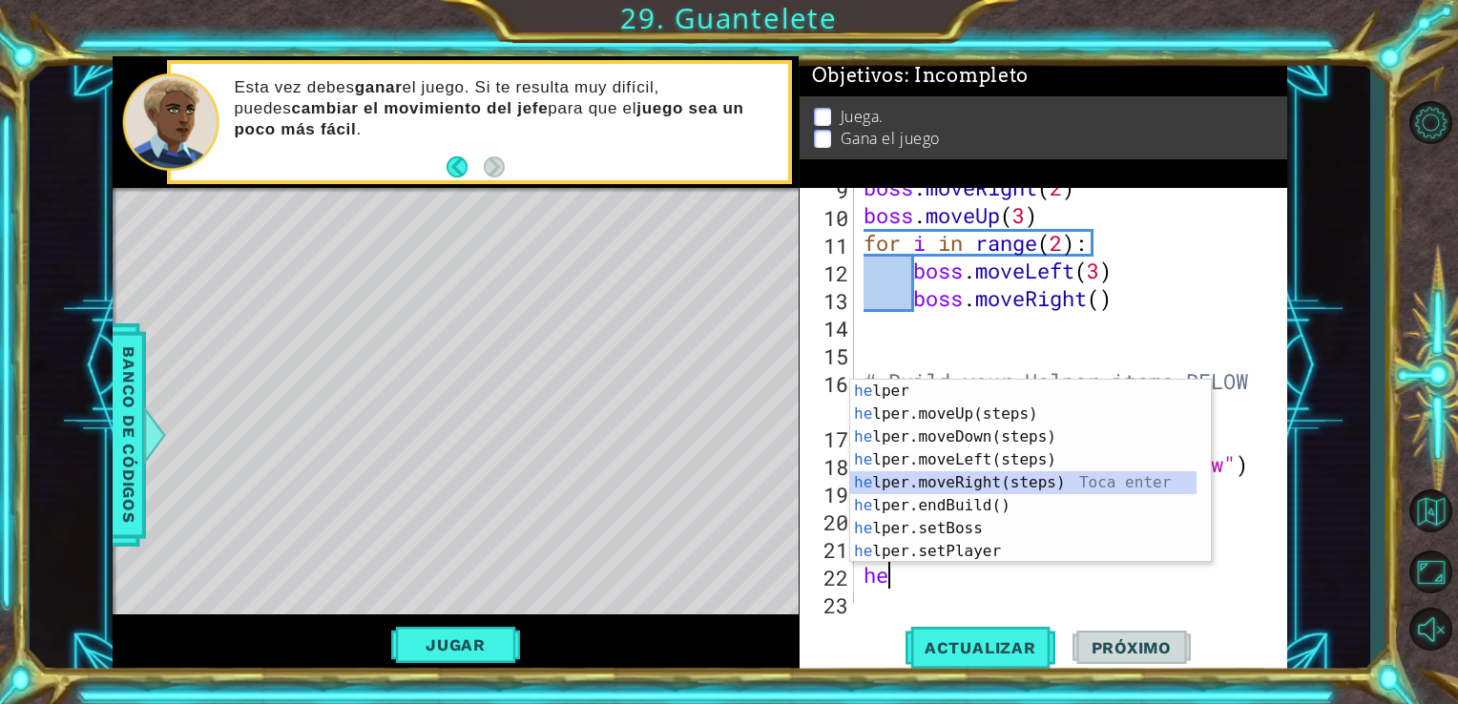
click at [1023, 482] on div "he lper Toca enter he lper.moveUp(steps) Toca enter he lper.moveDown(steps) Toc…" at bounding box center [1023, 494] width 346 height 229
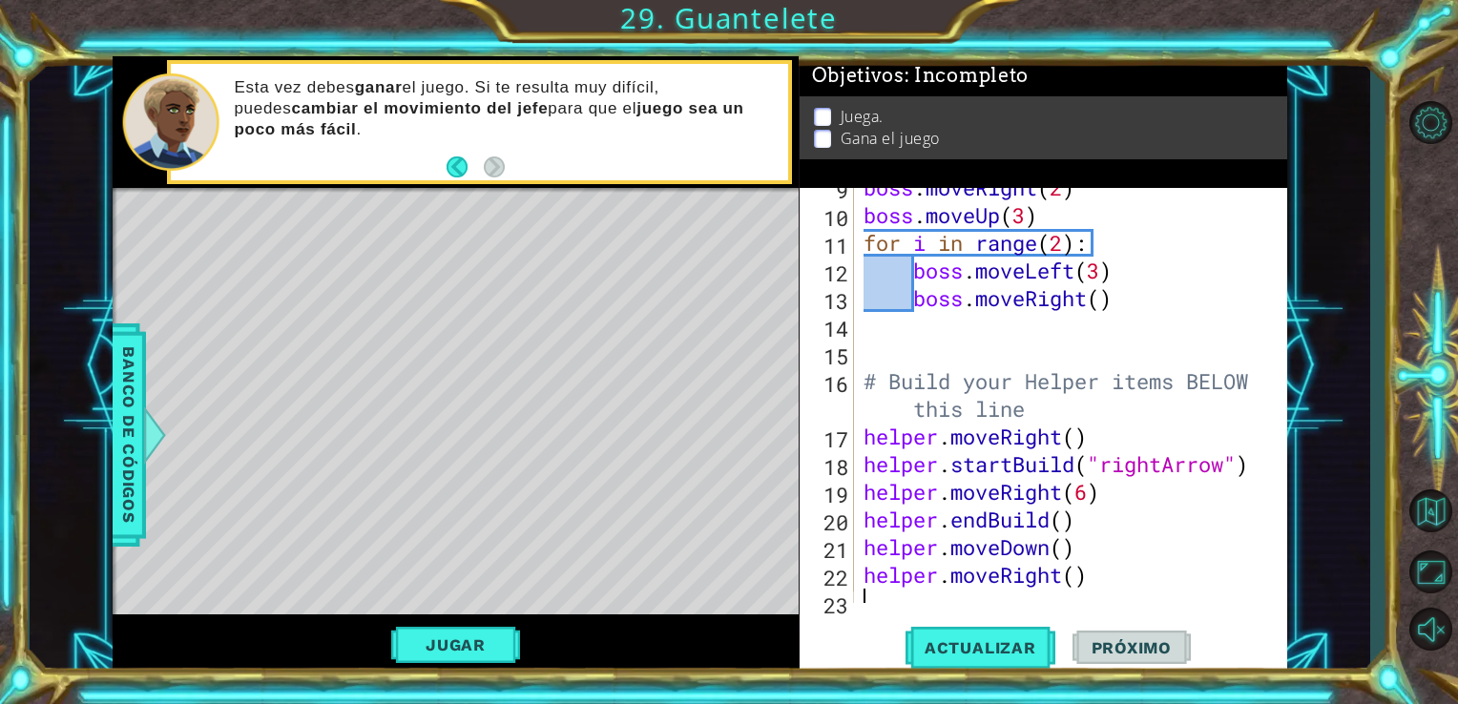
type textarea "j"
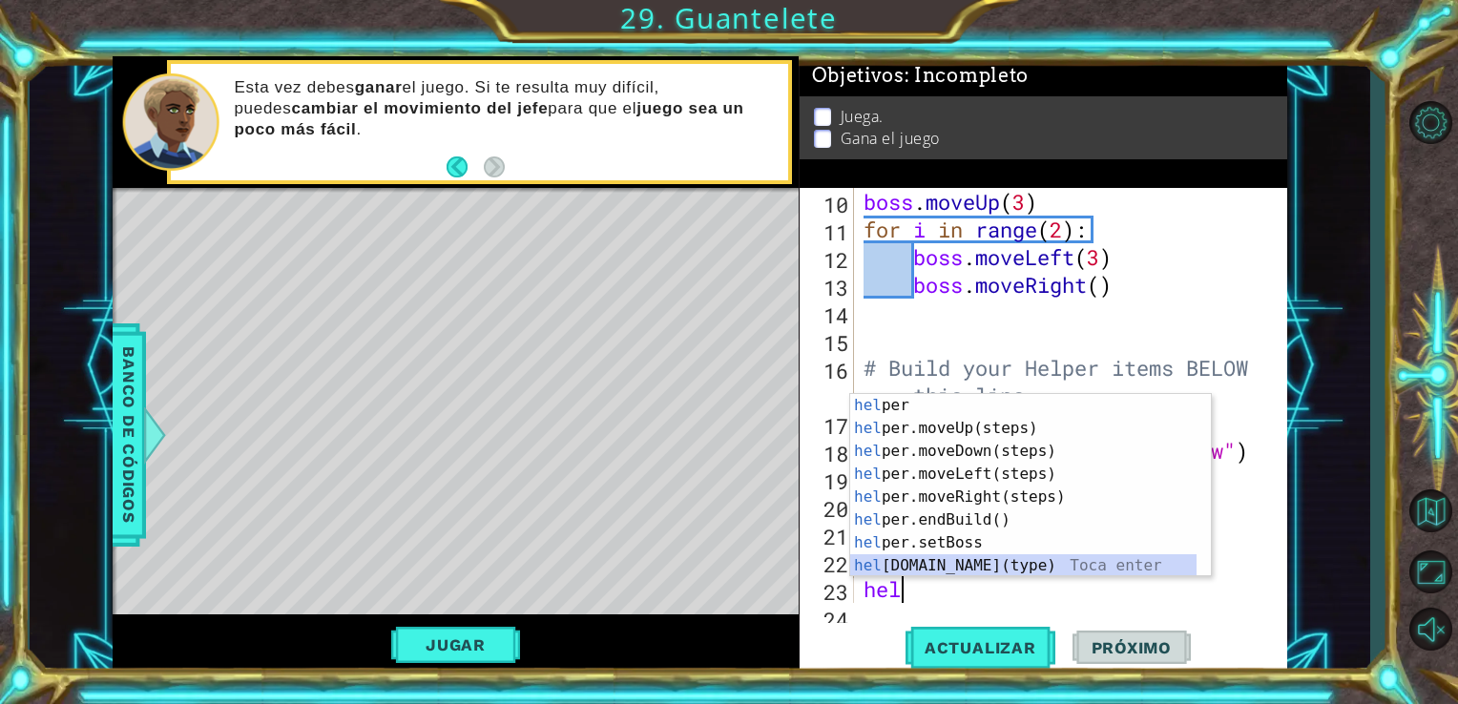
click at [1004, 571] on div "hel per Toca enter hel per.moveUp(steps) Toca enter hel per.moveDown(steps) Toc…" at bounding box center [1023, 508] width 346 height 229
type textarea "[DOMAIN_NAME]("wall")"
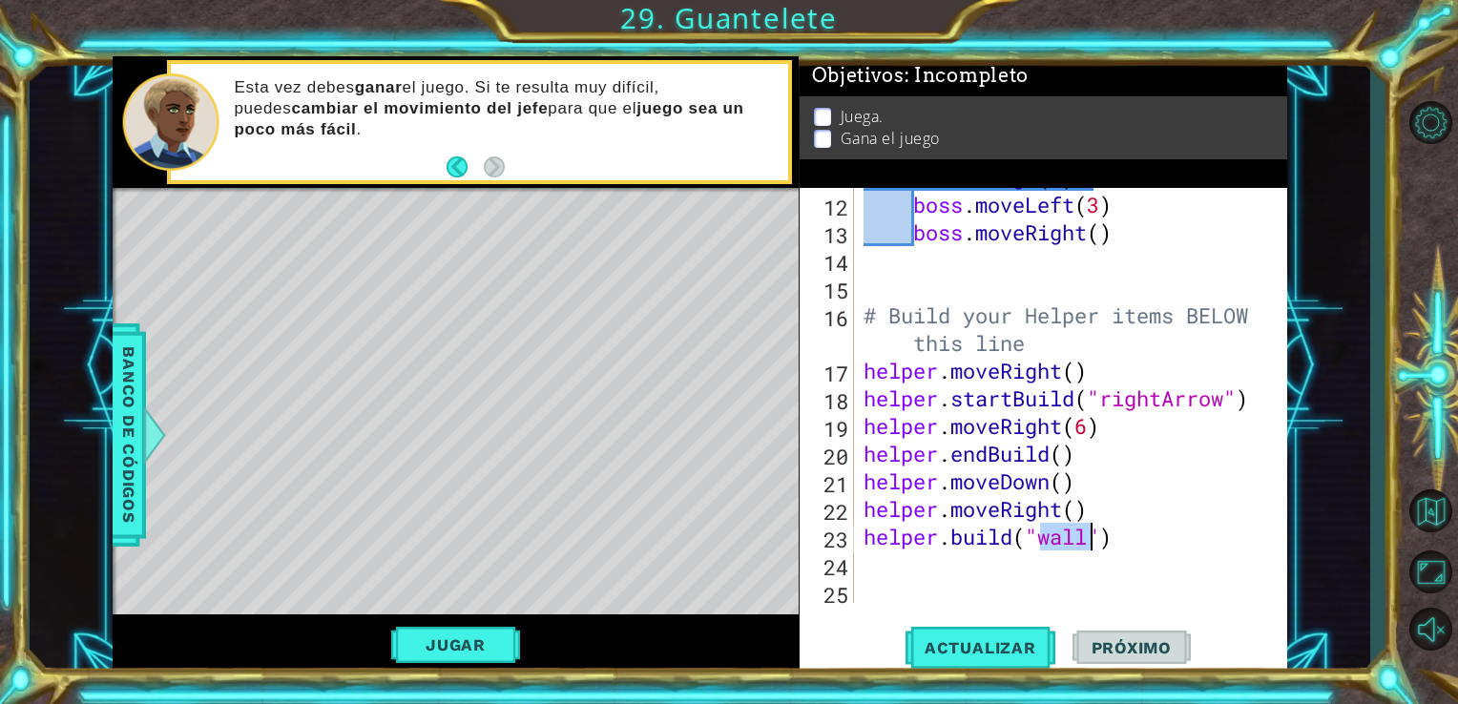
scroll to position [357, 0]
drag, startPoint x: 1111, startPoint y: 543, endPoint x: 865, endPoint y: 529, distance: 246.6
click at [865, 529] on div "for i in range ( 2 ) : boss . moveLeft ( 3 ) boss . moveRight ( ) # Build your …" at bounding box center [1069, 398] width 419 height 470
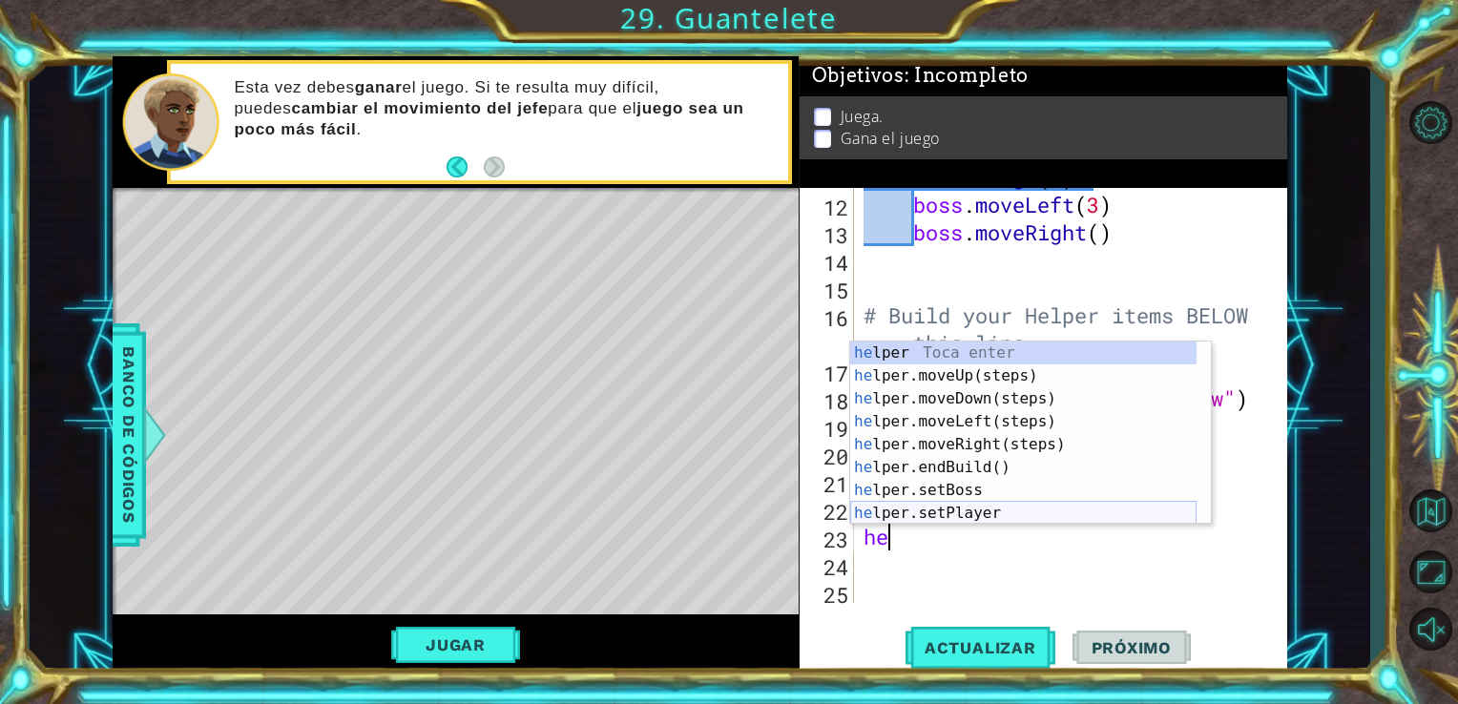
click at [967, 518] on div "he lper Toca enter he lper.moveUp(steps) Toca enter he lper.moveDown(steps) Toc…" at bounding box center [1023, 456] width 346 height 229
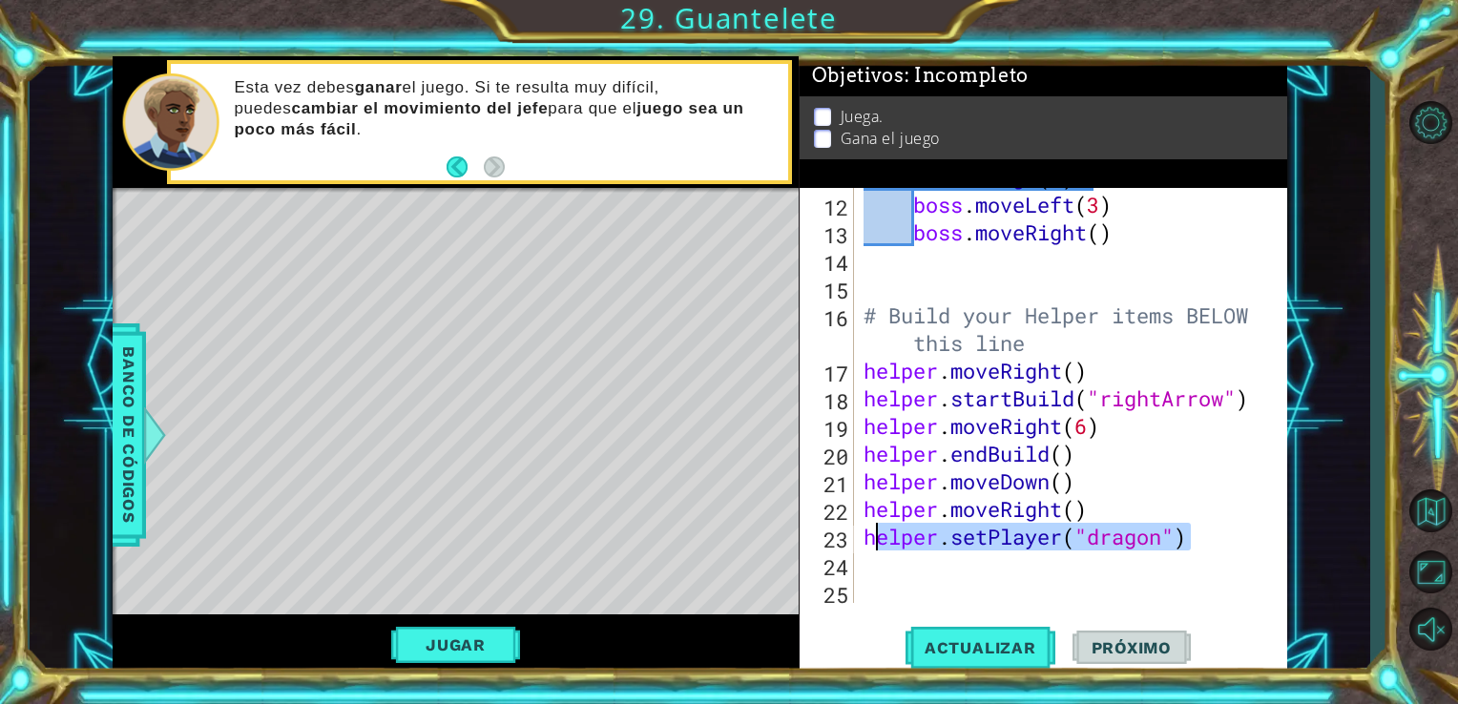
drag, startPoint x: 1195, startPoint y: 540, endPoint x: 870, endPoint y: 544, distance: 325.4
click at [870, 544] on div "for i in range ( 2 ) : boss . moveLeft ( 3 ) boss . moveRight ( ) # Build your …" at bounding box center [1069, 398] width 419 height 470
type textarea "h"
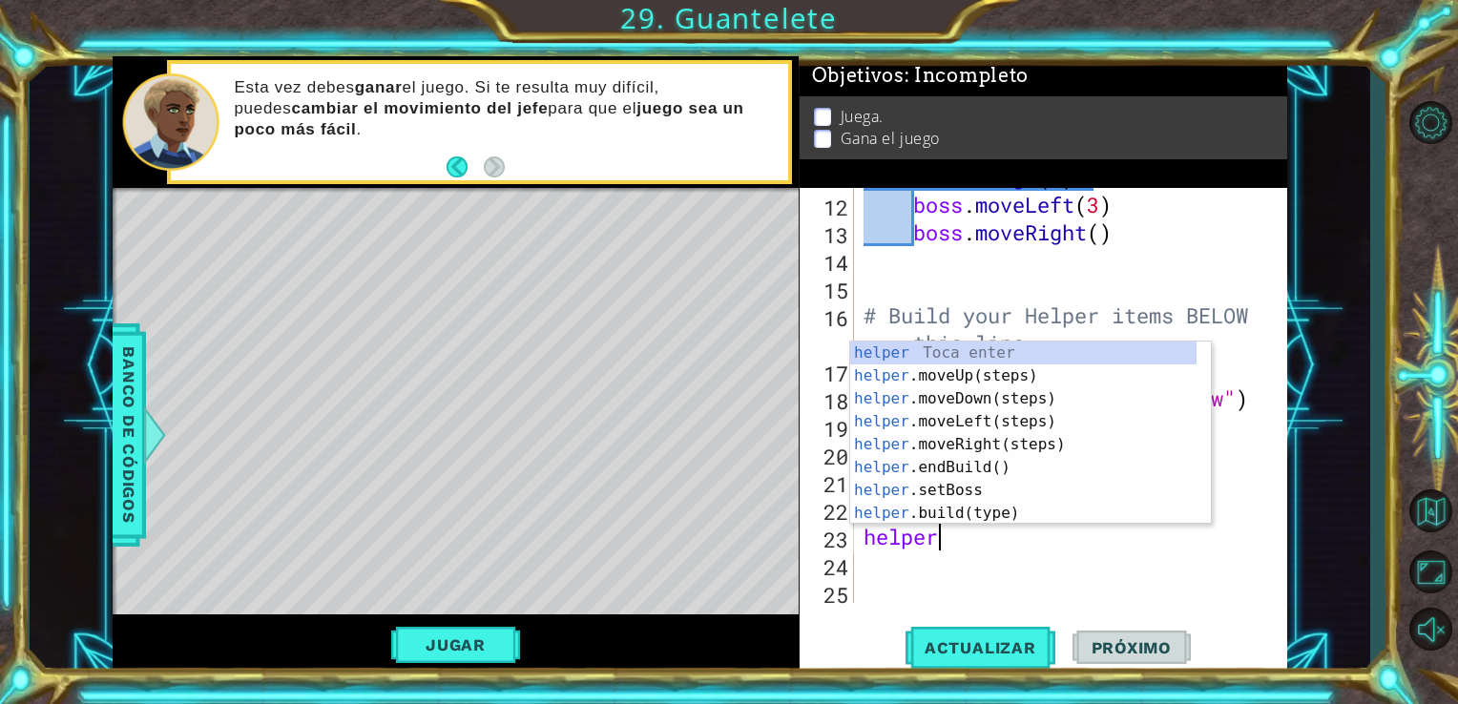
scroll to position [0, 3]
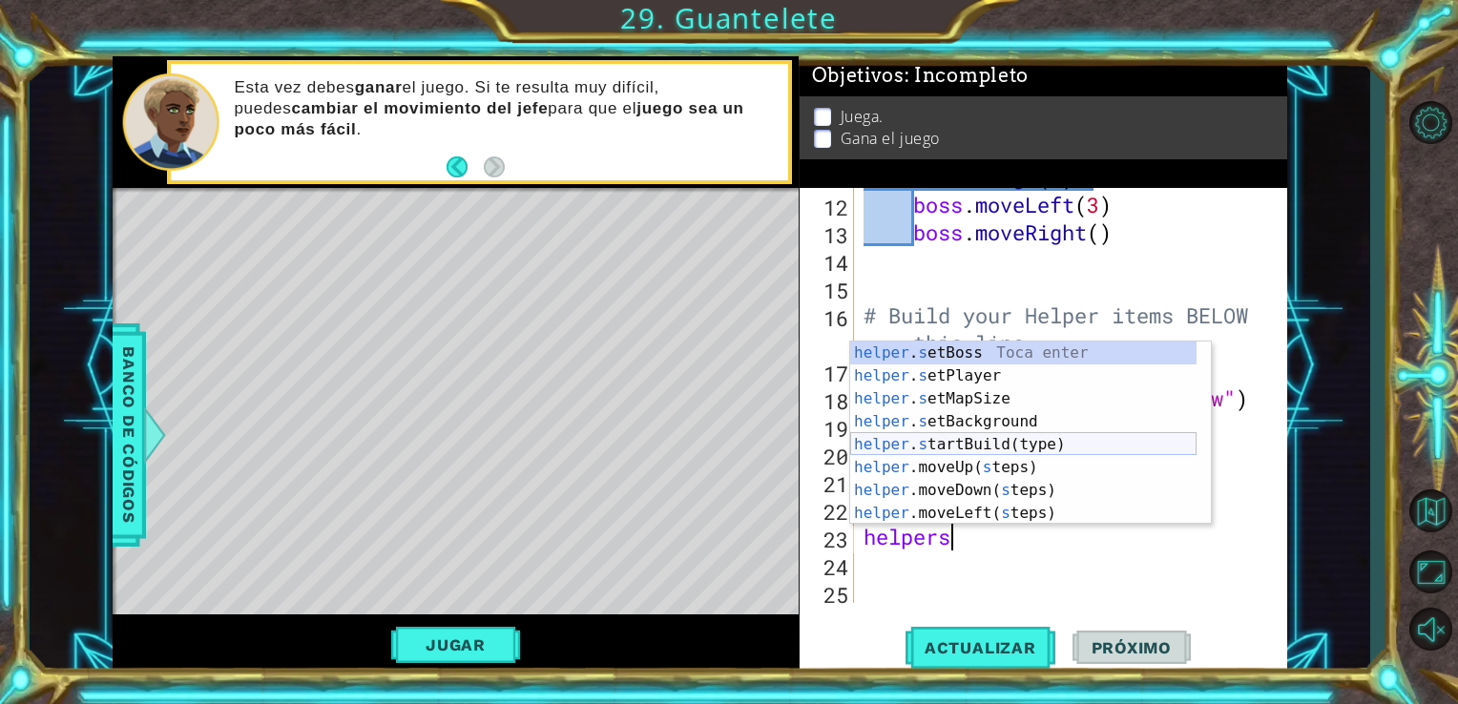
click at [997, 451] on div "helper . s etBoss Toca enter helper . s etPlayer Toca enter helper . s etMapSiz…" at bounding box center [1023, 456] width 346 height 229
type textarea "helper.startBuild("wall")"
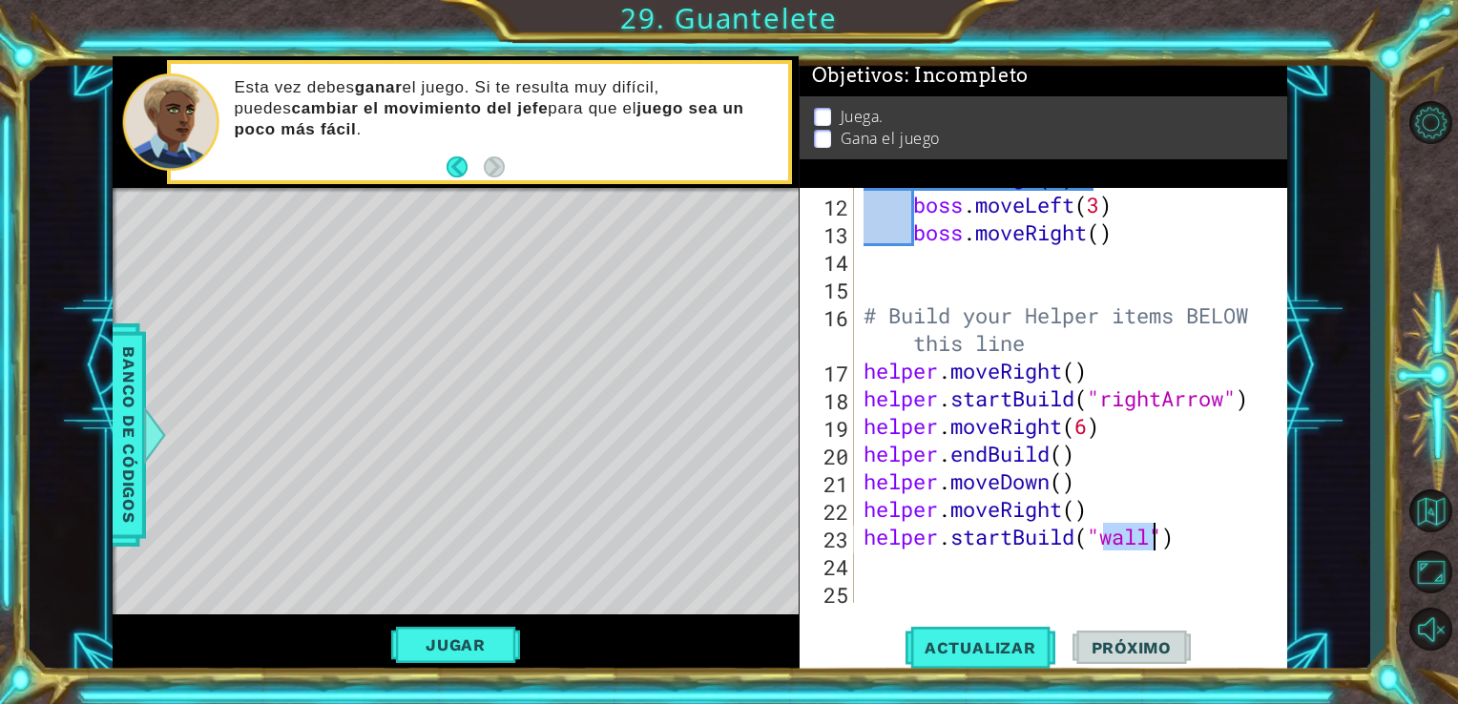
click at [1064, 578] on div "for i in range ( 2 ) : boss . moveLeft ( 3 ) boss . moveRight ( ) # Build your …" at bounding box center [1069, 398] width 419 height 470
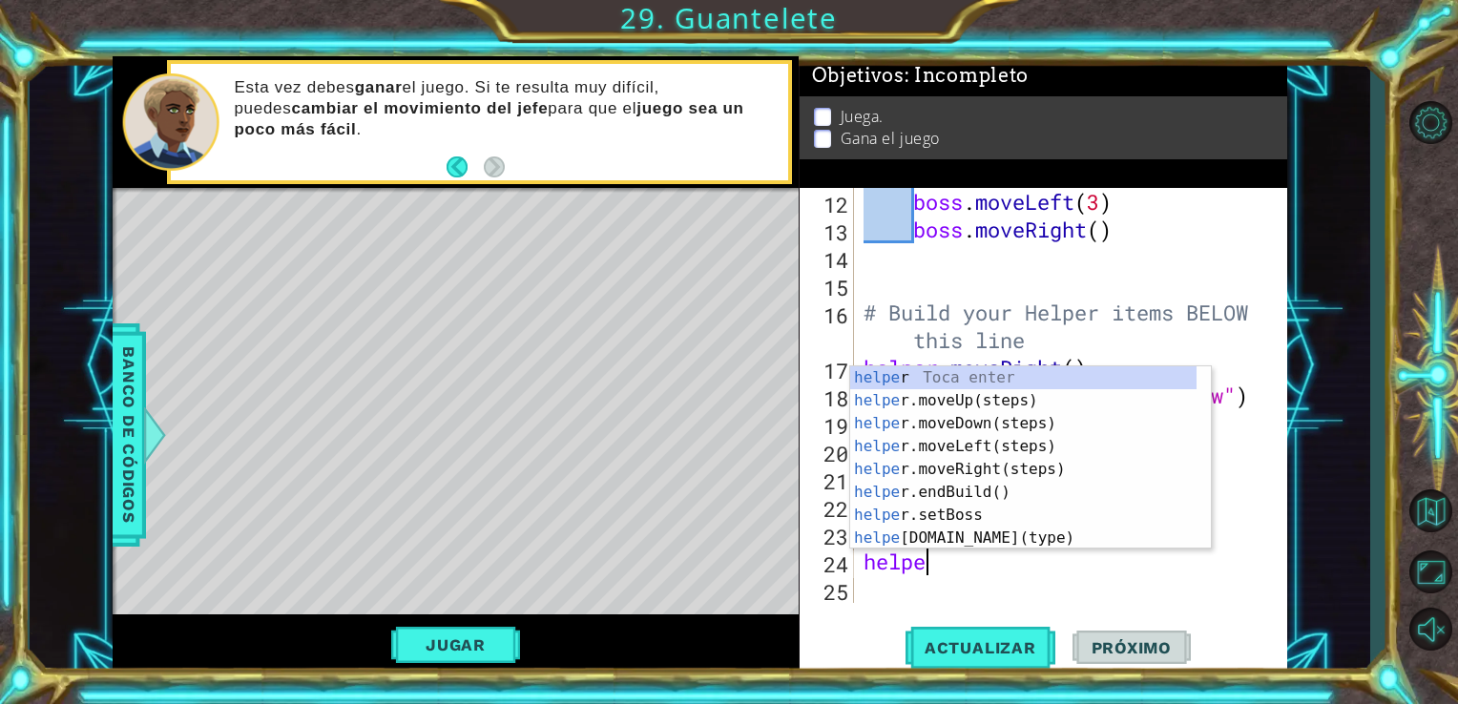
scroll to position [0, 2]
type textarea "helper"
click at [953, 443] on div "helper Toca enter helper .moveUp(steps) Toca enter helper .moveDown(steps) Toca…" at bounding box center [1023, 480] width 346 height 229
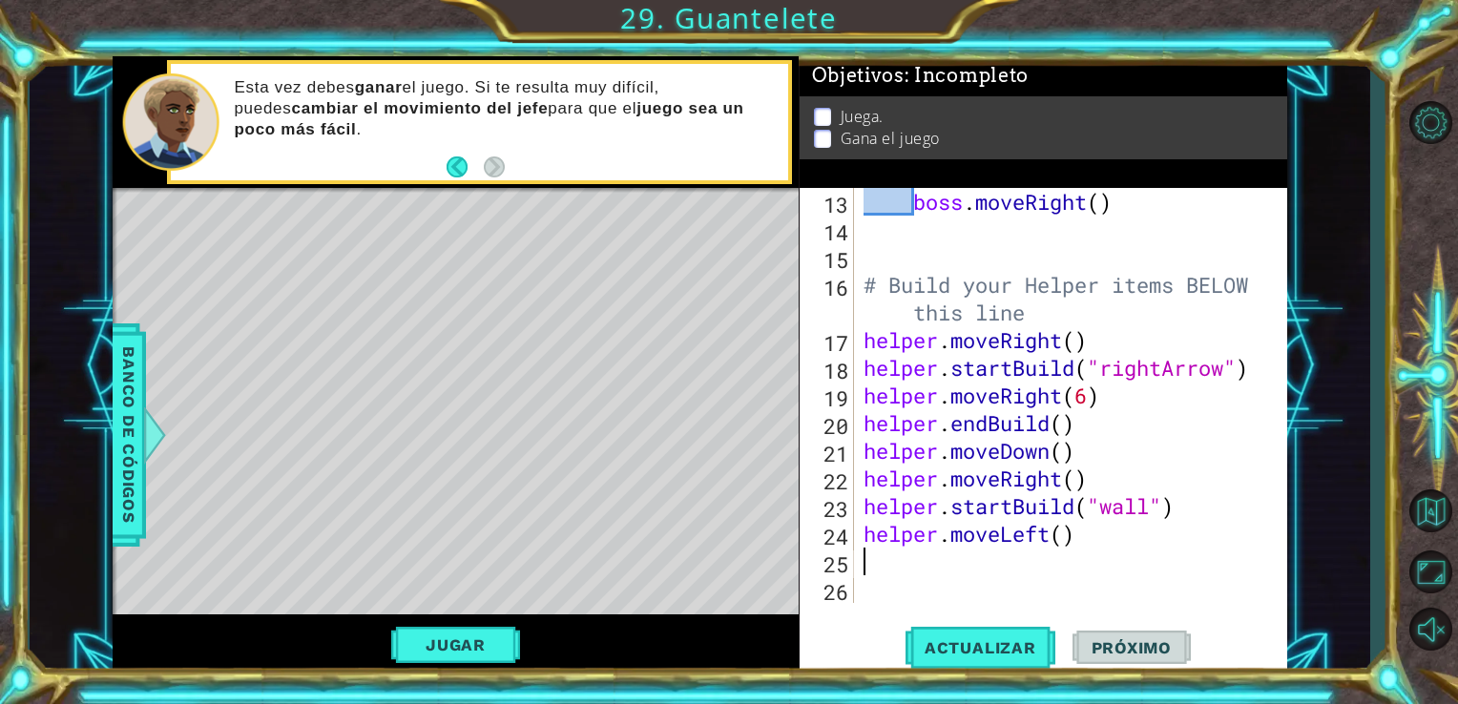
scroll to position [386, 0]
click at [996, 634] on button "Actualizar" at bounding box center [980, 647] width 150 height 49
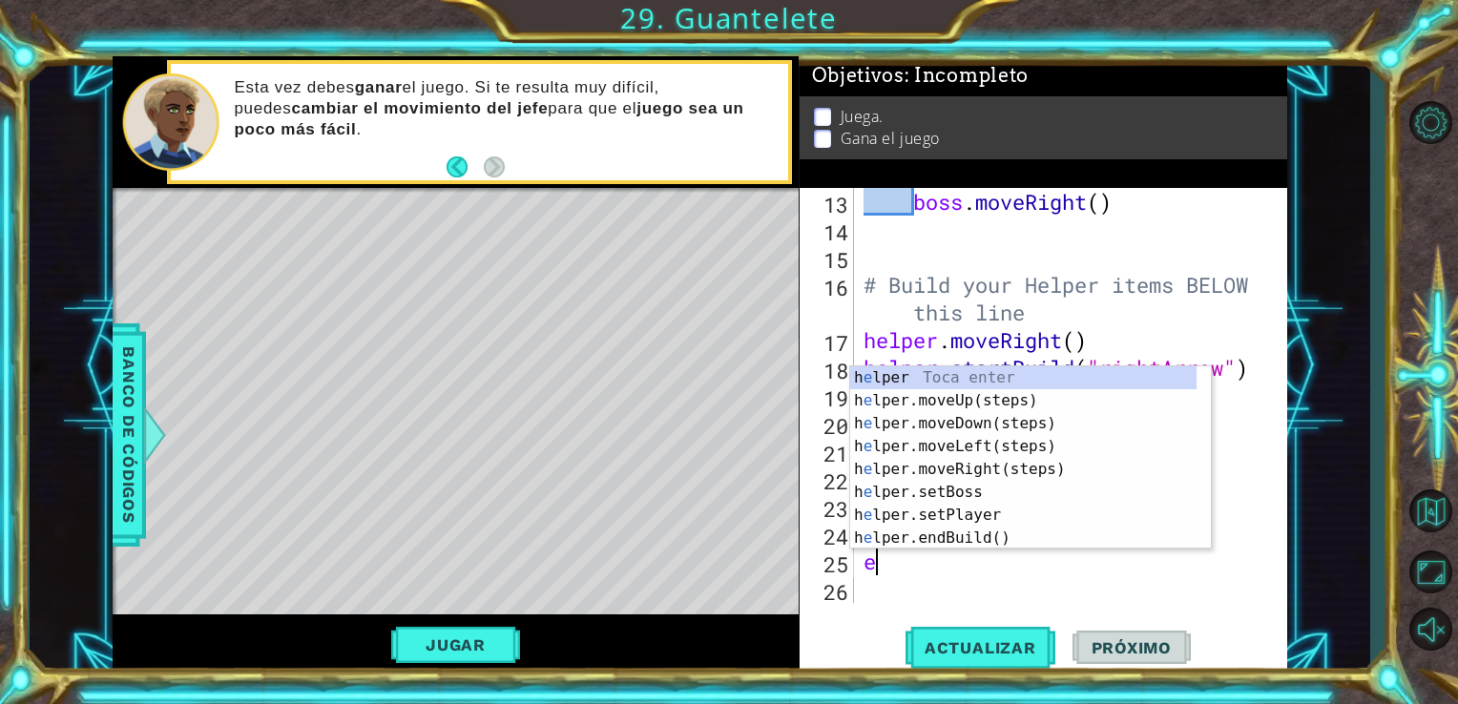
type textarea "end"
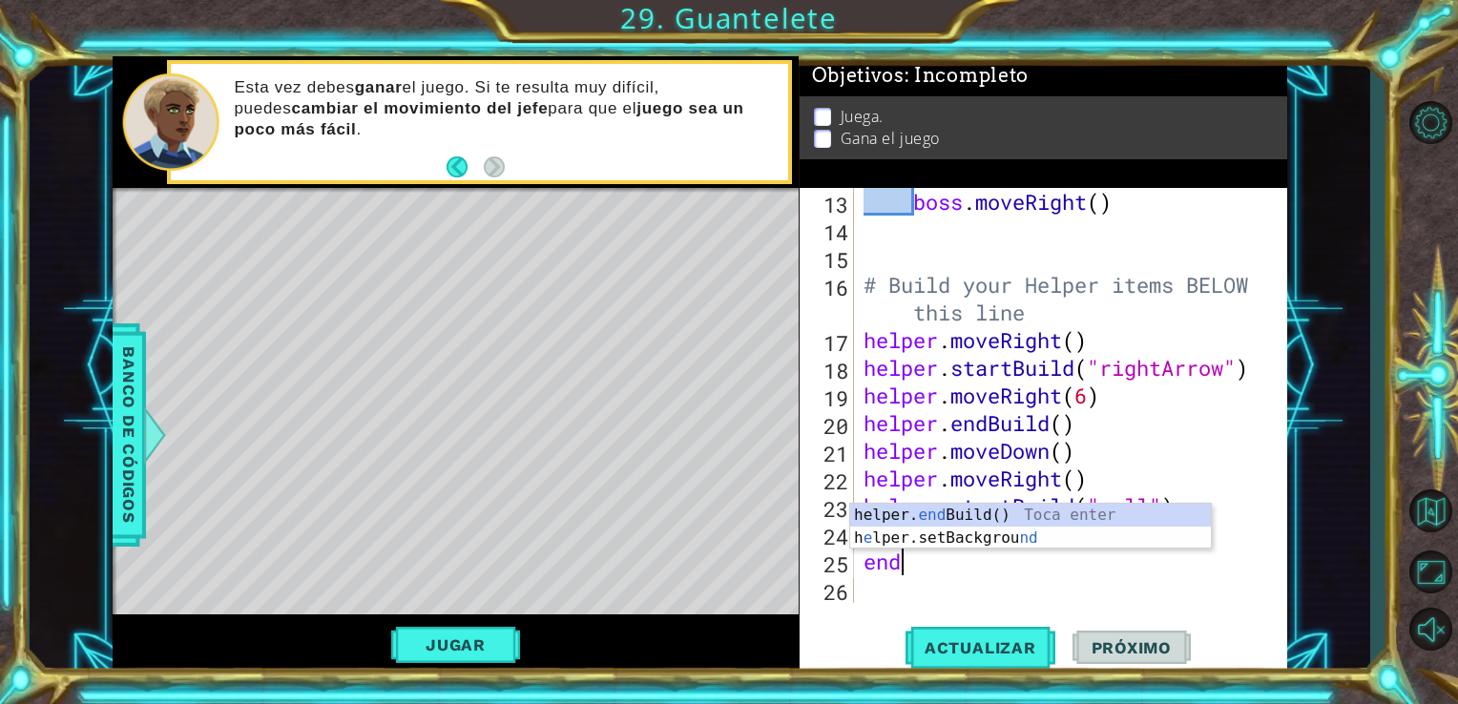
scroll to position [0, 0]
click at [1072, 516] on div "helper. end Build() Toca enter h e lper.setBackgrou nd Toca enter" at bounding box center [1030, 550] width 361 height 92
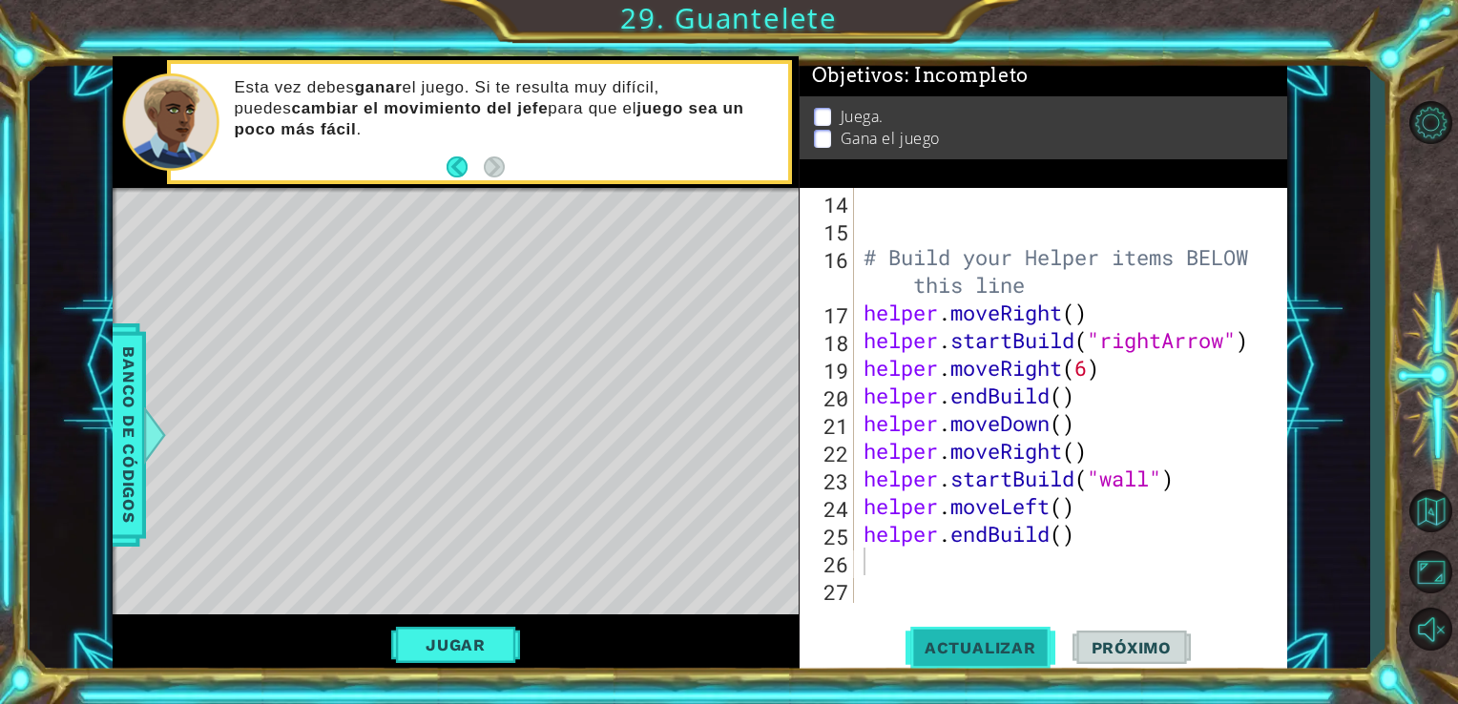
click at [984, 627] on button "Actualizar" at bounding box center [980, 647] width 150 height 49
click at [998, 653] on span "Actualizar" at bounding box center [980, 647] width 150 height 19
click at [1063, 505] on div "# Build your Helper items BELOW this line helper . moveRight ( ) helper . start…" at bounding box center [1069, 423] width 419 height 470
type textarea "helper.moveLeft(6)"
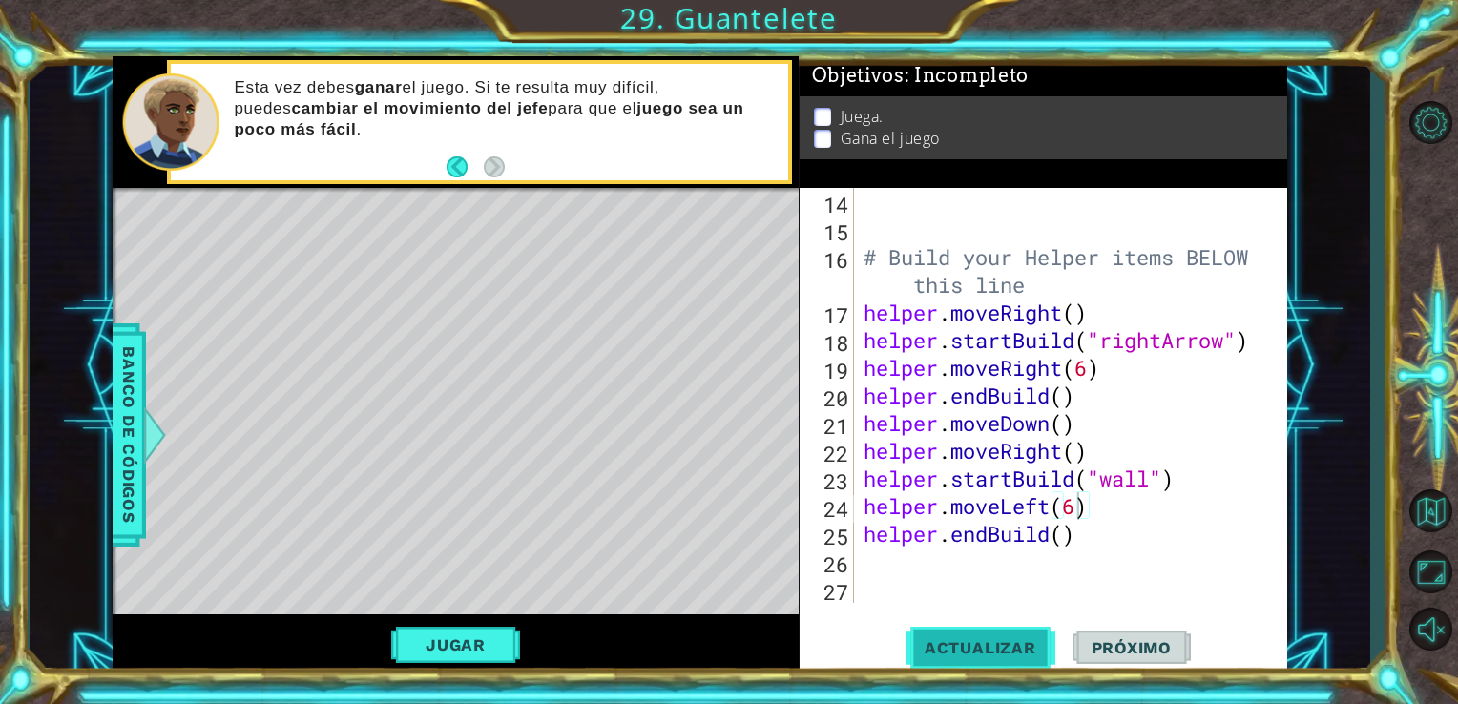
click at [950, 633] on button "Actualizar" at bounding box center [980, 647] width 150 height 49
click at [985, 578] on div "# Build your Helper items BELOW this line helper . moveRight ( ) helper . start…" at bounding box center [1069, 423] width 419 height 470
click at [921, 552] on div "# Build your Helper items BELOW this line helper . moveRight ( ) helper . start…" at bounding box center [1069, 423] width 419 height 470
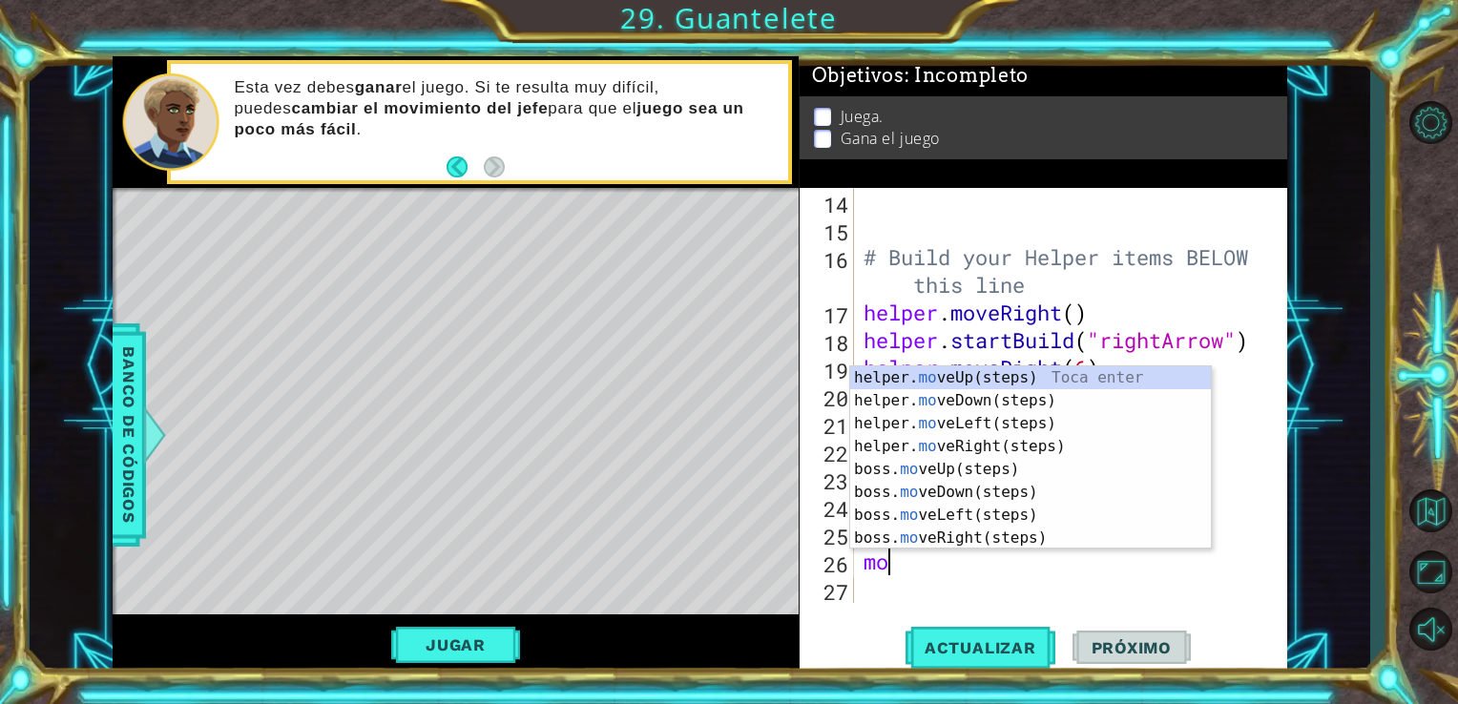
type textarea "m"
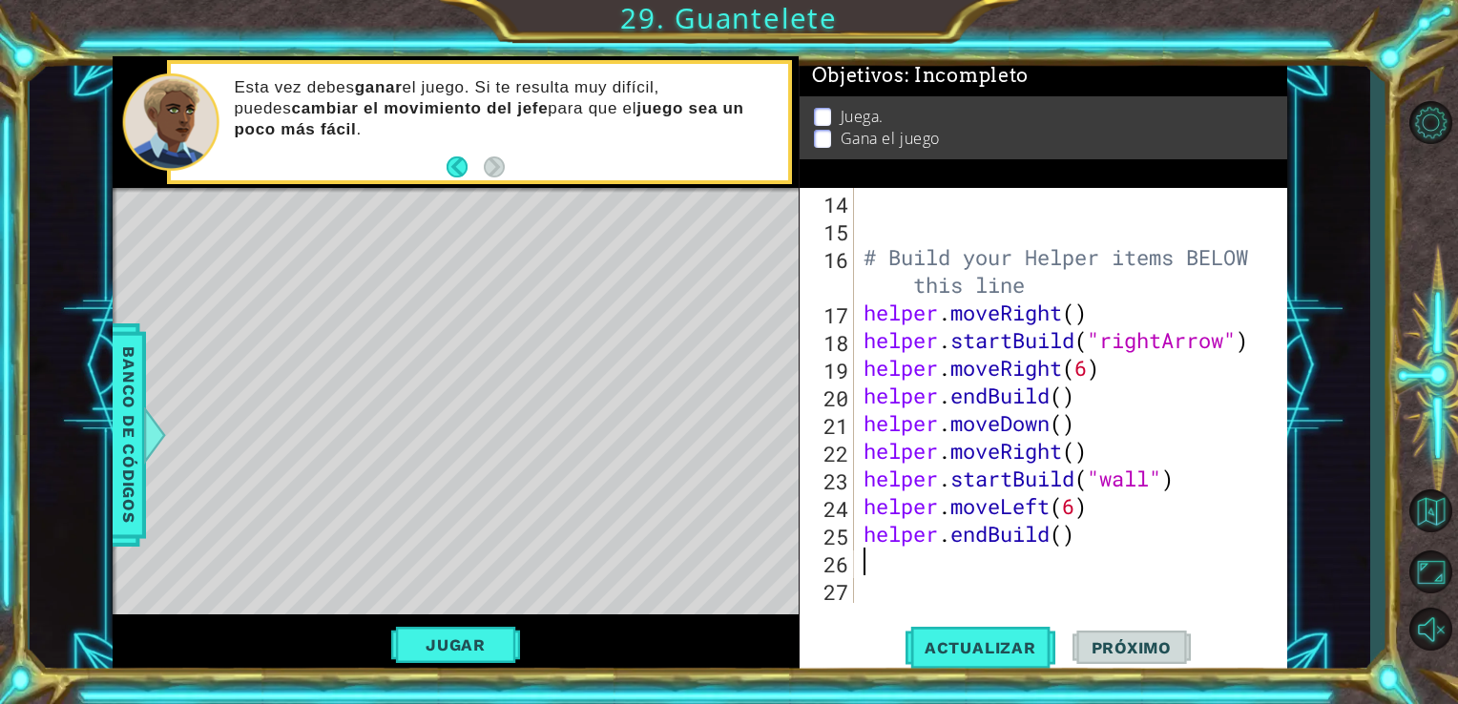
type textarea "helper.endBuild()"
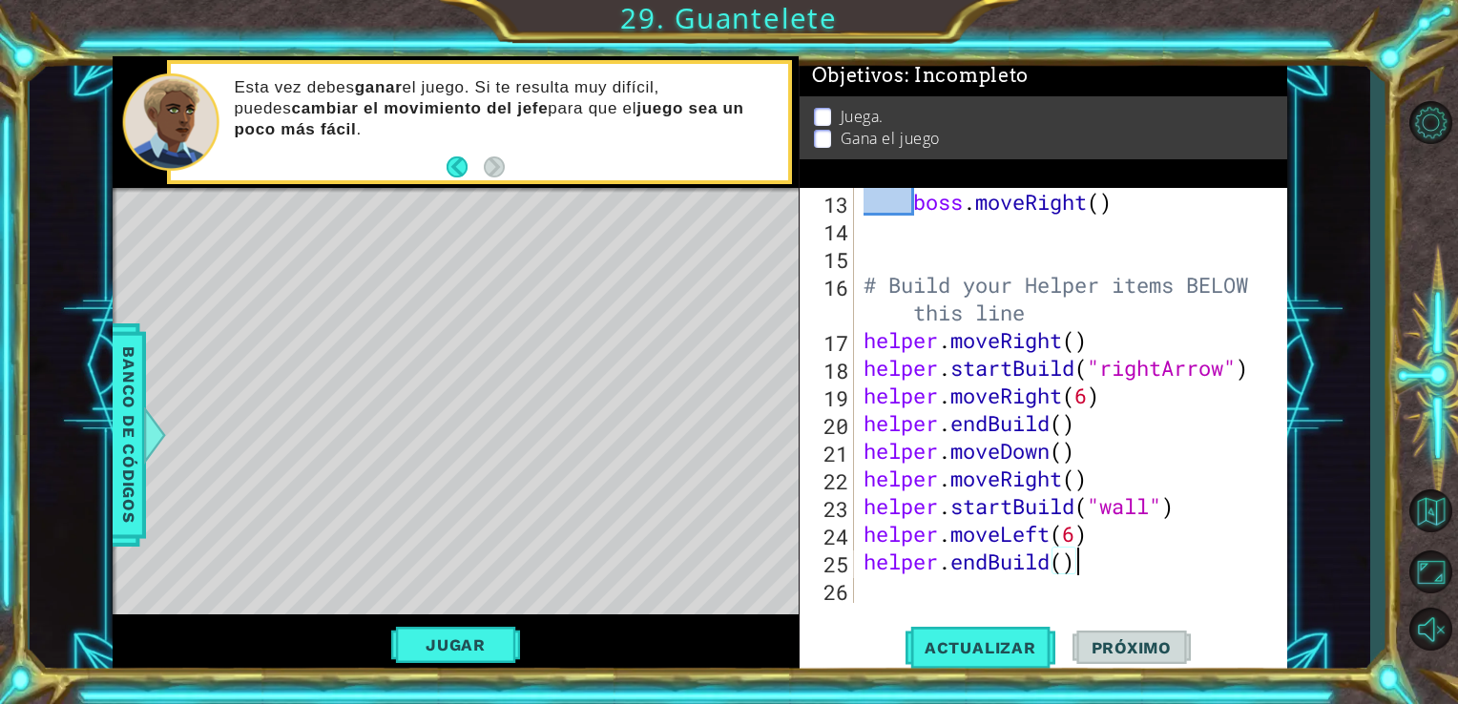
click at [1024, 592] on div "boss . moveRight ( ) # Build your Helper items BELOW this line helper . moveRig…" at bounding box center [1069, 423] width 419 height 470
type textarea "he"
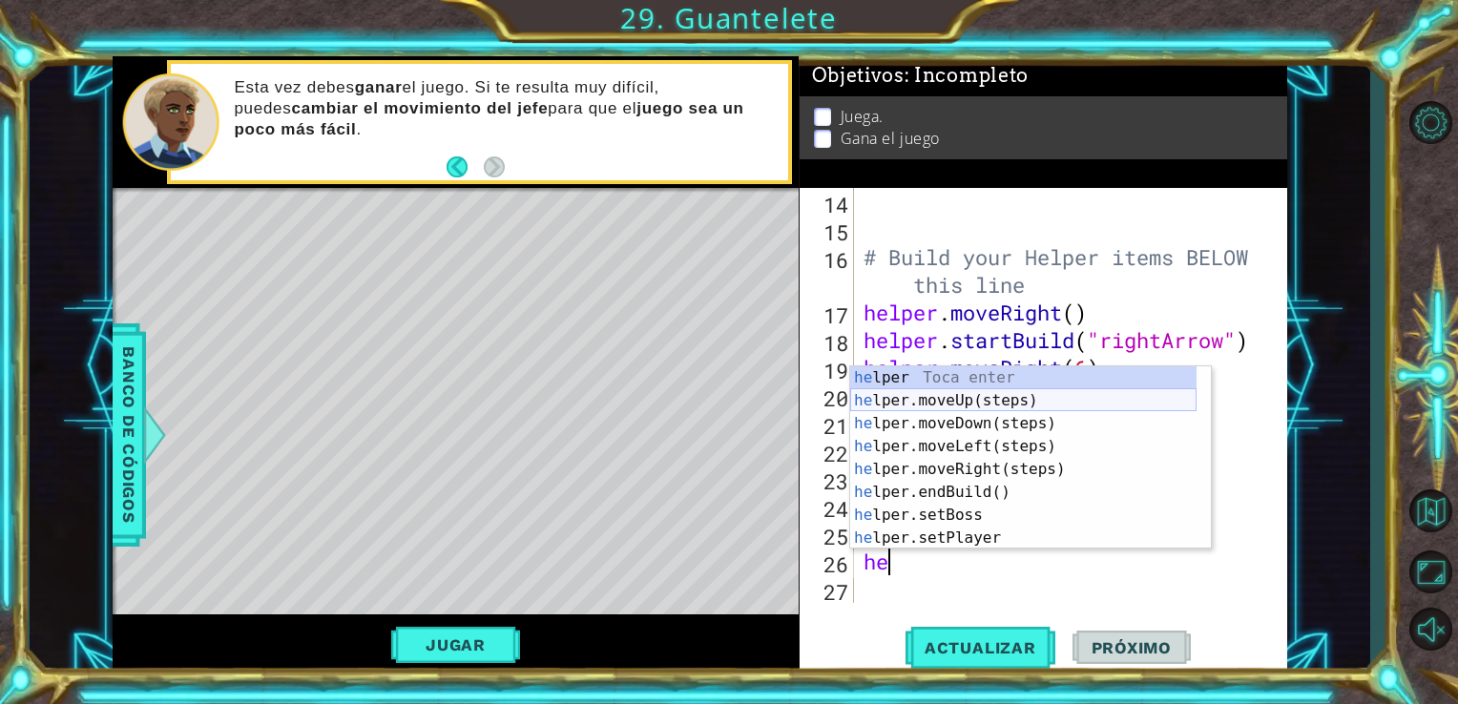
click at [1045, 399] on div "he lper Toca enter he lper.moveUp(steps) Toca enter he lper.moveDown(steps) Toc…" at bounding box center [1023, 480] width 346 height 229
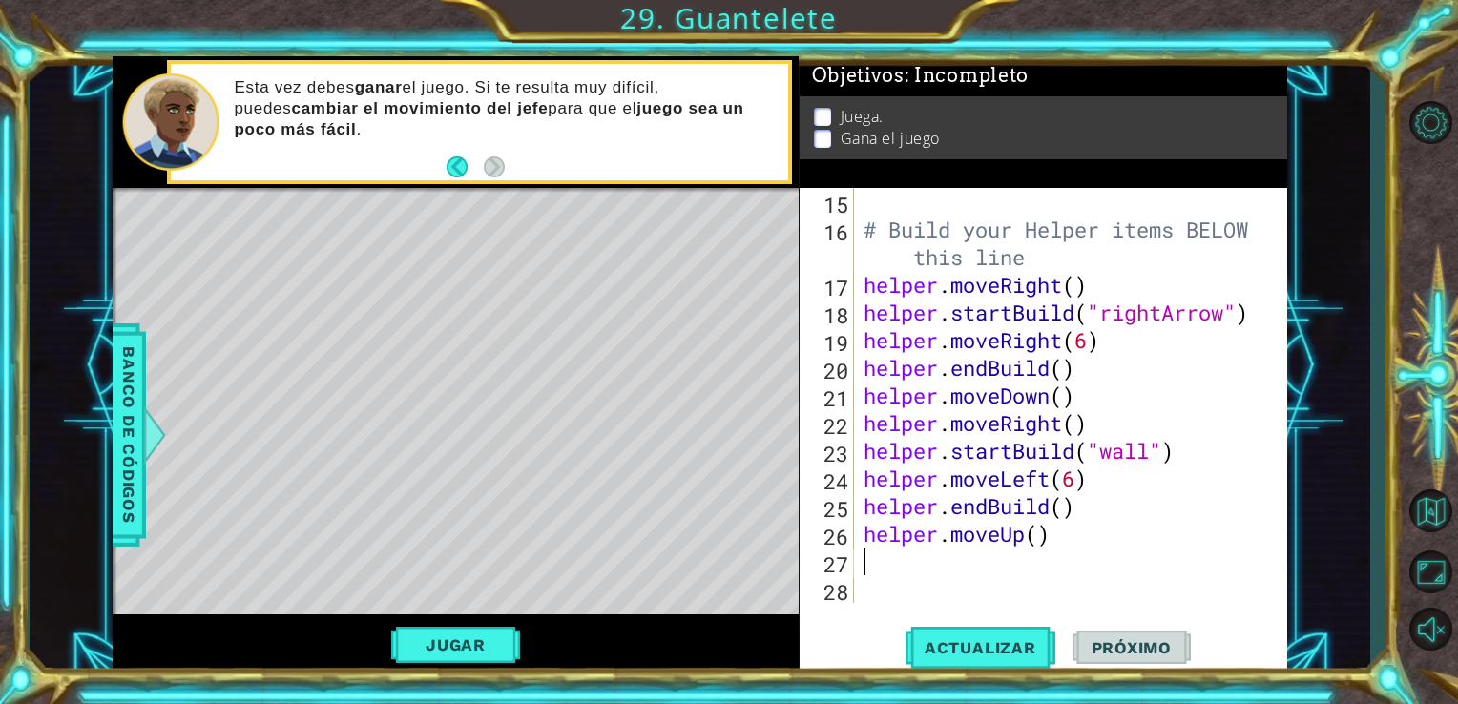
scroll to position [443, 0]
click at [971, 633] on button "Actualizar" at bounding box center [980, 647] width 150 height 49
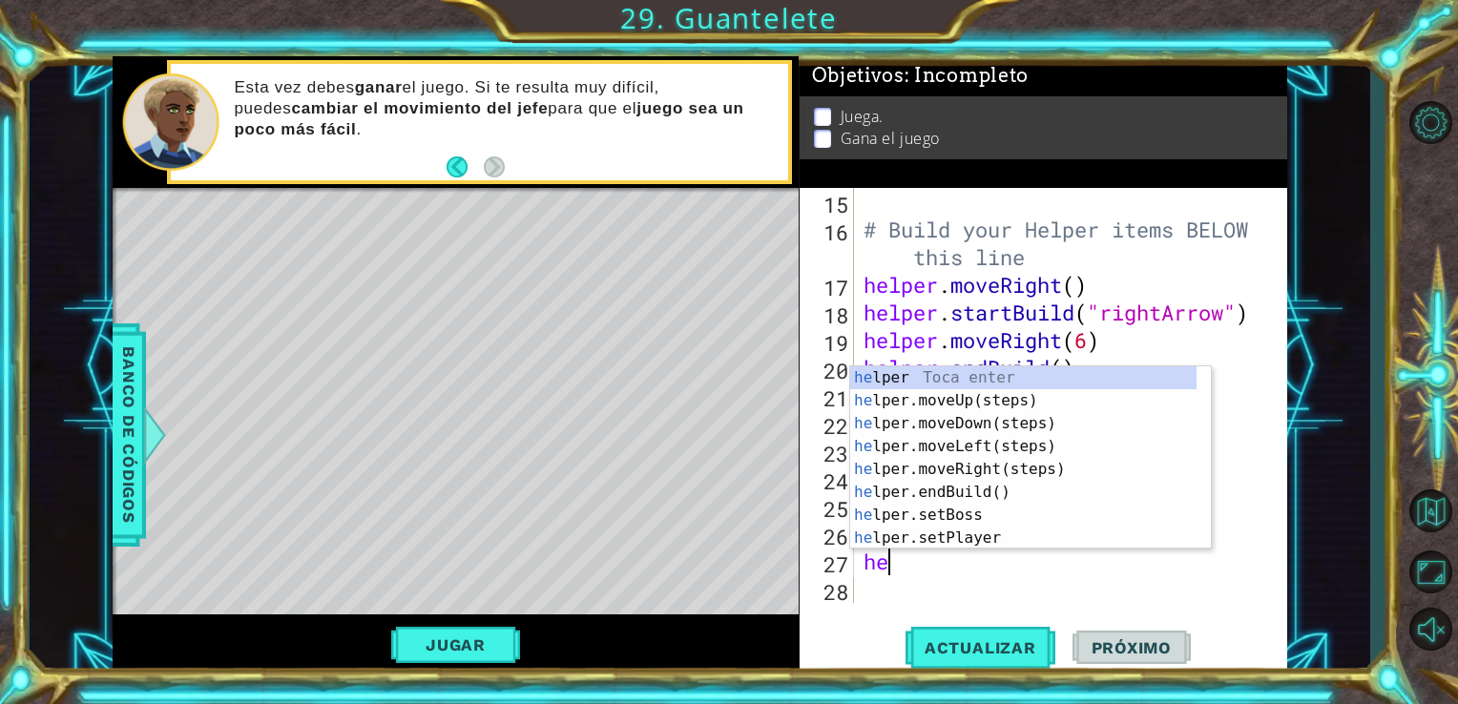
scroll to position [0, 0]
type textarea "helper"
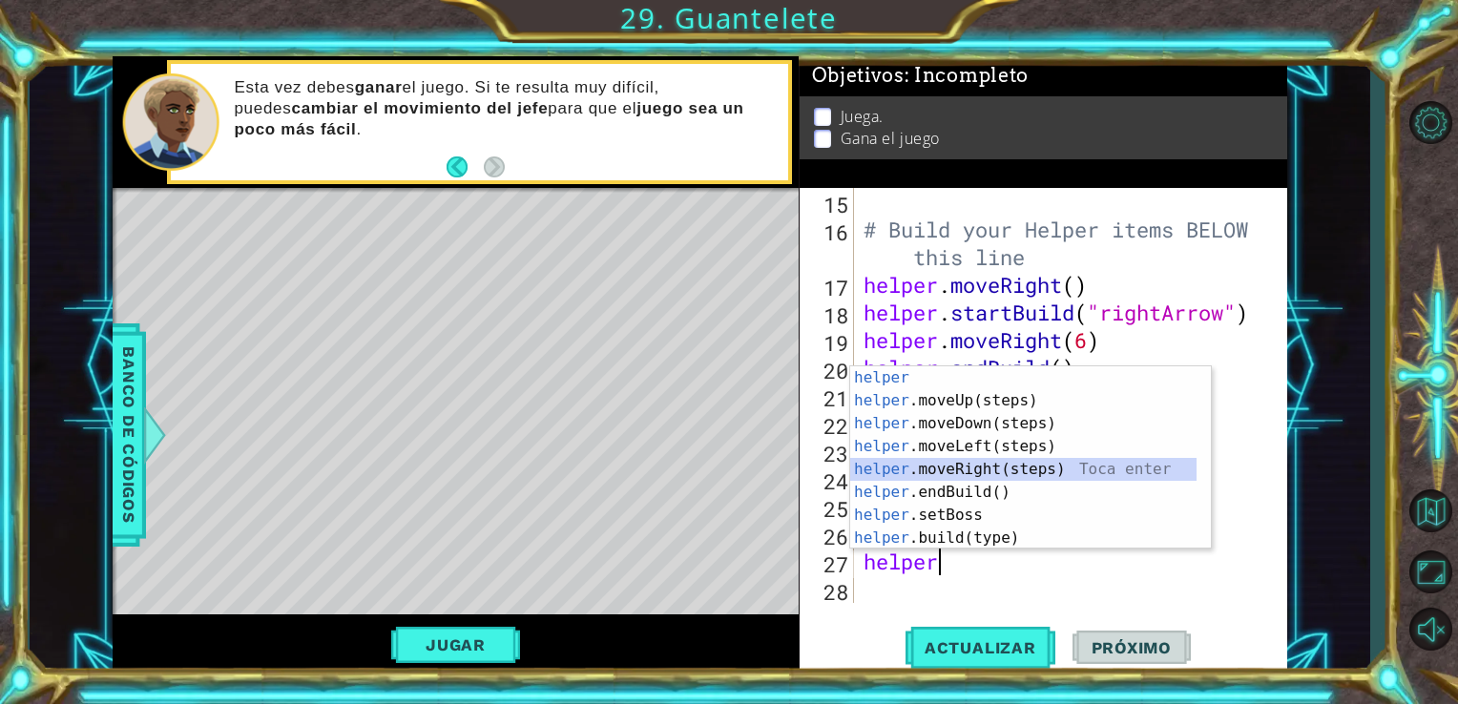
click at [1018, 470] on div "helper Toca enter helper .moveUp(steps) Toca enter helper .moveDown(steps) Toca…" at bounding box center [1023, 480] width 346 height 229
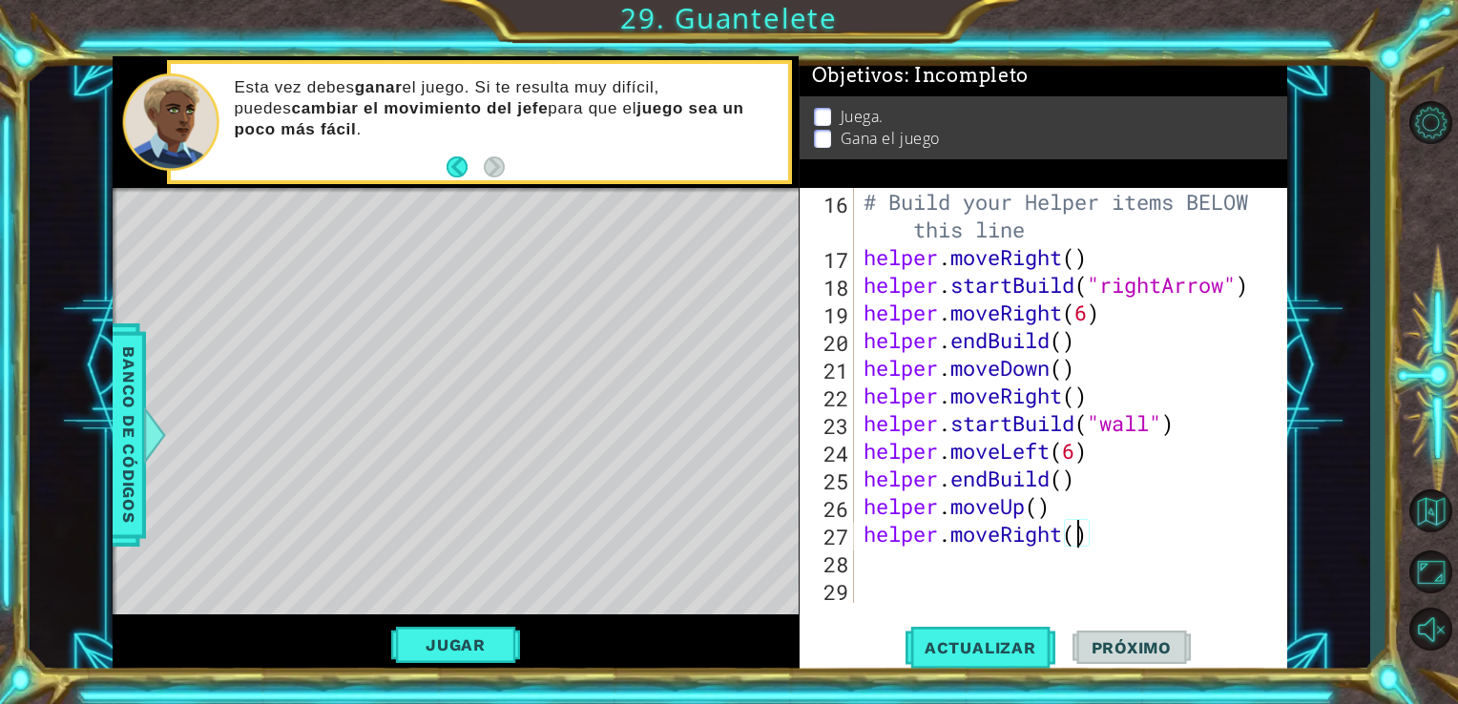
click at [1078, 544] on div "# Build your Helper items BELOW this line helper . moveRight ( ) helper . start…" at bounding box center [1069, 437] width 419 height 498
click at [1010, 622] on div "helper.moveRight(6) 16 17 18 19 20 21 22 23 24 25 26 27 28 29 # Build your Help…" at bounding box center [1044, 432] width 488 height 488
click at [1010, 633] on button "Actualizar" at bounding box center [980, 647] width 150 height 49
click at [1074, 449] on div "# Build your Helper items BELOW this line helper . moveRight ( ) helper . start…" at bounding box center [1069, 437] width 419 height 498
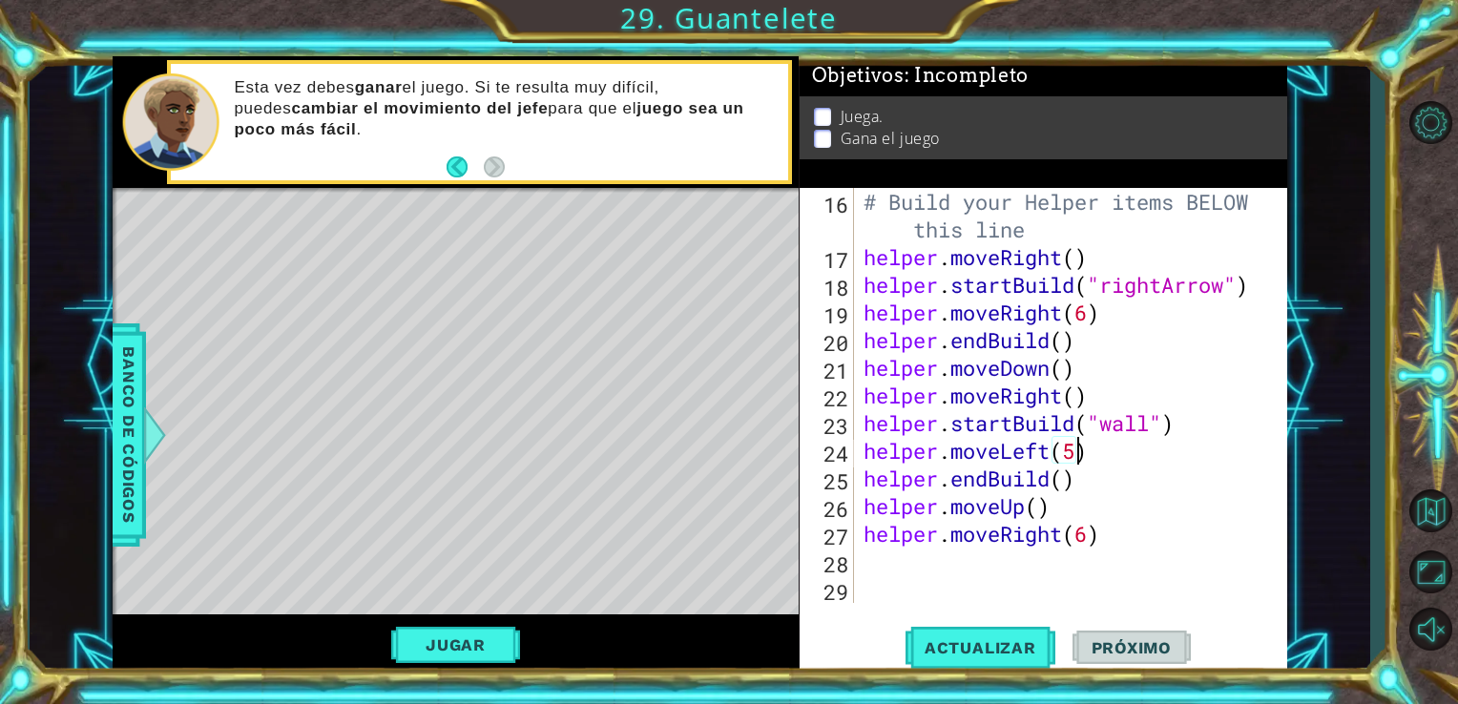
scroll to position [0, 9]
click at [1010, 638] on span "Actualizar" at bounding box center [980, 647] width 150 height 19
type textarea "helper.moveLeft(5)"
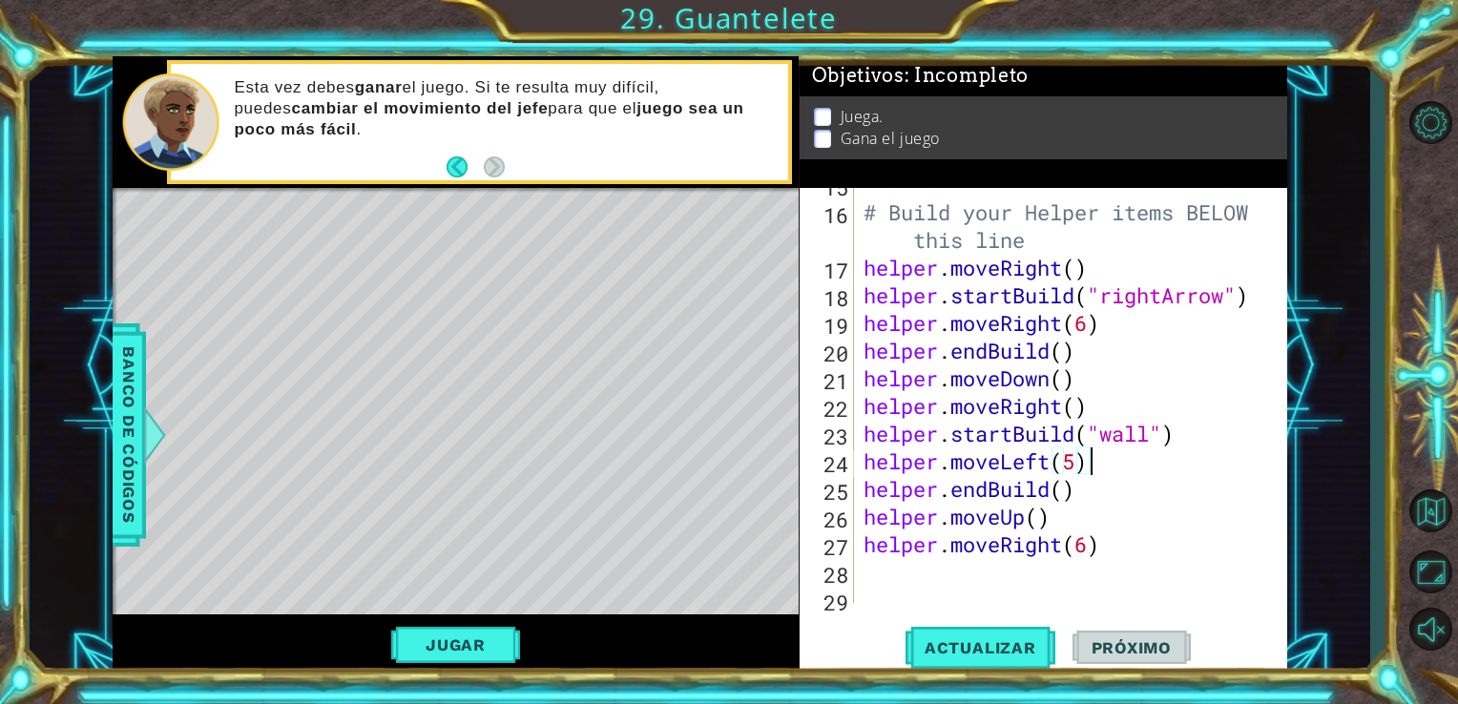
scroll to position [458, 0]
click at [985, 648] on span "Actualizar" at bounding box center [980, 647] width 150 height 19
click at [1076, 464] on div "# Build your Helper items BELOW this line helper . moveRight ( ) helper . start…" at bounding box center [1069, 407] width 419 height 470
click at [1076, 405] on div "# Build your Helper items BELOW this line helper . moveRight ( ) helper . start…" at bounding box center [1069, 407] width 419 height 470
click at [1073, 466] on div "# Build your Helper items BELOW this line helper . moveRight ( ) helper . start…" at bounding box center [1069, 407] width 419 height 470
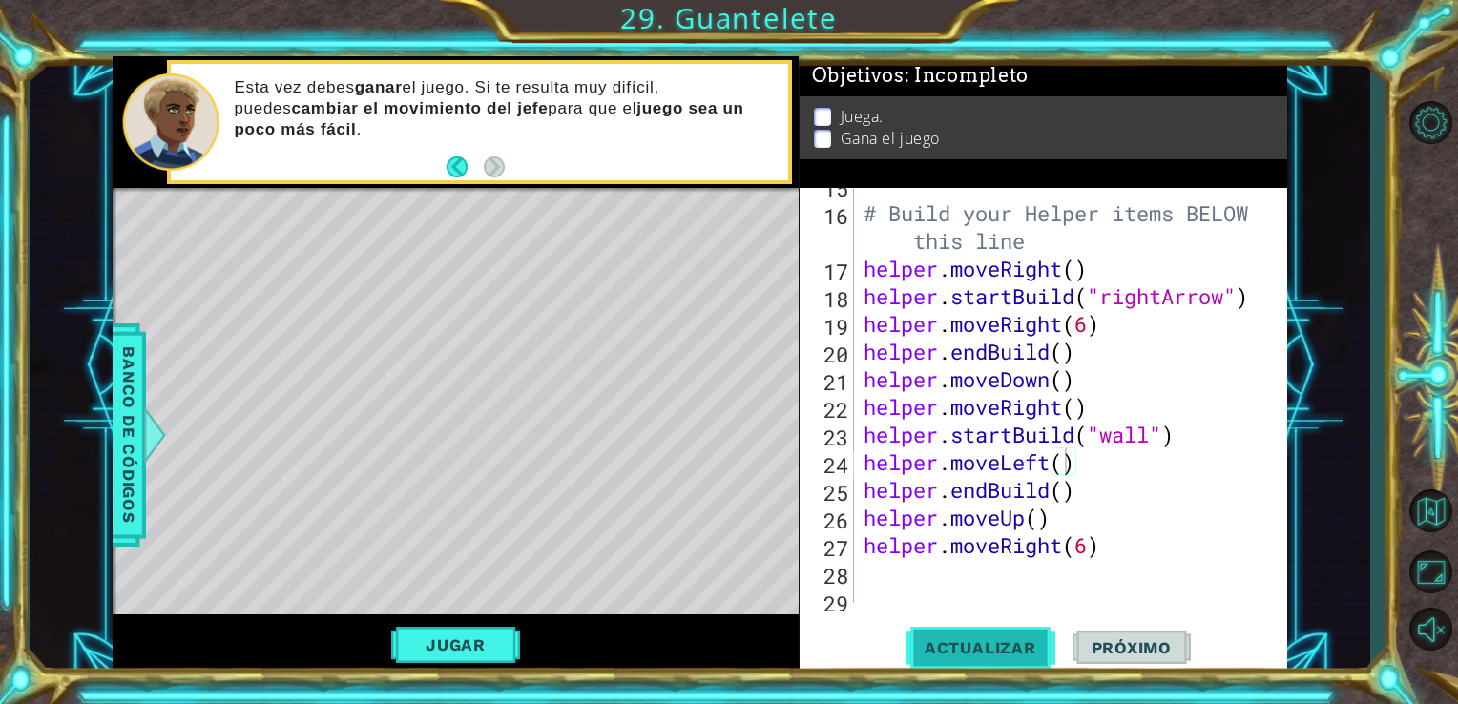
click at [1036, 633] on button "Actualizar" at bounding box center [980, 647] width 150 height 49
click at [1080, 410] on div "# Build your Helper items BELOW this line helper . moveRight ( ) helper . start…" at bounding box center [1069, 407] width 419 height 470
click at [1017, 678] on div "1 ההההההההההההההההההההההההההההההההההההההההההההההההההההההההההההההההההההההההההההה…" at bounding box center [729, 352] width 1458 height 704
click at [992, 638] on span "Actualizar" at bounding box center [980, 647] width 150 height 19
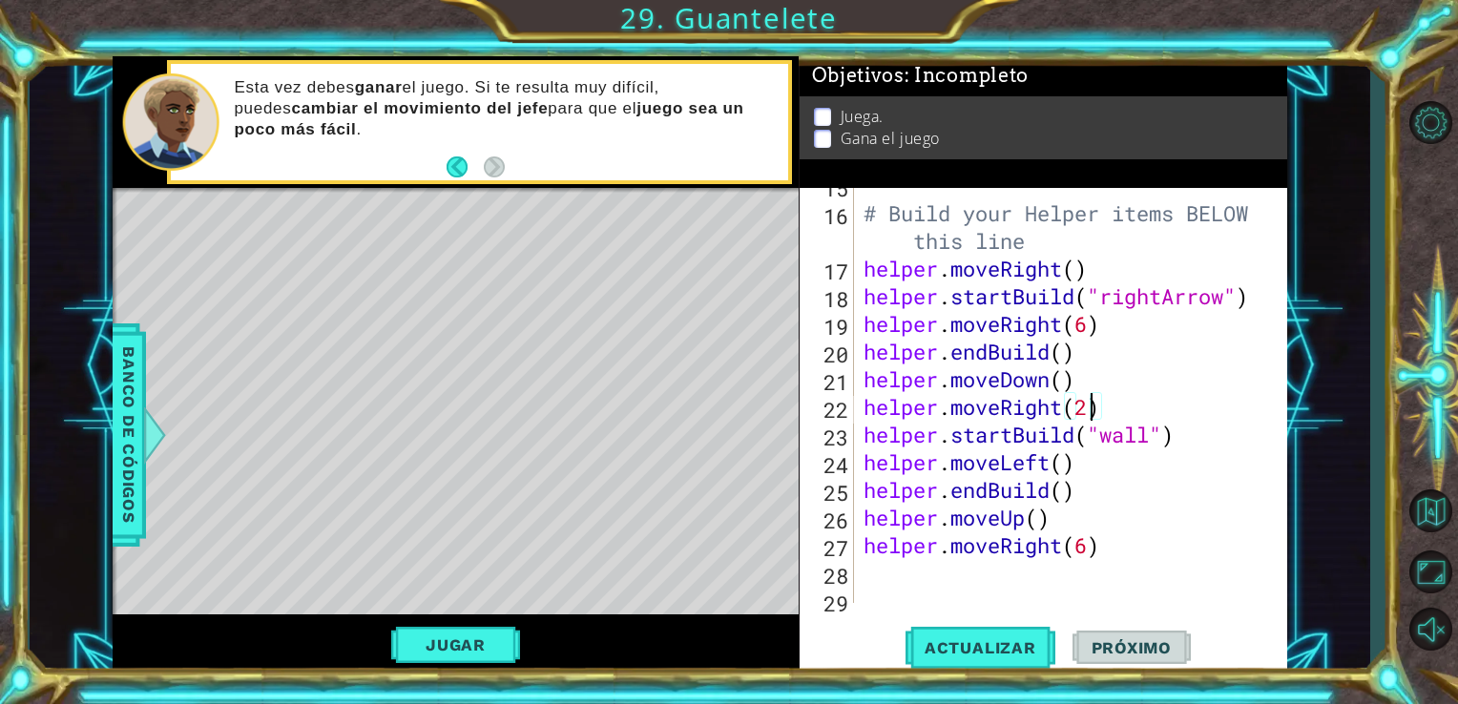
click at [1062, 467] on div "# Build your Helper items BELOW this line helper . moveRight ( ) helper . start…" at bounding box center [1069, 407] width 419 height 470
click at [1015, 649] on span "Actualizar" at bounding box center [980, 647] width 150 height 19
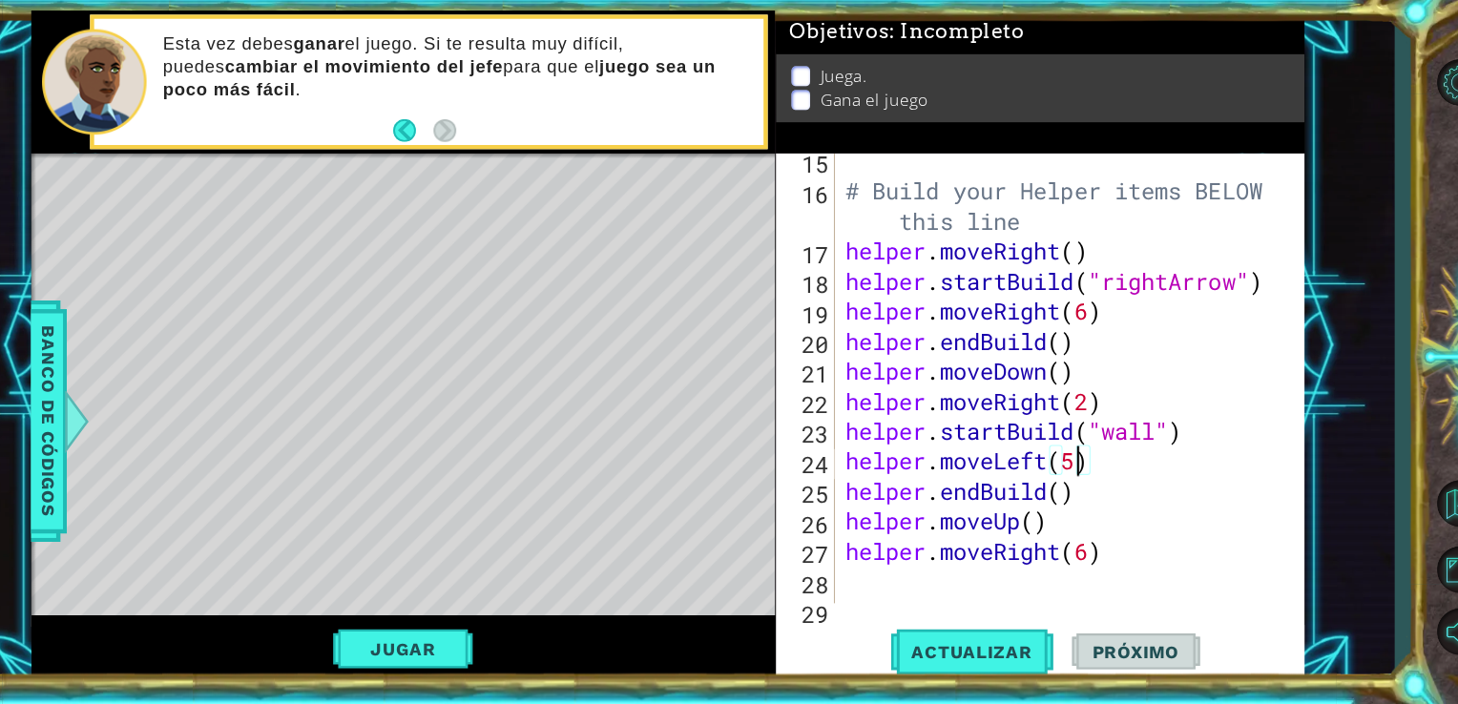
scroll to position [448, 0]
click at [1089, 417] on div "# Build your Helper items BELOW this line helper . moveRight ( ) helper . start…" at bounding box center [1069, 417] width 419 height 470
click at [1058, 423] on div "# Build your Helper items BELOW this line helper . moveRight ( ) helper . start…" at bounding box center [1069, 417] width 419 height 470
click at [1067, 423] on div "# Build your Helper items BELOW this line helper . moveRight ( ) helper . start…" at bounding box center [1069, 417] width 419 height 470
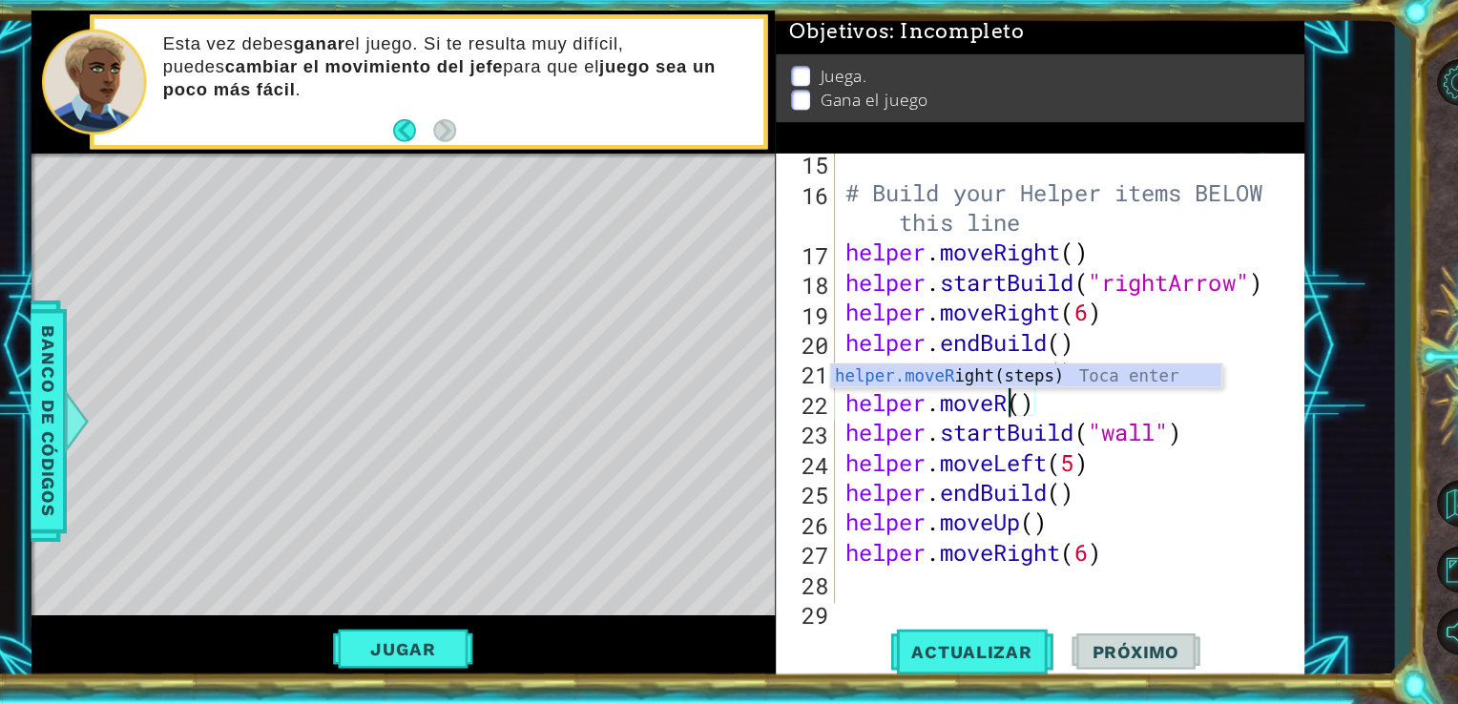
scroll to position [0, 6]
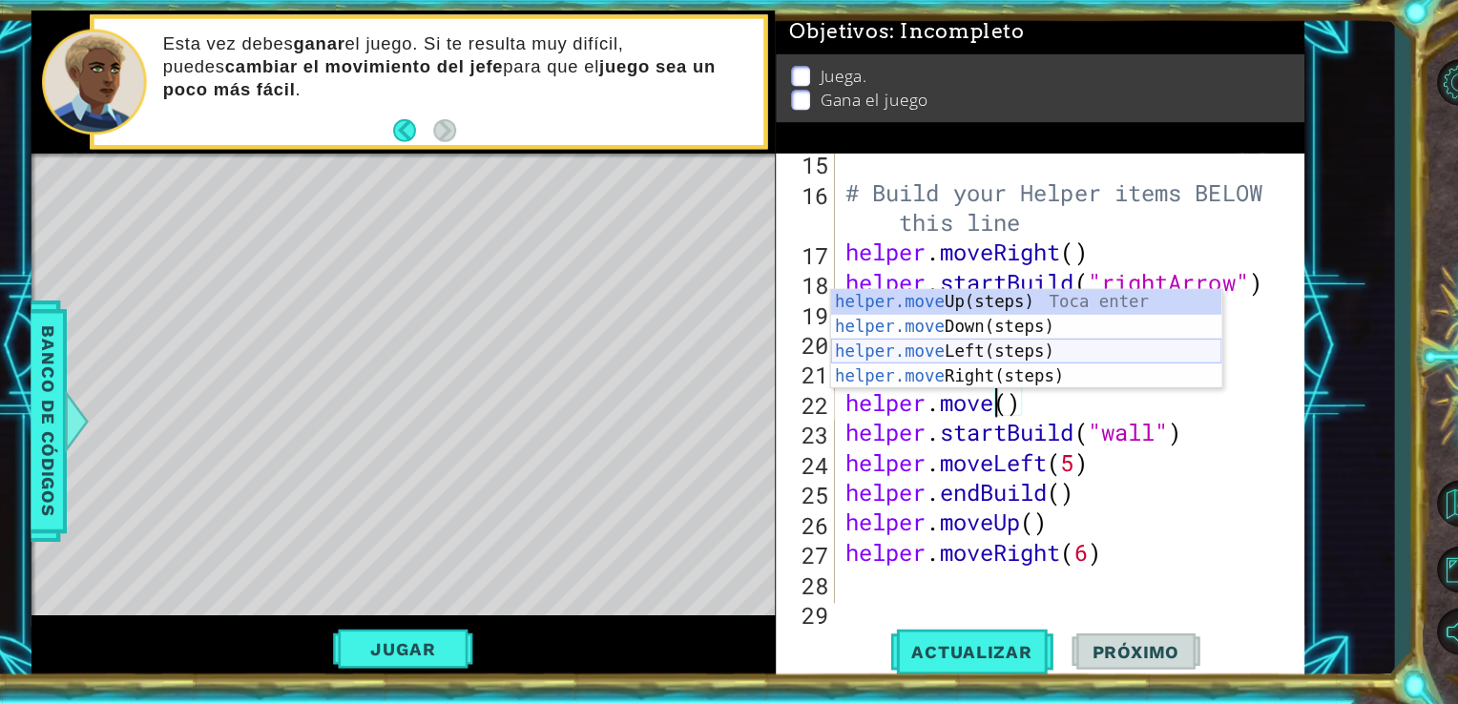
click at [1014, 374] on div "helper.move Up(steps) Toca enter helper.move Down(steps) Toca enter helper.move…" at bounding box center [1030, 382] width 361 height 137
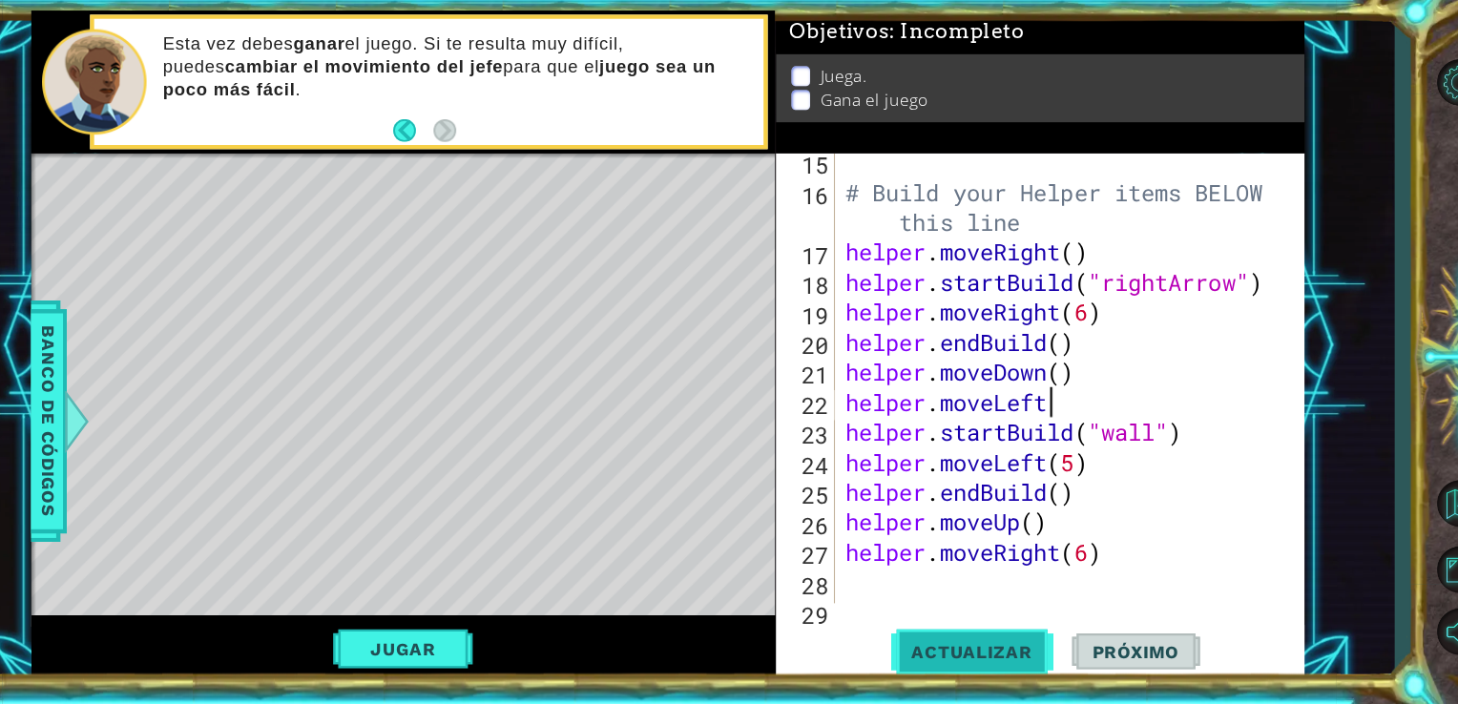
click at [968, 633] on button "Actualizar" at bounding box center [980, 647] width 150 height 49
click at [1013, 627] on button "Actualizar" at bounding box center [980, 647] width 150 height 49
click at [1071, 423] on div "# Build your Helper items BELOW this line helper . moveRight ( ) helper . start…" at bounding box center [1069, 417] width 419 height 470
type textarea "helper.moveLeft(1)"
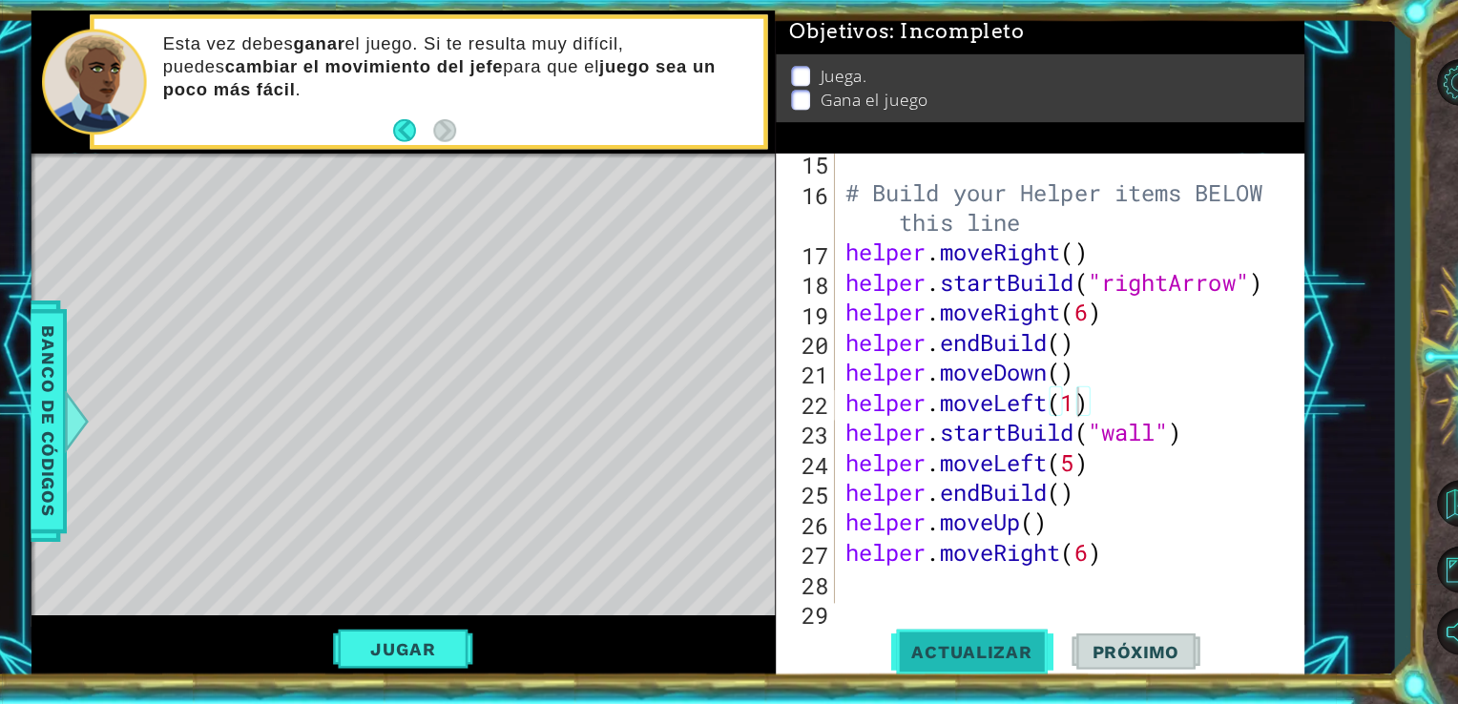
click at [1028, 635] on button "Actualizar" at bounding box center [980, 647] width 150 height 49
click at [996, 645] on span "Actualizar" at bounding box center [980, 647] width 150 height 19
click at [999, 575] on div "# Build your Helper items BELOW this line helper . moveRight ( ) helper . start…" at bounding box center [1069, 417] width 419 height 470
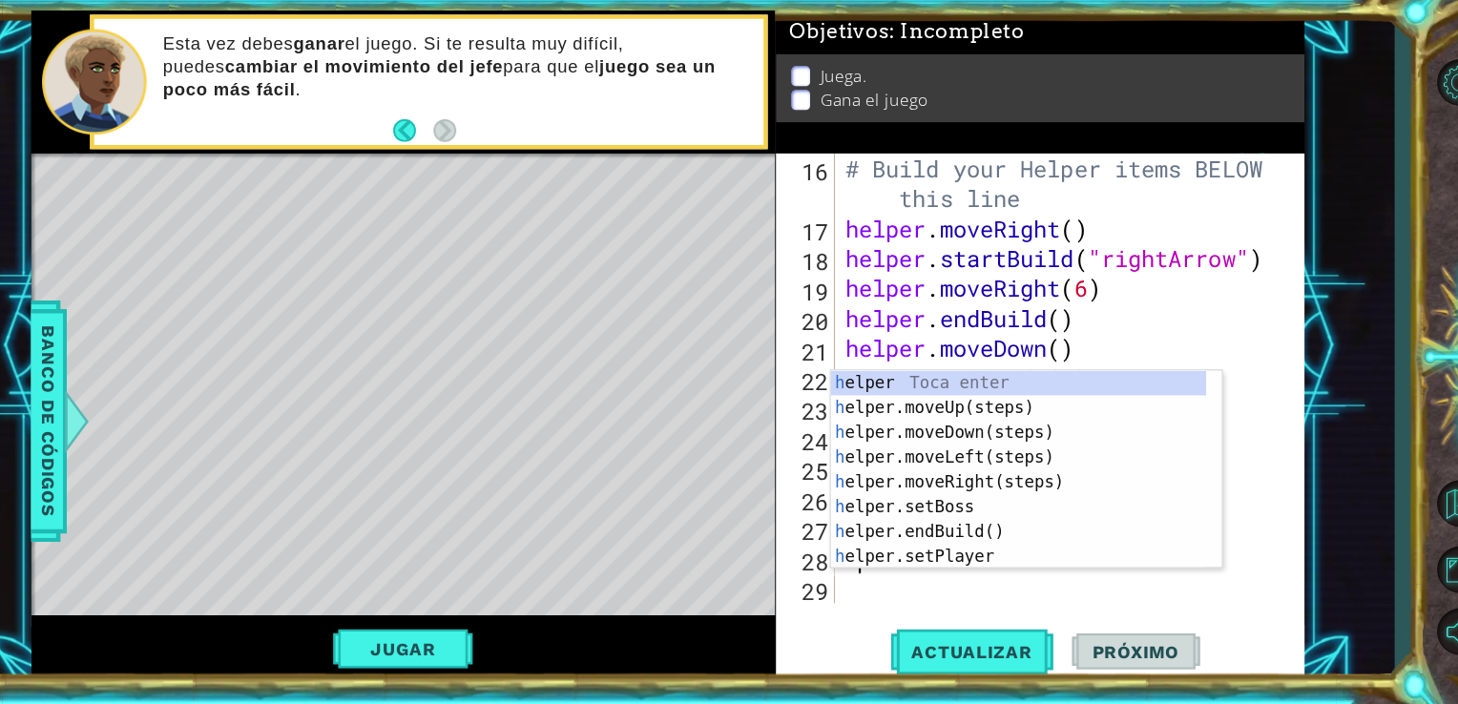
scroll to position [469, 0]
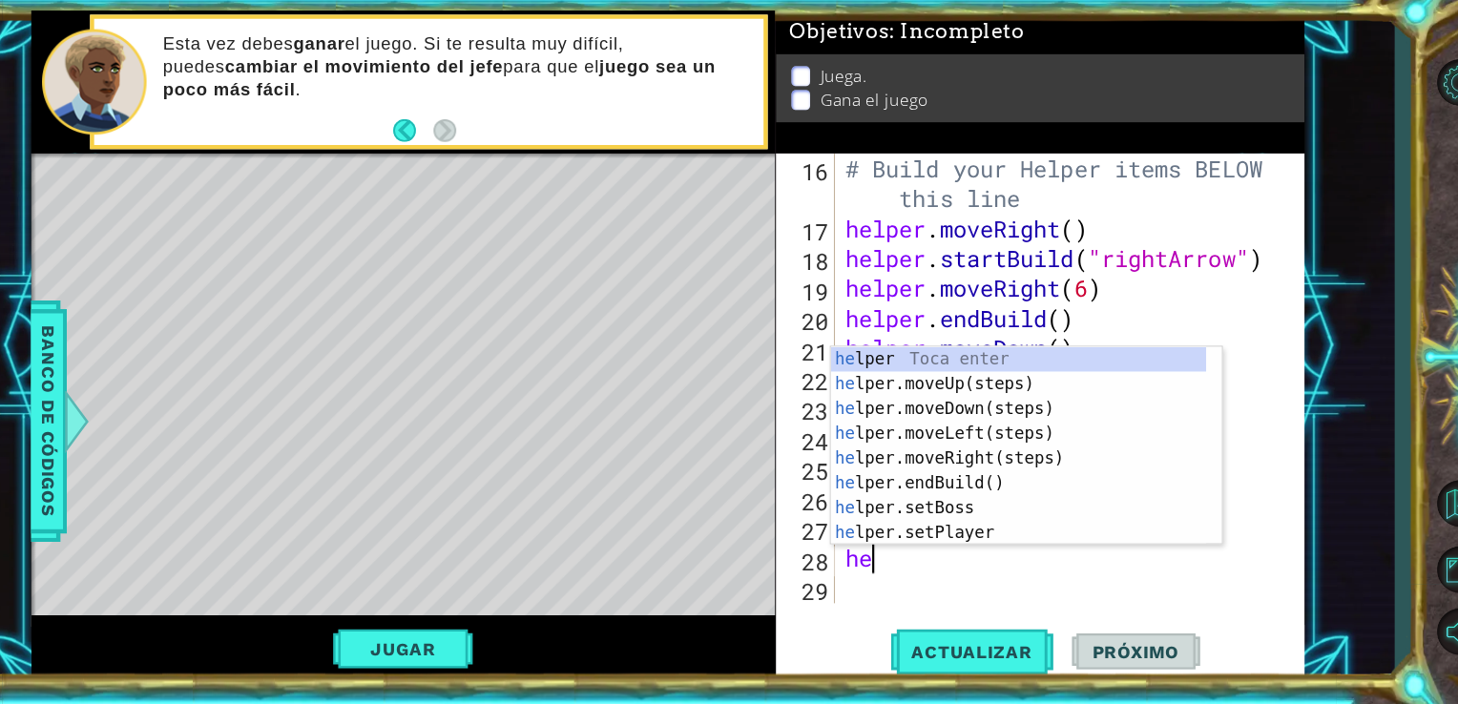
type textarea "h"
type textarea "hel"
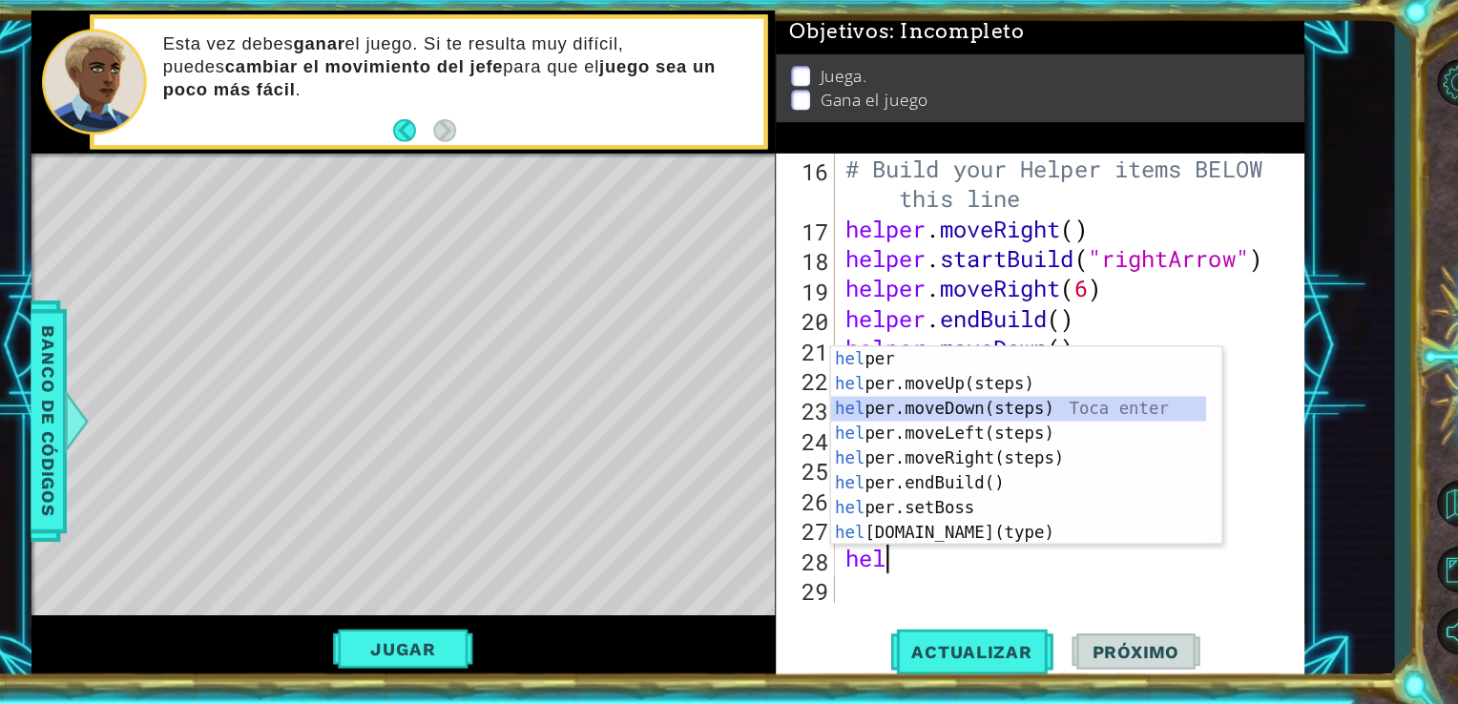
click at [1002, 426] on div "hel per Toca enter hel per.moveUp(steps) Toca enter hel per.moveDown(steps) Toc…" at bounding box center [1023, 480] width 346 height 229
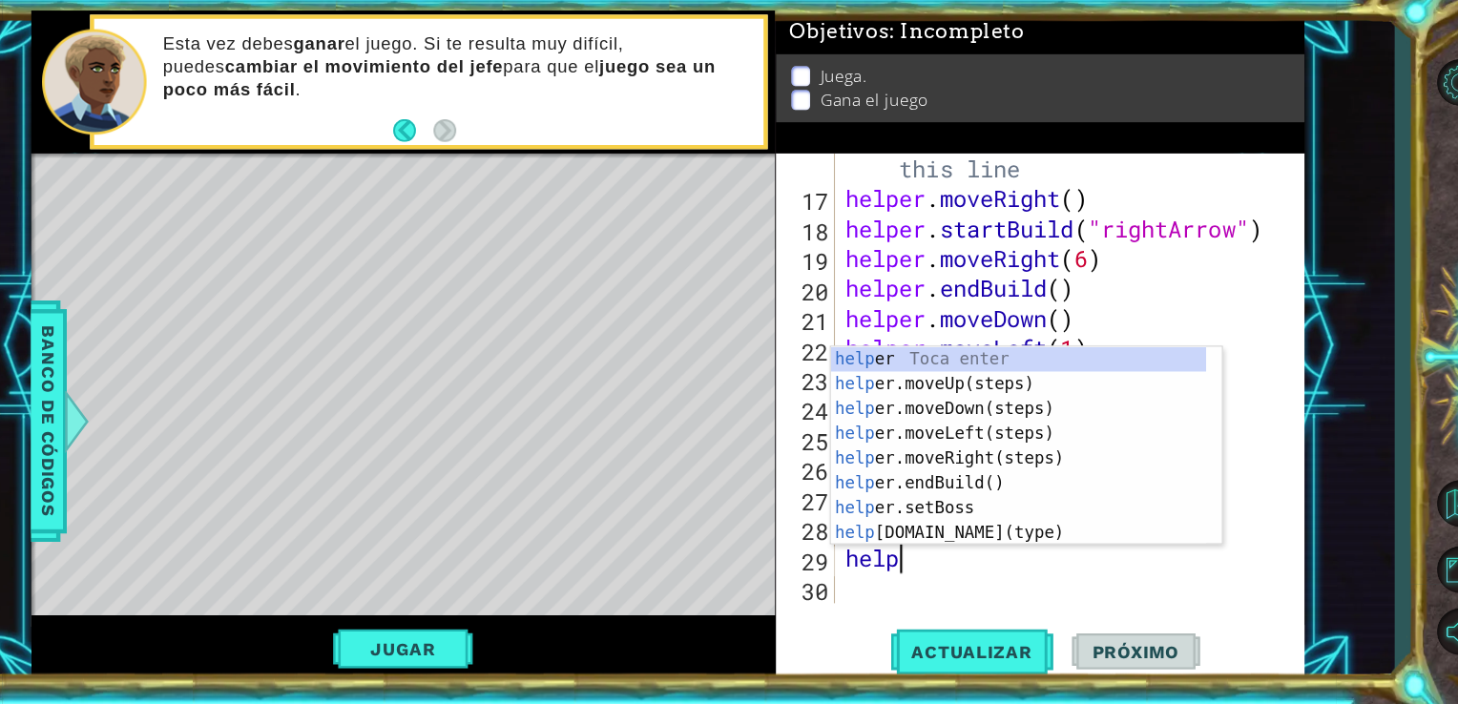
scroll to position [0, 1]
click at [944, 543] on div "helpe r Toca enter helpe r.moveUp(steps) Toca enter helpe r.moveDown(steps) Toc…" at bounding box center [1023, 480] width 346 height 229
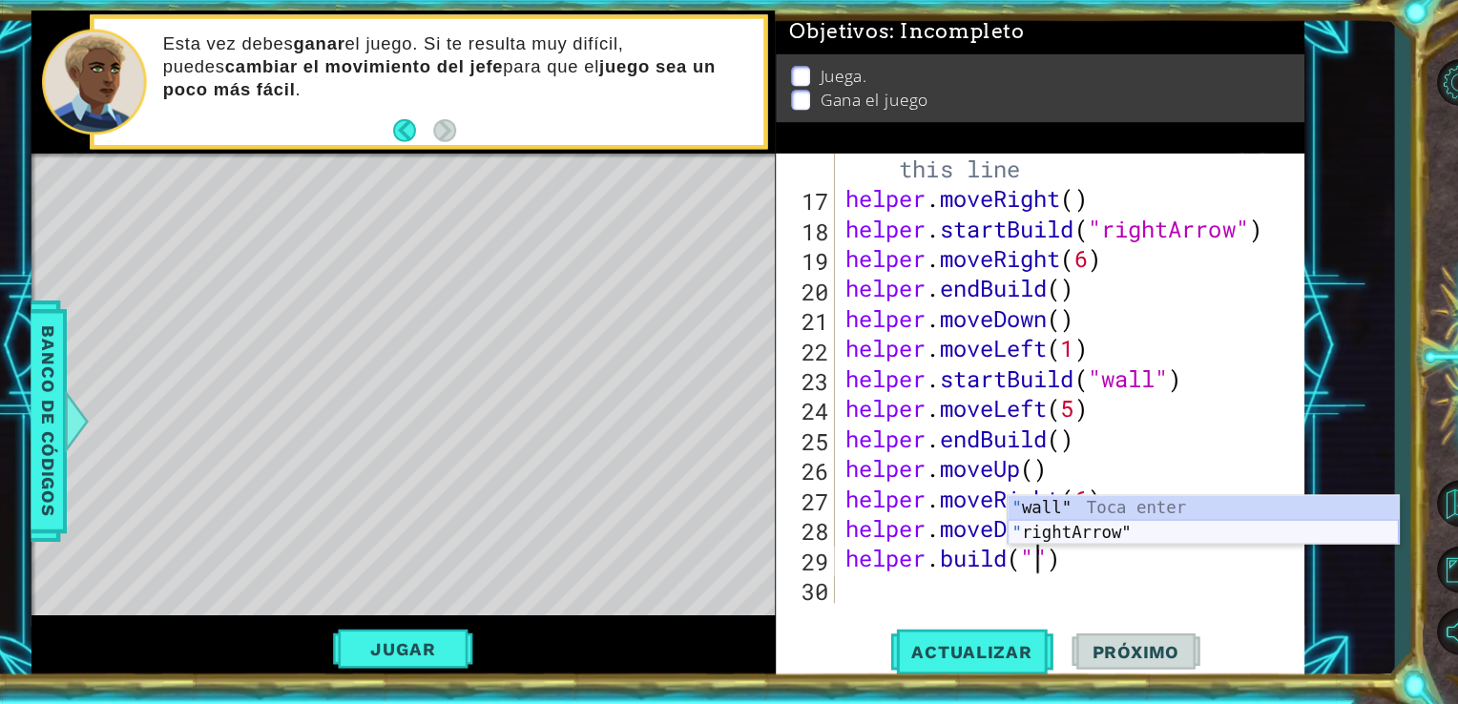
click at [1119, 531] on div "" wall" Toca enter " rightArrow" Toca enter" at bounding box center [1193, 550] width 361 height 92
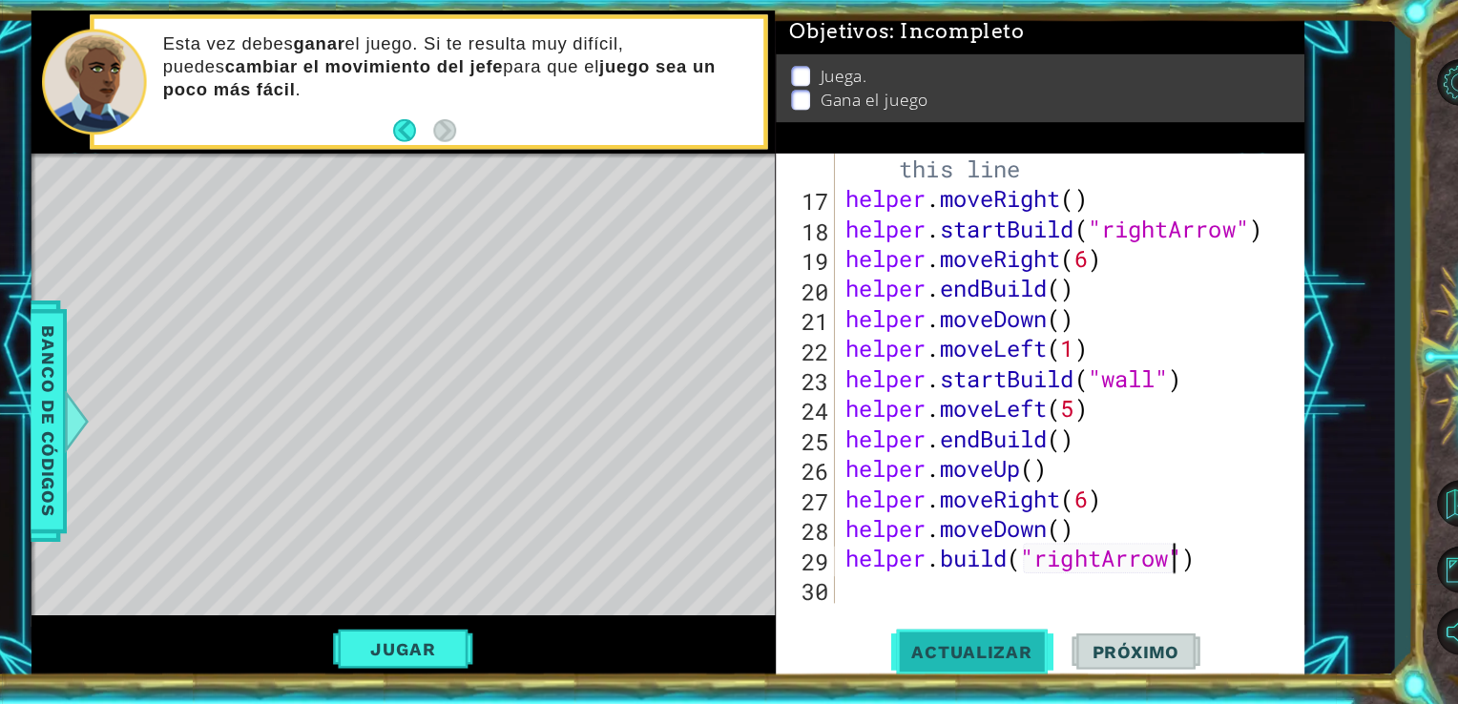
click at [982, 646] on span "Actualizar" at bounding box center [980, 647] width 150 height 19
click at [1100, 564] on div "# Build your Helper items BELOW this line helper . moveRight ( ) helper . start…" at bounding box center [1069, 409] width 419 height 498
type textarea "[DOMAIN_NAME]("downArrow")"
click at [1012, 649] on span "Actualizar" at bounding box center [980, 647] width 150 height 19
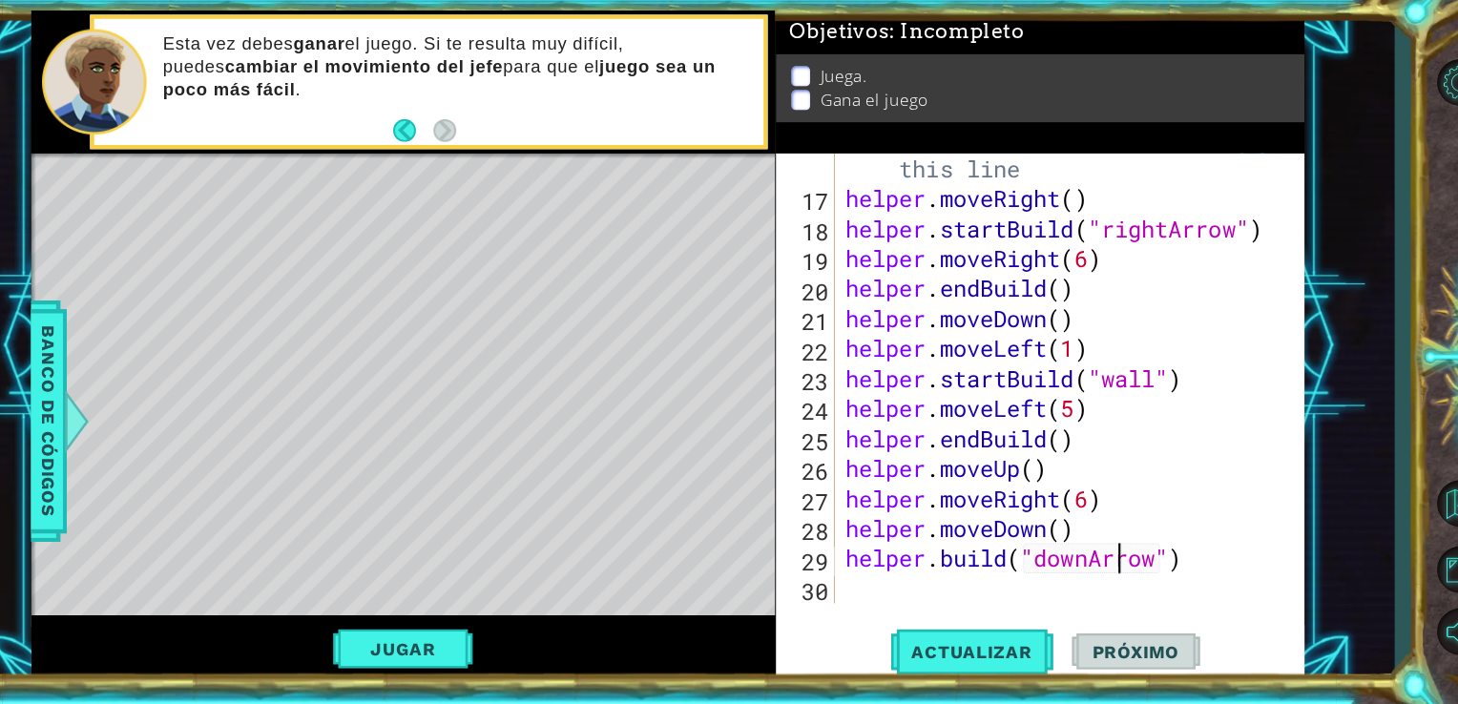
click at [1114, 575] on div "# Build your Helper items BELOW this line helper . moveRight ( ) helper . start…" at bounding box center [1069, 409] width 419 height 498
click at [1091, 592] on div "# Build your Helper items BELOW this line helper . moveRight ( ) helper . start…" at bounding box center [1069, 409] width 419 height 498
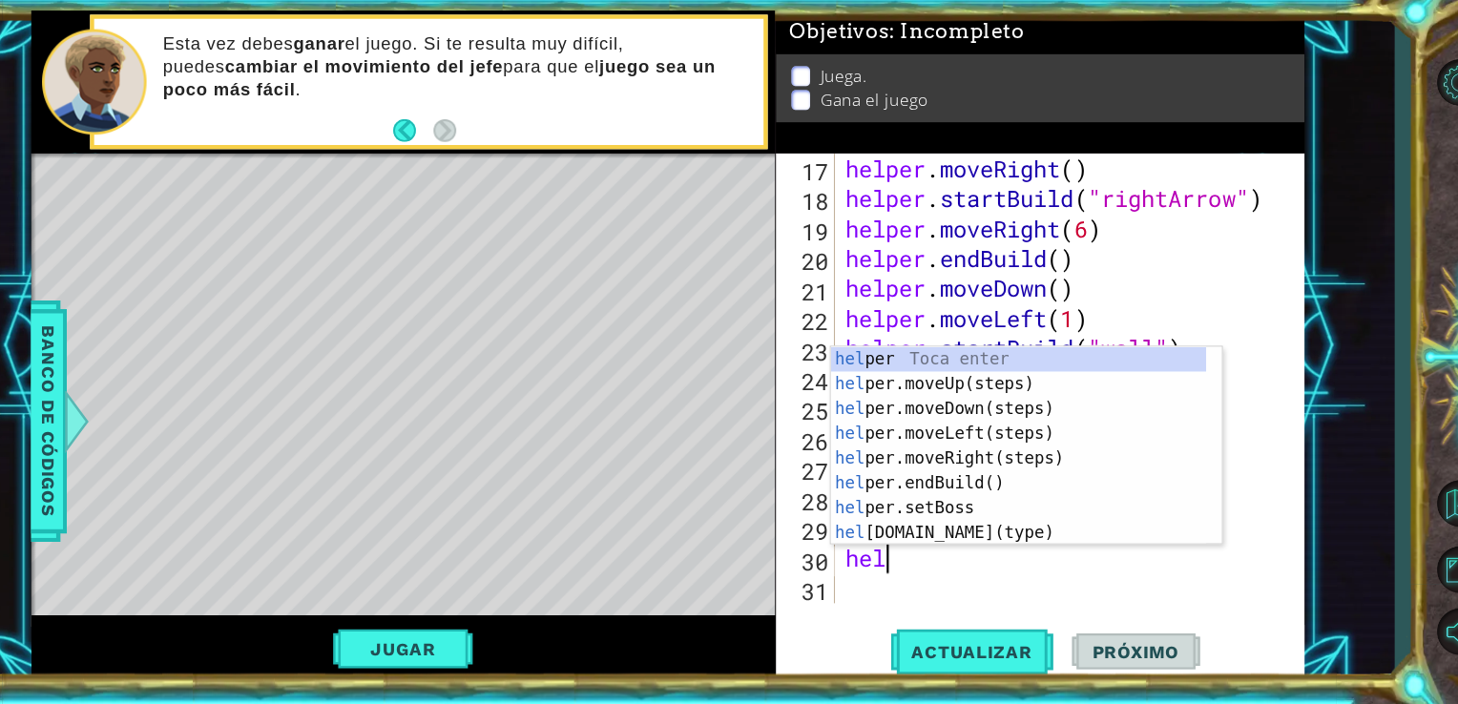
scroll to position [0, 0]
type textarea "h"
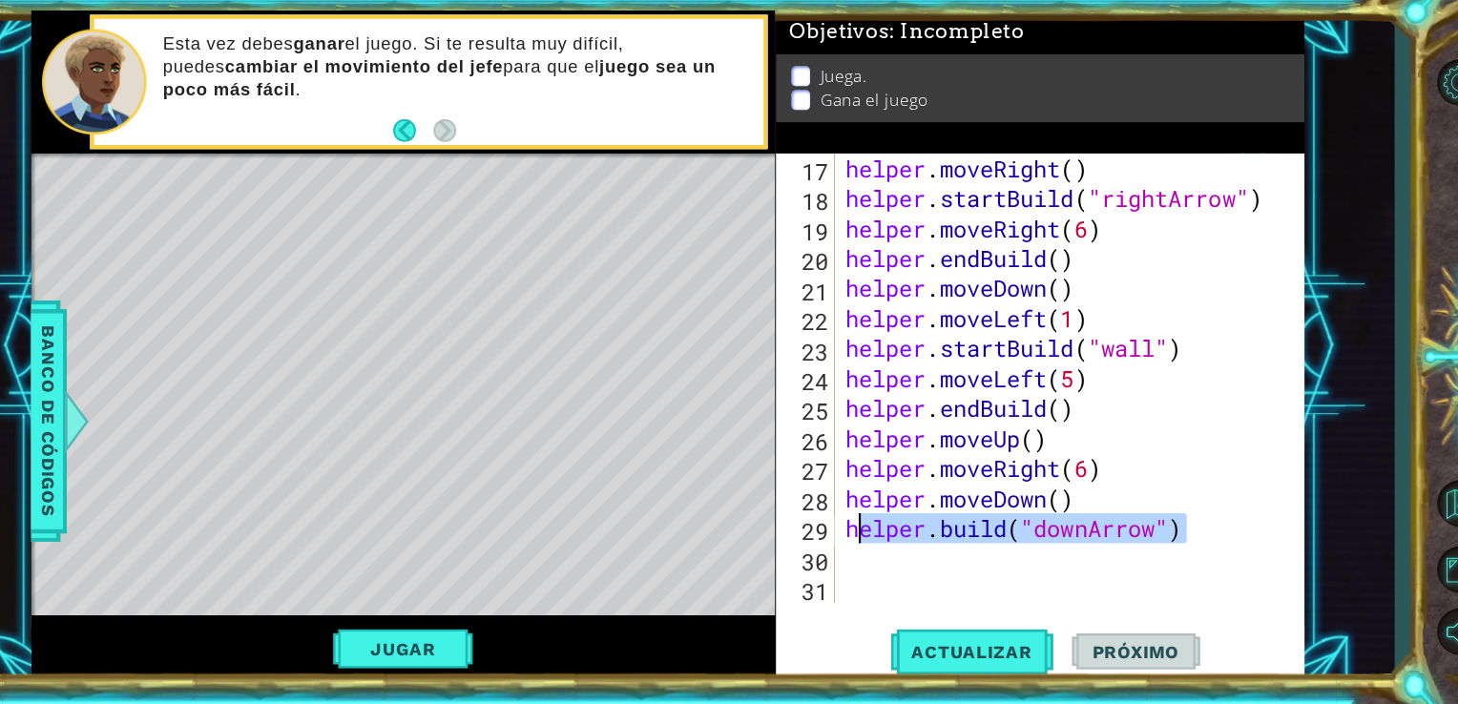
drag, startPoint x: 1193, startPoint y: 545, endPoint x: 858, endPoint y: 536, distance: 335.0
click at [858, 536] on div "17 18 19 20 21 22 23 24 25 26 27 28 29 30 31 helper . moveRight ( ) helper . st…" at bounding box center [1042, 395] width 484 height 415
type textarea "[DOMAIN_NAME]("downArrow")"
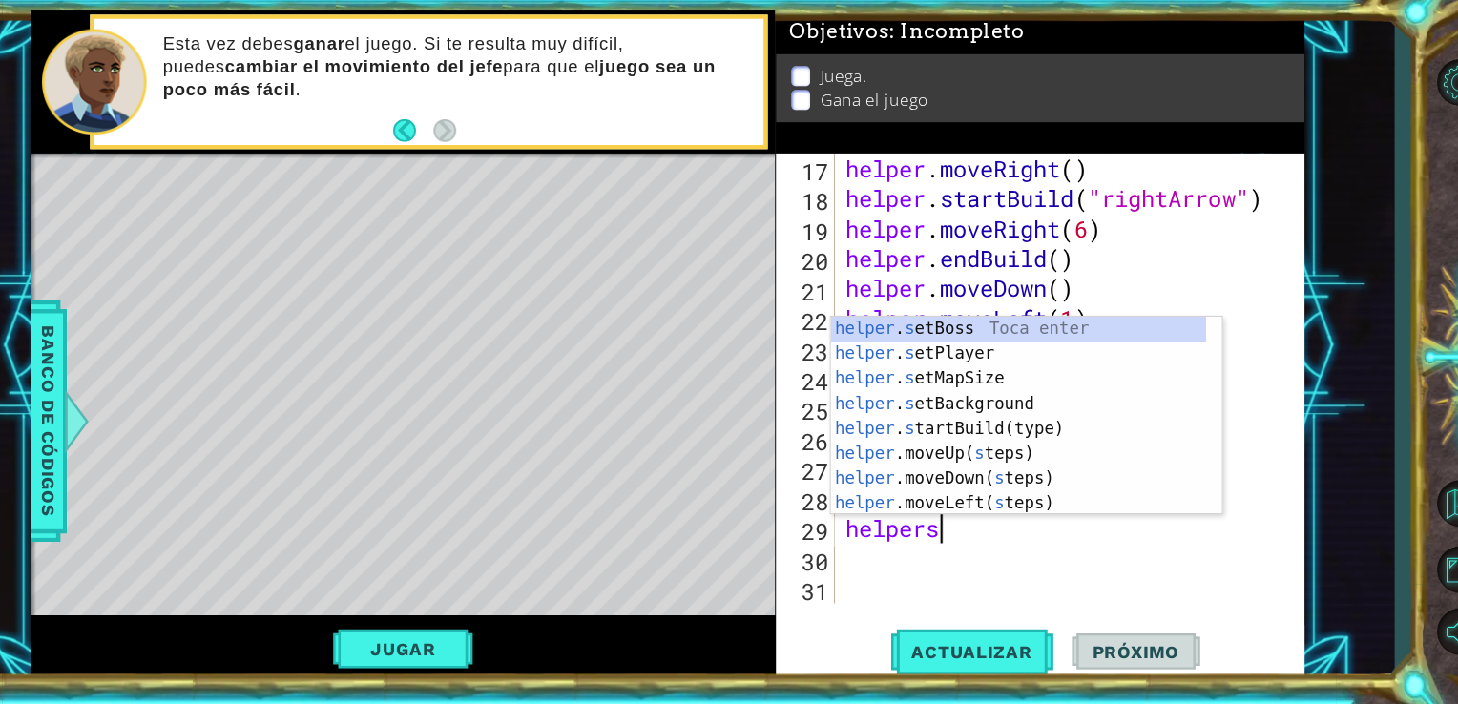
scroll to position [0, 3]
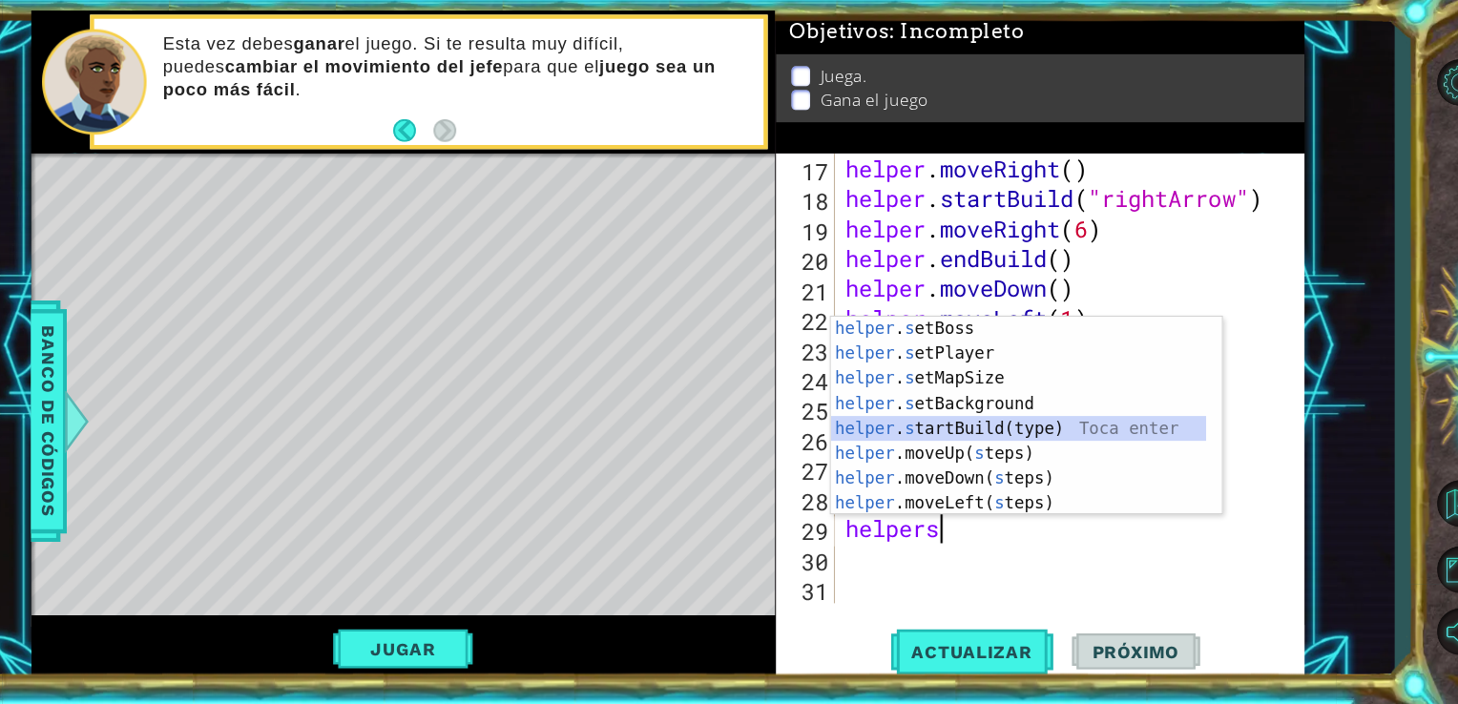
click at [931, 432] on div "helper . s etBoss Toca enter helper . s etPlayer Toca enter helper . s etMapSiz…" at bounding box center [1023, 453] width 346 height 229
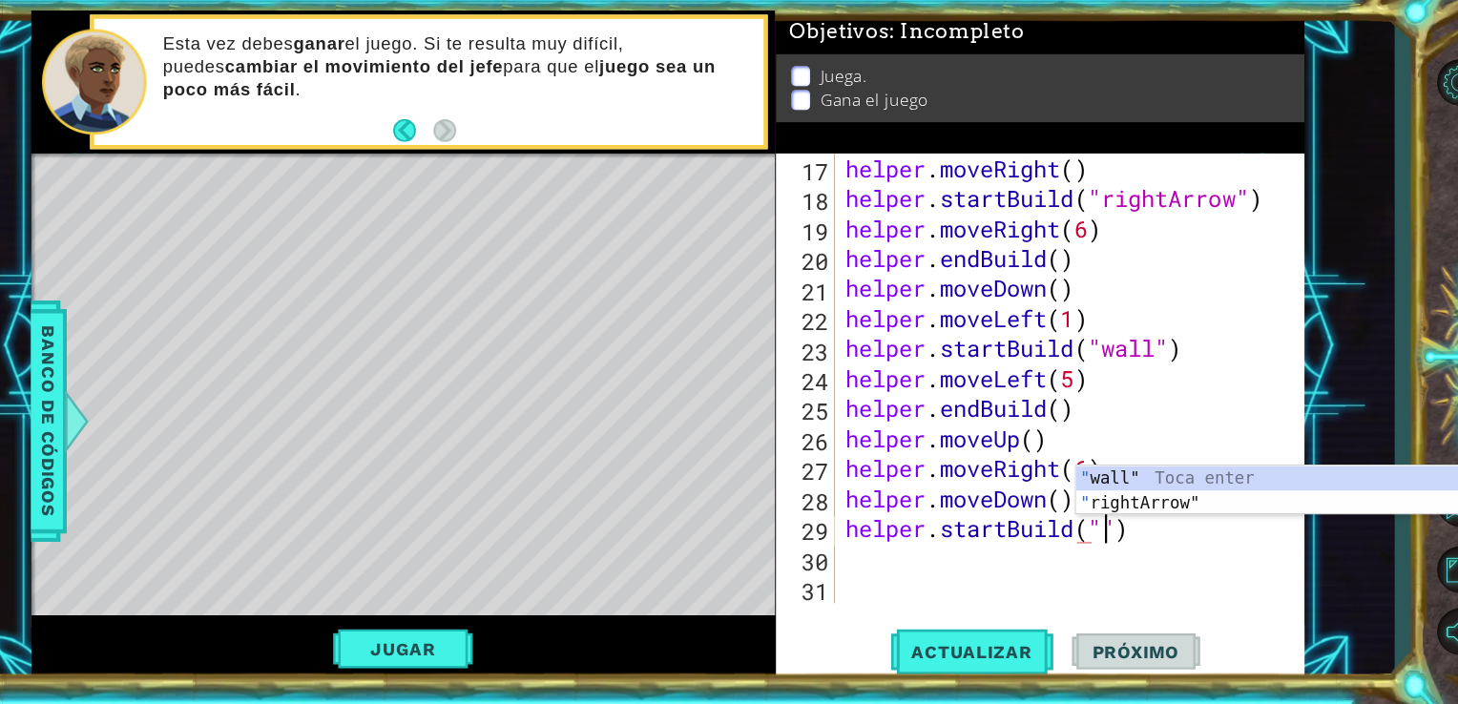
scroll to position [0, 10]
click at [1165, 517] on div "" wall" Toca enter " rightArrow" Toca enter" at bounding box center [1256, 522] width 361 height 92
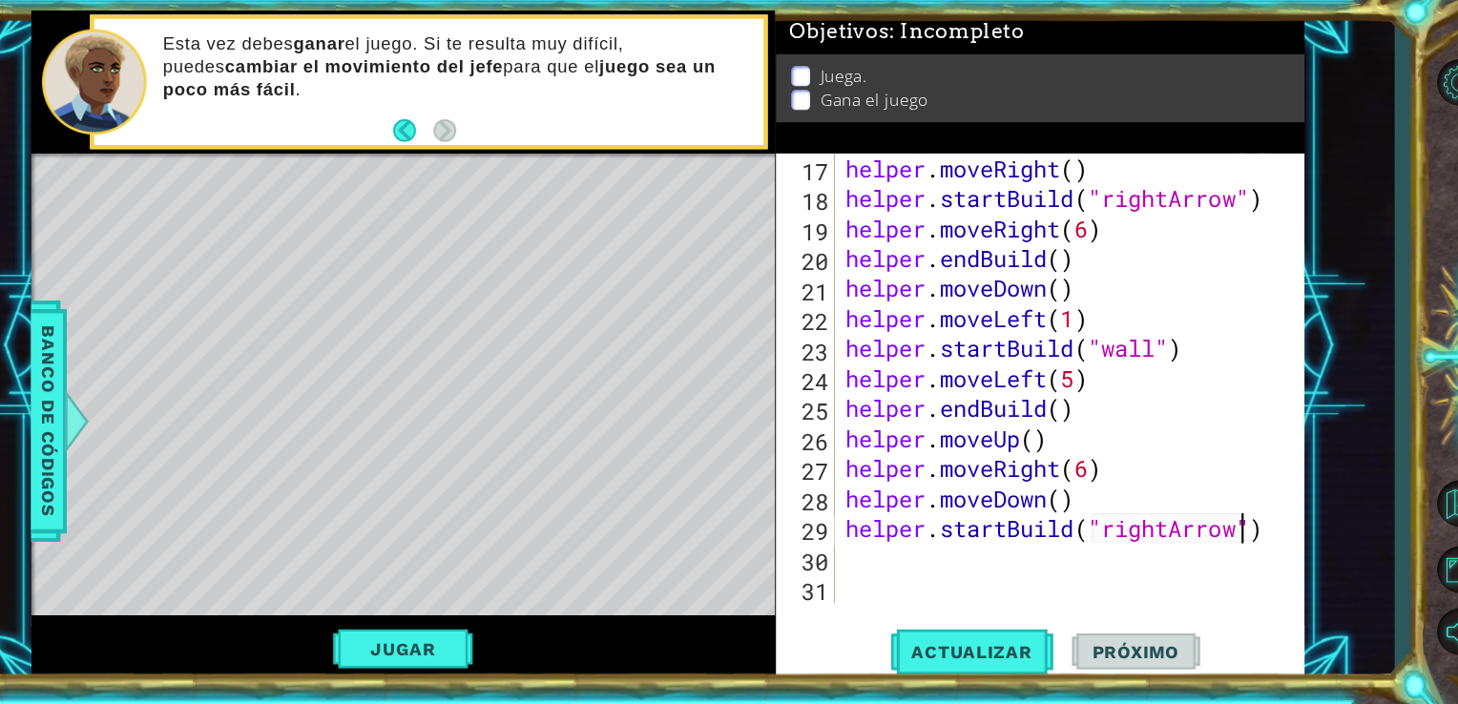
click at [1156, 531] on div "helper . moveRight ( ) helper . startBuild ( "rightArrow" ) helper . moveRight …" at bounding box center [1069, 423] width 419 height 470
click at [1163, 532] on div "helper . moveRight ( ) helper . startBuild ( "rightArrow" ) helper . moveRight …" at bounding box center [1069, 423] width 419 height 470
type textarea "helper.startBuild("downArrow")"
click at [965, 567] on div "helper . moveRight ( ) helper . startBuild ( "rightArrow" ) helper . moveRight …" at bounding box center [1069, 423] width 419 height 470
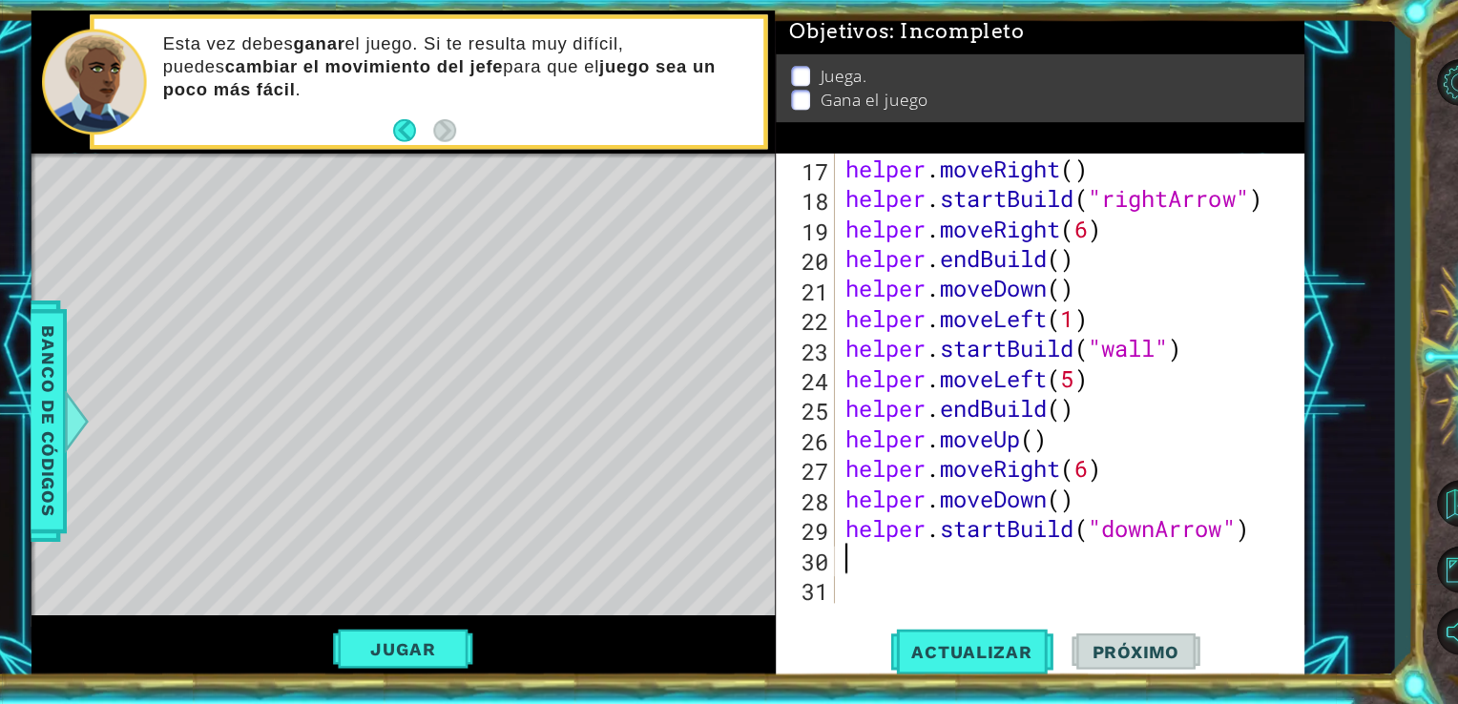
scroll to position [0, 0]
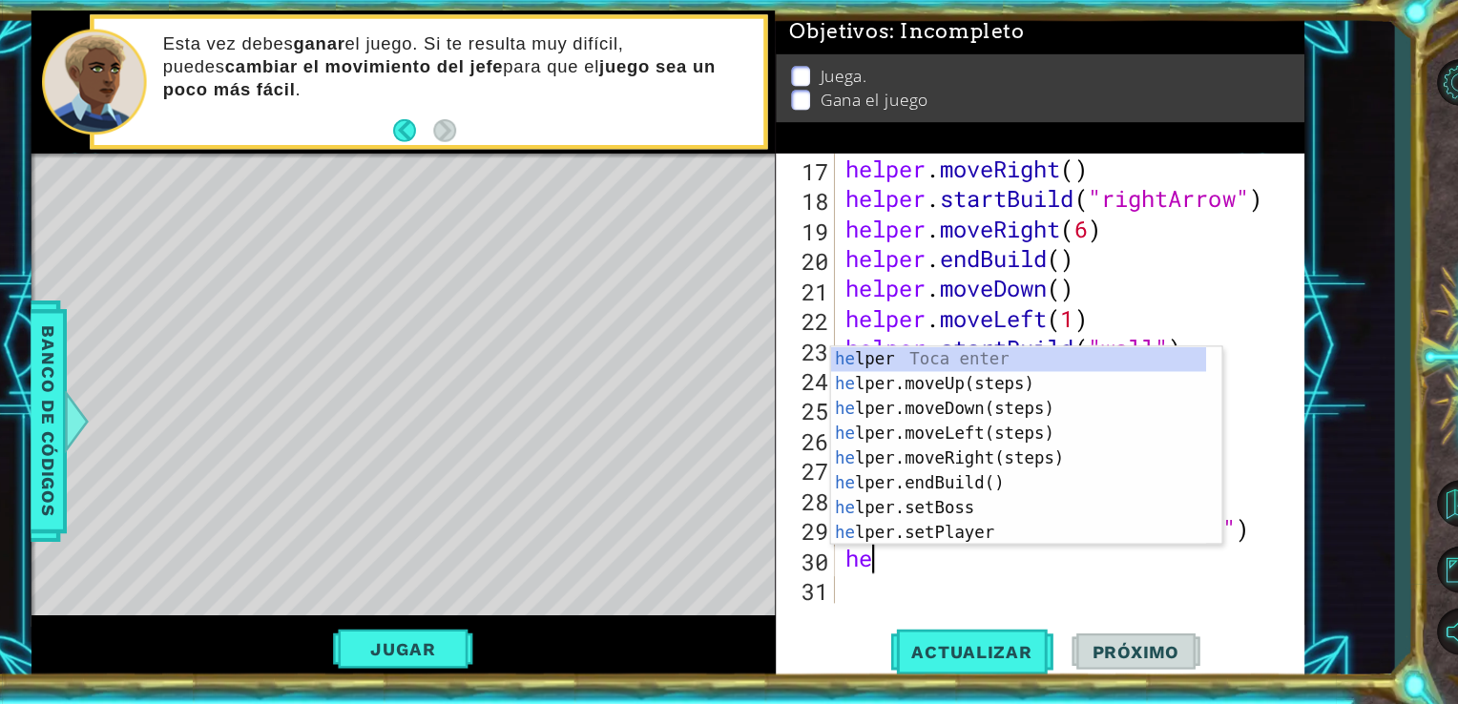
type textarea "hel"
click at [951, 423] on div "hel per Toca enter hel per.moveUp(steps) Toca enter hel per.moveDown(steps) Toc…" at bounding box center [1023, 480] width 346 height 229
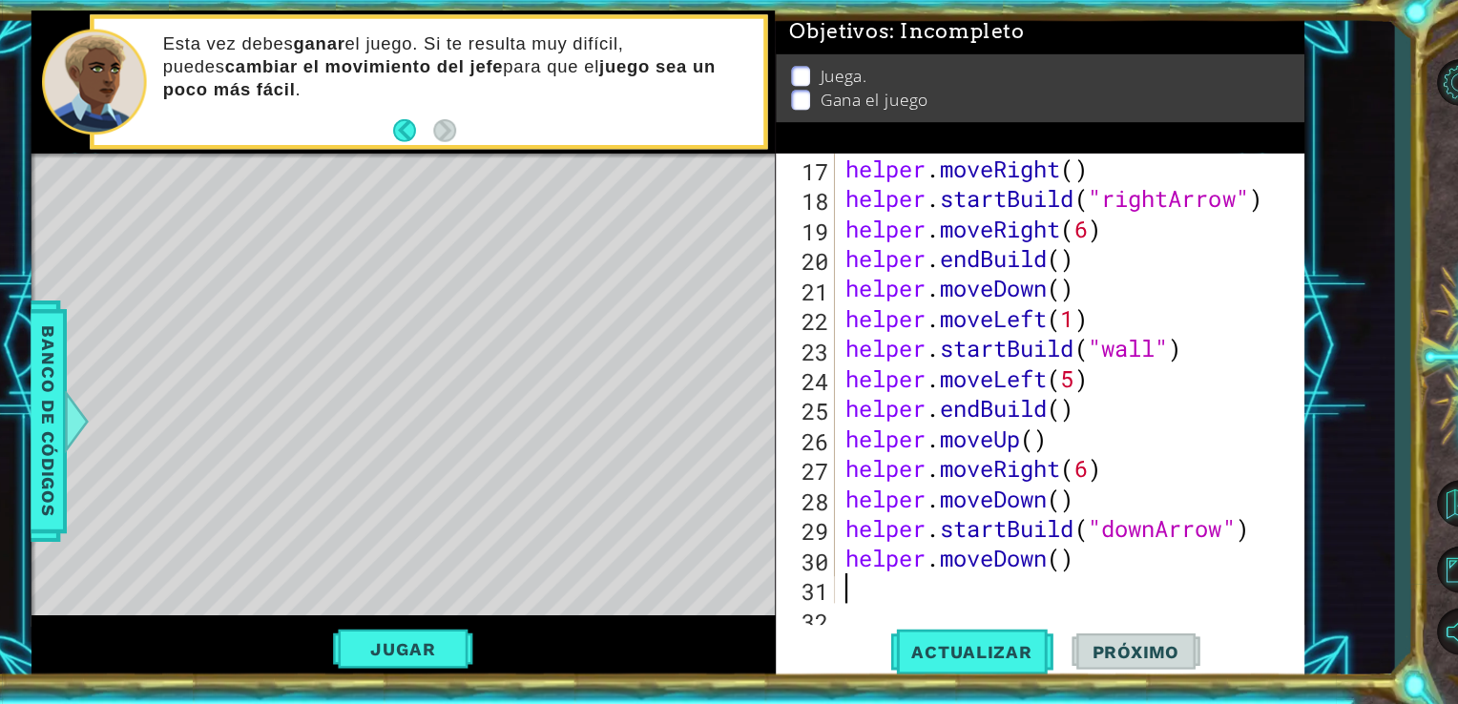
scroll to position [553, 0]
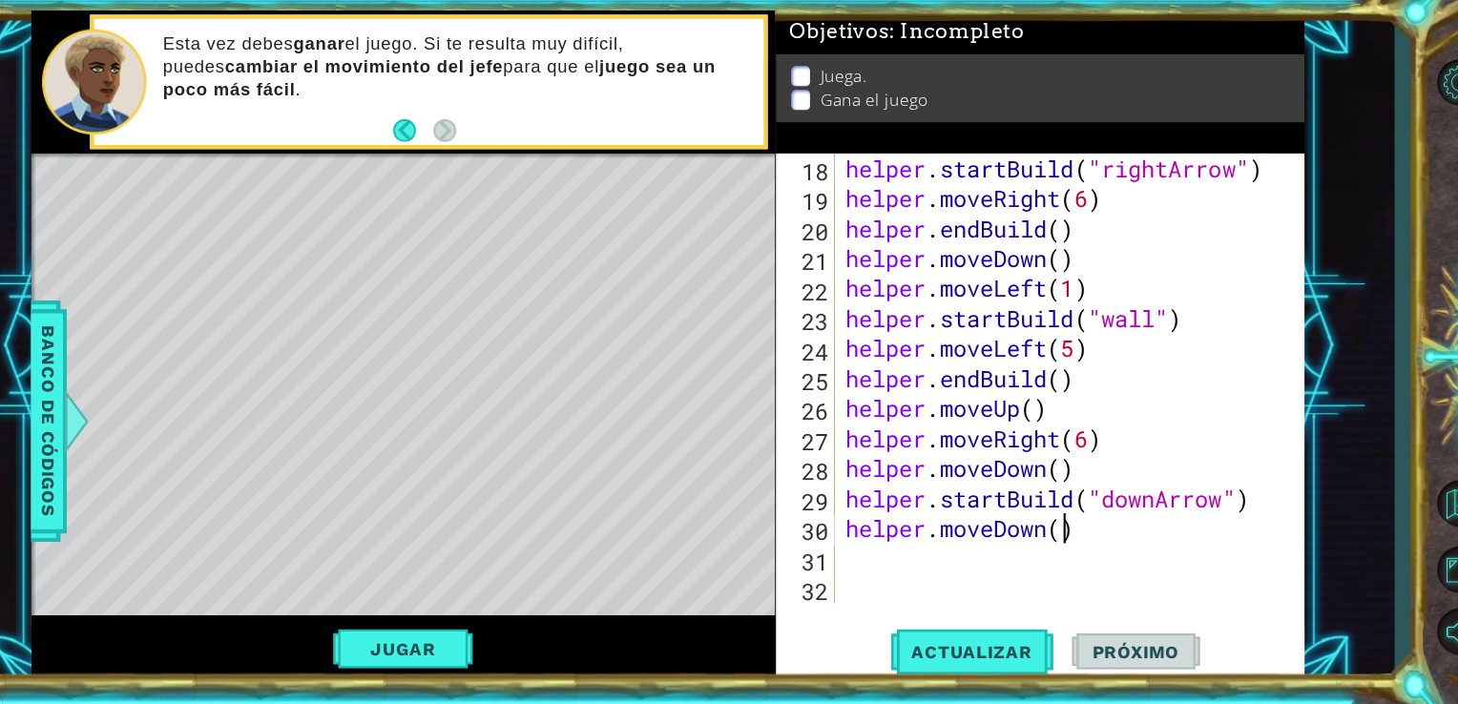
click at [1065, 535] on div "helper . startBuild ( "rightArrow" ) helper . moveRight ( 6 ) helper . endBuild…" at bounding box center [1069, 423] width 419 height 470
type textarea "helper.moveDown(4)"
click at [982, 558] on div "helper . startBuild ( "rightArrow" ) helper . moveRight ( 6 ) helper . endBuild…" at bounding box center [1069, 423] width 419 height 470
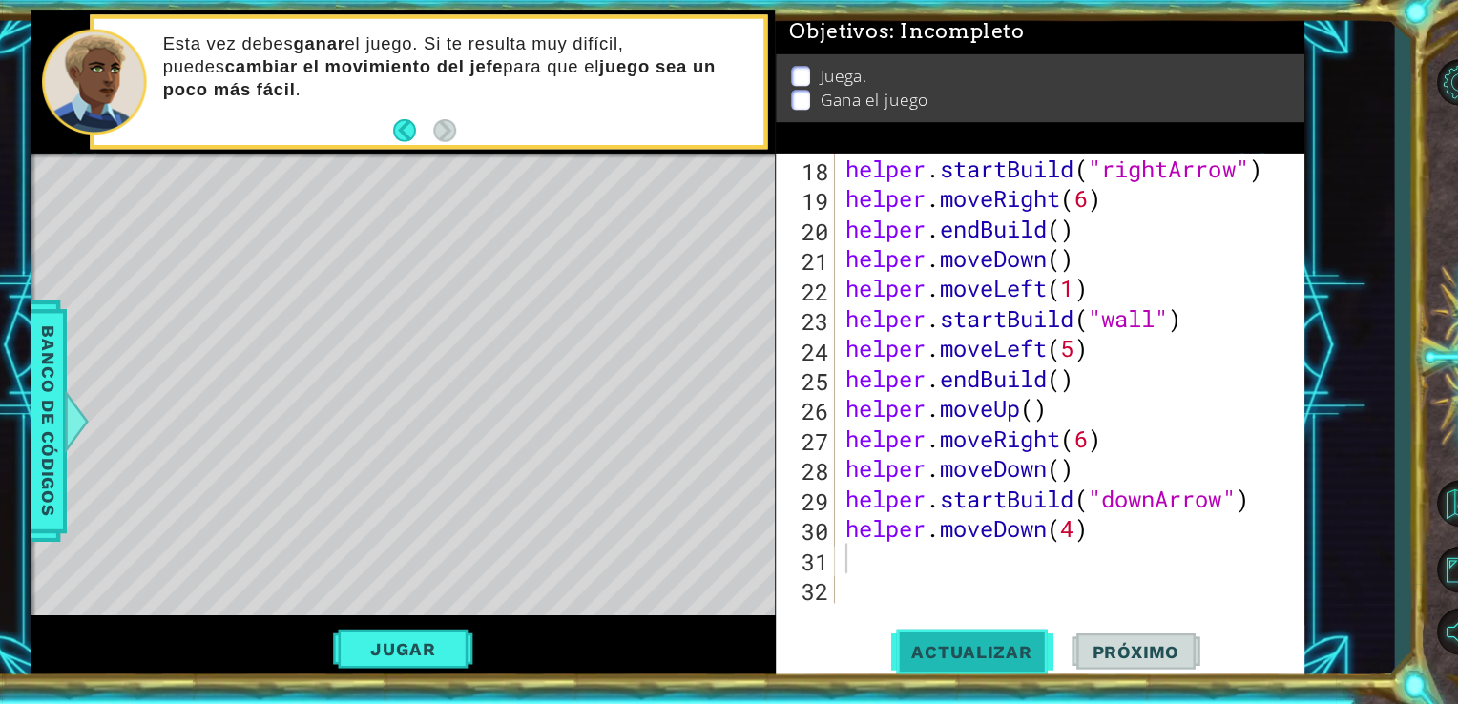
click at [968, 646] on span "Actualizar" at bounding box center [980, 647] width 150 height 19
click at [1077, 528] on div "helper . startBuild ( "rightArrow" ) helper . moveRight ( 6 ) helper . endBuild…" at bounding box center [1069, 423] width 419 height 470
type textarea "helper.moveDown(4)"
click at [1012, 565] on div "helper . startBuild ( "rightArrow" ) helper . moveRight ( 6 ) helper . endBuild…" at bounding box center [1069, 423] width 419 height 470
click at [403, 649] on button "Jugar" at bounding box center [455, 645] width 129 height 36
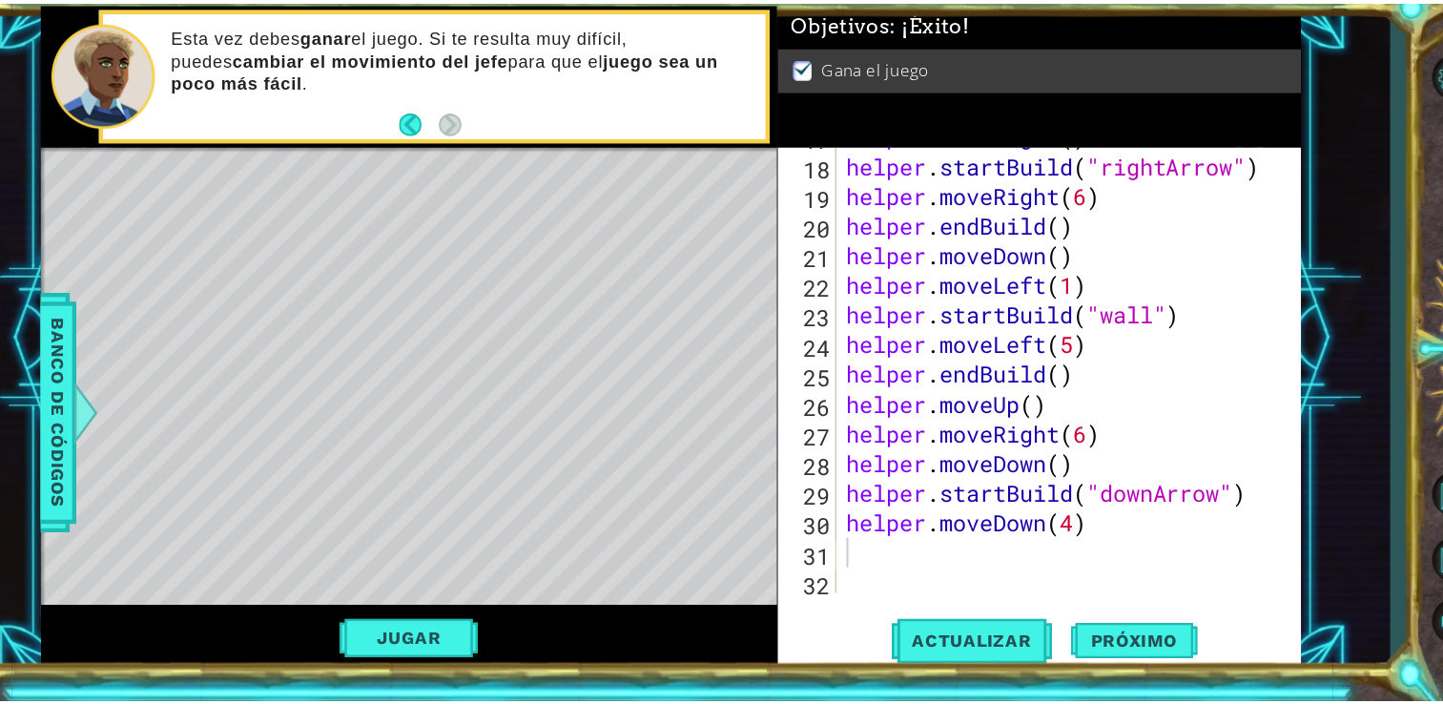
scroll to position [549, 0]
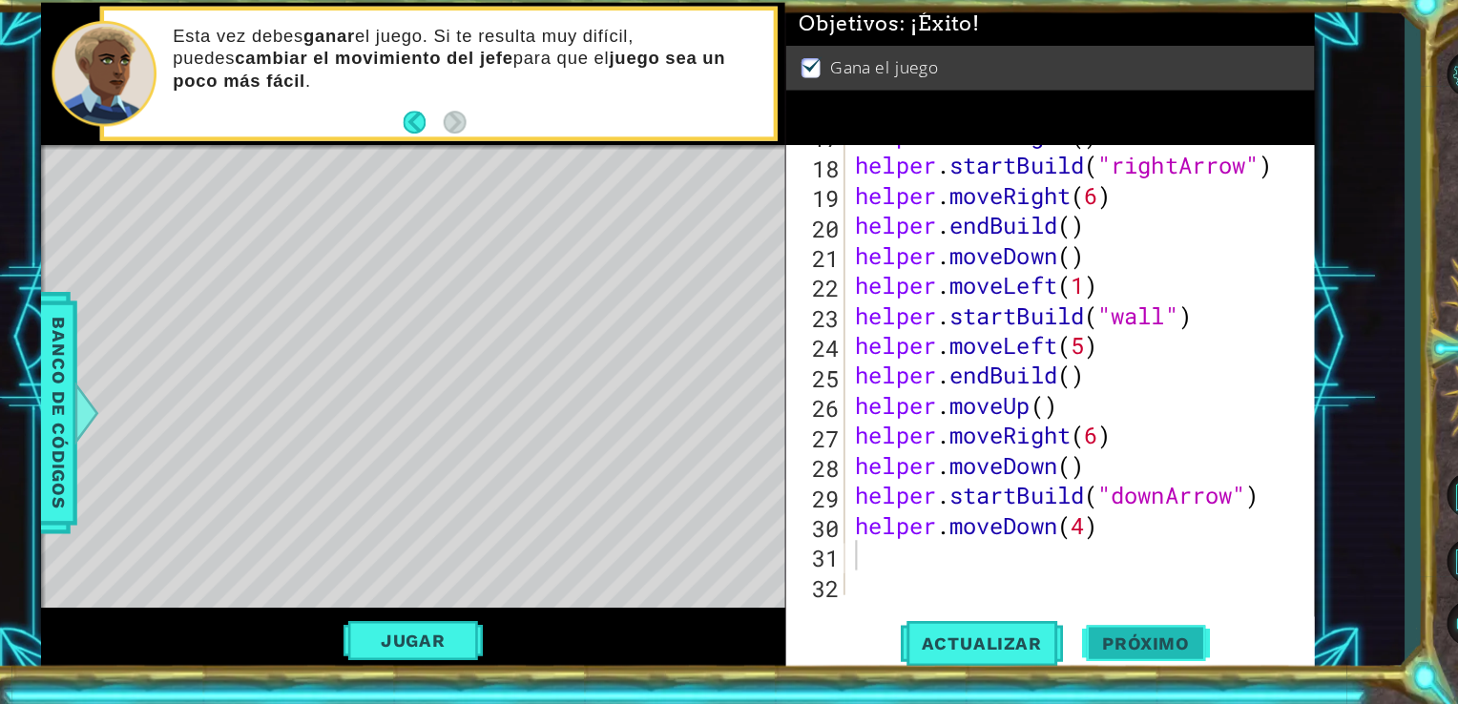
click at [1110, 646] on span "Próximo" at bounding box center [1131, 647] width 118 height 19
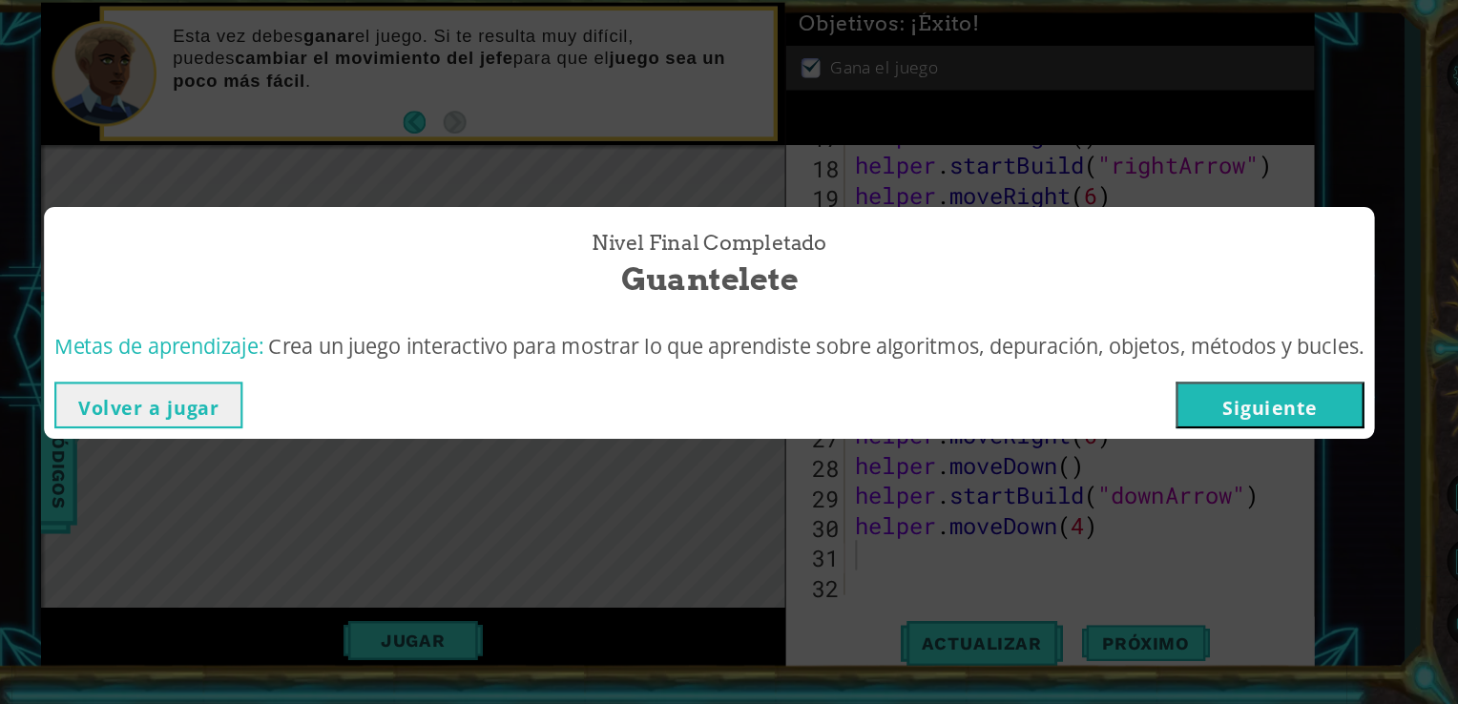
click at [1236, 405] on div "Volver a jugar [GEOGRAPHIC_DATA]" at bounding box center [728, 428] width 1227 height 62
click at [1231, 426] on button "Siguiente" at bounding box center [1246, 427] width 174 height 43
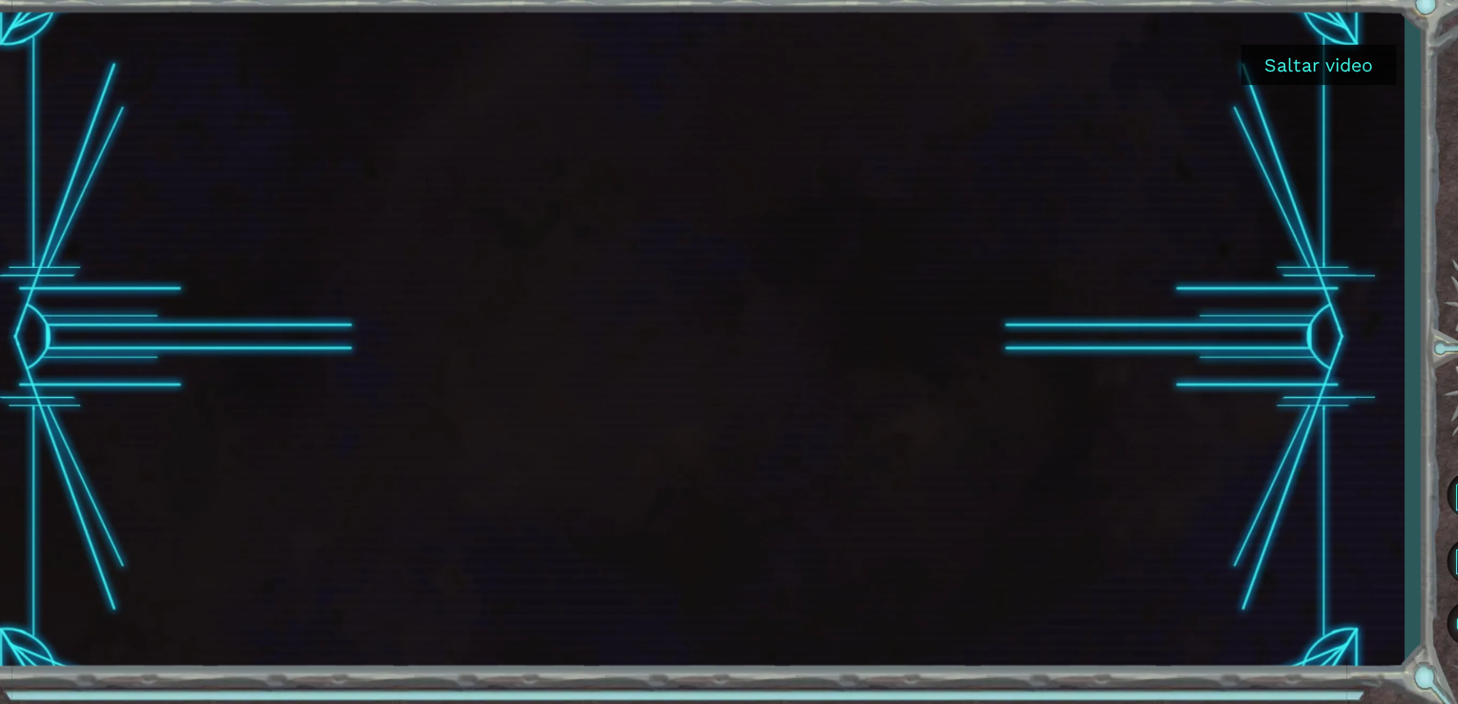
click at [1237, 103] on button "Saltar video" at bounding box center [1290, 113] width 143 height 37
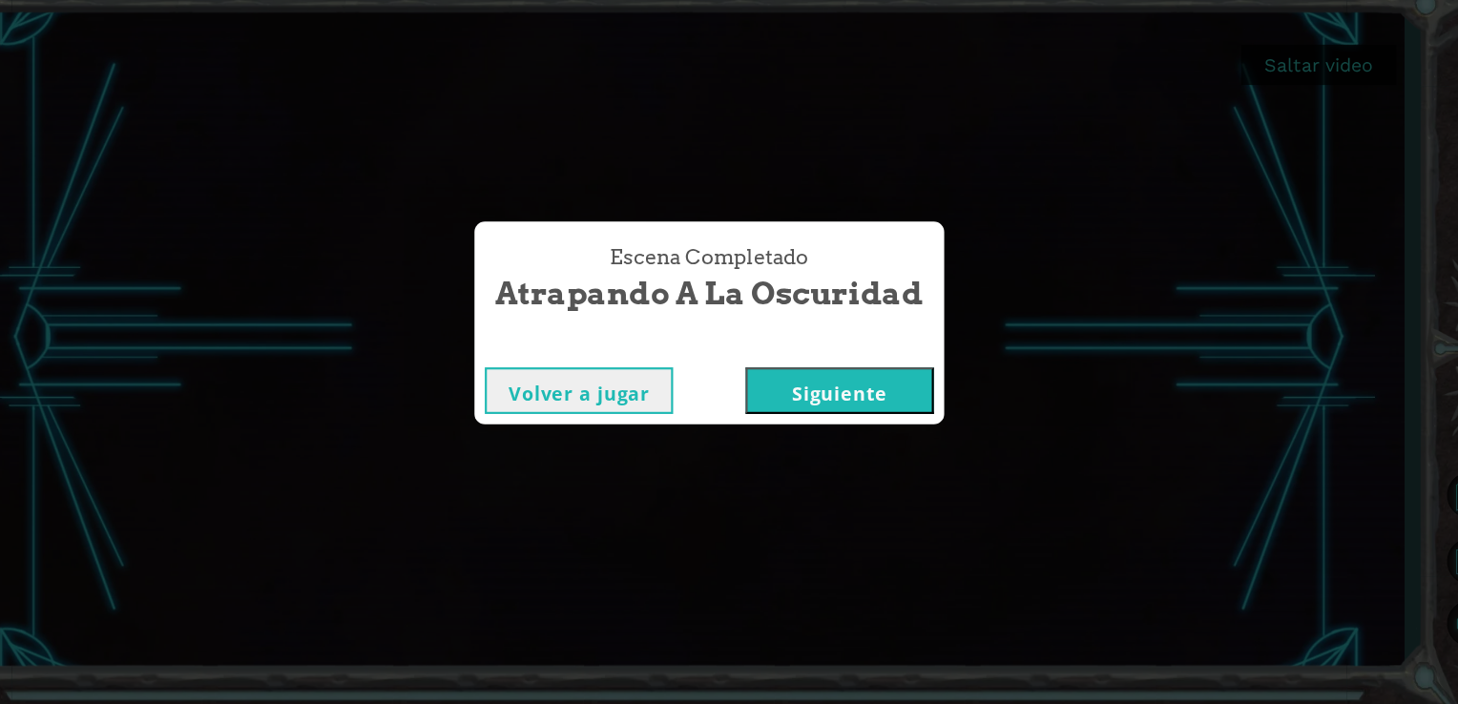
click at [867, 423] on button "Siguiente" at bounding box center [849, 414] width 174 height 43
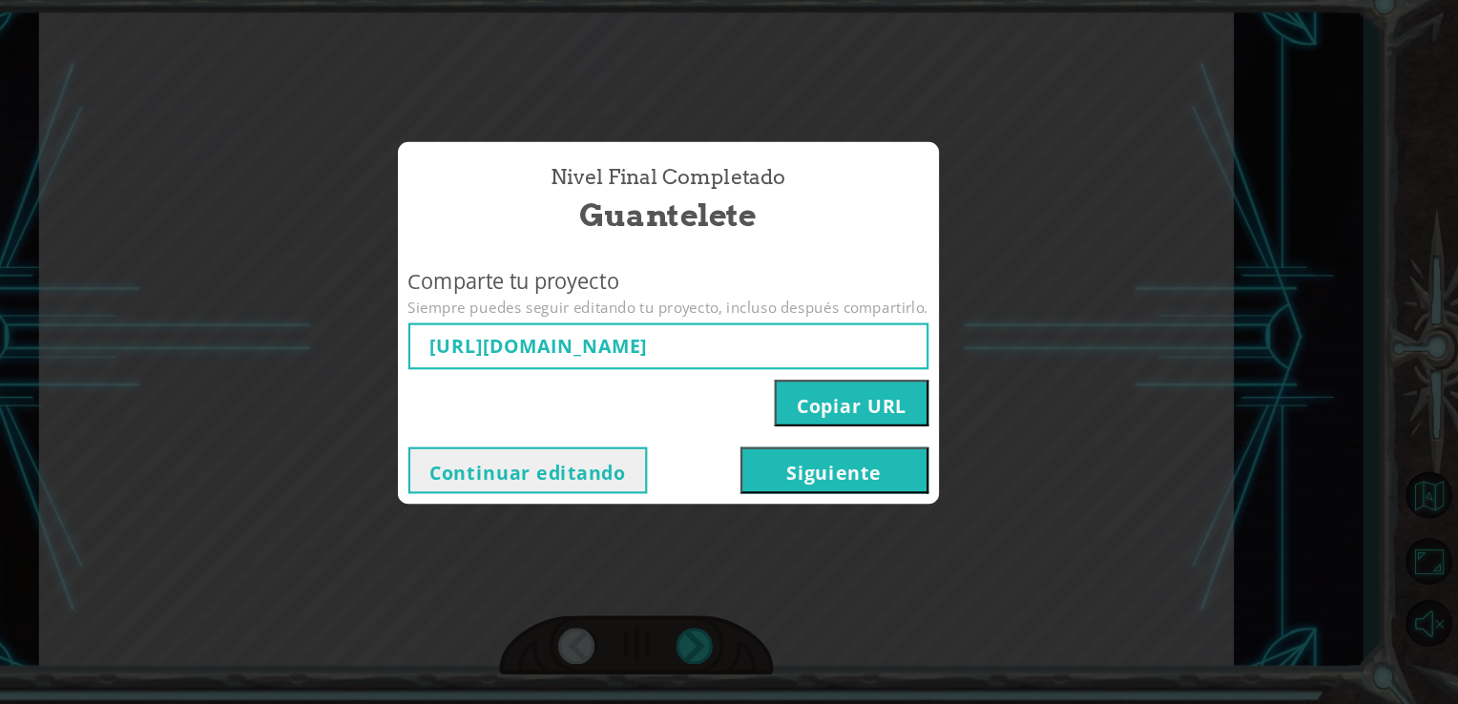
type input "[URL][DOMAIN_NAME]"
click at [849, 487] on button "Siguiente" at bounding box center [883, 488] width 174 height 43
